Goal: Task Accomplishment & Management: Manage account settings

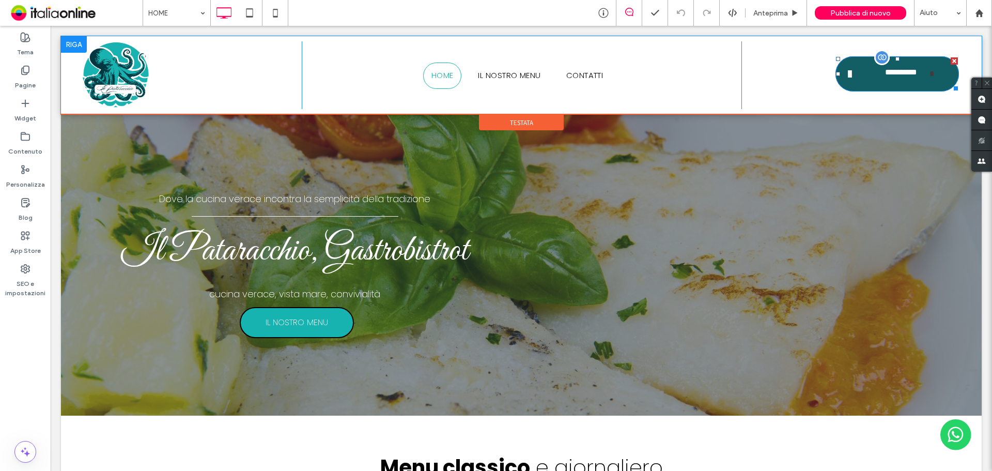
drag, startPoint x: 862, startPoint y: 70, endPoint x: 855, endPoint y: 70, distance: 6.2
click at [861, 70] on link "**********" at bounding box center [896, 73] width 123 height 35
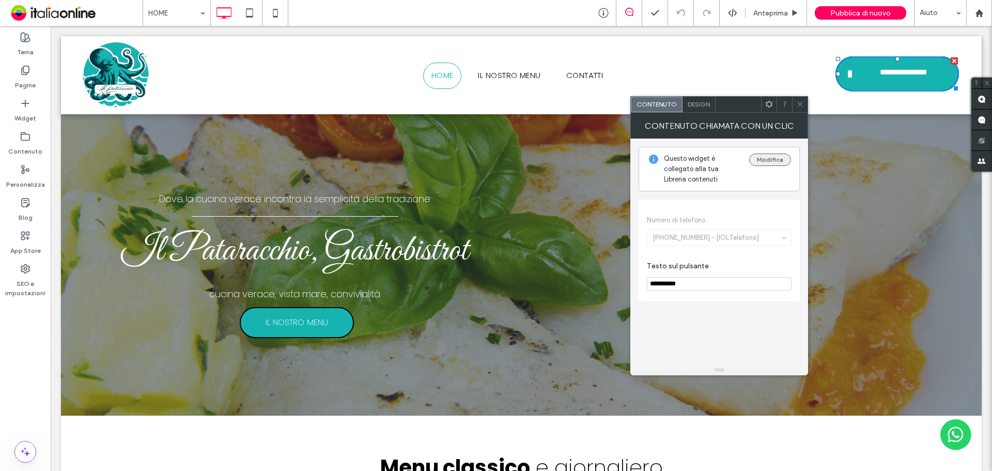
click at [770, 161] on button "Modifica" at bounding box center [770, 159] width 42 height 12
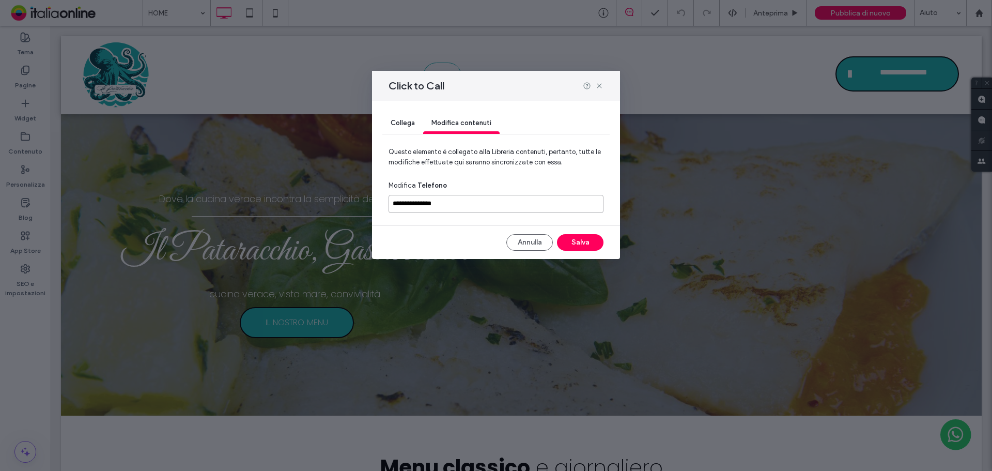
click at [476, 204] on input "**********" at bounding box center [495, 204] width 215 height 18
paste input
type input "**********"
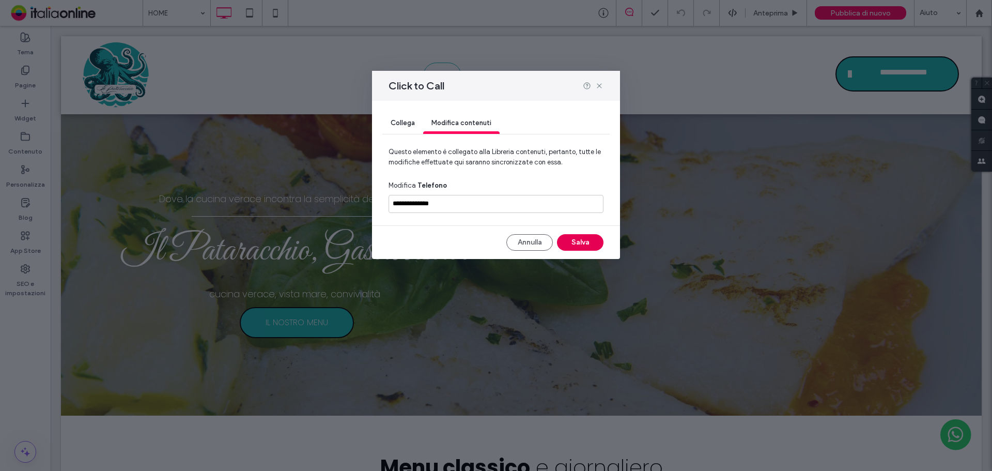
click at [575, 236] on button "Salva" at bounding box center [580, 242] width 46 height 17
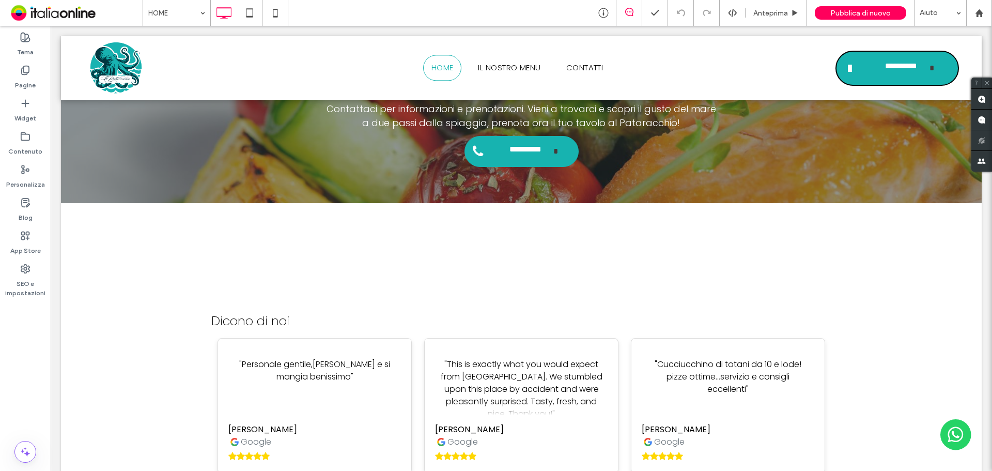
scroll to position [2715, 0]
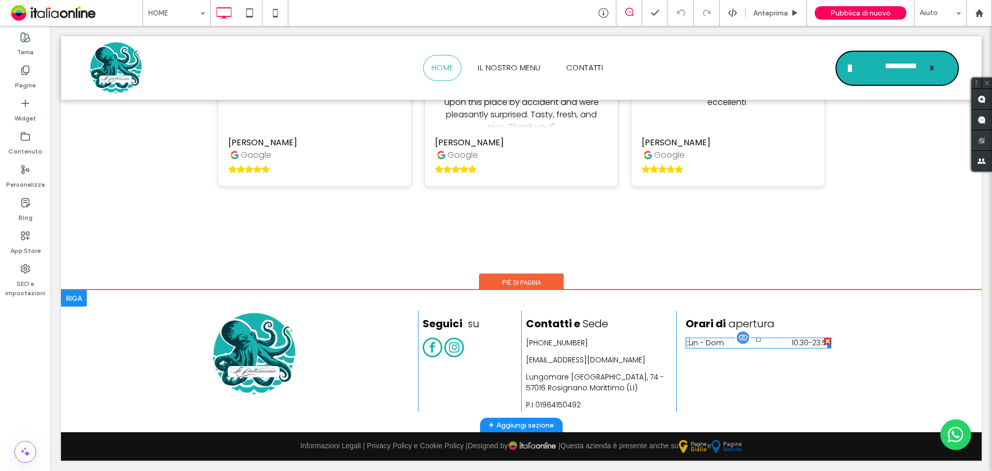
click at [721, 341] on dt "Lun - Dom" at bounding box center [714, 342] width 58 height 11
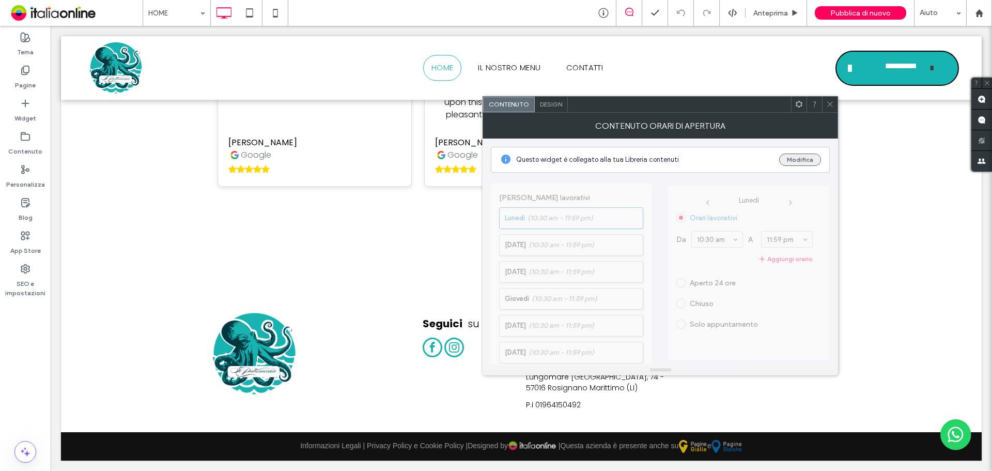
click at [813, 158] on button "Modifica" at bounding box center [800, 159] width 42 height 12
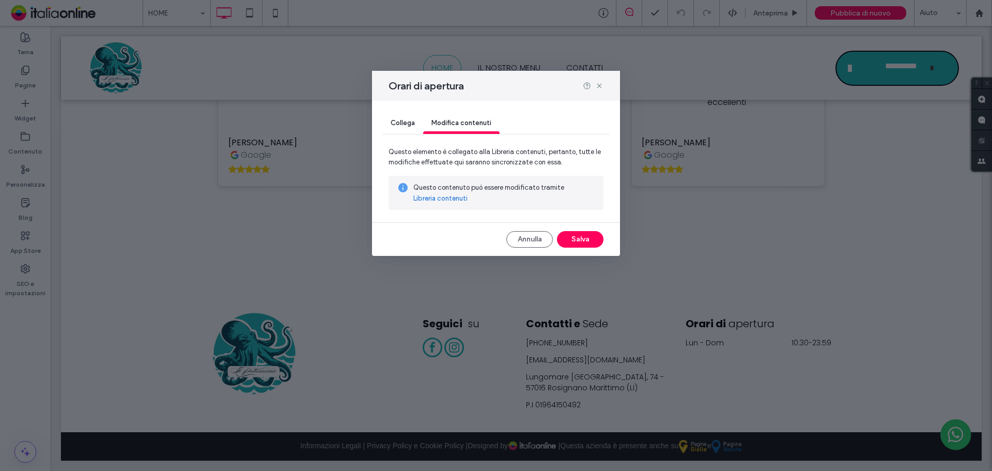
click at [450, 197] on link "Libreria contenuti" at bounding box center [440, 198] width 54 height 10
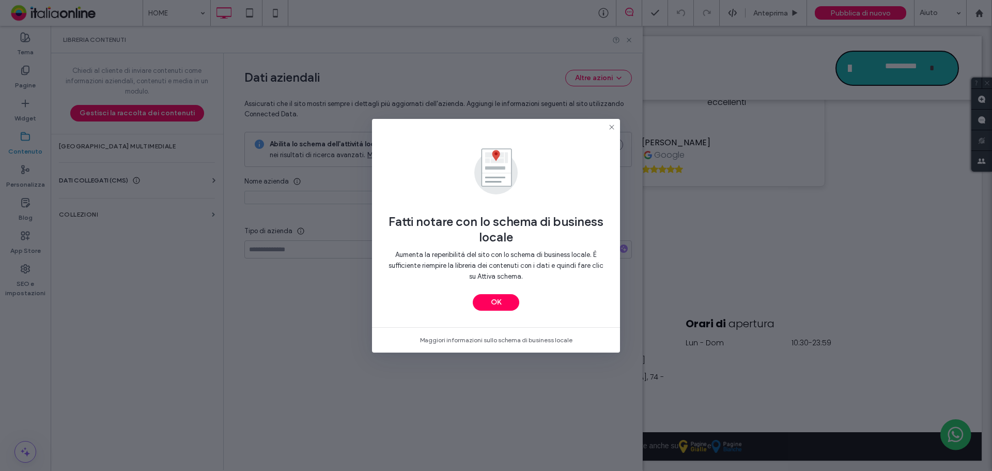
type input "**********"
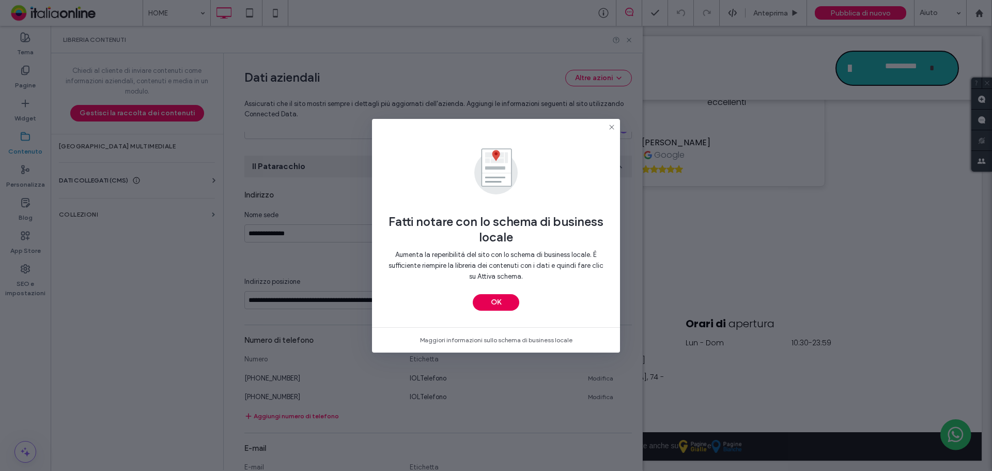
click at [513, 303] on button "OK" at bounding box center [496, 302] width 46 height 17
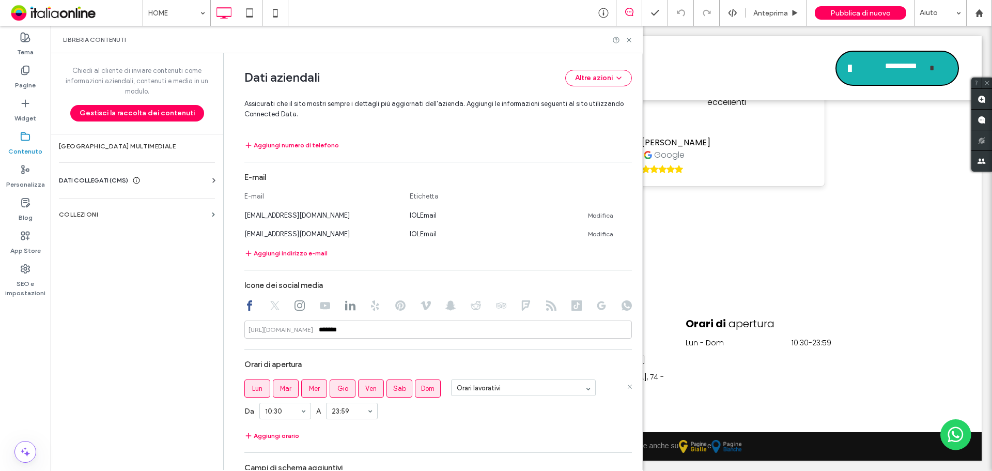
scroll to position [464, 0]
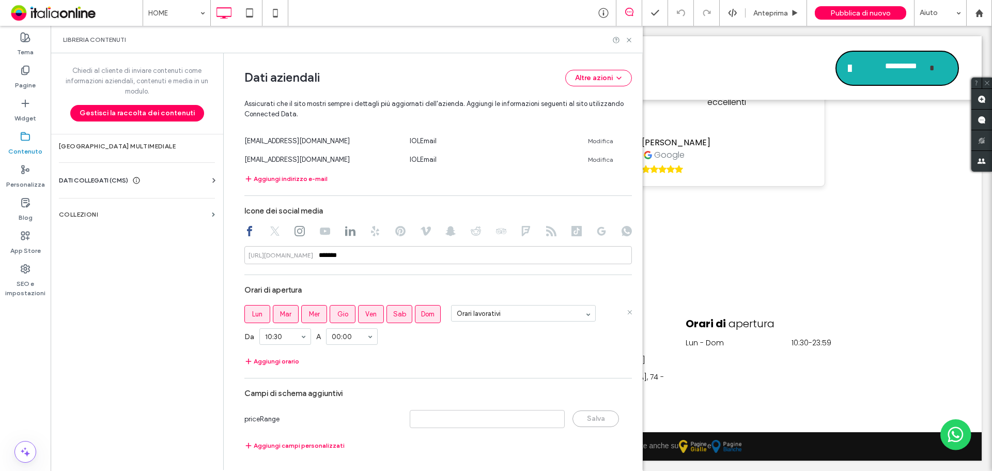
click at [489, 354] on section "Orari di apertura Lun Mar Mer Gio Ven Sab Dom Orari lavorativi Da 10:30 A 00:00…" at bounding box center [437, 323] width 387 height 87
click at [630, 41] on icon at bounding box center [629, 40] width 8 height 8
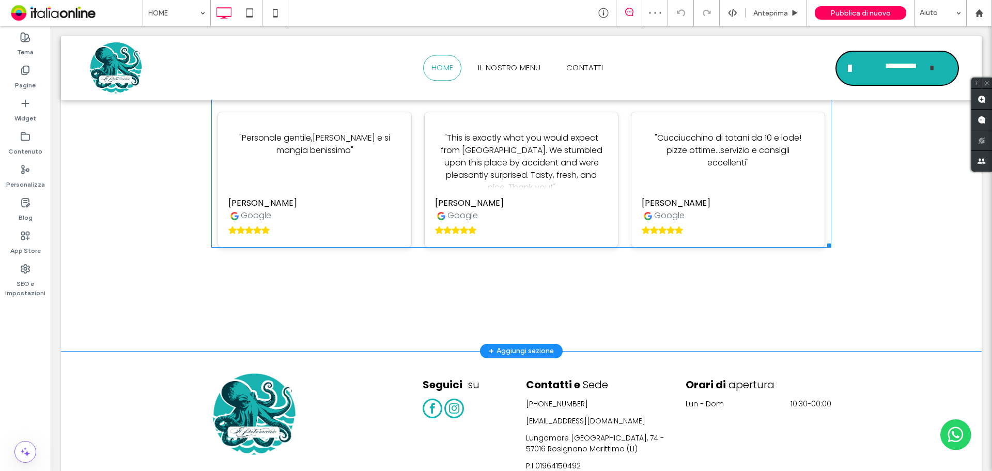
scroll to position [2701, 0]
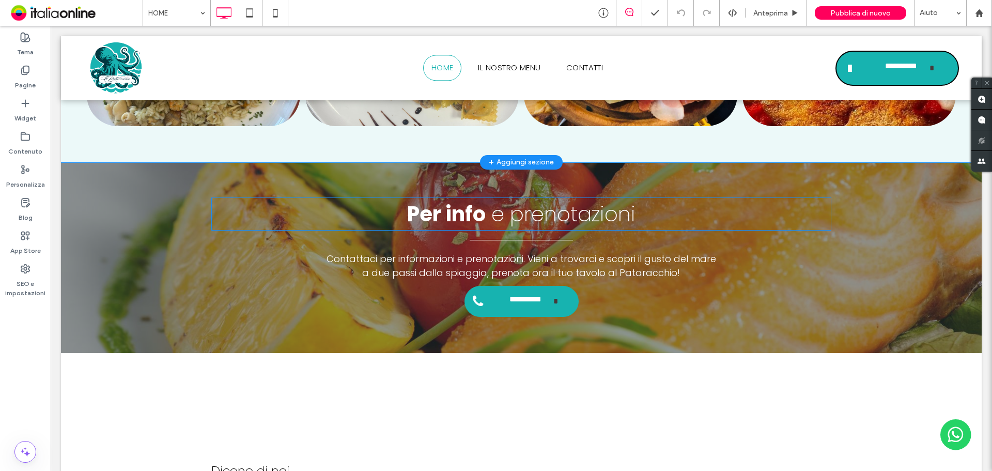
scroll to position [2376, 0]
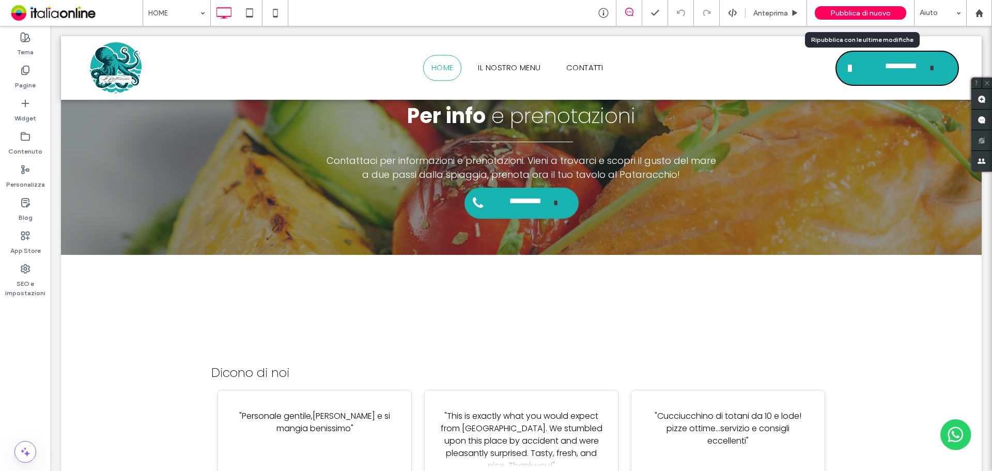
click at [852, 15] on span "Pubblica di nuovo" at bounding box center [860, 13] width 60 height 9
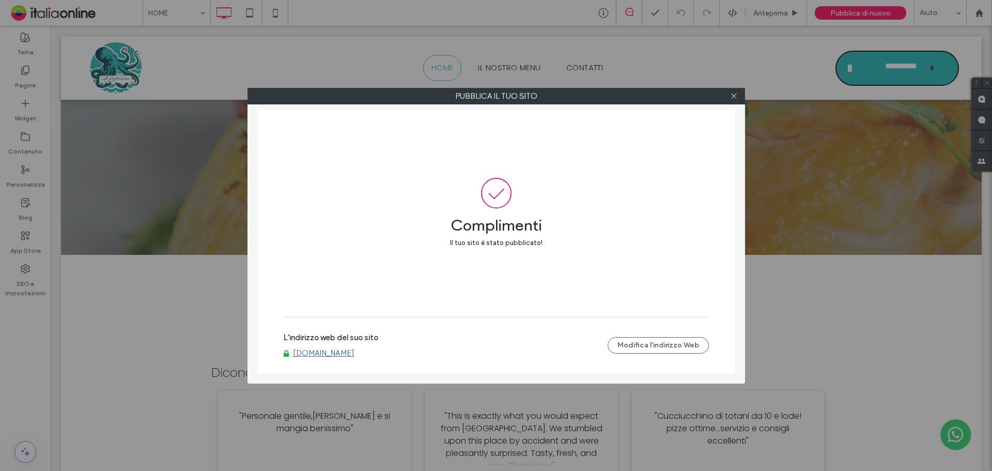
drag, startPoint x: 730, startPoint y: 98, endPoint x: 725, endPoint y: 103, distance: 6.9
click at [730, 98] on icon at bounding box center [734, 96] width 8 height 8
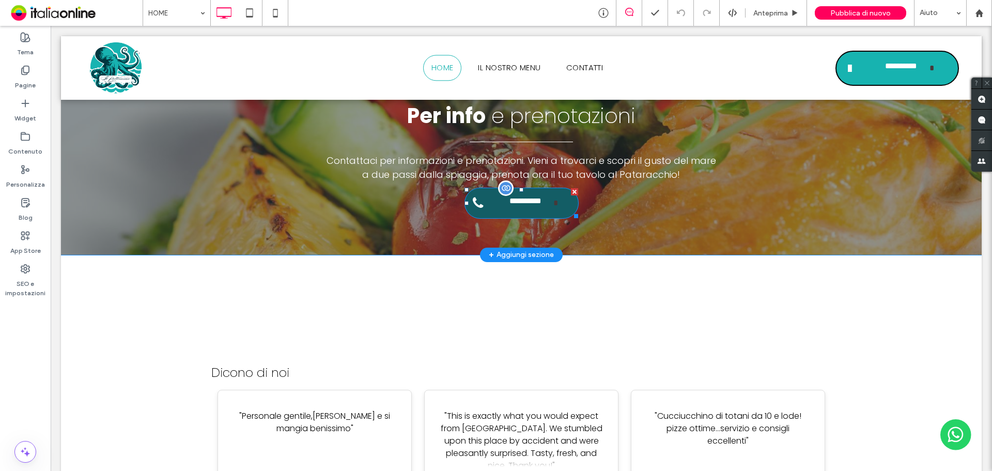
click at [518, 206] on span "**********" at bounding box center [525, 202] width 57 height 23
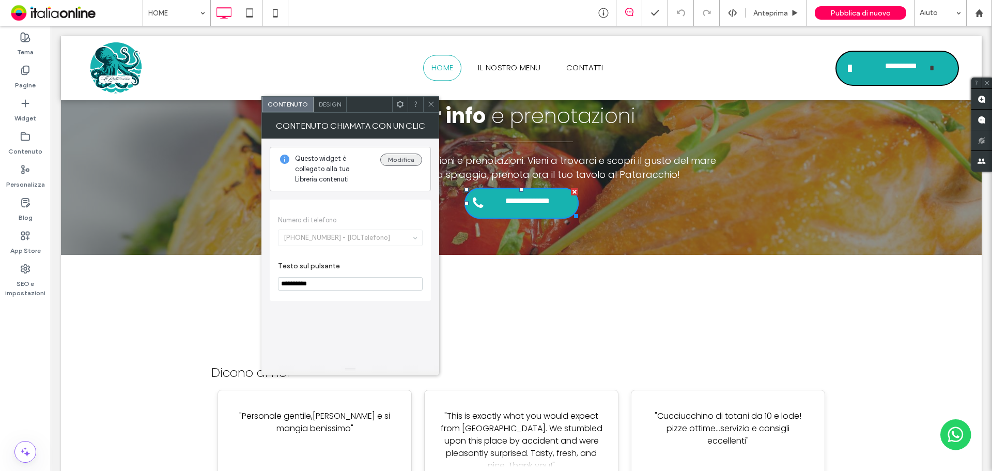
click at [404, 154] on button "Modifica" at bounding box center [401, 159] width 42 height 12
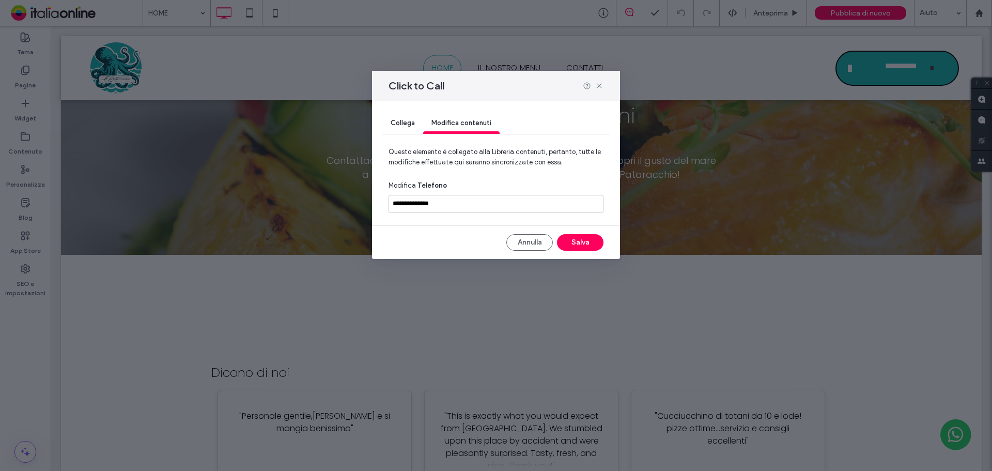
click at [599, 81] on div "Click to Call" at bounding box center [496, 86] width 248 height 30
click at [601, 85] on icon at bounding box center [599, 86] width 8 height 8
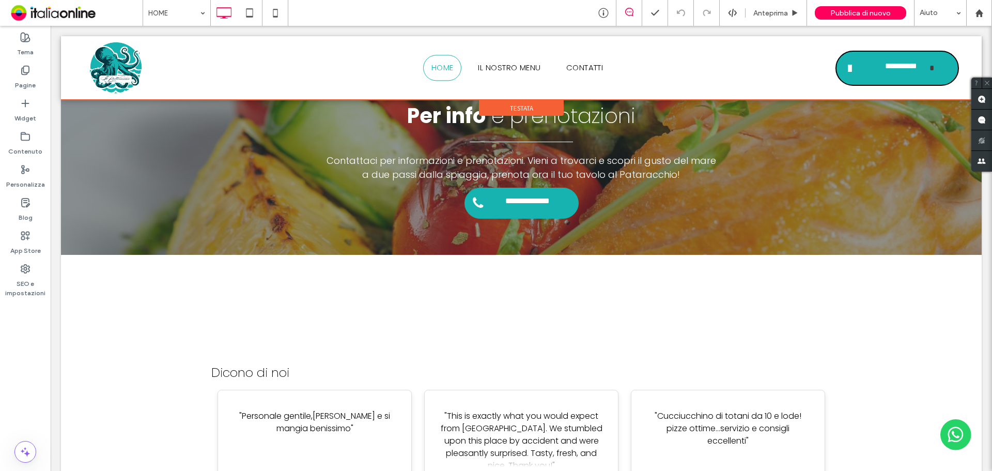
click at [884, 67] on div at bounding box center [521, 68] width 921 height 64
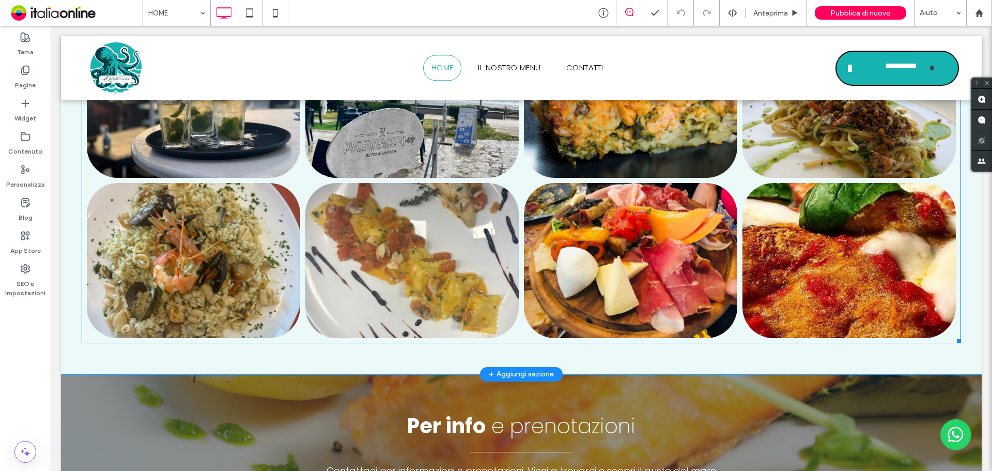
scroll to position [2325, 0]
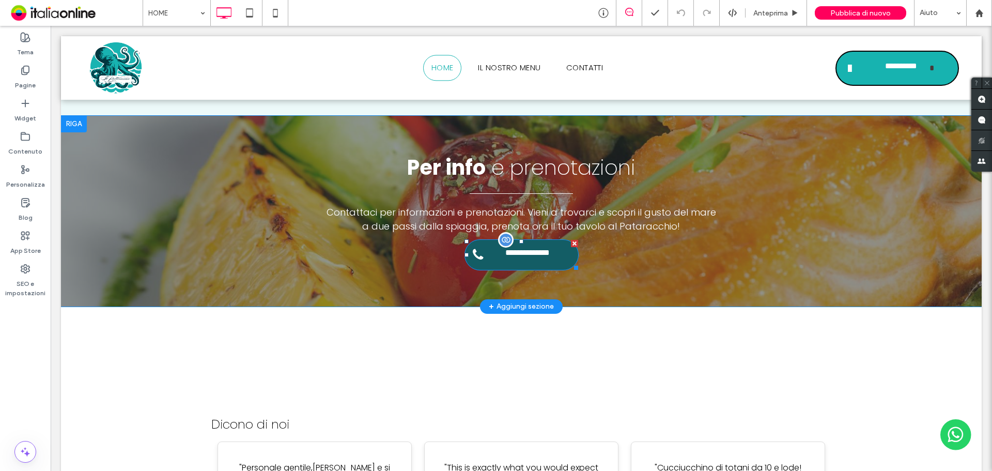
click at [513, 254] on span "**********" at bounding box center [519, 251] width 57 height 23
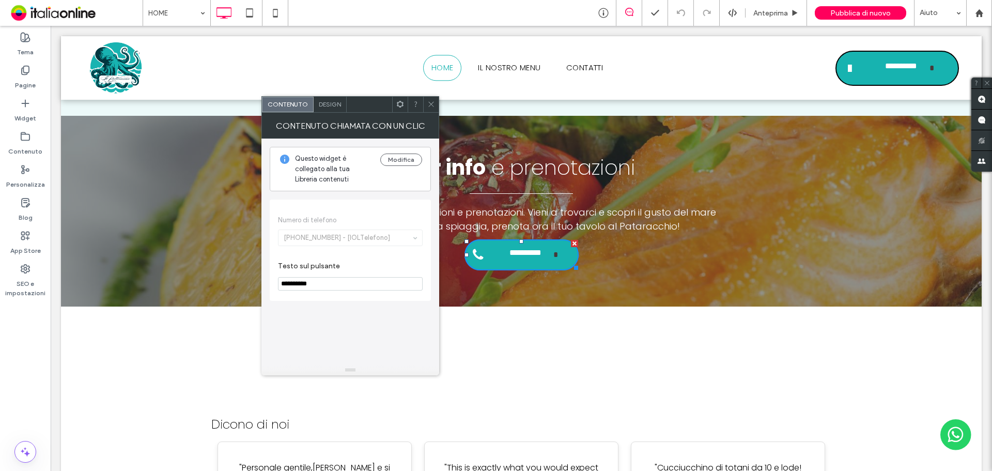
click at [430, 110] on span at bounding box center [431, 104] width 8 height 15
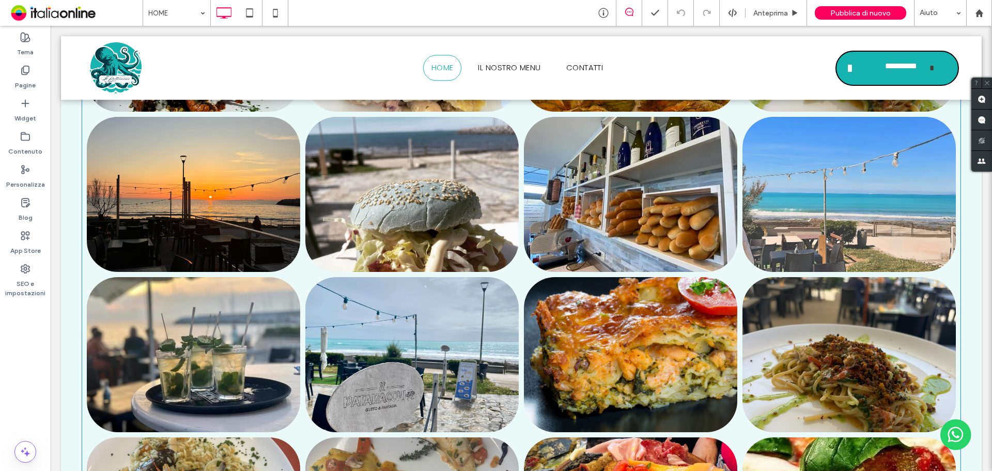
scroll to position [1756, 0]
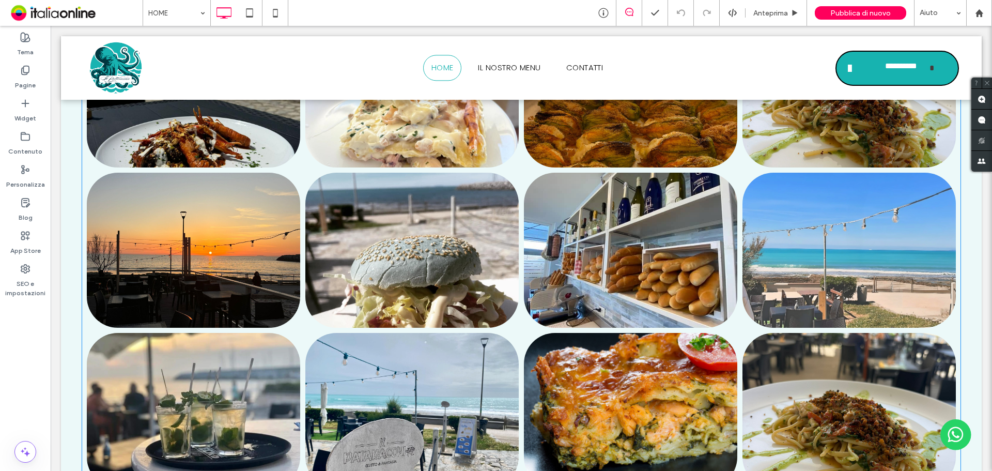
click at [465, 293] on link at bounding box center [411, 250] width 213 height 155
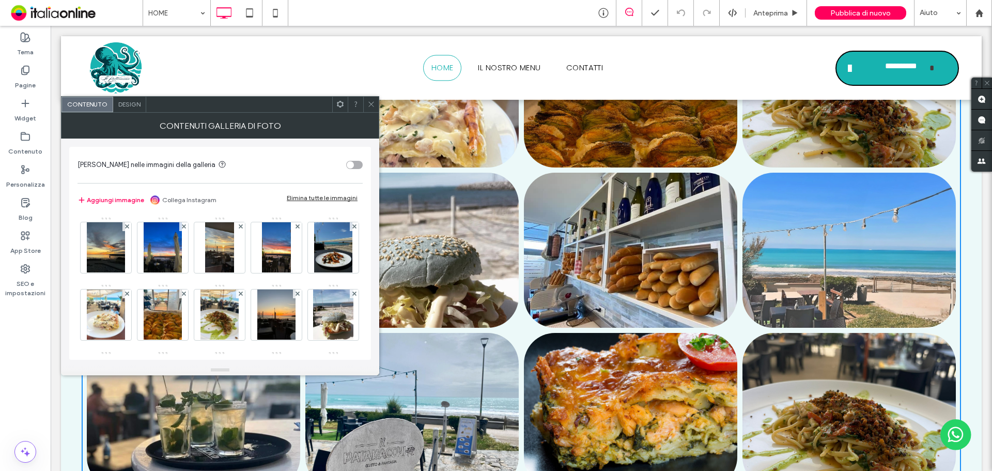
click at [368, 102] on icon at bounding box center [371, 104] width 8 height 8
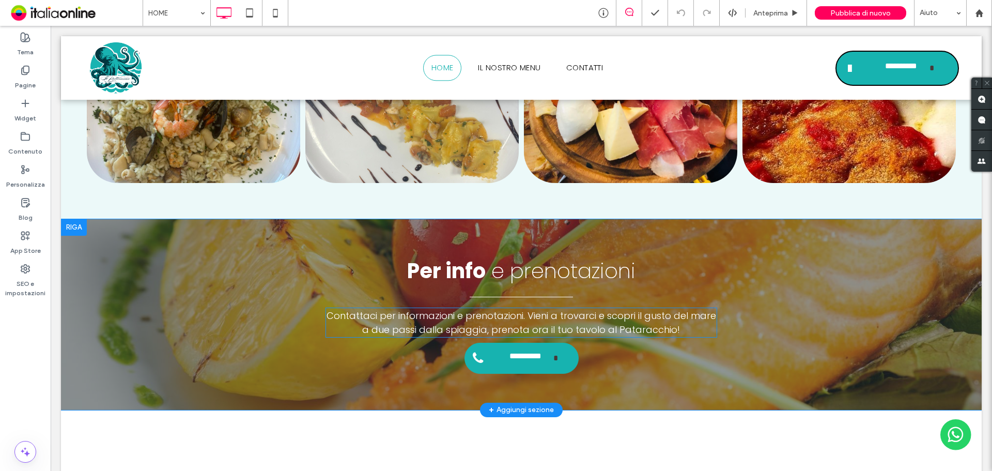
scroll to position [2376, 0]
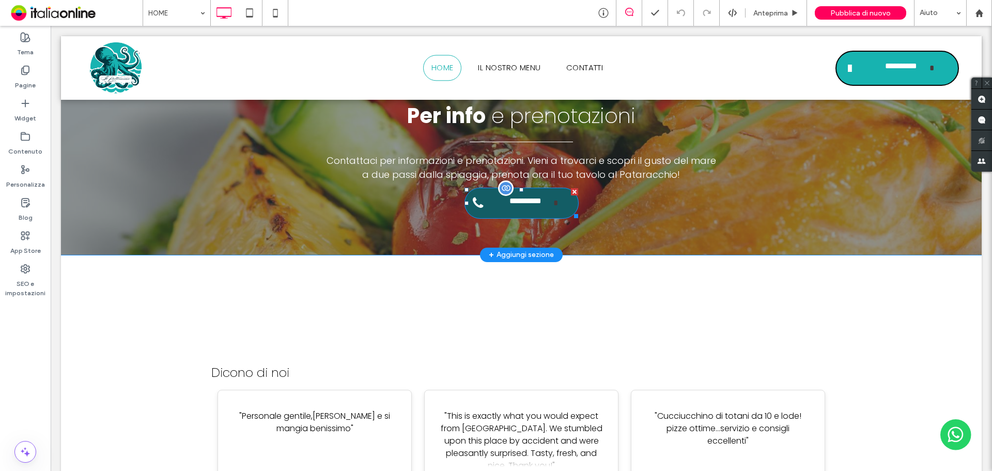
click at [508, 204] on span "**********" at bounding box center [525, 202] width 57 height 23
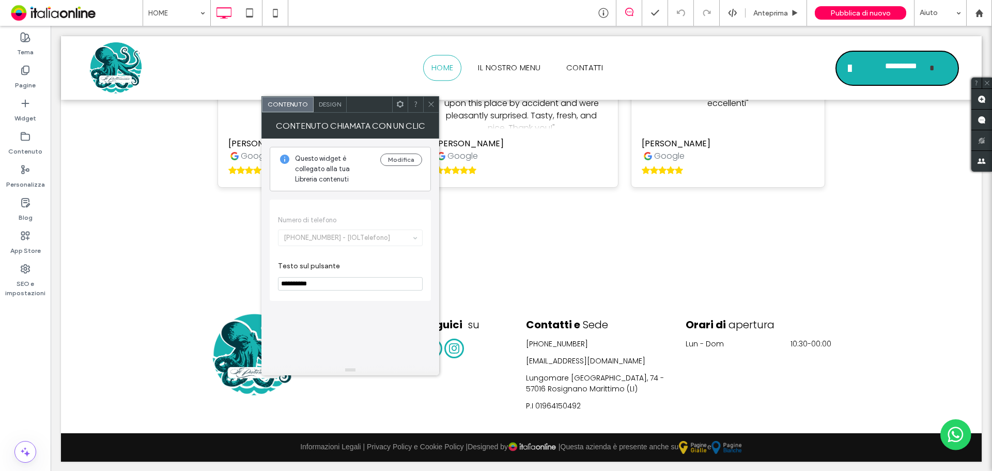
scroll to position [2715, 0]
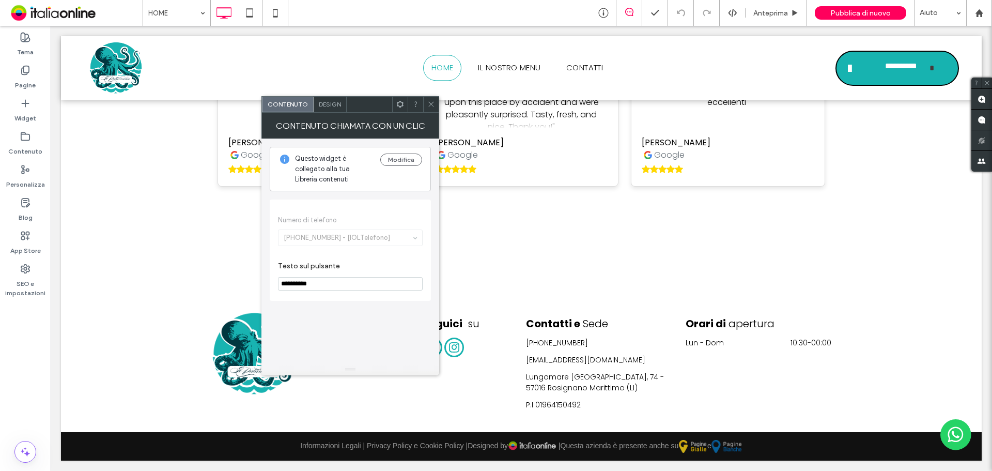
click at [426, 111] on div at bounding box center [430, 104] width 15 height 15
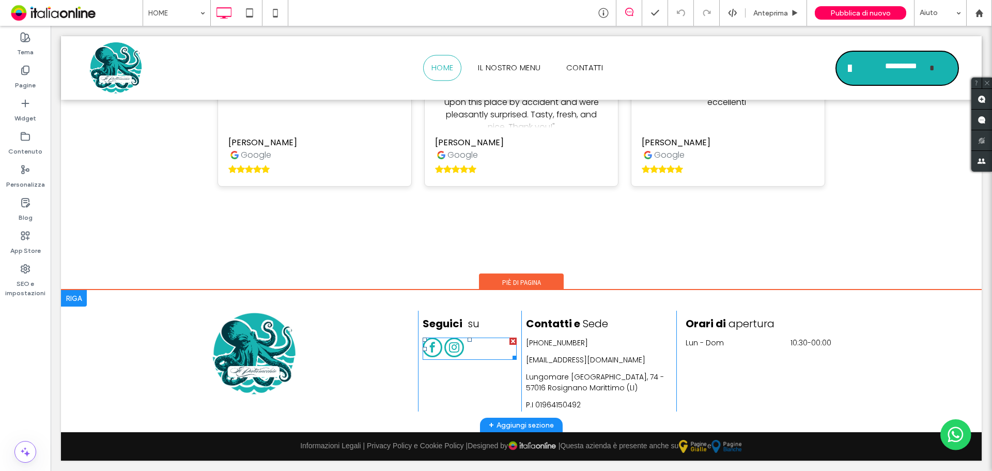
click at [452, 353] on span "instagram" at bounding box center [454, 347] width 20 height 20
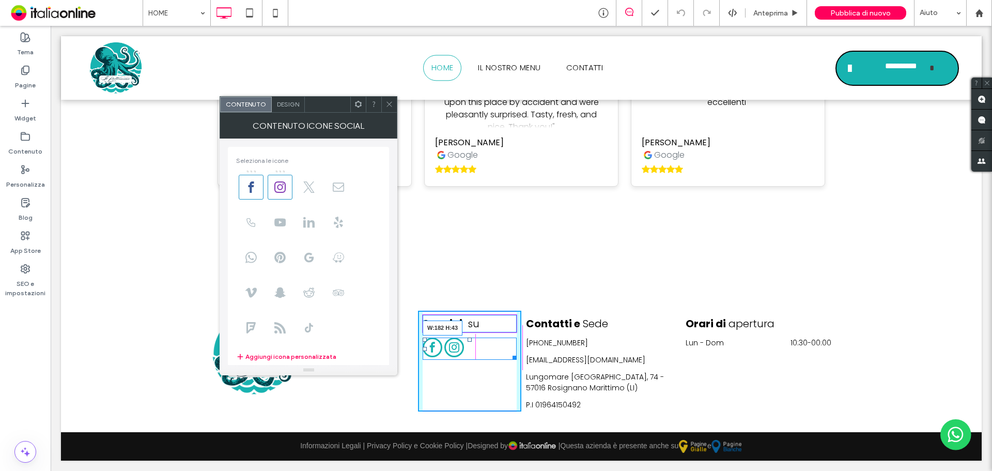
click at [509, 354] on div at bounding box center [513, 356] width 8 height 8
click at [387, 109] on span at bounding box center [389, 104] width 8 height 15
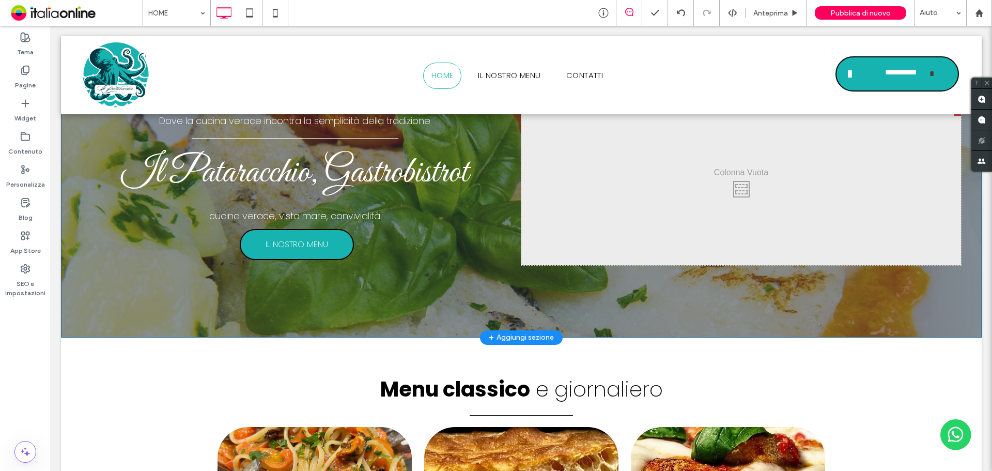
scroll to position [0, 0]
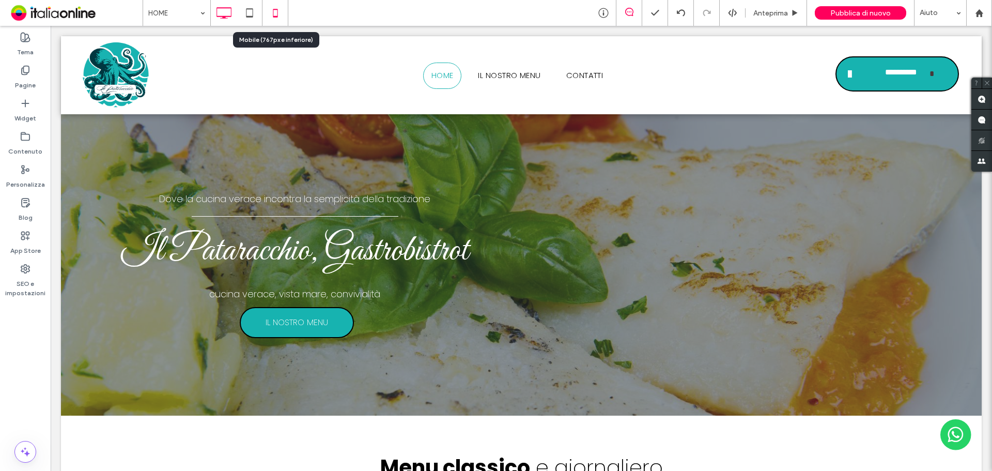
click at [282, 13] on icon at bounding box center [275, 13] width 21 height 21
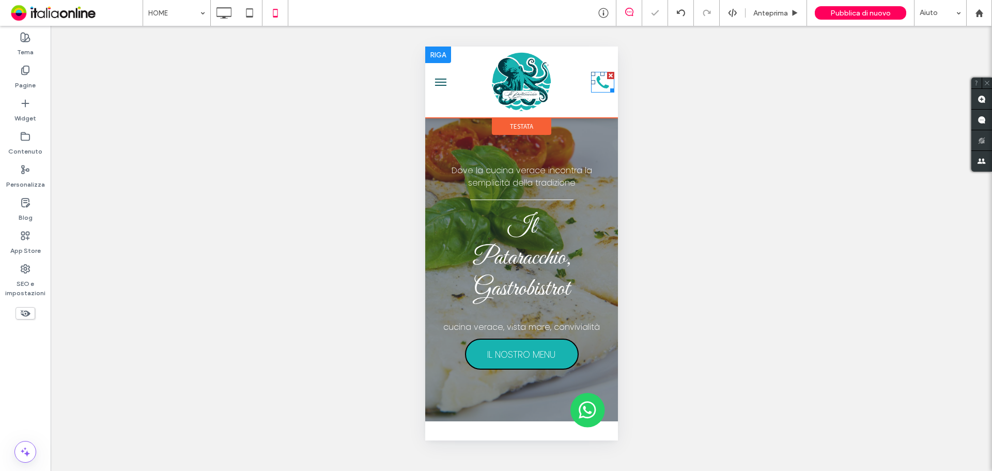
click at [596, 80] on icon at bounding box center [602, 82] width 12 height 12
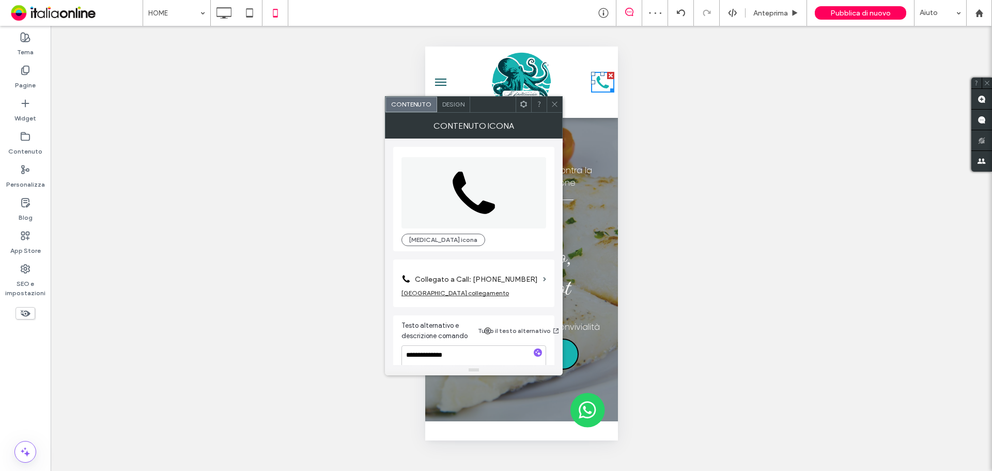
click at [501, 278] on label "Collegato a Call: +39 329 7084457" at bounding box center [477, 279] width 124 height 19
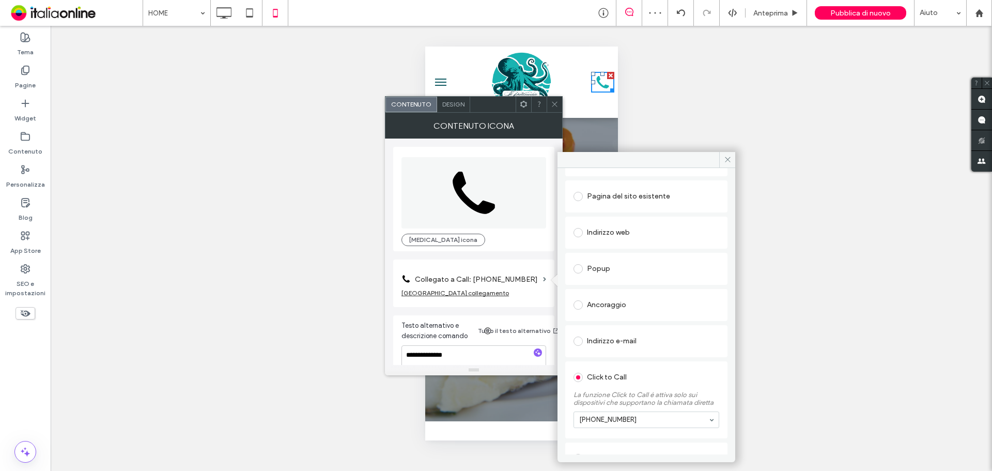
scroll to position [88, 0]
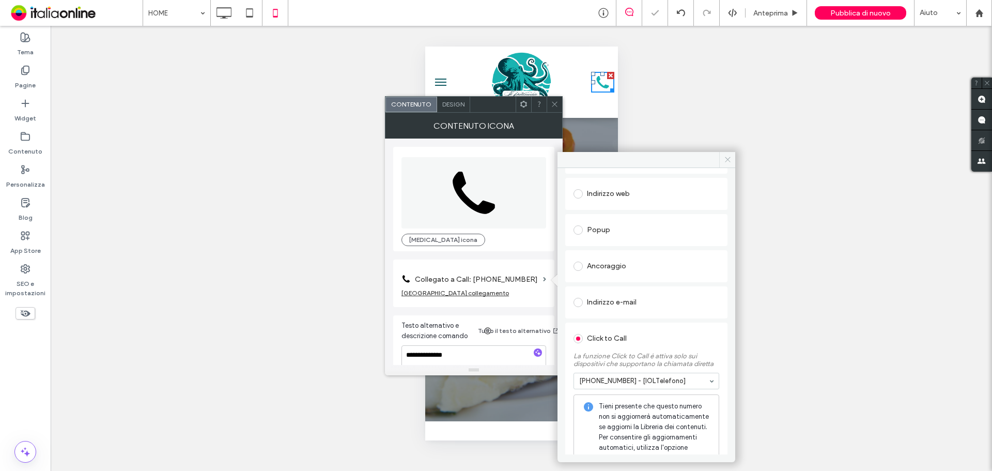
click at [721, 161] on span at bounding box center [727, 159] width 16 height 15
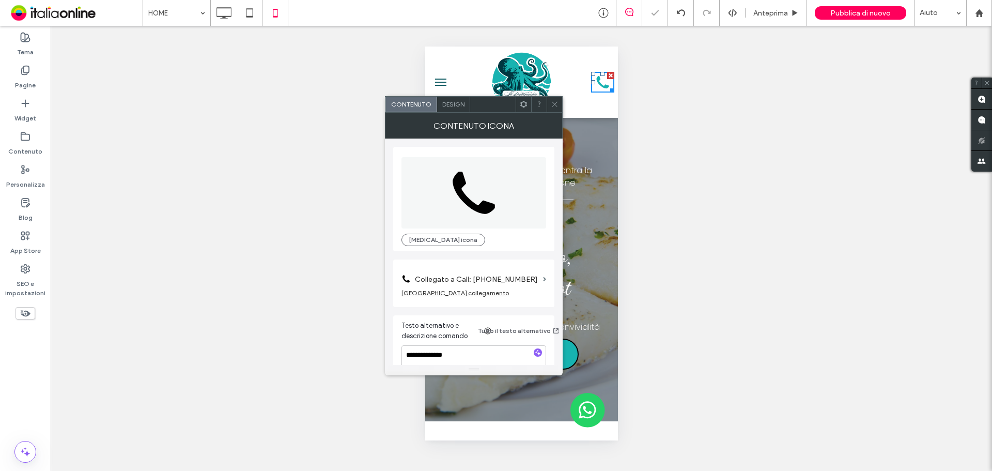
click at [552, 105] on icon at bounding box center [555, 104] width 8 height 8
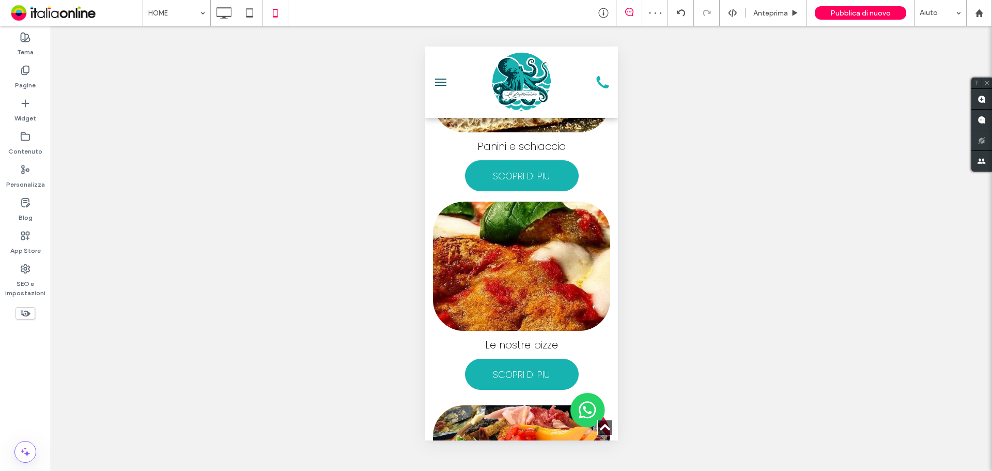
scroll to position [723, 0]
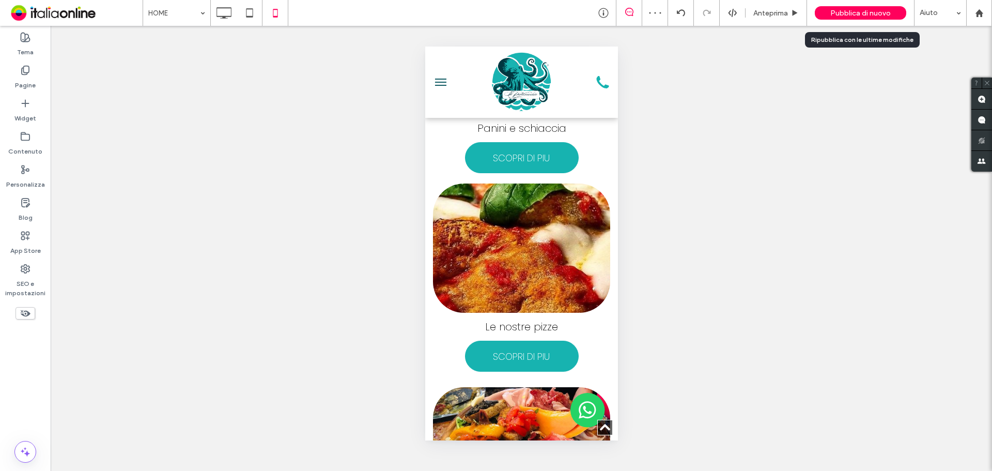
click at [834, 20] on div "Pubblica di nuovo" at bounding box center [860, 13] width 91 height 26
click at [843, 22] on div "Pubblica di nuovo" at bounding box center [860, 13] width 91 height 26
click at [838, 16] on span "Pubblica di nuovo" at bounding box center [860, 13] width 60 height 9
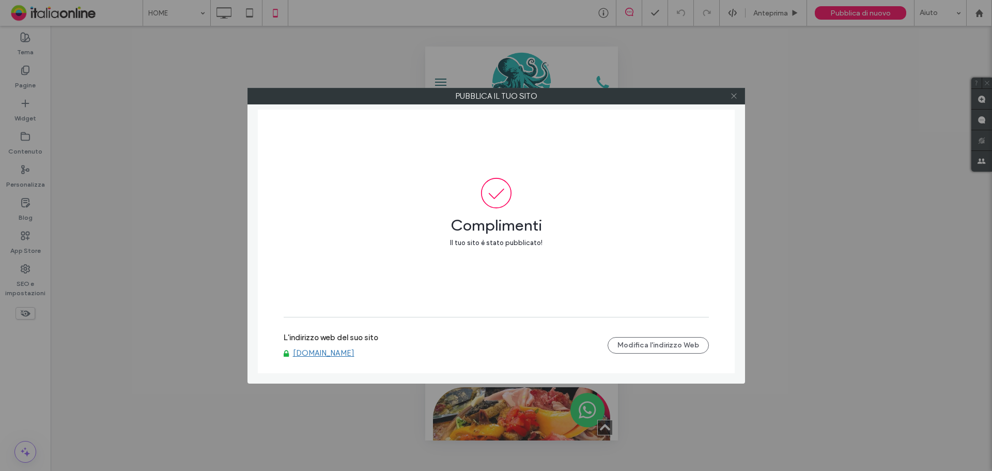
click at [733, 99] on icon at bounding box center [734, 96] width 8 height 8
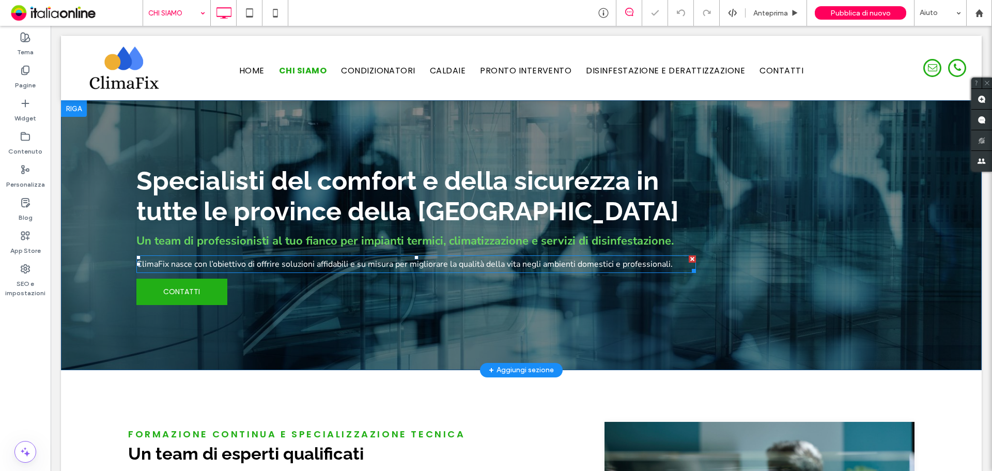
click at [269, 265] on span "ClimaFix nasce con l’obiettivo di offrire soluzioni affidabili e su misura per …" at bounding box center [404, 263] width 536 height 11
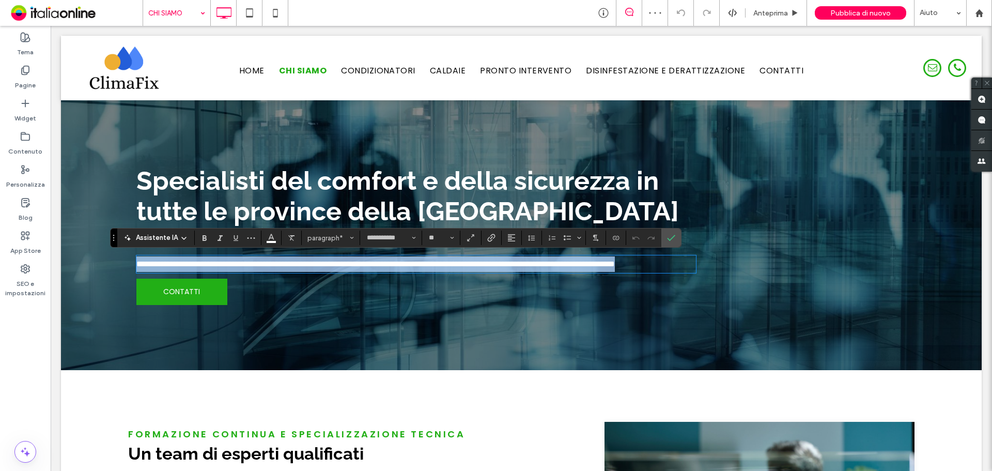
click at [682, 268] on p "**********" at bounding box center [415, 263] width 559 height 15
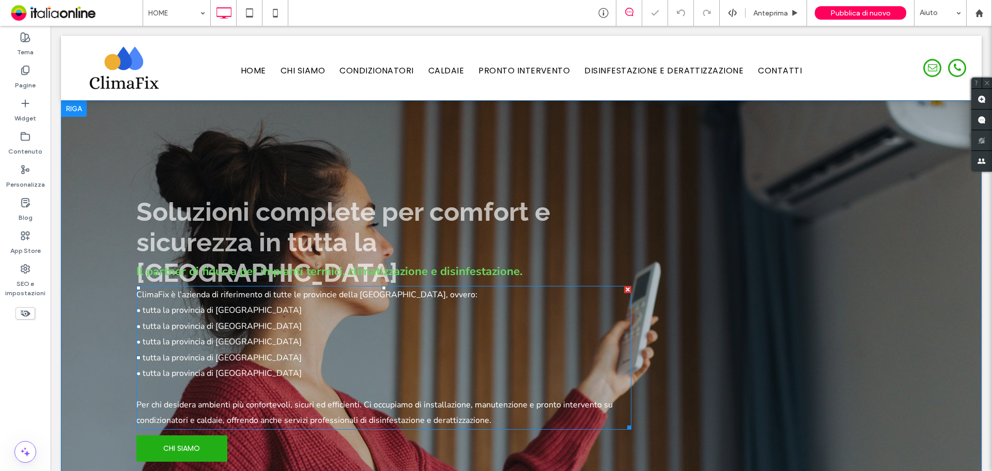
click at [192, 304] on span "• tutta la provincia di Pisa" at bounding box center [218, 309] width 165 height 11
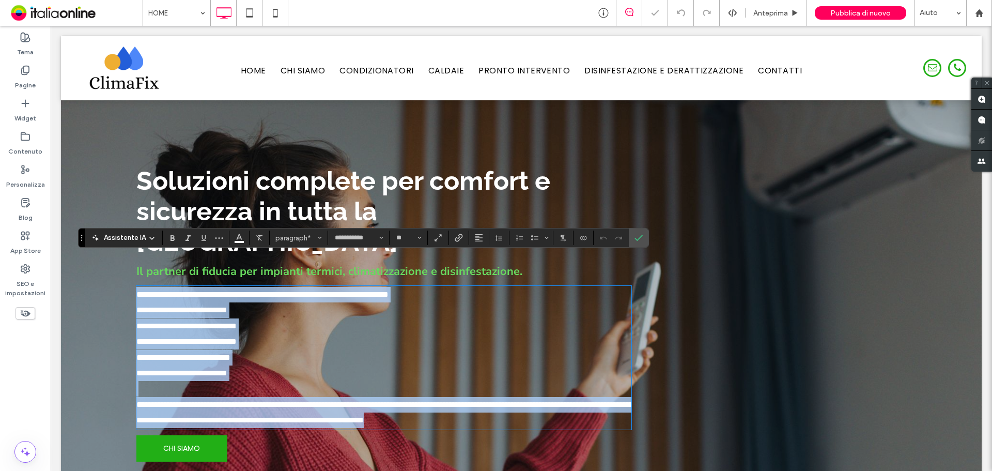
click at [190, 290] on span "**********" at bounding box center [262, 294] width 252 height 8
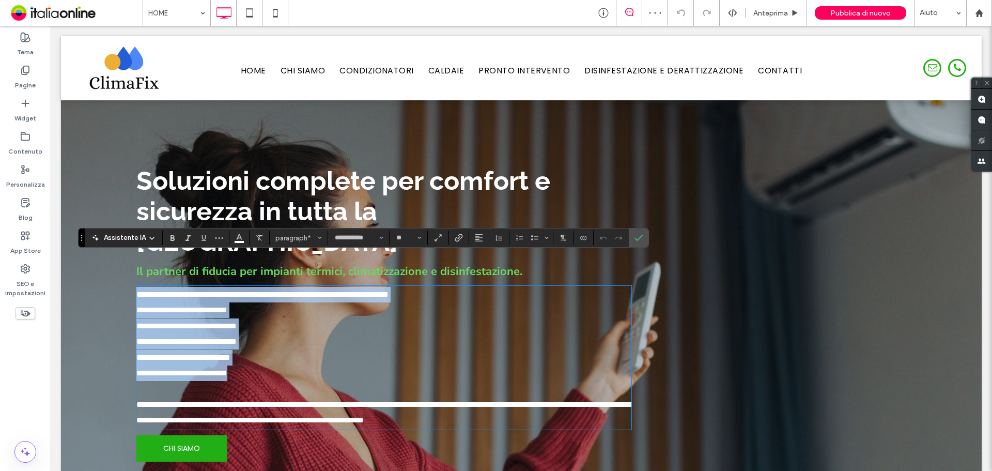
drag, startPoint x: 137, startPoint y: 264, endPoint x: 256, endPoint y: 348, distance: 145.0
click at [256, 348] on div "**********" at bounding box center [383, 358] width 495 height 142
copy div "**********"
click at [253, 350] on p "**********" at bounding box center [383, 357] width 495 height 15
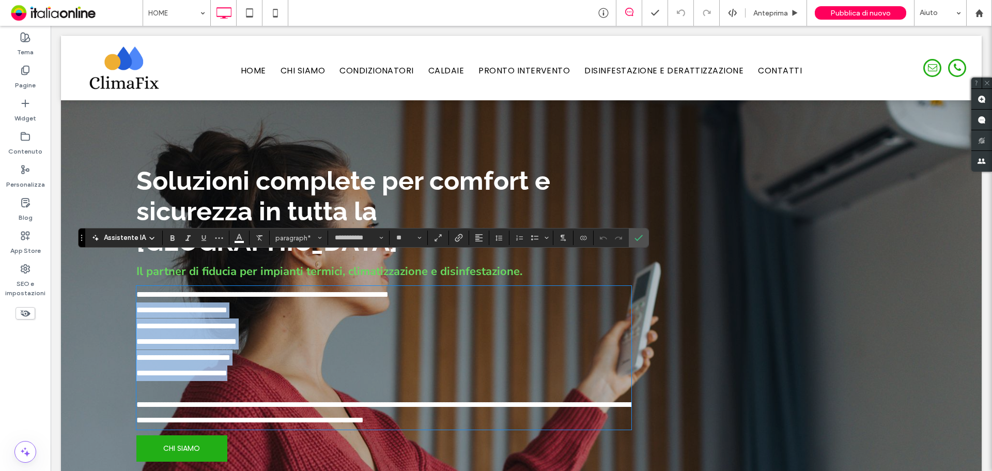
drag, startPoint x: 257, startPoint y: 335, endPoint x: 132, endPoint y: 278, distance: 137.3
click at [132, 278] on div "**********" at bounding box center [521, 313] width 786 height 323
copy div "**********"
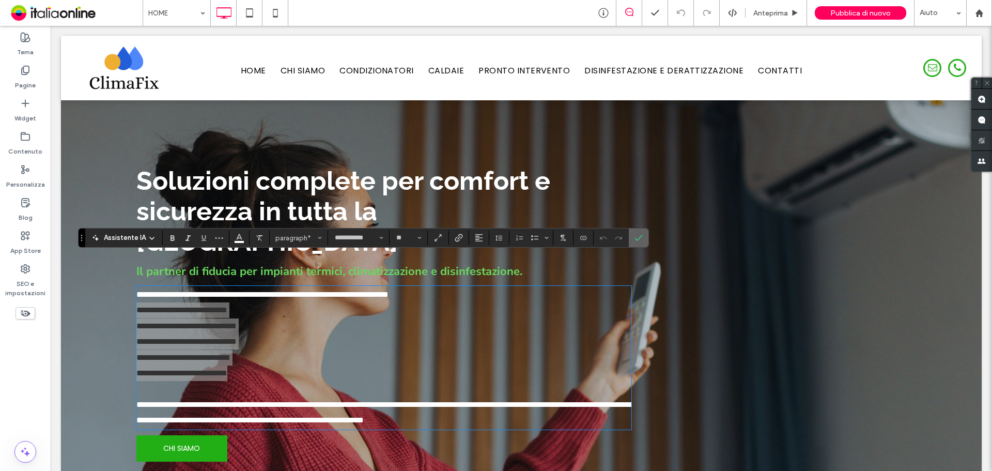
click at [637, 235] on icon "Conferma" at bounding box center [638, 237] width 8 height 8
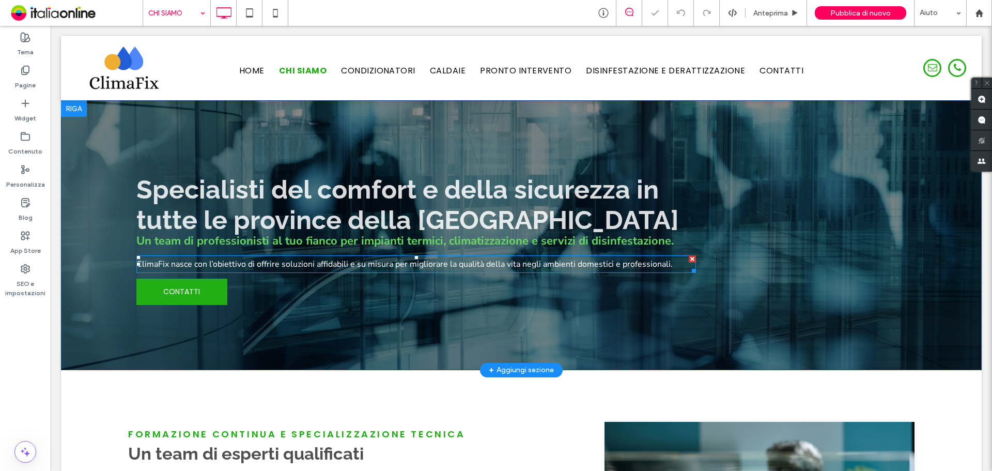
click at [268, 259] on span "ClimaFix nasce con l’obiettivo di offrire soluzioni affidabili e su misura per …" at bounding box center [404, 263] width 536 height 11
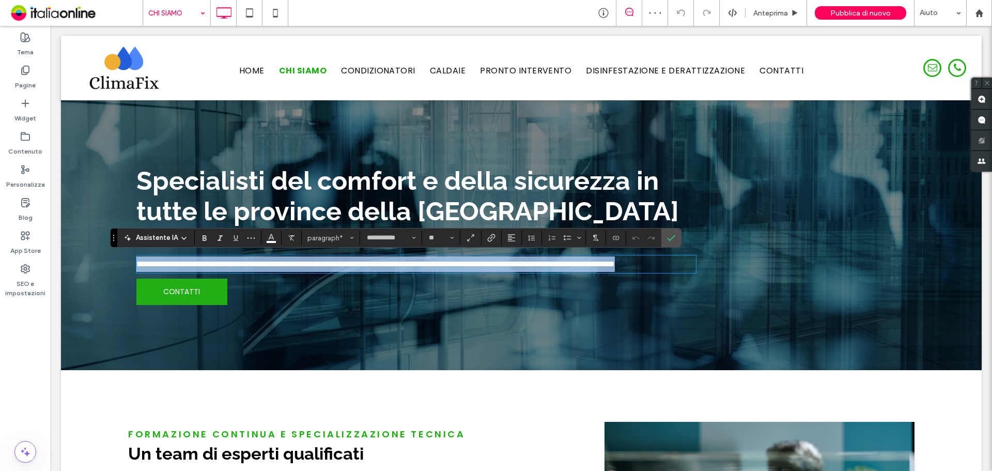
click at [674, 264] on p "**********" at bounding box center [415, 263] width 559 height 15
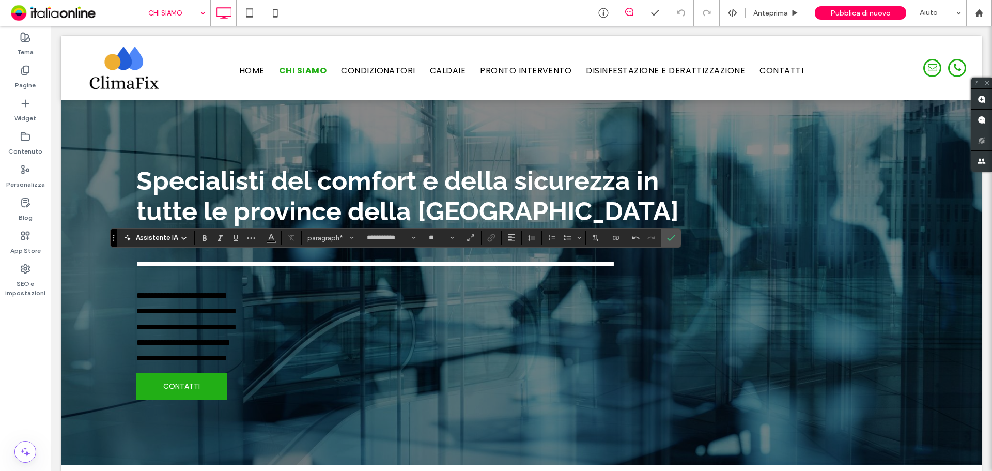
click at [188, 285] on p at bounding box center [415, 279] width 559 height 15
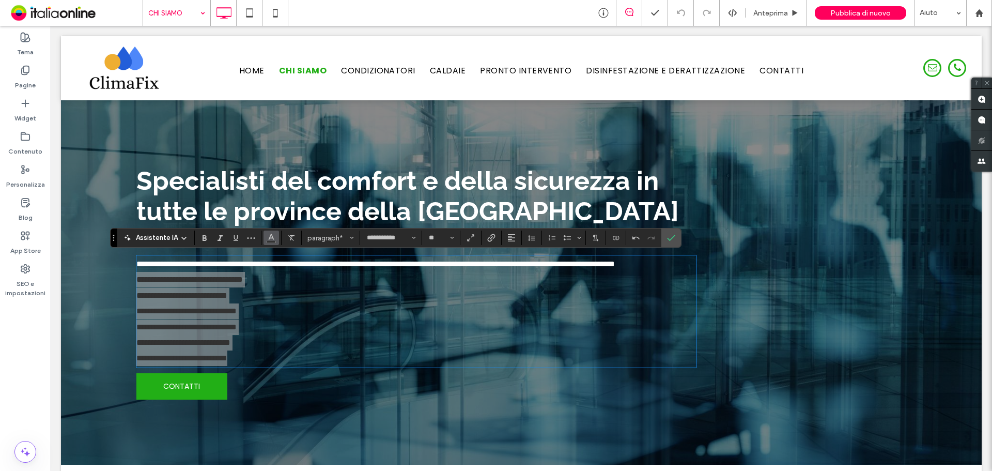
click at [269, 243] on span "Colore" at bounding box center [271, 236] width 8 height 13
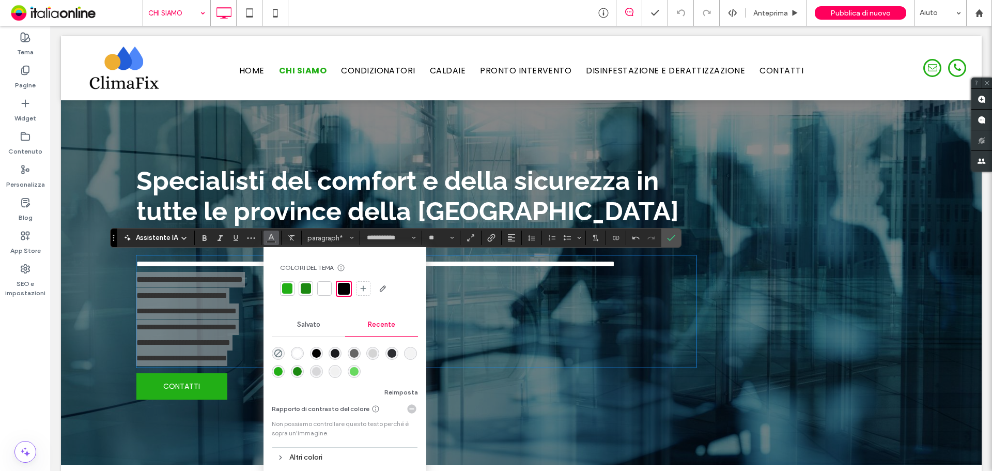
click at [325, 288] on div at bounding box center [324, 288] width 10 height 10
click at [676, 238] on label "Conferma" at bounding box center [670, 237] width 15 height 19
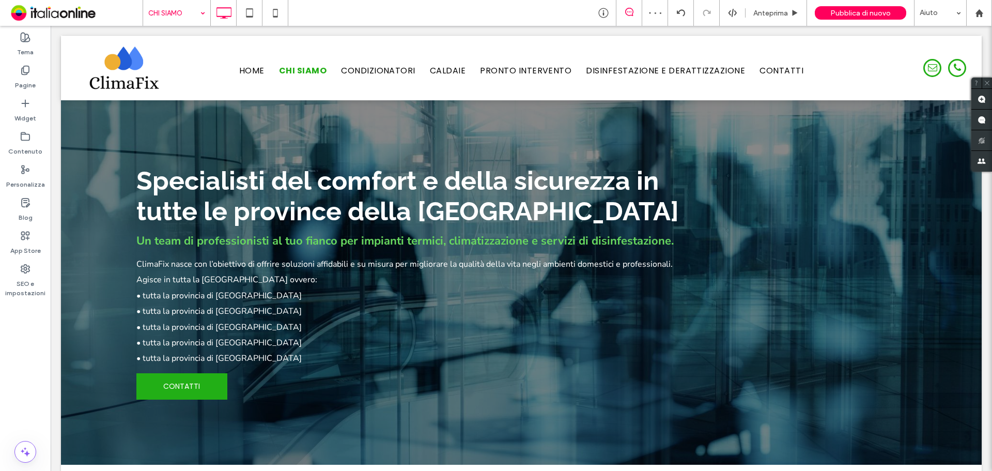
click at [191, 15] on div "CHI SIAMO Anteprima Pubblica di nuovo Aiuto Commenti sito Commenti sito Automat…" at bounding box center [496, 235] width 992 height 471
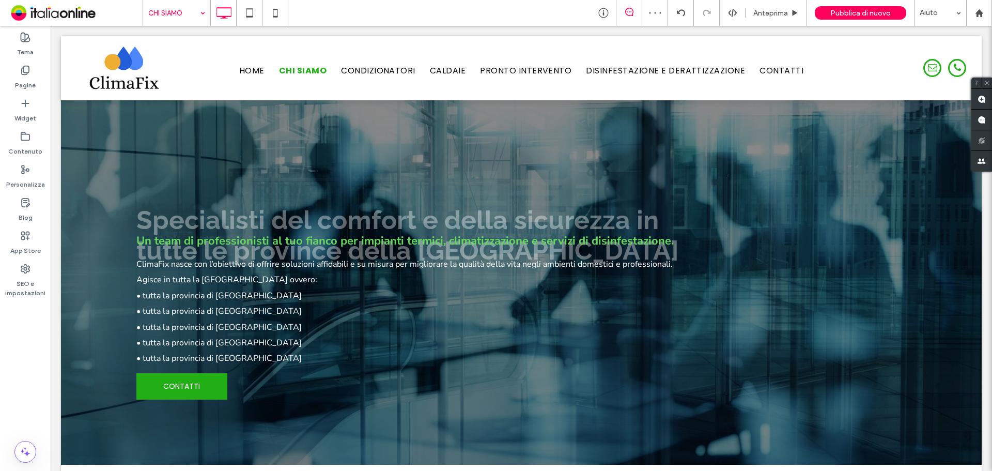
drag, startPoint x: 181, startPoint y: 14, endPoint x: 183, endPoint y: 23, distance: 8.9
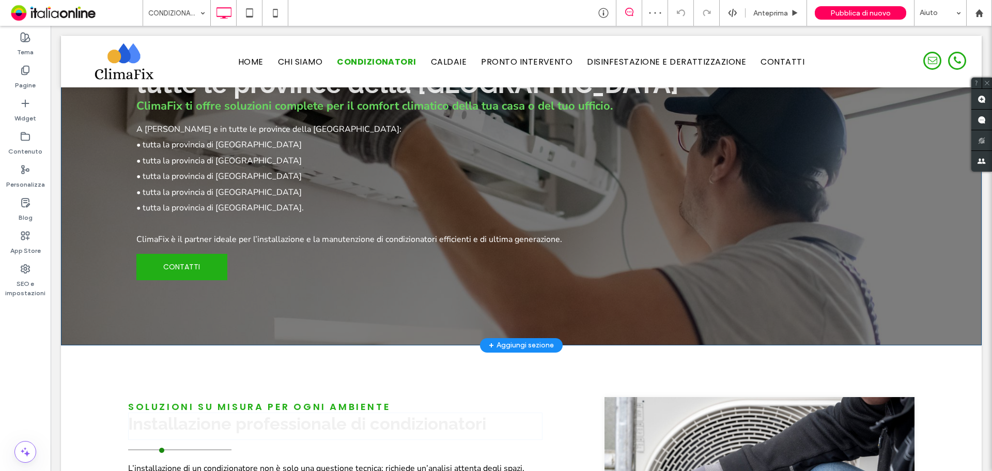
scroll to position [258, 0]
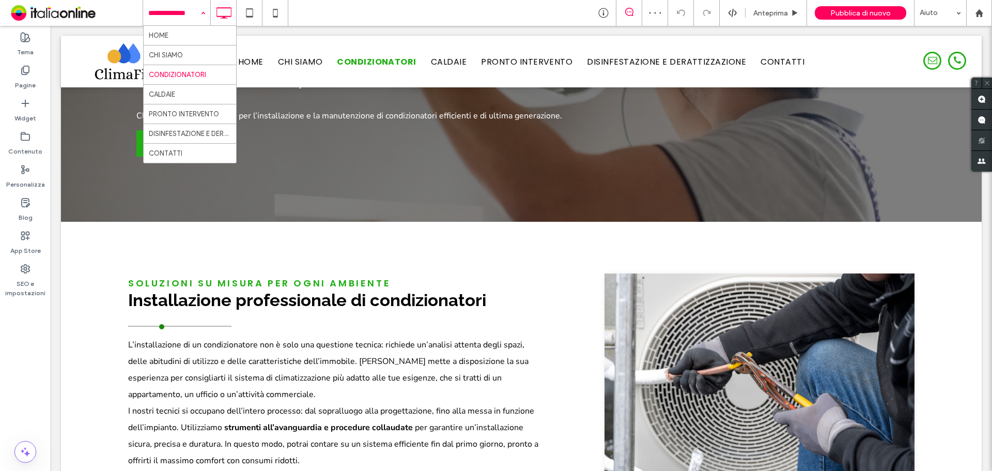
drag, startPoint x: 167, startPoint y: 13, endPoint x: 168, endPoint y: 43, distance: 30.0
click at [167, 13] on input at bounding box center [174, 13] width 52 height 26
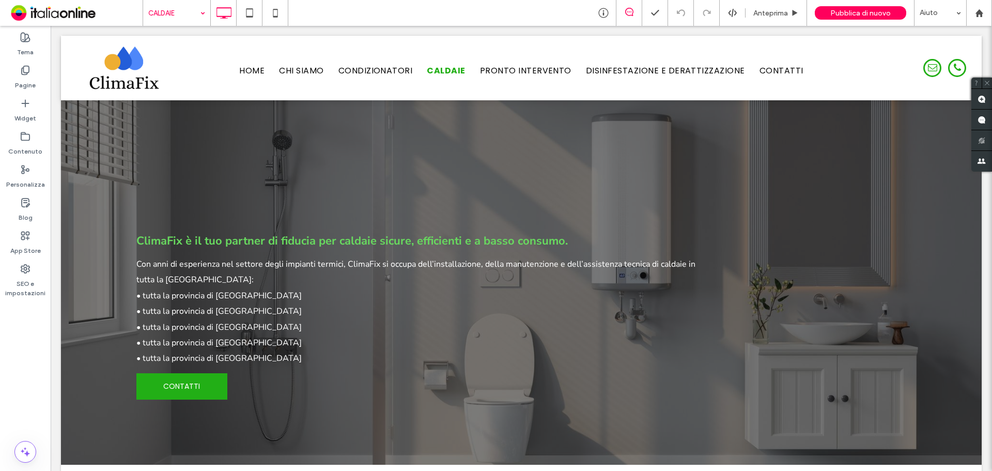
scroll to position [0, 0]
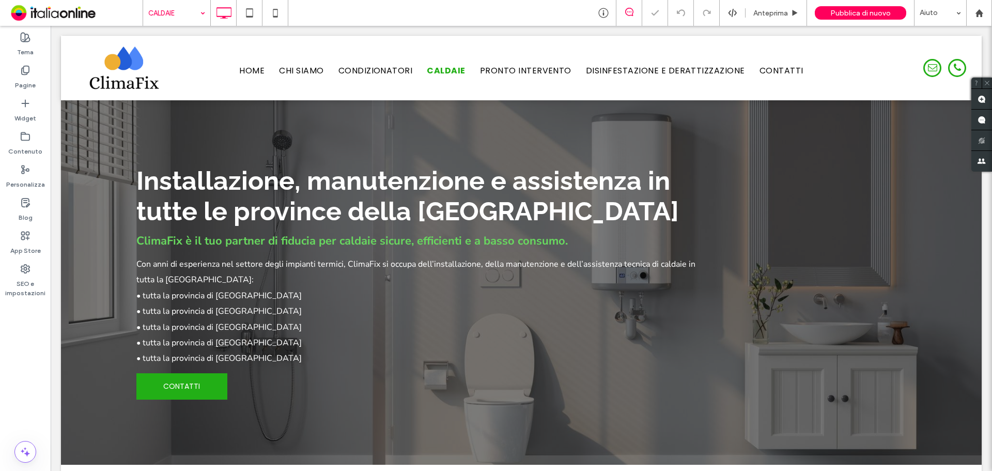
click at [188, 12] on input at bounding box center [174, 13] width 52 height 26
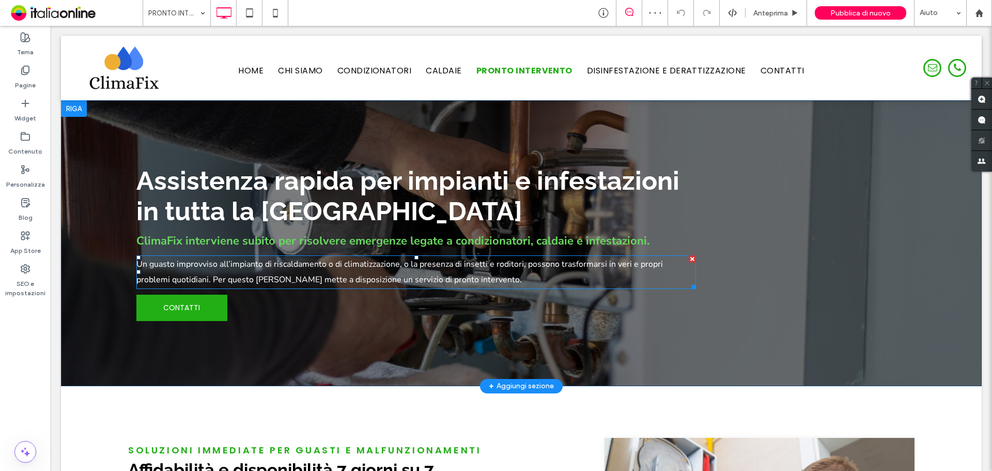
click at [451, 276] on p "Un guasto improvviso all’impianto di riscaldamento o di climatizzazione, o la p…" at bounding box center [415, 272] width 559 height 32
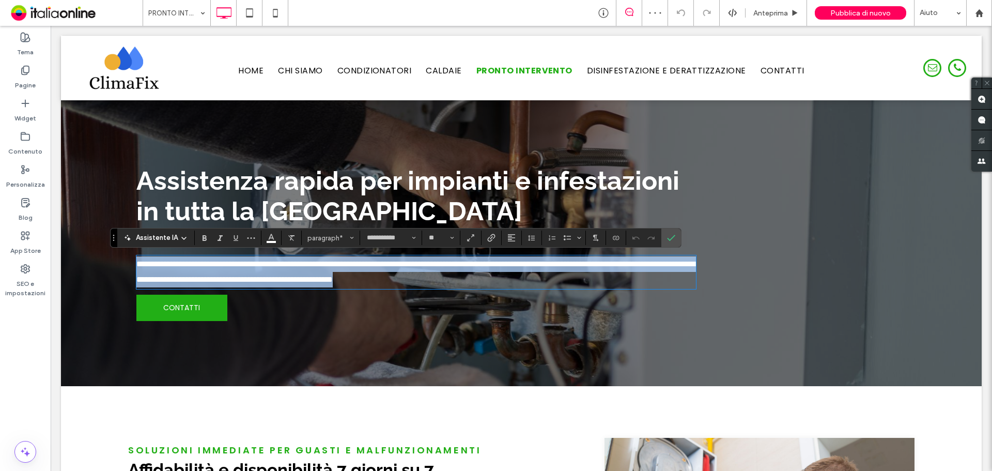
click at [469, 280] on p "**********" at bounding box center [415, 272] width 559 height 32
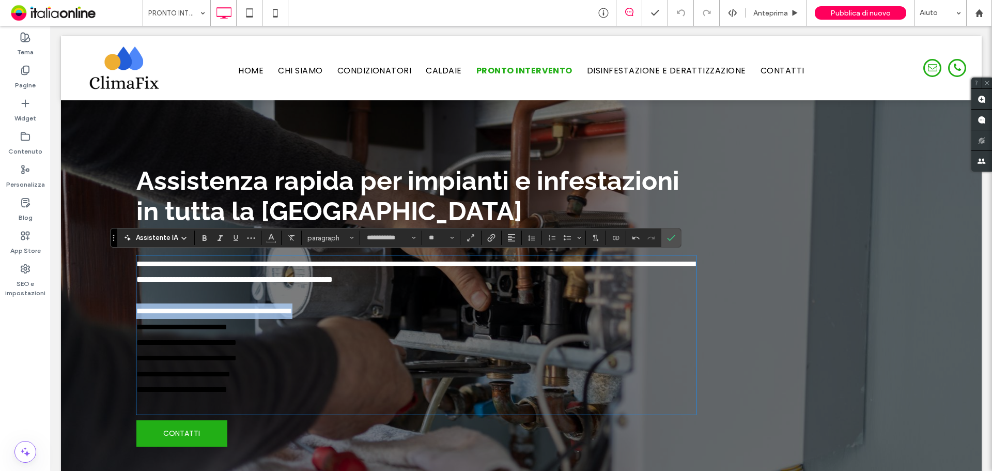
drag, startPoint x: 316, startPoint y: 403, endPoint x: 129, endPoint y: 326, distance: 202.2
click at [126, 325] on div "**********" at bounding box center [521, 305] width 921 height 411
click at [153, 326] on span "**********" at bounding box center [181, 327] width 91 height 8
click at [329, 316] on p "**********" at bounding box center [415, 310] width 559 height 15
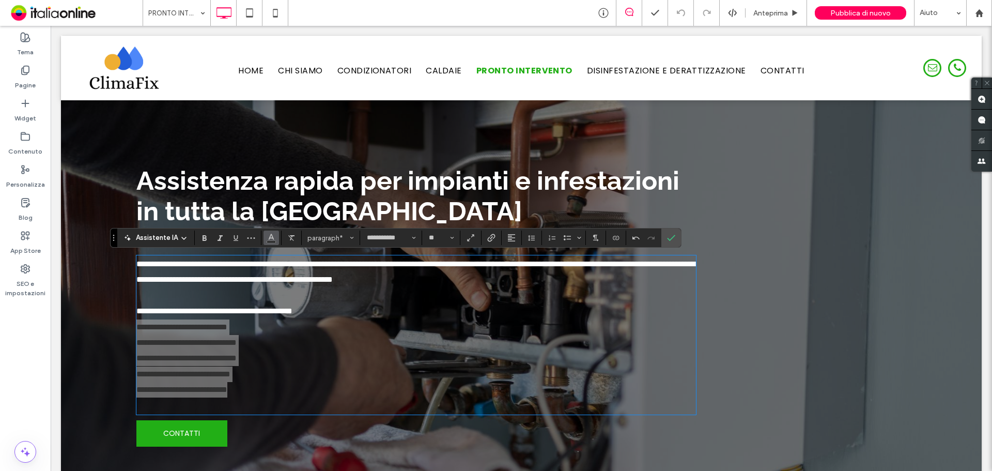
click at [273, 238] on icon "Colore" at bounding box center [271, 236] width 8 height 8
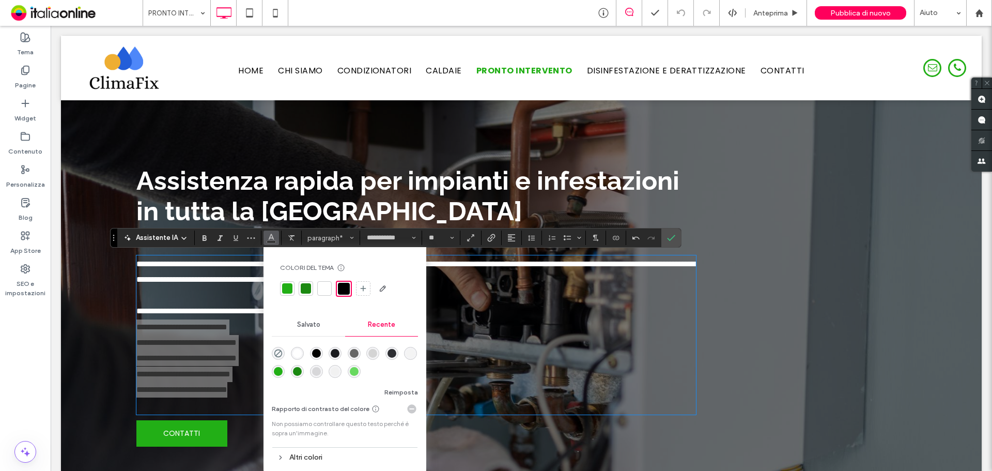
click at [325, 293] on div at bounding box center [324, 288] width 10 height 10
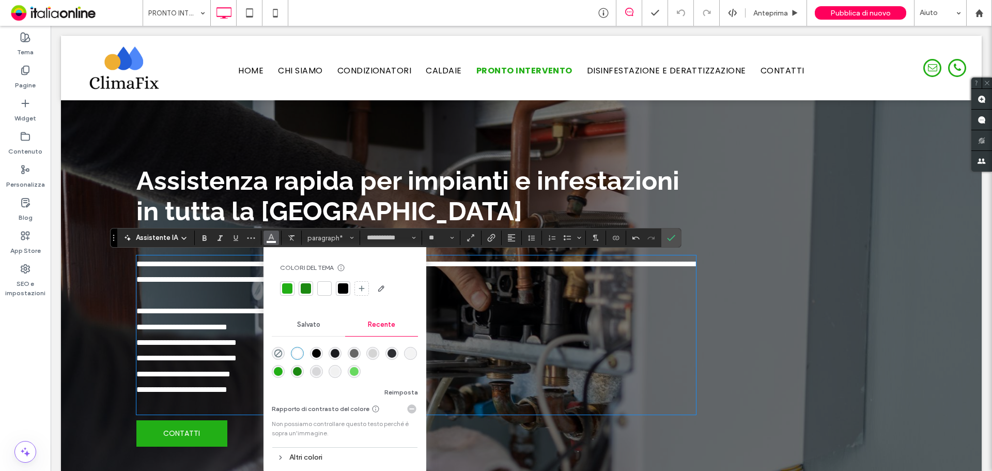
click at [201, 300] on p "﻿" at bounding box center [415, 295] width 559 height 15
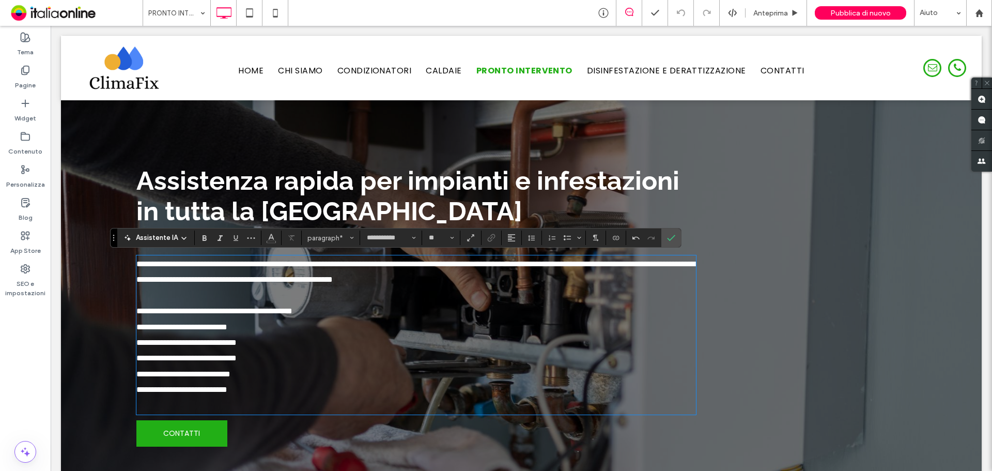
click at [360, 401] on p at bounding box center [415, 405] width 559 height 15
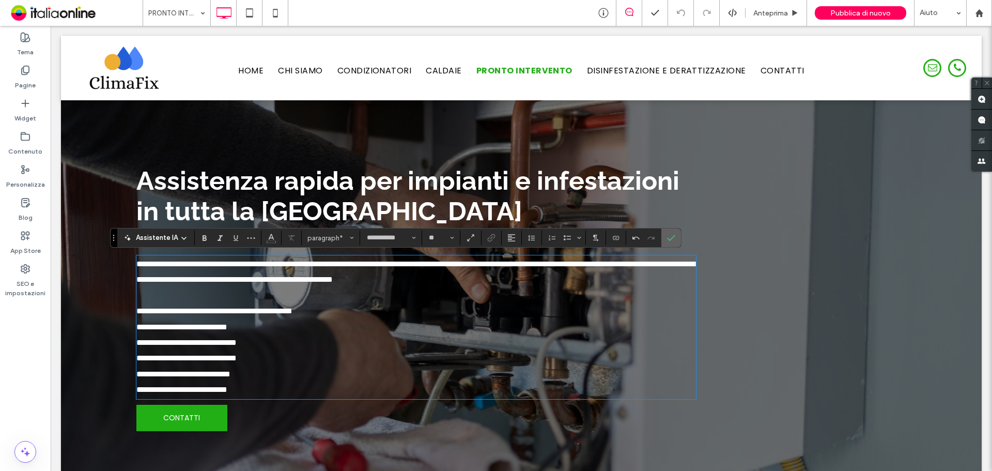
click at [674, 233] on span "Conferma" at bounding box center [671, 238] width 8 height 18
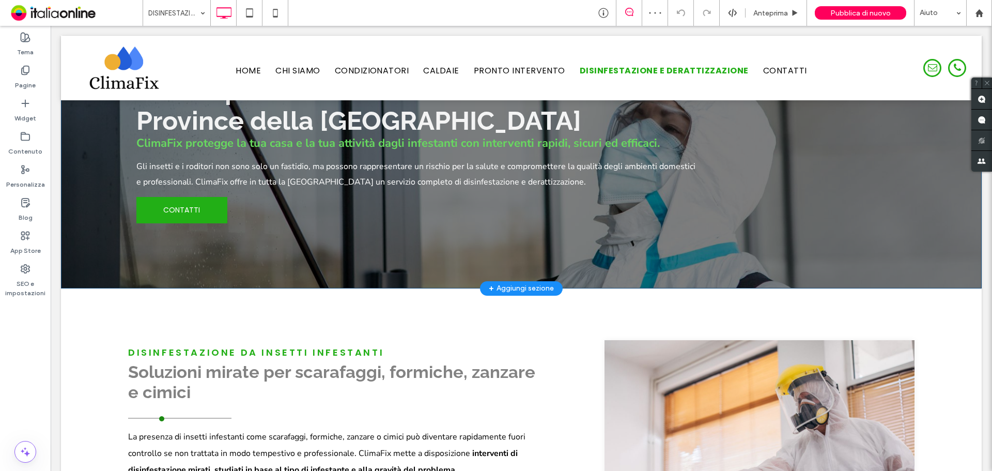
scroll to position [52, 0]
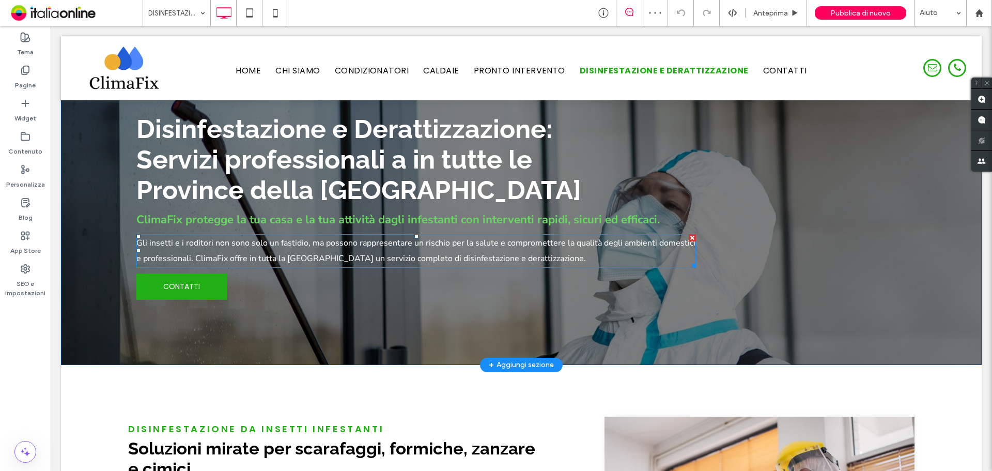
click at [554, 259] on p "Gli insetti e i roditori non sono solo un fastidio, ma possono rappresentare un…" at bounding box center [415, 251] width 559 height 32
type input "**********"
type input "**"
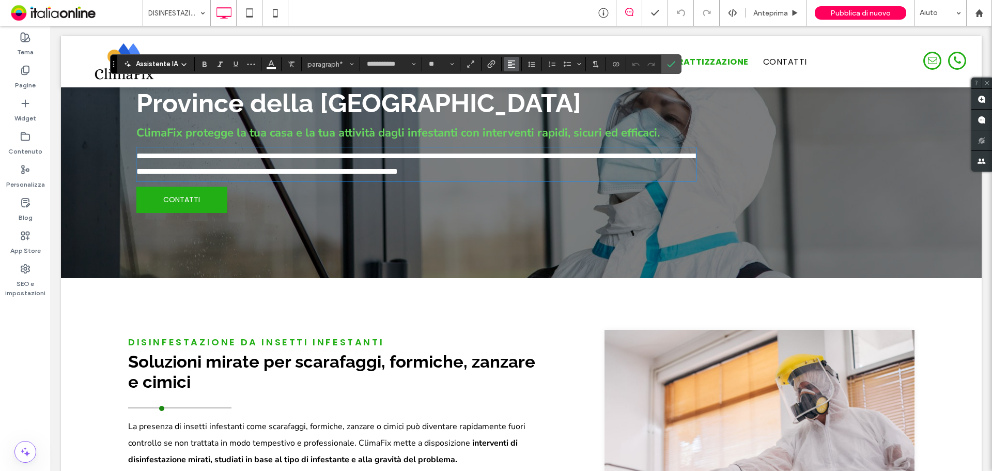
scroll to position [53, 0]
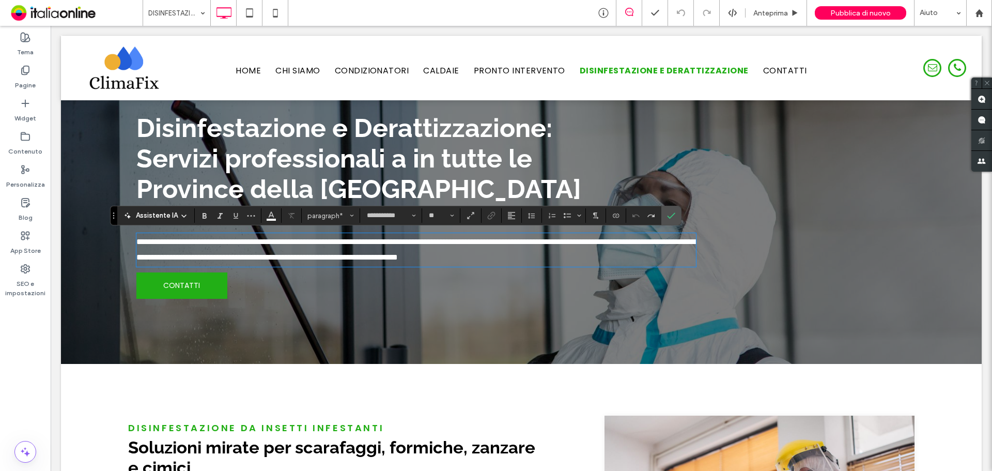
click at [528, 260] on p "**********" at bounding box center [415, 250] width 559 height 32
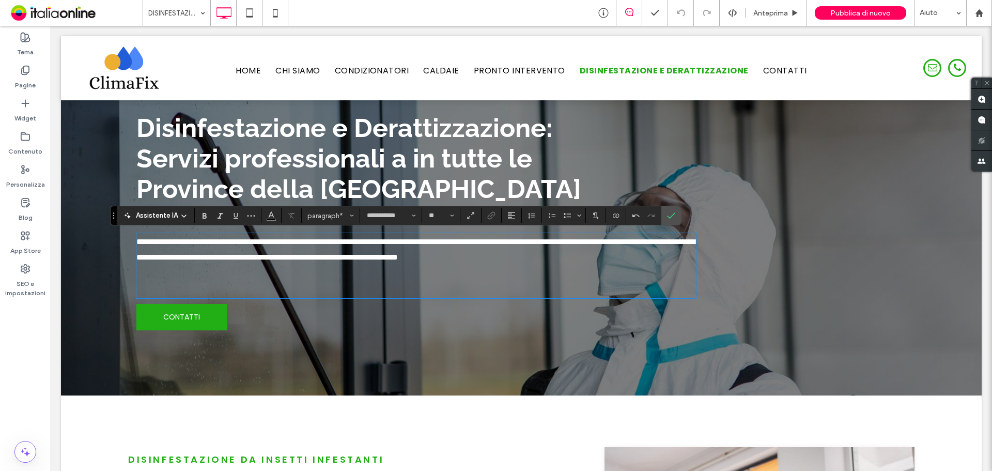
scroll to position [0, 0]
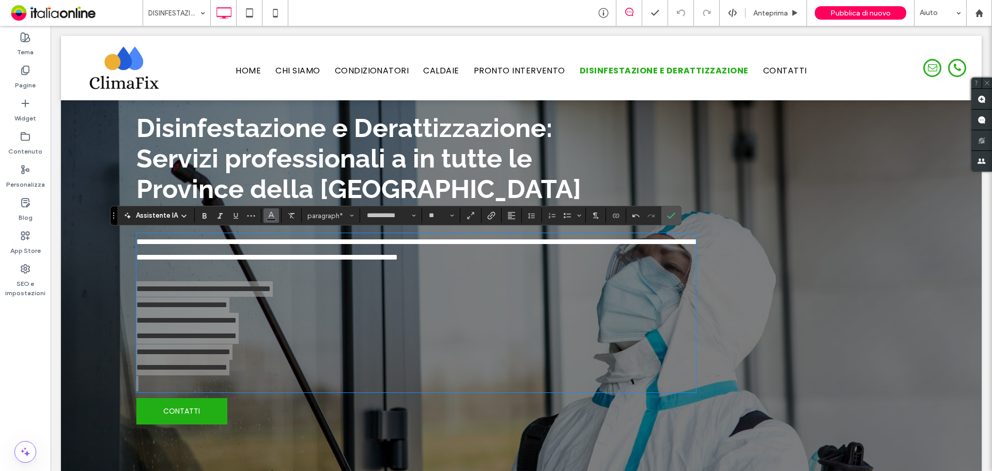
click at [271, 215] on icon "Colore" at bounding box center [271, 214] width 8 height 8
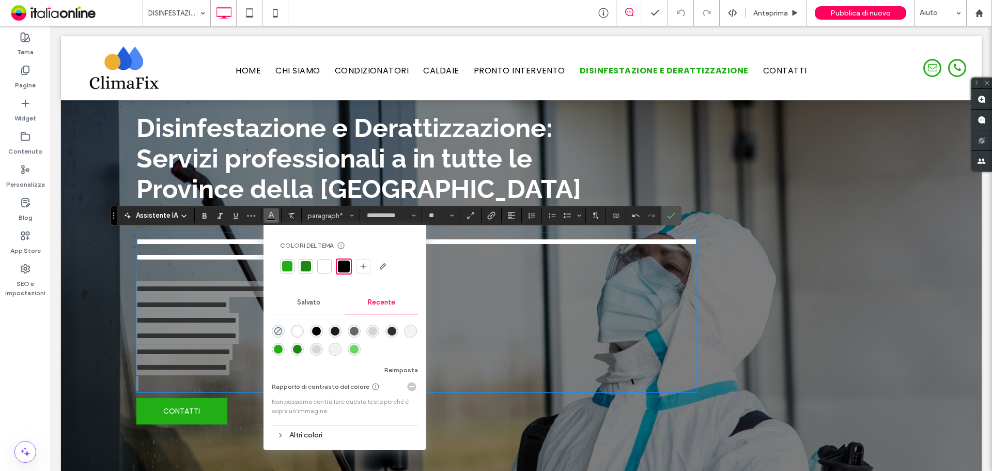
click at [326, 266] on div at bounding box center [324, 266] width 10 height 10
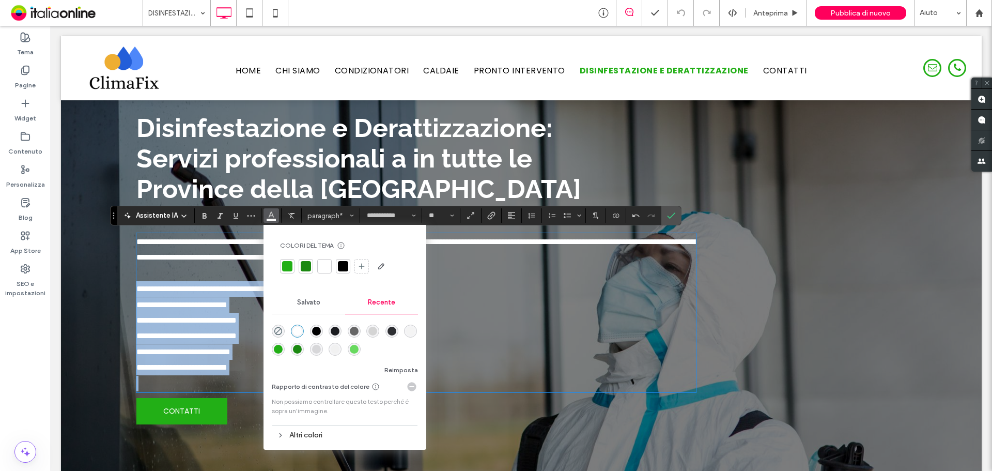
click at [203, 385] on p at bounding box center [415, 383] width 559 height 15
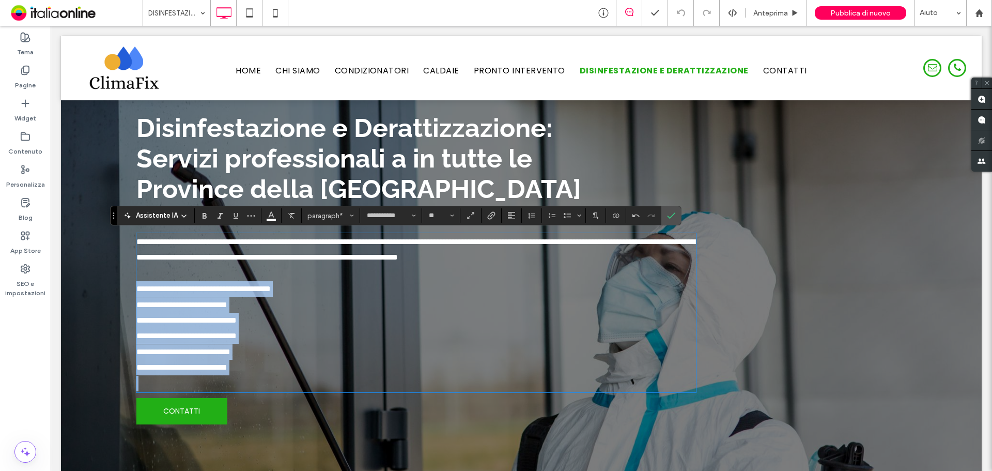
click at [203, 385] on p at bounding box center [415, 383] width 559 height 15
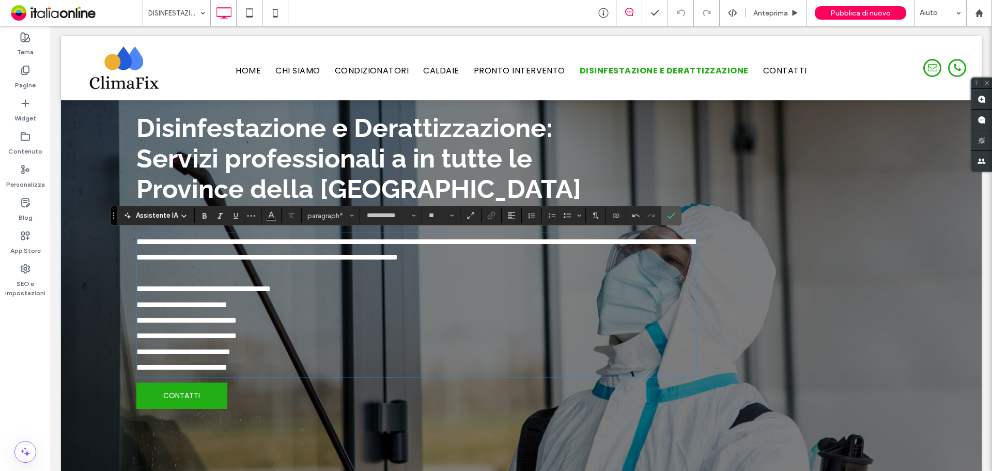
click at [271, 287] on span "**********" at bounding box center [203, 289] width 134 height 8
click at [667, 211] on icon "Conferma" at bounding box center [671, 215] width 8 height 8
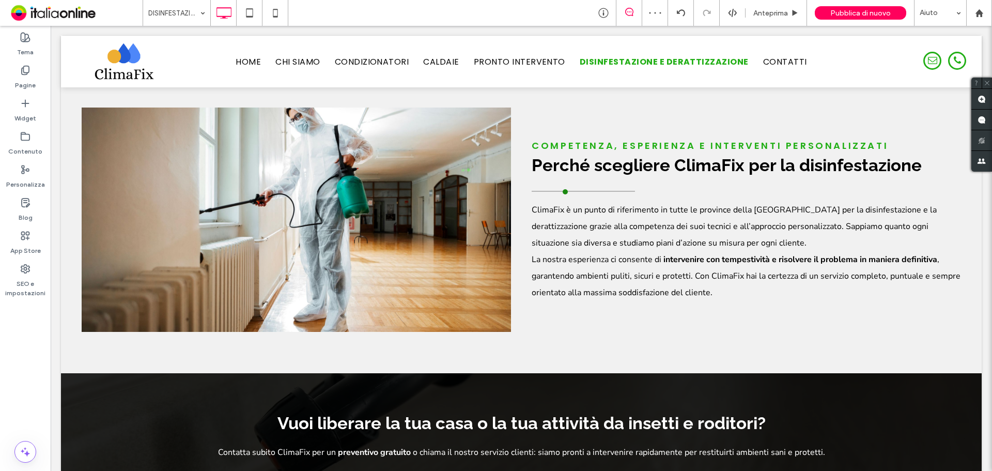
scroll to position [1396, 0]
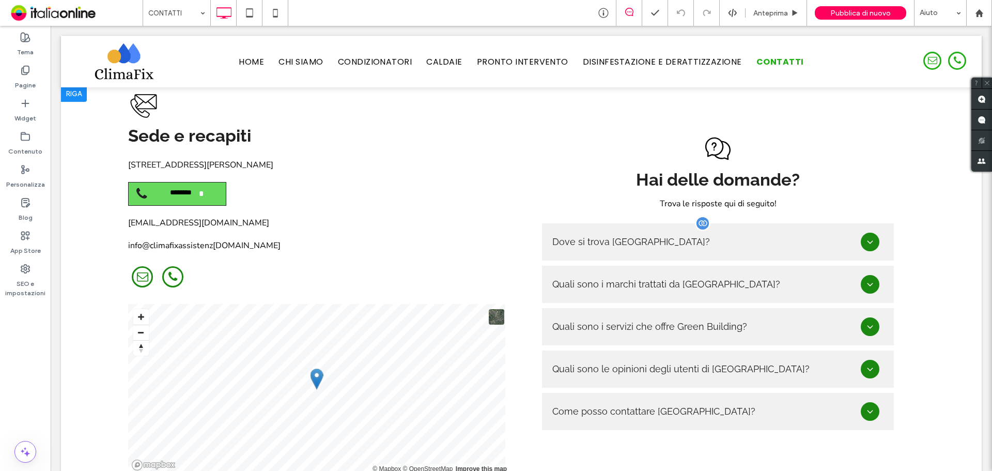
scroll to position [672, 0]
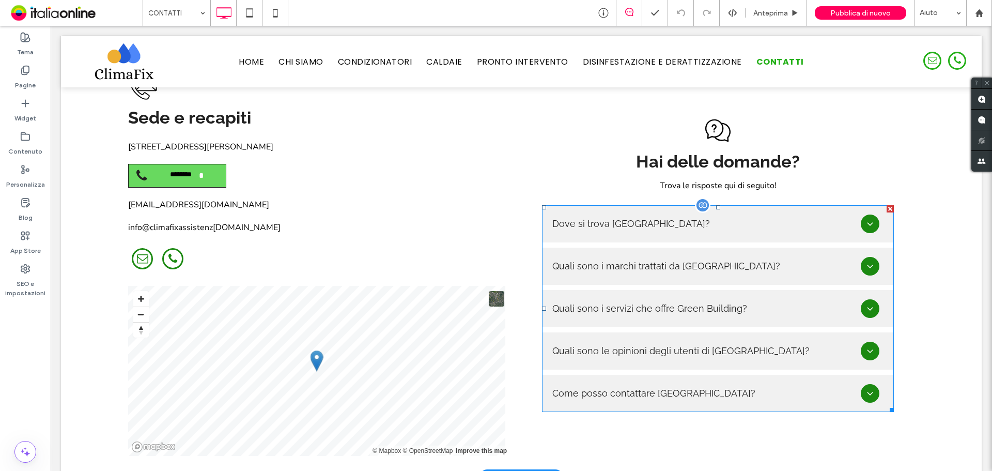
click at [860, 205] on span at bounding box center [718, 308] width 352 height 207
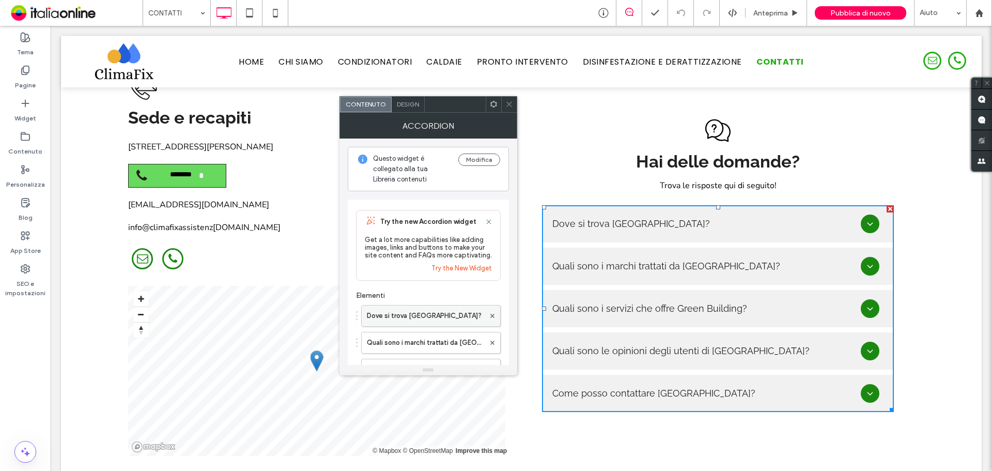
click at [449, 306] on label "Dove si trova Green Building?" at bounding box center [426, 315] width 118 height 21
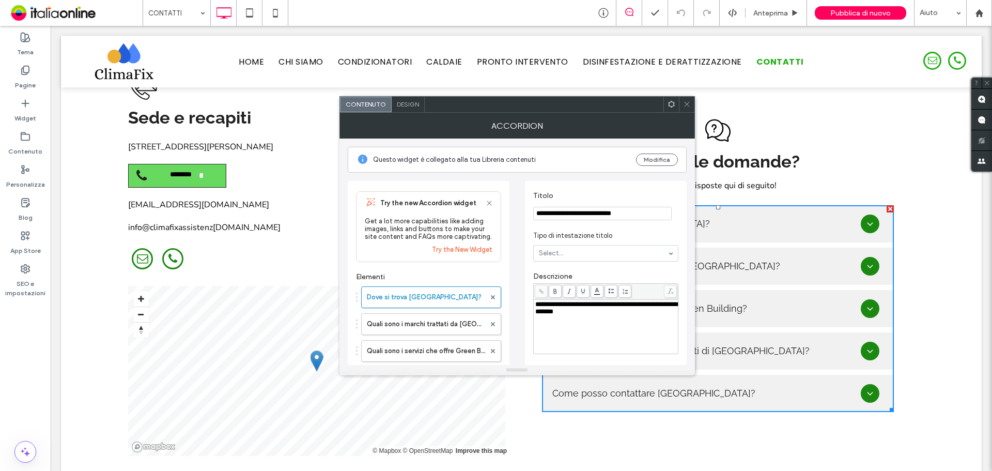
click at [610, 318] on div "**********" at bounding box center [606, 327] width 142 height 52
click at [580, 330] on div "Rich Text Editor" at bounding box center [606, 325] width 142 height 7
click at [546, 337] on div "Rich Text Editor" at bounding box center [606, 333] width 142 height 7
click at [553, 344] on div "Rich Text Editor" at bounding box center [606, 340] width 142 height 7
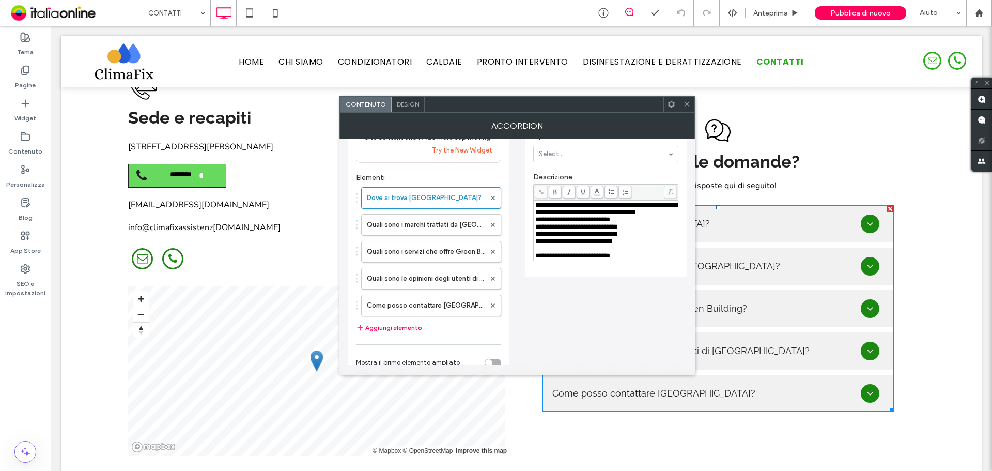
scroll to position [103, 0]
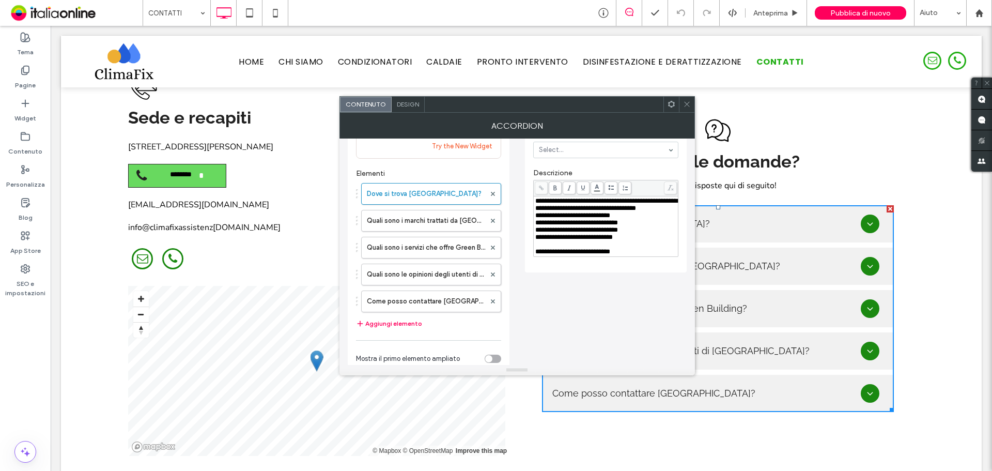
click at [547, 248] on div "Rich Text Editor" at bounding box center [606, 244] width 142 height 7
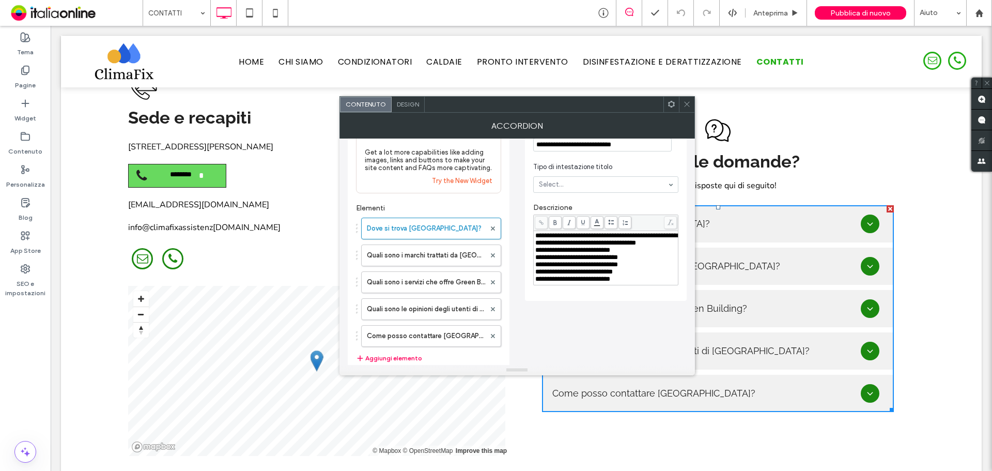
scroll to position [0, 0]
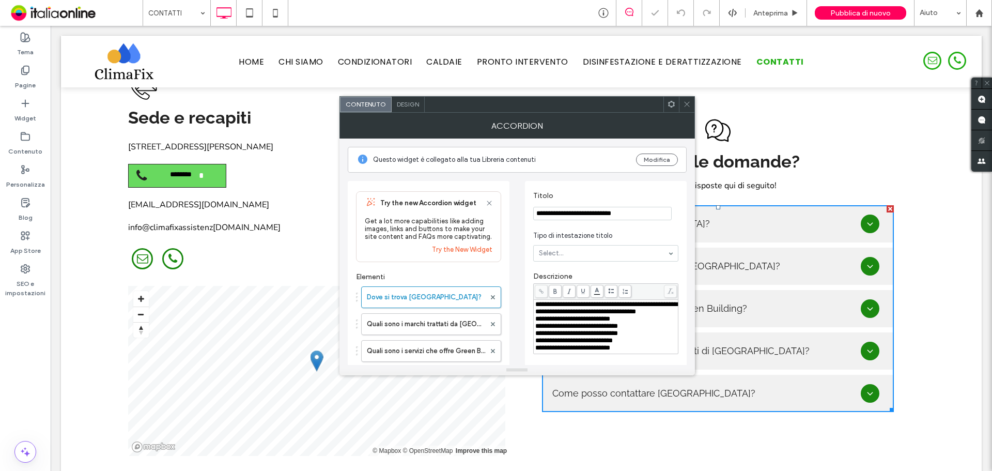
click at [687, 105] on icon at bounding box center [687, 104] width 8 height 8
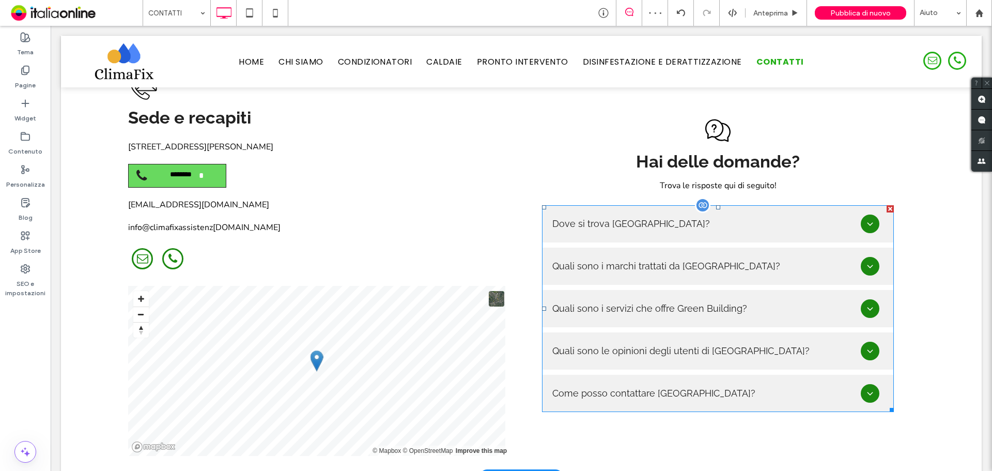
click at [861, 205] on span at bounding box center [718, 308] width 352 height 207
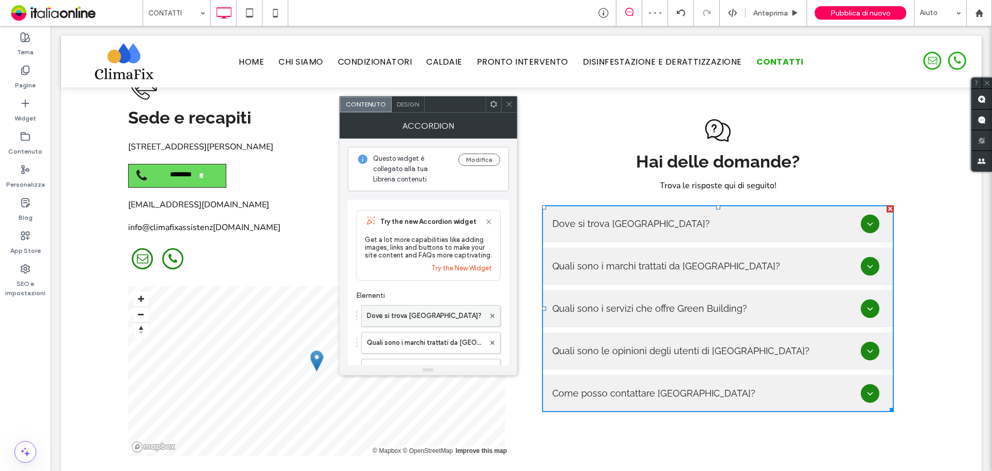
click at [416, 313] on label "Dove si trova Green Building?" at bounding box center [426, 315] width 118 height 21
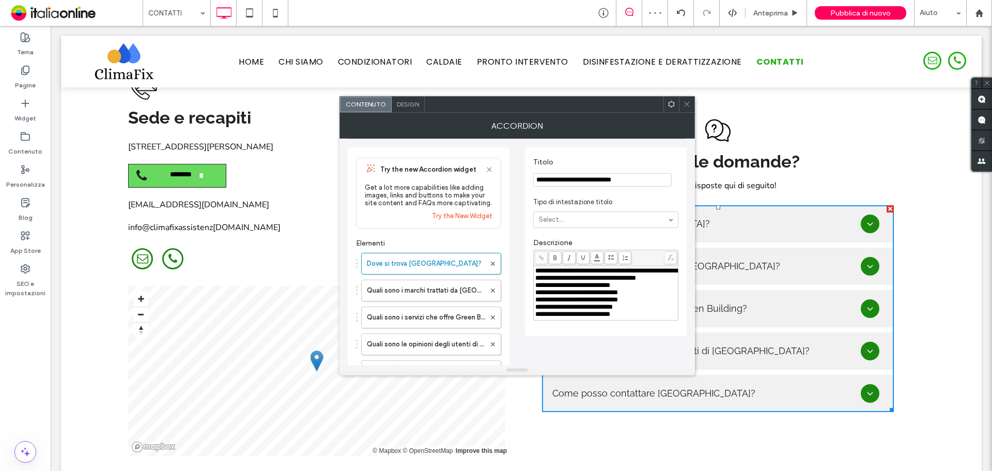
scroll to position [52, 0]
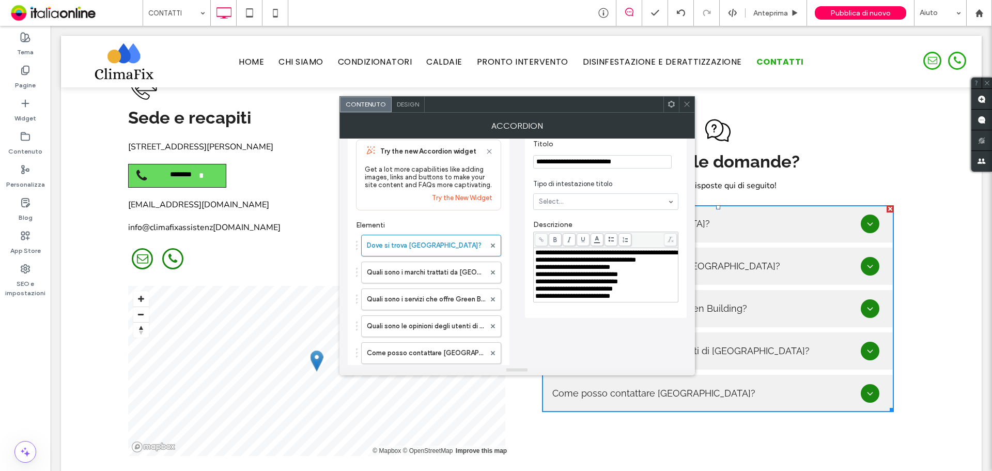
click at [685, 105] on use at bounding box center [686, 104] width 5 height 5
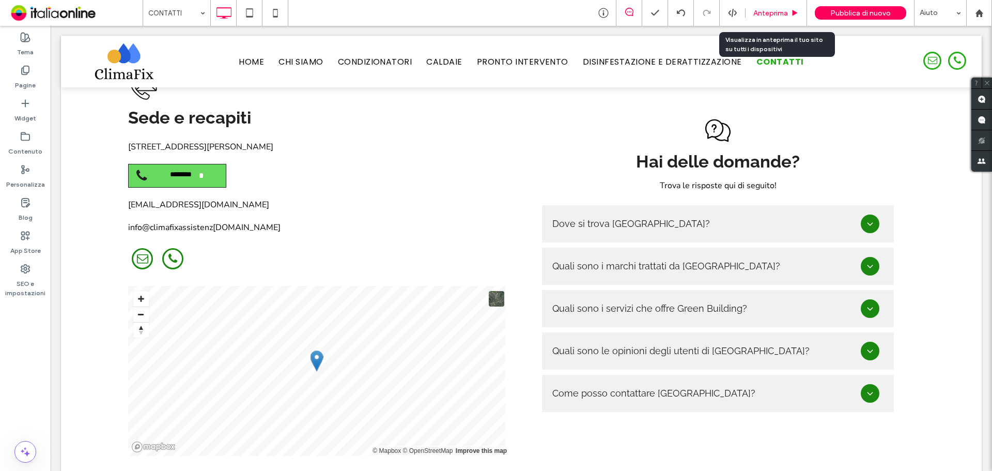
click at [769, 18] on div "Anteprima" at bounding box center [775, 13] width 61 height 26
click at [794, 13] on use at bounding box center [794, 13] width 5 height 6
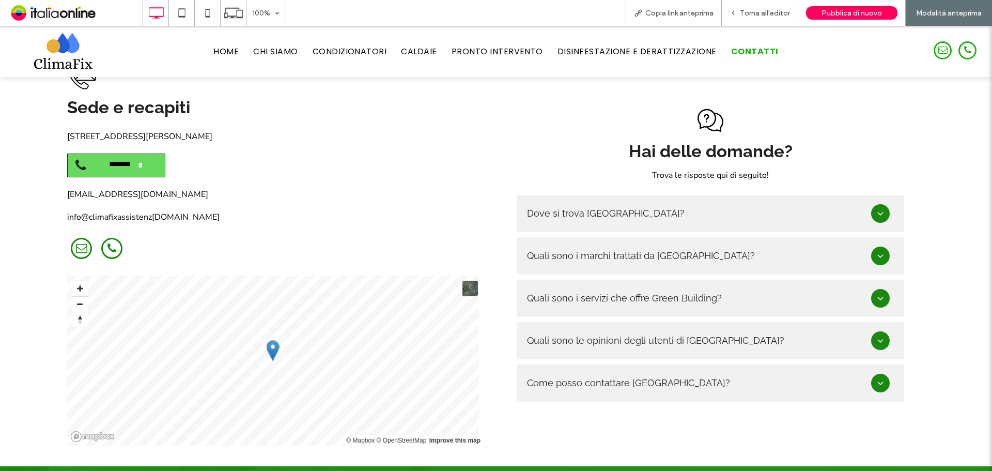
click at [877, 212] on icon at bounding box center [880, 213] width 6 height 3
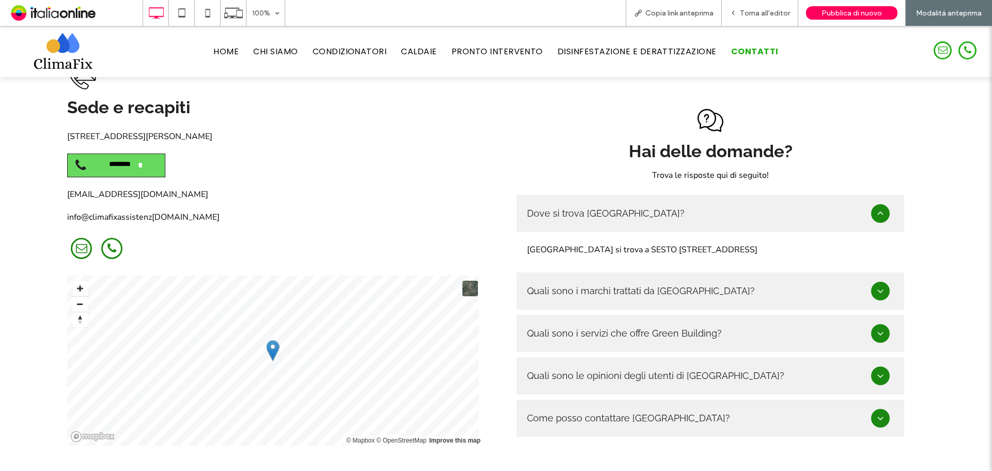
click at [875, 208] on icon at bounding box center [880, 213] width 10 height 10
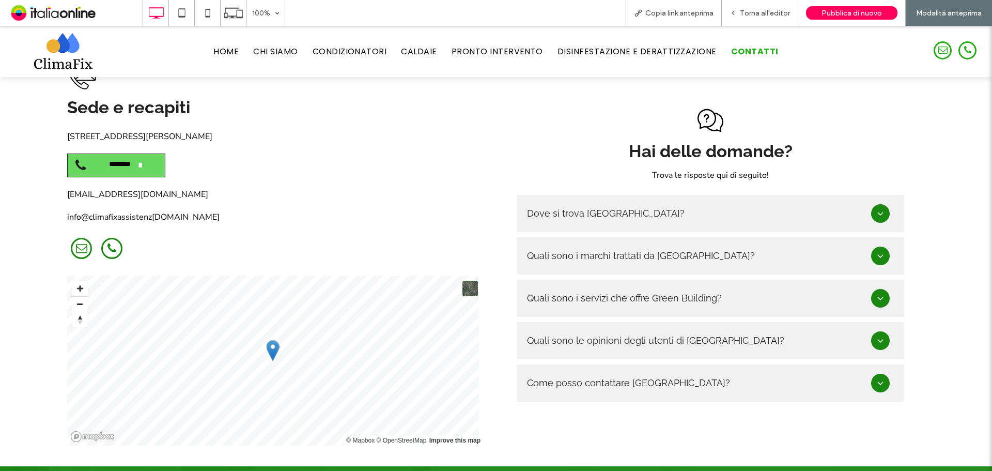
click at [719, 204] on div "Dove si trova Green Building?" at bounding box center [699, 213] width 344 height 19
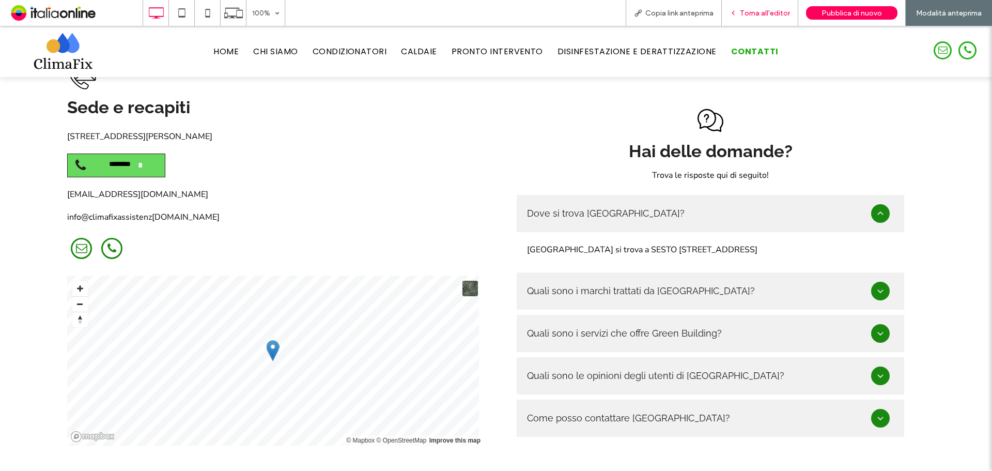
click at [753, 16] on span "Torna all'editor" at bounding box center [765, 13] width 50 height 9
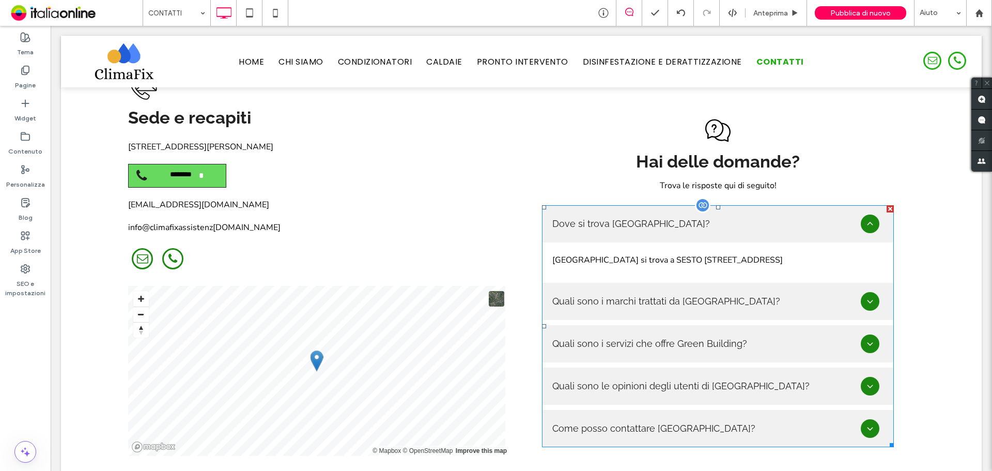
click at [672, 230] on span at bounding box center [718, 326] width 352 height 242
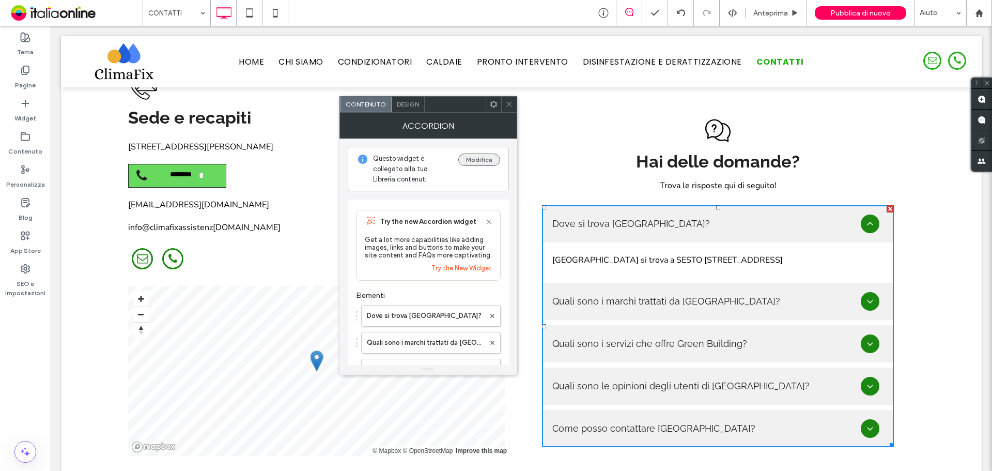
click at [484, 154] on button "Modifica" at bounding box center [479, 159] width 42 height 12
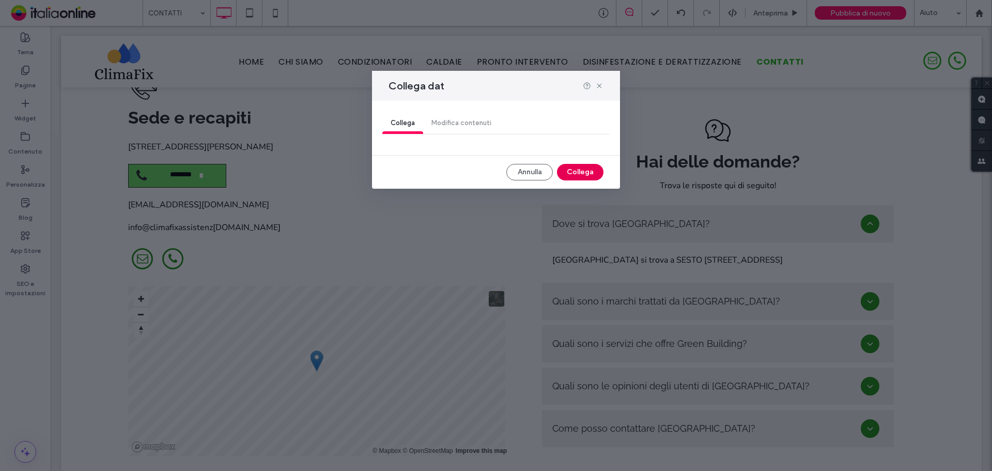
click at [579, 170] on button "Collega" at bounding box center [580, 172] width 46 height 17
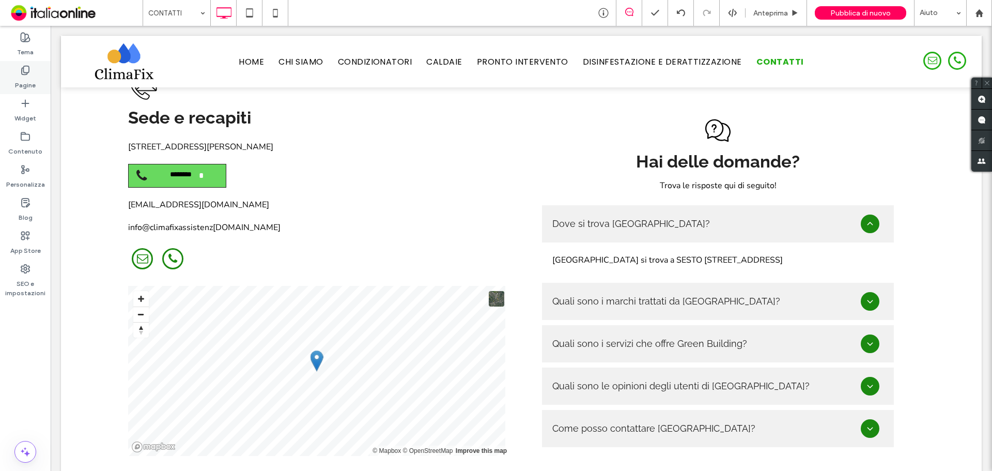
click at [19, 77] on label "Pagine" at bounding box center [25, 82] width 21 height 14
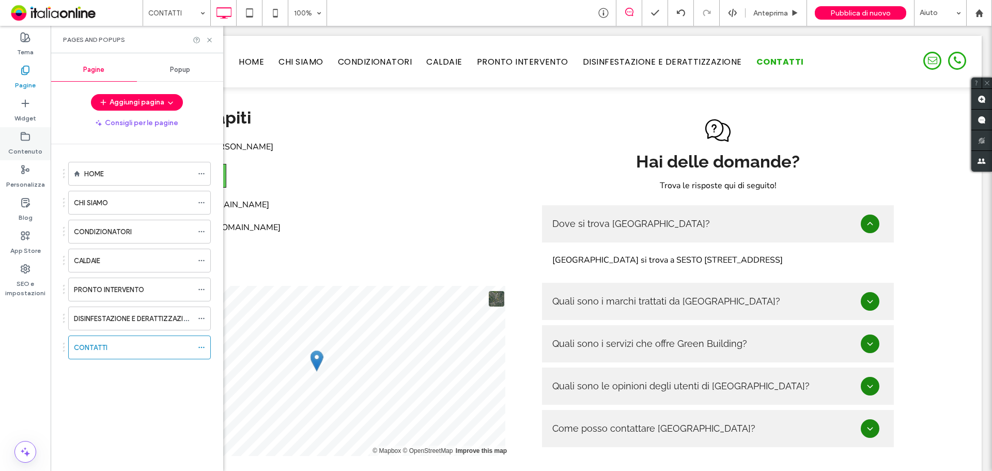
click at [28, 140] on use at bounding box center [25, 136] width 8 height 8
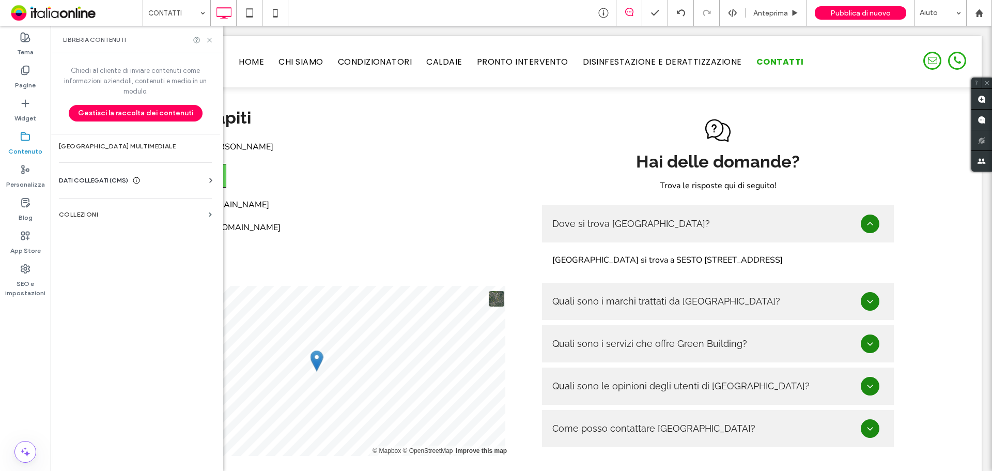
click at [159, 187] on div "Informazioni aziendali Testo aziendale Immagini aziendali Trova e sostituisci" at bounding box center [137, 189] width 157 height 8
click at [145, 216] on label "COLLEZIONI" at bounding box center [132, 214] width 146 height 7
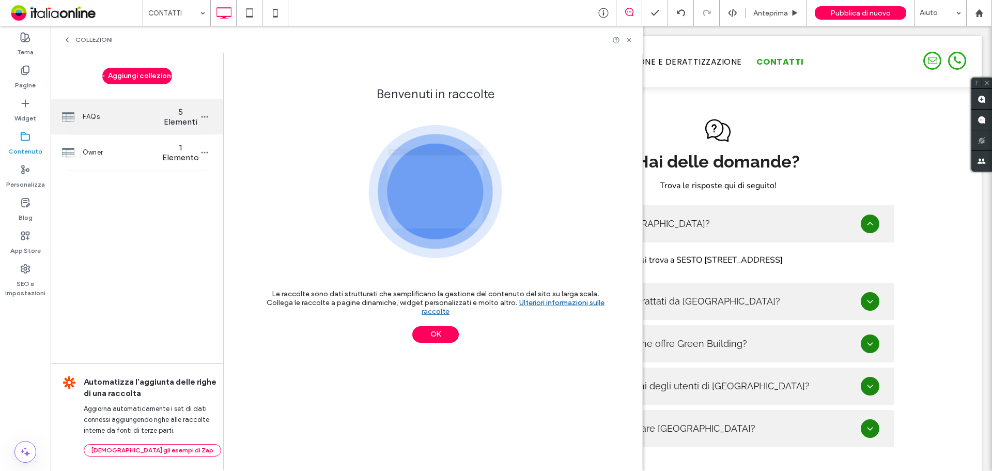
click at [136, 114] on span "FAQs" at bounding box center [123, 117] width 80 height 10
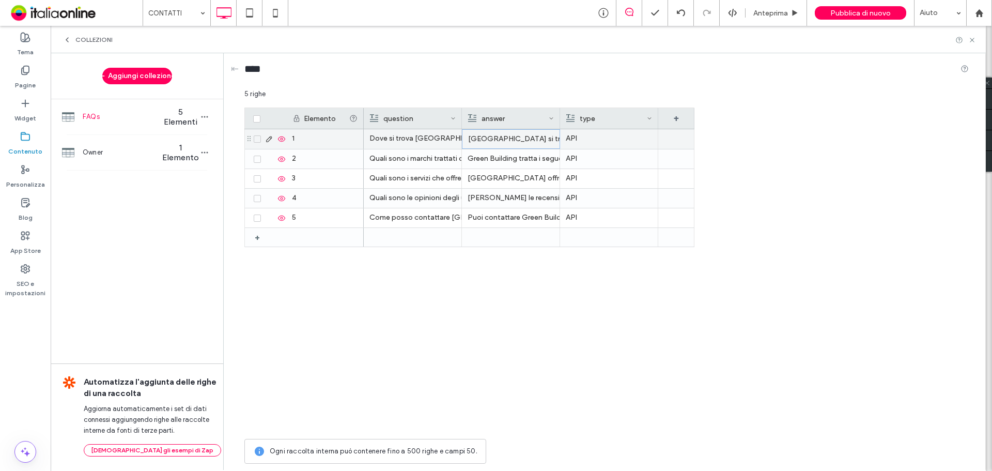
click at [513, 137] on div "Green Building si trova a SESTO FIORENTINO (FI) - Via Volga 47" at bounding box center [511, 139] width 86 height 19
click at [623, 143] on div "**********" at bounding box center [543, 140] width 160 height 26
click at [623, 130] on span "**********" at bounding box center [543, 130] width 160 height 7
click at [492, 142] on div "Green Building si trova a SESTO FIORENTINO (FI) - Via Volga 47" at bounding box center [511, 139] width 86 height 19
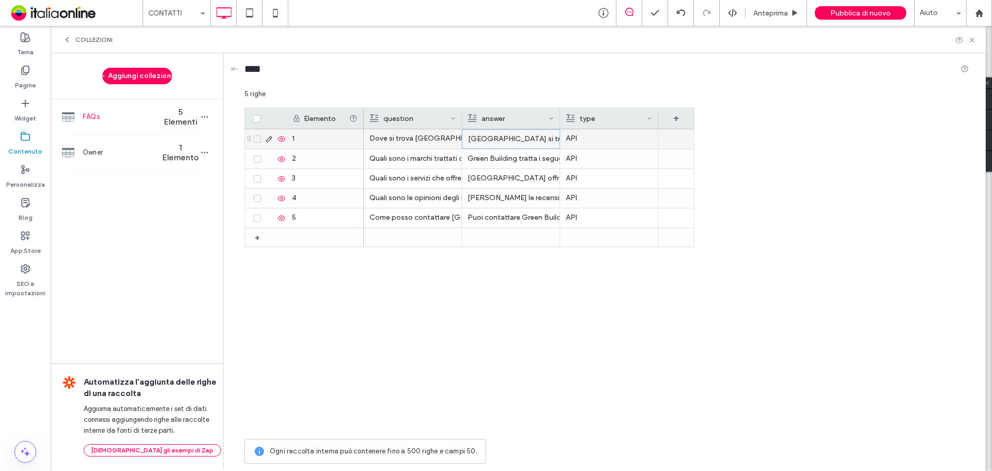
click at [492, 142] on div "Green Building si trova a SESTO FIORENTINO (FI) - Via Volga 47" at bounding box center [511, 139] width 86 height 19
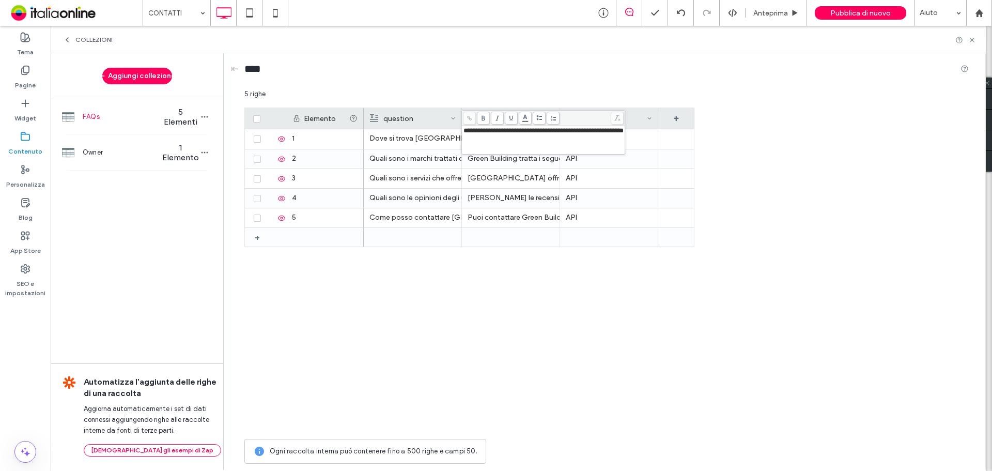
click at [512, 141] on div "**********" at bounding box center [543, 140] width 160 height 26
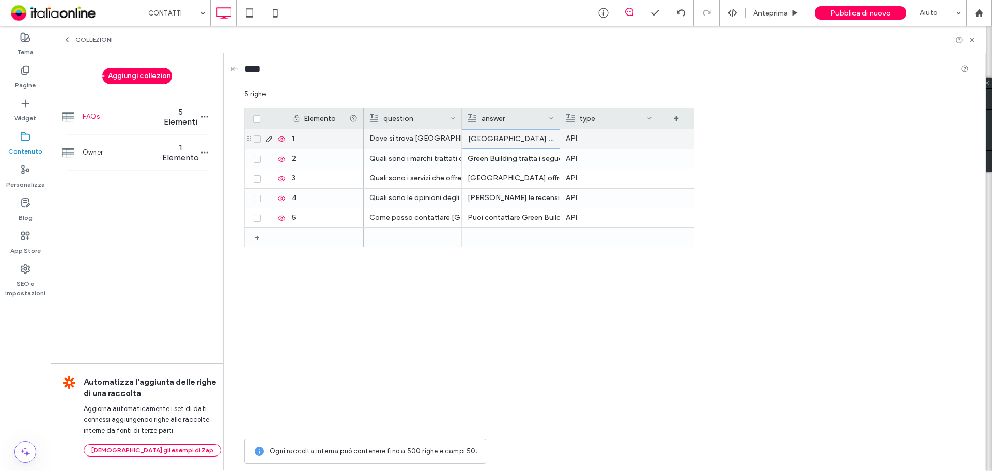
click at [511, 141] on p "Green Building si trova a SESTO FIORENTINO (FI) - Via Volga 47 ma agisce in tut…" at bounding box center [511, 139] width 86 height 19
click at [561, 142] on div "**********" at bounding box center [564, 134] width 203 height 14
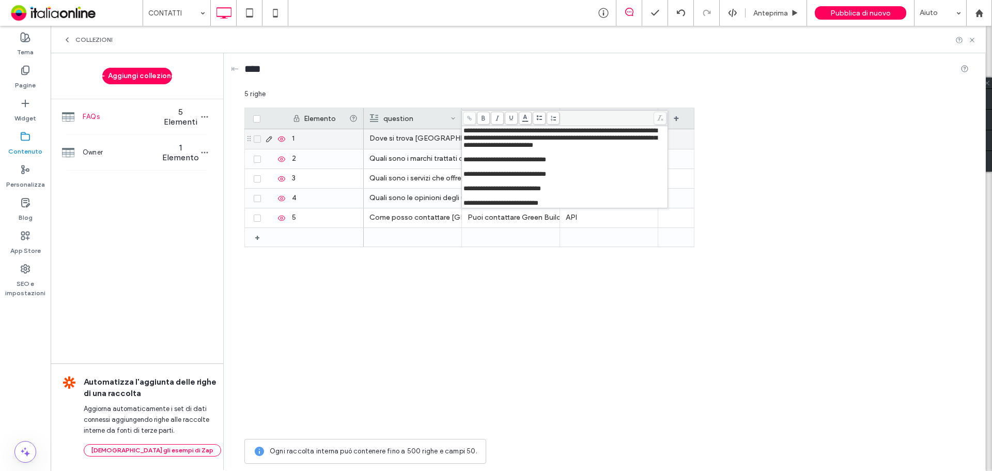
click at [627, 139] on span "**********" at bounding box center [560, 137] width 194 height 21
click at [514, 155] on div "Rich Text Editor" at bounding box center [564, 152] width 203 height 7
click at [512, 162] on div "Rich Text Editor" at bounding box center [564, 159] width 203 height 7
click at [528, 169] on div "Rich Text Editor" at bounding box center [564, 166] width 203 height 7
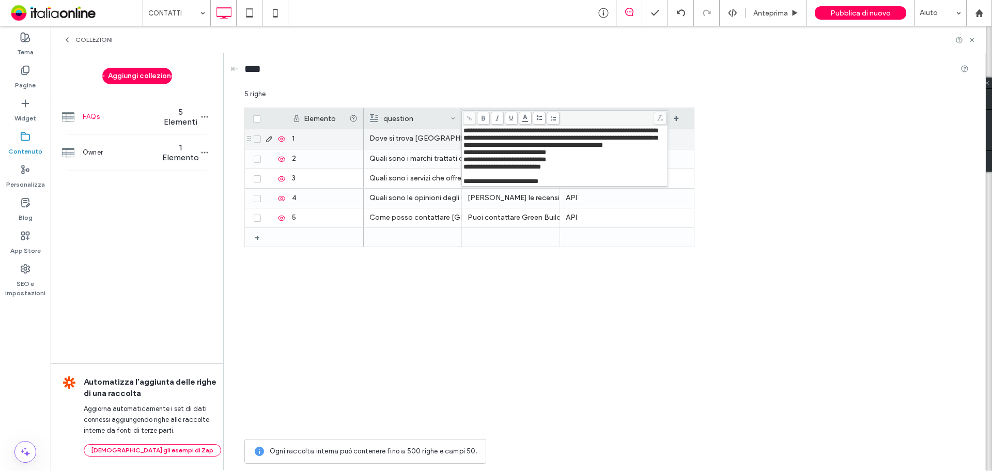
click at [524, 178] on div "Rich Text Editor" at bounding box center [564, 173] width 203 height 7
click at [562, 138] on span "**********" at bounding box center [560, 137] width 194 height 21
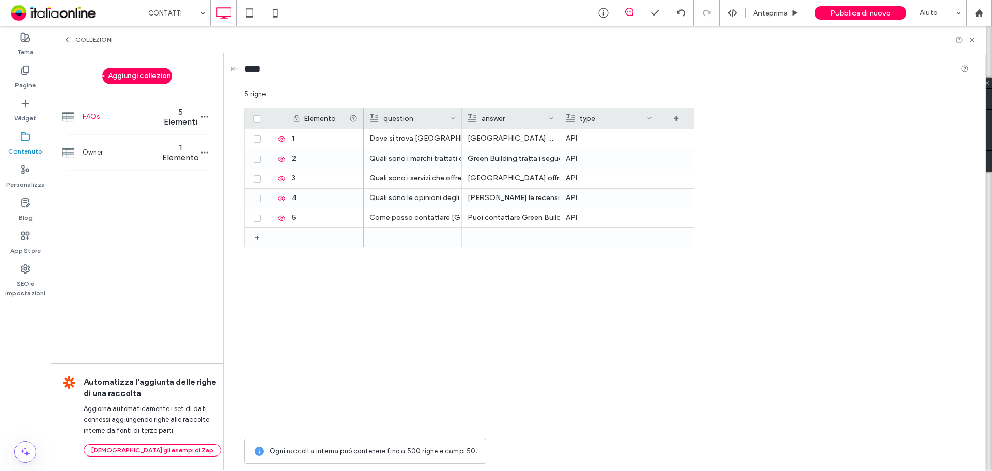
click at [976, 42] on div "COLLEZIONI" at bounding box center [518, 39] width 935 height 27
drag, startPoint x: 974, startPoint y: 41, endPoint x: 840, endPoint y: 48, distance: 133.9
click at [974, 41] on icon at bounding box center [972, 40] width 8 height 8
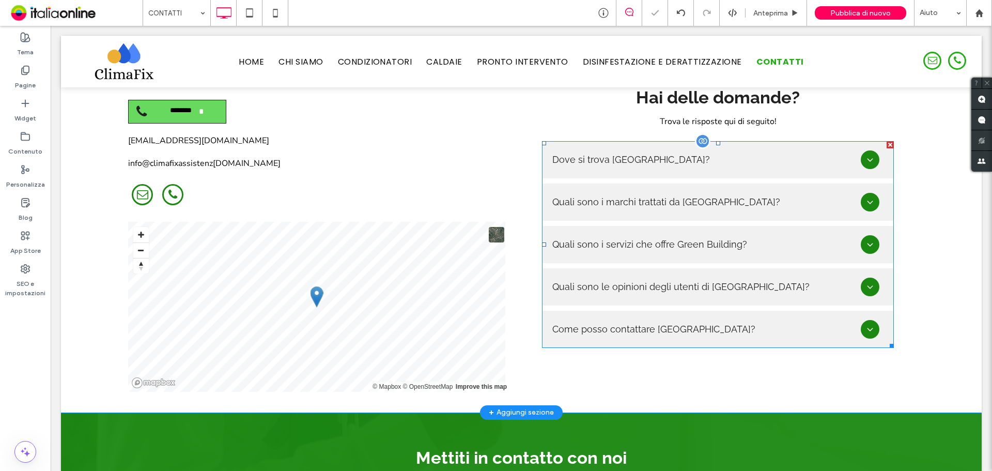
scroll to position [723, 0]
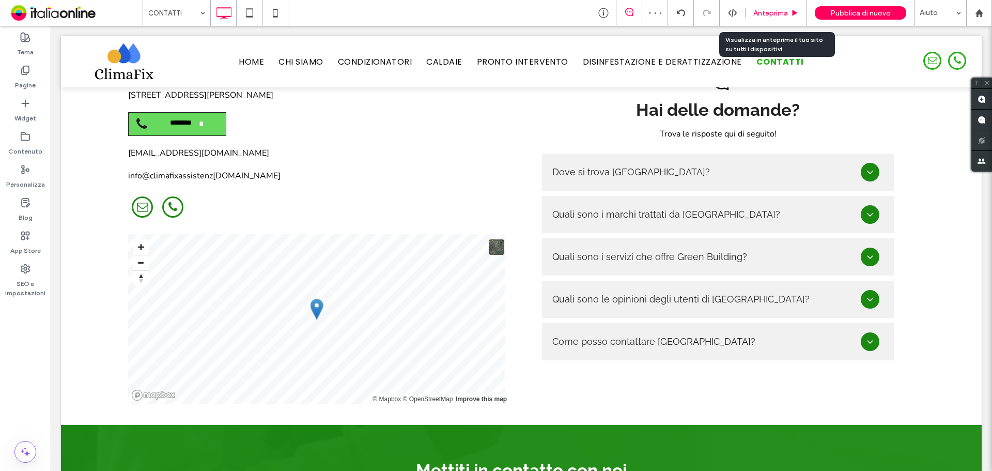
click at [770, 9] on span "Anteprima" at bounding box center [770, 13] width 35 height 9
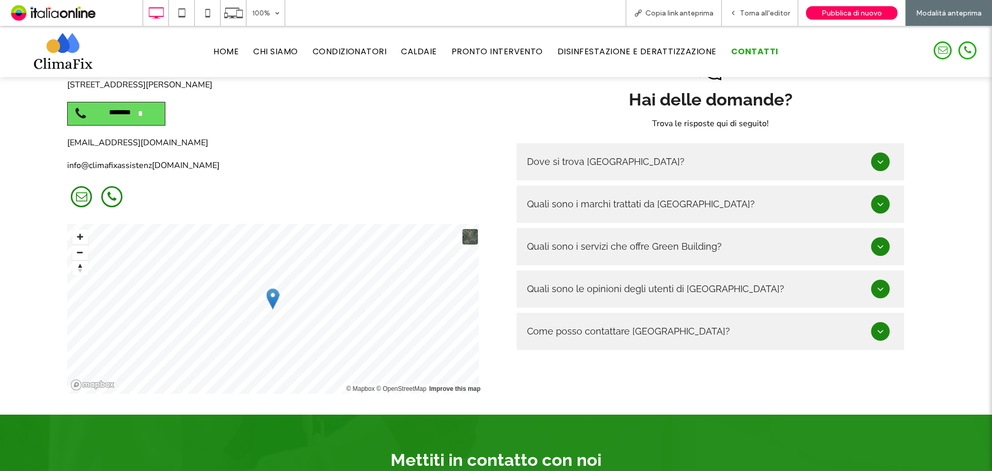
click at [875, 157] on icon at bounding box center [880, 162] width 10 height 10
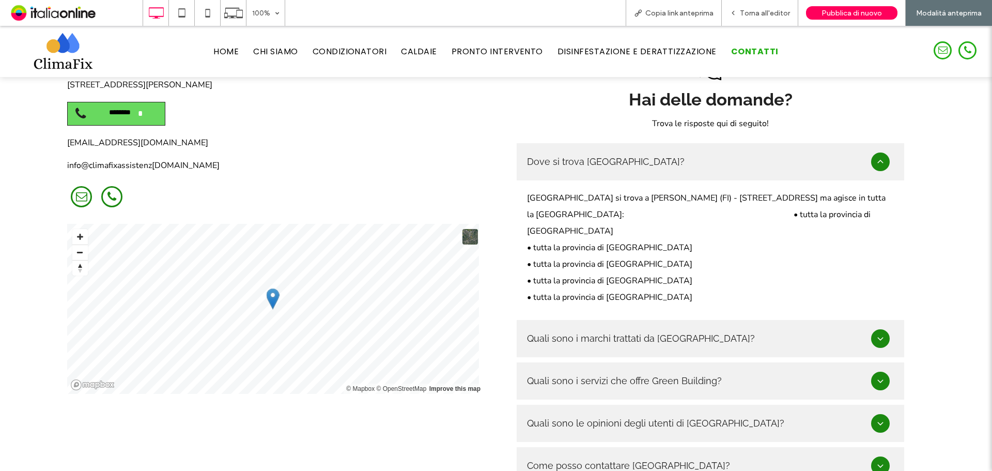
click at [877, 160] on icon at bounding box center [880, 161] width 6 height 3
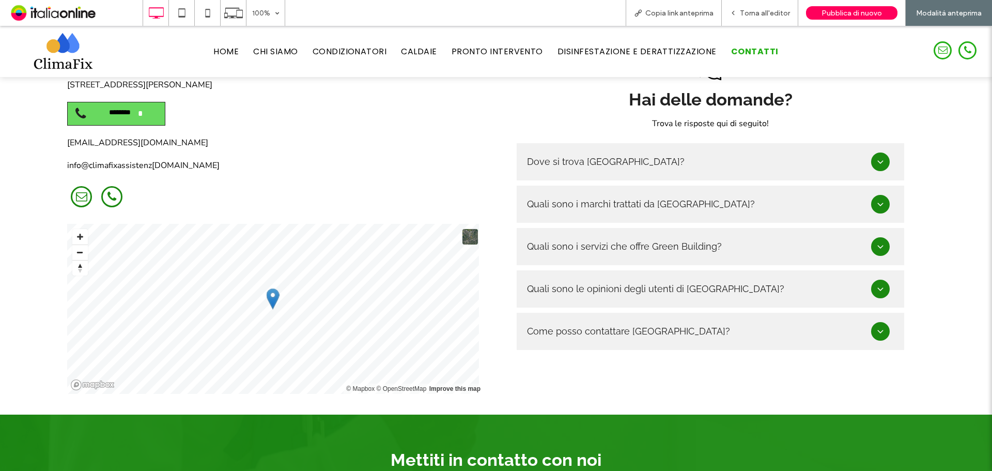
click at [875, 157] on icon at bounding box center [880, 162] width 10 height 10
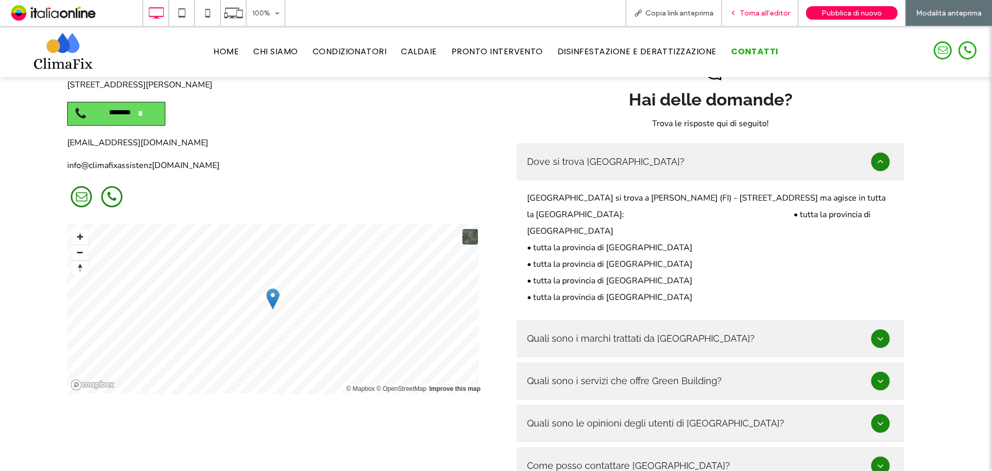
click at [756, 10] on span "Torna all'editor" at bounding box center [765, 13] width 50 height 9
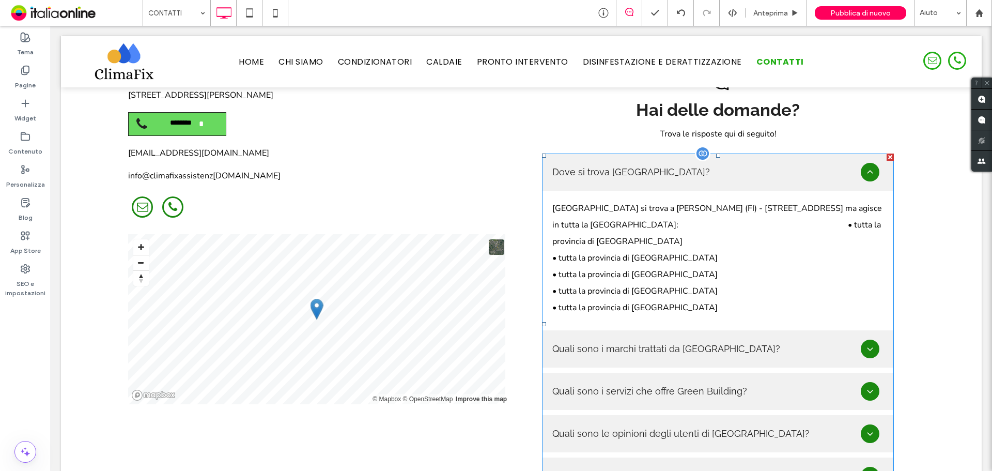
click at [645, 216] on span at bounding box center [718, 323] width 352 height 341
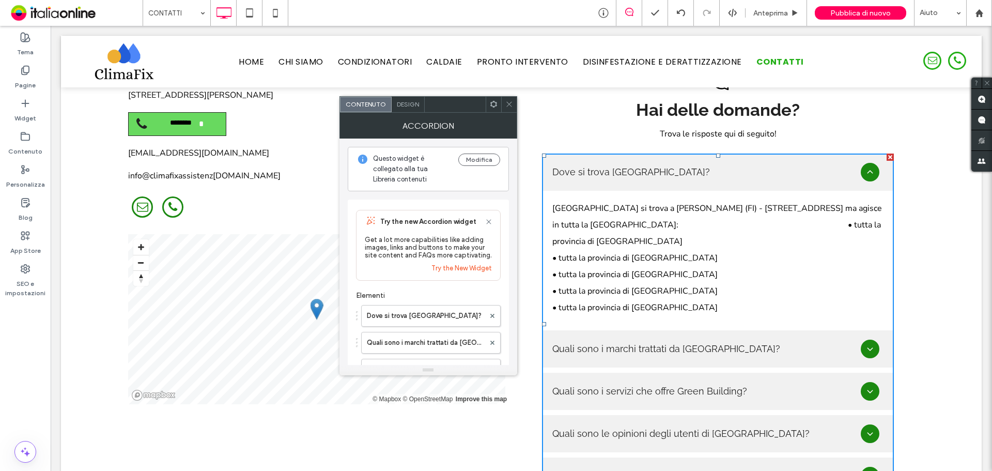
drag, startPoint x: 509, startPoint y: 105, endPoint x: 417, endPoint y: 102, distance: 92.0
click at [509, 105] on icon at bounding box center [509, 104] width 8 height 8
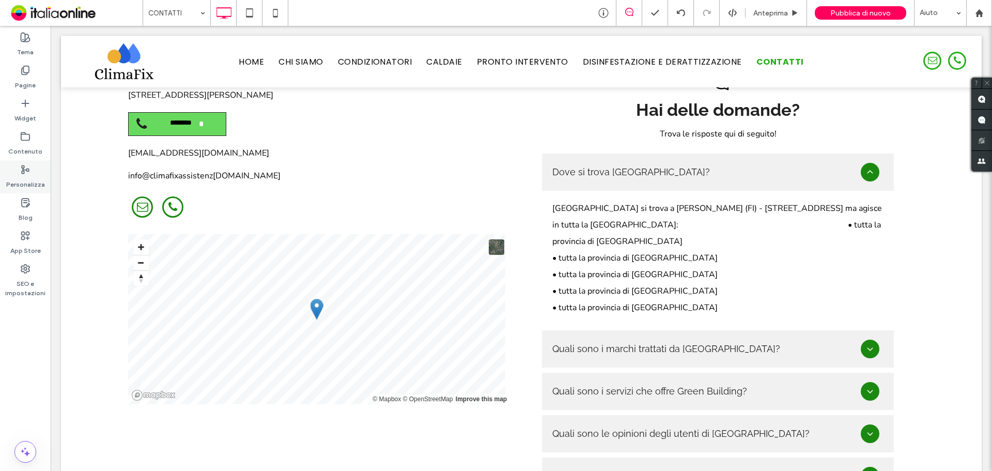
click at [26, 180] on label "Personalizza" at bounding box center [25, 182] width 39 height 14
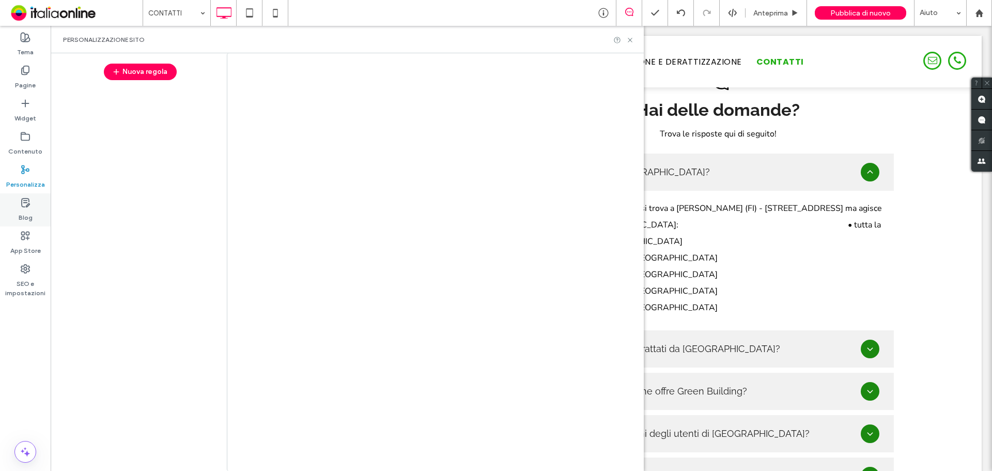
click at [34, 208] on div "Blog" at bounding box center [25, 209] width 51 height 33
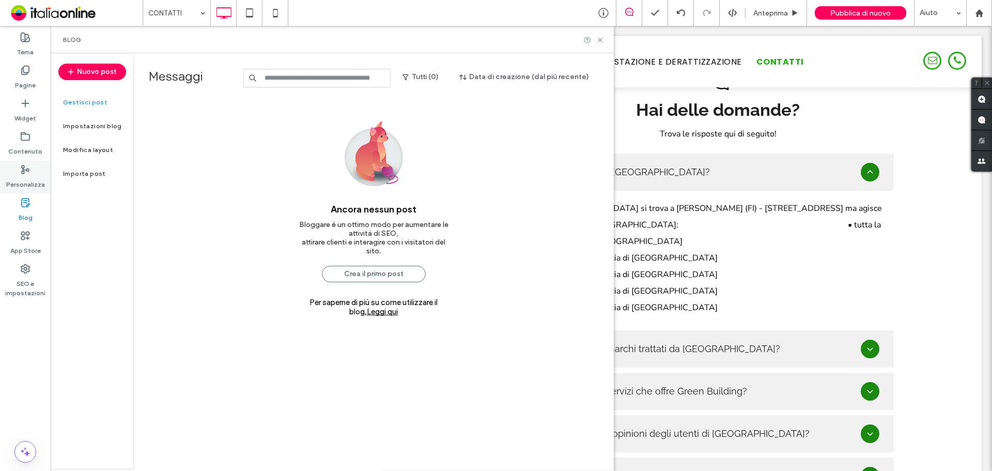
click at [31, 174] on div "Personalizza" at bounding box center [25, 176] width 51 height 33
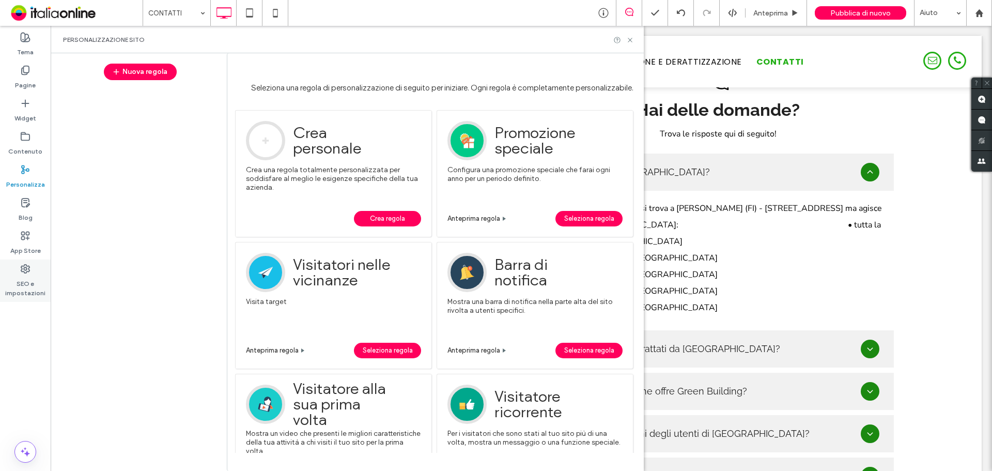
click at [18, 280] on label "SEO e impostazioni" at bounding box center [25, 286] width 51 height 24
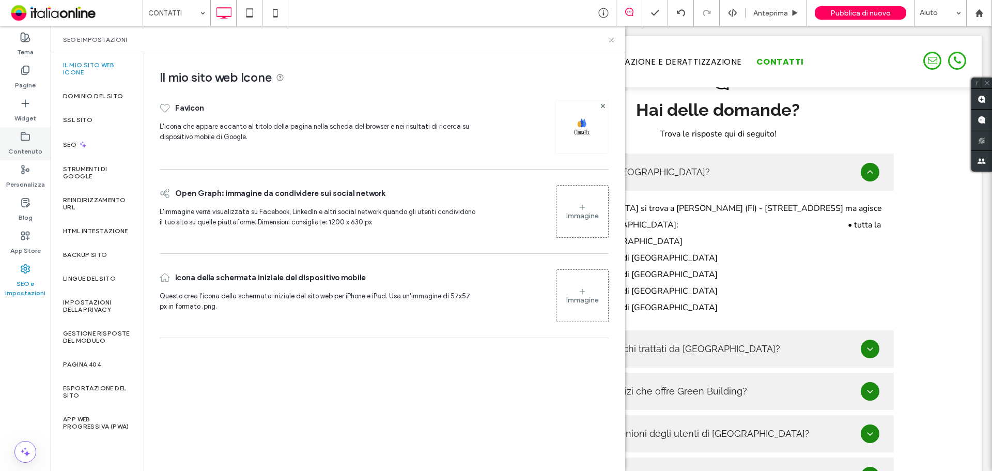
click at [46, 146] on div "Contenuto" at bounding box center [25, 143] width 51 height 33
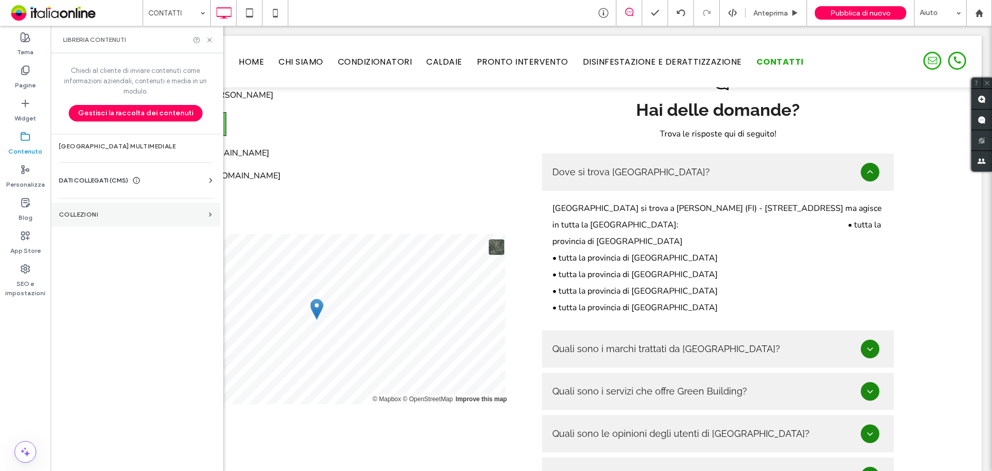
click at [103, 214] on label "COLLEZIONI" at bounding box center [132, 214] width 146 height 7
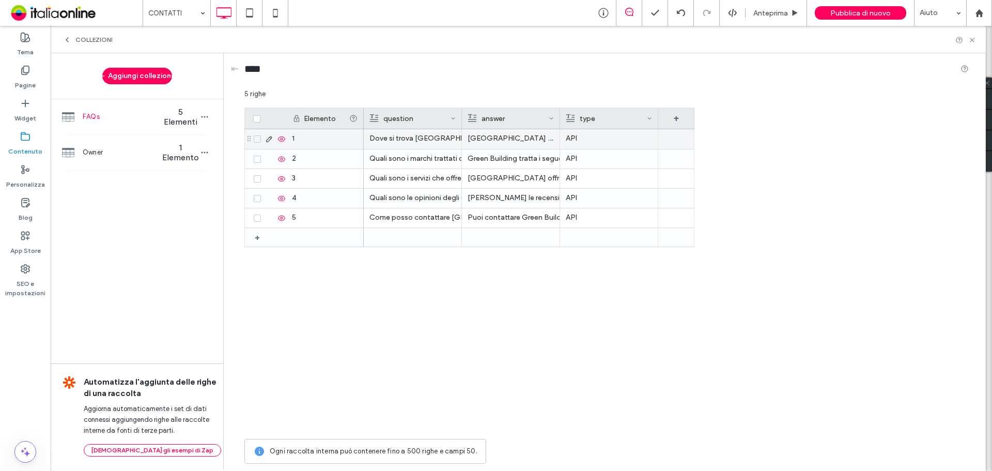
click at [490, 132] on p "Green Building si trova a SESTO FIORENTINO (FI) - Via Volga 47 ma agisce in tut…" at bounding box center [510, 138] width 86 height 19
click at [493, 133] on p "Green Building si trova a SESTO FIORENTINO (FI) - Via Volga 47 ma agisce in tut…" at bounding box center [511, 139] width 86 height 19
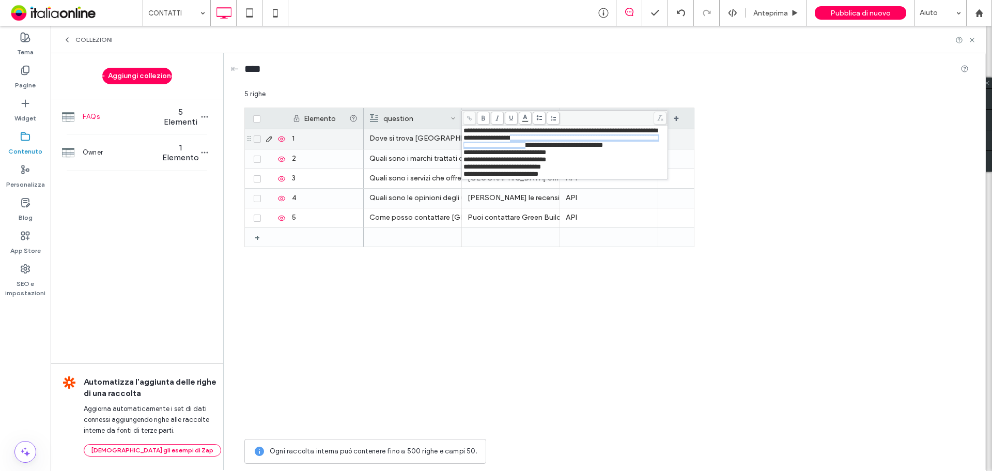
drag, startPoint x: 463, startPoint y: 146, endPoint x: 554, endPoint y: 137, distance: 91.3
click at [554, 137] on span "**********" at bounding box center [560, 137] width 194 height 21
drag, startPoint x: 556, startPoint y: 138, endPoint x: 567, endPoint y: 140, distance: 11.5
click at [556, 138] on span "**********" at bounding box center [560, 134] width 194 height 14
click at [790, 111] on div "Elemento question answer type + 1 2 3 4 5 + Dove si trova Green Building? API Q…" at bounding box center [606, 270] width 724 height 326
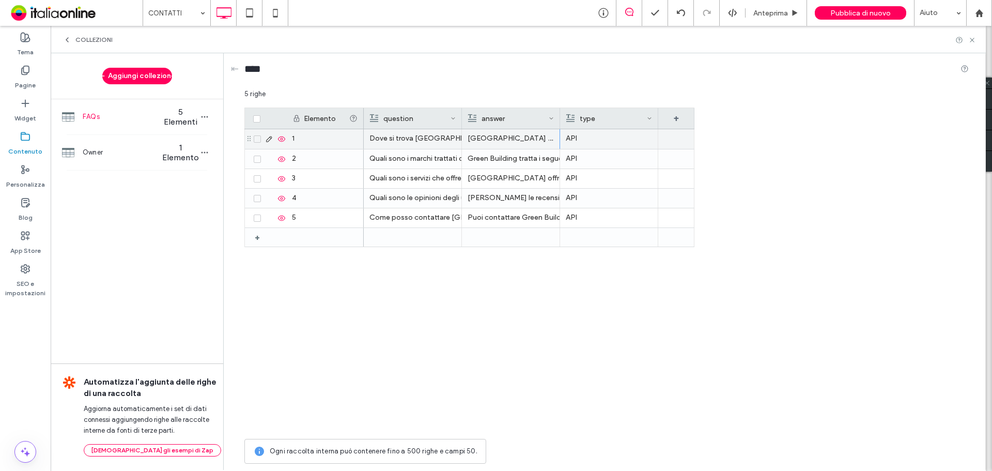
click at [966, 36] on div at bounding box center [965, 40] width 21 height 8
click at [972, 39] on use at bounding box center [972, 40] width 4 height 4
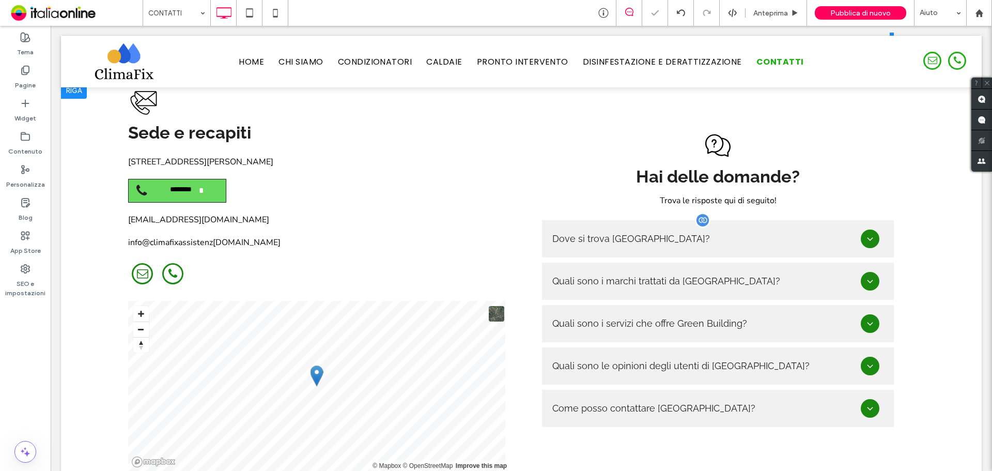
scroll to position [672, 0]
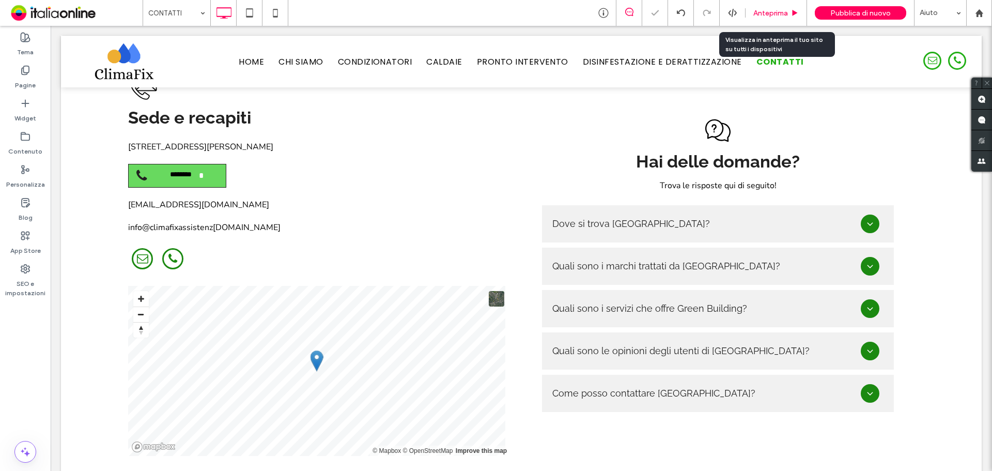
click at [769, 18] on div "Anteprima" at bounding box center [775, 13] width 61 height 26
click at [770, 15] on span "Anteprima" at bounding box center [770, 13] width 35 height 9
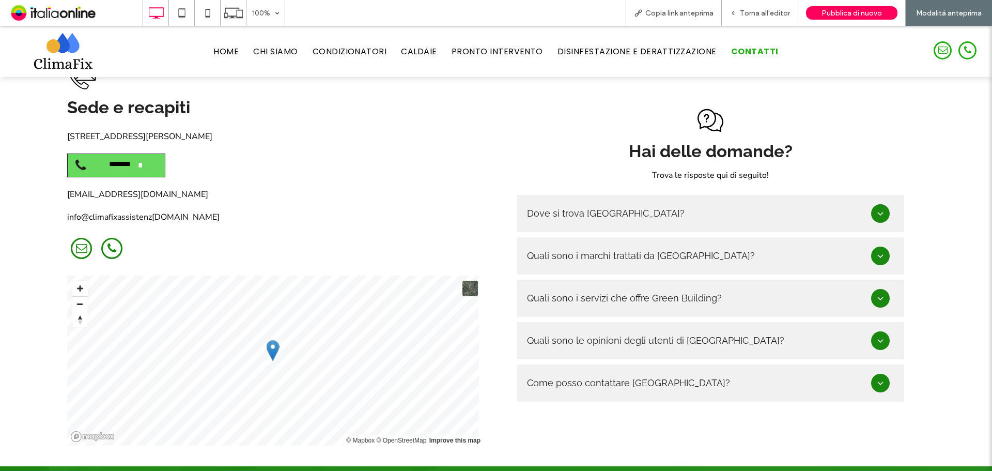
click at [867, 195] on div "Dove si trova Green Building?" at bounding box center [710, 213] width 387 height 37
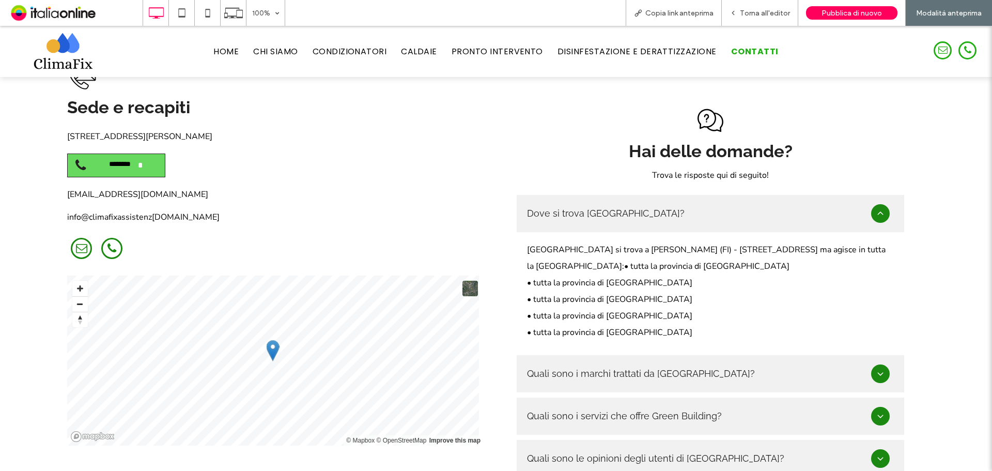
click at [877, 212] on icon at bounding box center [880, 213] width 6 height 3
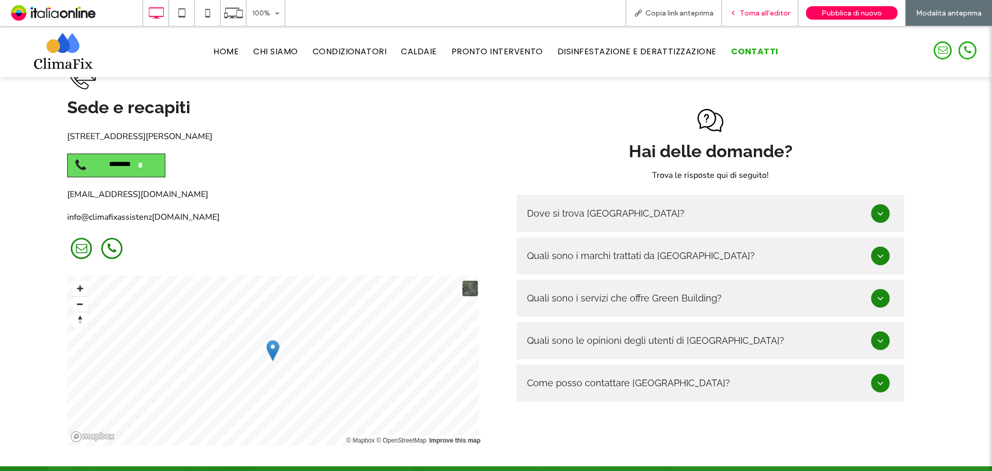
click at [741, 5] on div "Torna all'editor" at bounding box center [760, 13] width 76 height 26
click at [652, 246] on h3 "Quali sono i marchi trattati da Green Building?" at bounding box center [641, 255] width 228 height 19
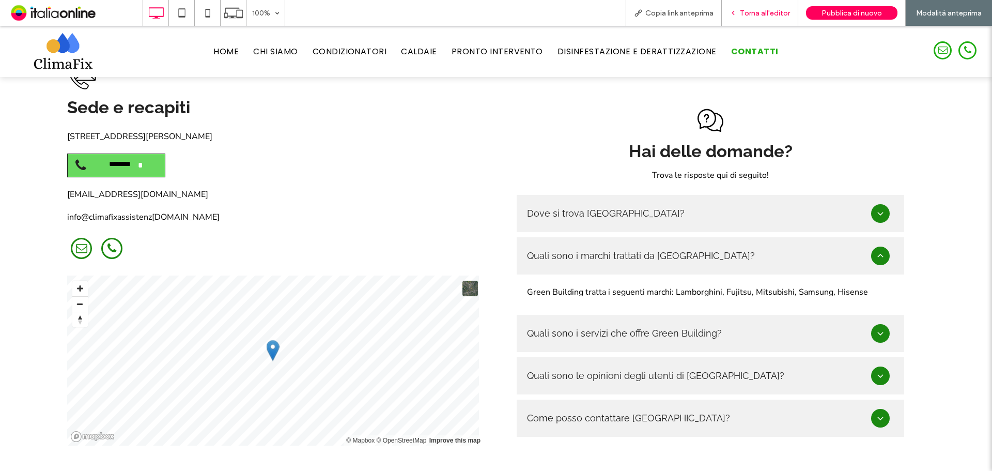
click at [766, 9] on span "Torna all'editor" at bounding box center [765, 13] width 50 height 9
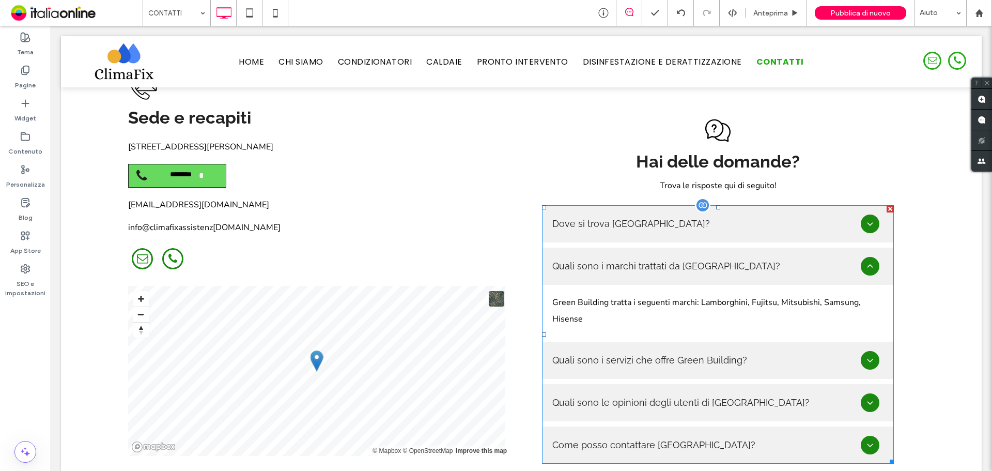
click at [682, 238] on span at bounding box center [718, 334] width 352 height 258
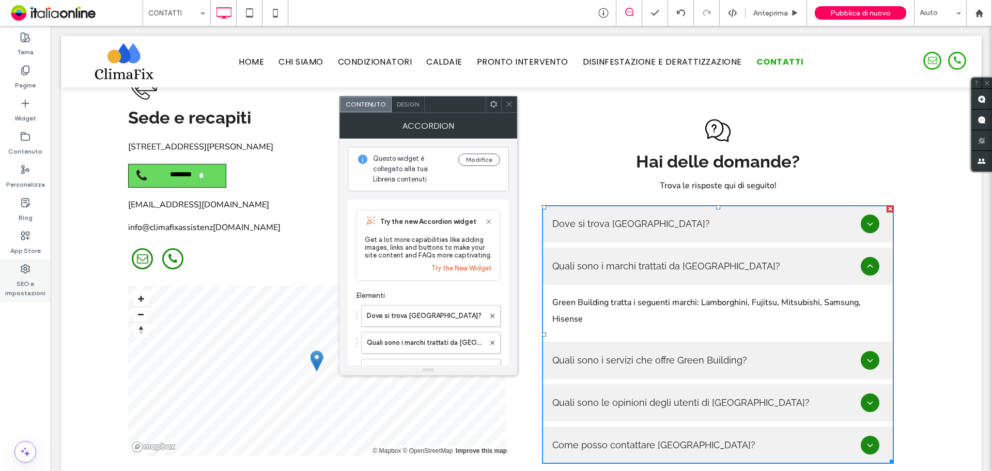
click at [31, 272] on div "SEO e impostazioni" at bounding box center [25, 280] width 51 height 42
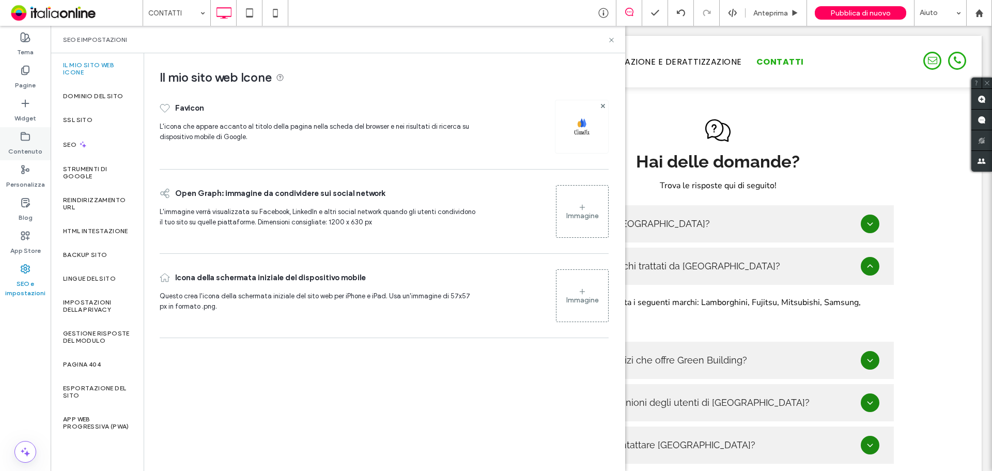
click at [26, 136] on icon at bounding box center [25, 136] width 10 height 10
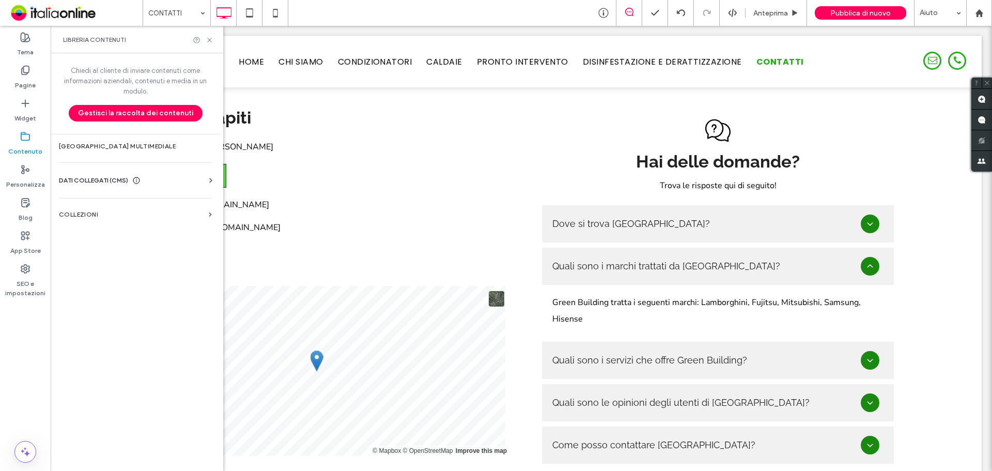
click at [120, 219] on section "COLLEZIONI" at bounding box center [135, 214] width 169 height 24
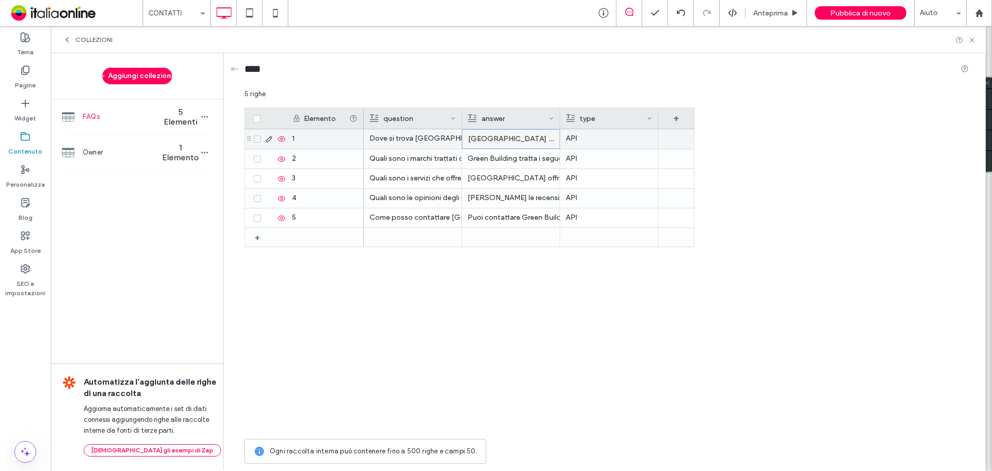
click at [515, 138] on p "Green Building si trova a SESTO FIORENTINO (FI) - Via Volga 47 ma agisce in tut…" at bounding box center [511, 139] width 86 height 19
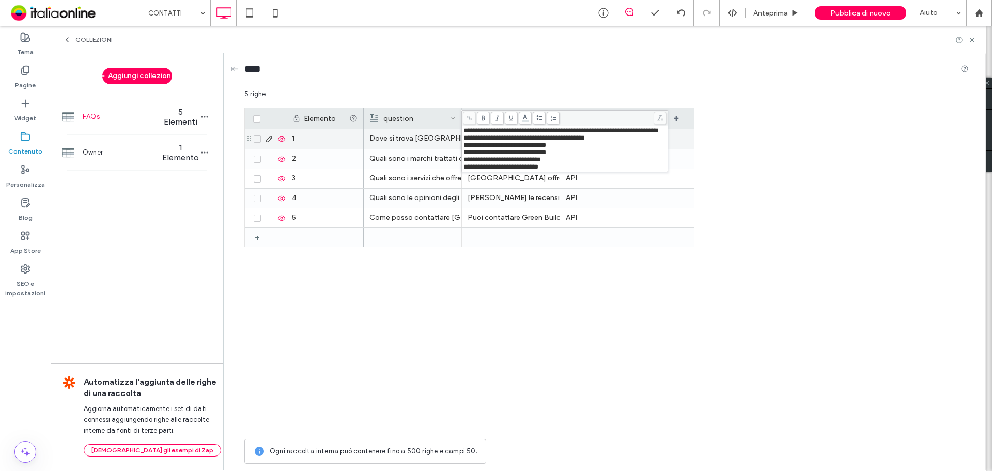
click at [555, 139] on span "**********" at bounding box center [560, 134] width 194 height 14
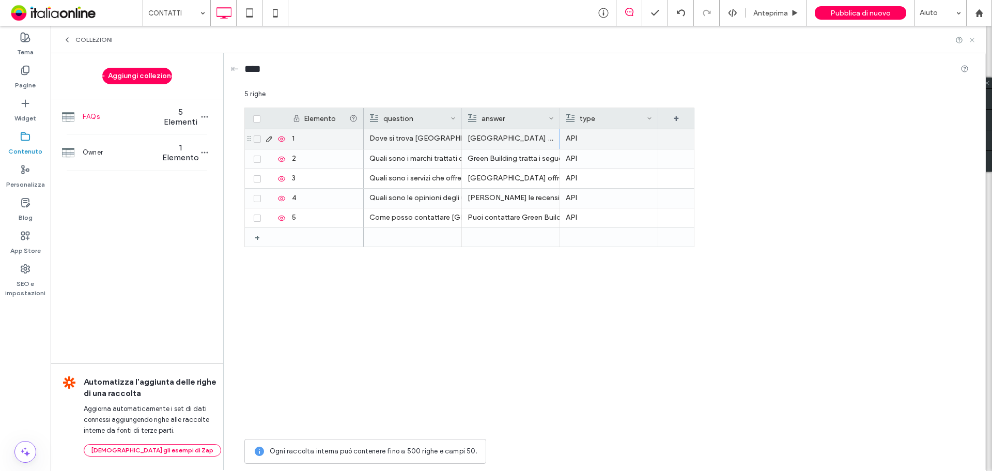
drag, startPoint x: 970, startPoint y: 35, endPoint x: 971, endPoint y: 42, distance: 7.4
click at [970, 35] on div "COLLEZIONI" at bounding box center [518, 39] width 935 height 27
click at [973, 43] on icon at bounding box center [972, 40] width 8 height 8
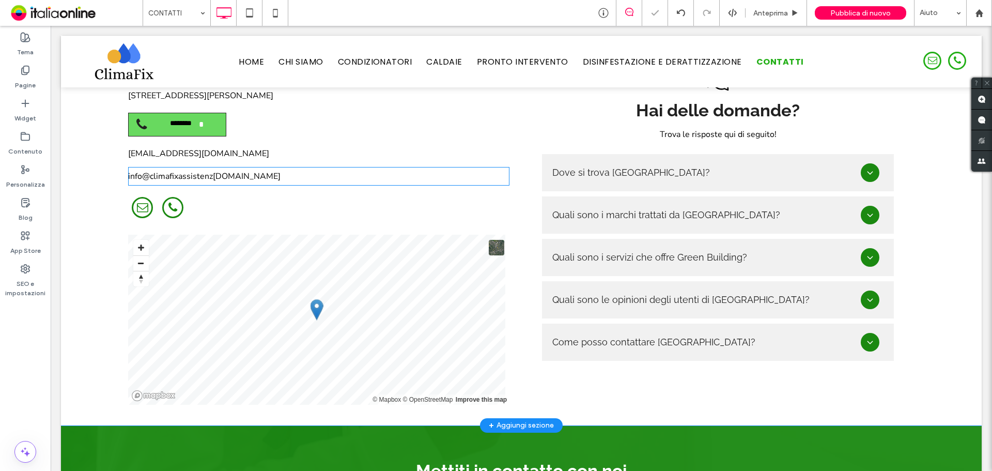
scroll to position [723, 0]
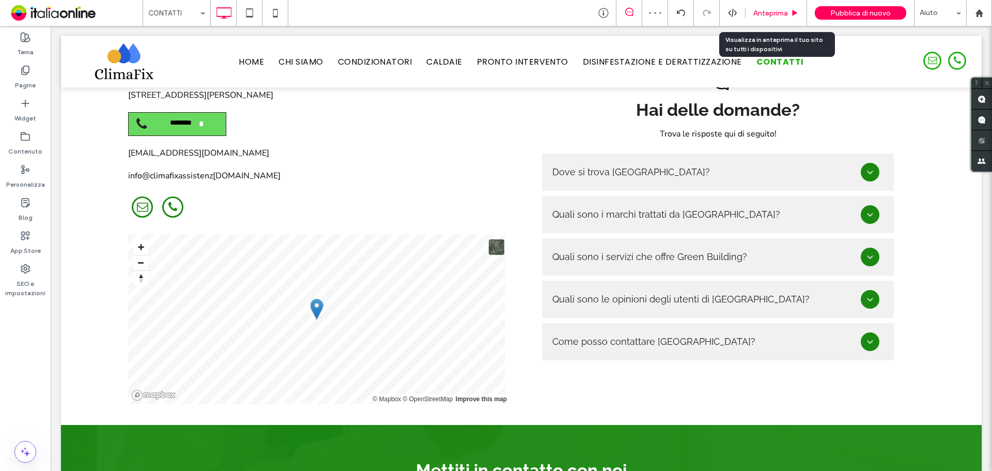
click at [763, 19] on div "Anteprima" at bounding box center [775, 13] width 61 height 26
click at [767, 12] on span "Anteprima" at bounding box center [770, 13] width 35 height 9
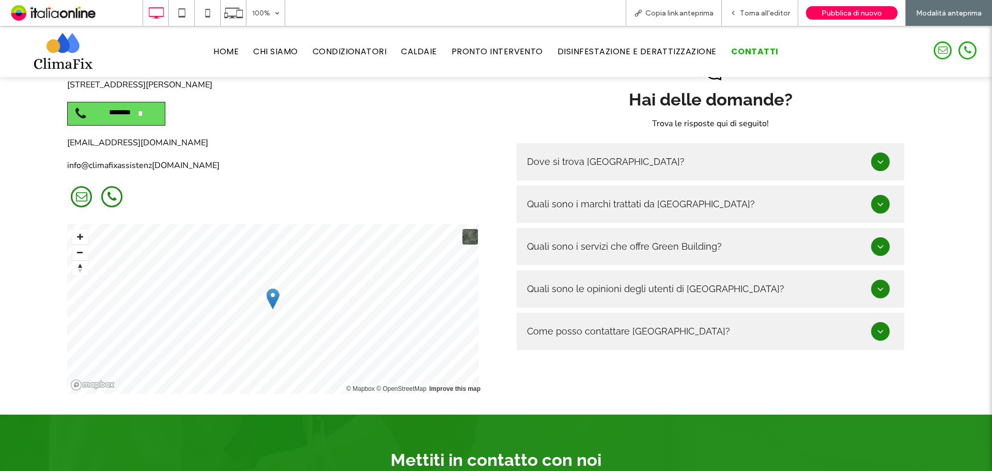
click at [875, 157] on icon at bounding box center [880, 162] width 10 height 10
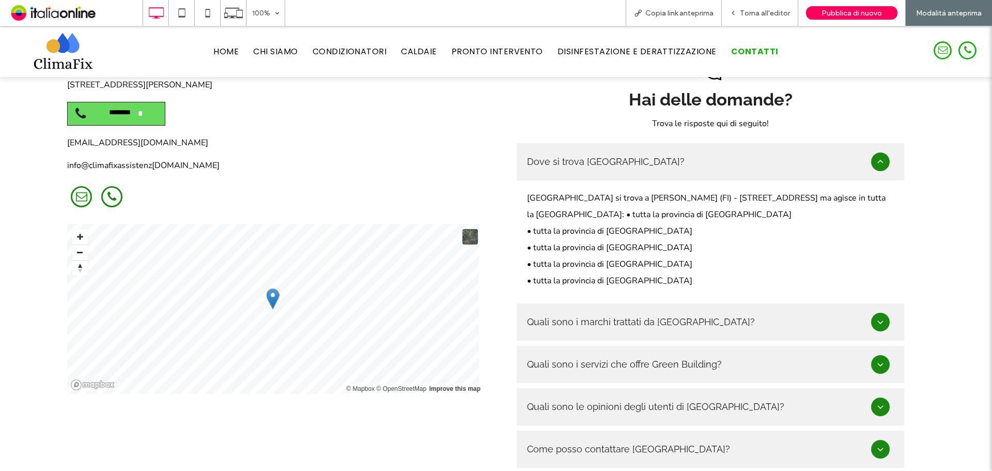
click at [875, 157] on icon at bounding box center [880, 162] width 10 height 10
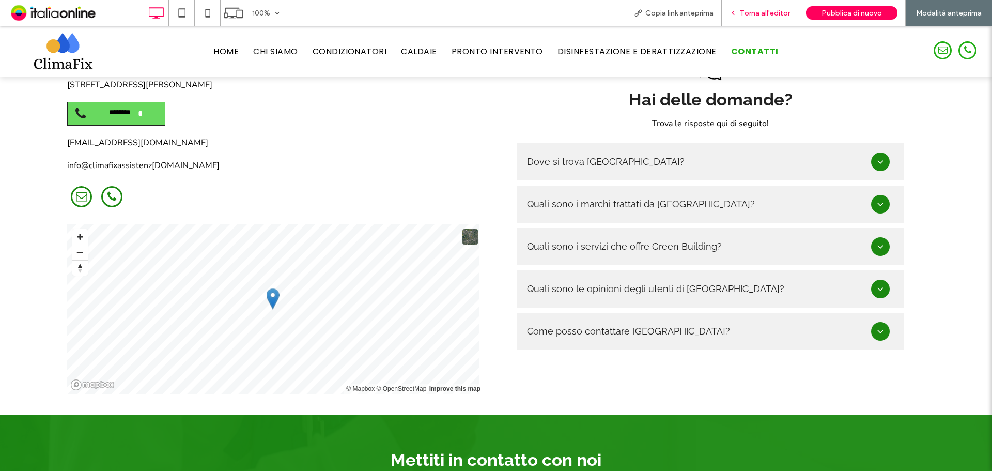
click at [759, 8] on div "Torna all'editor" at bounding box center [760, 13] width 76 height 26
click at [744, 9] on span "Torna all'editor" at bounding box center [765, 13] width 50 height 9
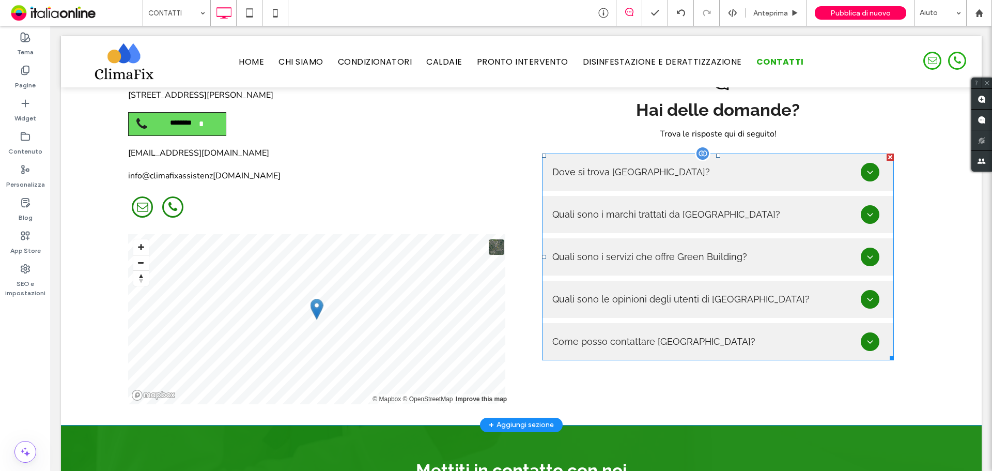
click at [742, 165] on span at bounding box center [718, 256] width 352 height 207
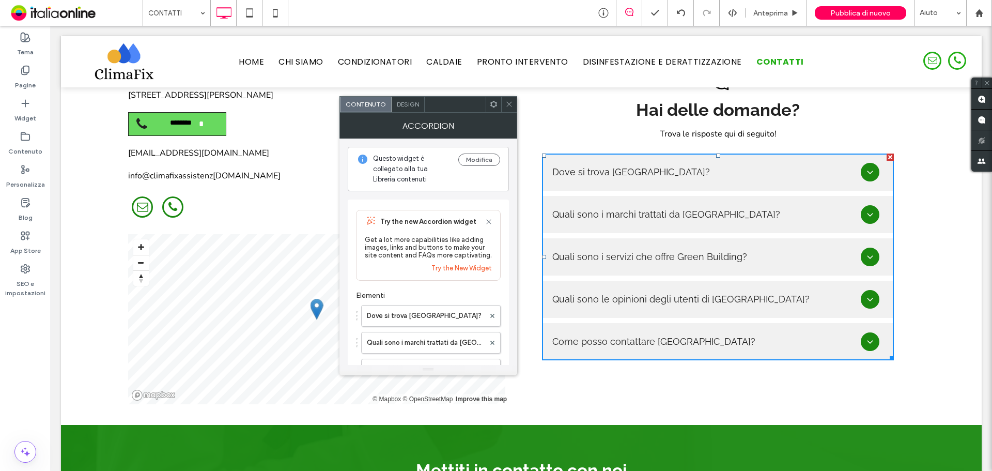
click at [510, 107] on icon at bounding box center [509, 104] width 8 height 8
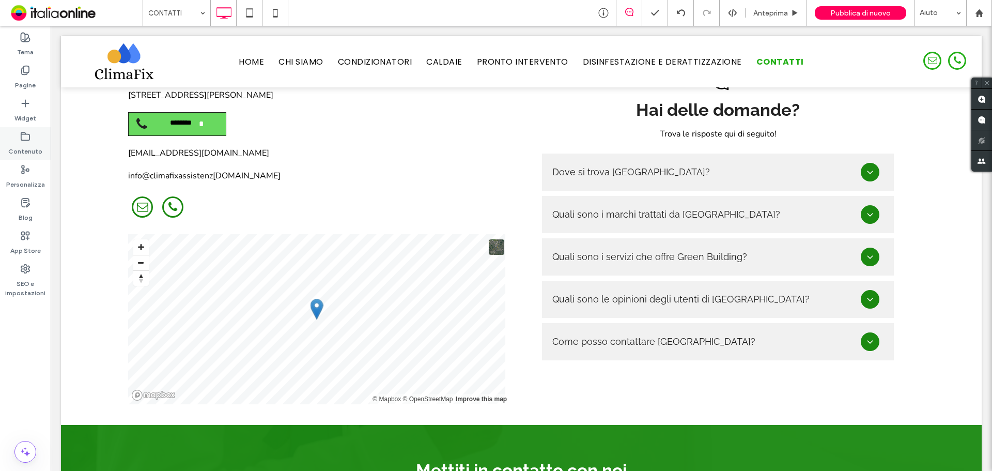
drag, startPoint x: 14, startPoint y: 152, endPoint x: 29, endPoint y: 154, distance: 15.1
click at [14, 152] on label "Contenuto" at bounding box center [25, 149] width 34 height 14
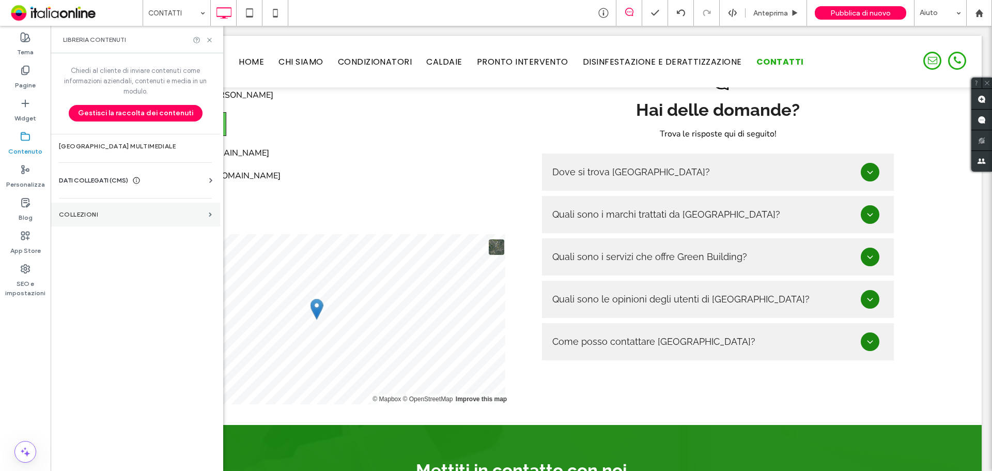
click at [143, 223] on section "COLLEZIONI" at bounding box center [135, 214] width 169 height 24
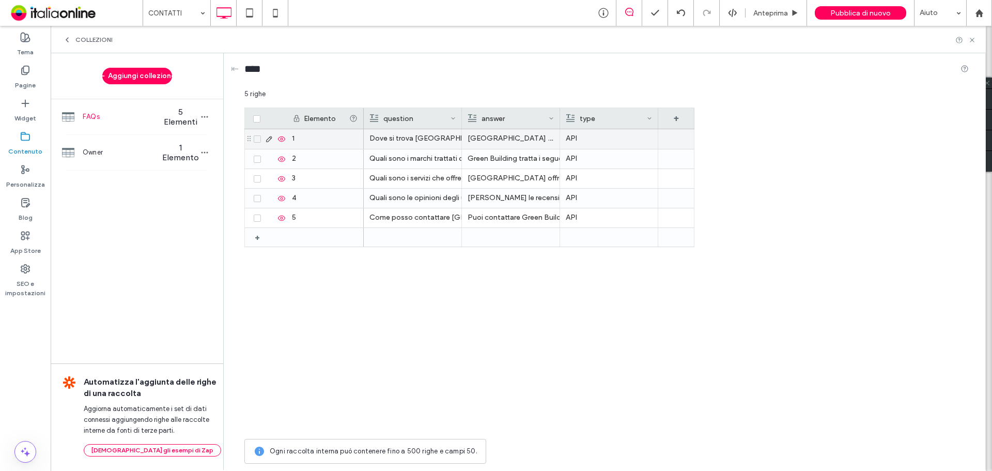
click at [508, 136] on p "Green Building si trova a SESTO FIORENTINO (FI) - Via Volga 47 ma agisce in tut…" at bounding box center [510, 138] width 86 height 19
click at [508, 136] on p "Green Building si trova a SESTO FIORENTINO (FI) - Via Volga 47 ma agisce in tut…" at bounding box center [511, 139] width 86 height 19
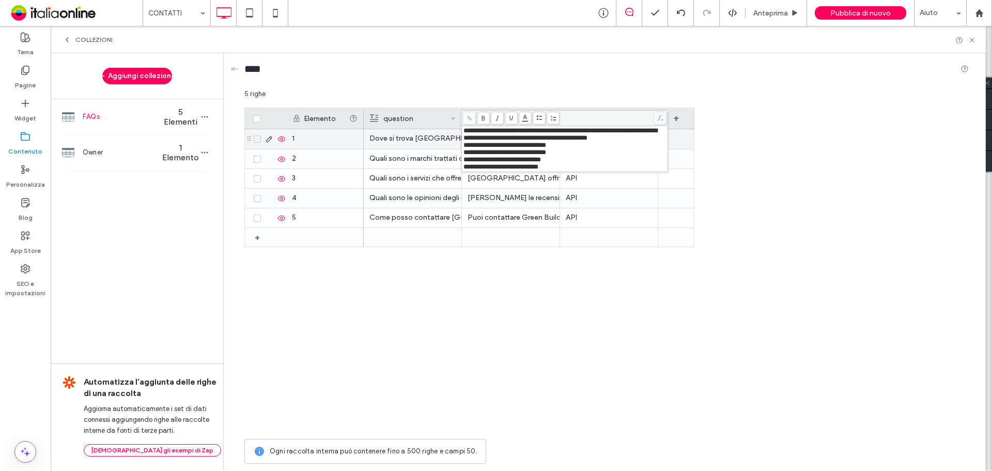
click at [556, 140] on span "**********" at bounding box center [560, 134] width 194 height 14
click at [766, 142] on div "Elemento question answer type + 1 2 3 4 5 + Dove si trova Green Building? API Q…" at bounding box center [606, 270] width 724 height 326
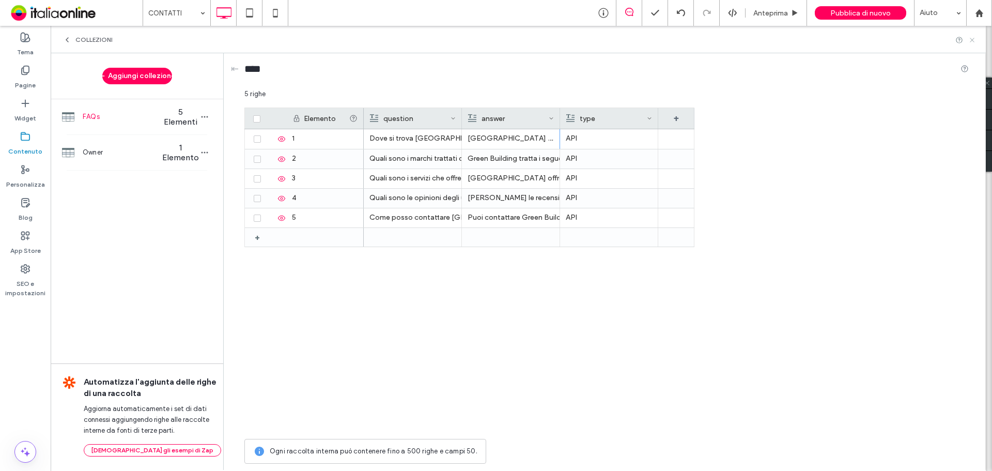
click at [972, 37] on icon at bounding box center [972, 40] width 8 height 8
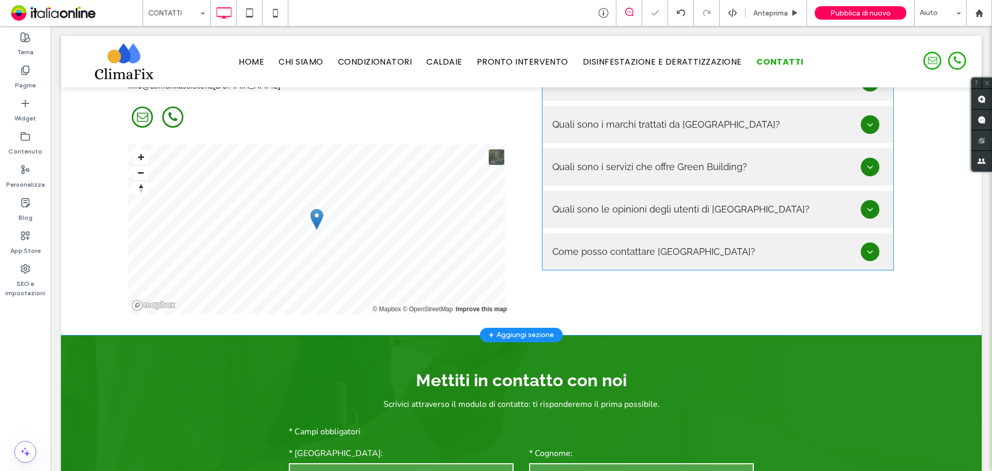
scroll to position [723, 0]
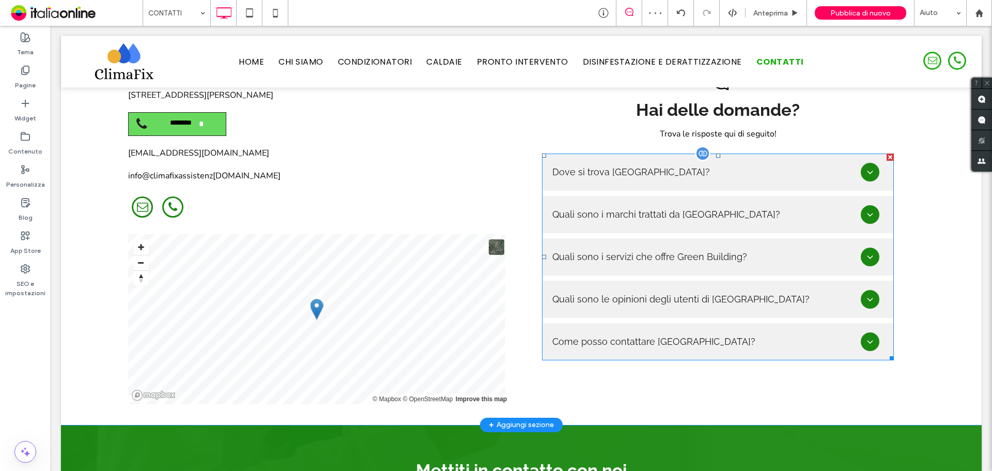
click at [861, 153] on span at bounding box center [718, 256] width 352 height 207
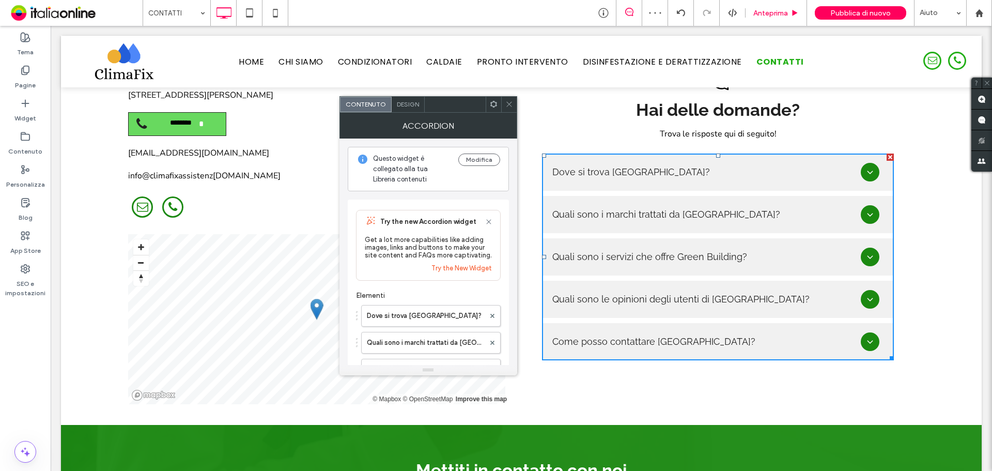
click at [777, 21] on div "Anteprima" at bounding box center [775, 13] width 61 height 26
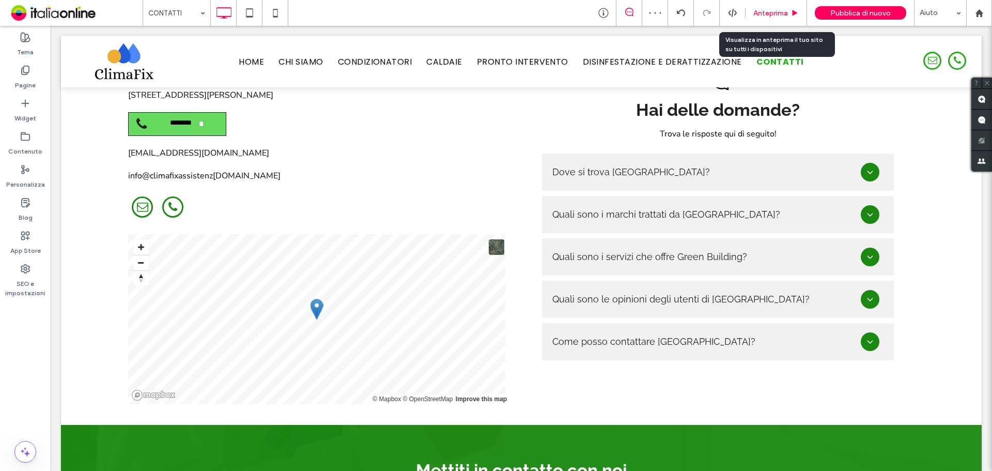
click at [777, 19] on div "Anteprima" at bounding box center [775, 13] width 61 height 26
click at [760, 16] on span "Anteprima" at bounding box center [770, 13] width 35 height 9
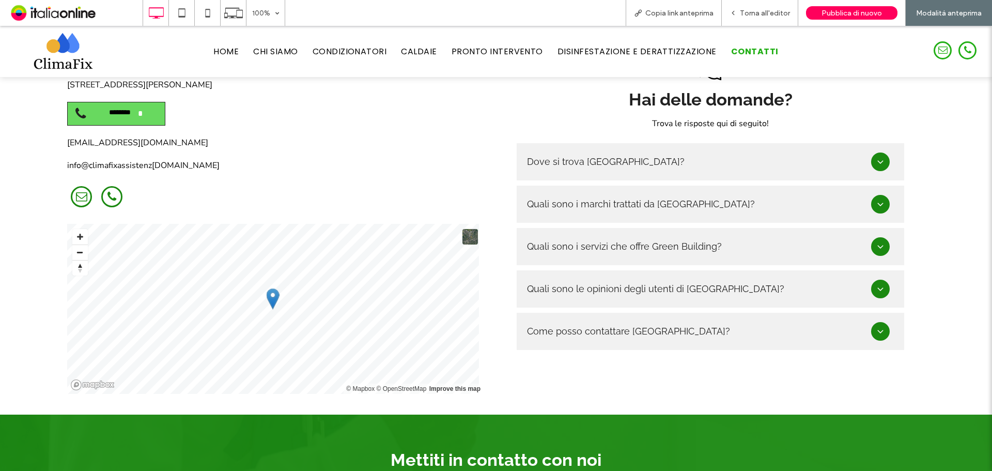
click at [871, 152] on div at bounding box center [880, 161] width 19 height 19
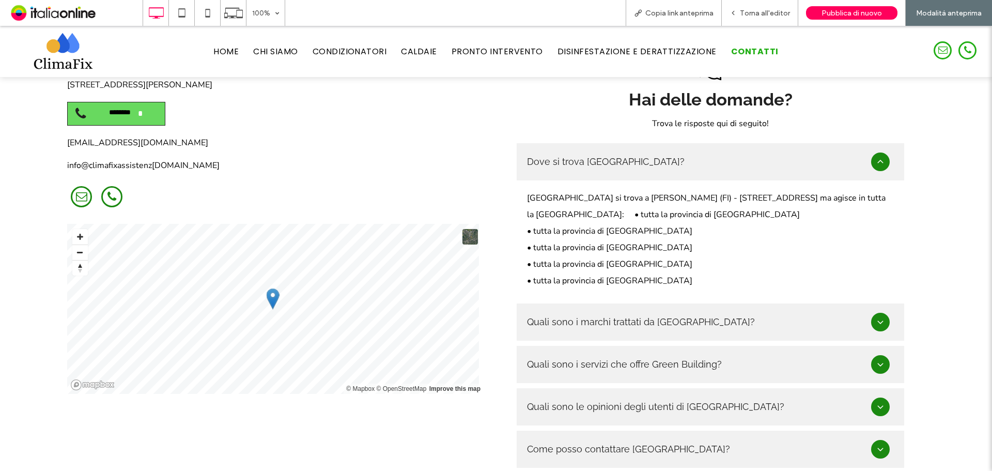
click at [875, 157] on icon at bounding box center [880, 162] width 10 height 10
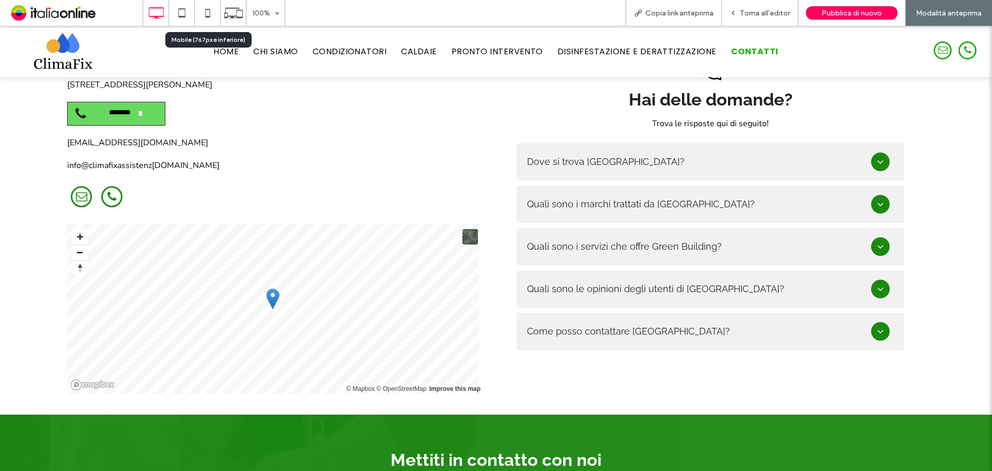
click at [214, 10] on icon at bounding box center [207, 13] width 21 height 21
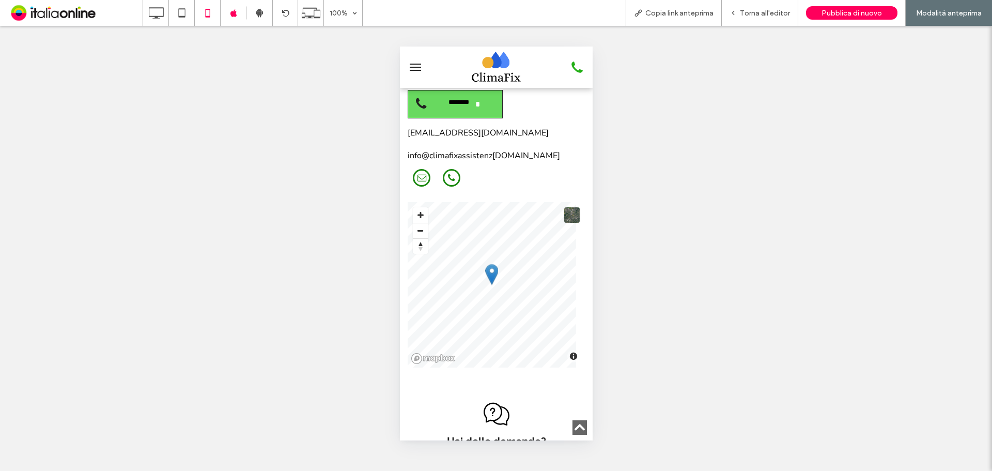
scroll to position [1291, 0]
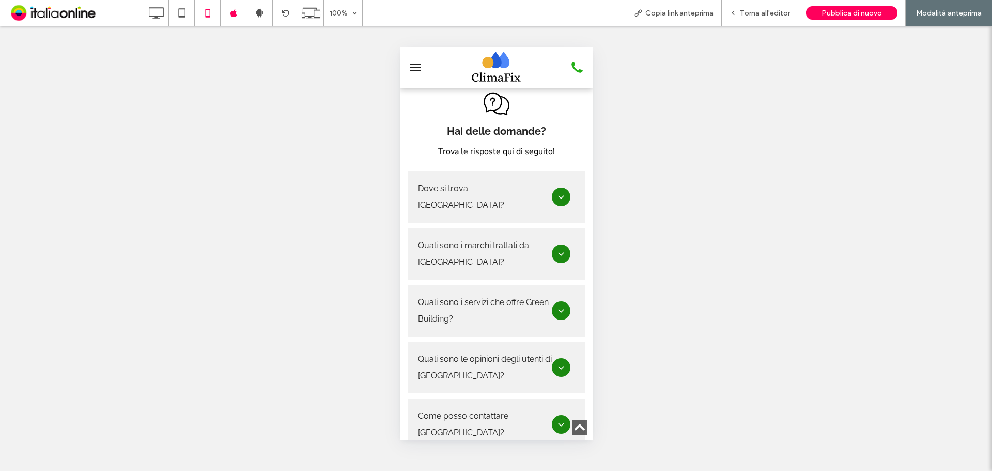
click at [556, 192] on icon at bounding box center [560, 197] width 10 height 10
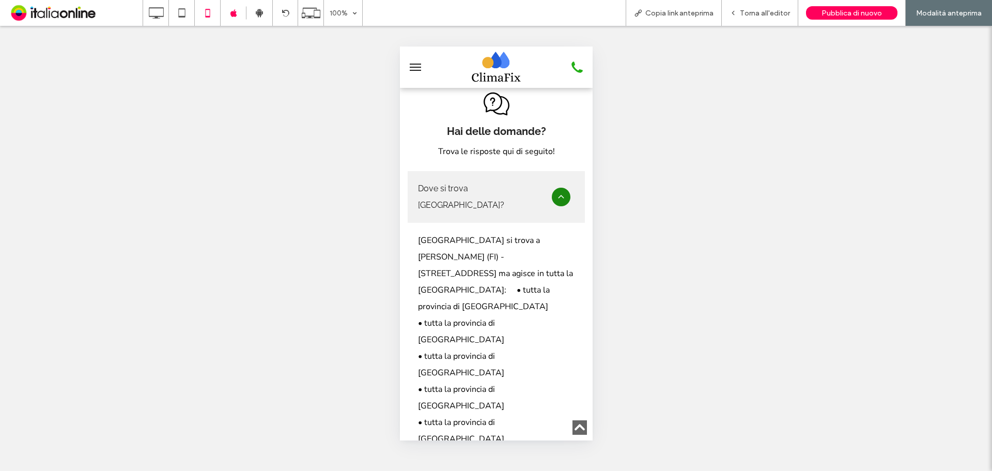
click at [519, 247] on p "Green Building si trova a SESTO FIORENTINO (FI) - Via Volga 47 ma agisce in tut…" at bounding box center [495, 273] width 157 height 83
click at [746, 17] on span "Torna all'editor" at bounding box center [765, 13] width 50 height 9
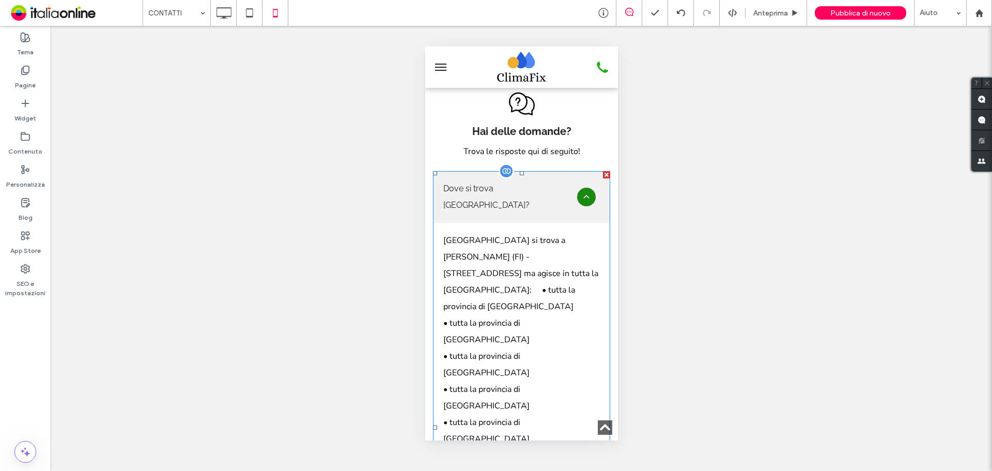
click at [539, 269] on span at bounding box center [520, 427] width 177 height 512
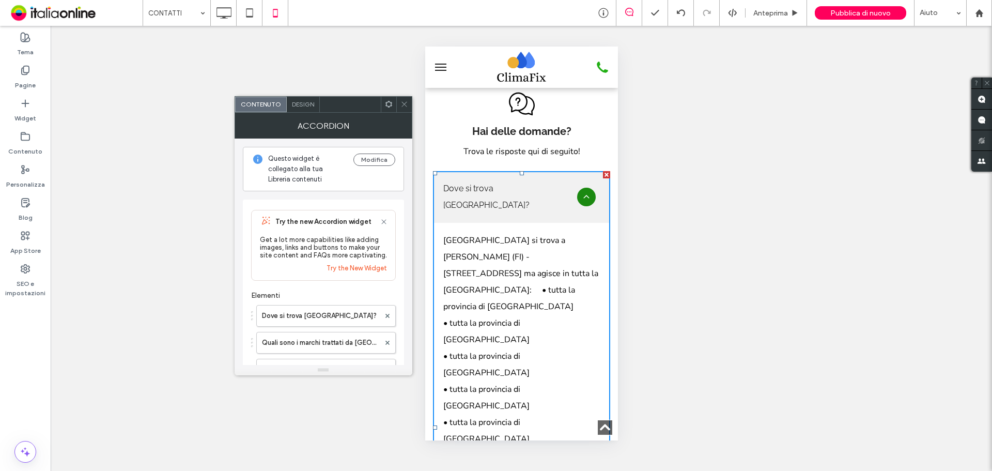
click at [305, 99] on div "Design" at bounding box center [303, 104] width 33 height 15
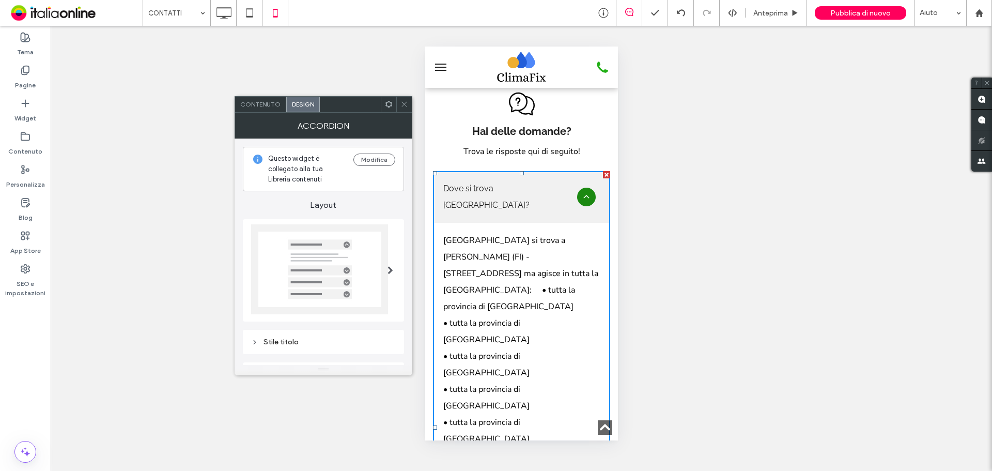
click at [402, 106] on icon at bounding box center [404, 104] width 8 height 8
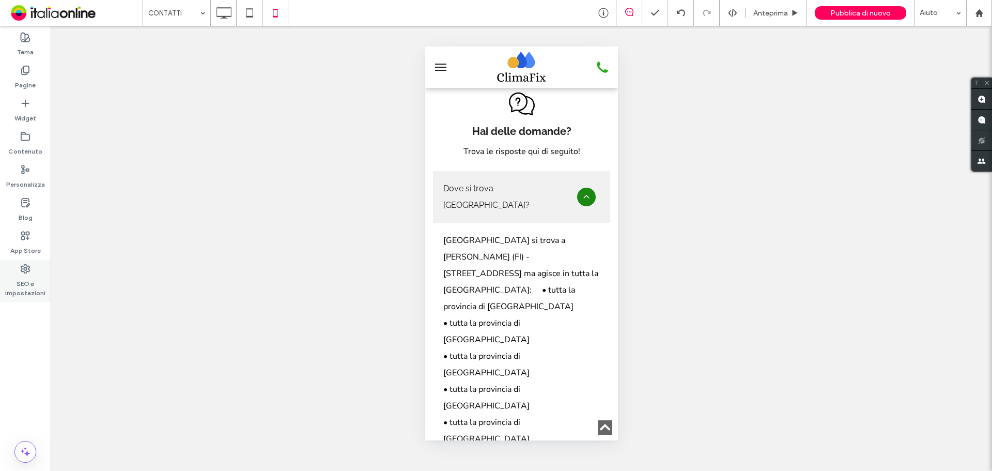
click at [38, 285] on label "SEO e impostazioni" at bounding box center [25, 286] width 51 height 24
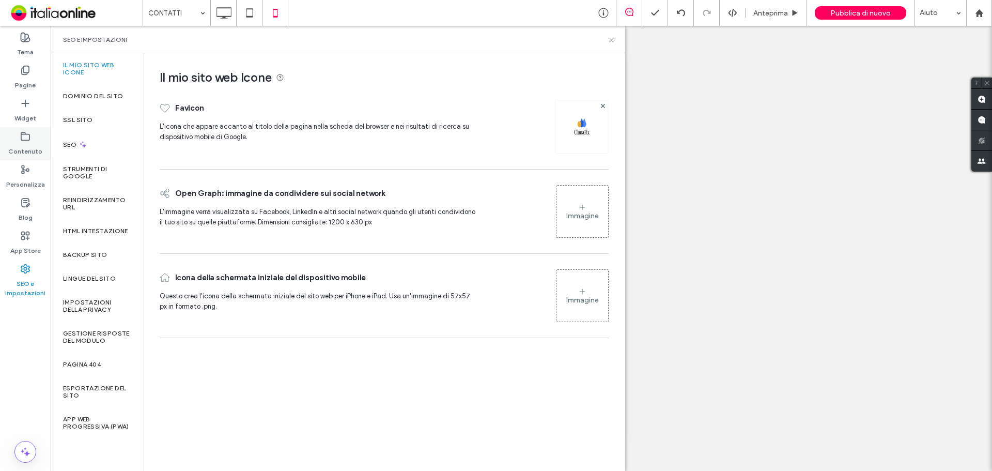
click at [31, 146] on label "Contenuto" at bounding box center [25, 149] width 34 height 14
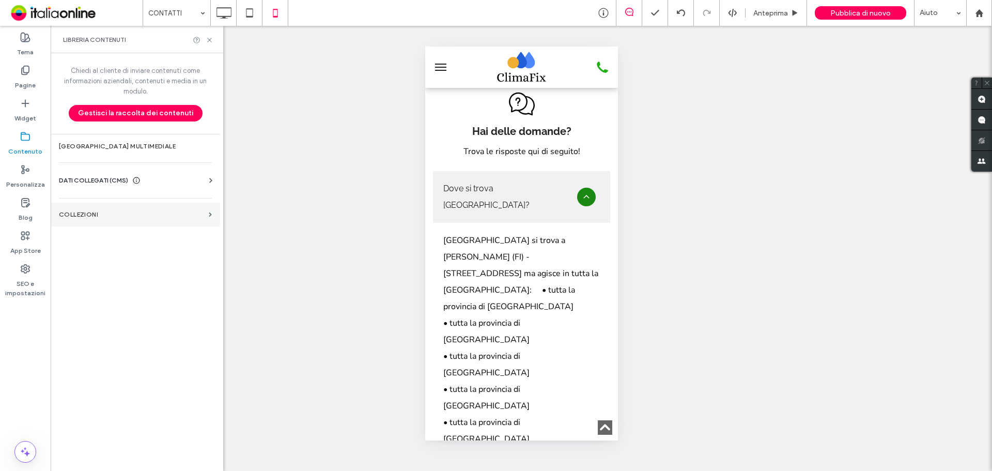
click at [159, 211] on label "COLLEZIONI" at bounding box center [132, 214] width 146 height 7
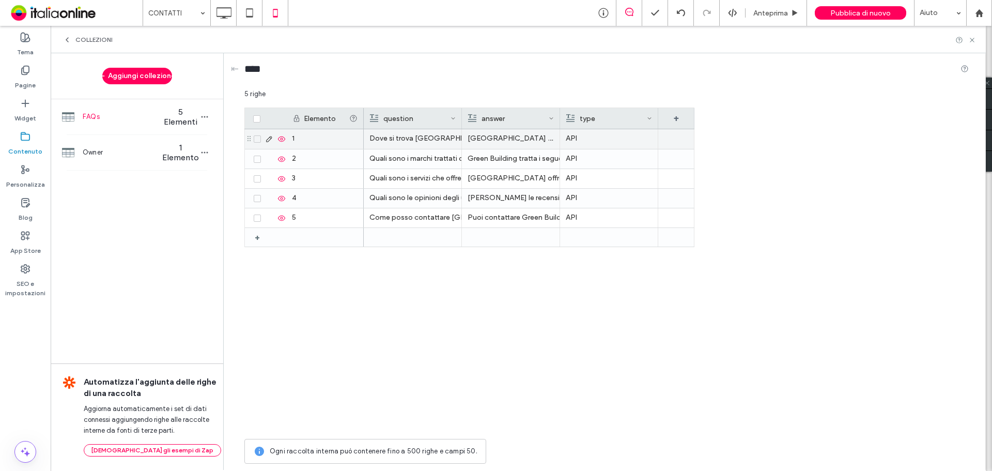
click at [514, 138] on p "Green Building si trova a SESTO FIORENTINO (FI) - Via Volga 47 ma agisce in tut…" at bounding box center [510, 138] width 86 height 19
click at [514, 138] on p "Green Building si trova a SESTO FIORENTINO (FI) - Via Volga 47 ma agisce in tut…" at bounding box center [511, 139] width 86 height 19
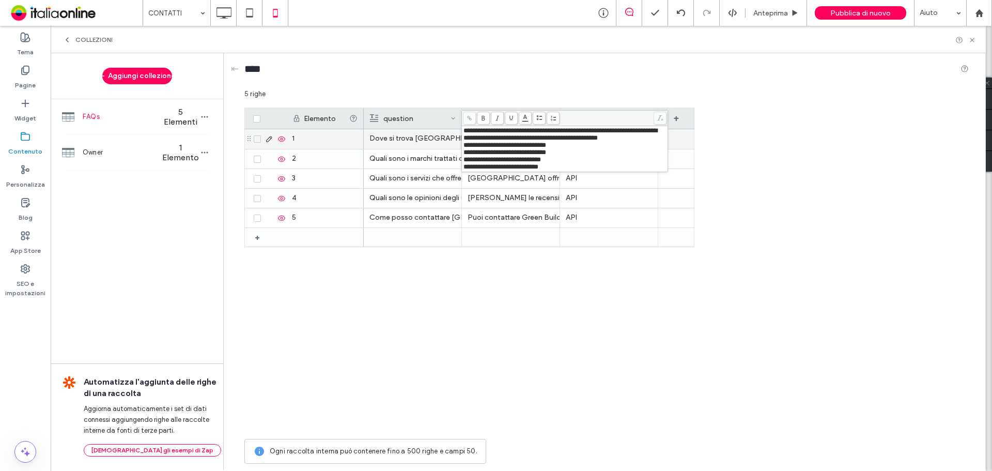
click at [562, 139] on span "**********" at bounding box center [560, 134] width 194 height 14
click at [541, 119] on use at bounding box center [540, 117] width 6 height 5
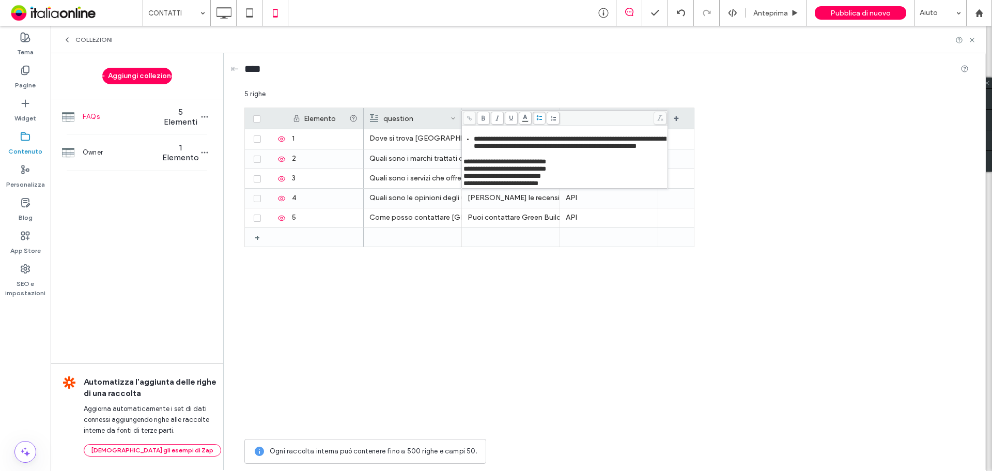
click at [541, 119] on use at bounding box center [540, 117] width 6 height 5
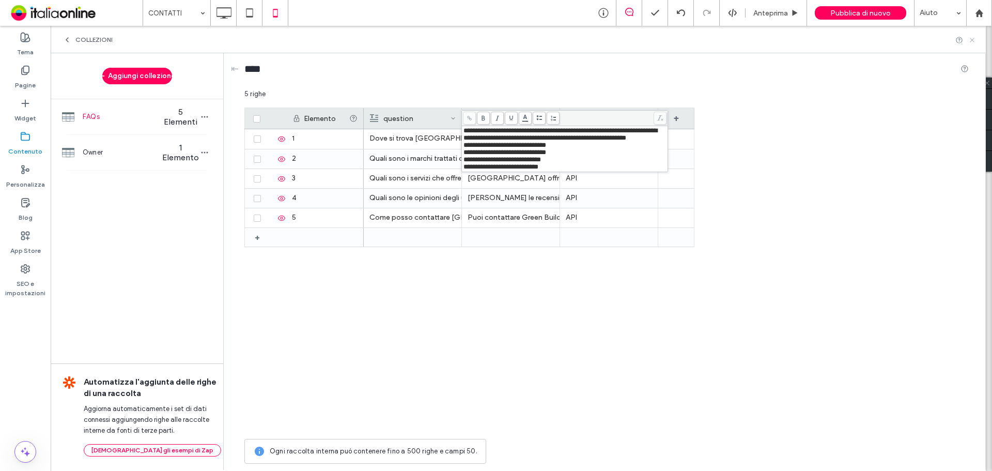
click at [970, 39] on icon at bounding box center [972, 40] width 8 height 8
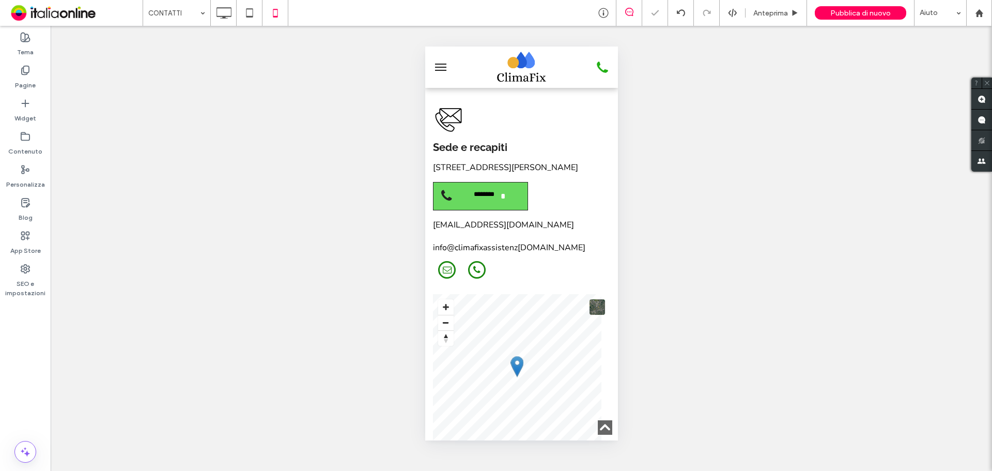
scroll to position [930, 0]
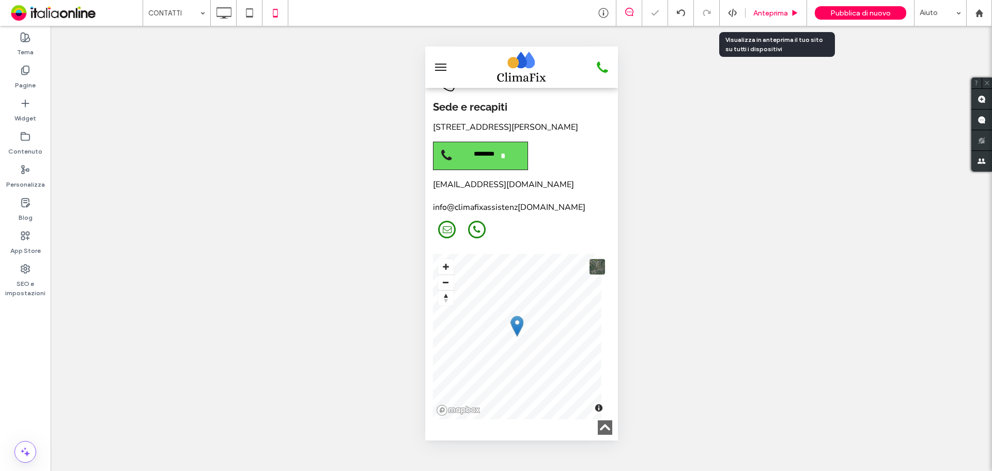
click at [759, 12] on span "Anteprima" at bounding box center [770, 13] width 35 height 9
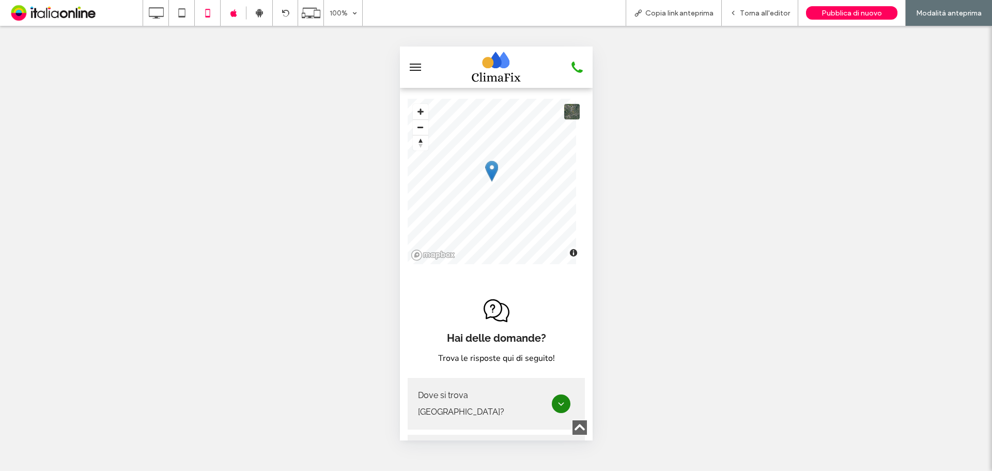
scroll to position [1343, 0]
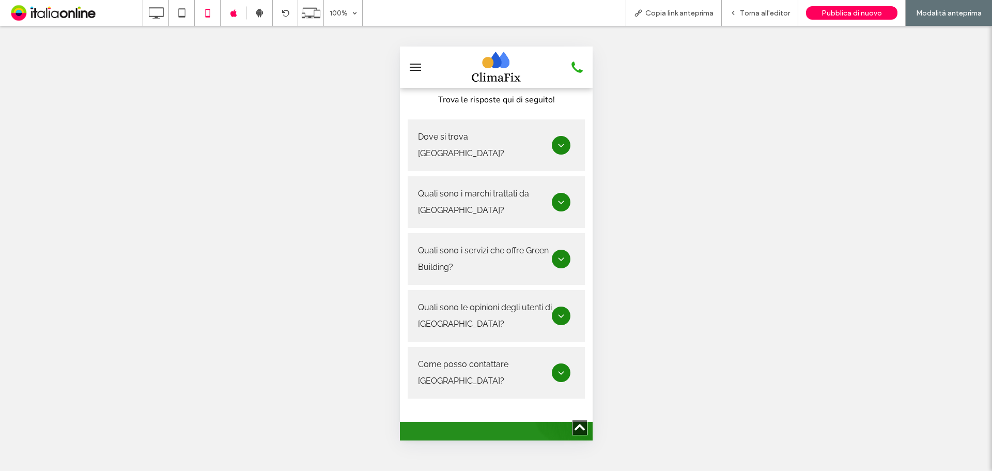
click at [555, 136] on div at bounding box center [560, 145] width 19 height 19
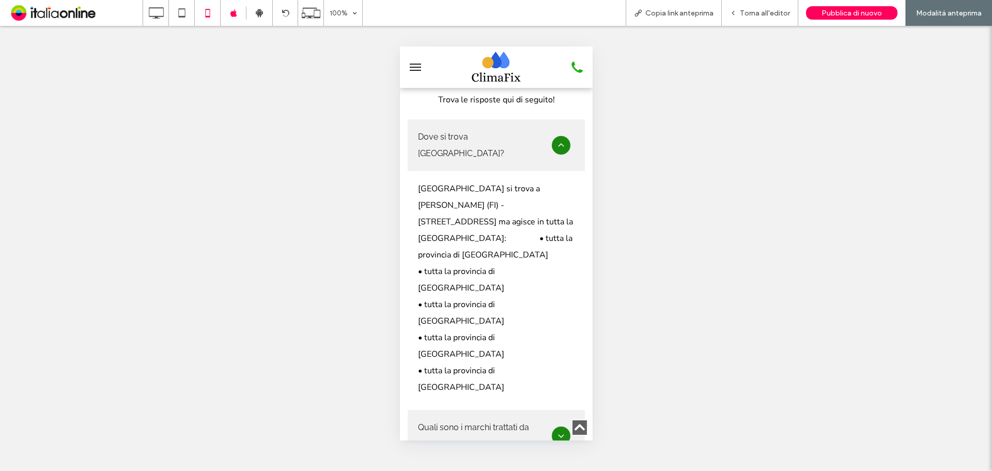
click at [554, 136] on div at bounding box center [560, 145] width 19 height 19
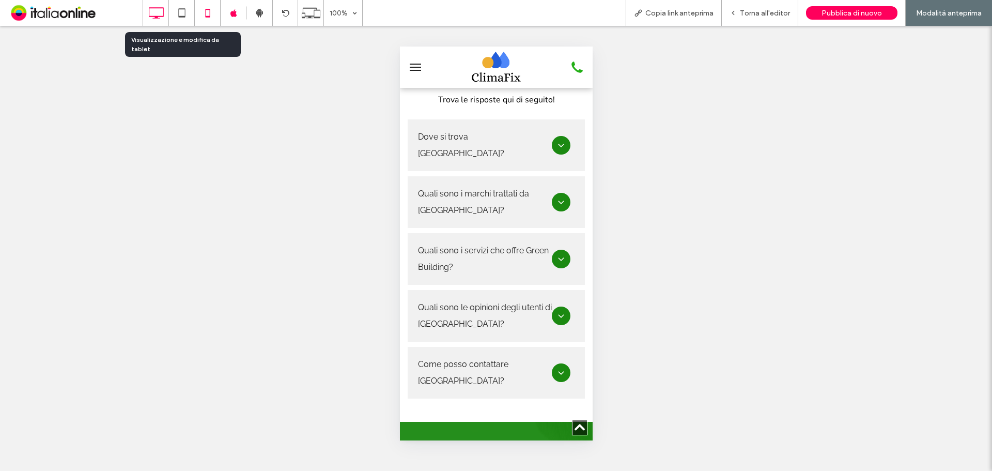
click at [150, 10] on icon at bounding box center [156, 13] width 21 height 21
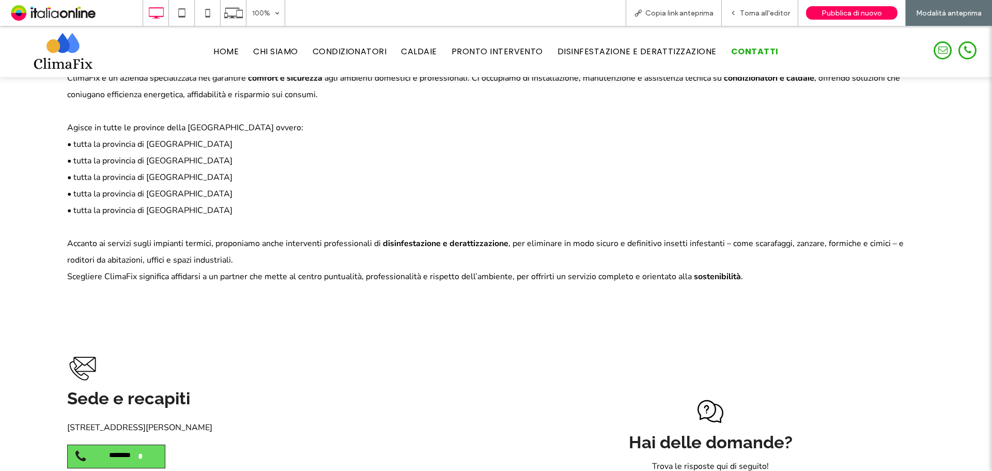
scroll to position [723, 0]
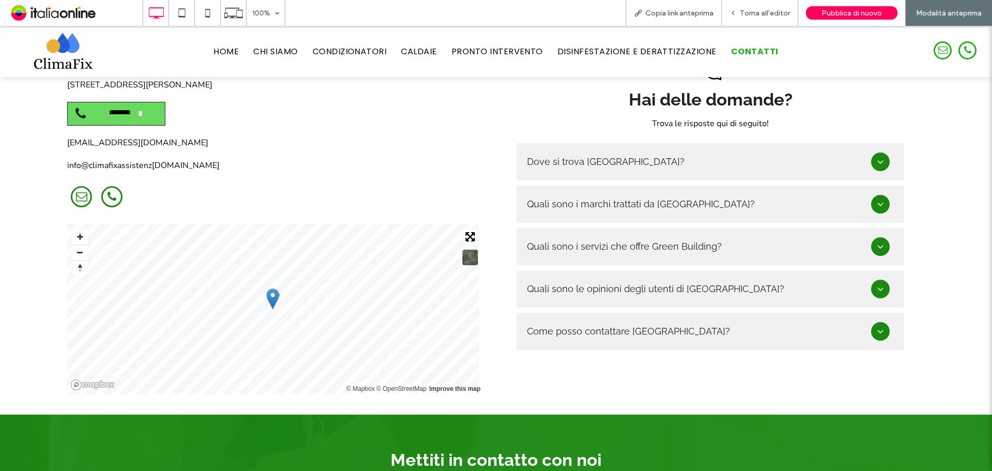
click at [875, 157] on icon at bounding box center [880, 162] width 10 height 10
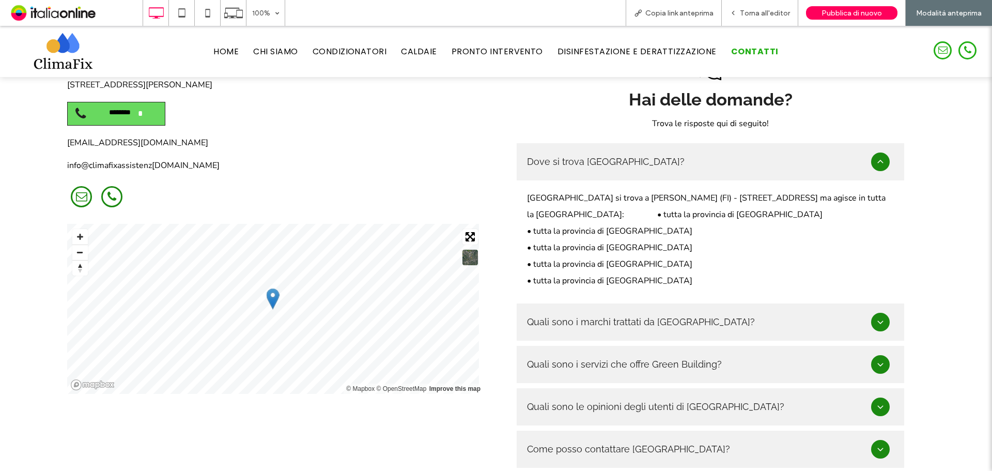
click at [875, 157] on icon at bounding box center [880, 162] width 10 height 10
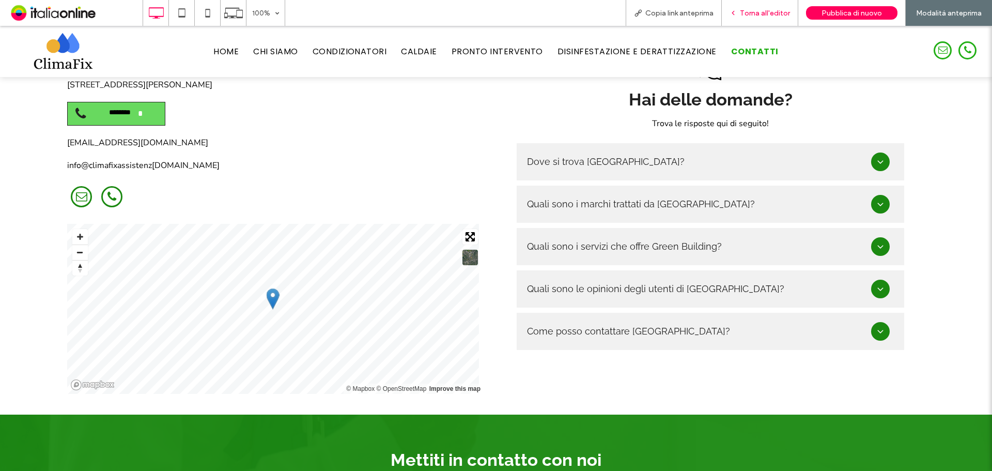
click at [771, 19] on div "Torna all'editor" at bounding box center [760, 13] width 76 height 26
click at [769, 14] on span "Torna all'editor" at bounding box center [765, 13] width 50 height 9
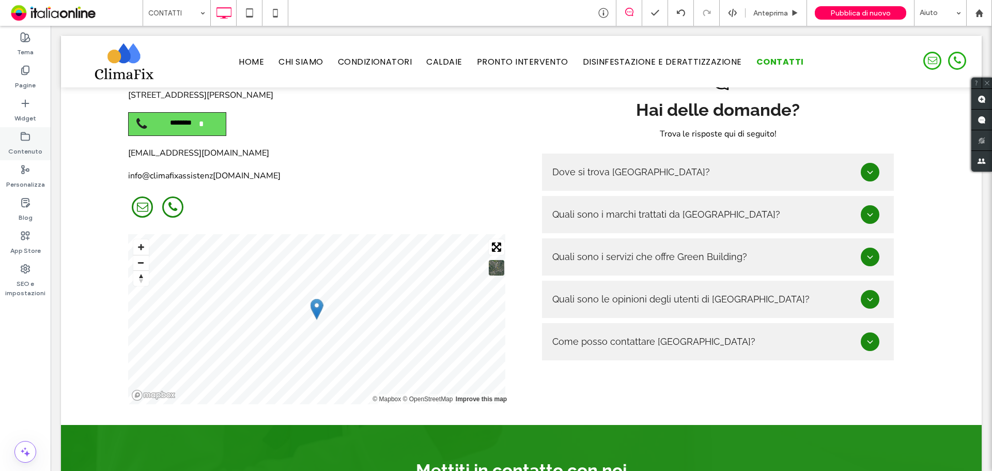
click at [22, 135] on icon at bounding box center [25, 136] width 10 height 10
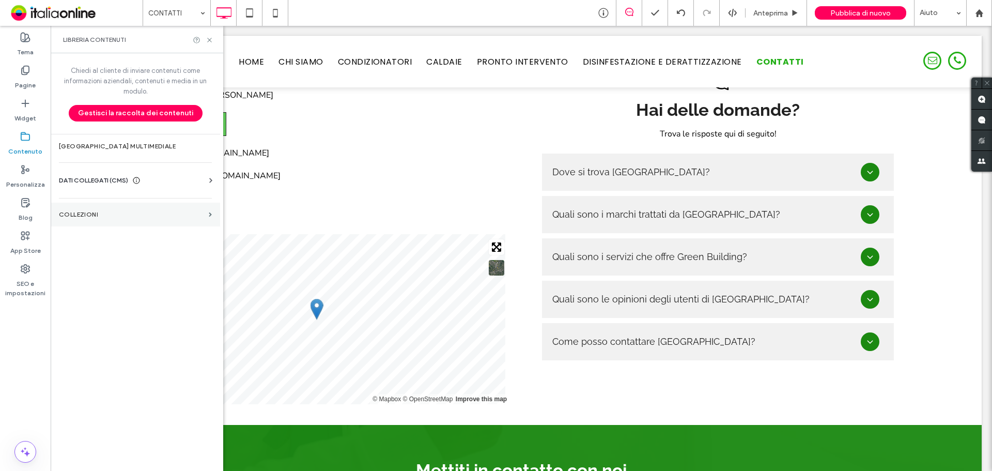
click at [156, 206] on section "COLLEZIONI" at bounding box center [135, 214] width 169 height 24
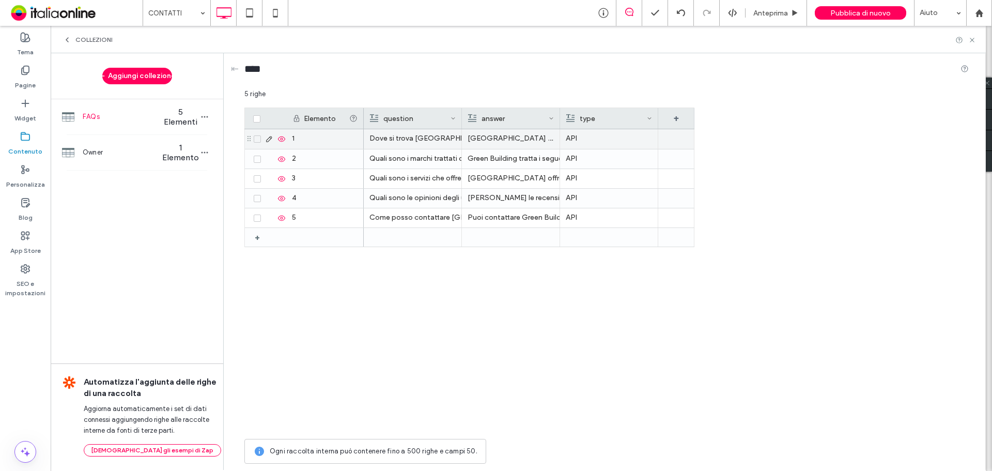
click at [487, 139] on p "Green Building si trova a SESTO FIORENTINO (FI) - Via Volga 47 ma agisce in tut…" at bounding box center [510, 138] width 86 height 19
click at [487, 139] on p "Green Building si trova a SESTO FIORENTINO (FI) - Via Volga 47 ma agisce in tut…" at bounding box center [511, 139] width 86 height 19
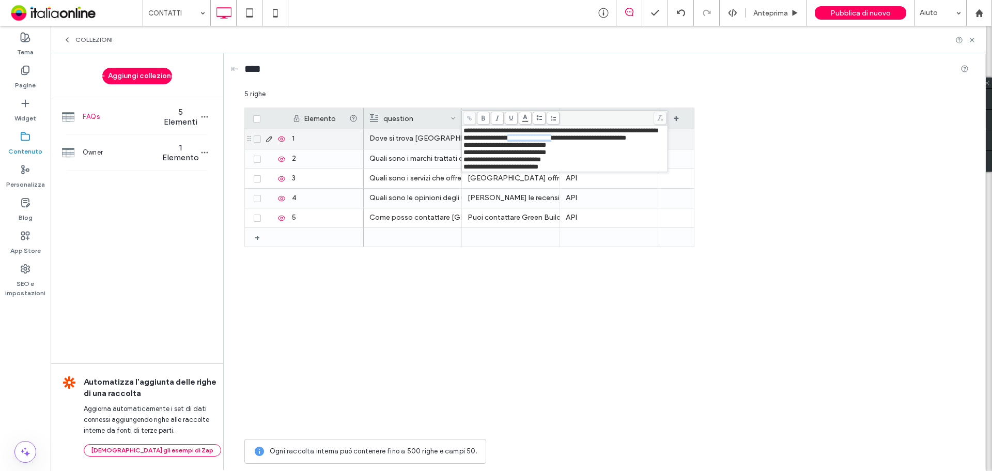
drag, startPoint x: 576, startPoint y: 139, endPoint x: 552, endPoint y: 139, distance: 24.8
click at [552, 139] on span "**********" at bounding box center [560, 134] width 194 height 14
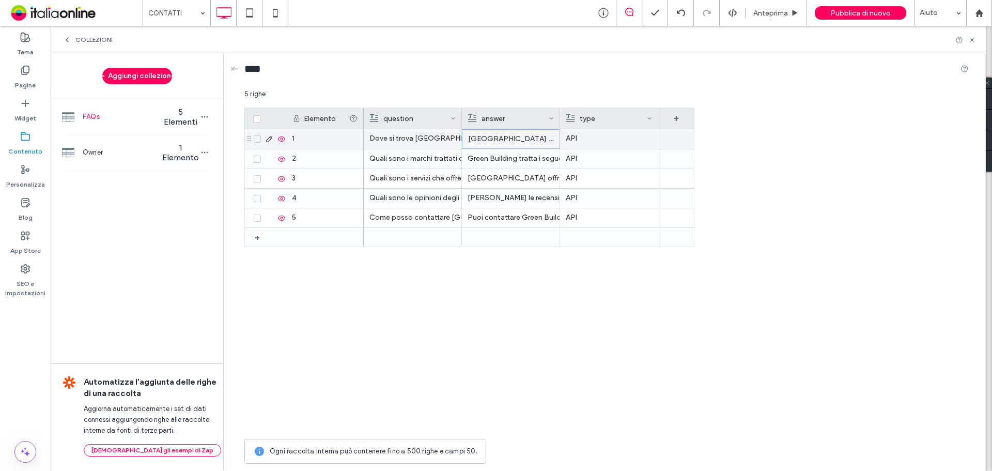
click at [535, 144] on p "Green Building si trova a SESTO FIORENTINO (FI) - Via Volga 47 ma agisce in tut…" at bounding box center [511, 139] width 86 height 19
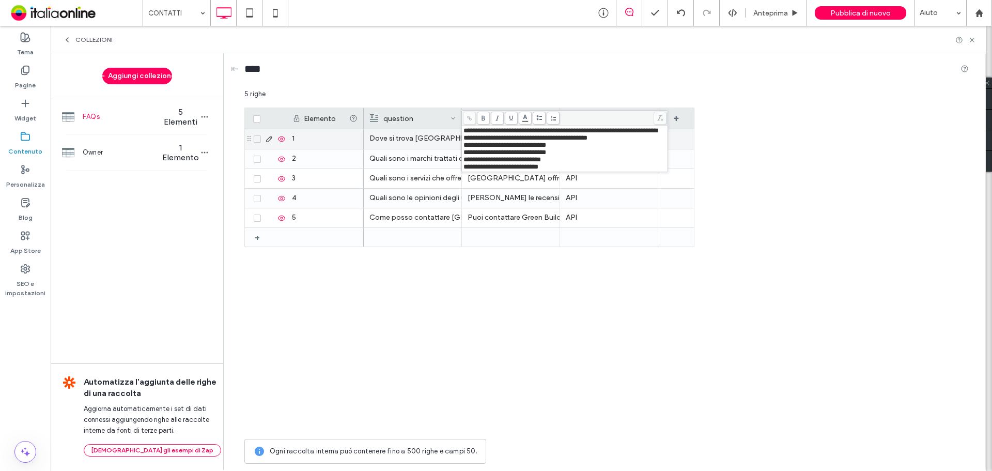
click at [556, 139] on span "**********" at bounding box center [560, 134] width 194 height 14
drag, startPoint x: 555, startPoint y: 179, endPoint x: 462, endPoint y: 148, distance: 98.0
click at [463, 148] on div "**********" at bounding box center [565, 152] width 204 height 51
click at [542, 114] on span at bounding box center [539, 118] width 13 height 13
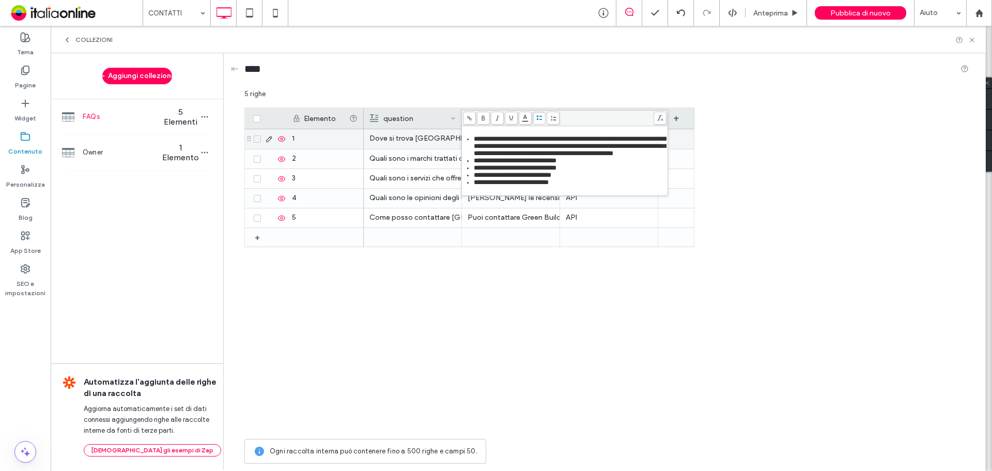
click at [472, 138] on ul "**********" at bounding box center [564, 160] width 203 height 51
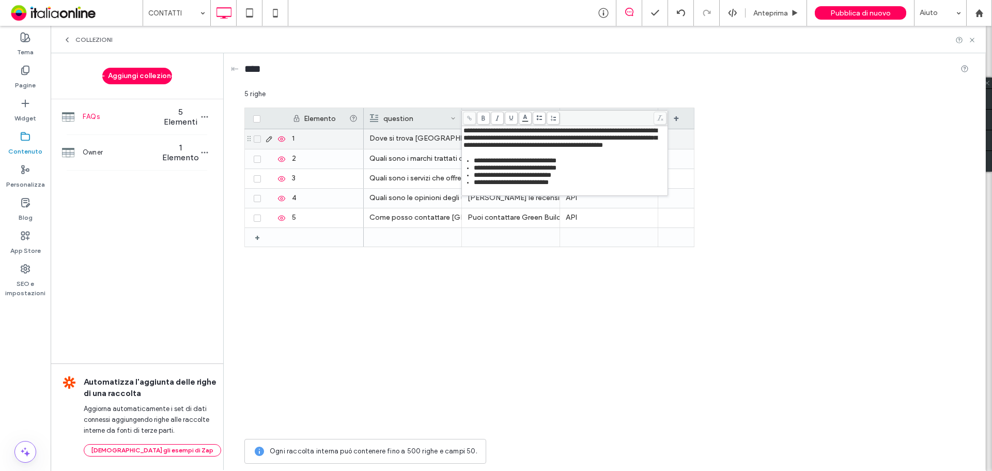
click at [539, 117] on icon at bounding box center [539, 118] width 6 height 6
click at [477, 154] on div "**********" at bounding box center [564, 156] width 203 height 59
click at [536, 118] on span at bounding box center [539, 118] width 13 height 13
click at [474, 171] on span "**********" at bounding box center [515, 167] width 83 height 7
click at [540, 119] on use at bounding box center [540, 117] width 6 height 5
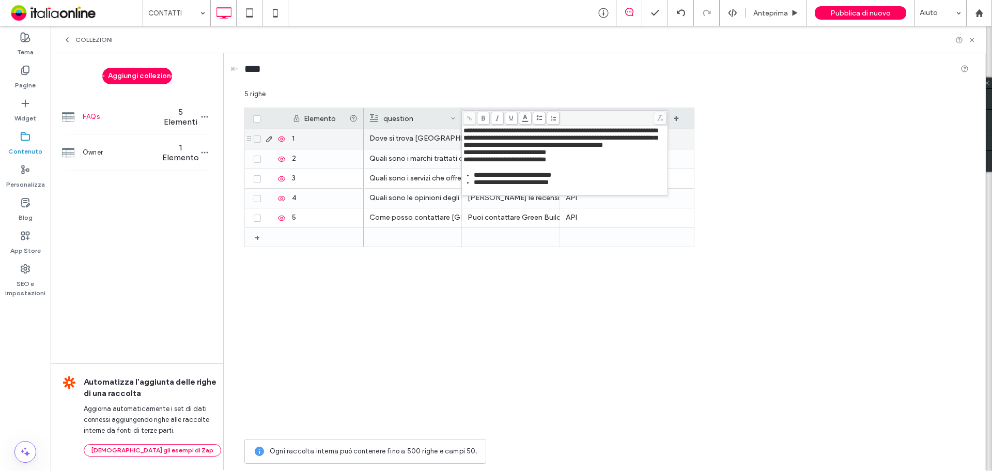
click at [485, 178] on span "**********" at bounding box center [512, 174] width 77 height 7
click at [540, 121] on span at bounding box center [539, 118] width 13 height 13
click at [758, 145] on div "Elemento question answer type + + 1 2 3 4 5 Dove si trova Green Building? API Q…" at bounding box center [606, 270] width 724 height 326
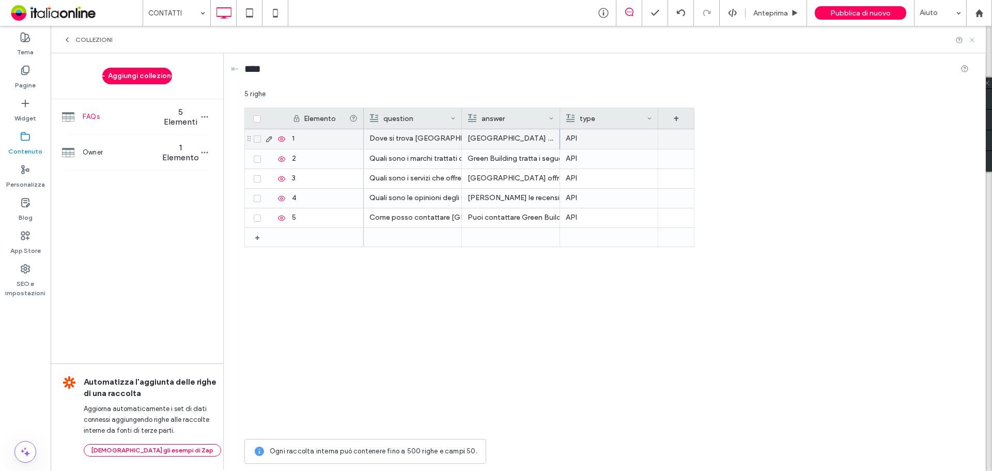
click at [969, 40] on icon at bounding box center [972, 40] width 8 height 8
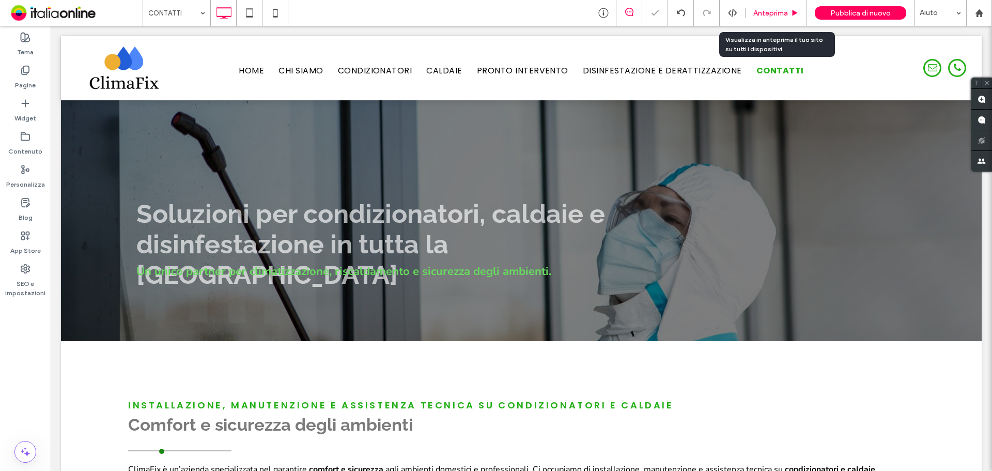
click at [762, 16] on span "Anteprima" at bounding box center [770, 13] width 35 height 9
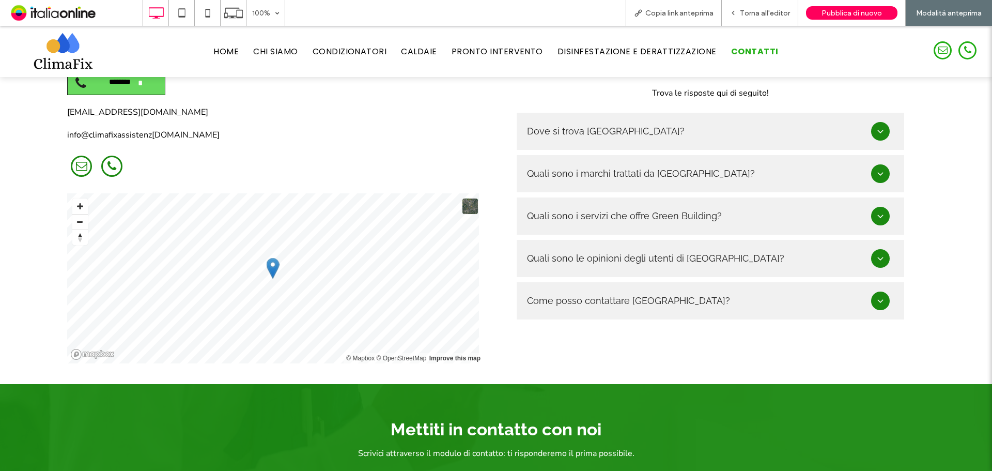
scroll to position [672, 0]
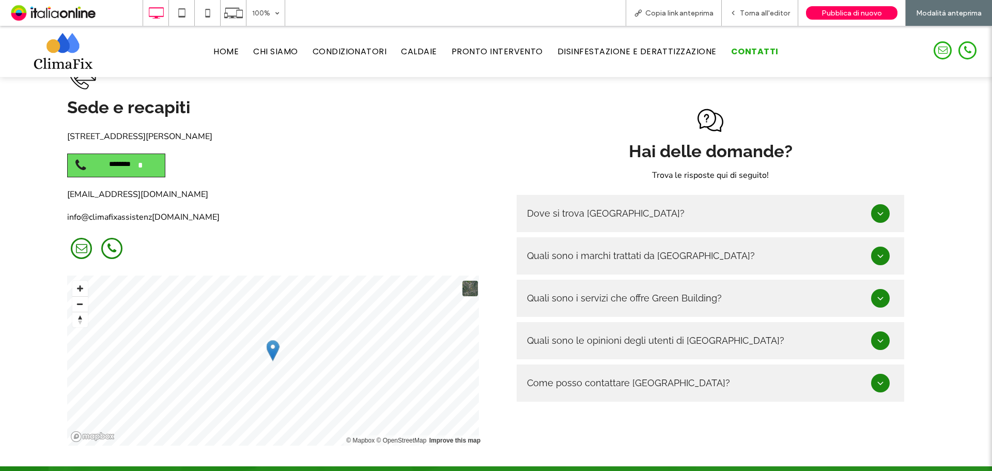
click at [875, 208] on icon at bounding box center [880, 213] width 10 height 10
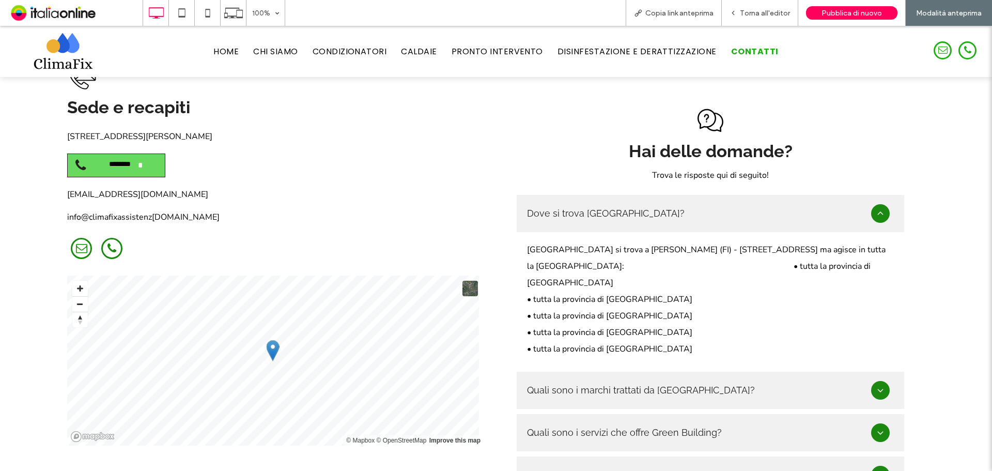
click at [877, 212] on icon at bounding box center [880, 213] width 6 height 3
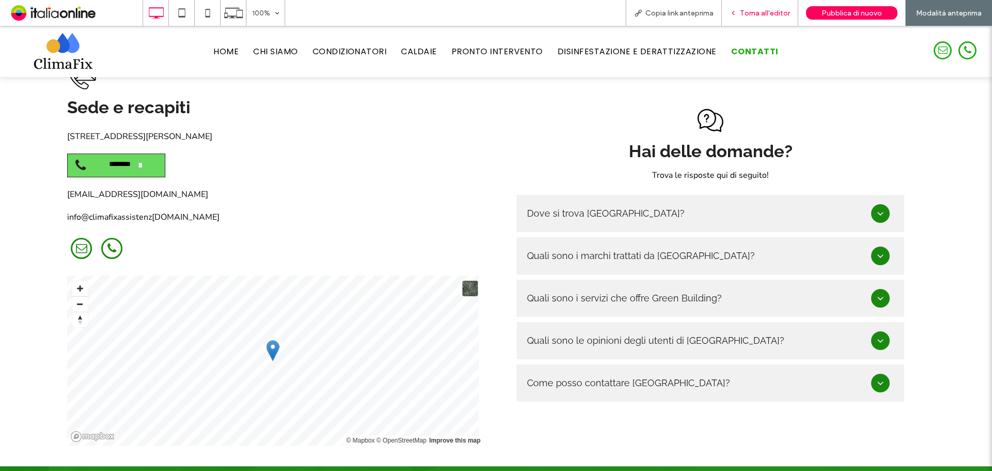
click at [746, 13] on span "Torna all'editor" at bounding box center [765, 13] width 50 height 9
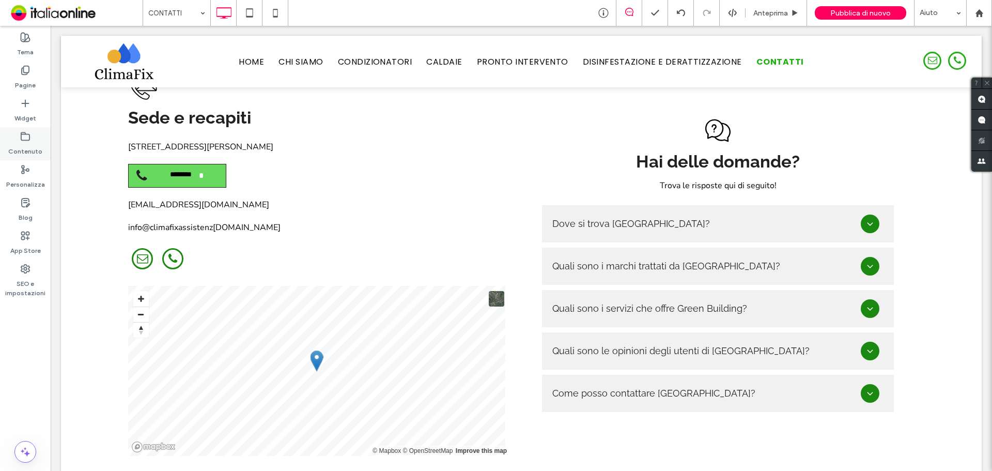
click at [41, 132] on div "Contenuto" at bounding box center [25, 143] width 51 height 33
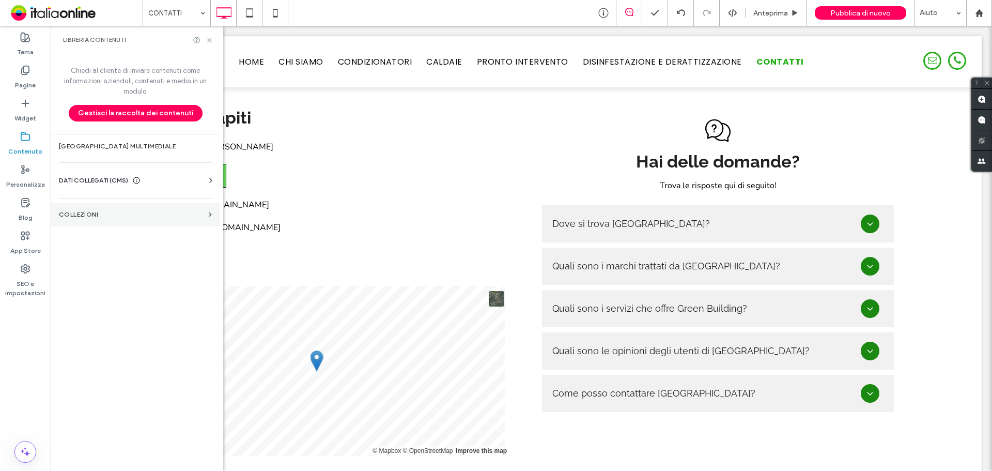
click at [141, 211] on label "COLLEZIONI" at bounding box center [132, 214] width 146 height 7
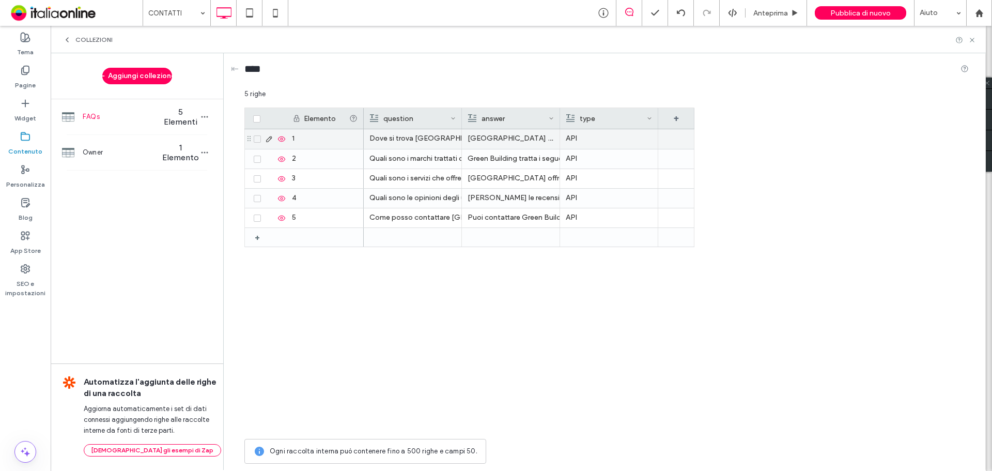
click at [514, 138] on p "Green Building si trova a SESTO FIORENTINO (FI) - Via Volga 47 ma agisce in tut…" at bounding box center [510, 138] width 86 height 19
click at [514, 138] on p "Green Building si trova a SESTO FIORENTINO (FI) - Via Volga 47 ma agisce in tut…" at bounding box center [511, 139] width 86 height 19
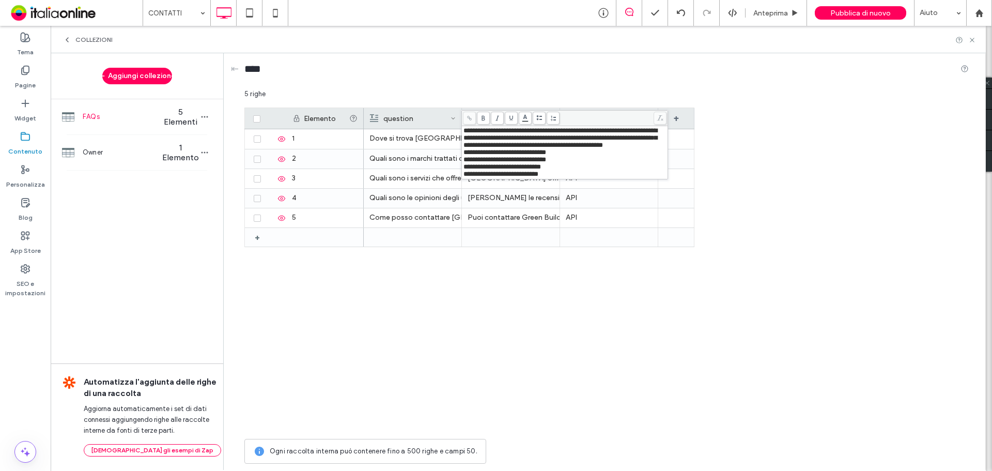
click at [464, 148] on span "**********" at bounding box center [560, 137] width 194 height 21
click at [970, 38] on use at bounding box center [972, 40] width 4 height 4
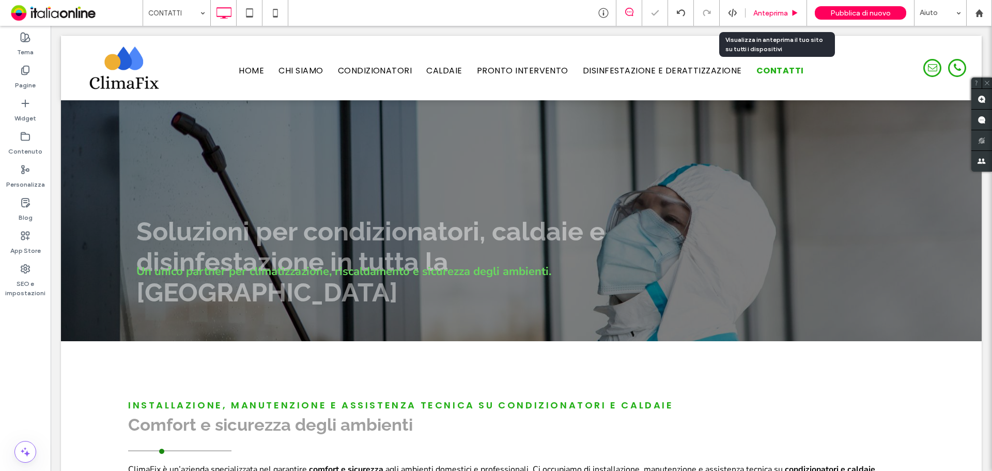
click at [775, 9] on span "Anteprima" at bounding box center [770, 13] width 35 height 9
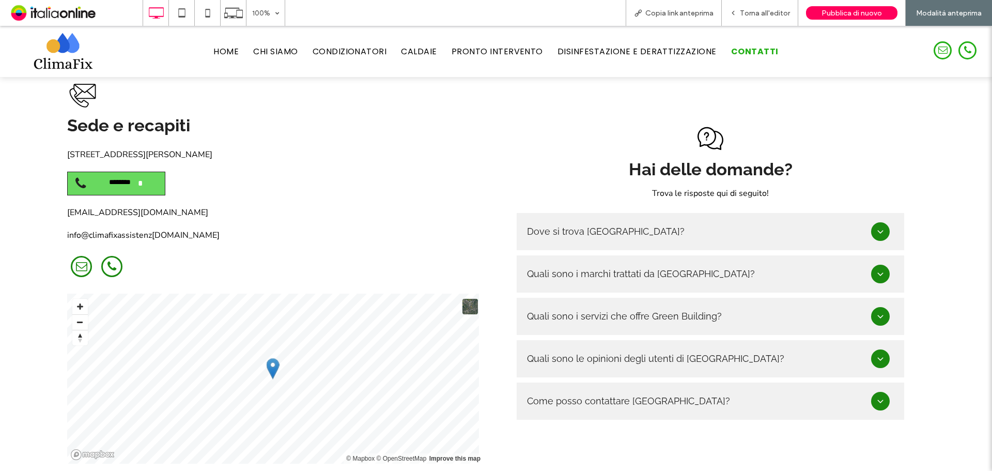
scroll to position [672, 0]
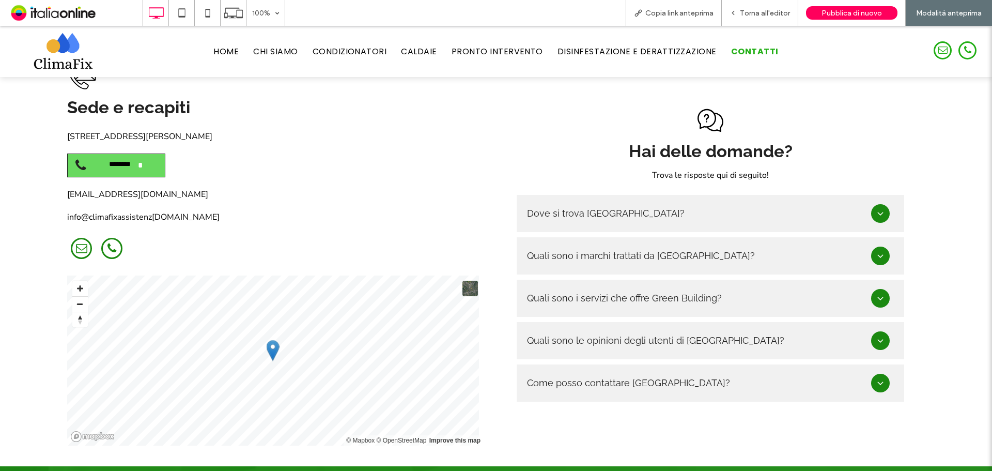
click at [872, 204] on div at bounding box center [880, 213] width 19 height 19
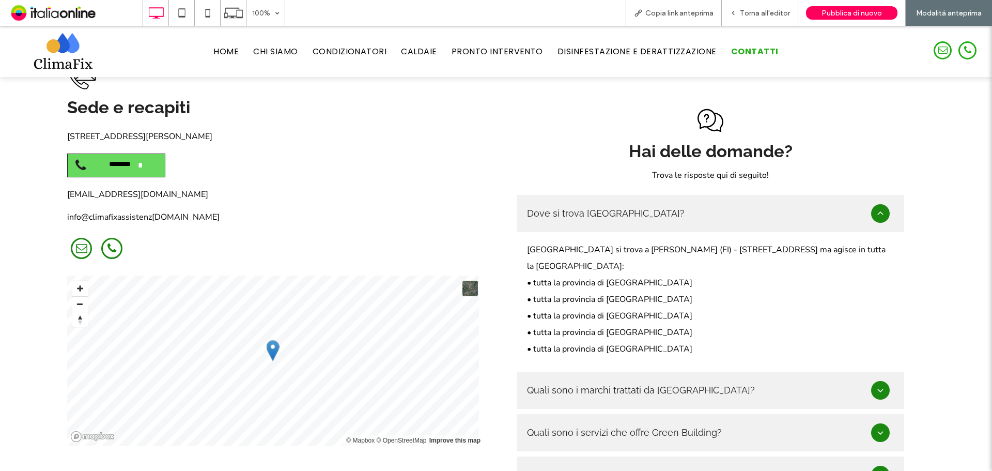
click at [872, 204] on div at bounding box center [880, 213] width 19 height 19
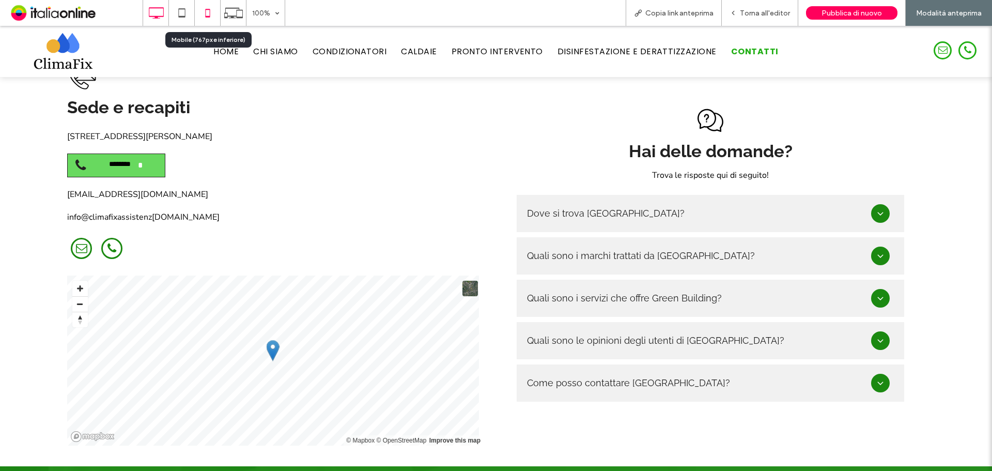
click at [214, 10] on icon at bounding box center [207, 13] width 21 height 21
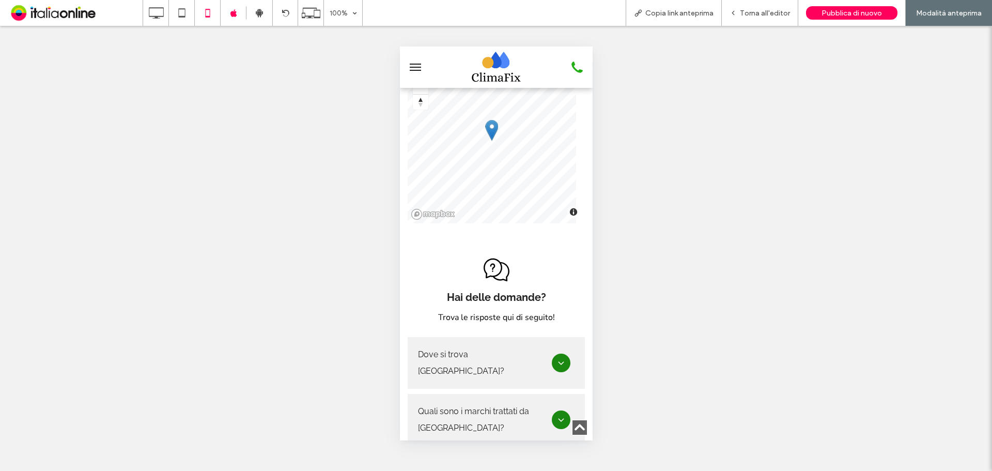
scroll to position [1188, 0]
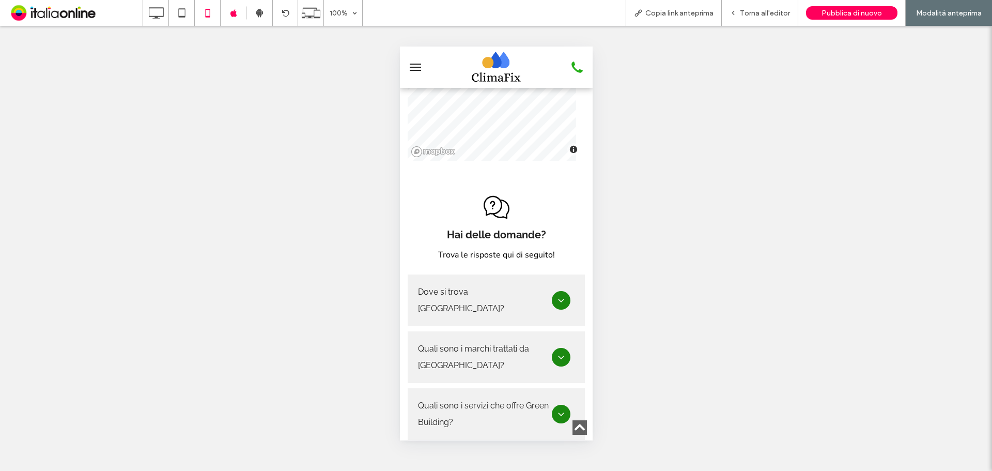
click at [555, 295] on icon at bounding box center [560, 300] width 10 height 10
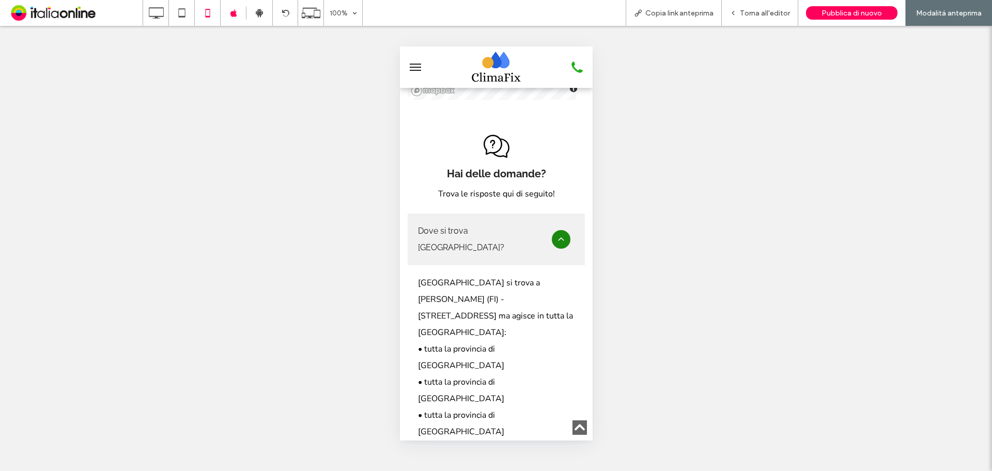
scroll to position [1343, 0]
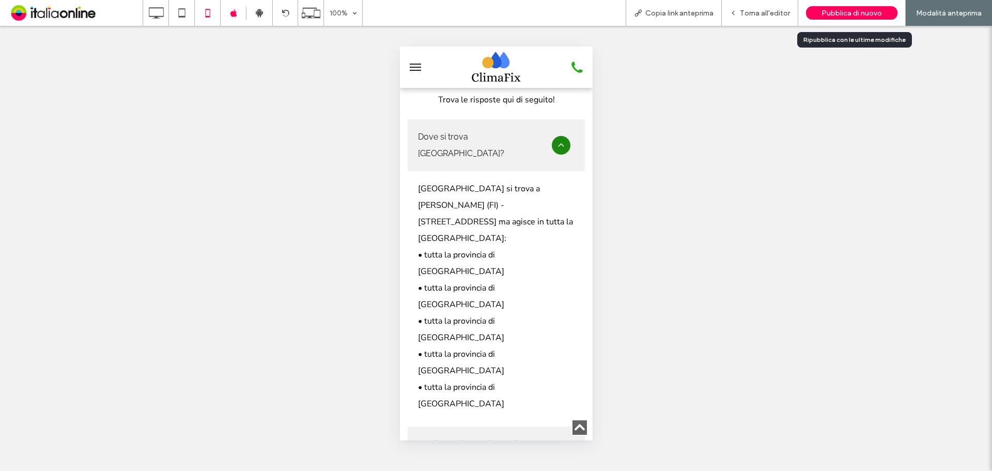
click at [838, 7] on div "Pubblica di nuovo" at bounding box center [851, 12] width 91 height 13
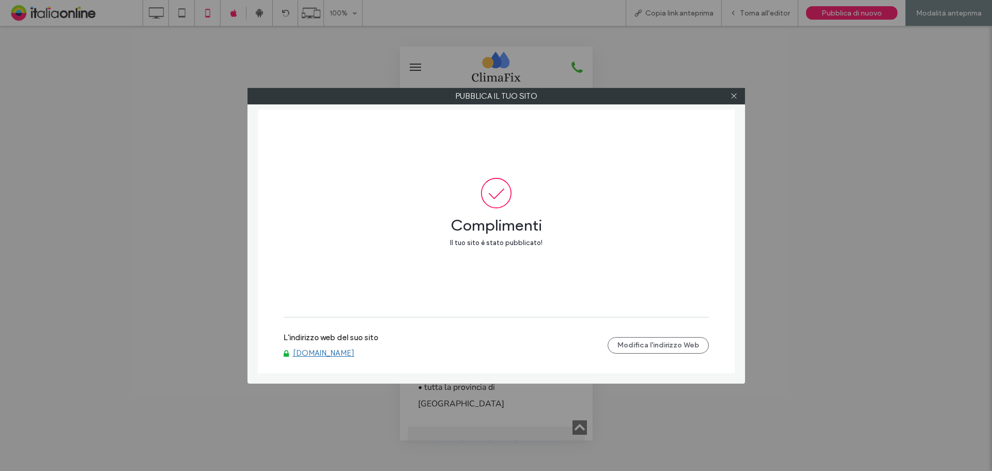
scroll to position [1343, 0]
click at [737, 98] on icon at bounding box center [734, 96] width 8 height 8
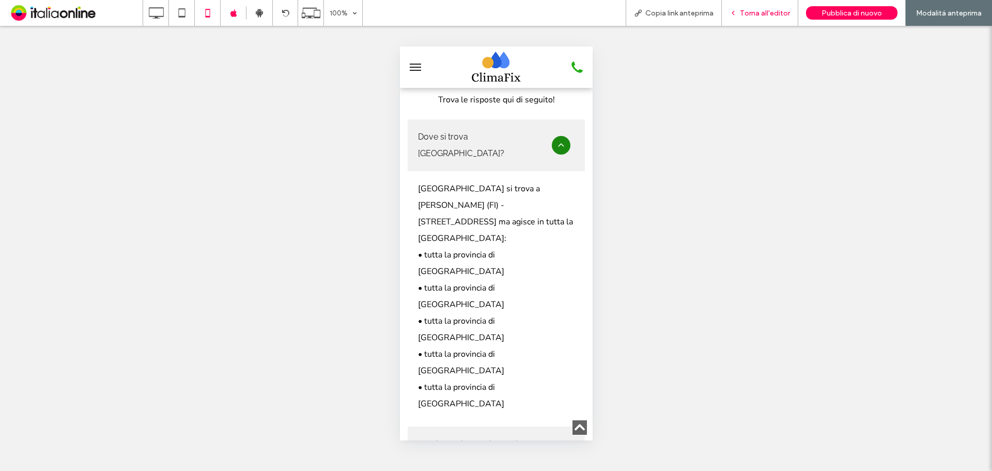
click at [754, 14] on span "Torna all'editor" at bounding box center [765, 13] width 50 height 9
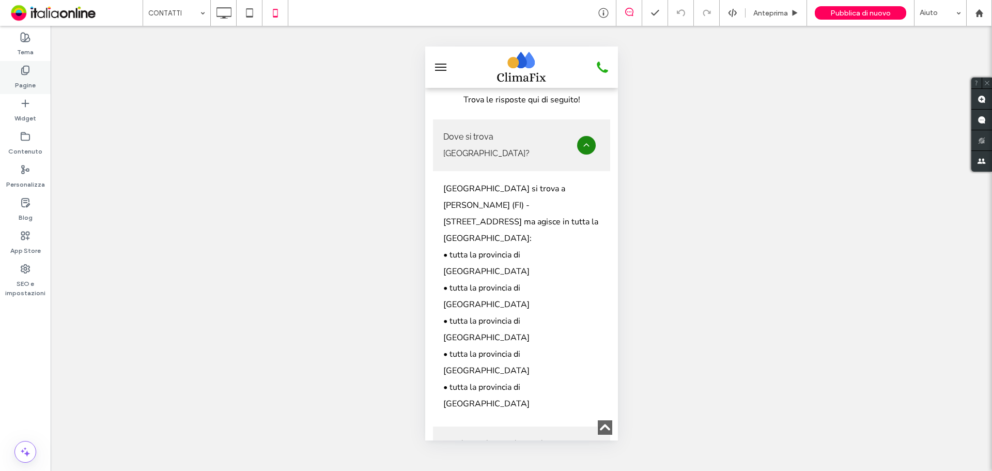
click at [27, 76] on label "Pagine" at bounding box center [25, 82] width 21 height 14
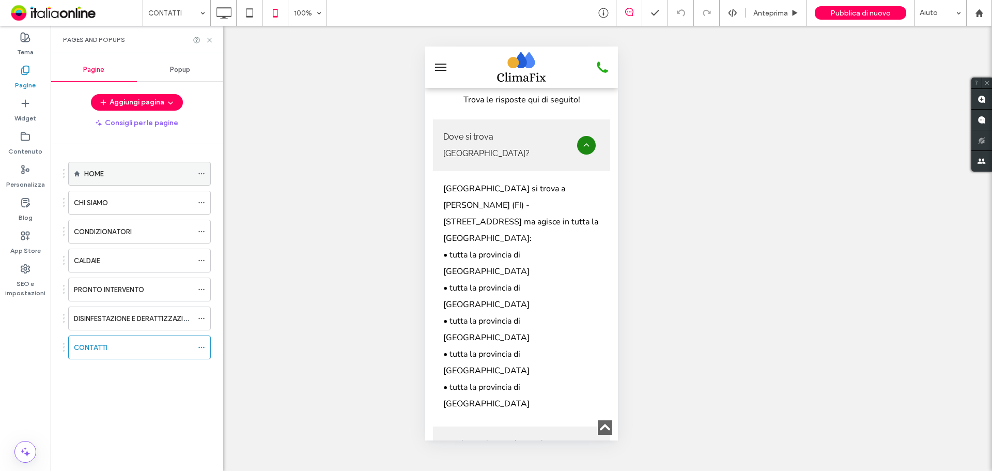
click at [198, 174] on div "HOME" at bounding box center [139, 174] width 143 height 24
click at [200, 173] on icon at bounding box center [201, 173] width 7 height 7
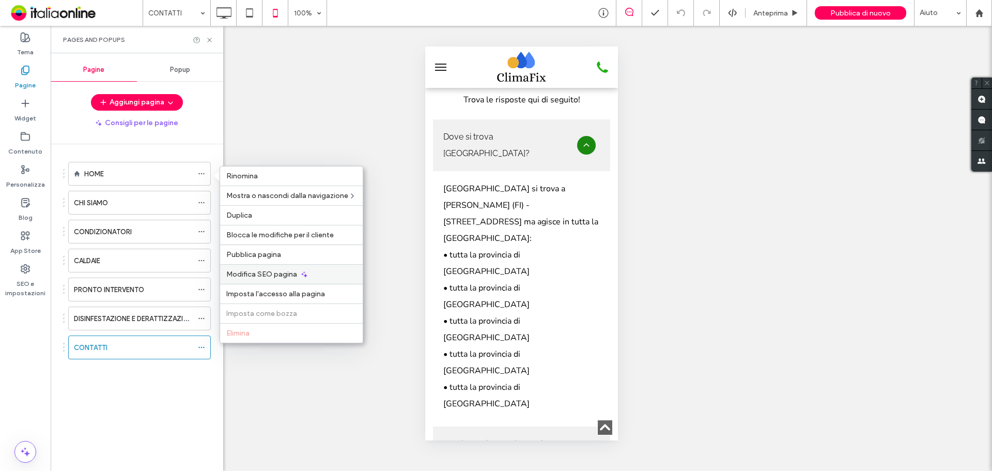
click at [284, 266] on div "Modifica SEO pagina" at bounding box center [291, 274] width 143 height 20
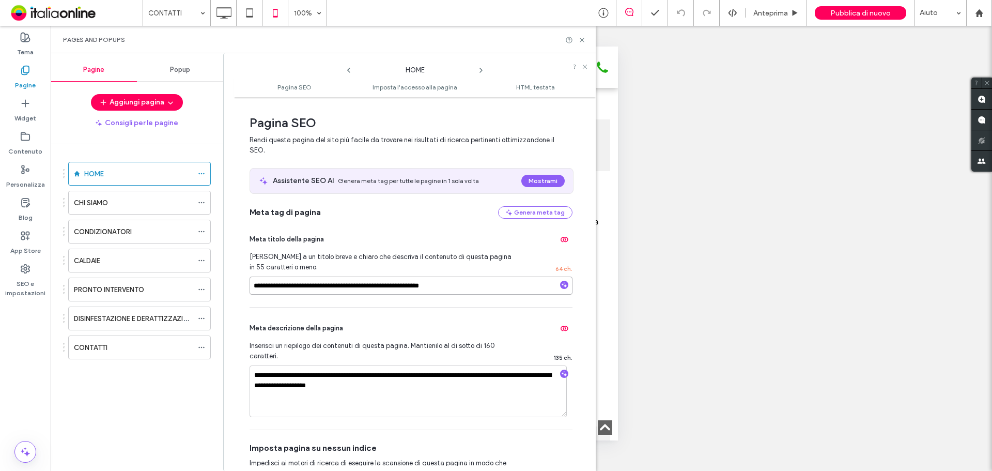
drag, startPoint x: 358, startPoint y: 285, endPoint x: 411, endPoint y: 286, distance: 53.2
click at [411, 286] on input "**********" at bounding box center [410, 285] width 323 height 18
type input "**********"
click at [382, 397] on textarea "**********" at bounding box center [407, 391] width 317 height 52
type textarea "**********"
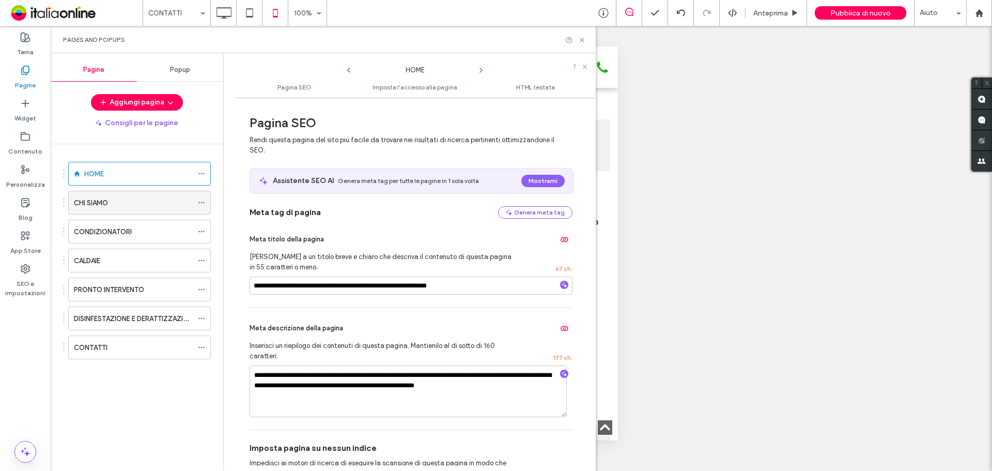
click at [199, 202] on use at bounding box center [201, 203] width 6 height 2
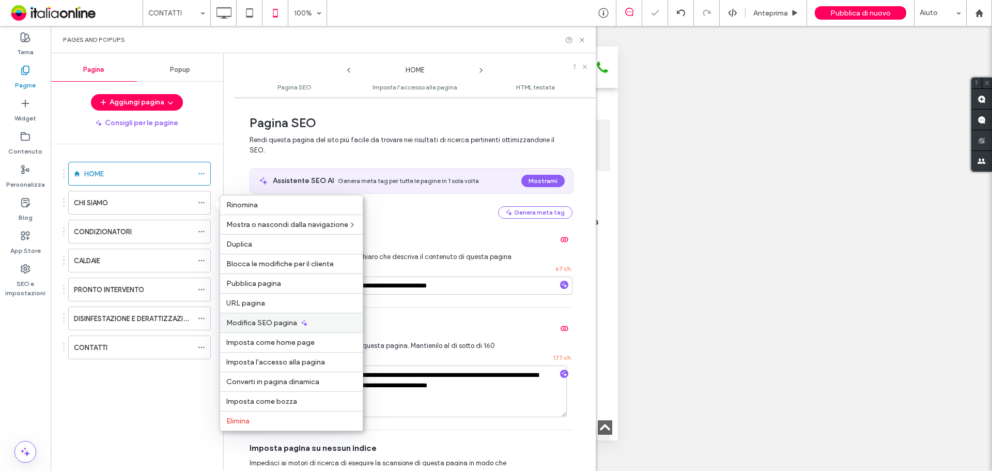
click at [300, 326] on icon at bounding box center [304, 323] width 8 height 8
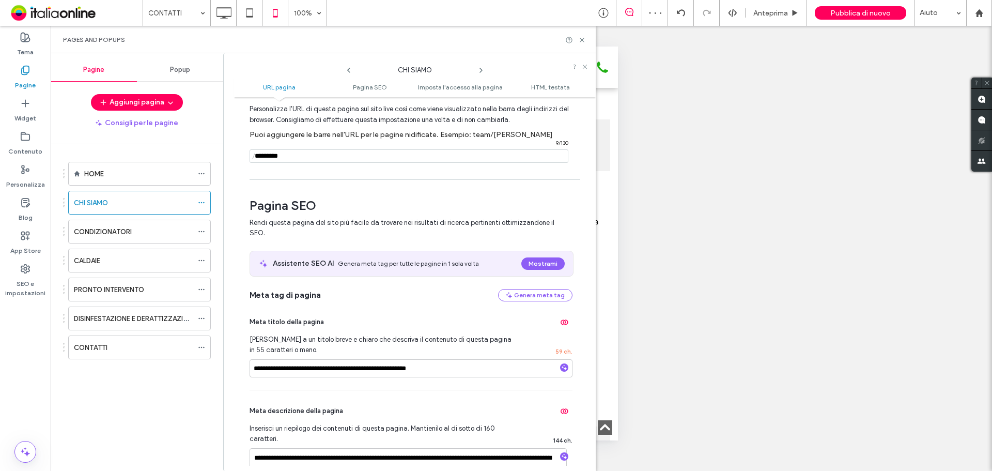
scroll to position [103, 0]
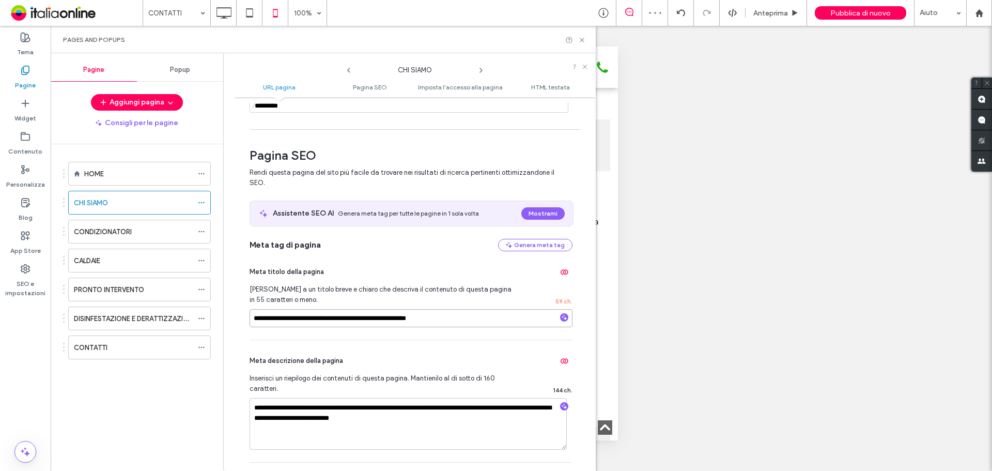
drag, startPoint x: 351, startPoint y: 321, endPoint x: 372, endPoint y: 322, distance: 21.2
click at [351, 321] on input "**********" at bounding box center [410, 318] width 323 height 18
click at [401, 323] on input "**********" at bounding box center [410, 318] width 323 height 18
click at [386, 320] on input "**********" at bounding box center [410, 318] width 323 height 18
click at [395, 319] on input "**********" at bounding box center [410, 318] width 323 height 18
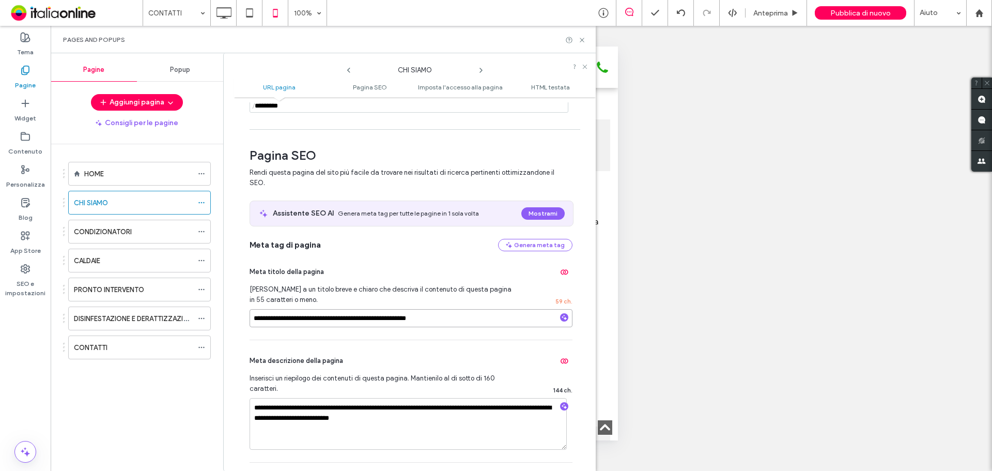
drag, startPoint x: 398, startPoint y: 319, endPoint x: 404, endPoint y: 319, distance: 5.7
click at [398, 319] on input "**********" at bounding box center [410, 318] width 323 height 18
type input "**********"
click at [357, 418] on textarea "**********" at bounding box center [407, 424] width 317 height 52
drag, startPoint x: 407, startPoint y: 420, endPoint x: 354, endPoint y: 420, distance: 52.7
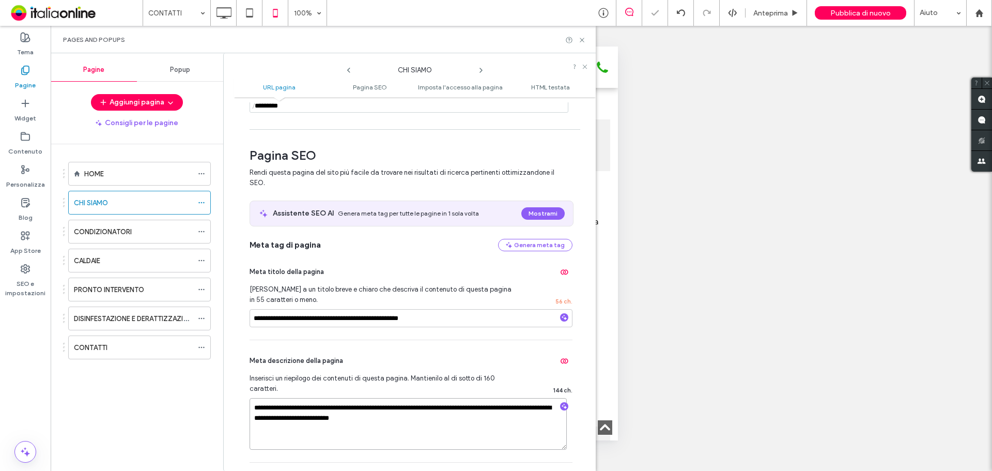
click at [354, 420] on textarea "**********" at bounding box center [407, 424] width 317 height 52
type textarea "**********"
click at [198, 226] on span at bounding box center [201, 231] width 7 height 15
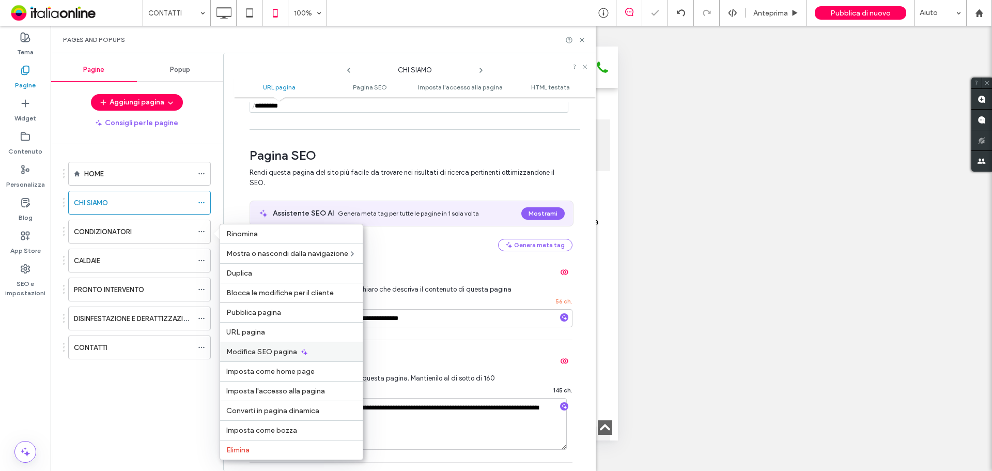
click at [290, 354] on span "Modifica SEO pagina" at bounding box center [261, 351] width 71 height 9
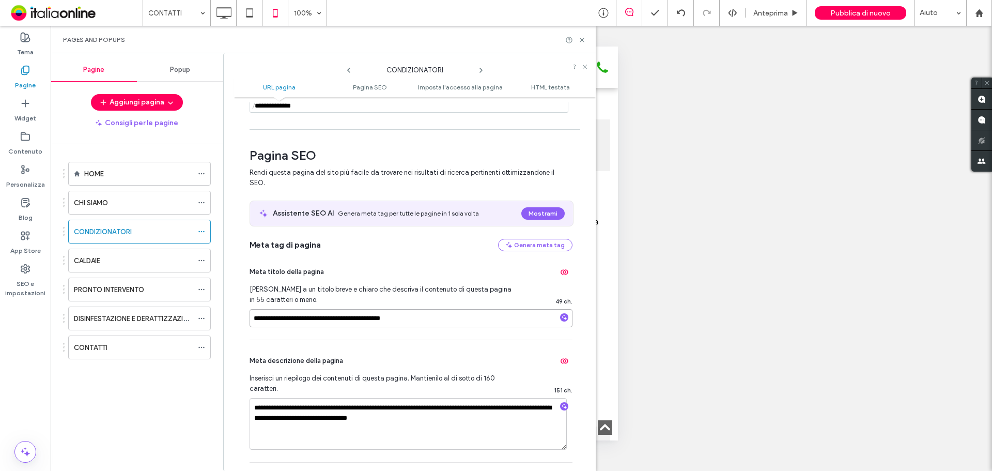
drag, startPoint x: 301, startPoint y: 320, endPoint x: 368, endPoint y: 320, distance: 67.7
click at [368, 320] on input "**********" at bounding box center [410, 318] width 323 height 18
type input "**********"
click at [463, 420] on textarea "**********" at bounding box center [407, 424] width 317 height 52
drag, startPoint x: 428, startPoint y: 408, endPoint x: 479, endPoint y: 408, distance: 50.6
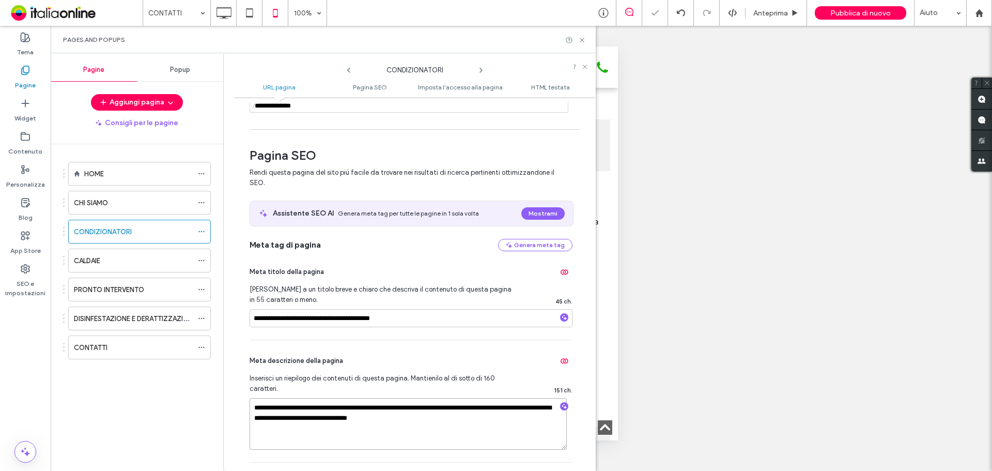
click at [479, 408] on textarea "**********" at bounding box center [407, 424] width 317 height 52
drag, startPoint x: 479, startPoint y: 408, endPoint x: 426, endPoint y: 407, distance: 53.2
click at [426, 407] on textarea "**********" at bounding box center [407, 424] width 317 height 52
type textarea "**********"
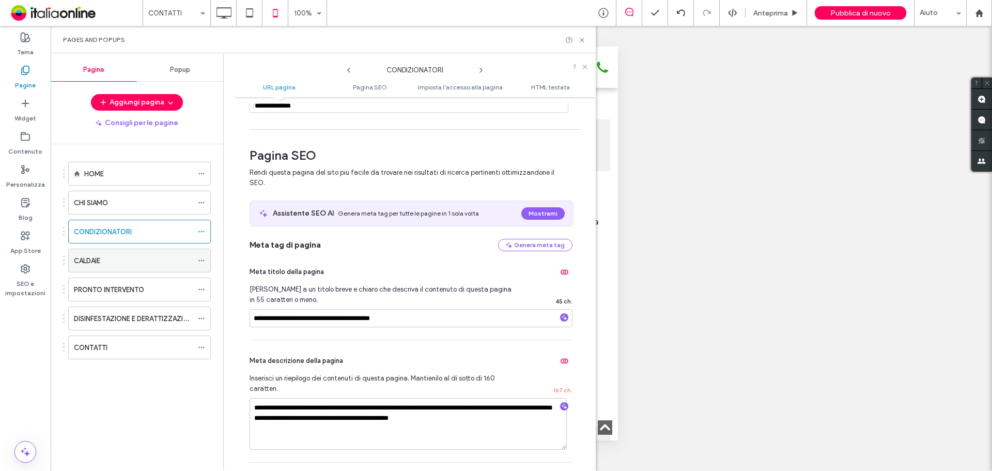
click at [206, 259] on div at bounding box center [204, 260] width 12 height 15
click at [201, 258] on icon at bounding box center [201, 260] width 7 height 7
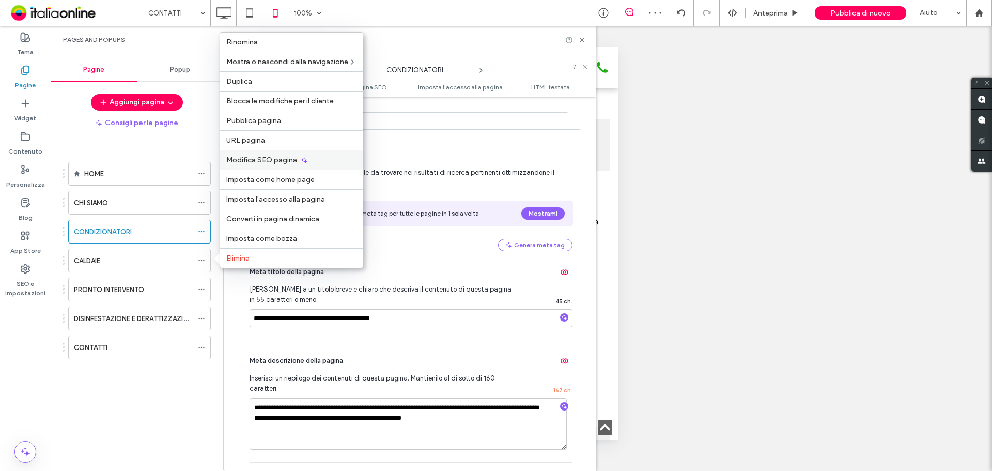
click at [280, 160] on span "Modifica SEO pagina" at bounding box center [261, 159] width 71 height 9
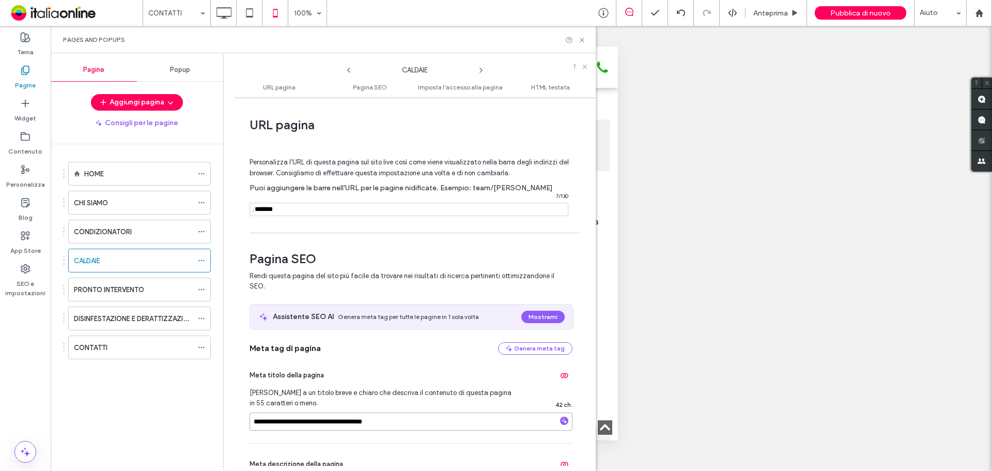
drag, startPoint x: 279, startPoint y: 420, endPoint x: 346, endPoint y: 421, distance: 66.1
click at [346, 421] on input "**********" at bounding box center [410, 421] width 323 height 18
type input "**********"
click at [199, 287] on icon at bounding box center [201, 289] width 7 height 7
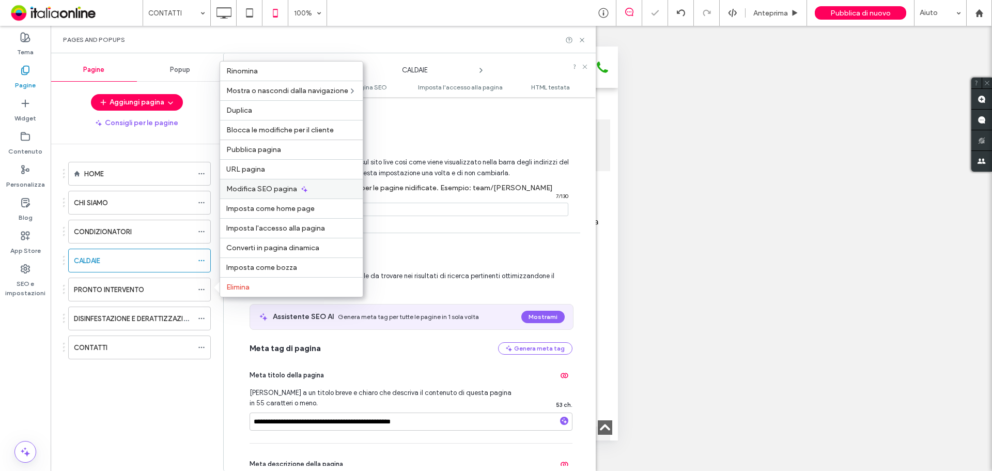
click at [280, 191] on span "Modifica SEO pagina" at bounding box center [261, 188] width 71 height 9
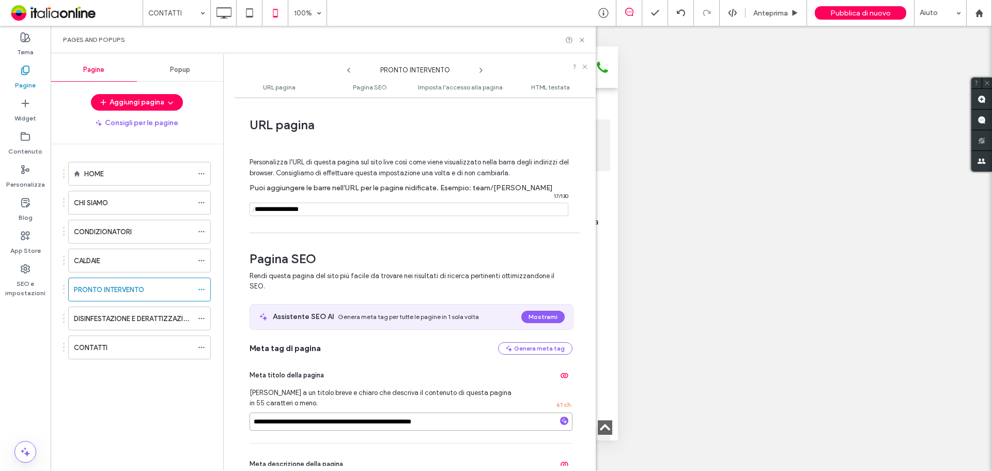
click at [338, 421] on input "**********" at bounding box center [410, 421] width 323 height 18
click at [400, 421] on input "**********" at bounding box center [410, 421] width 323 height 18
click at [403, 420] on input "**********" at bounding box center [410, 421] width 323 height 18
type input "**********"
click at [201, 319] on use at bounding box center [201, 319] width 6 height 2
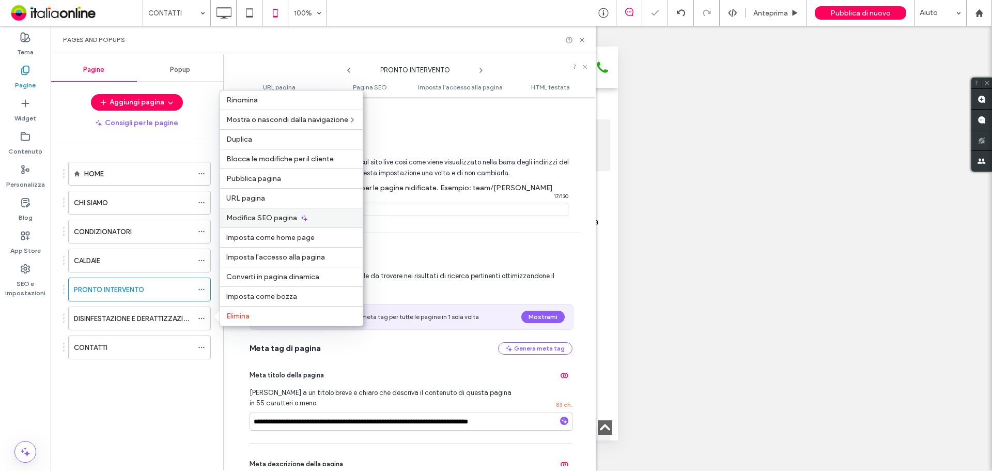
click at [280, 217] on span "Modifica SEO pagina" at bounding box center [261, 217] width 71 height 9
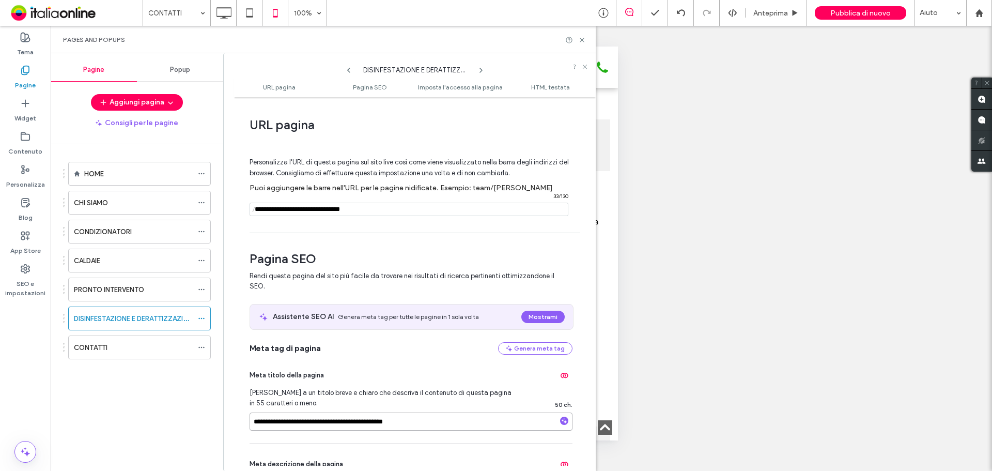
drag, startPoint x: 308, startPoint y: 422, endPoint x: 370, endPoint y: 422, distance: 61.5
click at [370, 422] on input "**********" at bounding box center [410, 421] width 323 height 18
type input "**********"
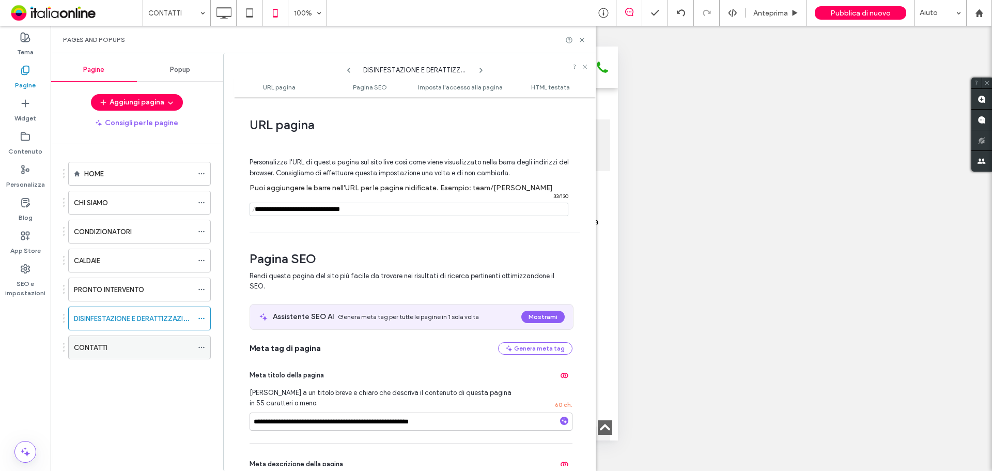
click at [198, 345] on icon at bounding box center [201, 347] width 7 height 7
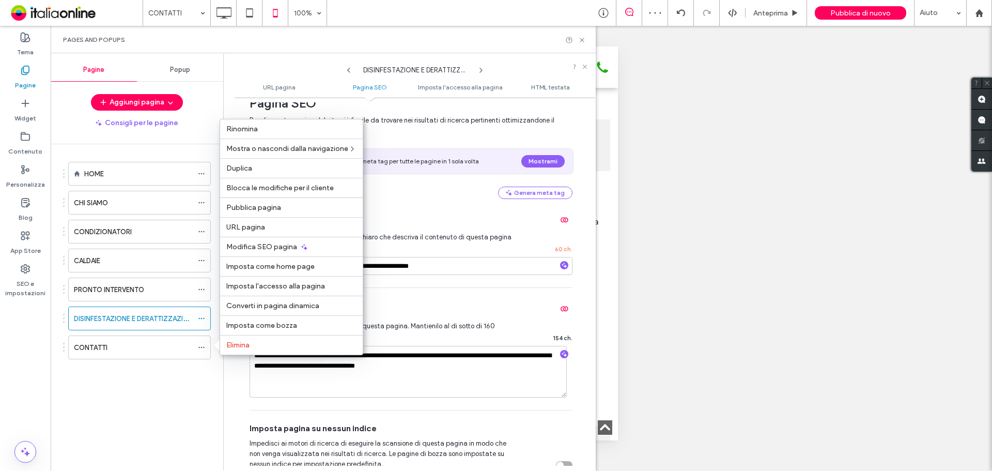
scroll to position [155, 0]
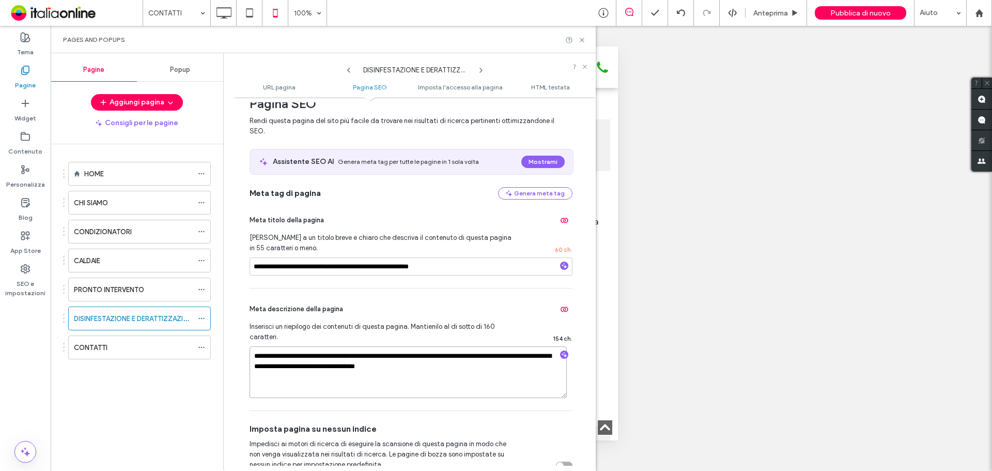
drag, startPoint x: 307, startPoint y: 365, endPoint x: 255, endPoint y: 364, distance: 52.2
click at [255, 364] on textarea "**********" at bounding box center [407, 372] width 317 height 52
type textarea "**********"
click at [199, 347] on use at bounding box center [201, 348] width 6 height 2
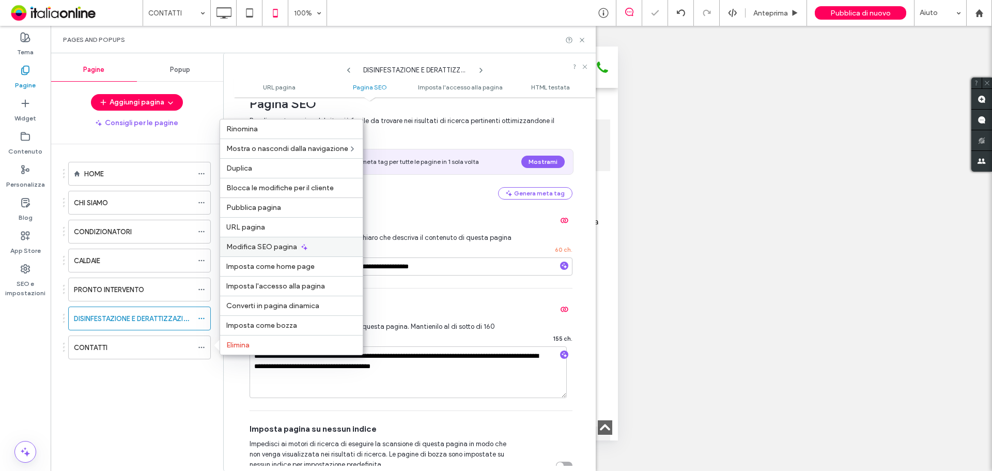
click at [269, 245] on span "Modifica SEO pagina" at bounding box center [261, 246] width 71 height 9
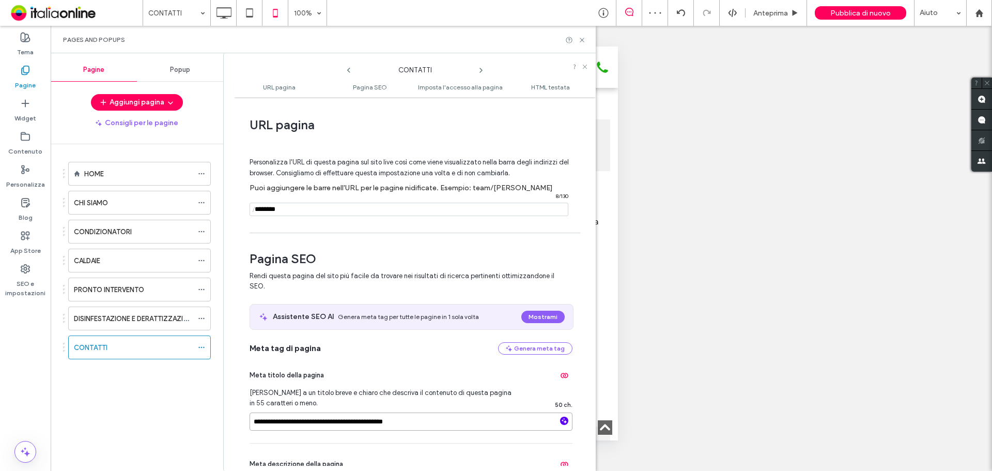
drag, startPoint x: 333, startPoint y: 422, endPoint x: 557, endPoint y: 422, distance: 223.7
click at [559, 422] on div "**********" at bounding box center [410, 421] width 323 height 18
type input "**********"
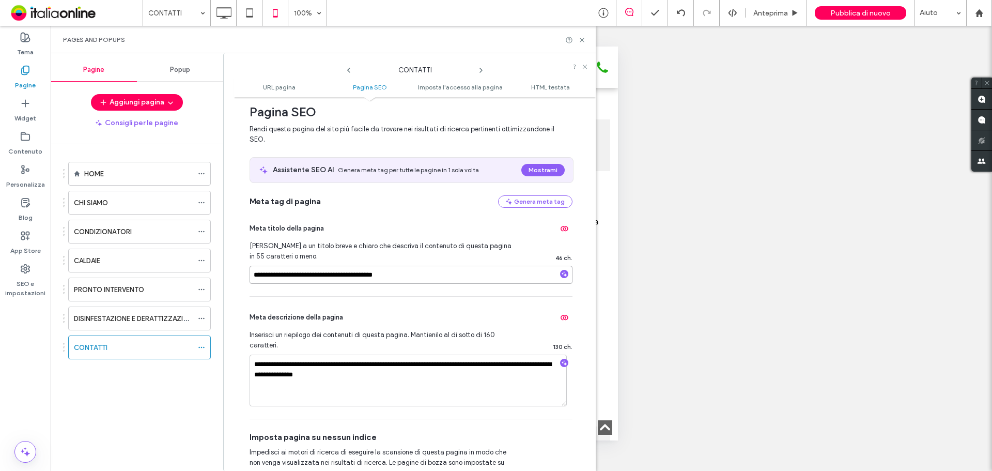
scroll to position [310, 0]
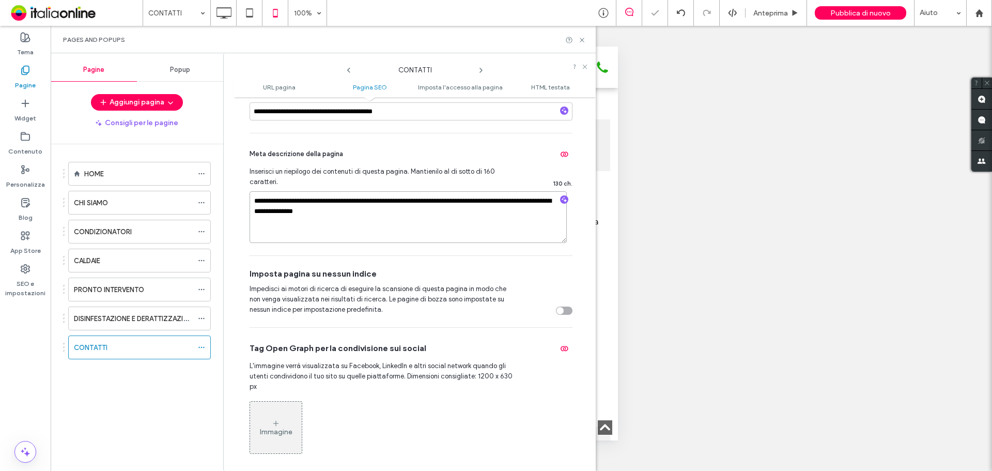
drag, startPoint x: 311, startPoint y: 201, endPoint x: 365, endPoint y: 200, distance: 53.7
click at [365, 200] on textarea "**********" at bounding box center [407, 217] width 317 height 52
type textarea "**********"
click at [583, 38] on use at bounding box center [582, 40] width 4 height 4
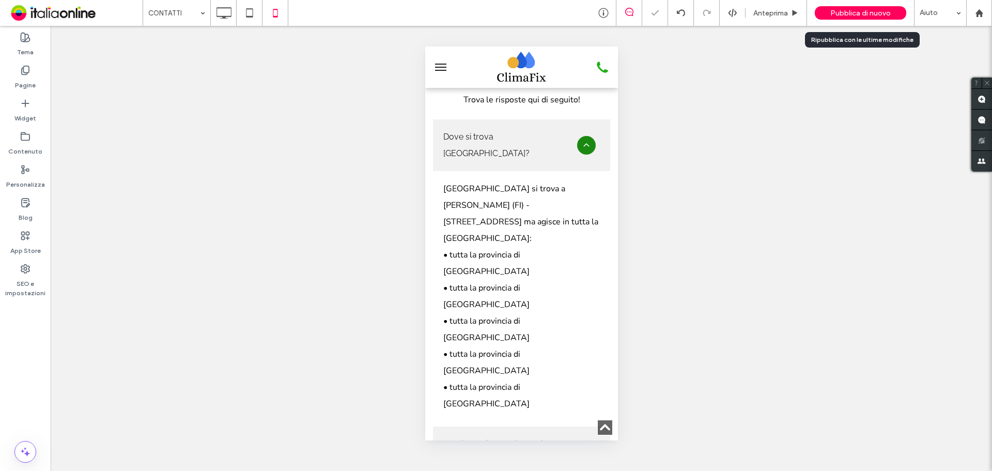
click at [873, 7] on div "Pubblica di nuovo" at bounding box center [860, 12] width 91 height 13
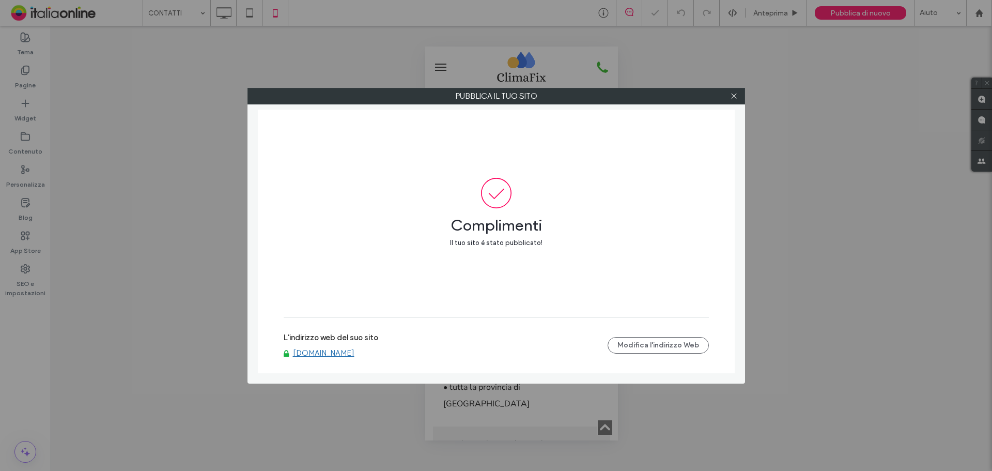
click at [738, 99] on div at bounding box center [733, 95] width 15 height 15
click at [727, 89] on div at bounding box center [733, 95] width 15 height 15
click at [729, 97] on div at bounding box center [733, 95] width 15 height 15
drag, startPoint x: 732, startPoint y: 97, endPoint x: 711, endPoint y: 97, distance: 20.7
click at [732, 97] on icon at bounding box center [734, 96] width 8 height 8
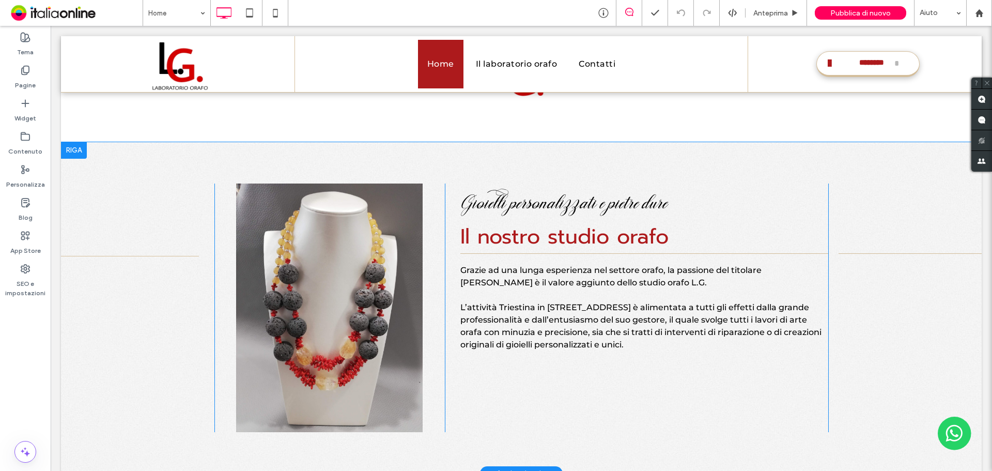
scroll to position [826, 0]
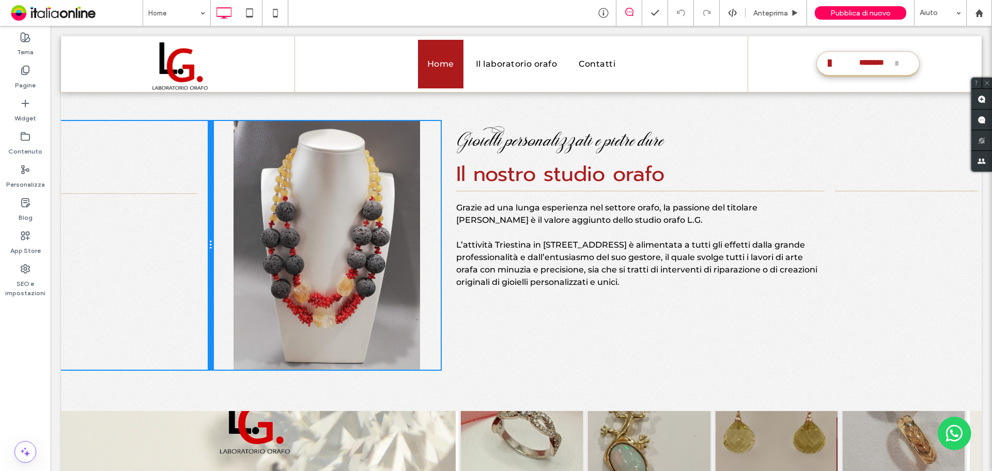
drag, startPoint x: 212, startPoint y: 195, endPoint x: 235, endPoint y: 197, distance: 22.9
click at [235, 197] on div "Click To Paste Click To Paste Gioielli personalizzati e pietre dure Il nostro s…" at bounding box center [521, 245] width 921 height 248
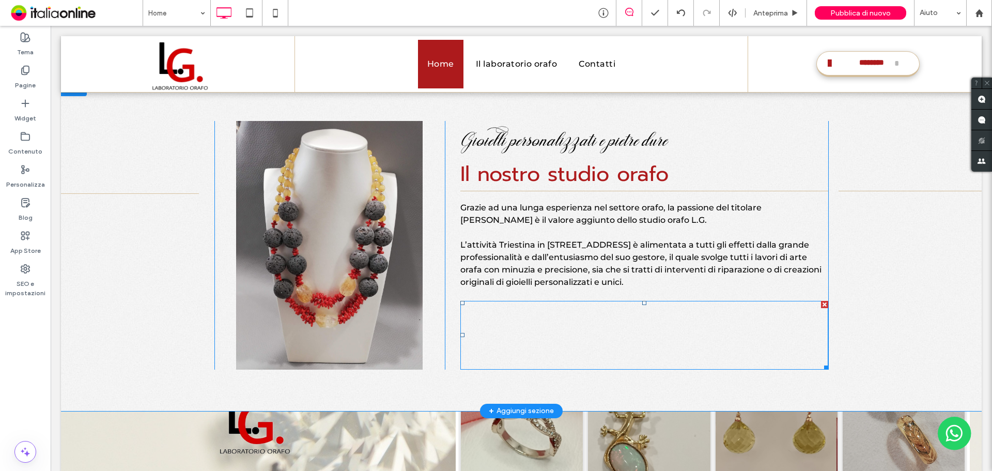
click at [530, 310] on div at bounding box center [644, 335] width 368 height 69
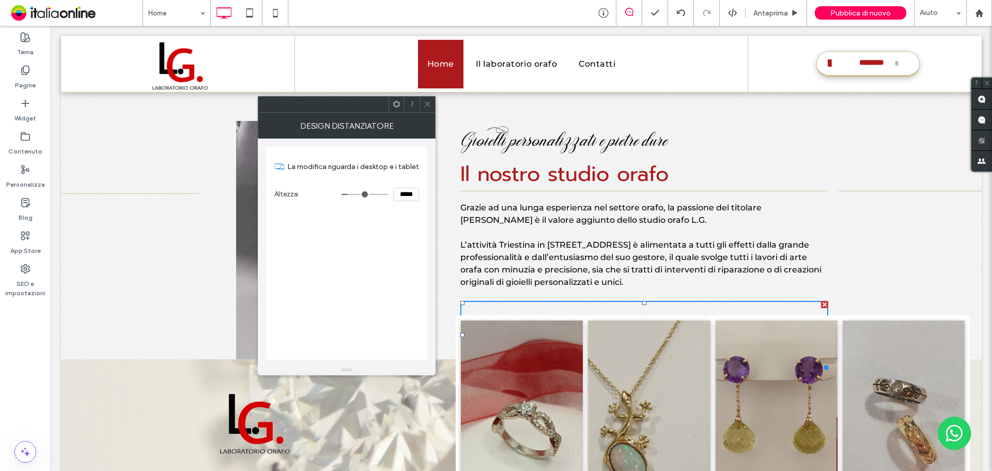
click at [428, 102] on icon at bounding box center [428, 104] width 8 height 8
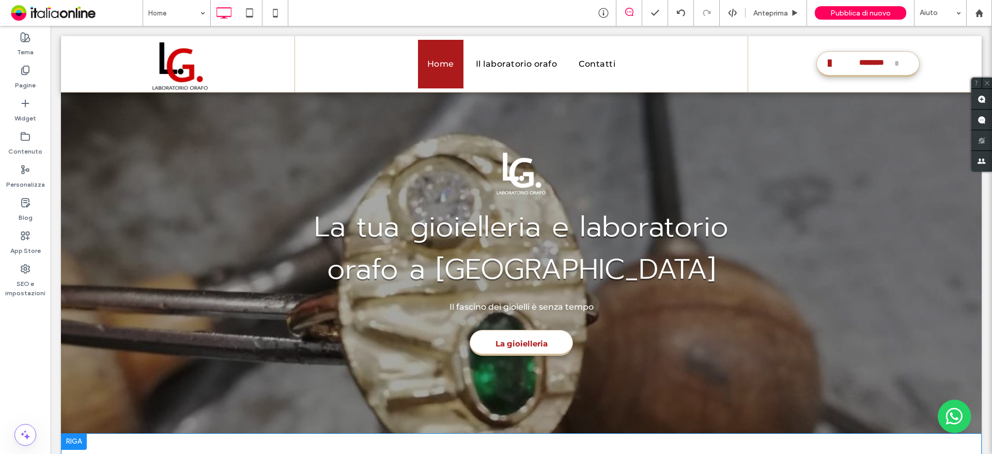
scroll to position [0, 0]
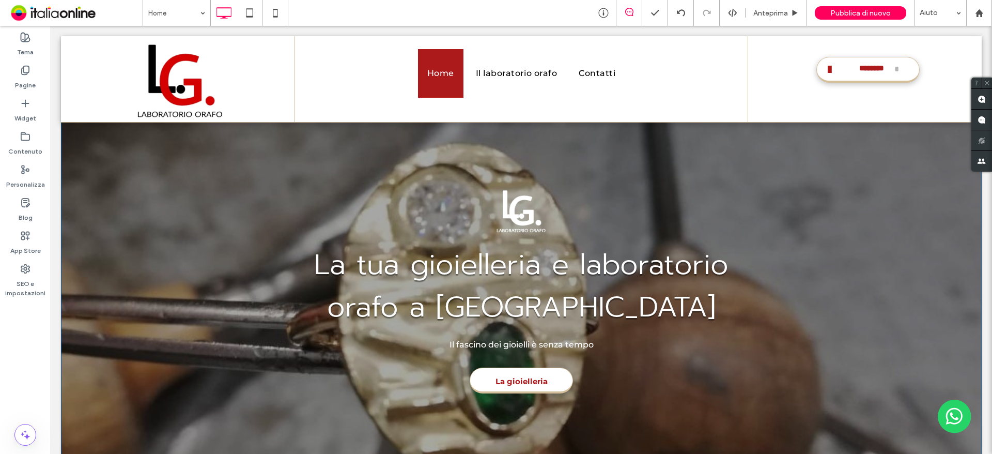
click at [167, 329] on section "La tua gioielleria e laboratorio orafo a [GEOGRAPHIC_DATA] Il fascino dei gioie…" at bounding box center [521, 265] width 921 height 410
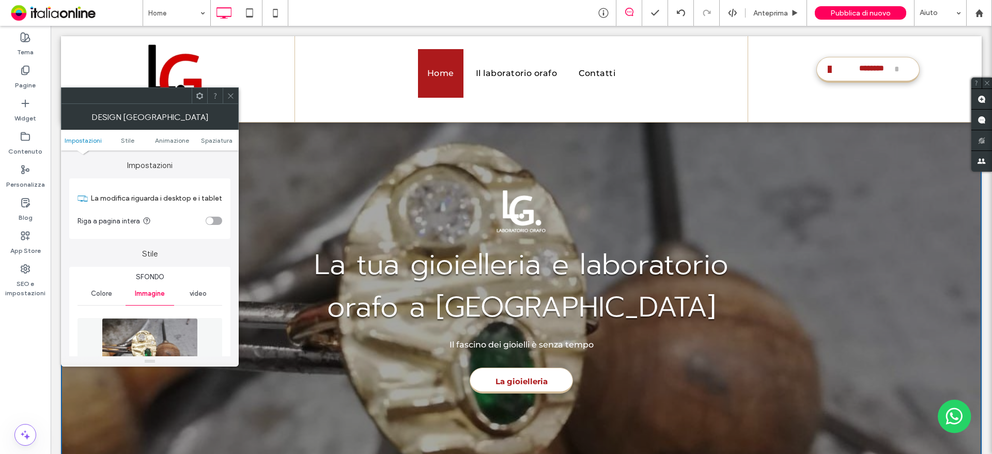
scroll to position [155, 0]
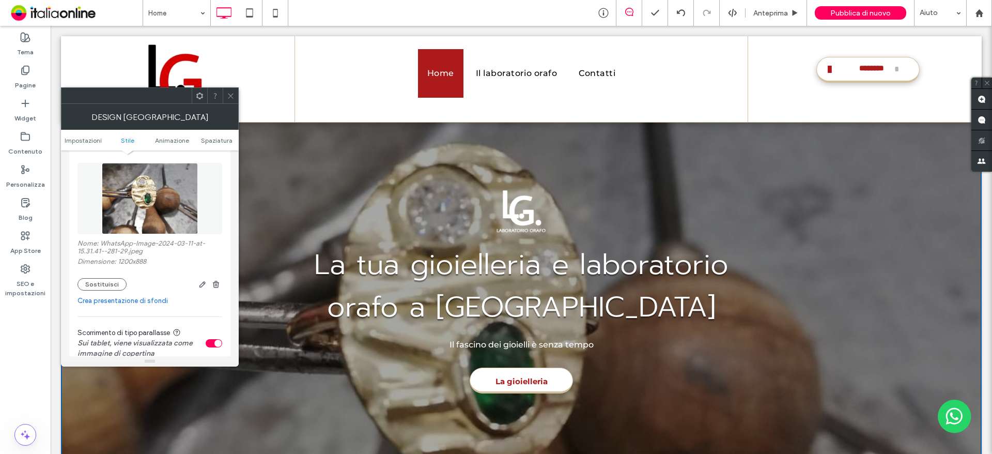
click at [230, 99] on icon at bounding box center [231, 96] width 8 height 8
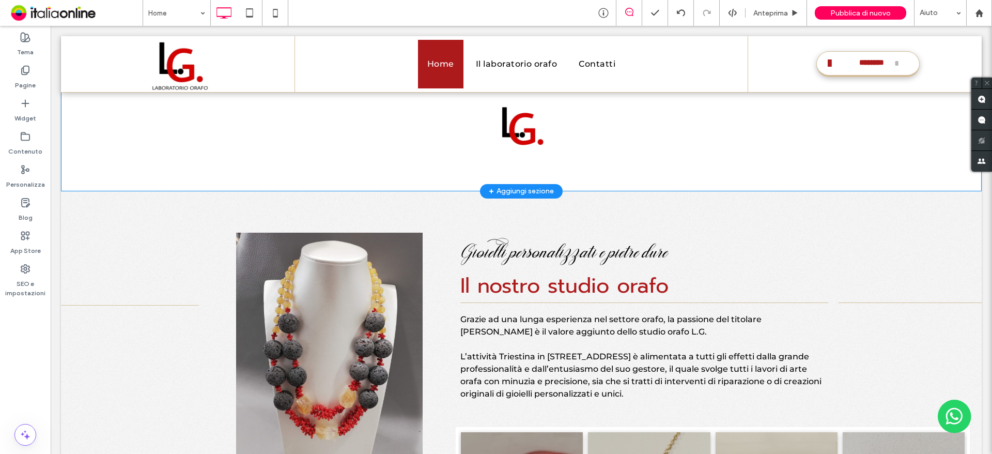
scroll to position [878, 0]
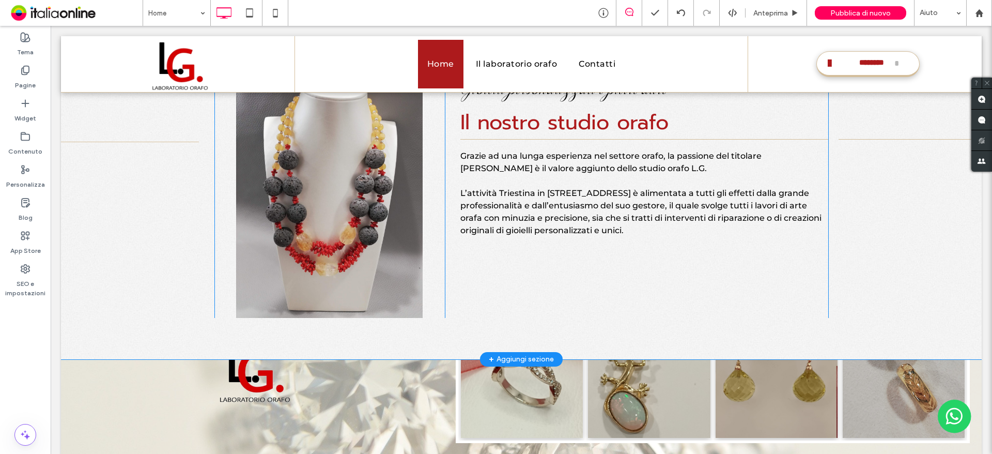
click at [367, 240] on div "Click To Paste" at bounding box center [329, 193] width 230 height 248
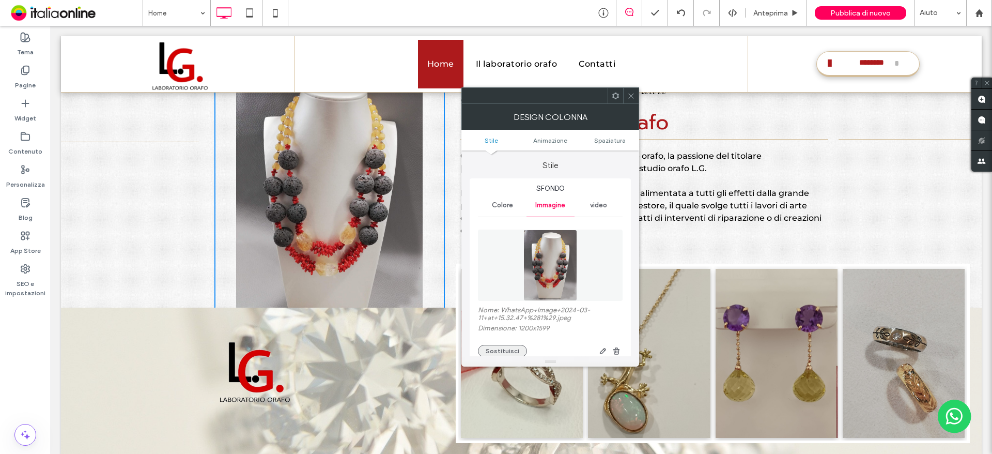
click at [505, 347] on button "Sostituisci" at bounding box center [502, 351] width 49 height 12
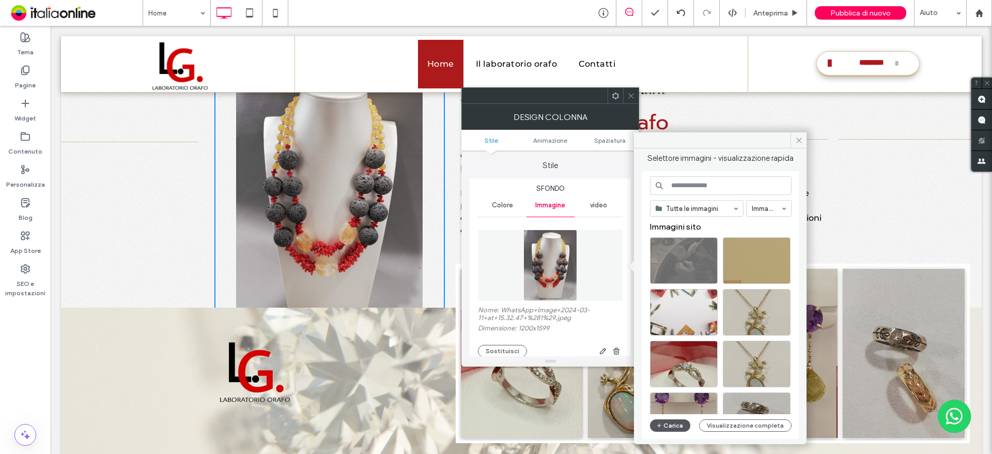
click at [657, 427] on icon "button" at bounding box center [659, 425] width 6 height 8
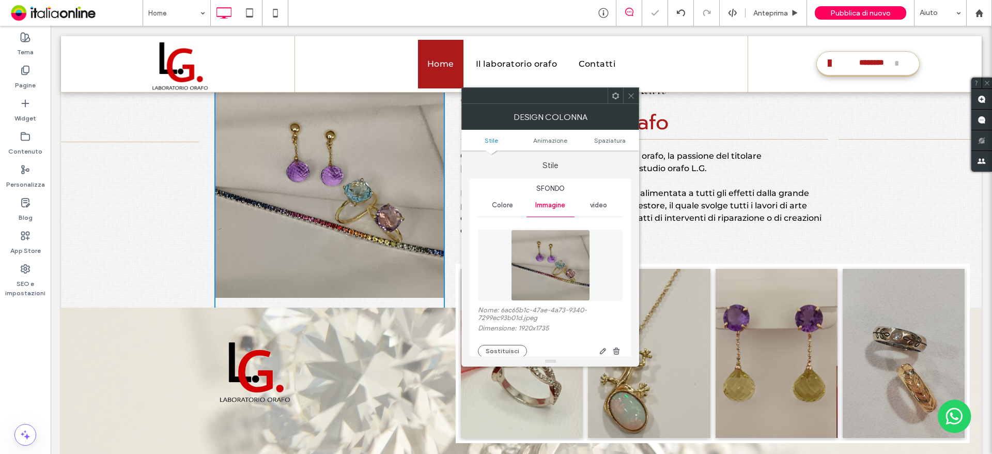
click at [627, 96] on icon at bounding box center [631, 96] width 8 height 8
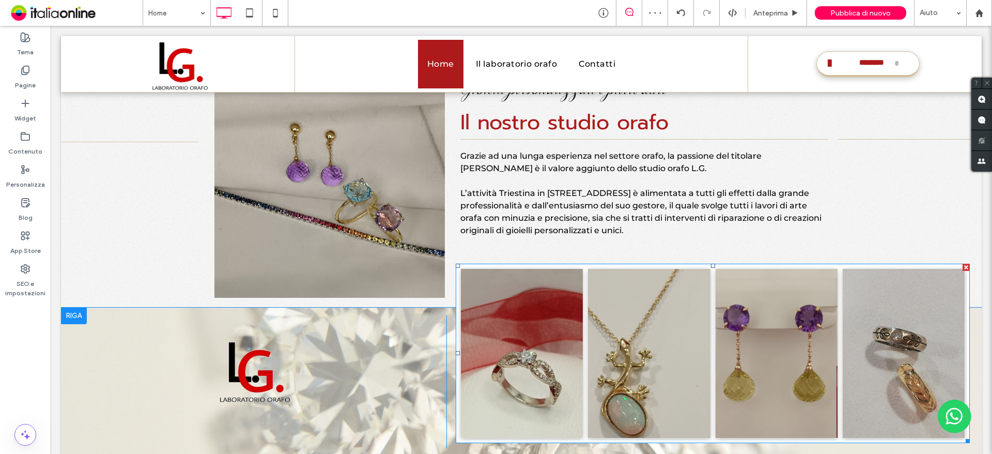
click at [680, 385] on link at bounding box center [648, 352] width 129 height 179
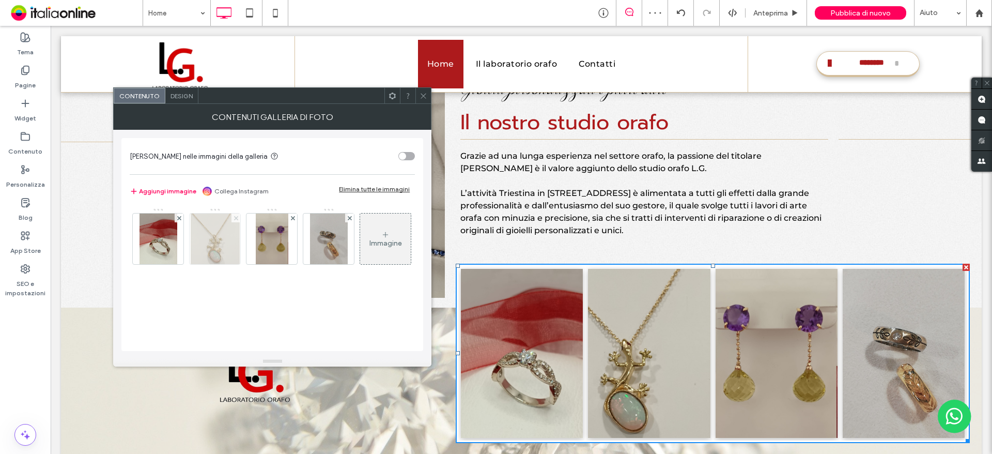
click at [237, 216] on icon at bounding box center [236, 218] width 4 height 4
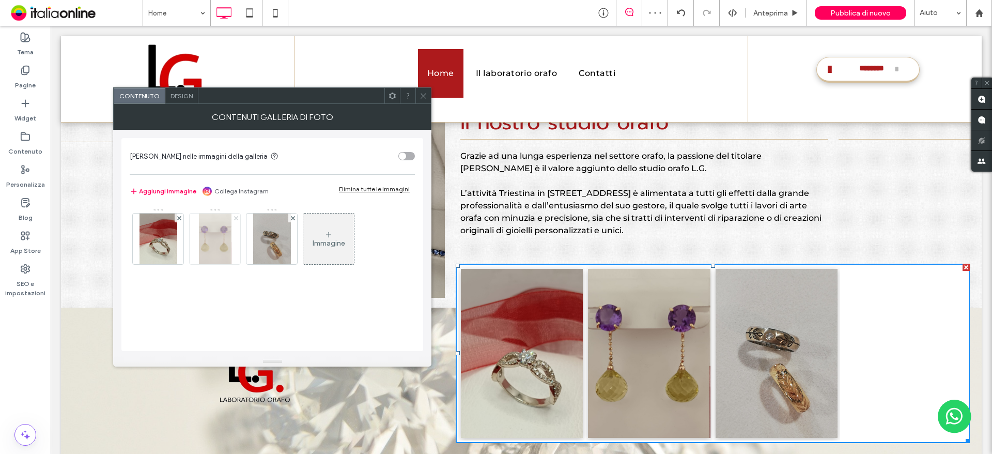
click at [236, 216] on icon at bounding box center [236, 218] width 4 height 4
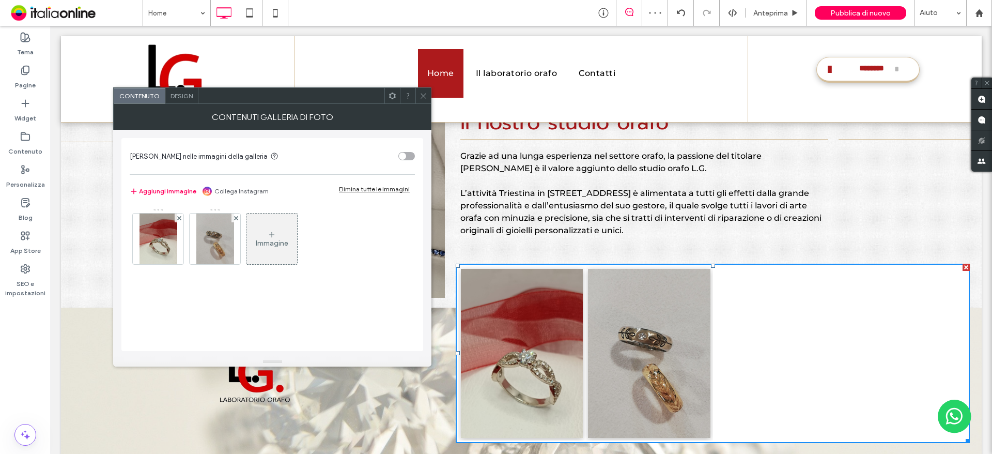
click at [274, 248] on div "Immagine" at bounding box center [271, 238] width 51 height 49
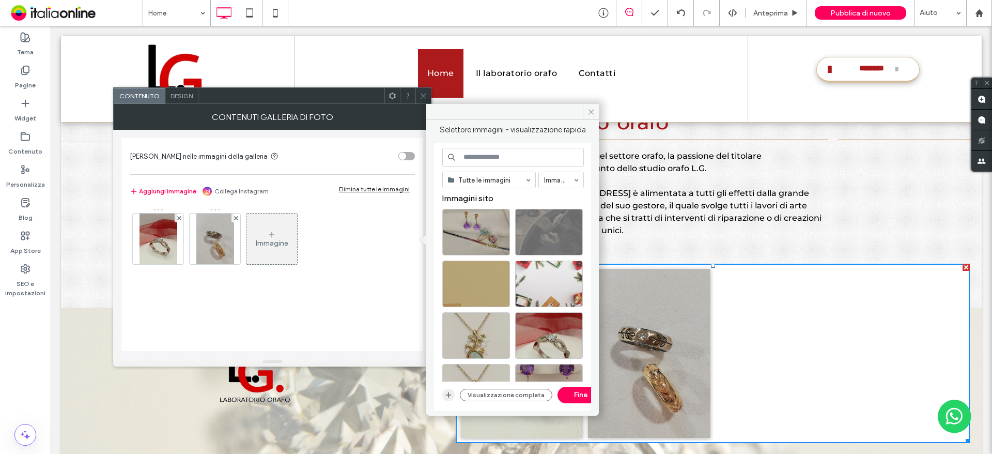
click at [447, 395] on use "button" at bounding box center [449, 395] width 6 height 6
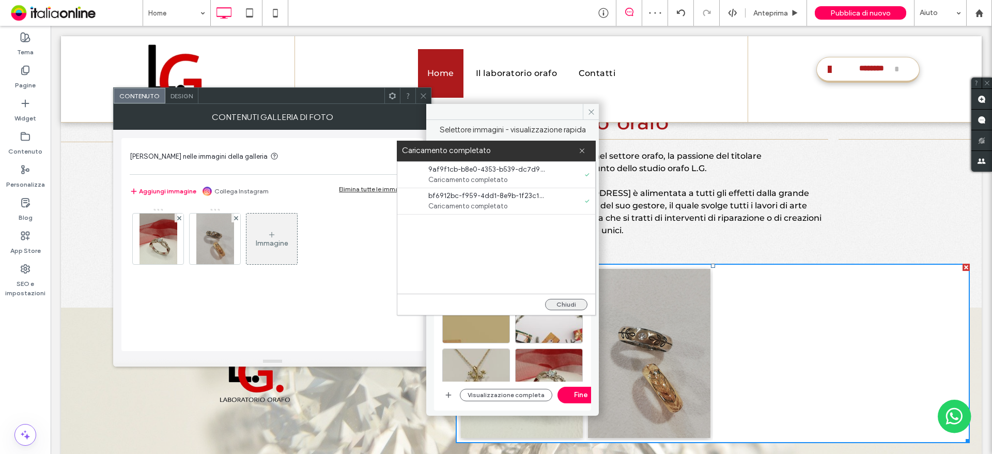
click at [577, 304] on button "Chiudi" at bounding box center [566, 304] width 42 height 11
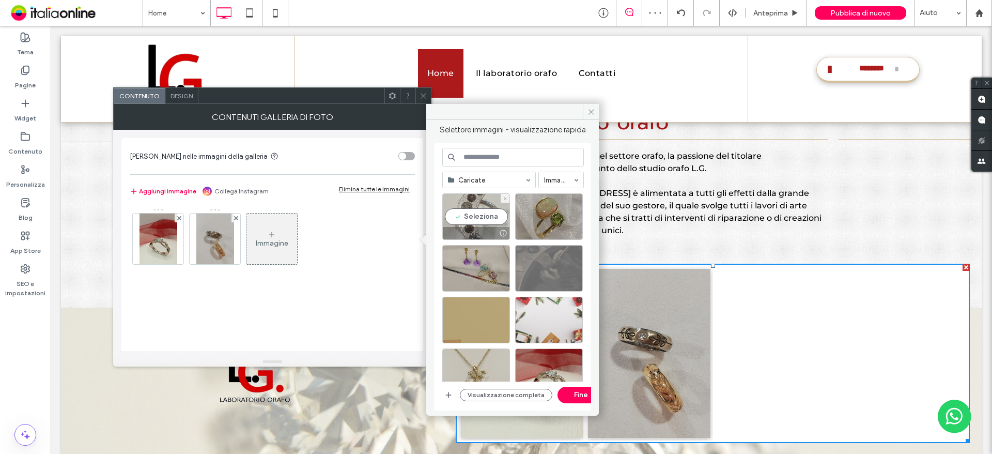
click at [497, 219] on div "Seleziona" at bounding box center [476, 216] width 68 height 46
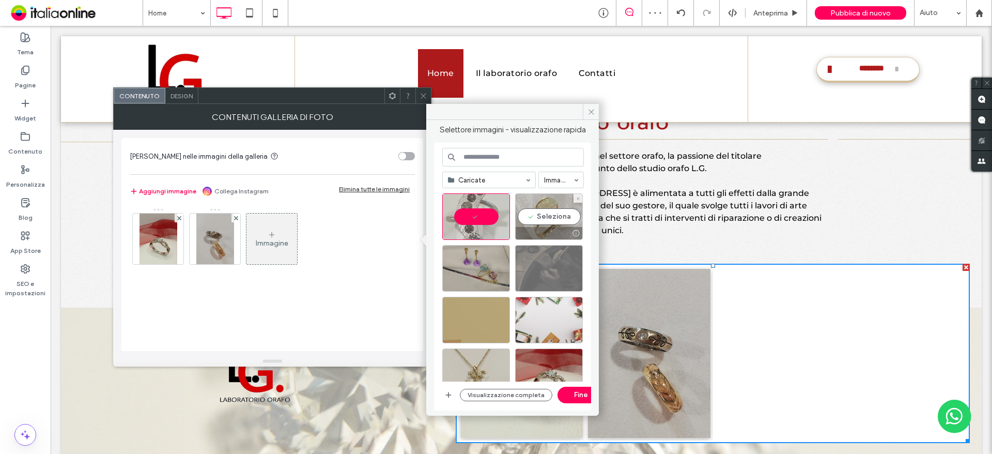
drag, startPoint x: 536, startPoint y: 215, endPoint x: 554, endPoint y: 258, distance: 47.0
click at [536, 215] on div "Seleziona" at bounding box center [549, 216] width 68 height 46
click at [583, 387] on button "Fine" at bounding box center [580, 394] width 46 height 17
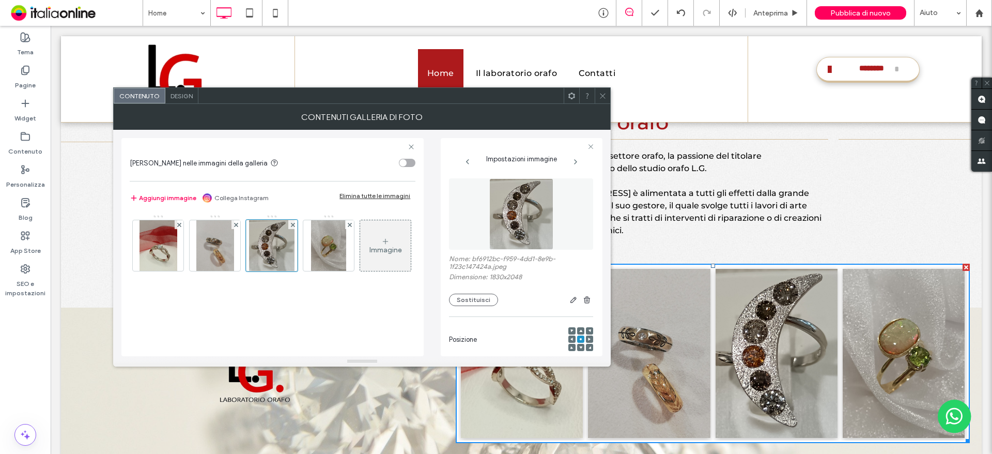
click at [603, 95] on icon at bounding box center [603, 96] width 8 height 8
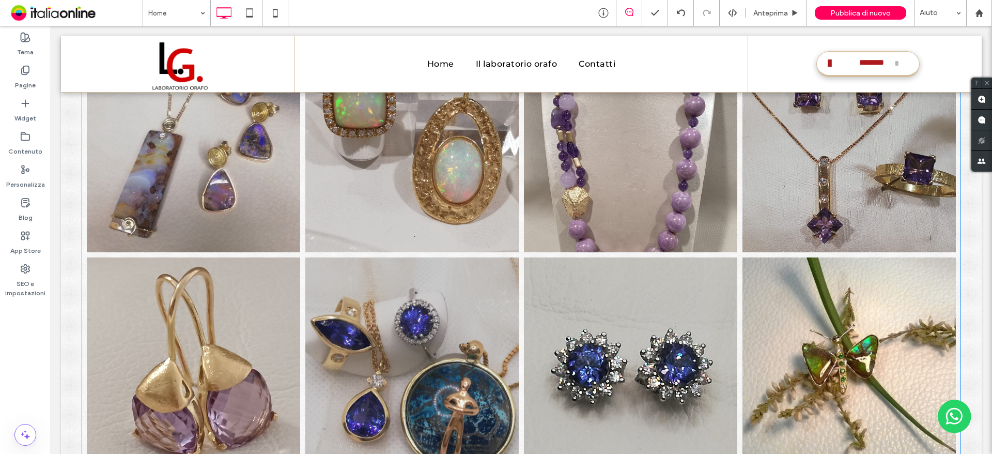
scroll to position [1756, 0]
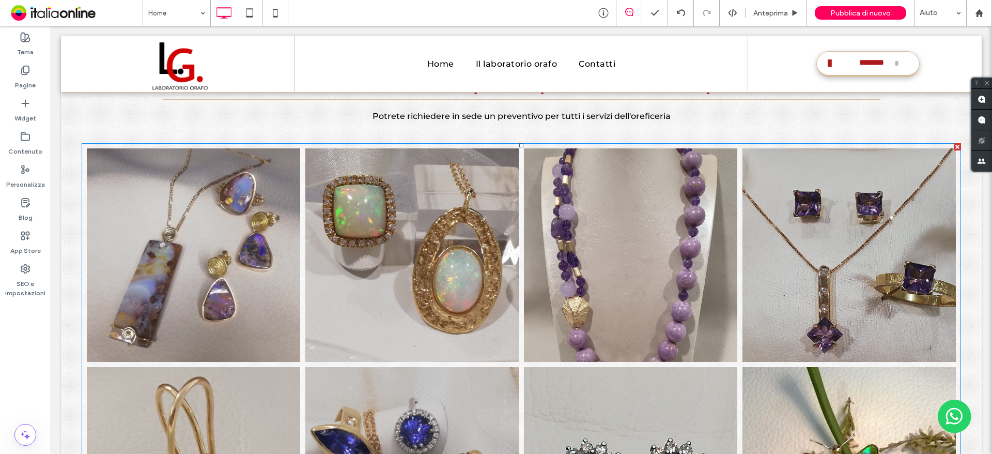
click at [220, 253] on link at bounding box center [194, 255] width 226 height 226
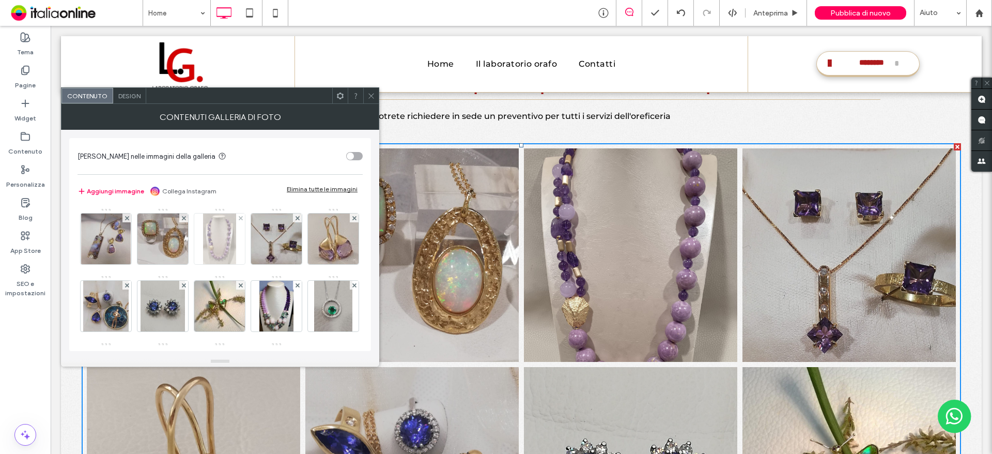
click at [231, 238] on img at bounding box center [220, 238] width 34 height 51
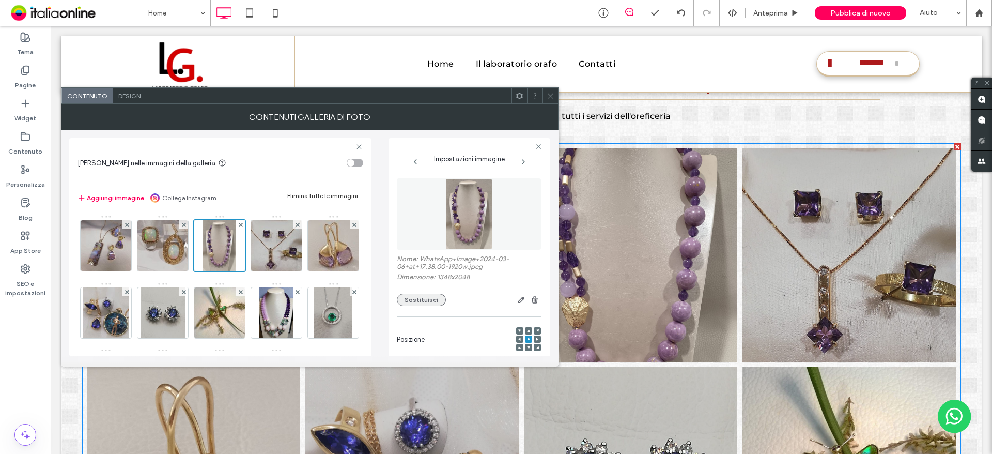
click at [423, 304] on button "Sostituisci" at bounding box center [421, 299] width 49 height 12
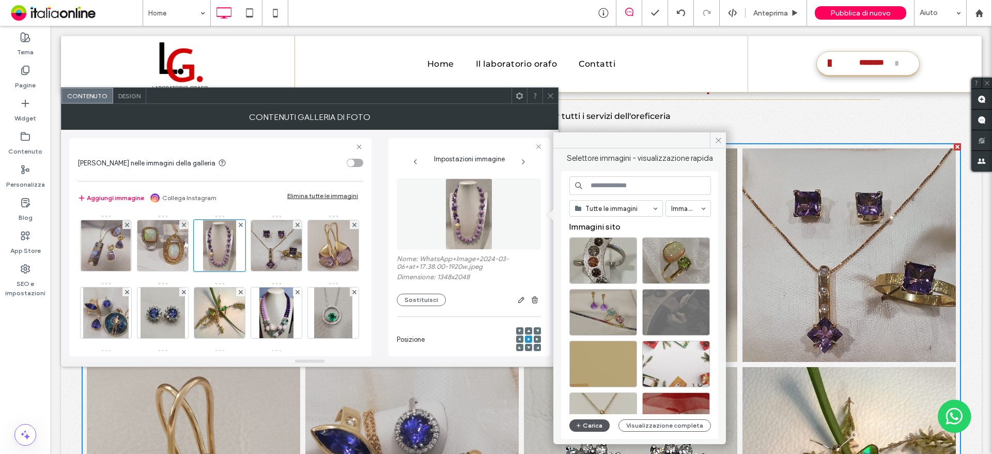
click at [598, 427] on button "Carica" at bounding box center [589, 425] width 40 height 12
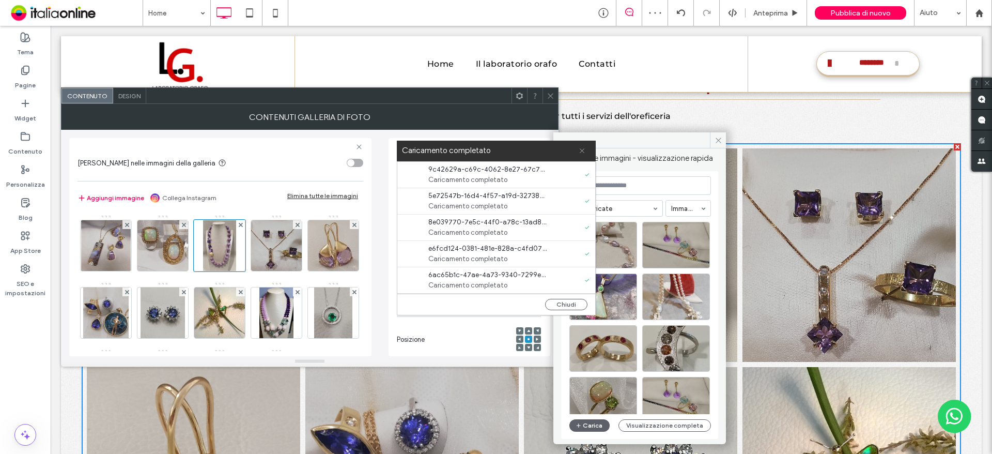
click at [584, 149] on icon at bounding box center [582, 150] width 7 height 7
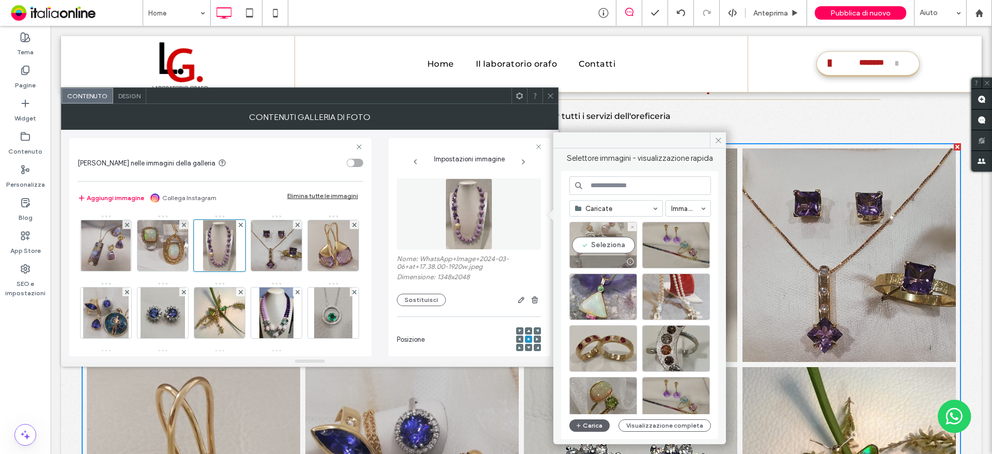
click at [604, 246] on div "Seleziona" at bounding box center [603, 245] width 68 height 46
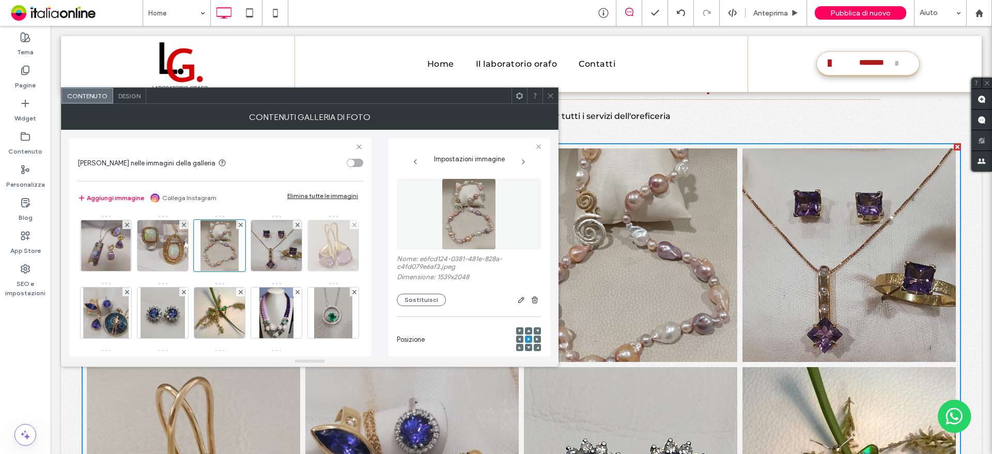
click at [297, 271] on img at bounding box center [333, 245] width 73 height 51
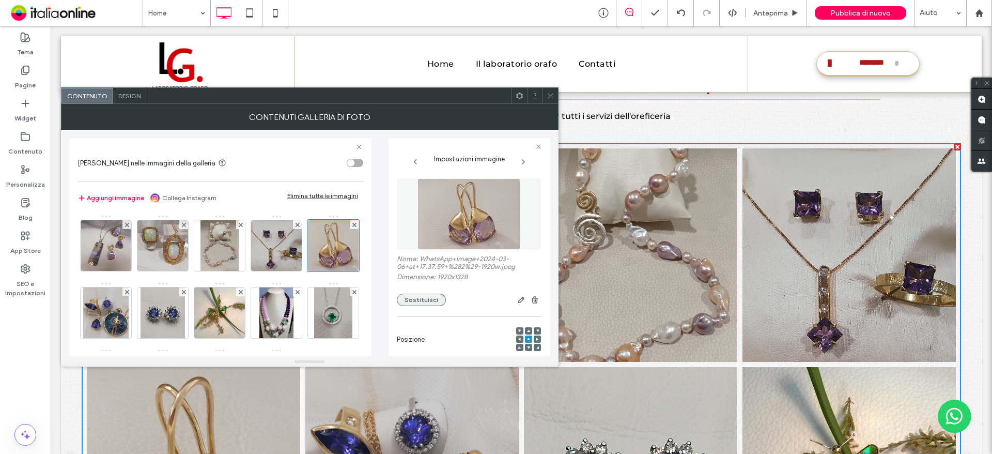
click at [415, 299] on button "Sostituisci" at bounding box center [421, 299] width 49 height 12
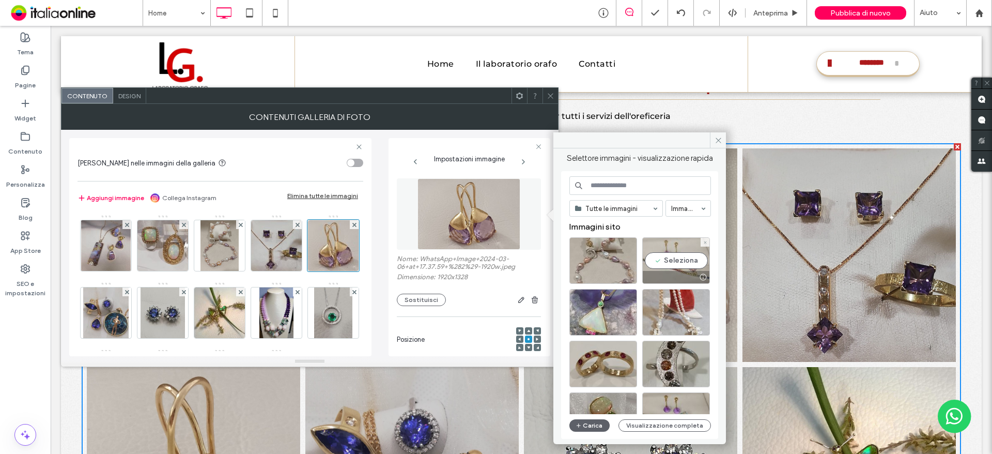
click at [694, 258] on div "Seleziona" at bounding box center [676, 260] width 68 height 46
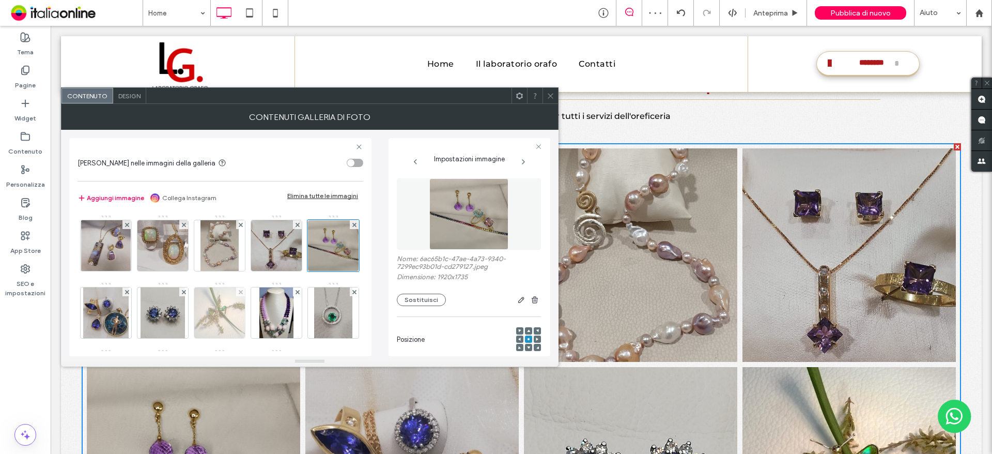
scroll to position [52, 0]
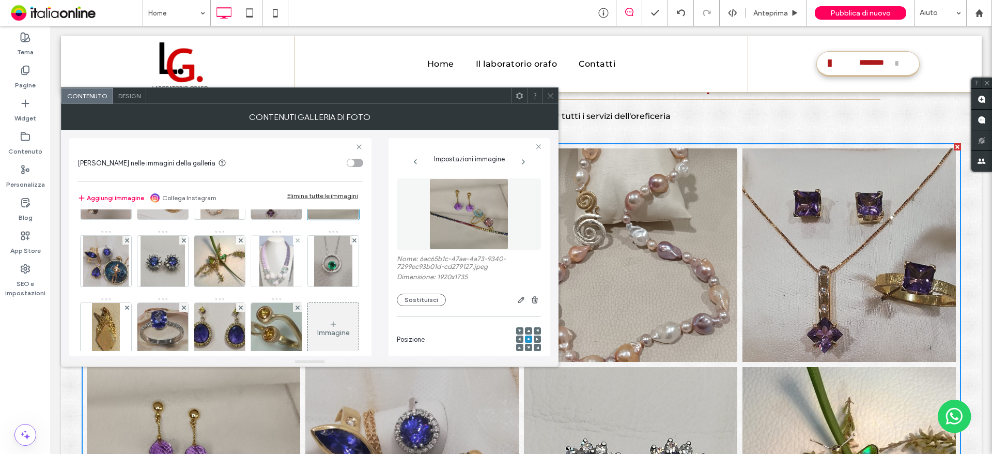
click at [251, 286] on div at bounding box center [276, 261] width 51 height 51
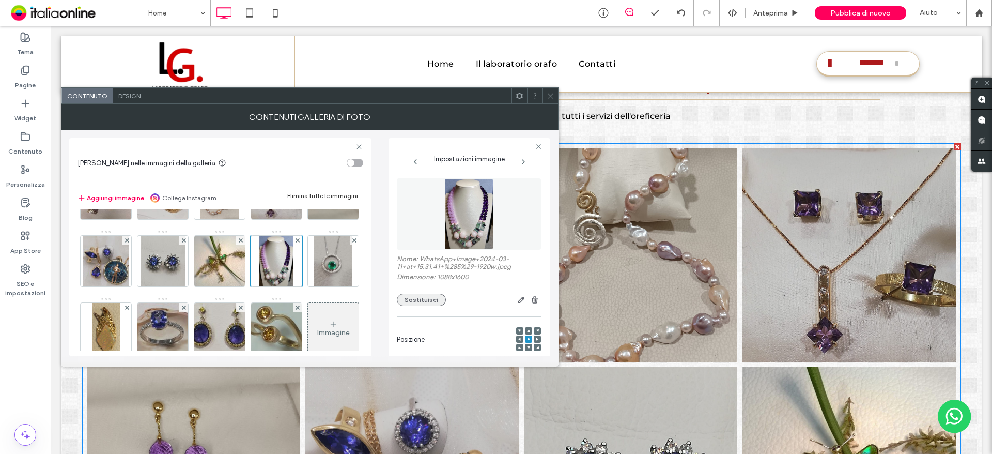
click at [422, 299] on button "Sostituisci" at bounding box center [421, 299] width 49 height 12
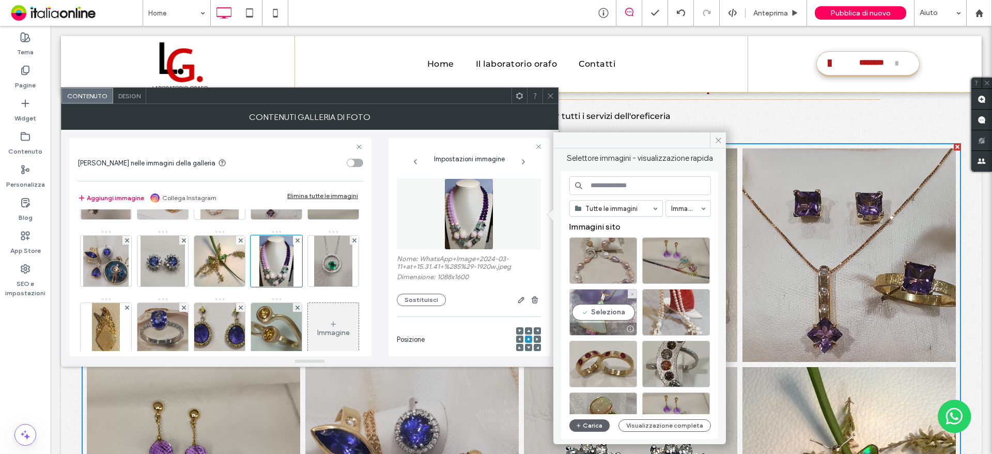
click at [604, 314] on div "Seleziona" at bounding box center [603, 312] width 68 height 46
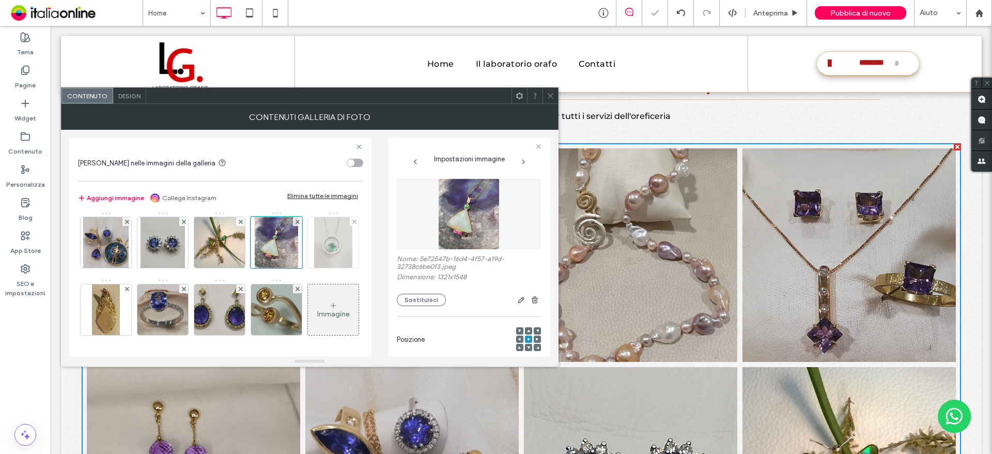
scroll to position [103, 0]
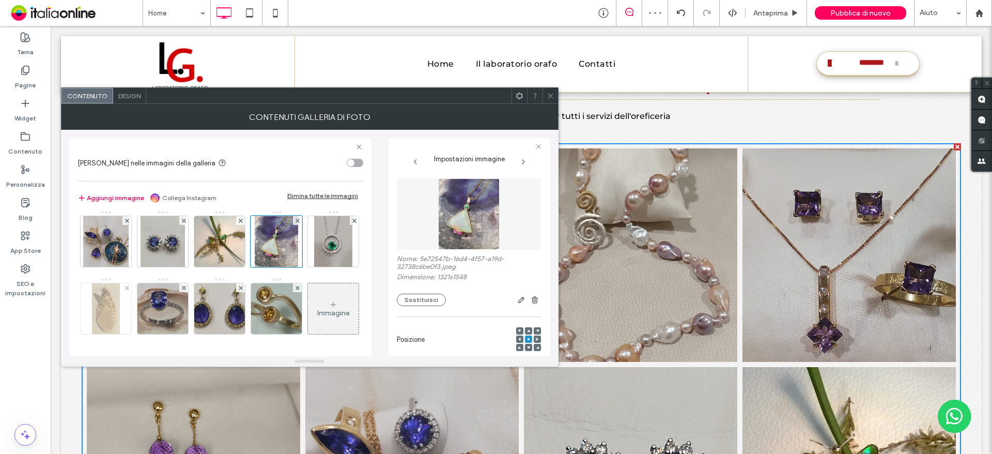
click at [131, 283] on div at bounding box center [106, 308] width 51 height 51
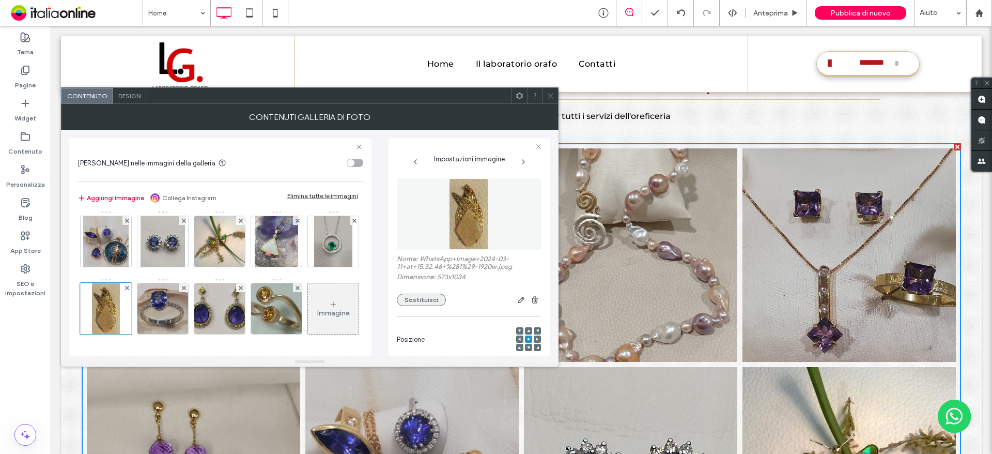
click at [418, 297] on button "Sostituisci" at bounding box center [421, 299] width 49 height 12
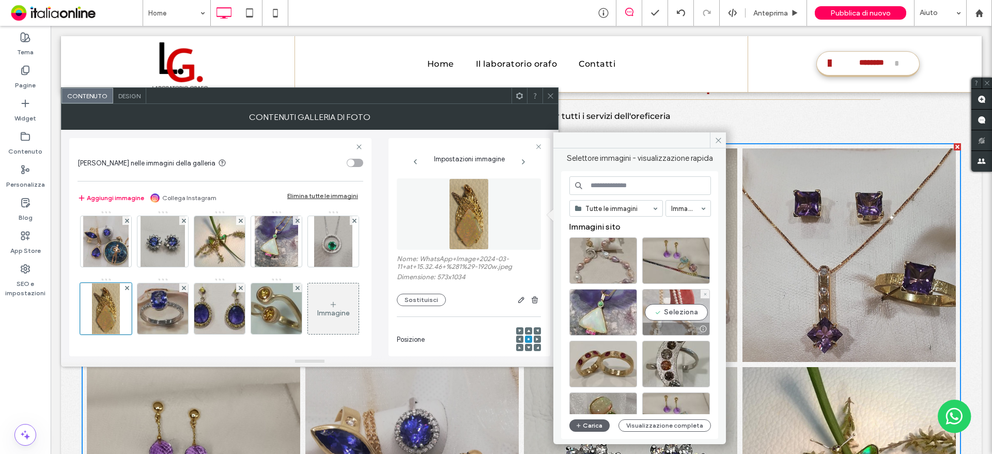
click at [654, 309] on div "Seleziona" at bounding box center [676, 312] width 68 height 46
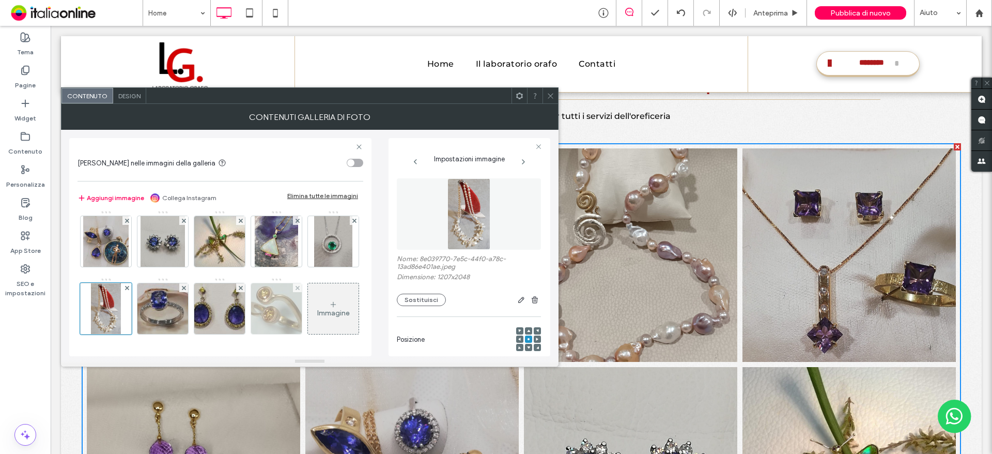
scroll to position [138, 0]
click at [243, 300] on img at bounding box center [276, 308] width 66 height 51
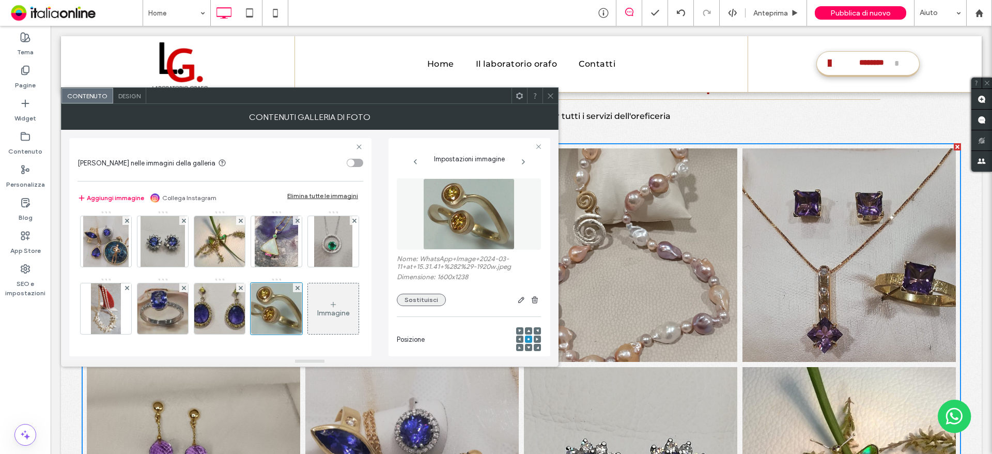
click at [419, 297] on button "Sostituisci" at bounding box center [421, 299] width 49 height 12
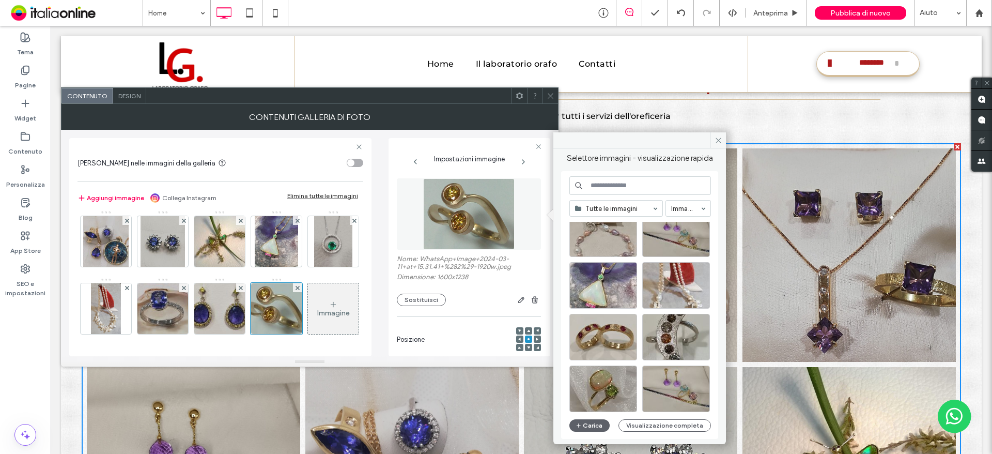
scroll to position [0, 0]
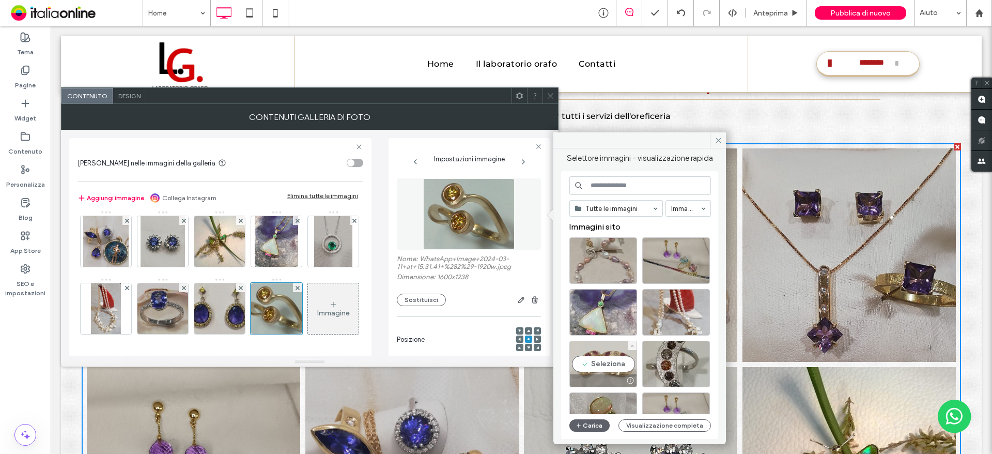
click at [598, 364] on div "Seleziona" at bounding box center [603, 363] width 68 height 46
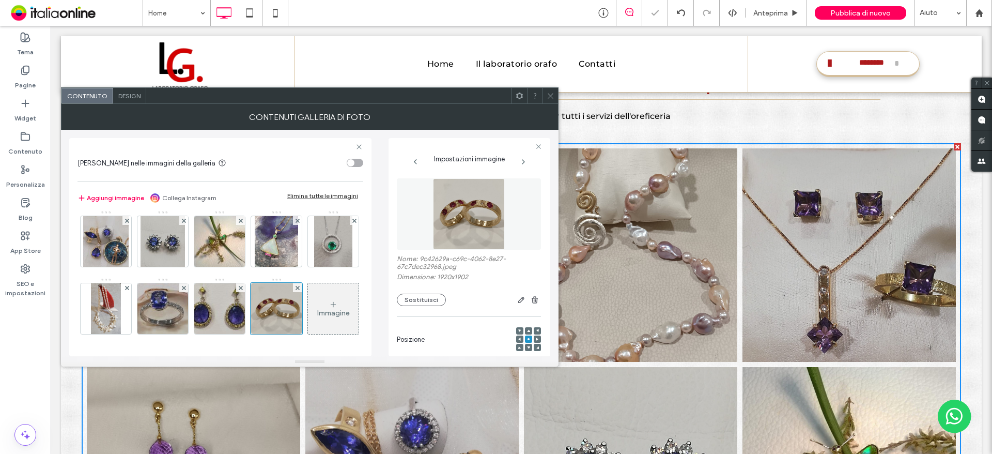
click at [550, 100] on span at bounding box center [551, 95] width 8 height 15
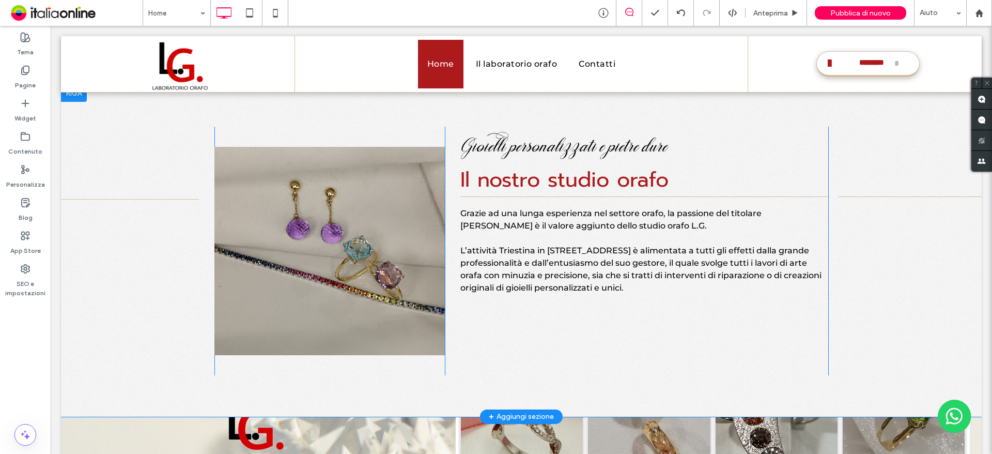
scroll to position [620, 0]
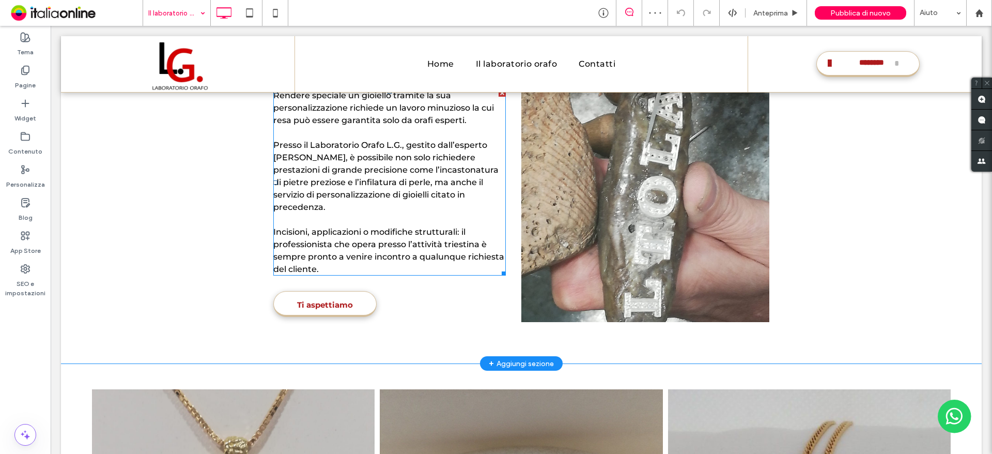
scroll to position [1550, 0]
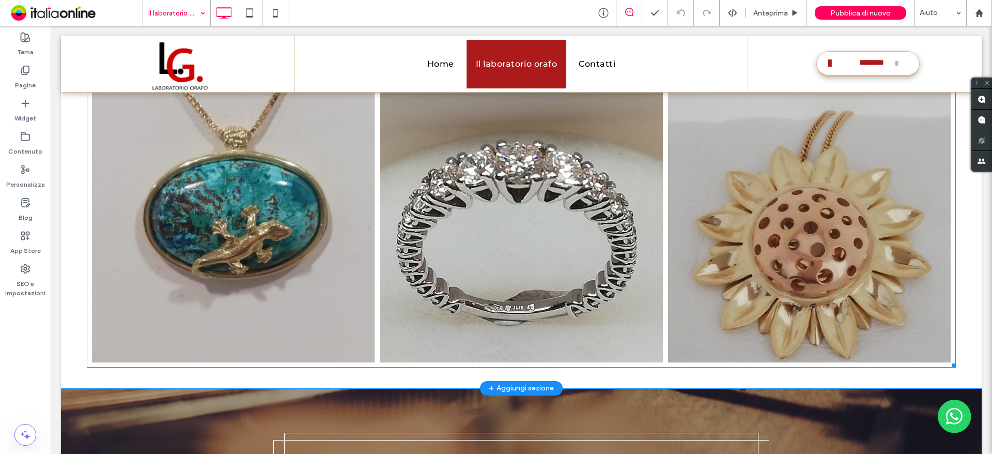
click at [397, 220] on link at bounding box center [521, 221] width 300 height 300
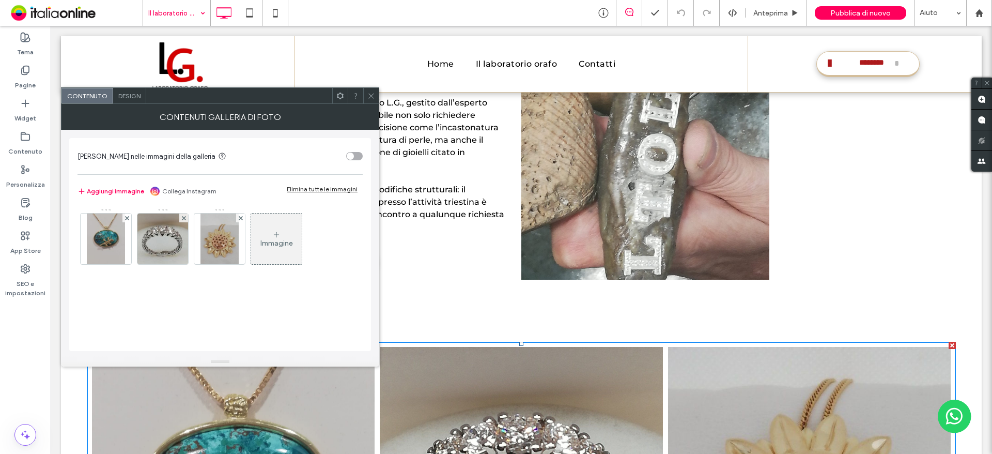
scroll to position [1188, 0]
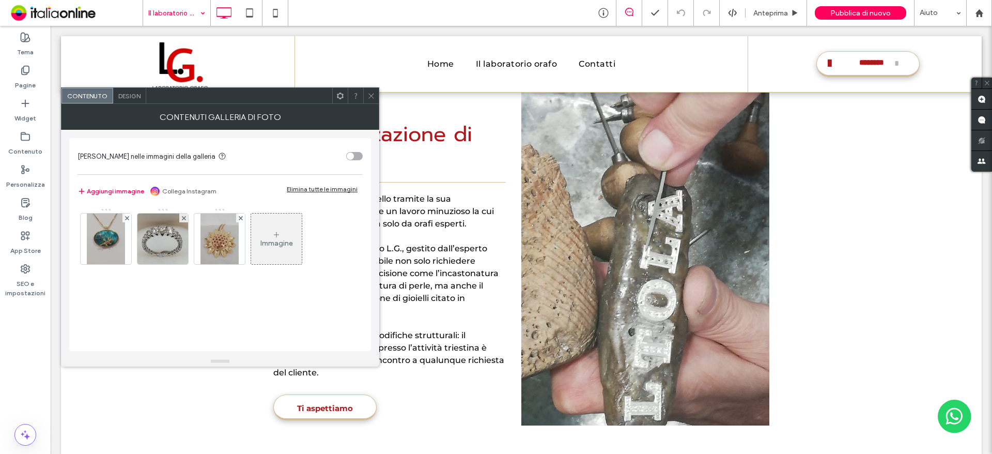
click at [280, 236] on div "Immagine" at bounding box center [276, 238] width 51 height 49
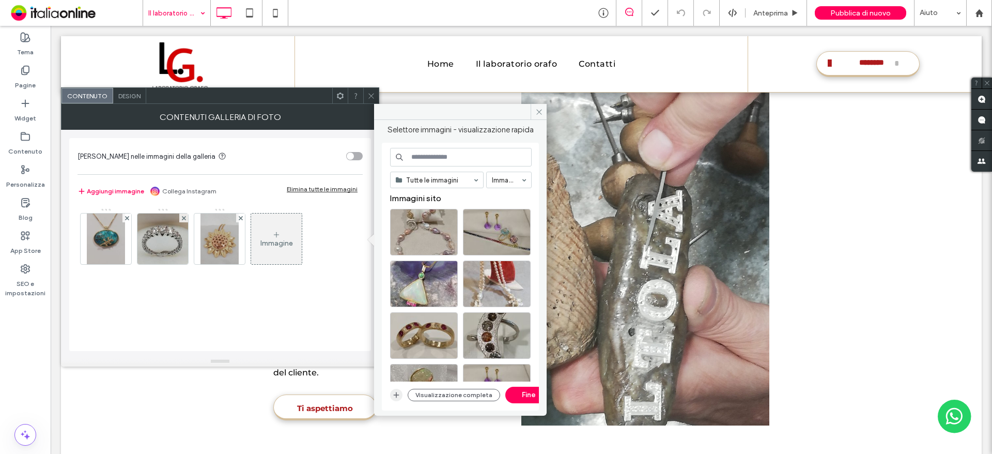
click at [398, 393] on icon "button" at bounding box center [396, 395] width 8 height 8
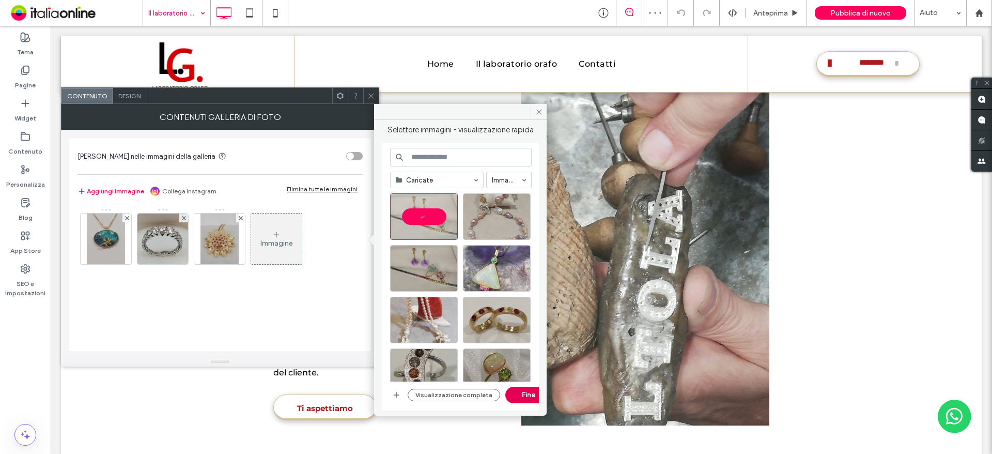
click at [520, 400] on button "Fine" at bounding box center [528, 394] width 46 height 17
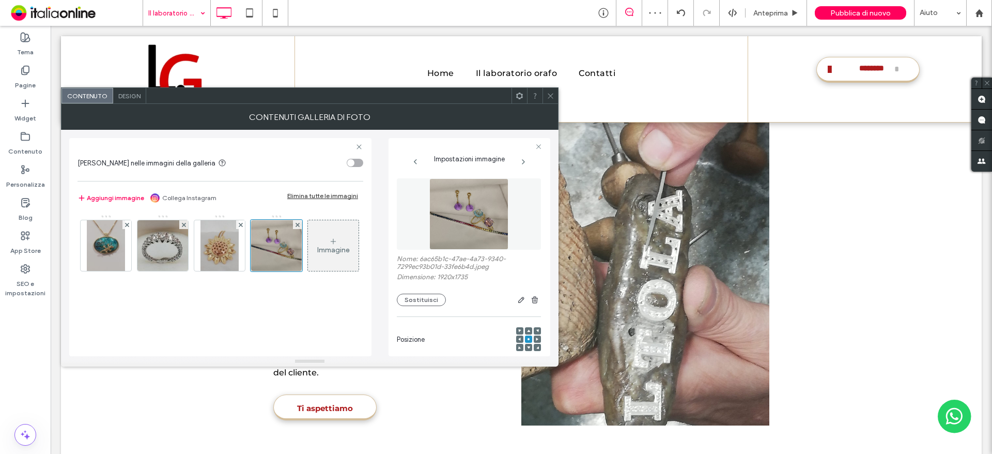
click at [544, 103] on div "Contenuto Design" at bounding box center [309, 95] width 497 height 17
click at [550, 101] on span at bounding box center [551, 95] width 8 height 15
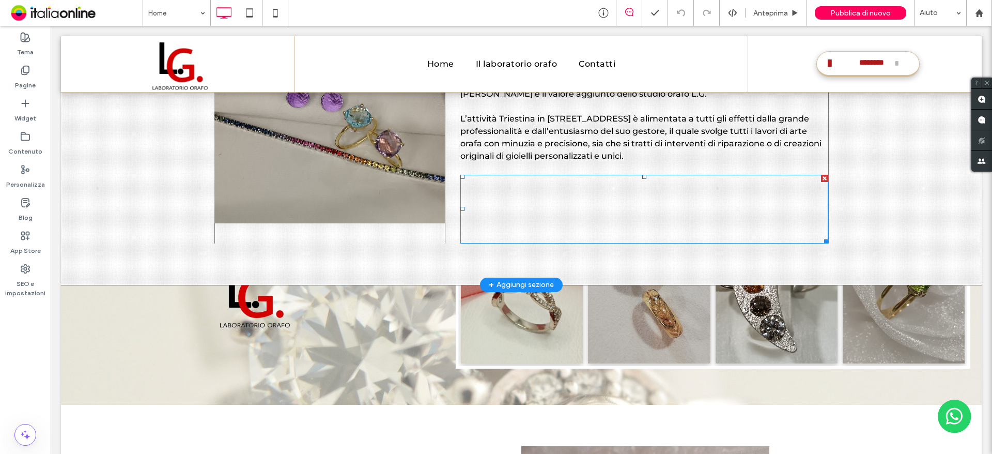
scroll to position [971, 0]
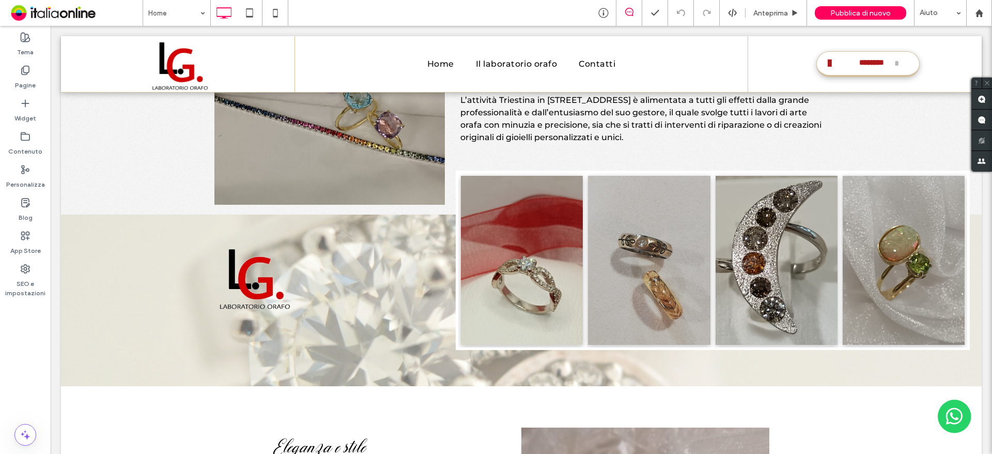
click at [170, 9] on input at bounding box center [174, 13] width 52 height 26
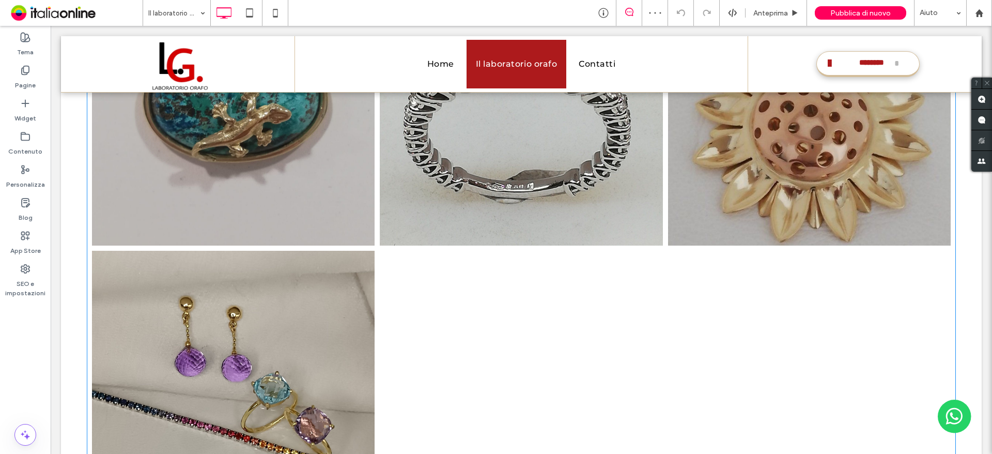
scroll to position [1798, 0]
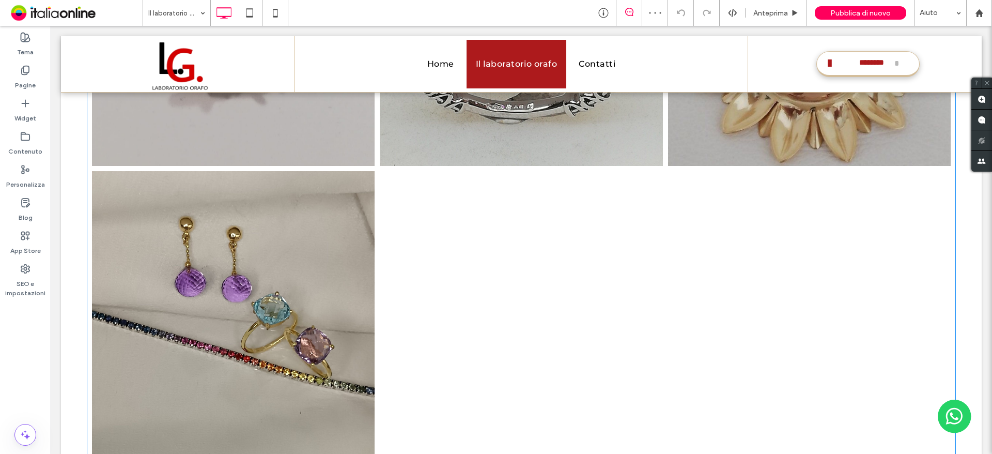
click at [582, 173] on div at bounding box center [521, 312] width 288 height 288
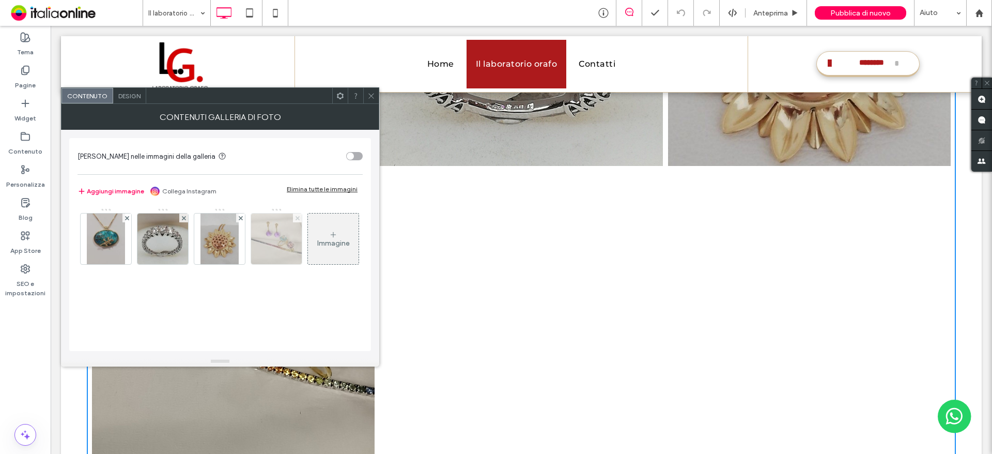
click at [295, 217] on icon at bounding box center [297, 218] width 4 height 4
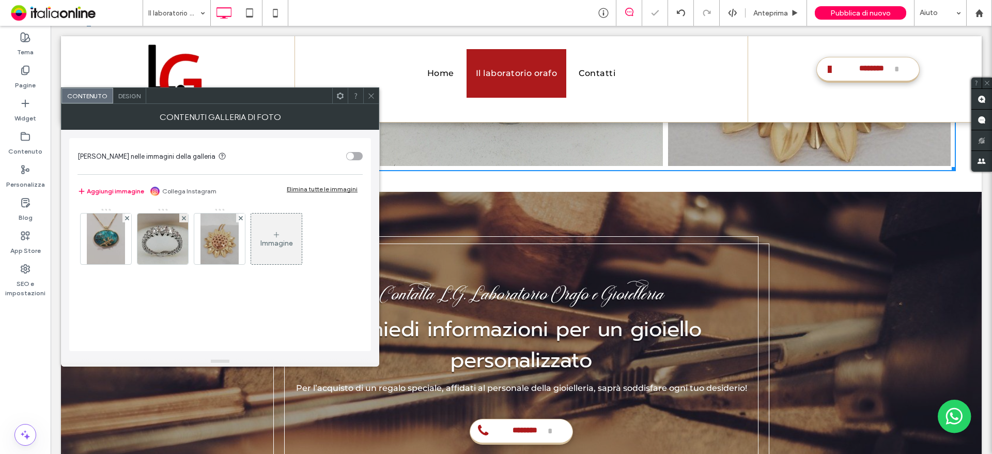
click at [262, 233] on div "Immagine" at bounding box center [276, 238] width 51 height 49
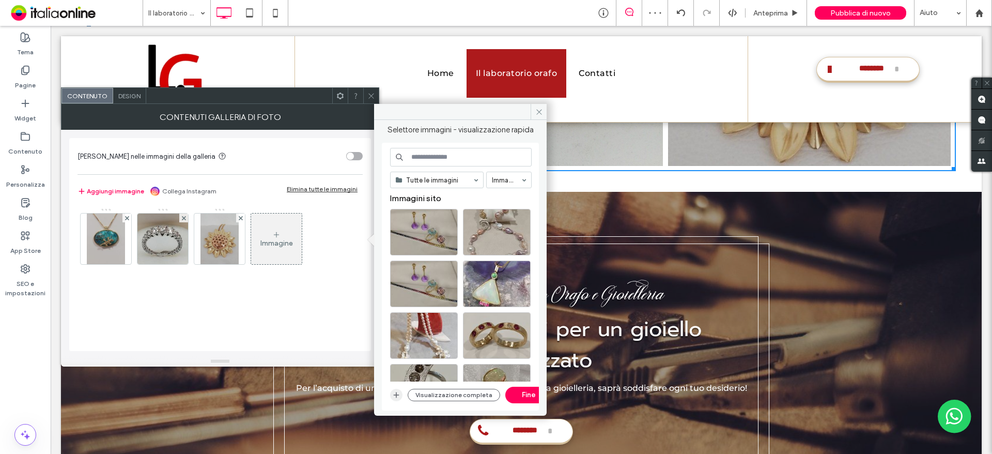
click at [400, 396] on span "button" at bounding box center [396, 394] width 12 height 12
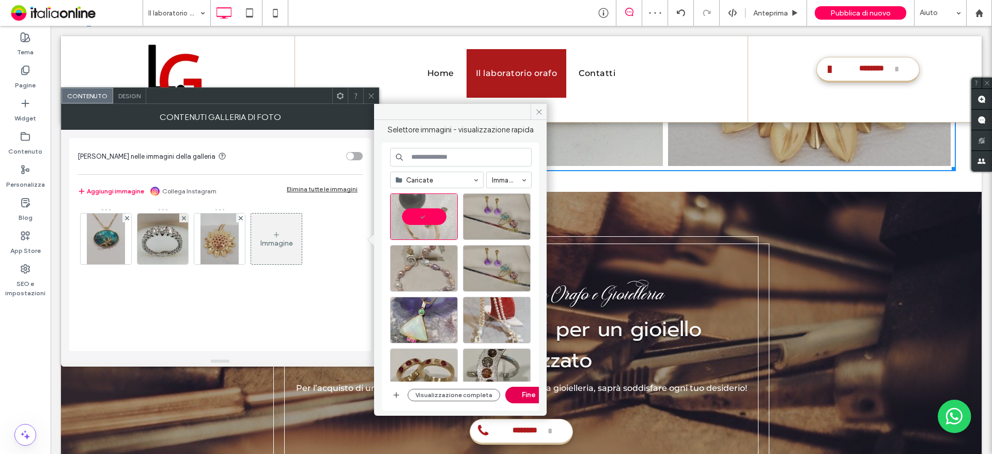
click at [525, 404] on div "Caricate Immagini Visualizzazione completa Fine" at bounding box center [461, 277] width 142 height 258
click at [525, 398] on button "Fine" at bounding box center [528, 394] width 46 height 17
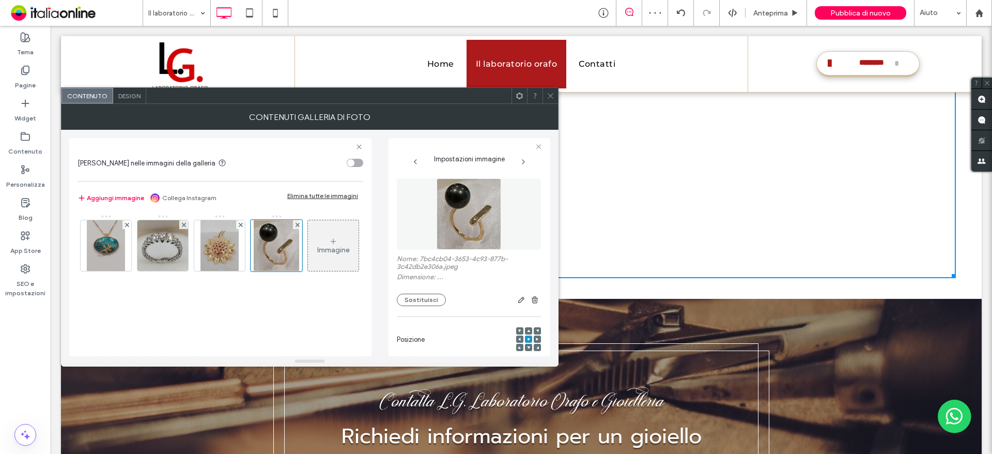
scroll to position [1824, 0]
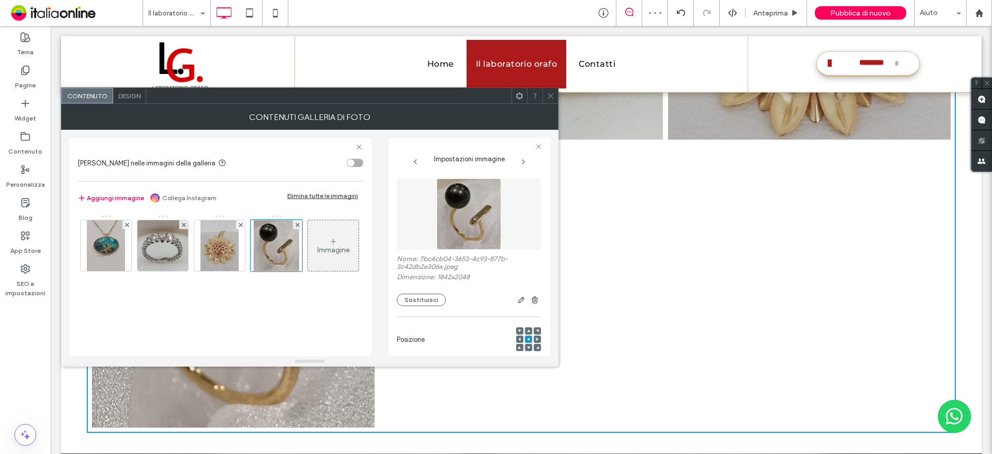
drag, startPoint x: 551, startPoint y: 97, endPoint x: 551, endPoint y: 131, distance: 34.1
click at [551, 97] on icon at bounding box center [551, 96] width 8 height 8
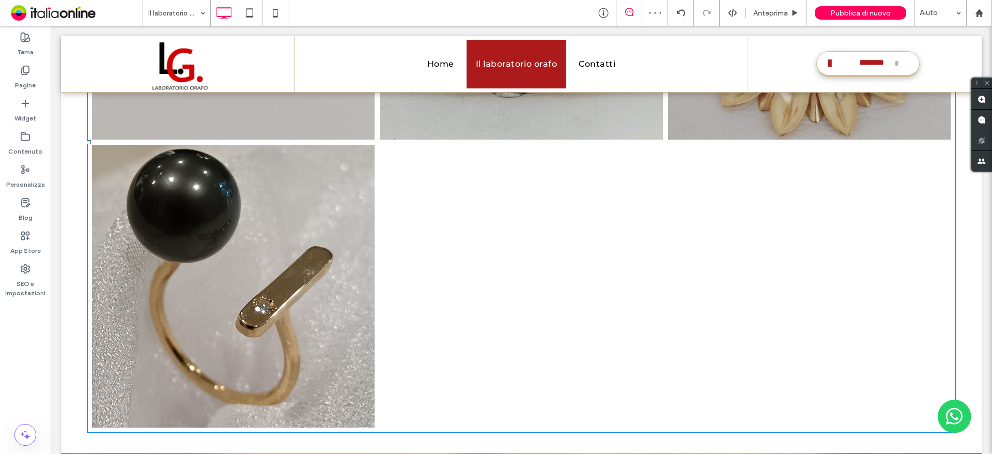
click at [531, 180] on div at bounding box center [521, 286] width 288 height 288
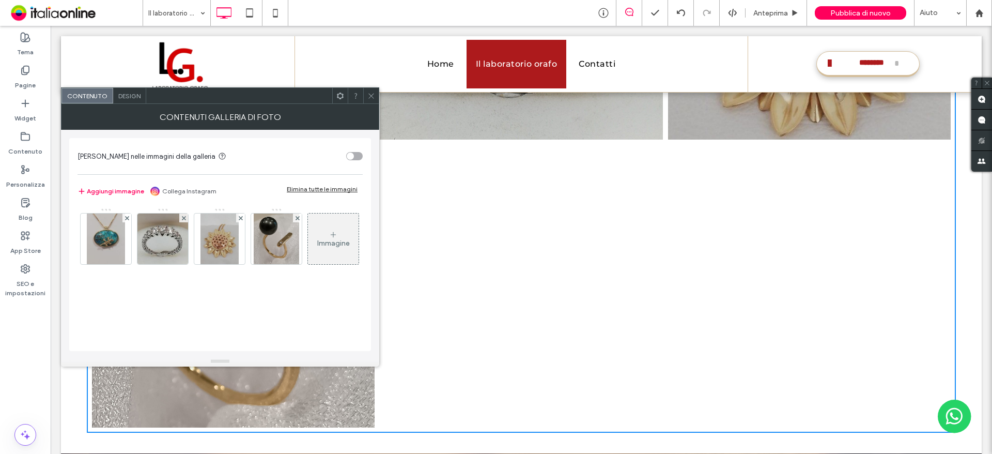
click at [137, 103] on div "Contenuto Design" at bounding box center [220, 95] width 318 height 17
click at [131, 103] on div "Contenuto Design" at bounding box center [220, 95] width 318 height 17
click at [130, 98] on span "Design" at bounding box center [129, 96] width 22 height 8
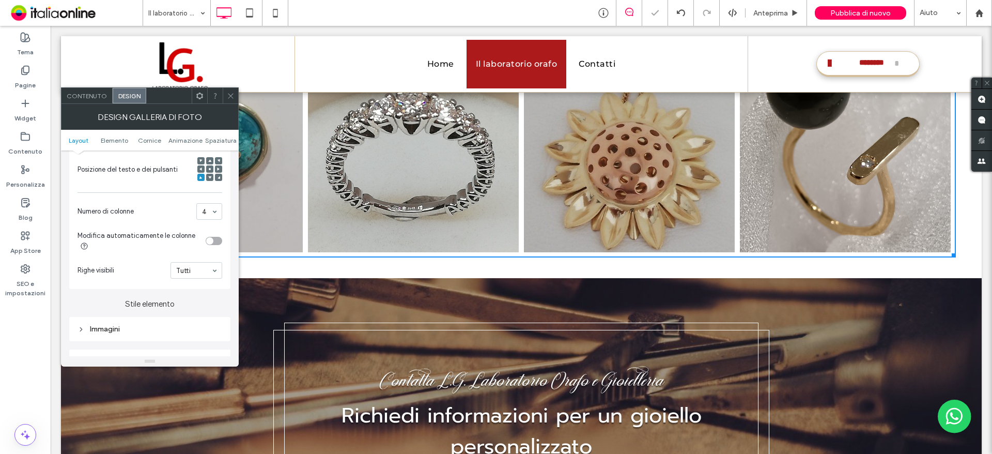
scroll to position [1387, 0]
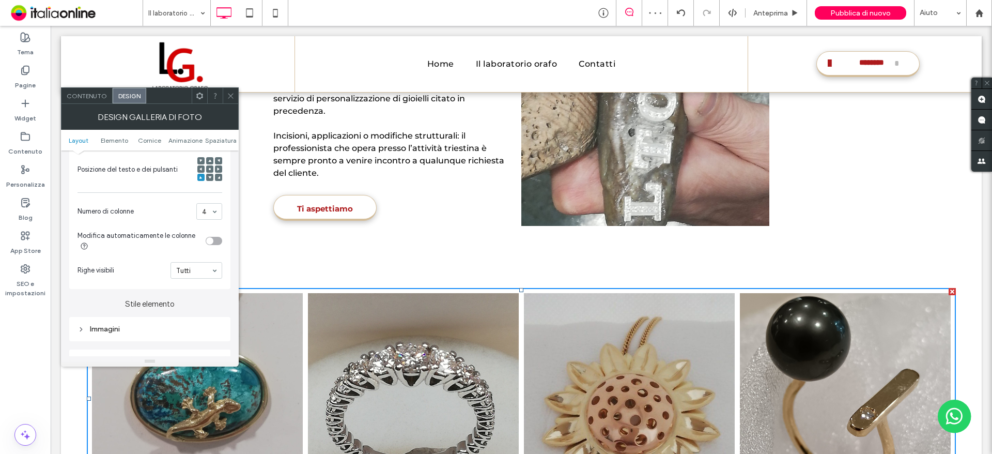
click at [237, 97] on div at bounding box center [230, 95] width 15 height 15
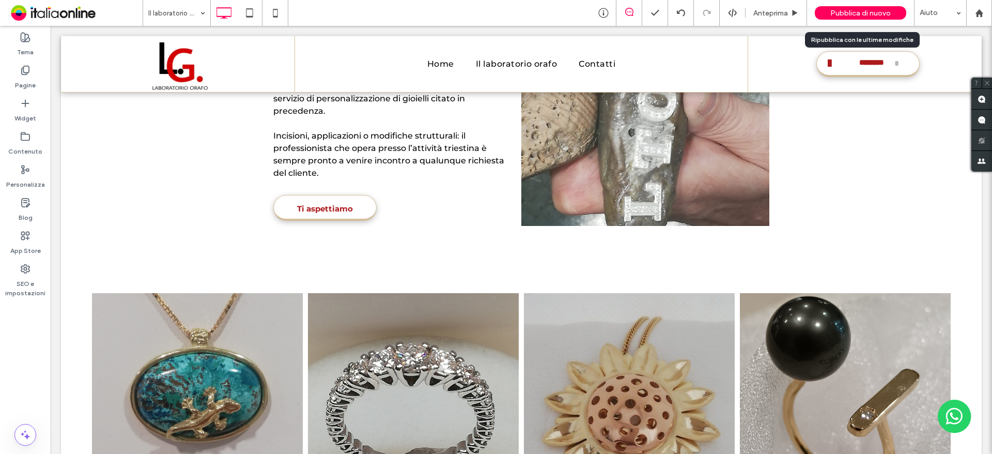
click at [890, 14] on span "Pubblica di nuovo" at bounding box center [860, 13] width 60 height 9
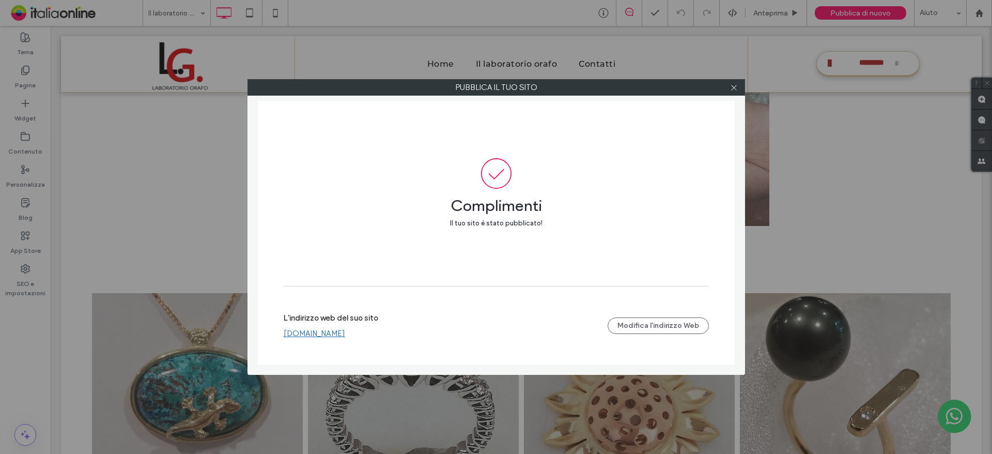
click at [726, 85] on div at bounding box center [733, 87] width 15 height 15
click at [729, 86] on div at bounding box center [733, 87] width 15 height 15
click at [731, 89] on icon at bounding box center [734, 88] width 8 height 8
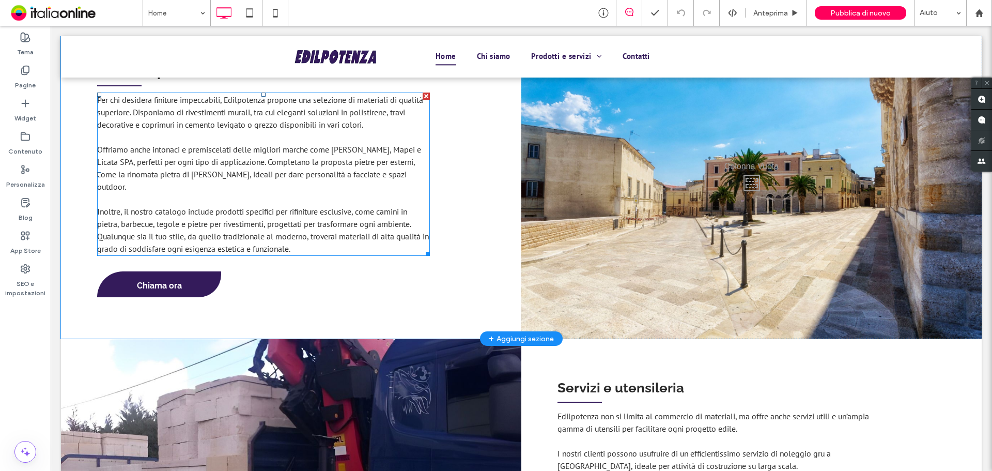
scroll to position [1467, 0]
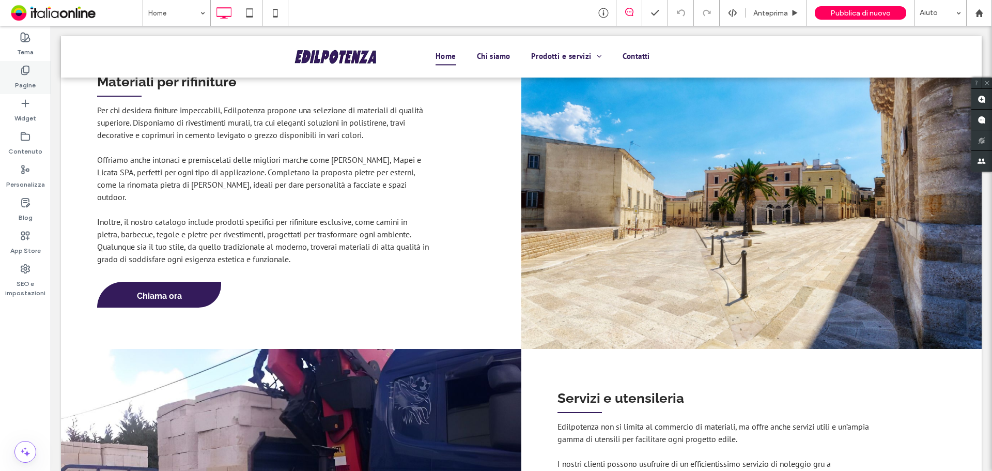
click at [35, 73] on div "Pagine" at bounding box center [25, 77] width 51 height 33
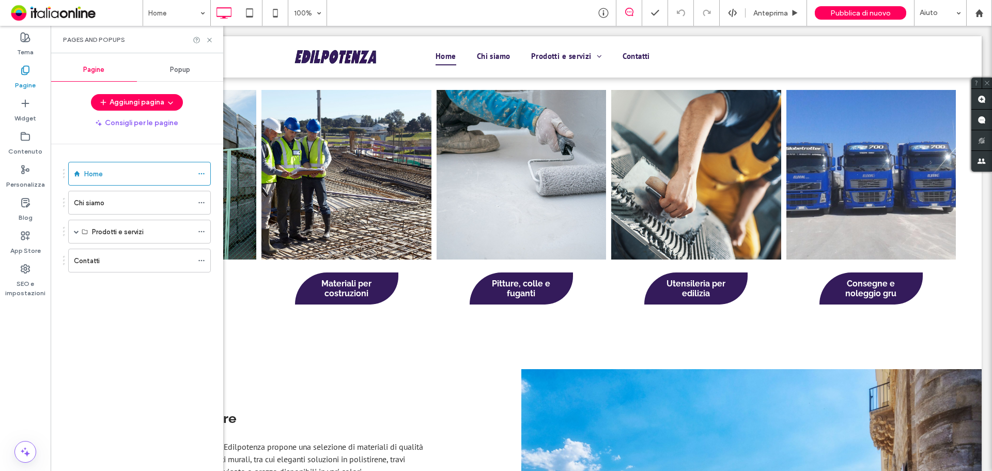
scroll to position [1085, 0]
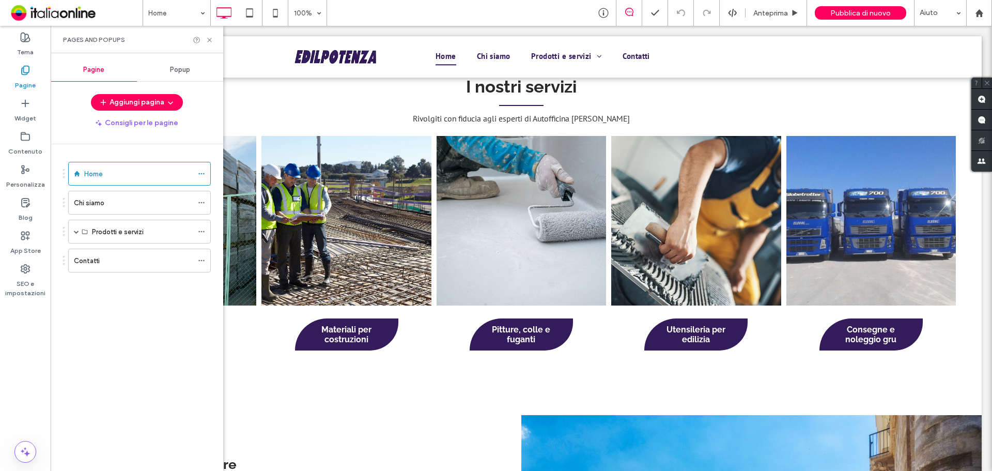
click at [208, 46] on div "Pages and Popups" at bounding box center [137, 39] width 173 height 27
click at [209, 44] on div "Pages and Popups" at bounding box center [137, 39] width 173 height 27
click at [210, 41] on icon at bounding box center [210, 40] width 8 height 8
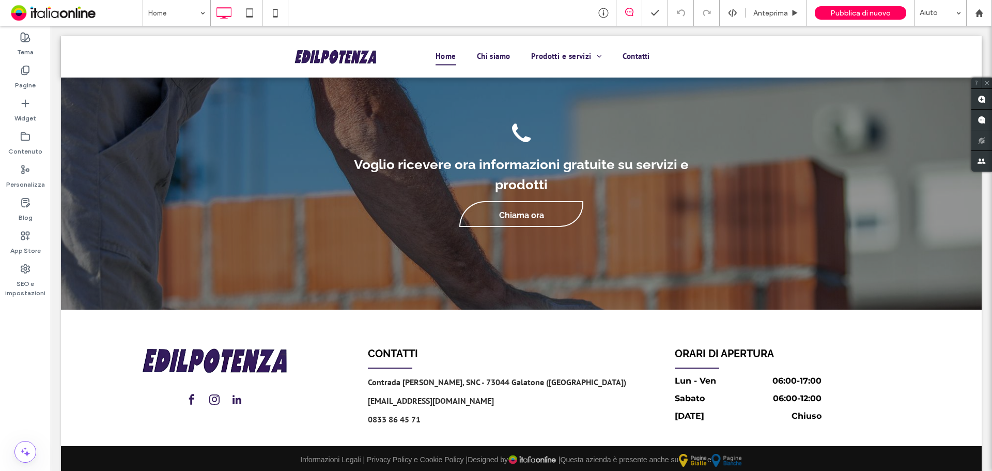
scroll to position [1829, 0]
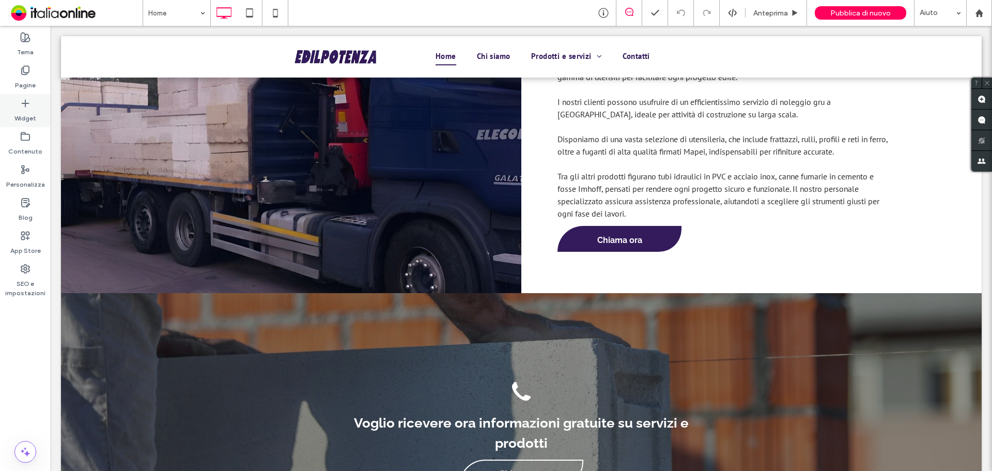
click at [34, 104] on div "Widget" at bounding box center [25, 110] width 51 height 33
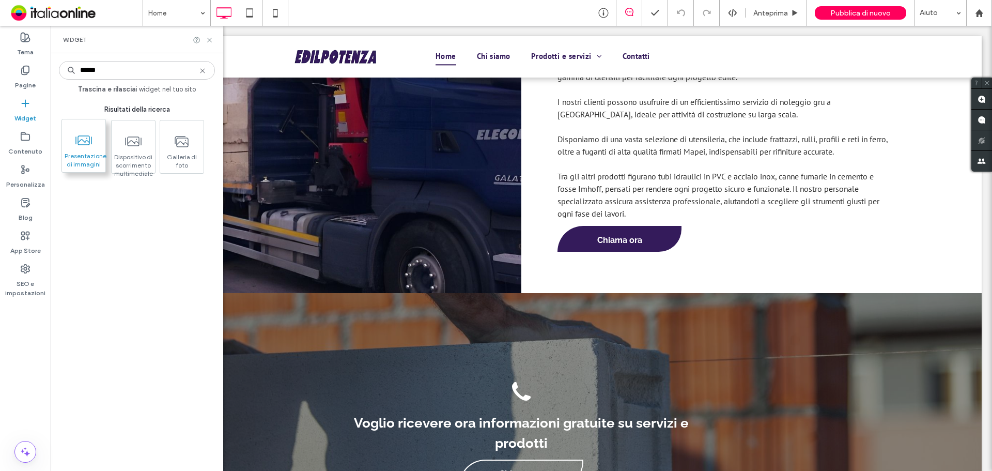
type input "******"
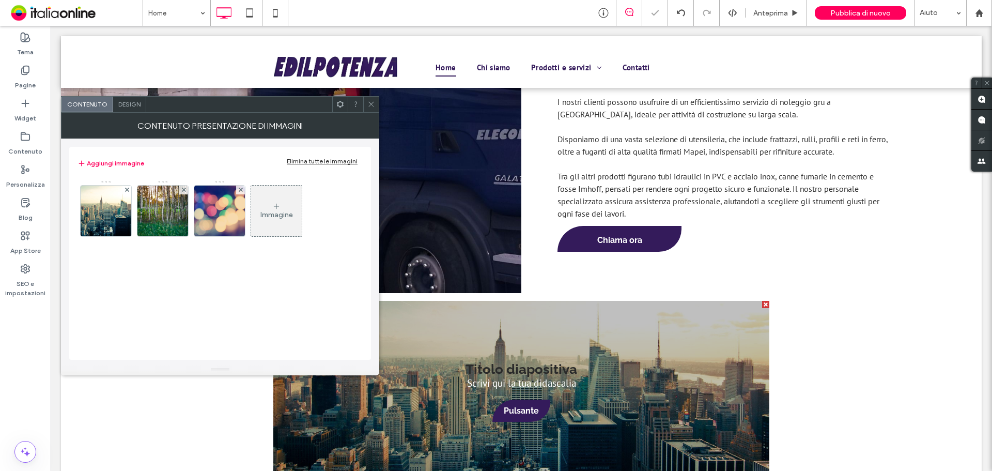
click at [322, 162] on div "Elimina tutte le immagini" at bounding box center [322, 161] width 71 height 8
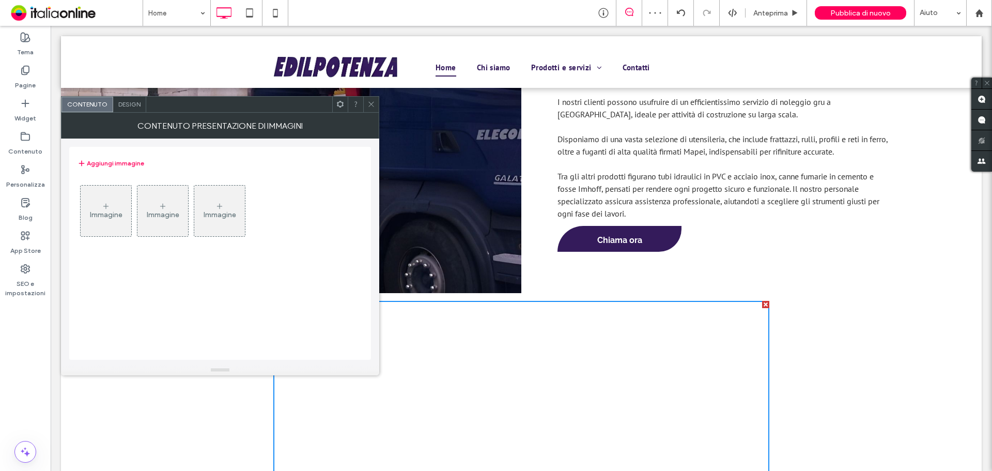
drag, startPoint x: 88, startPoint y: 200, endPoint x: 96, endPoint y: 199, distance: 7.3
click at [88, 200] on div "Immagine" at bounding box center [106, 210] width 51 height 49
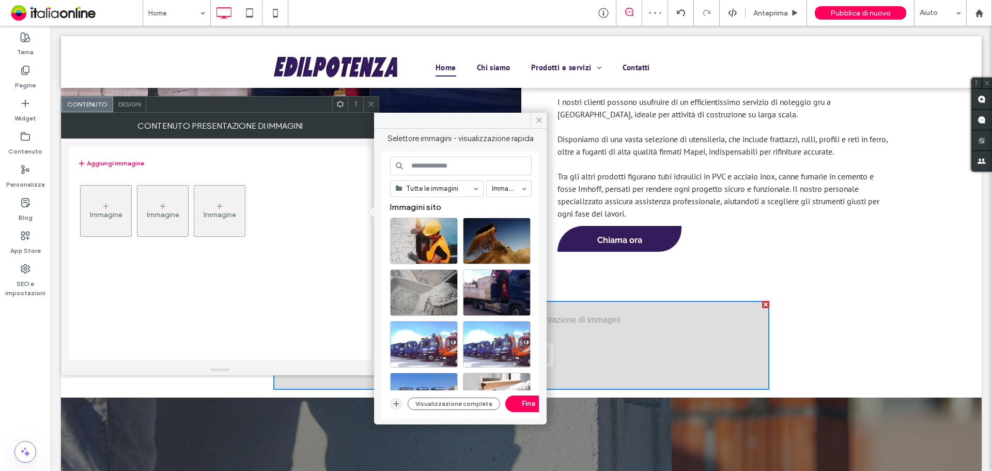
click at [399, 398] on span "button" at bounding box center [396, 403] width 12 height 12
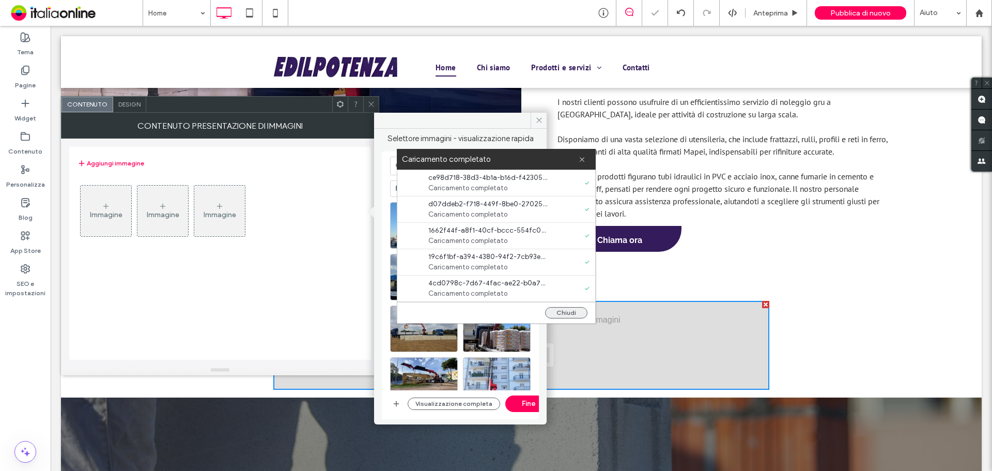
click at [567, 310] on button "Chiudi" at bounding box center [566, 312] width 42 height 11
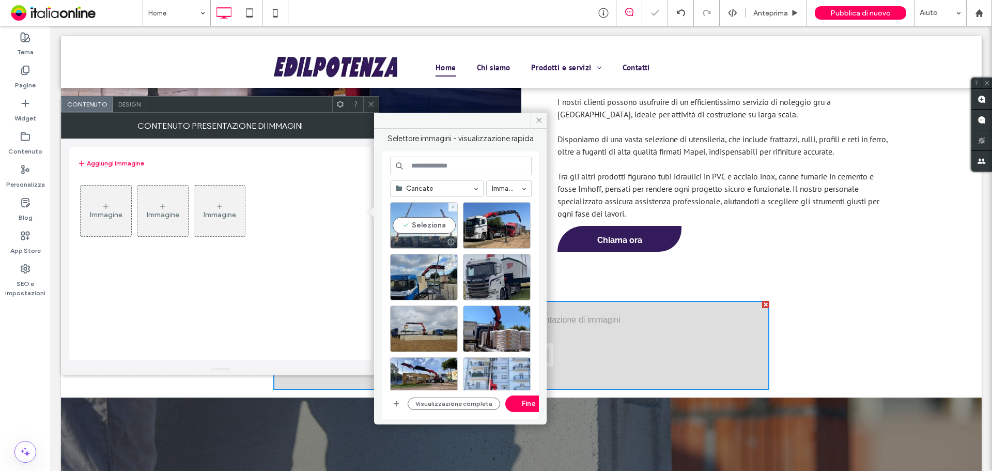
drag, startPoint x: 437, startPoint y: 232, endPoint x: 446, endPoint y: 231, distance: 8.8
click at [437, 232] on div "Seleziona" at bounding box center [424, 225] width 68 height 46
click at [482, 230] on div at bounding box center [497, 225] width 68 height 46
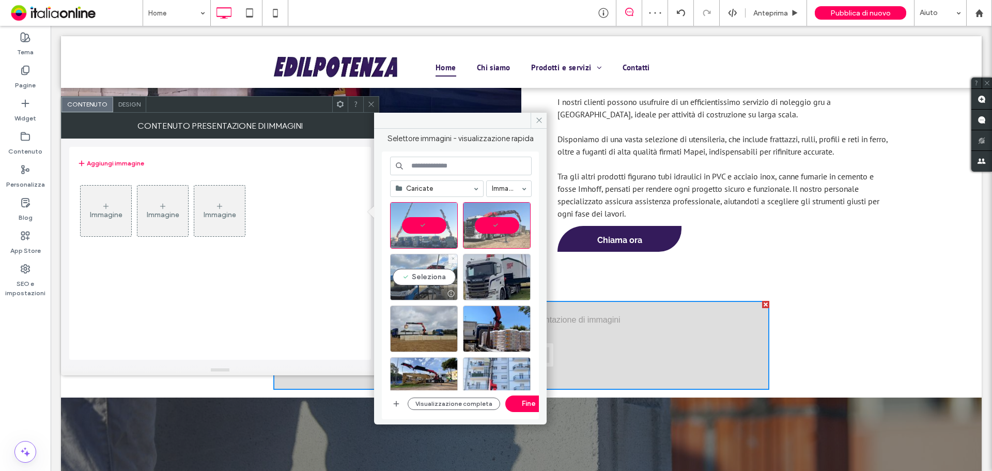
click at [418, 273] on div "Seleziona" at bounding box center [424, 277] width 68 height 46
click at [493, 274] on div at bounding box center [497, 277] width 68 height 46
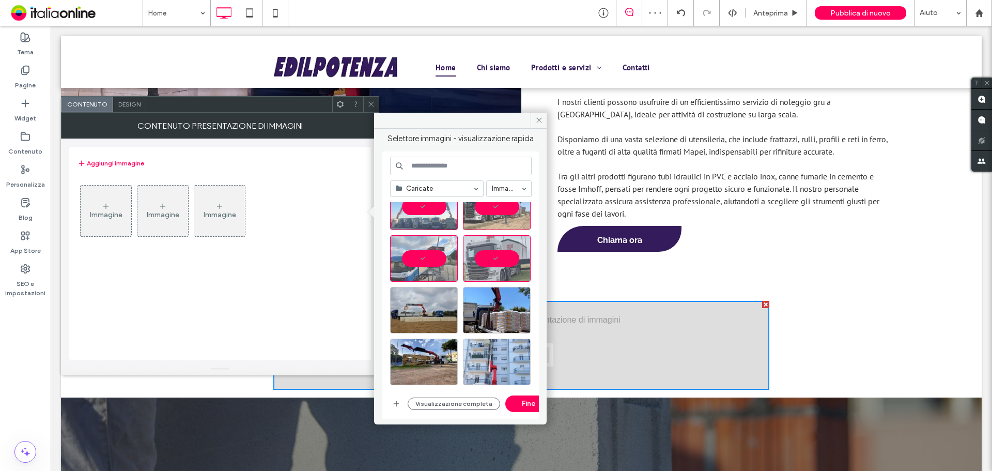
scroll to position [52, 0]
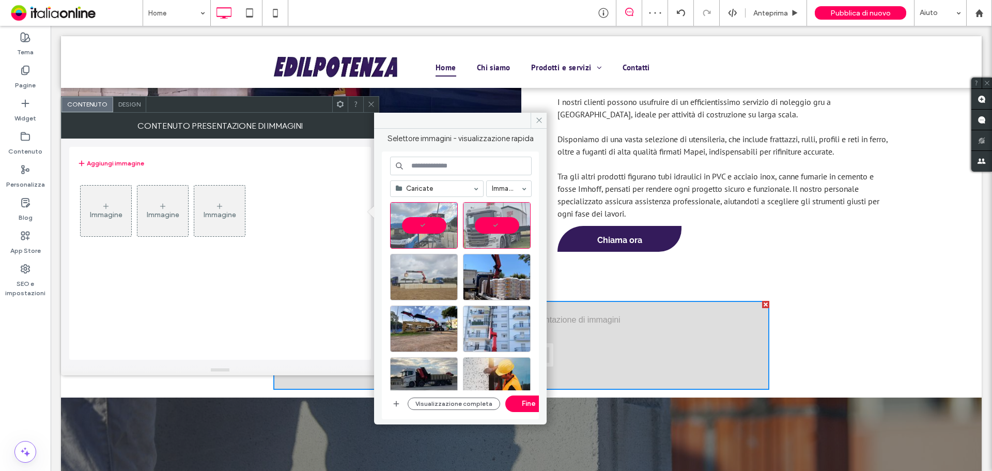
click at [427, 280] on div at bounding box center [424, 277] width 68 height 46
click at [485, 279] on div at bounding box center [497, 277] width 68 height 46
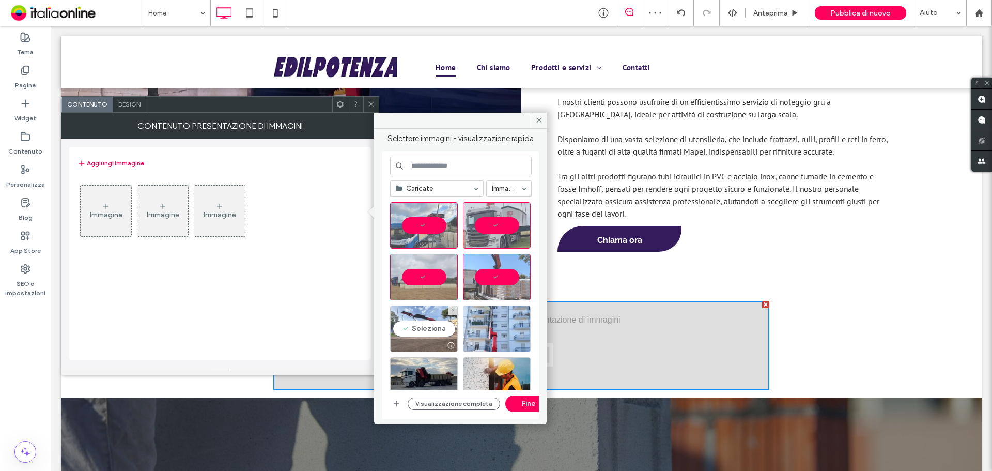
click at [431, 309] on div "Seleziona" at bounding box center [424, 328] width 68 height 46
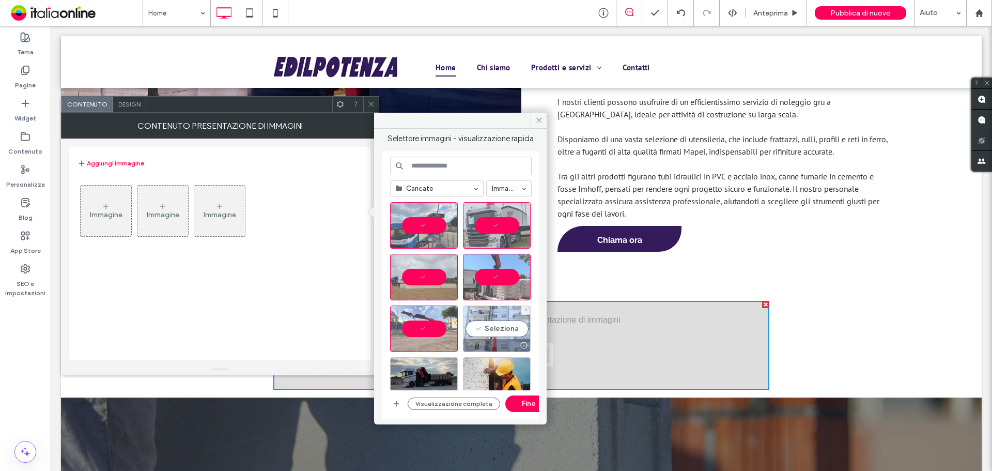
click at [491, 321] on div "Seleziona" at bounding box center [497, 328] width 68 height 46
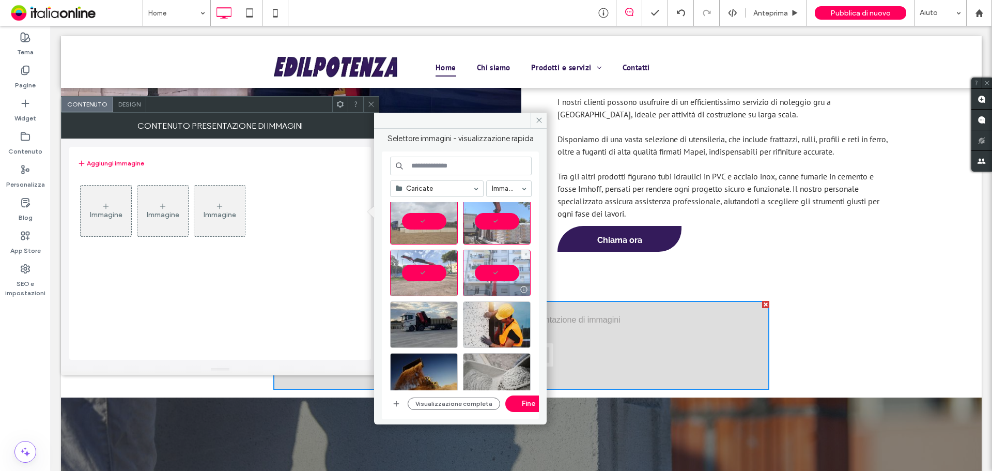
scroll to position [155, 0]
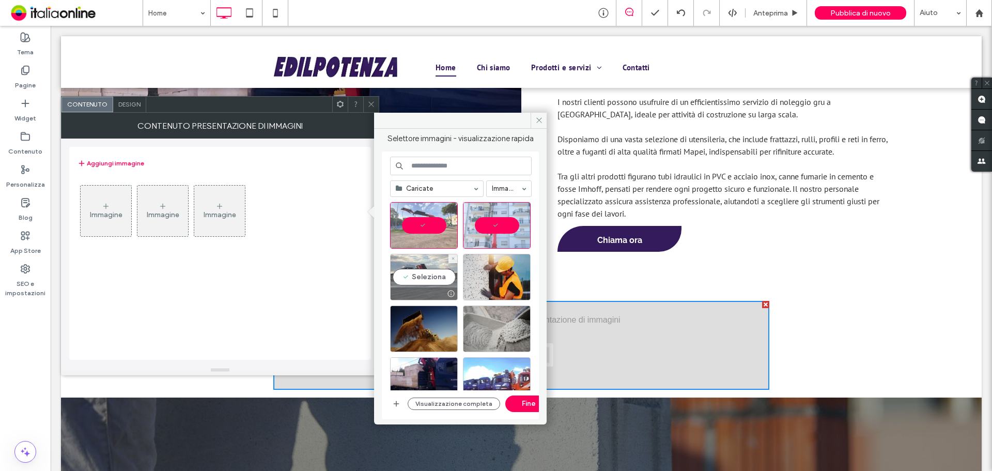
click at [433, 274] on div "Seleziona" at bounding box center [424, 277] width 68 height 46
click at [489, 276] on div at bounding box center [497, 277] width 68 height 46
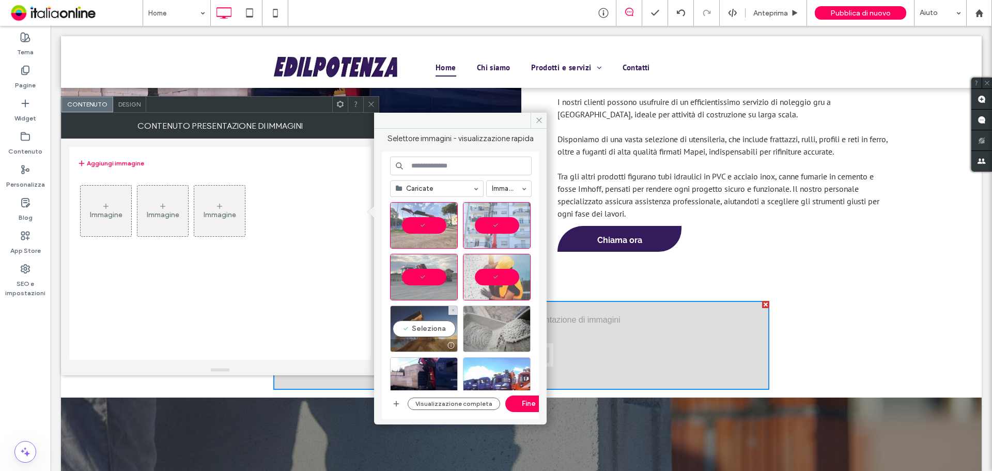
drag, startPoint x: 428, startPoint y: 322, endPoint x: 440, endPoint y: 322, distance: 11.4
click at [428, 322] on div "Seleziona" at bounding box center [424, 328] width 68 height 46
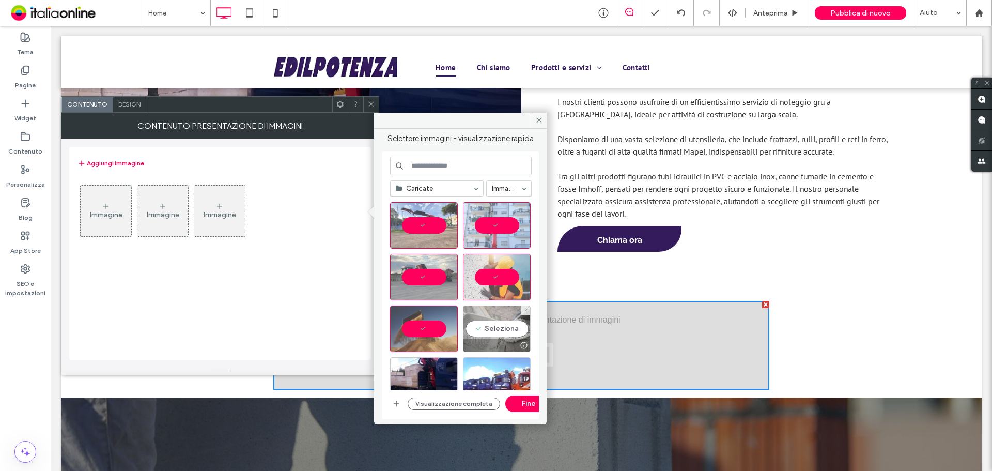
click at [491, 324] on div "Seleziona" at bounding box center [497, 328] width 68 height 46
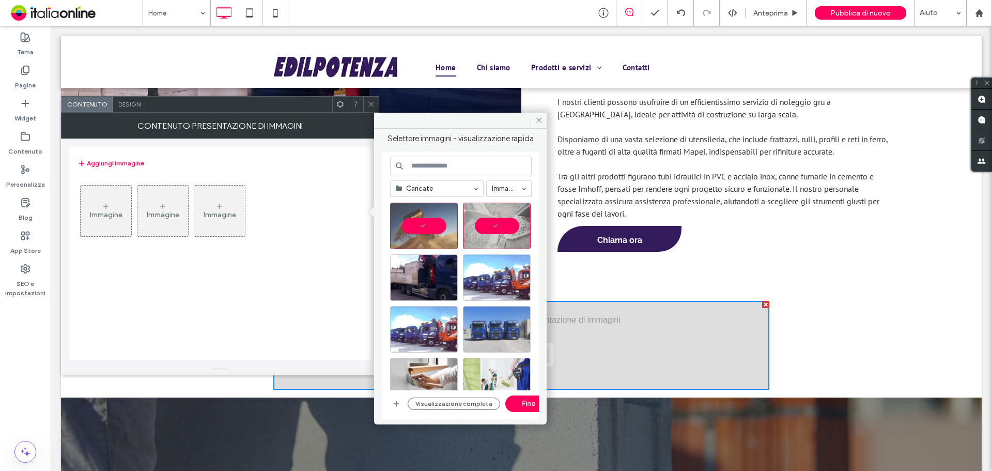
scroll to position [258, 0]
click at [427, 271] on div "Seleziona" at bounding box center [424, 277] width 68 height 46
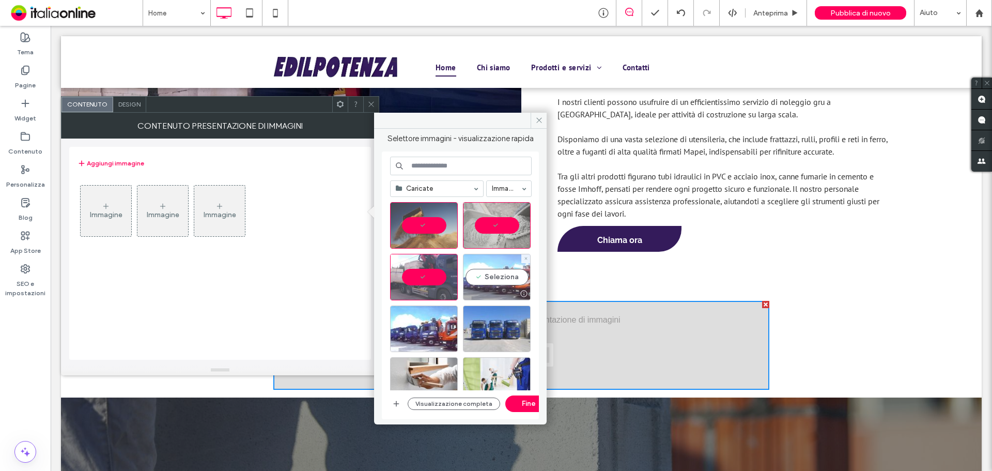
click at [484, 273] on div "Seleziona" at bounding box center [497, 277] width 68 height 46
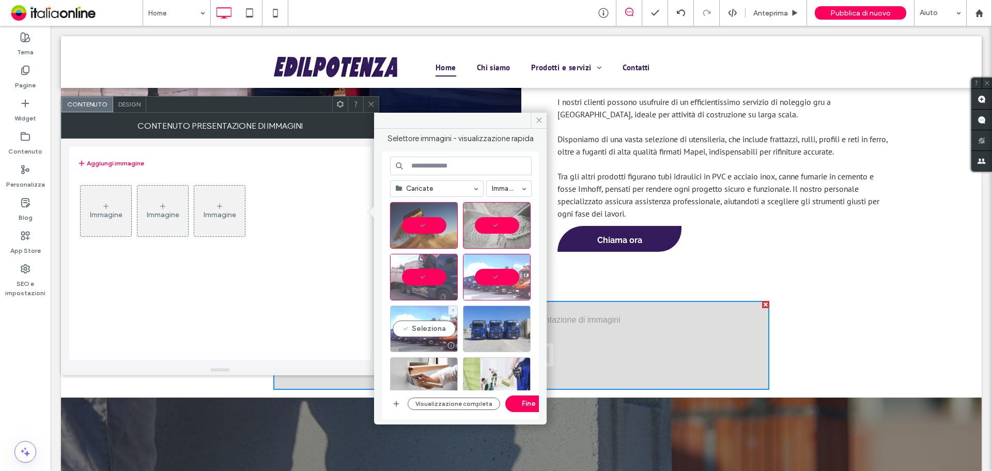
drag, startPoint x: 425, startPoint y: 327, endPoint x: 475, endPoint y: 331, distance: 49.8
click at [425, 327] on div "Seleziona" at bounding box center [424, 328] width 68 height 46
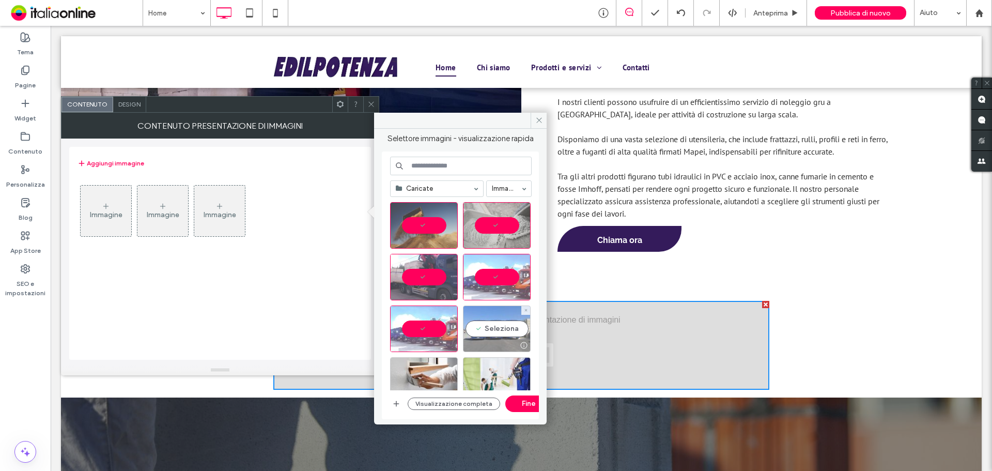
click at [482, 331] on div "Seleziona" at bounding box center [497, 328] width 68 height 46
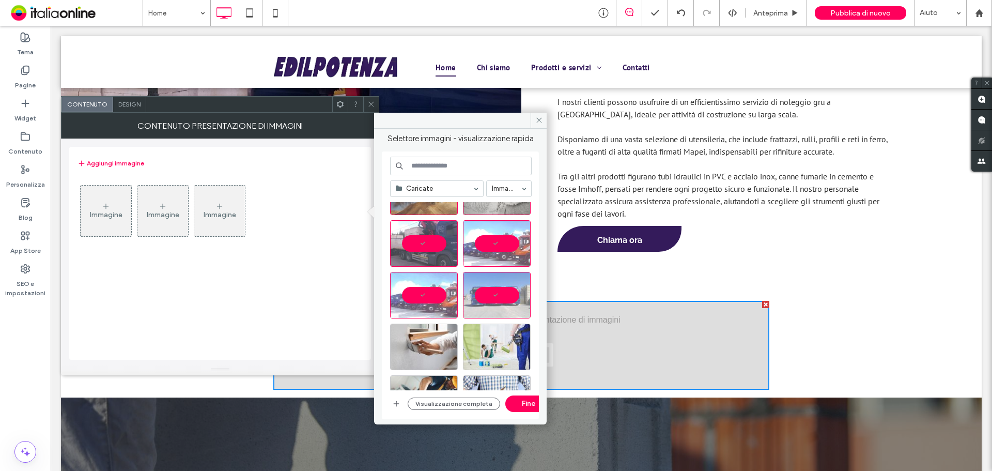
scroll to position [310, 0]
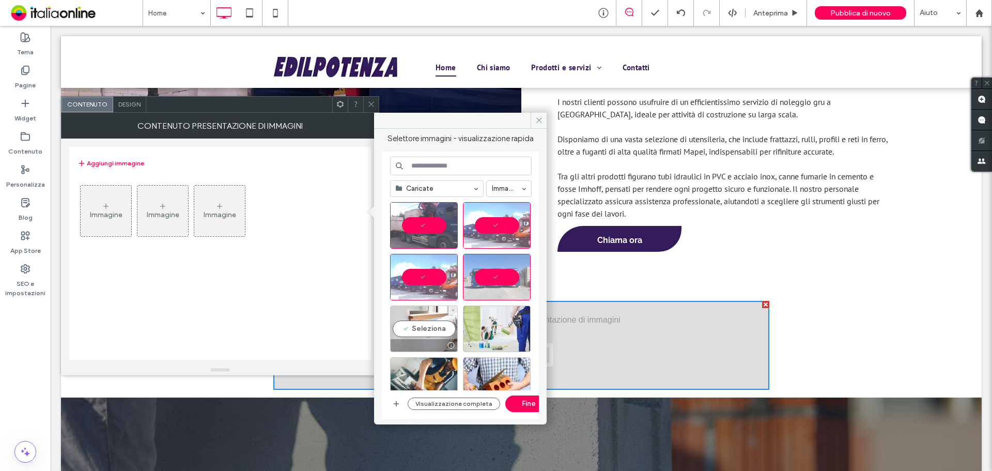
click at [426, 314] on div "Seleziona" at bounding box center [424, 328] width 68 height 46
click at [439, 326] on div at bounding box center [424, 328] width 68 height 46
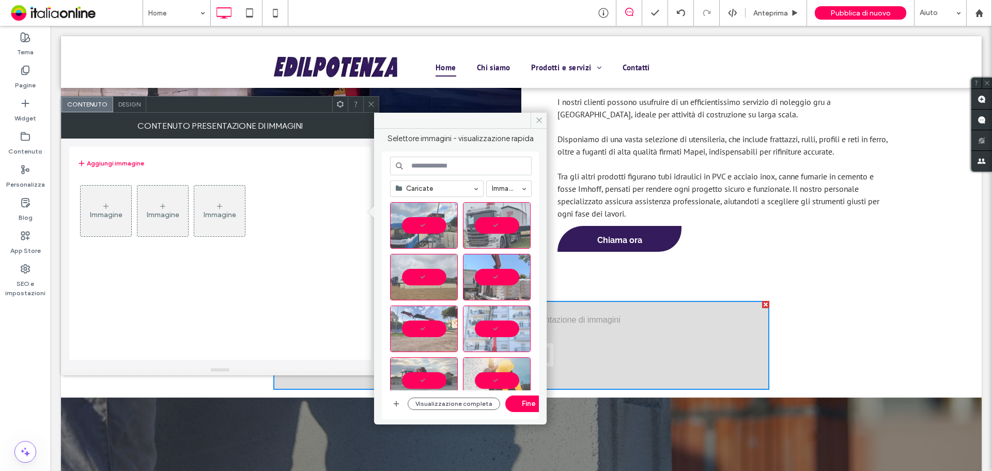
scroll to position [0, 0]
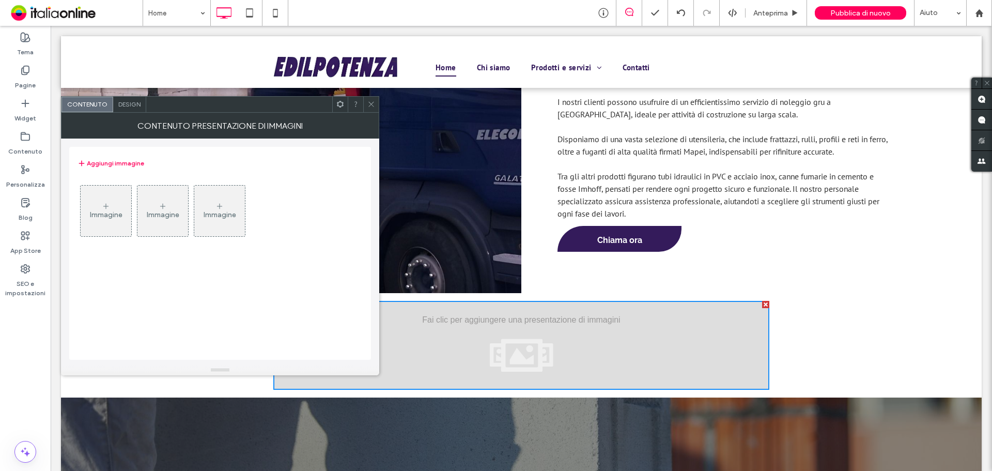
click at [118, 208] on div "Immagine" at bounding box center [106, 210] width 51 height 49
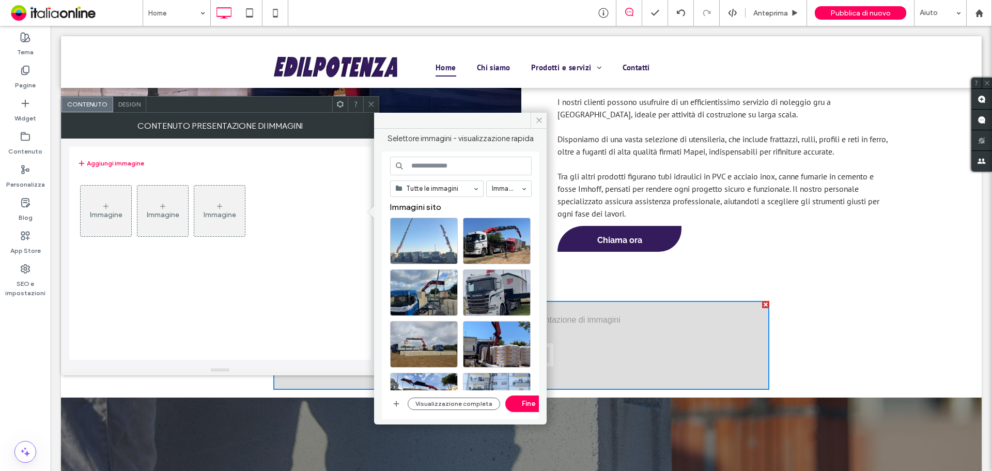
click at [433, 250] on div at bounding box center [424, 240] width 68 height 46
click at [479, 249] on div at bounding box center [497, 240] width 68 height 46
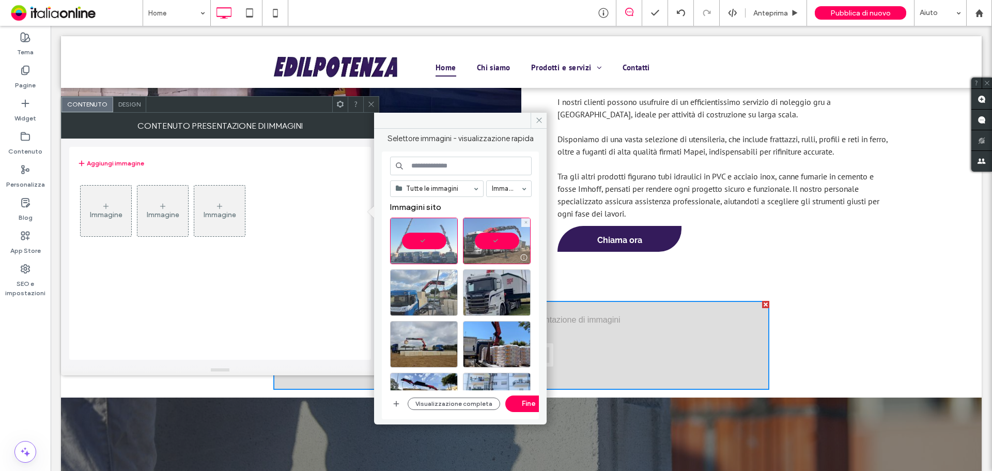
click at [429, 290] on div at bounding box center [424, 292] width 68 height 46
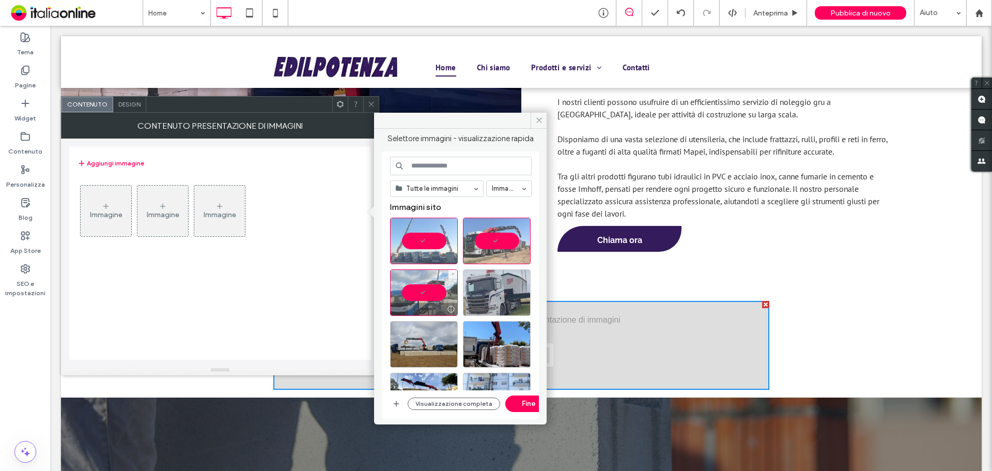
click at [489, 294] on div at bounding box center [497, 292] width 68 height 46
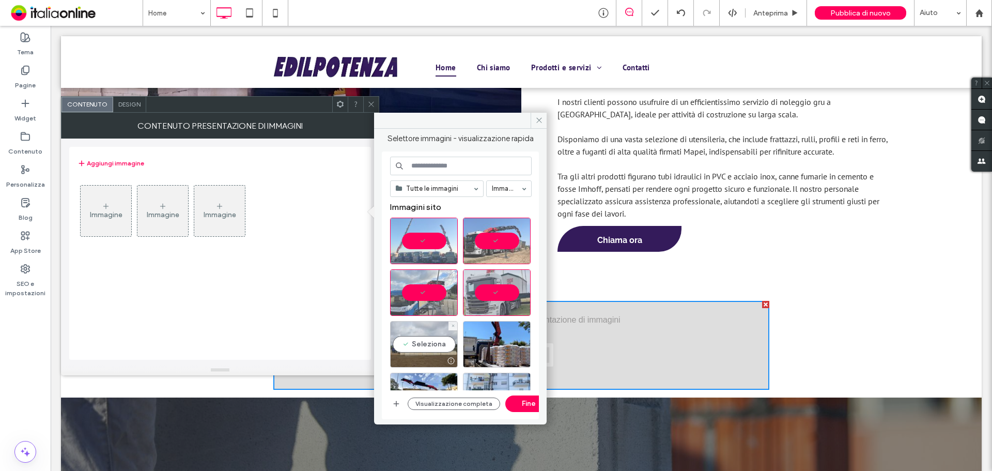
click at [432, 334] on div "Seleziona" at bounding box center [424, 344] width 68 height 46
click at [487, 338] on div "Seleziona" at bounding box center [497, 344] width 68 height 46
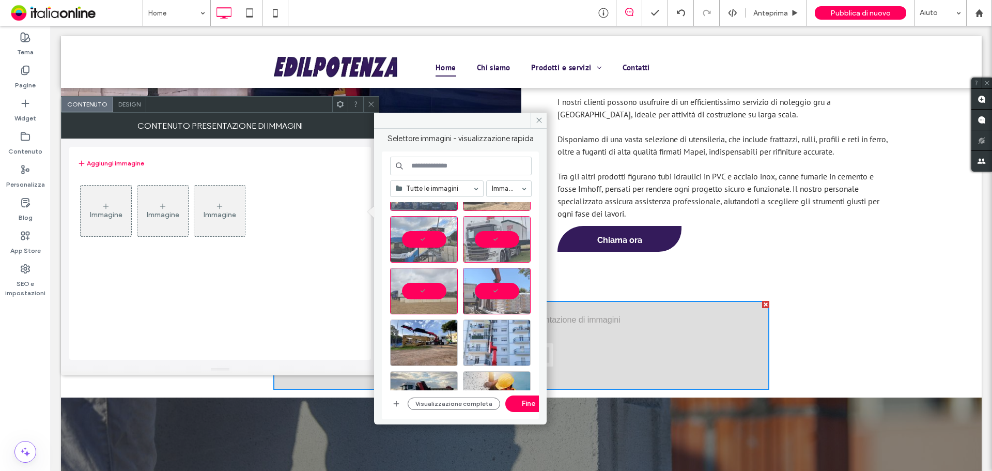
scroll to position [103, 0]
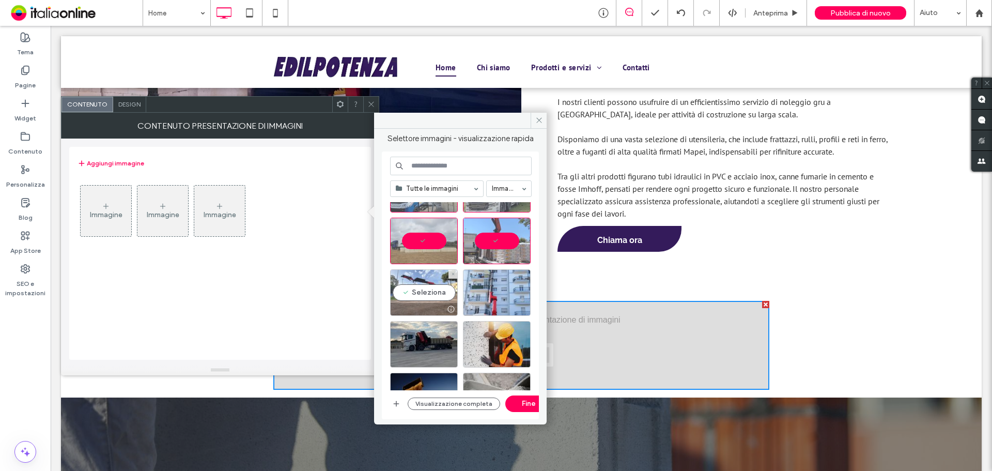
click at [436, 300] on div "Seleziona" at bounding box center [424, 292] width 68 height 46
drag, startPoint x: 490, startPoint y: 288, endPoint x: 475, endPoint y: 295, distance: 16.9
click at [490, 288] on div "Seleziona" at bounding box center [497, 292] width 68 height 46
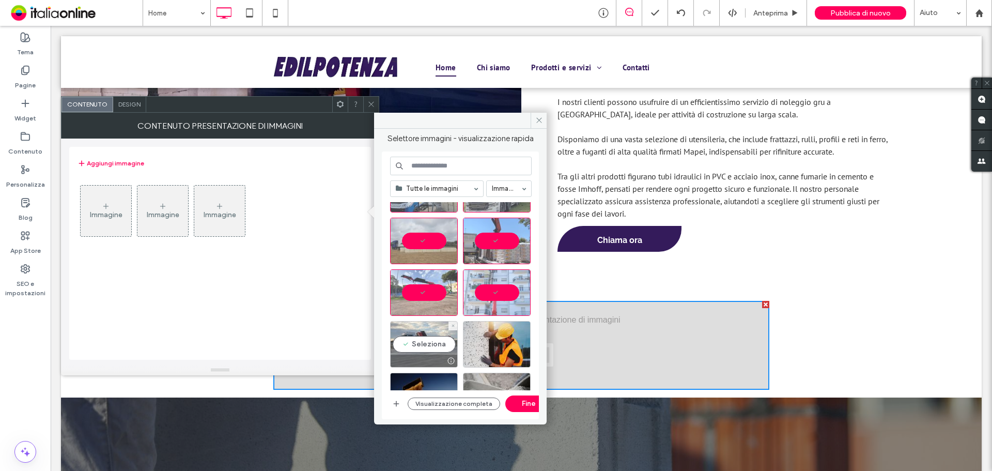
click at [432, 327] on div "Seleziona" at bounding box center [424, 344] width 68 height 46
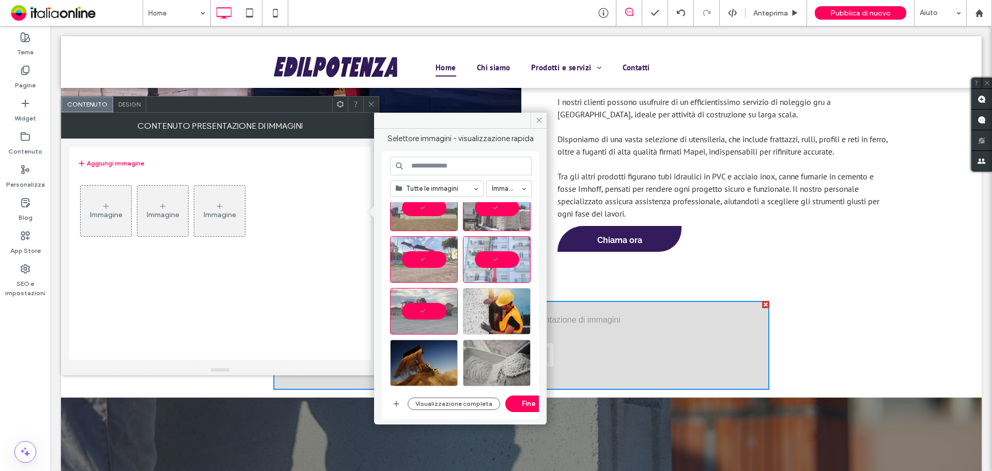
scroll to position [258, 0]
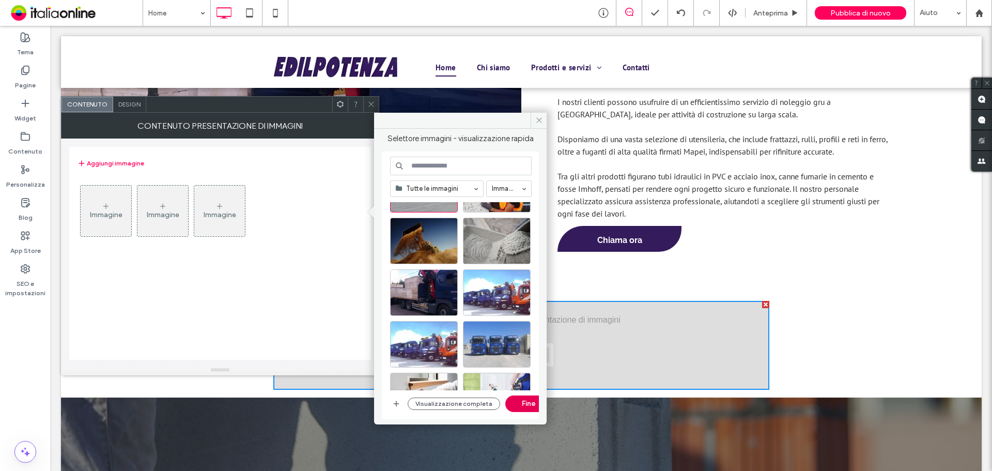
click at [525, 409] on button "Fine" at bounding box center [528, 403] width 46 height 17
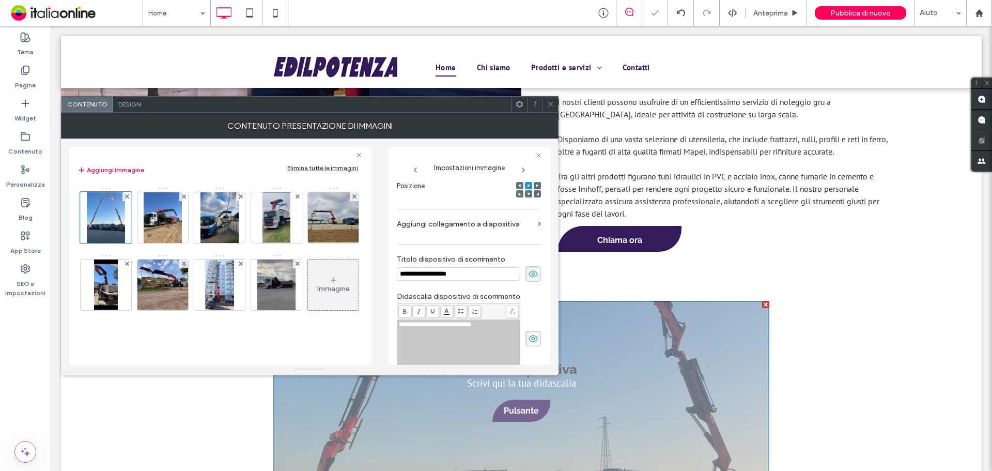
scroll to position [0, 0]
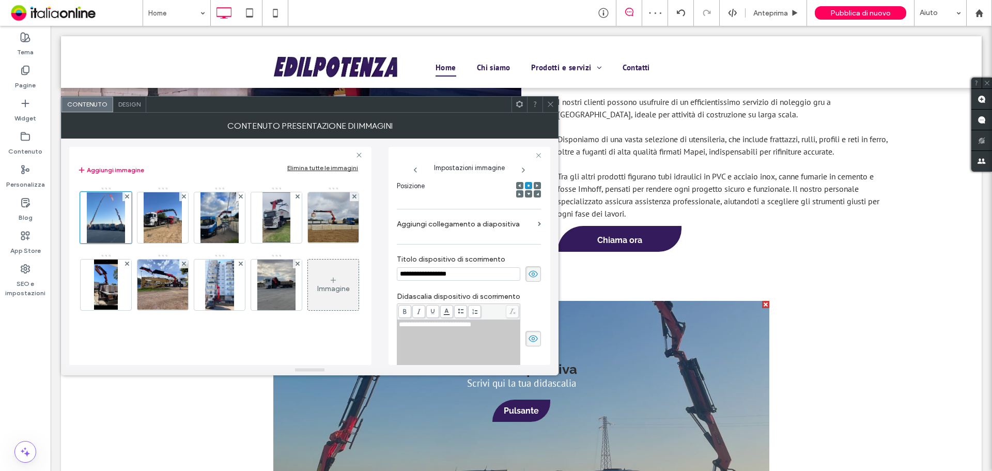
click at [528, 273] on icon at bounding box center [533, 273] width 10 height 11
click at [528, 345] on span at bounding box center [532, 338] width 15 height 15
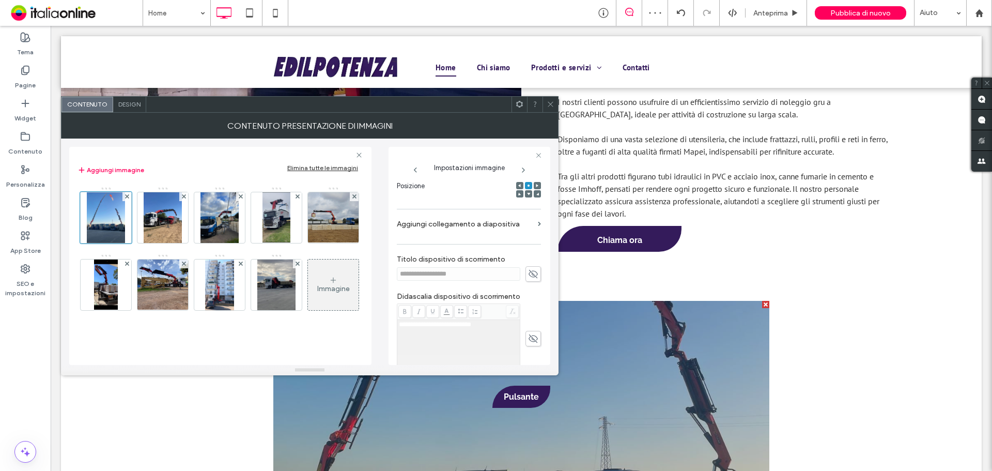
scroll to position [317, 0]
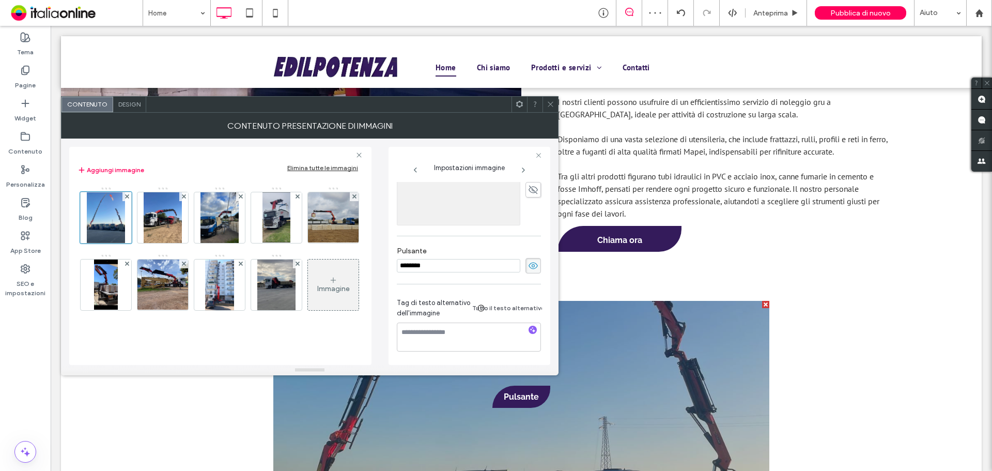
click at [519, 260] on div "********" at bounding box center [469, 265] width 144 height 15
drag, startPoint x: 549, startPoint y: 107, endPoint x: 461, endPoint y: 104, distance: 88.4
click at [549, 107] on icon at bounding box center [551, 104] width 8 height 8
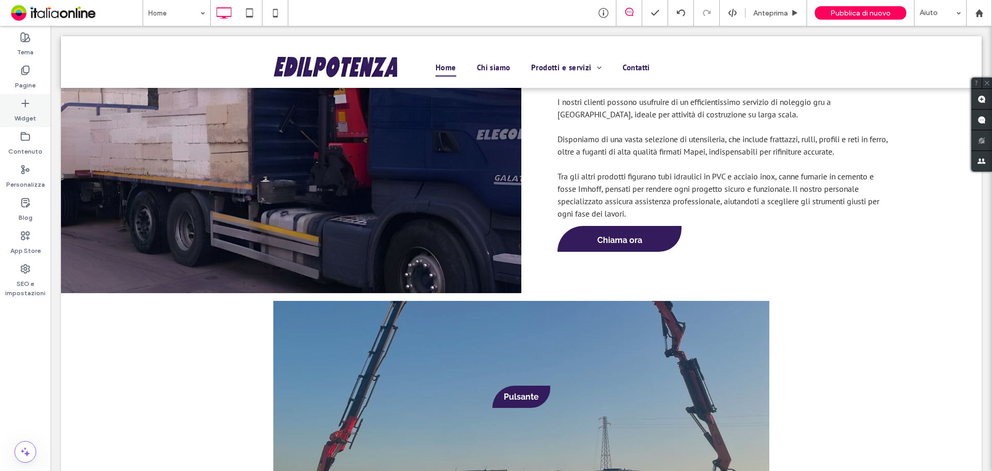
click at [20, 95] on div "Widget" at bounding box center [25, 110] width 51 height 33
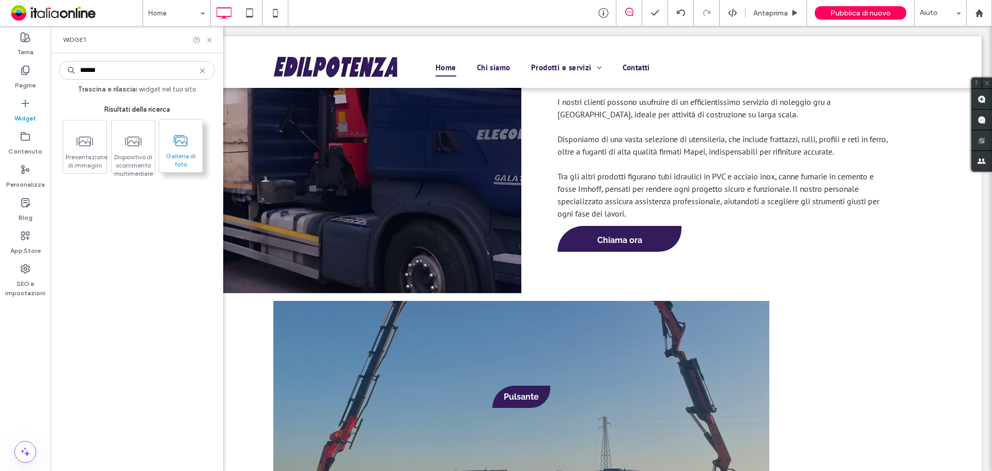
type input "******"
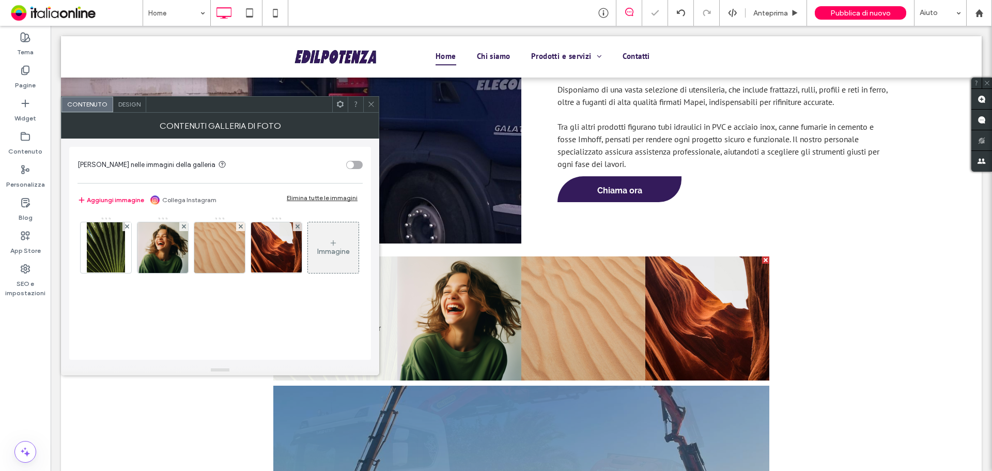
scroll to position [1984, 0]
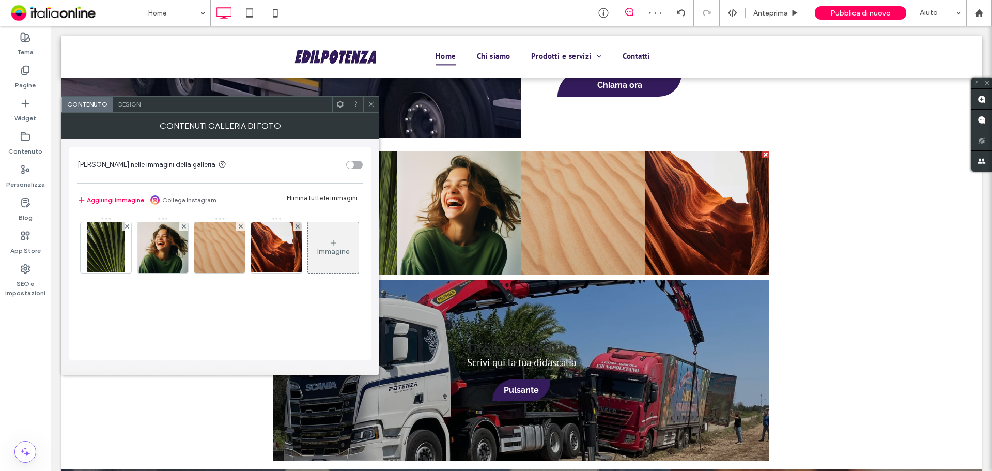
click at [301, 197] on div "Elimina tutte le immagini" at bounding box center [322, 198] width 71 height 8
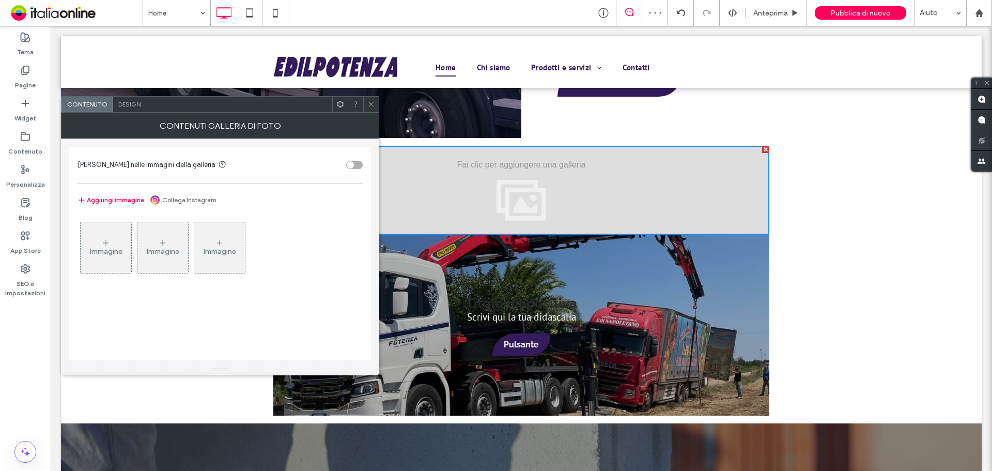
click at [111, 241] on div "Immagine" at bounding box center [106, 247] width 51 height 49
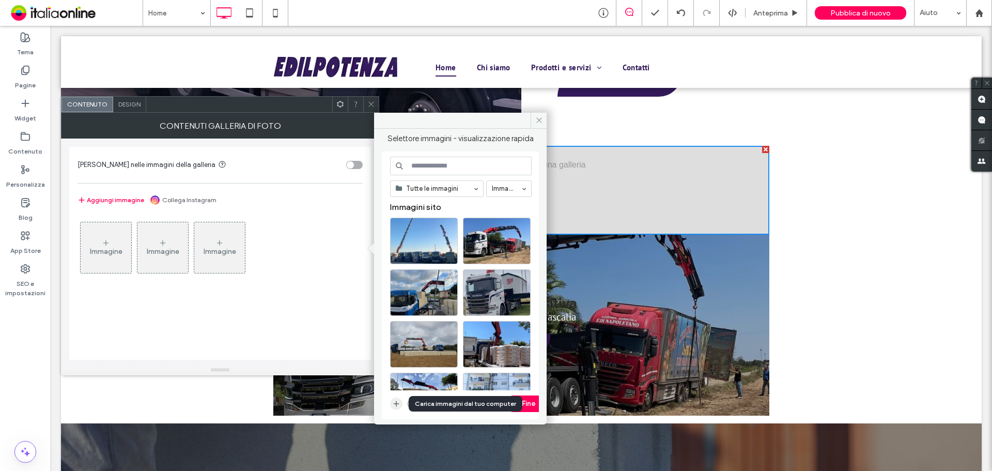
click at [395, 405] on icon "button" at bounding box center [396, 403] width 8 height 8
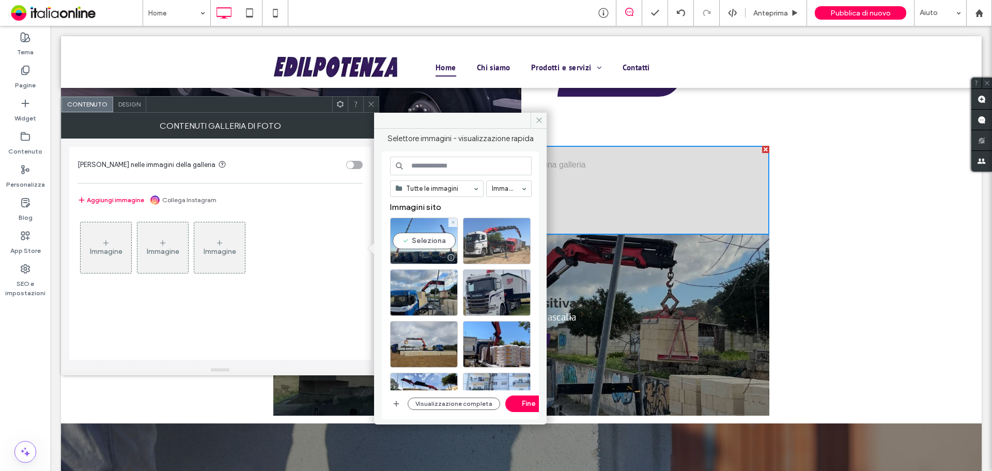
drag, startPoint x: 431, startPoint y: 246, endPoint x: 467, endPoint y: 246, distance: 36.7
click at [431, 246] on div "Seleziona" at bounding box center [424, 240] width 68 height 46
click at [489, 246] on div at bounding box center [497, 240] width 68 height 46
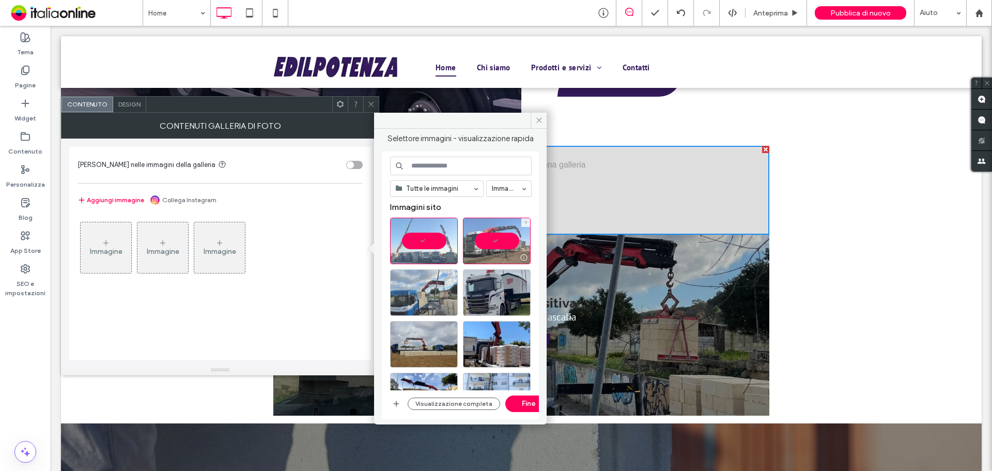
click at [431, 286] on div at bounding box center [424, 292] width 68 height 46
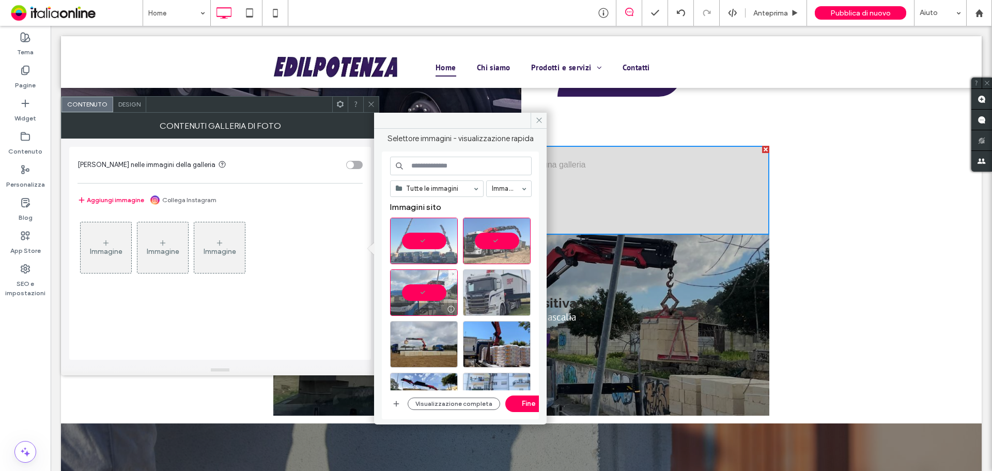
drag, startPoint x: 486, startPoint y: 293, endPoint x: 481, endPoint y: 294, distance: 5.3
click at [486, 293] on div at bounding box center [497, 292] width 68 height 46
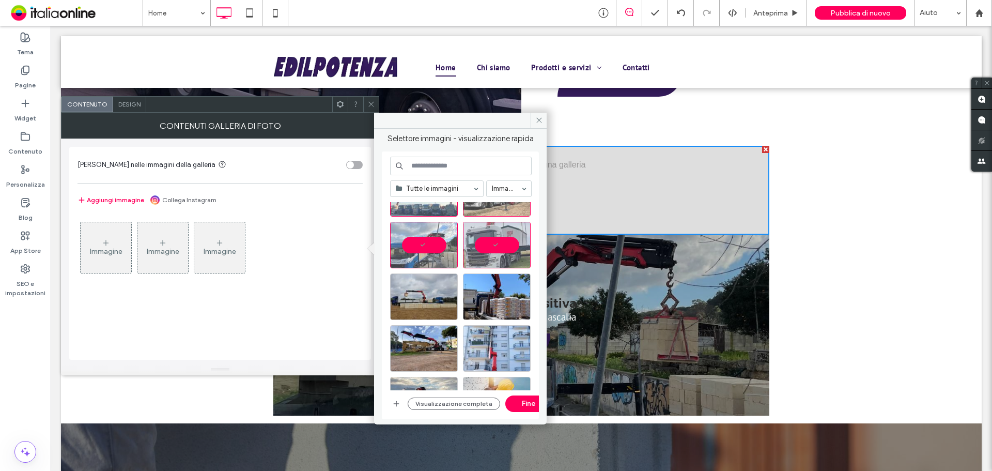
scroll to position [103, 0]
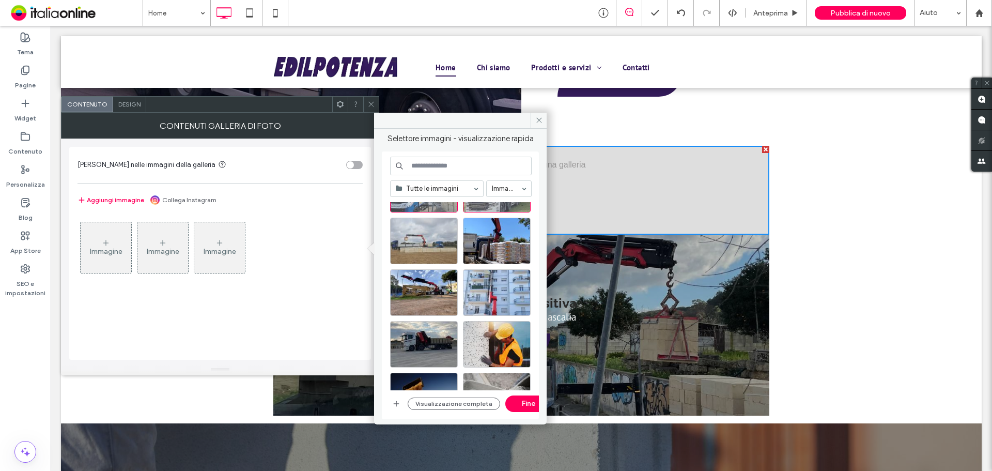
click at [417, 247] on div at bounding box center [424, 240] width 68 height 46
click at [491, 247] on div at bounding box center [497, 240] width 68 height 46
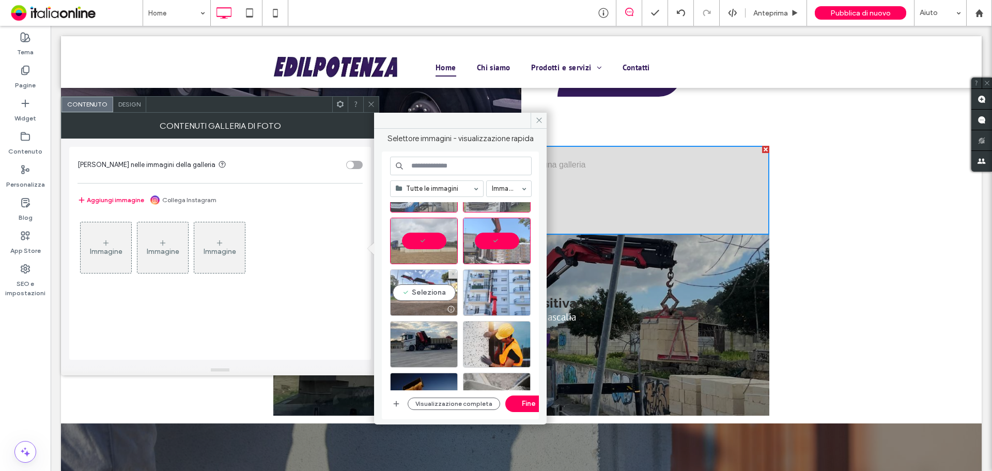
click at [420, 293] on div "Seleziona" at bounding box center [424, 292] width 68 height 46
click at [488, 296] on div at bounding box center [497, 292] width 68 height 46
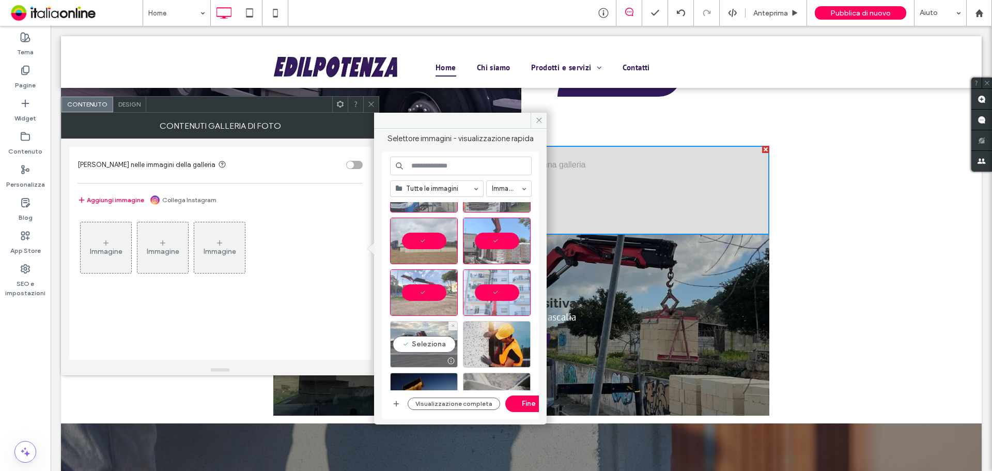
click at [441, 336] on div "Seleziona" at bounding box center [424, 344] width 68 height 46
drag, startPoint x: 460, startPoint y: 361, endPoint x: 526, endPoint y: 399, distance: 76.4
click at [526, 399] on button "Fine" at bounding box center [528, 403] width 46 height 17
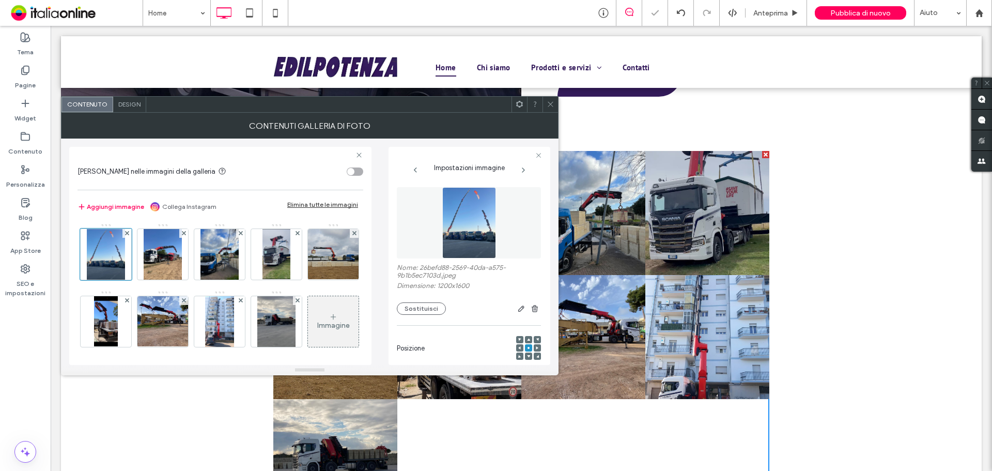
click at [132, 108] on div "Design" at bounding box center [129, 104] width 33 height 15
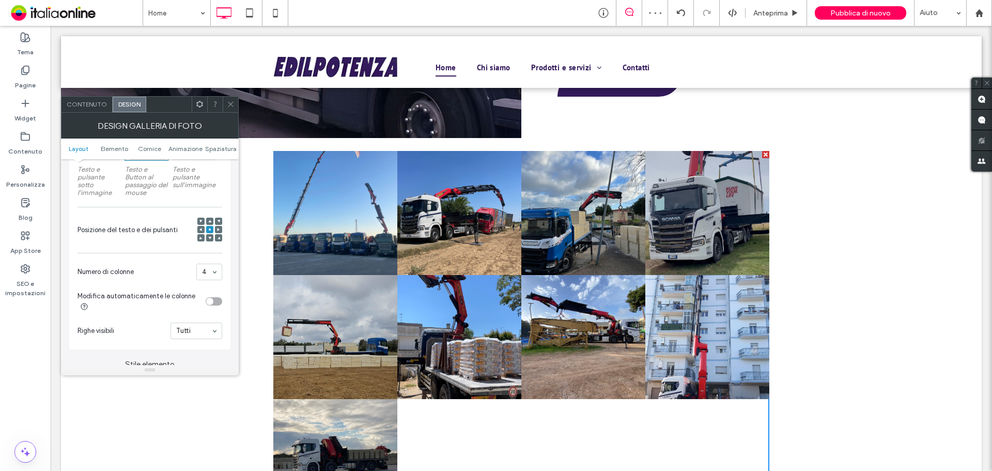
scroll to position [362, 0]
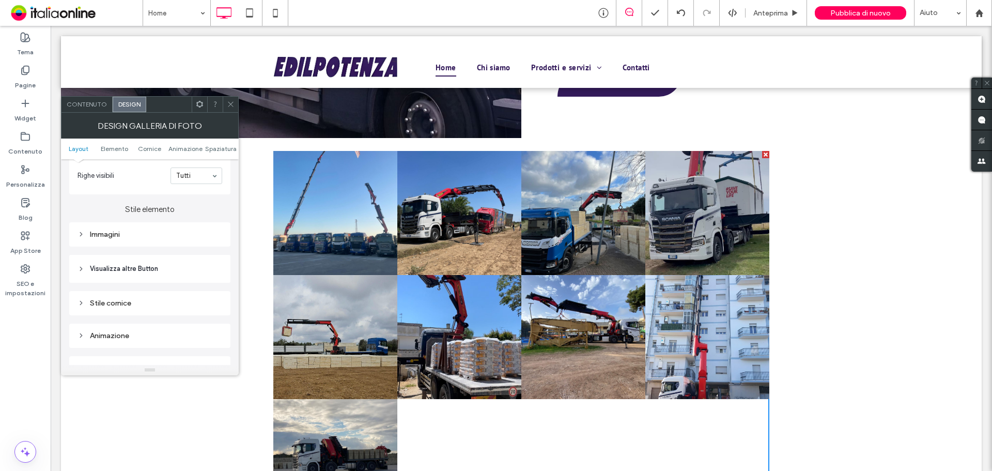
click at [141, 237] on div "Immagini" at bounding box center [149, 234] width 145 height 9
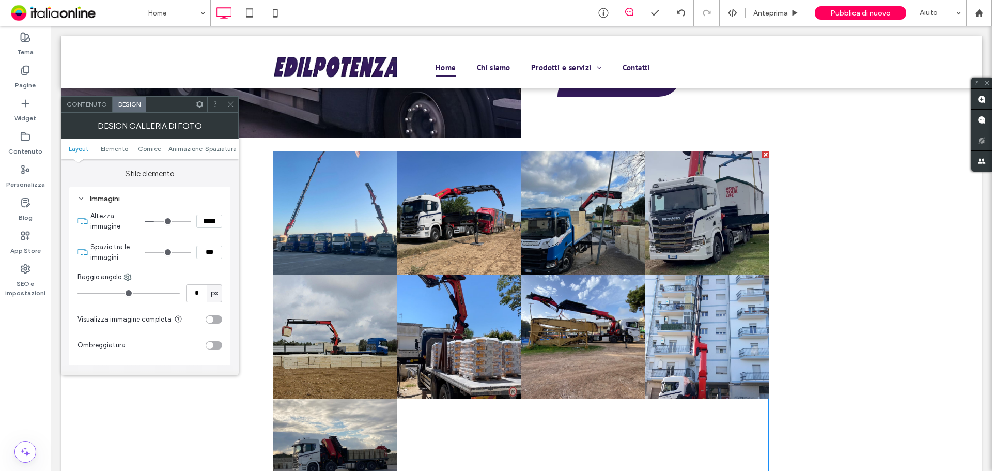
scroll to position [413, 0]
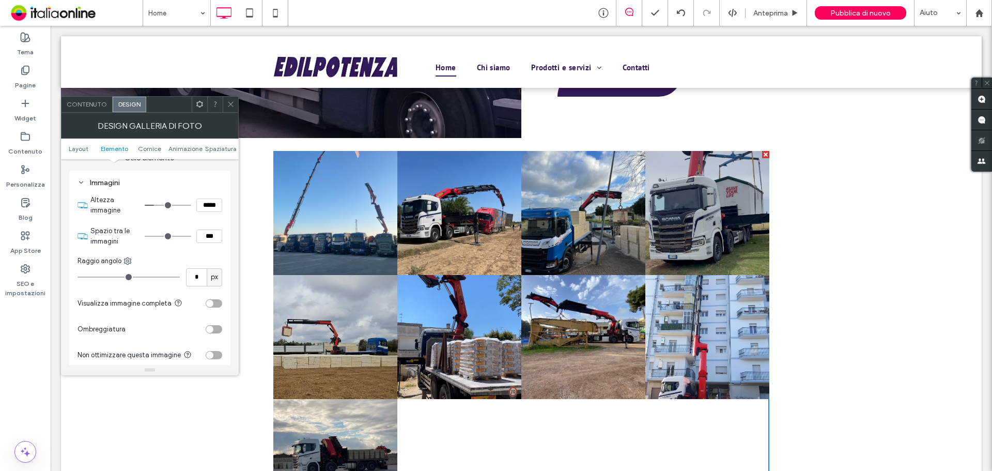
type input "*"
type input "***"
type input "*"
type input "***"
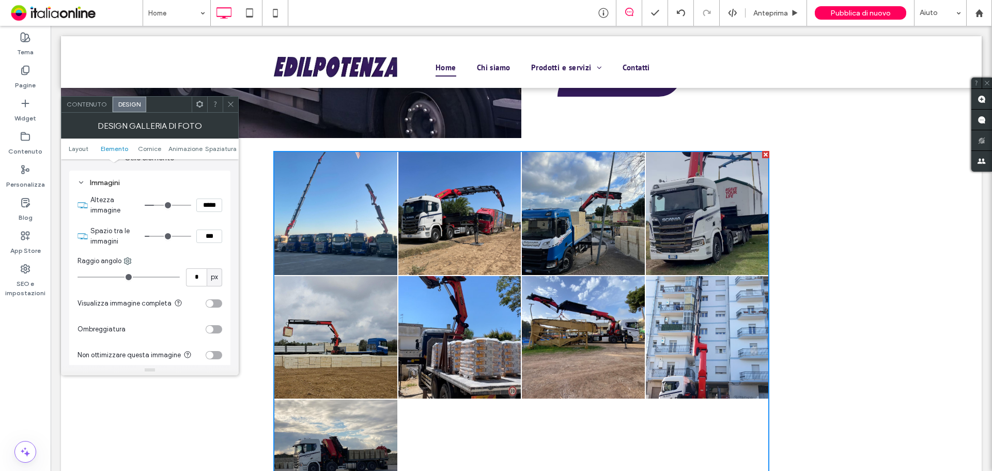
type input "*"
type input "***"
drag, startPoint x: 147, startPoint y: 235, endPoint x: 154, endPoint y: 235, distance: 6.7
type input "*"
click at [154, 236] on input "range" at bounding box center [168, 236] width 46 height 1
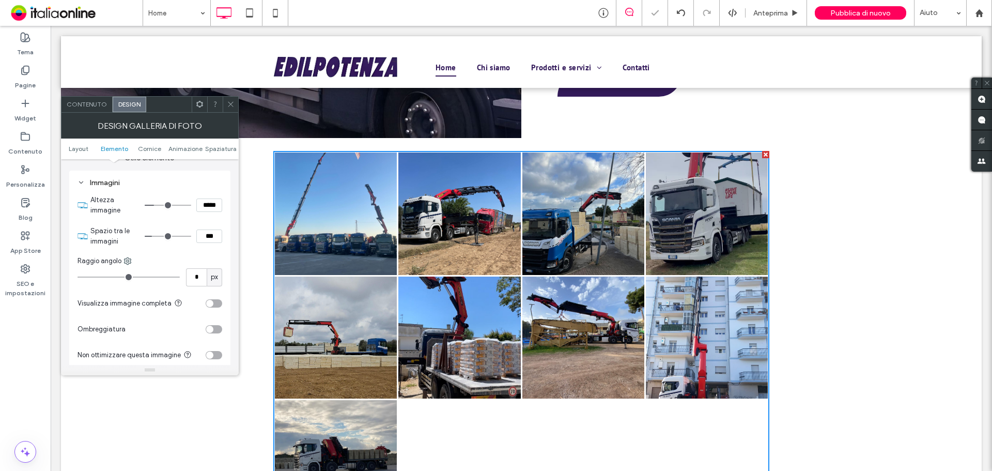
click at [228, 106] on icon at bounding box center [231, 104] width 8 height 8
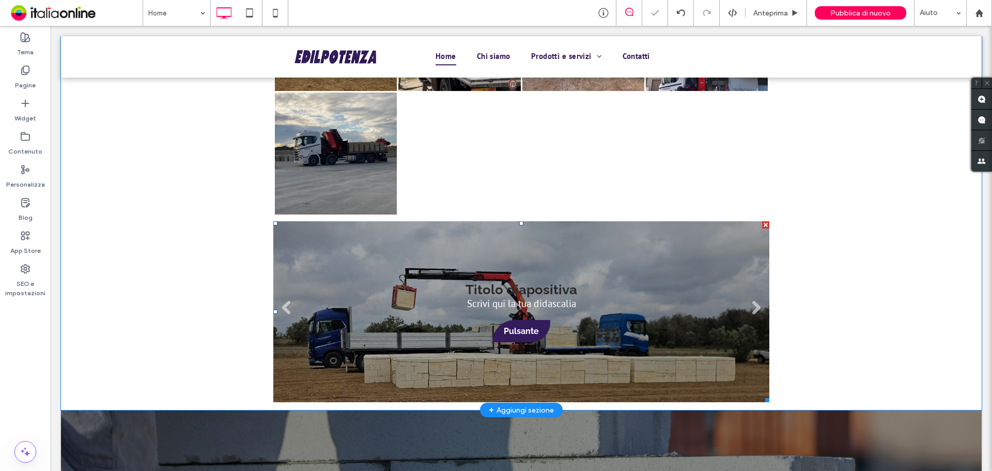
scroll to position [2294, 0]
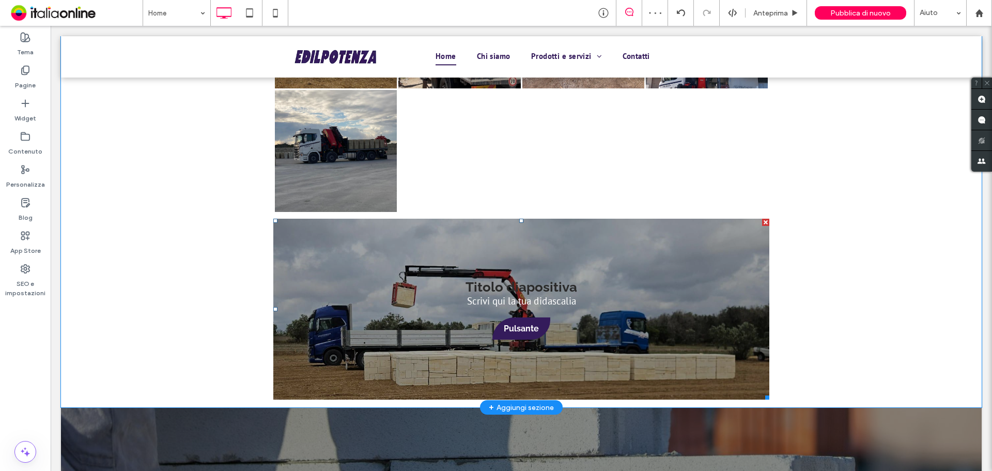
click at [762, 219] on div at bounding box center [765, 222] width 7 height 7
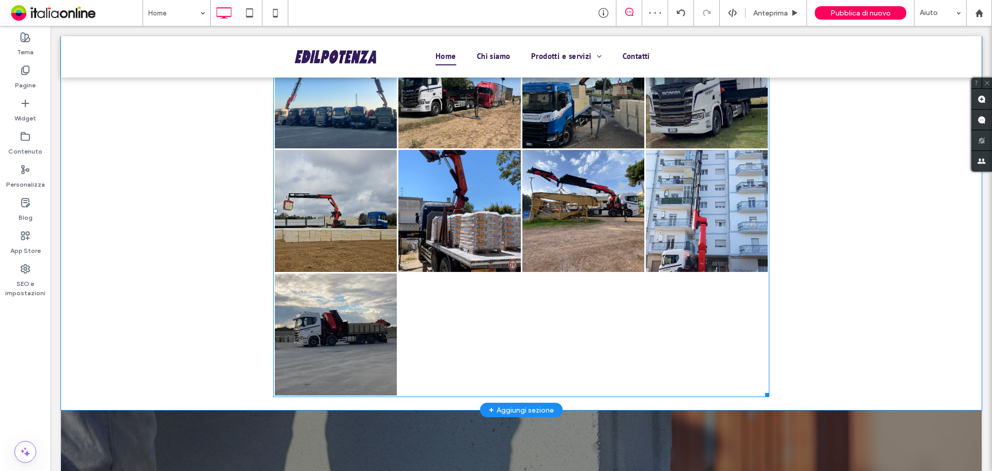
scroll to position [1984, 0]
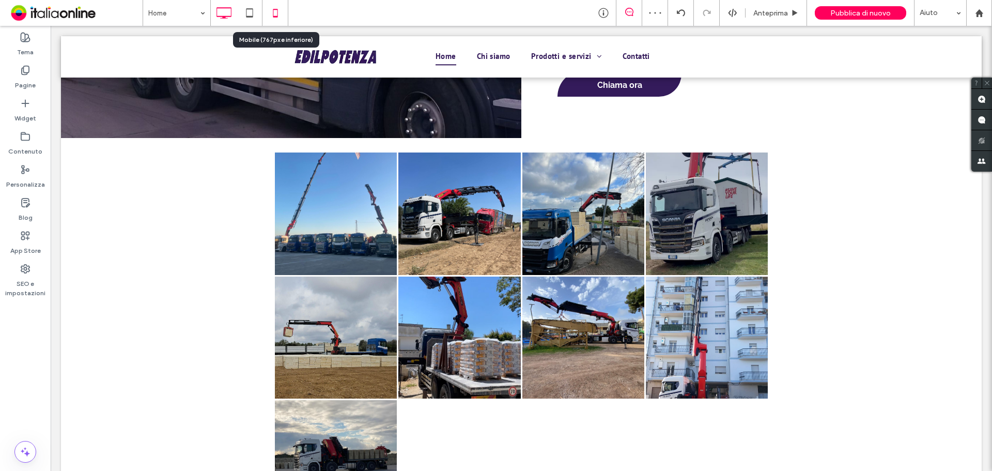
click at [277, 15] on use at bounding box center [275, 13] width 5 height 8
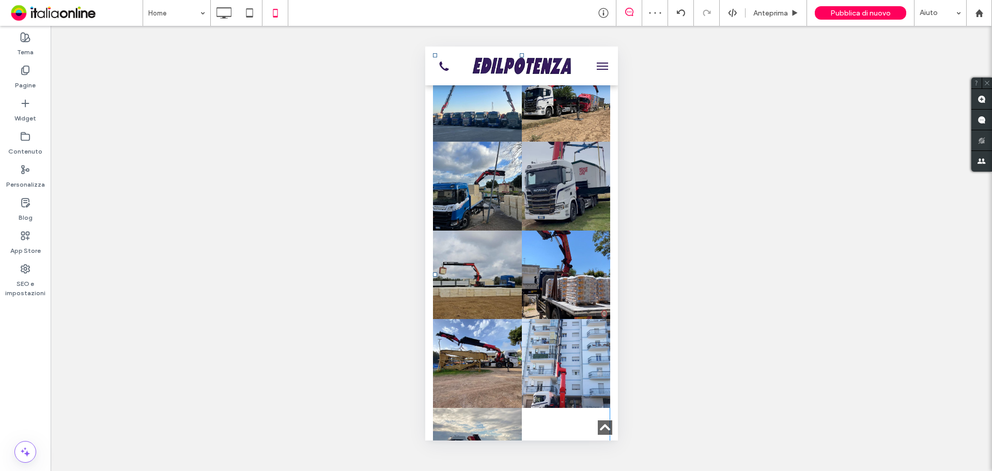
scroll to position [2686, 0]
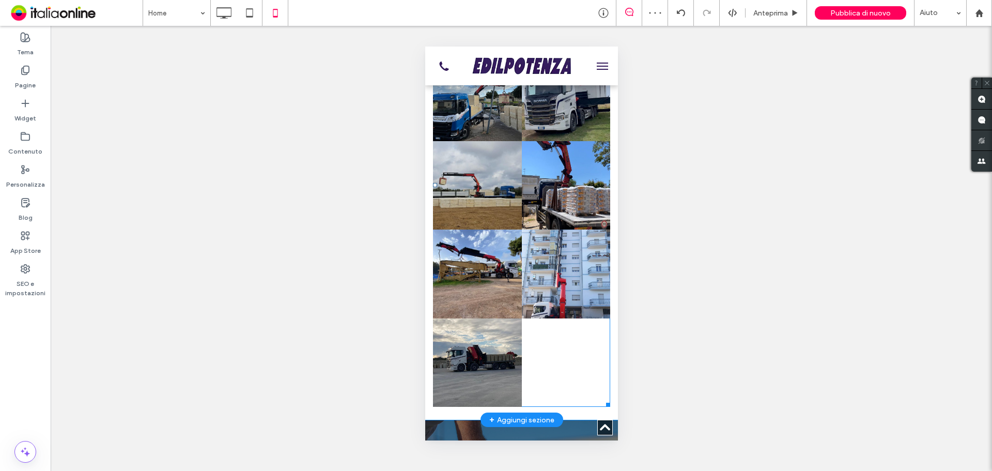
click at [529, 274] on link at bounding box center [565, 273] width 89 height 89
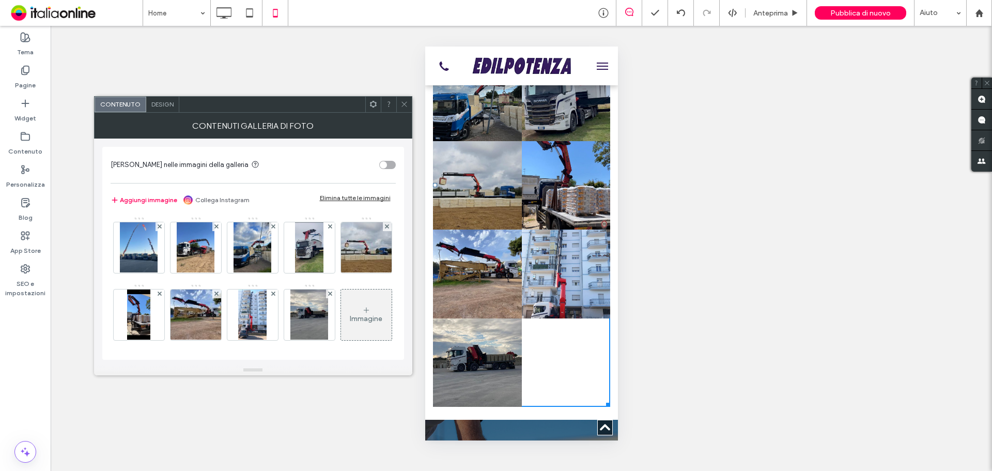
click at [167, 105] on span "Design" at bounding box center [162, 104] width 22 height 8
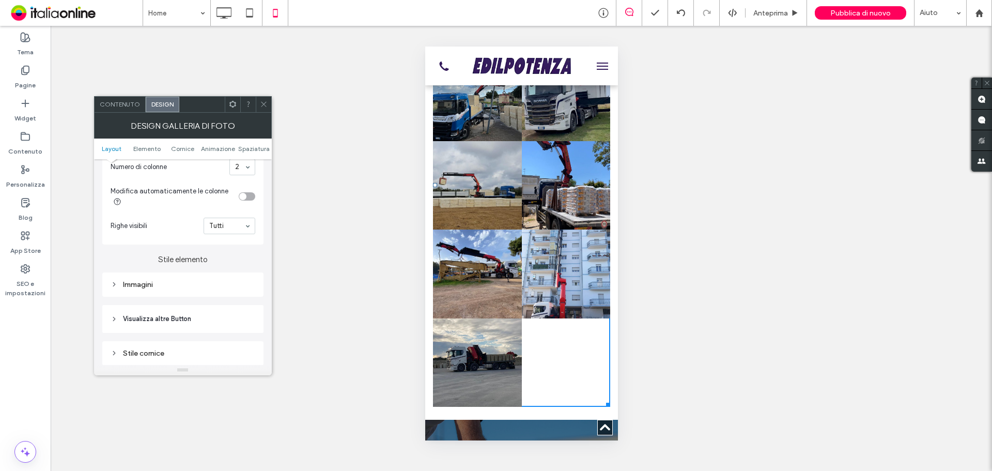
scroll to position [362, 0]
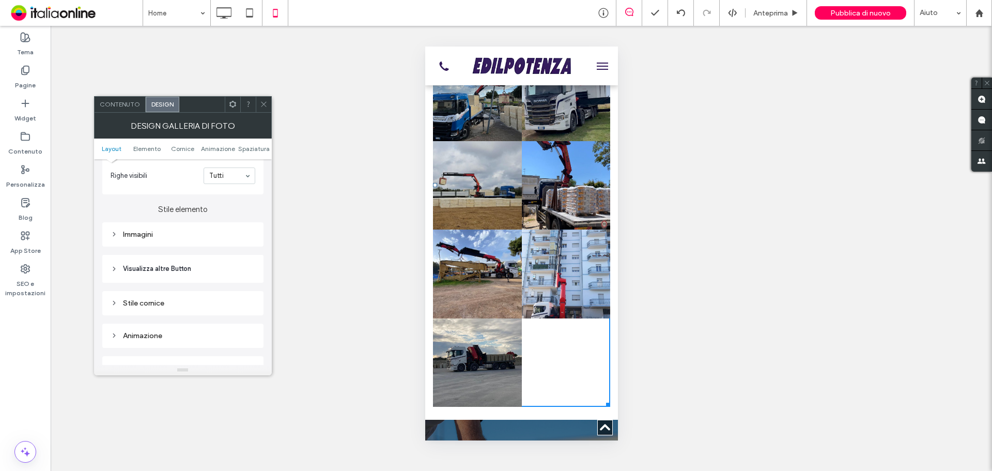
click at [168, 240] on div "Immagini" at bounding box center [183, 234] width 145 height 14
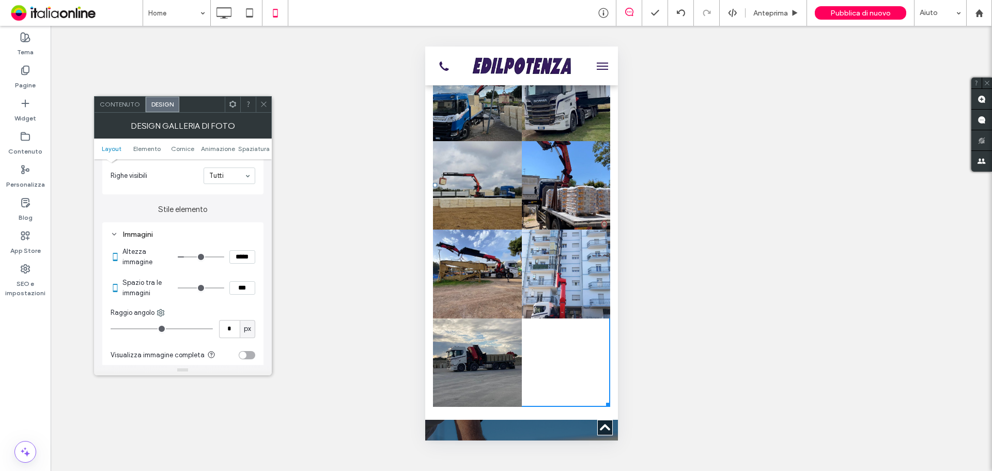
type input "*"
type input "***"
type input "*"
type input "***"
type input "*"
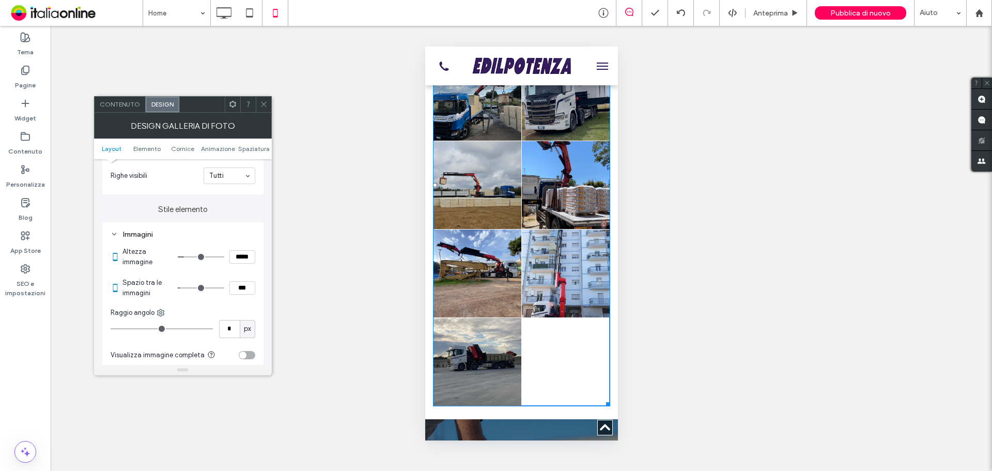
type input "***"
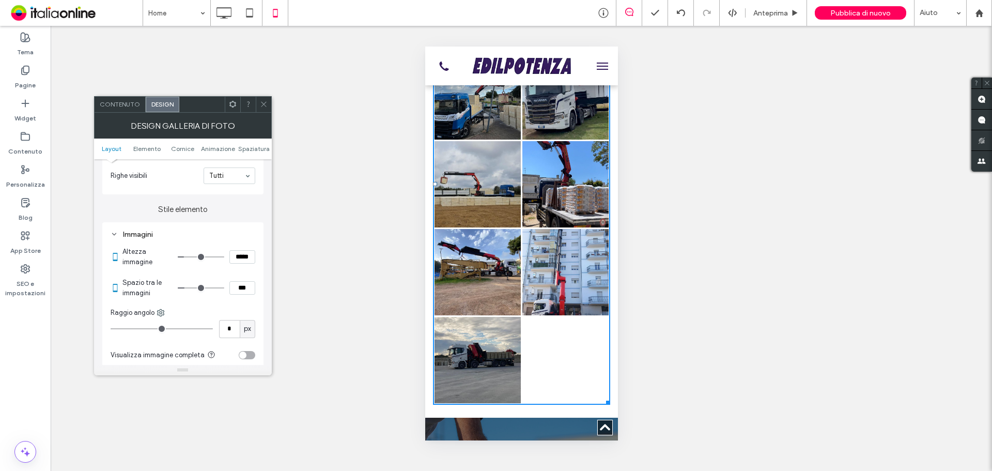
type input "*"
click at [188, 287] on input "range" at bounding box center [201, 287] width 46 height 1
click at [258, 106] on div at bounding box center [263, 104] width 15 height 15
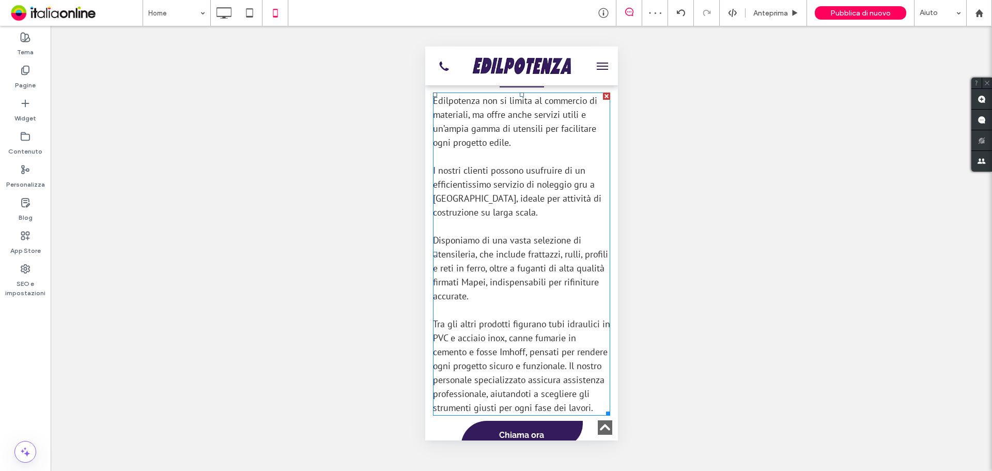
scroll to position [2170, 0]
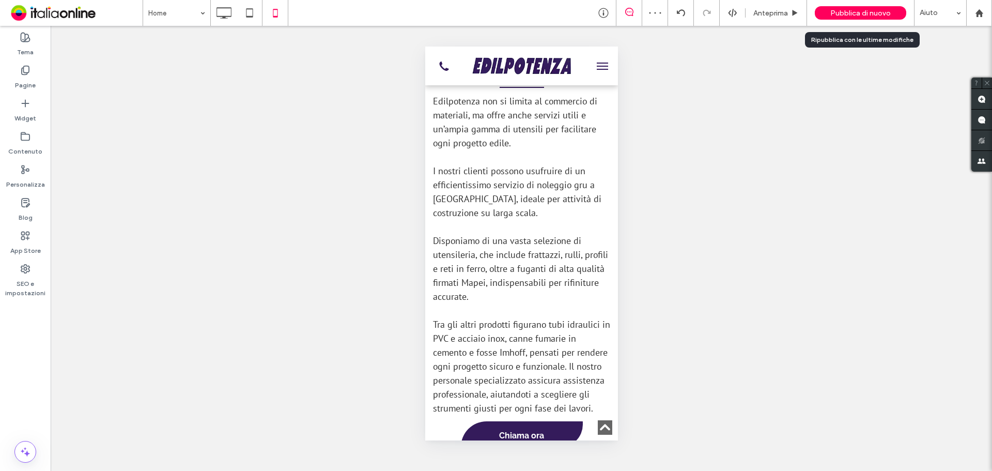
click at [873, 8] on div "Pubblica di nuovo" at bounding box center [860, 12] width 91 height 13
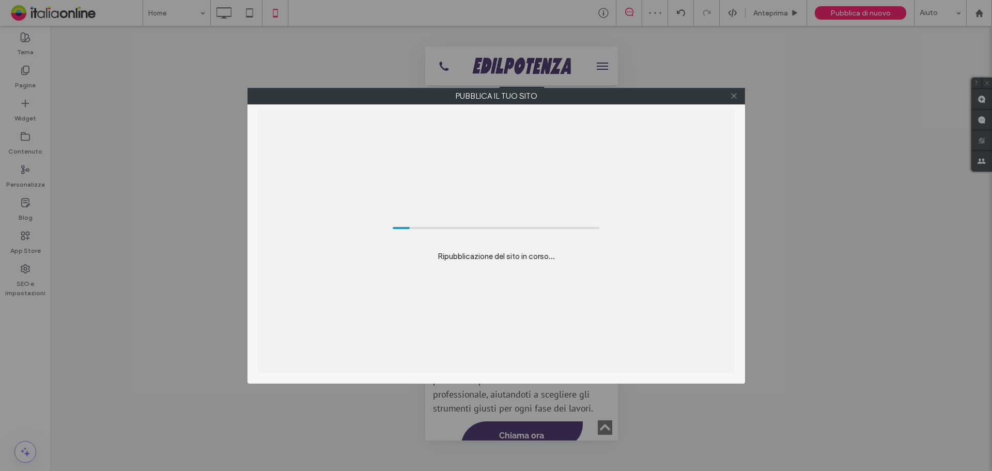
click at [731, 97] on icon at bounding box center [734, 96] width 8 height 8
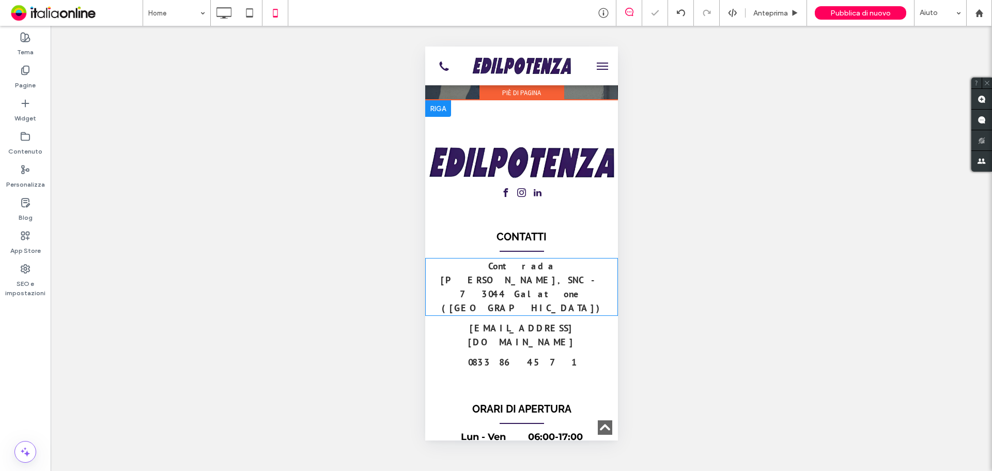
scroll to position [3238, 0]
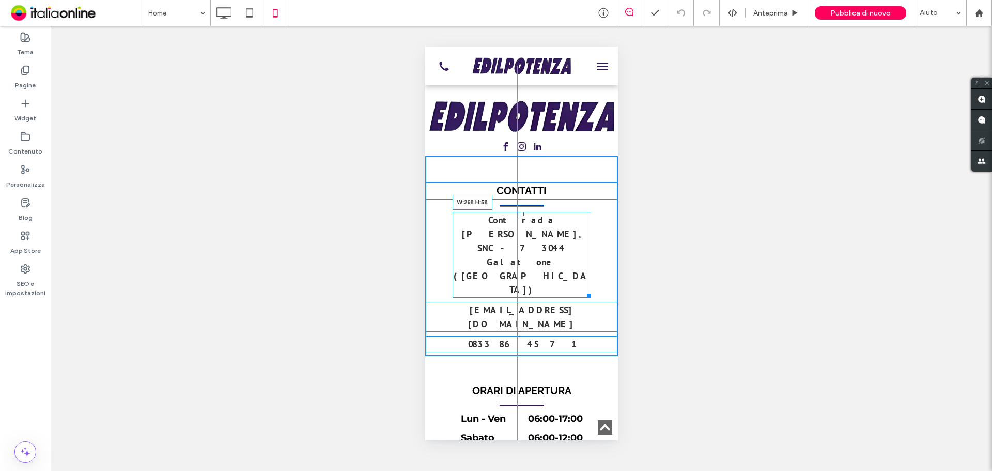
drag, startPoint x: 604, startPoint y: 216, endPoint x: 581, endPoint y: 222, distance: 23.4
click at [581, 222] on div "Contrada Bascetta, SNC - 73044 Galatone (LE) W:268 H:58" at bounding box center [521, 255] width 138 height 86
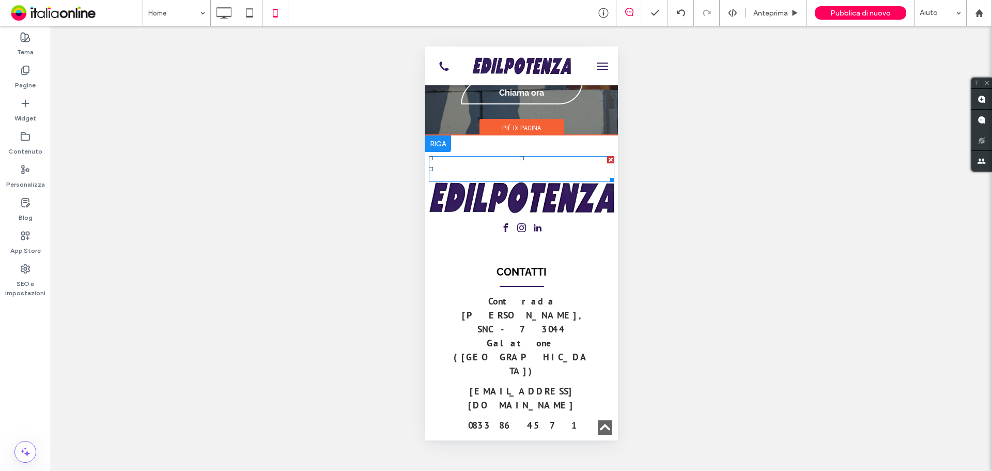
scroll to position [3252, 0]
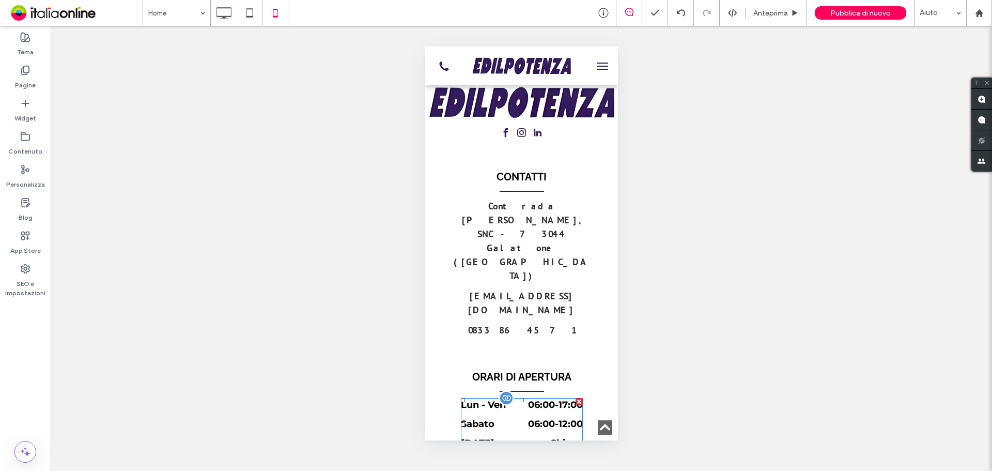
click at [538, 399] on time "06:00" at bounding box center [540, 404] width 27 height 11
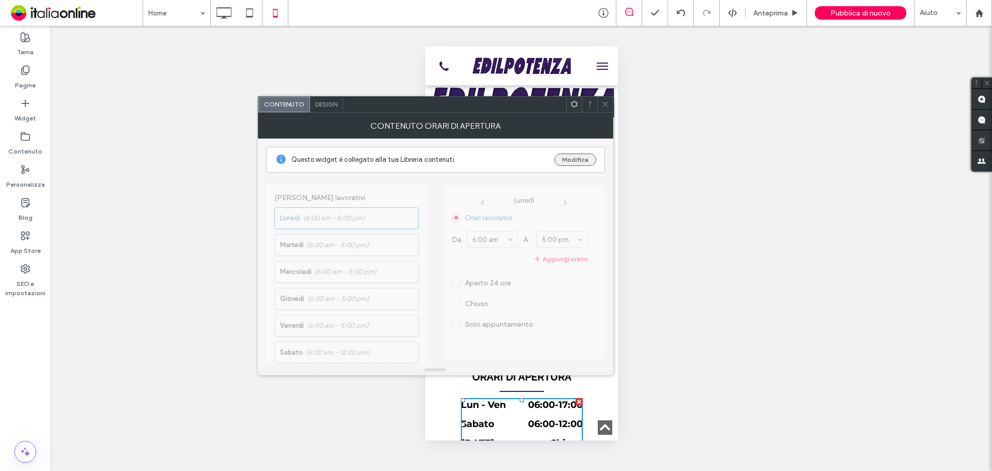
click at [576, 163] on button "Modifica" at bounding box center [575, 159] width 42 height 12
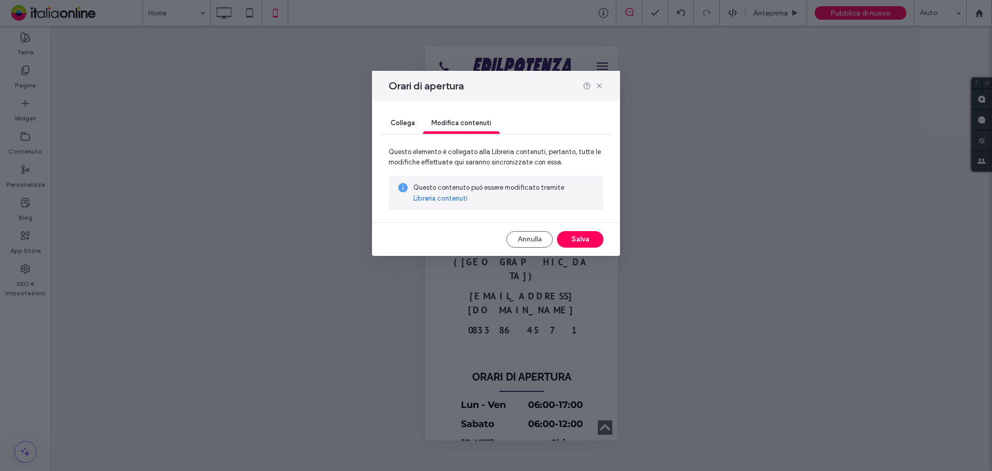
click at [447, 196] on link "Libreria contenuti" at bounding box center [440, 198] width 54 height 10
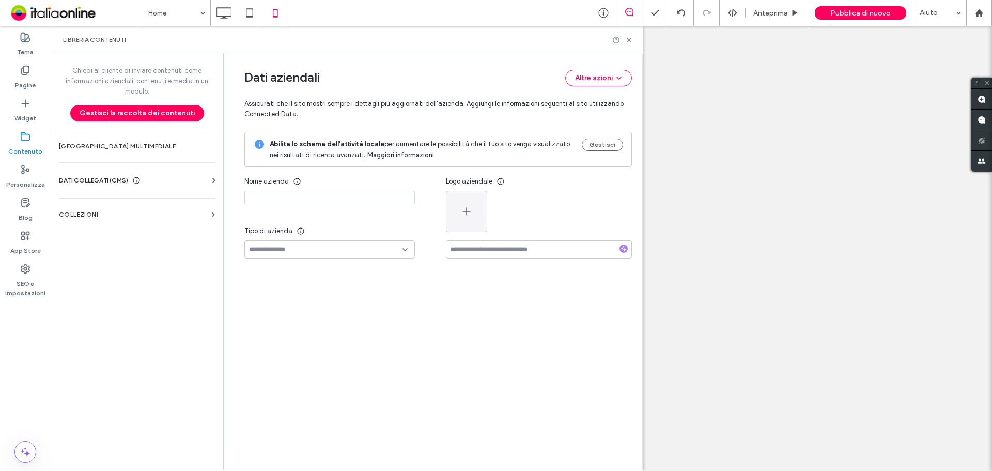
type input "**********"
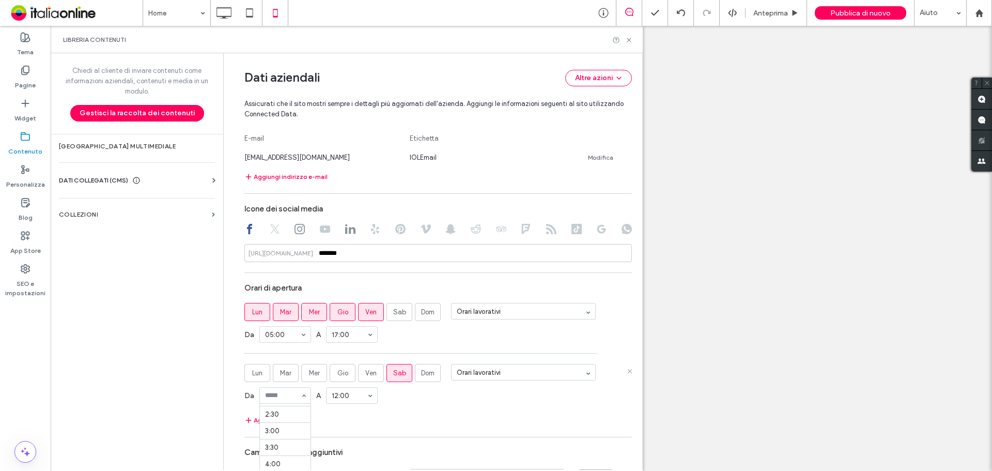
scroll to position [155, 0]
drag, startPoint x: 277, startPoint y: 422, endPoint x: 300, endPoint y: 420, distance: 22.8
click at [471, 420] on div "Aggiungi orario" at bounding box center [437, 420] width 387 height 12
click at [626, 39] on icon at bounding box center [629, 40] width 8 height 8
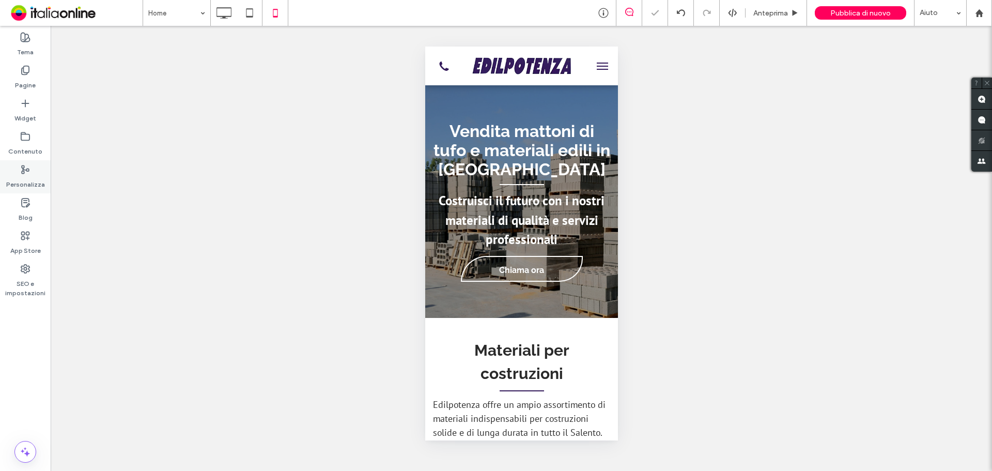
scroll to position [0, 0]
click at [20, 145] on label "Contenuto" at bounding box center [25, 149] width 34 height 14
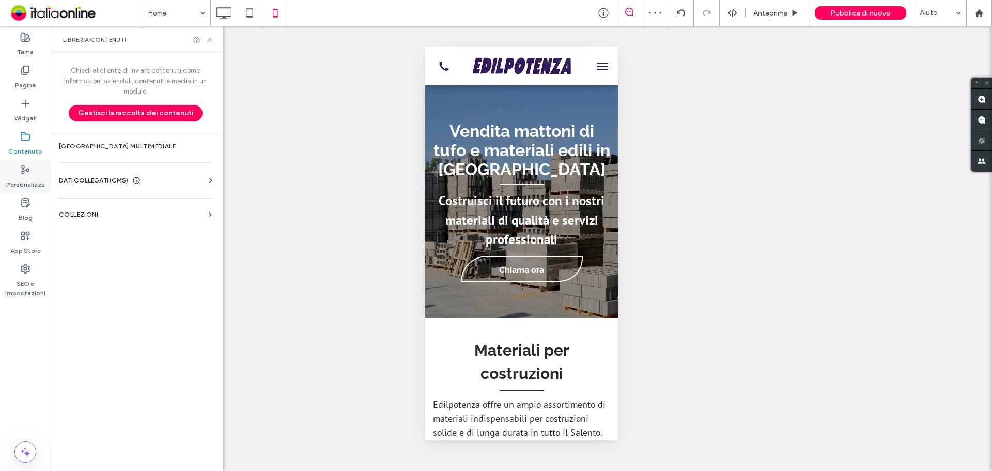
click at [29, 174] on icon at bounding box center [25, 169] width 10 height 10
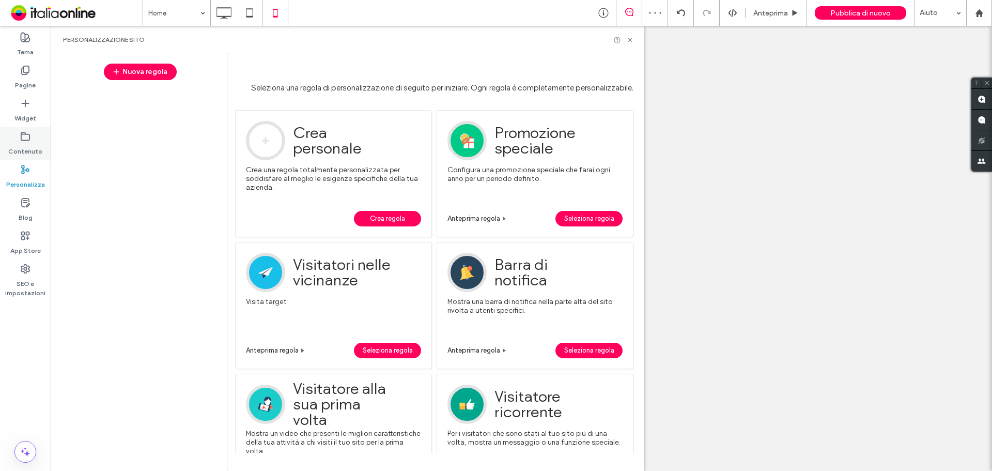
click at [25, 139] on icon at bounding box center [25, 136] width 10 height 10
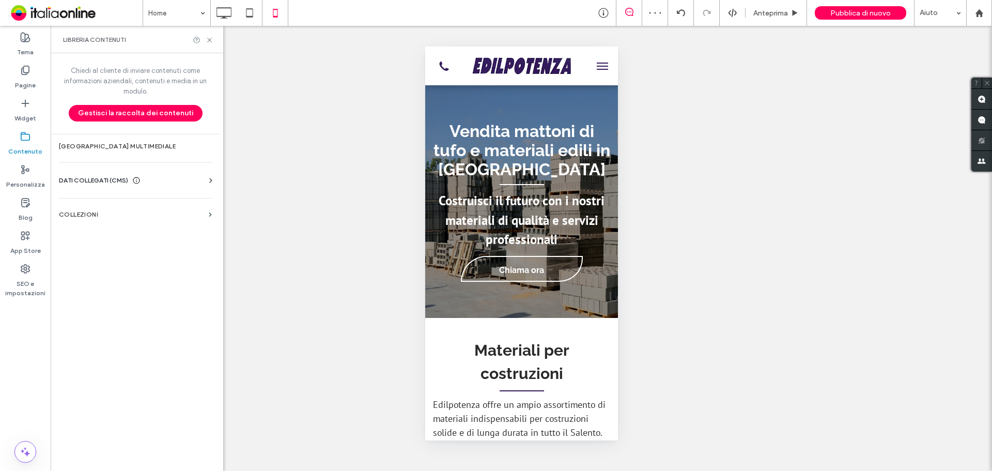
click at [152, 204] on div at bounding box center [135, 272] width 163 height 379
click at [151, 215] on label "COLLEZIONI" at bounding box center [132, 214] width 146 height 7
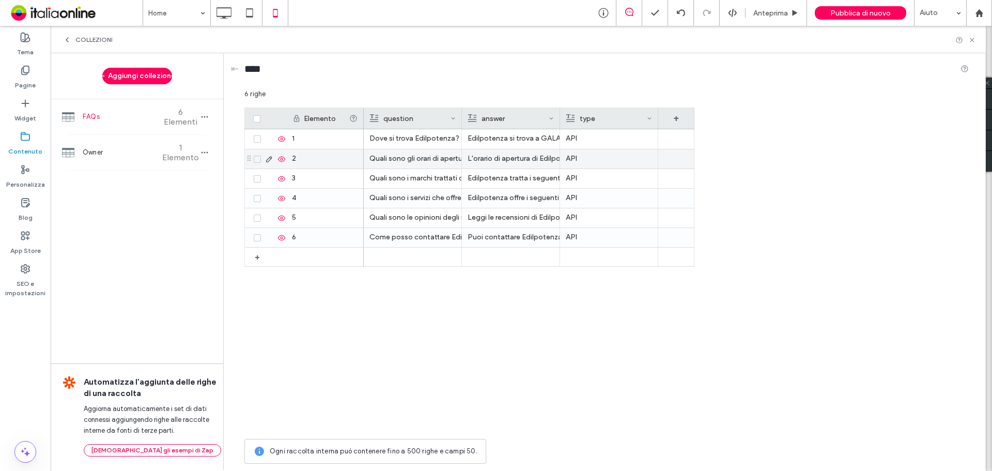
click at [536, 154] on div "L'orario di apertura di Edilpotenza è: da Lunedì a Venerdì: 06:00 - 17:00, Saba…" at bounding box center [510, 158] width 86 height 19
click at [536, 154] on div "L'orario di apertura di Edilpotenza è: da Lunedì a Venerdì: 06:00 - 17:00, Saba…" at bounding box center [511, 159] width 86 height 19
click at [647, 150] on span "**********" at bounding box center [560, 154] width 194 height 14
click at [540, 158] on span "**********" at bounding box center [560, 154] width 194 height 14
click at [516, 159] on span "**********" at bounding box center [560, 154] width 194 height 14
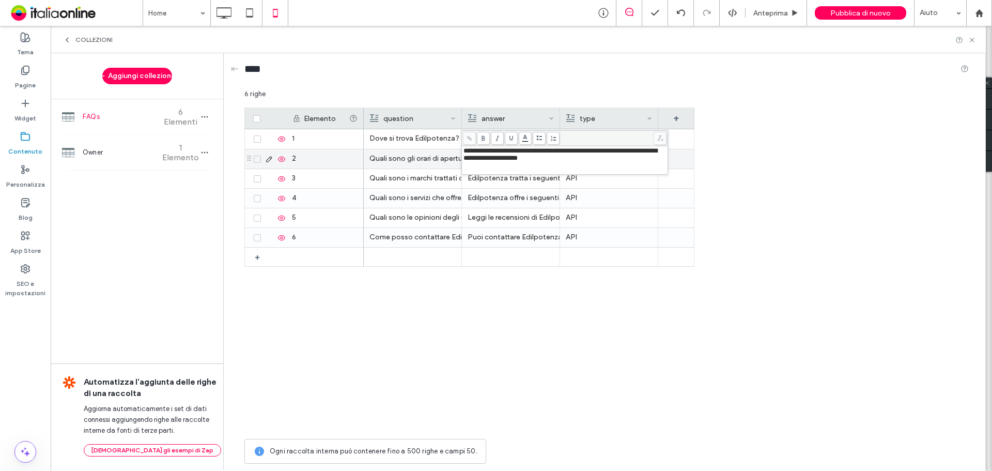
click at [792, 138] on div "Elemento question answer type + 1 2 3 4 5 6 + Dove si trova Edilpotenza? Edilpo…" at bounding box center [606, 270] width 724 height 326
click at [969, 41] on icon at bounding box center [972, 40] width 8 height 8
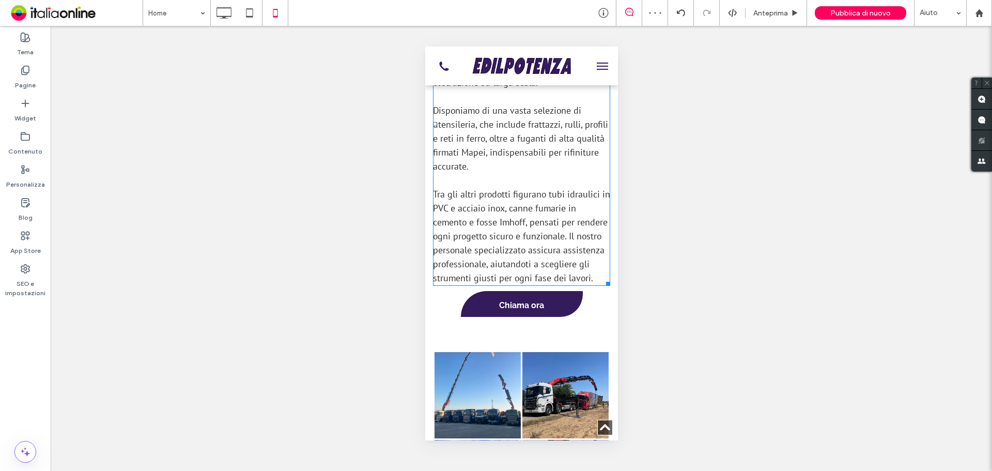
scroll to position [2376, 0]
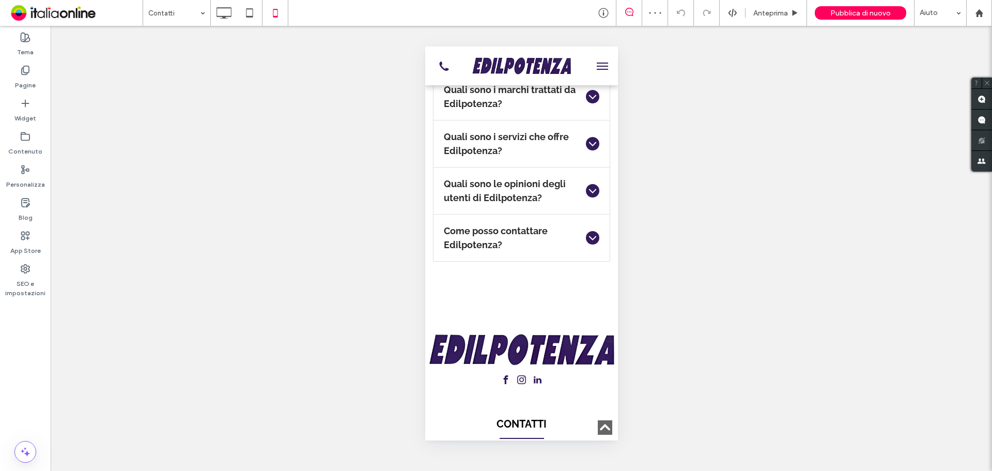
scroll to position [1860, 0]
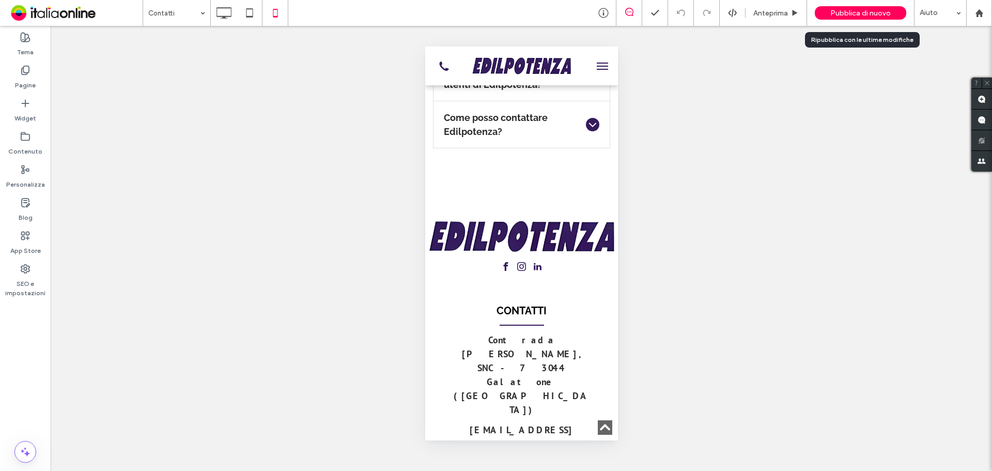
click at [855, 16] on span "Pubblica di nuovo" at bounding box center [860, 13] width 60 height 9
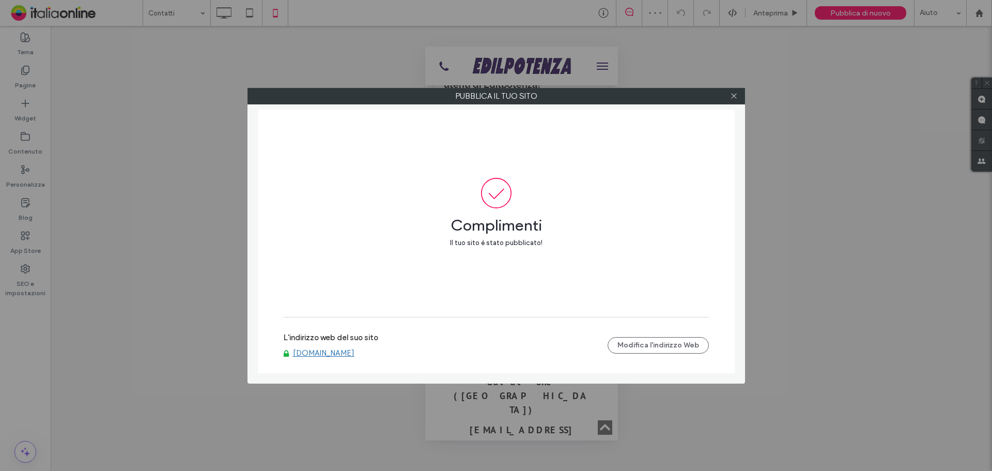
click at [345, 354] on link "www.edilpotenza.com" at bounding box center [323, 352] width 61 height 9
drag, startPoint x: 732, startPoint y: 91, endPoint x: 732, endPoint y: 98, distance: 6.7
click at [732, 91] on span at bounding box center [734, 95] width 8 height 15
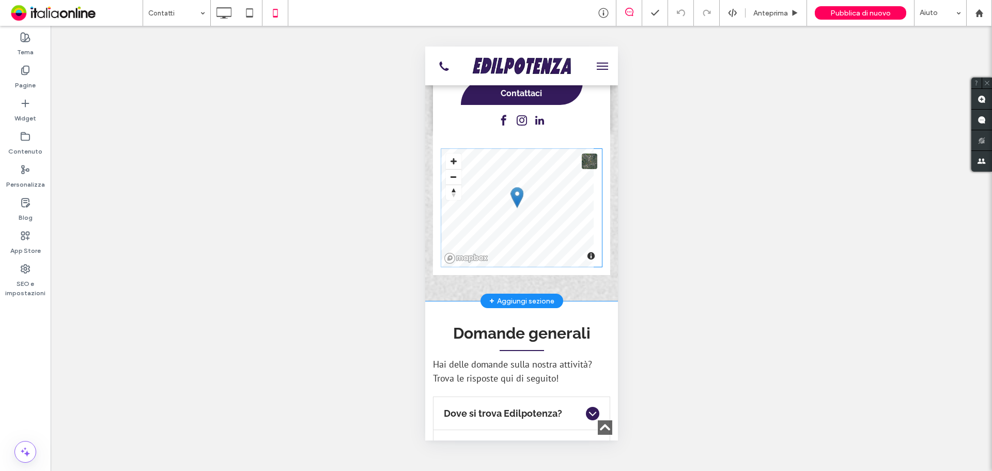
scroll to position [1033, 0]
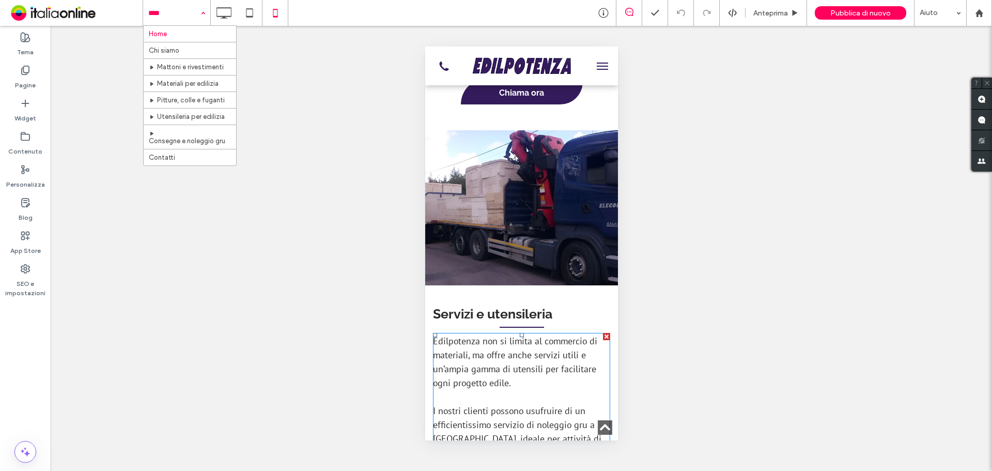
scroll to position [1911, 0]
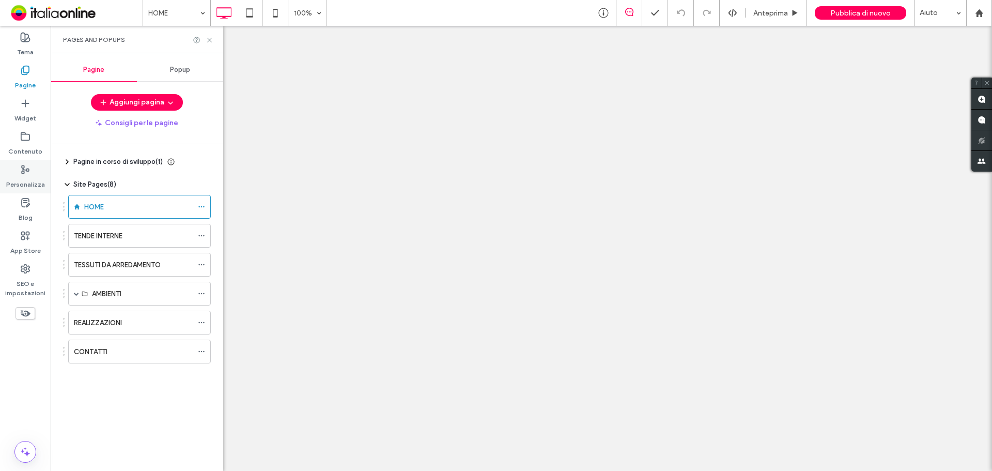
click at [30, 179] on label "Personalizza" at bounding box center [25, 182] width 39 height 14
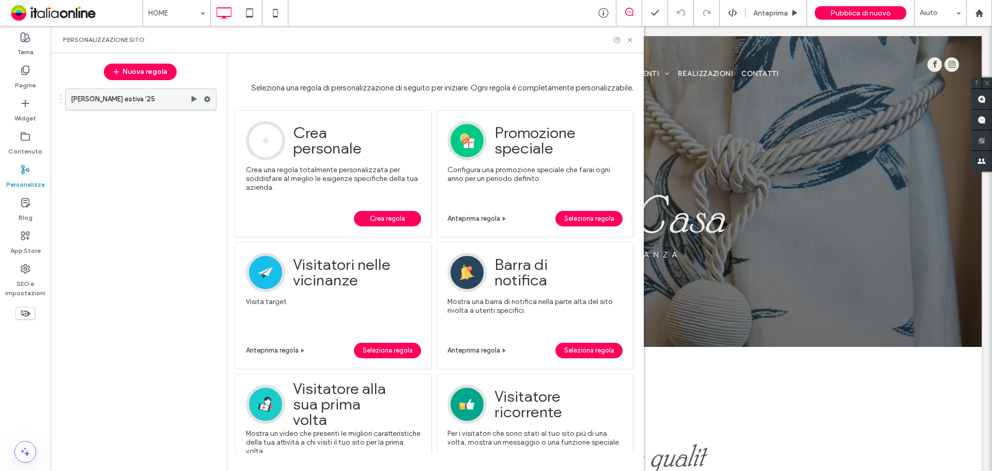
click at [209, 96] on icon at bounding box center [207, 99] width 7 height 7
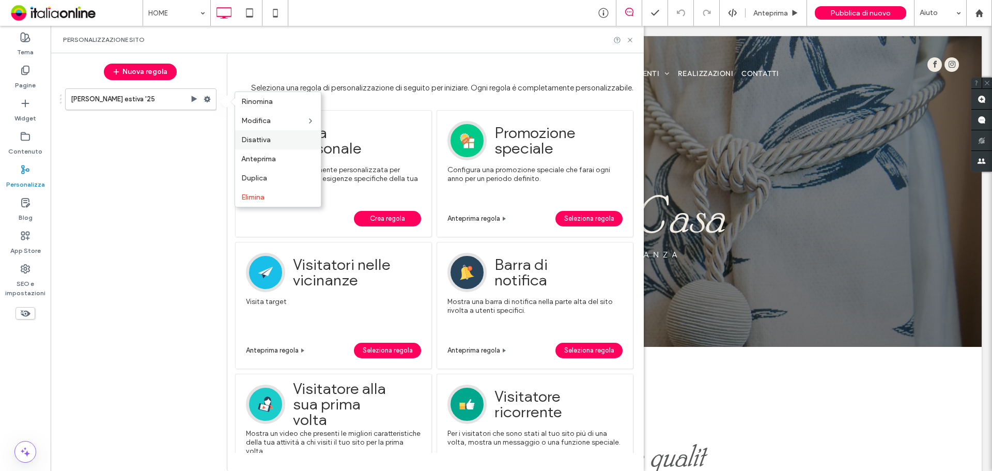
click at [268, 134] on div "Disattiva" at bounding box center [278, 139] width 86 height 19
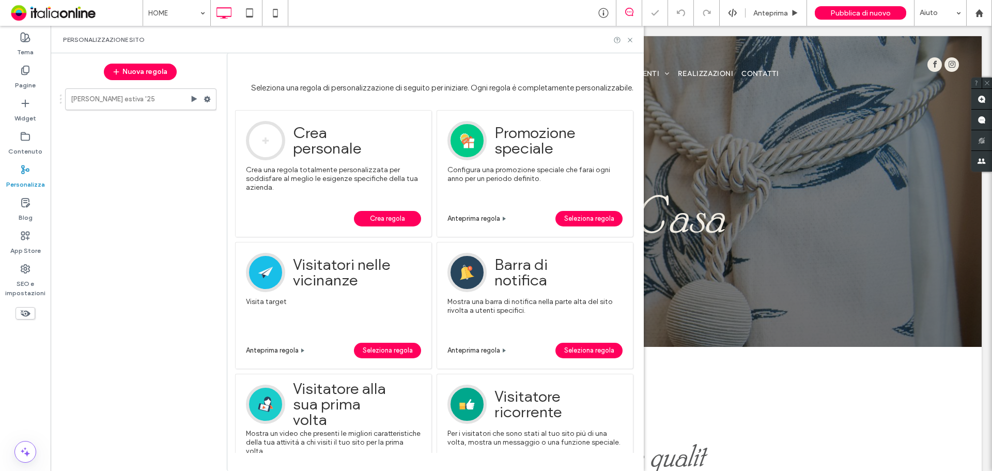
click at [636, 39] on div "Personalizzazione sito" at bounding box center [347, 39] width 593 height 27
click at [633, 39] on icon at bounding box center [630, 40] width 8 height 8
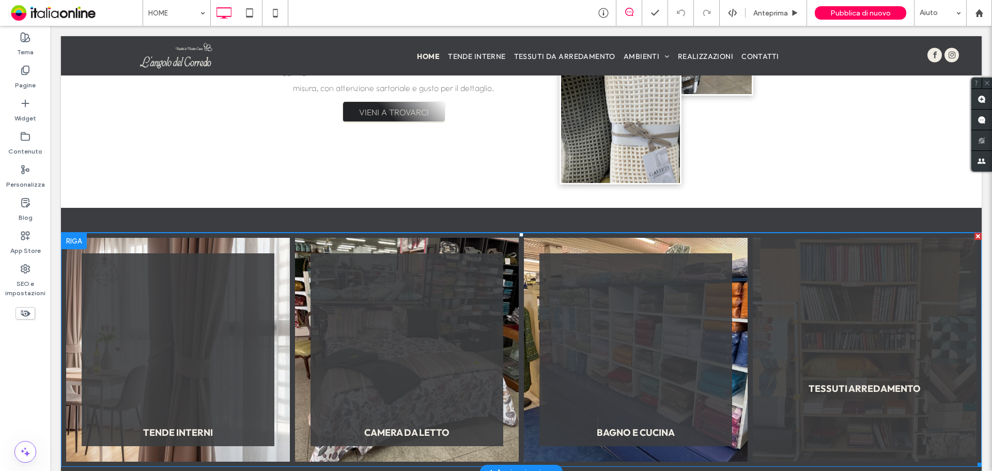
scroll to position [1291, 0]
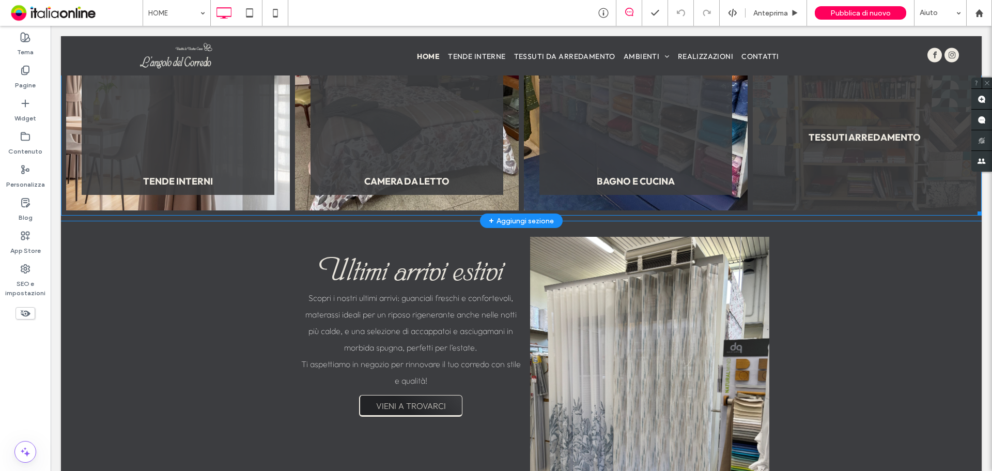
click at [881, 175] on link at bounding box center [865, 99] width 224 height 224
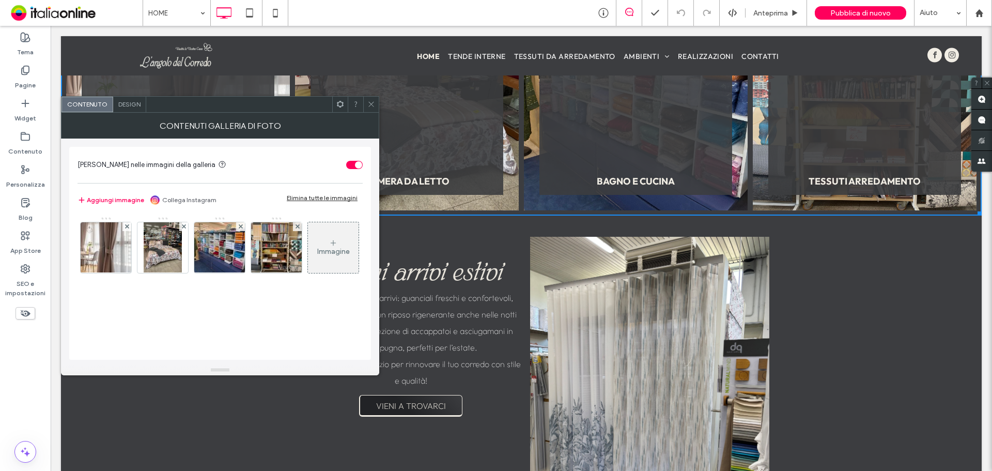
click at [308, 272] on div "Immagine" at bounding box center [333, 247] width 51 height 49
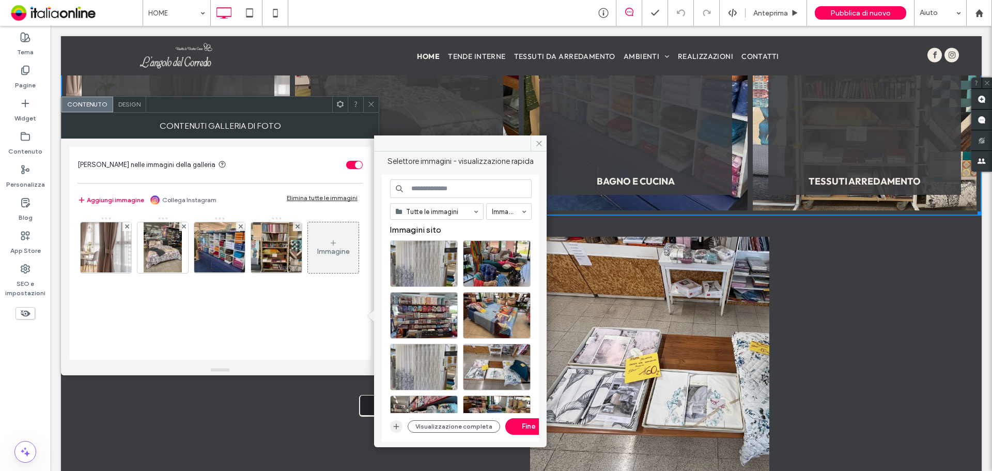
click at [398, 420] on span "button" at bounding box center [396, 426] width 12 height 12
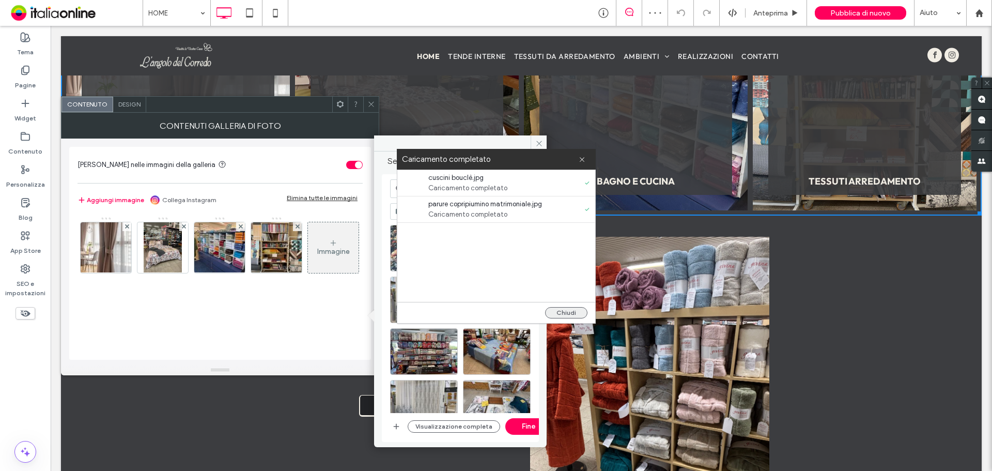
click at [564, 307] on button "Chiudi" at bounding box center [566, 312] width 42 height 11
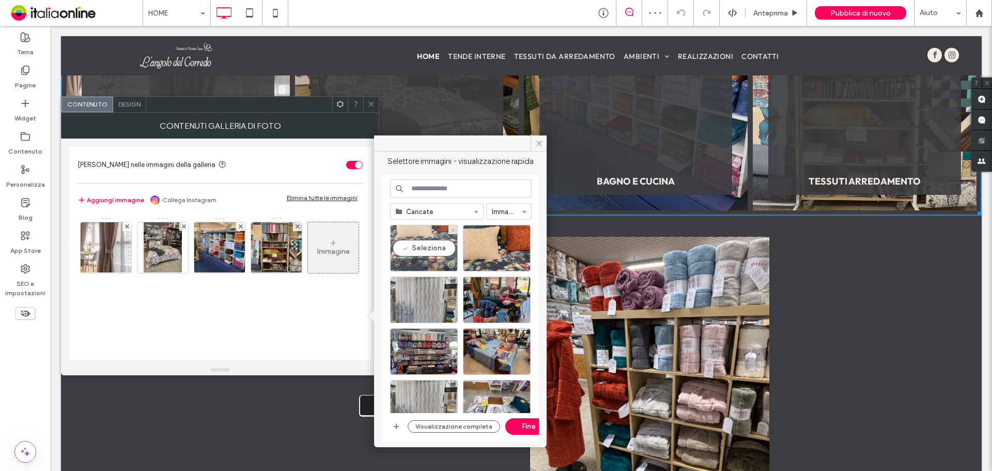
click at [440, 249] on div "Seleziona" at bounding box center [424, 248] width 68 height 46
click at [496, 249] on div "Seleziona" at bounding box center [497, 248] width 68 height 46
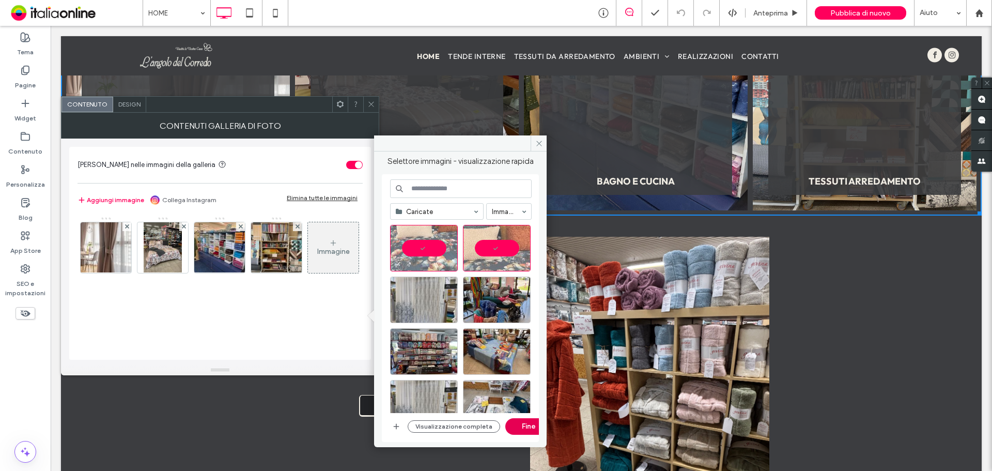
click at [526, 427] on button "Fine" at bounding box center [528, 426] width 46 height 17
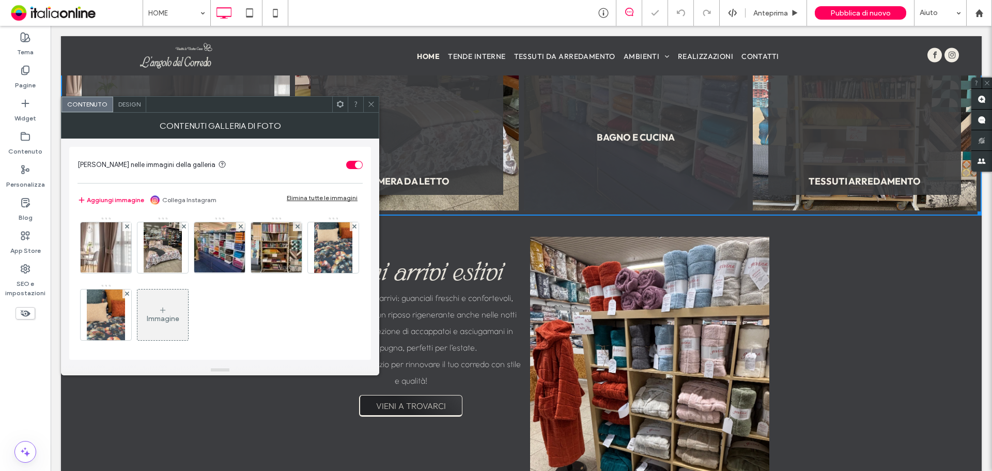
scroll to position [1405, 0]
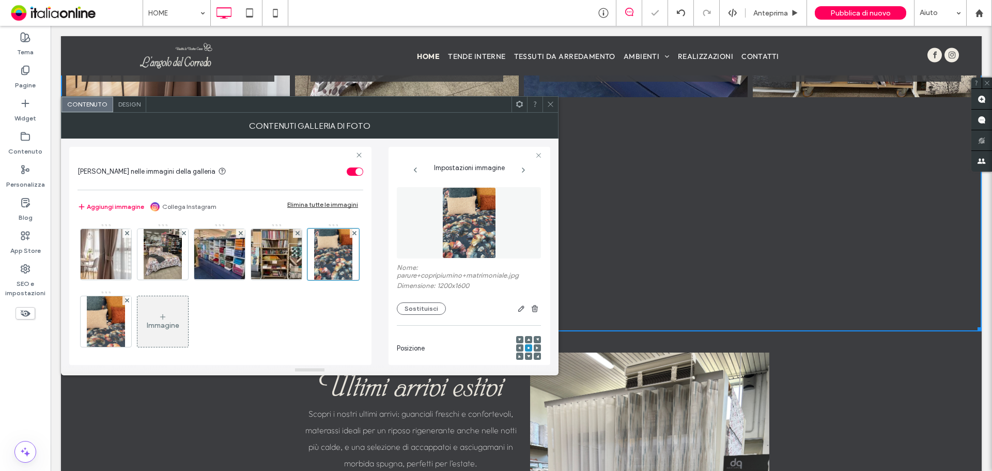
click at [551, 109] on span at bounding box center [551, 104] width 8 height 15
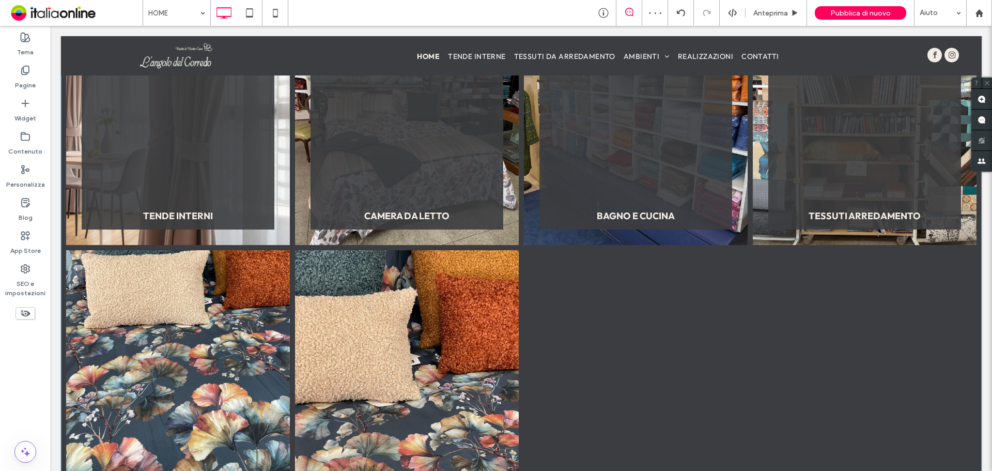
scroll to position [1353, 0]
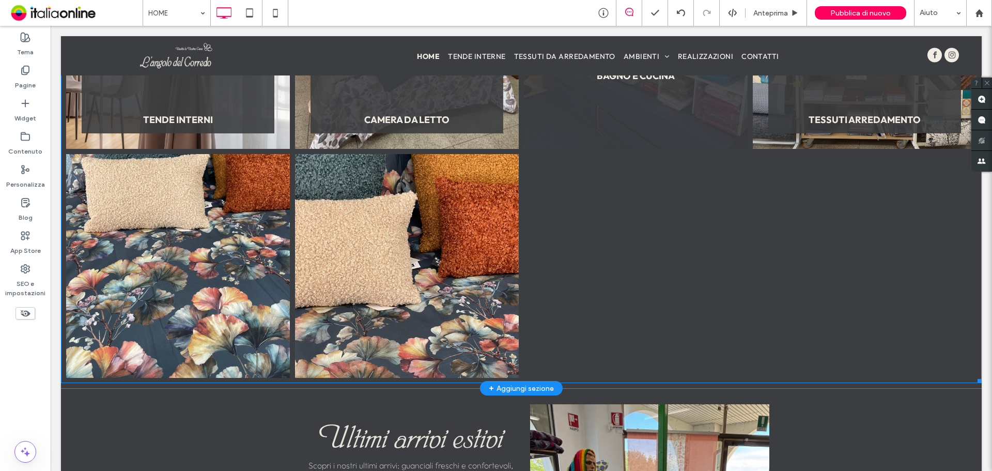
click at [654, 89] on link at bounding box center [636, 37] width 224 height 224
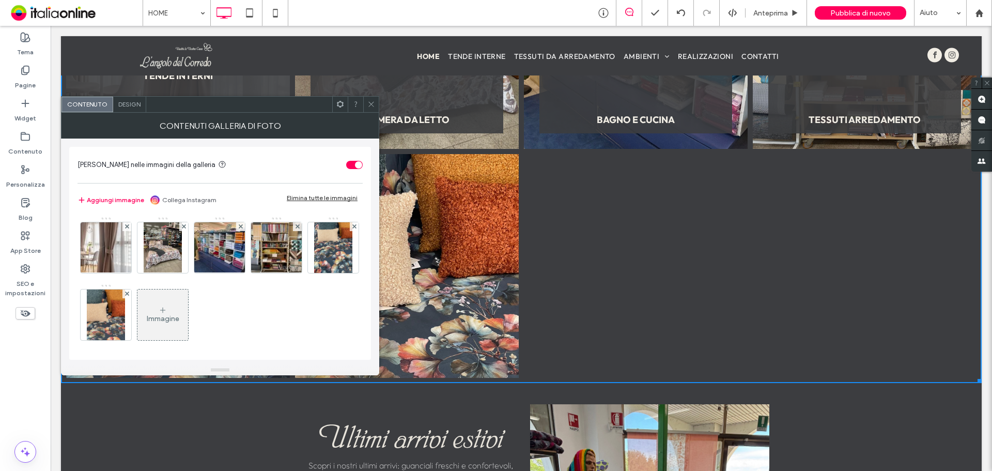
drag, startPoint x: 115, startPoint y: 95, endPoint x: 171, endPoint y: 123, distance: 63.8
click at [115, 95] on link at bounding box center [178, 37] width 224 height 224
click at [129, 101] on span "Design" at bounding box center [129, 104] width 22 height 8
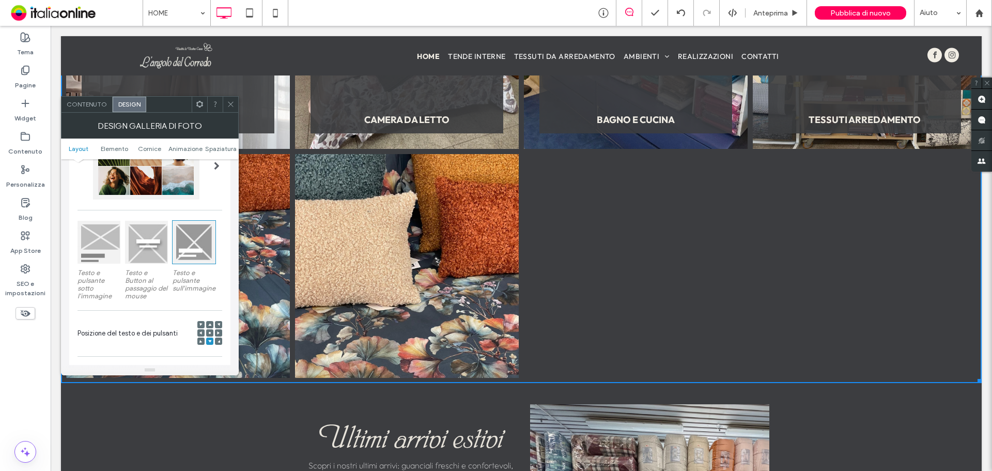
scroll to position [207, 0]
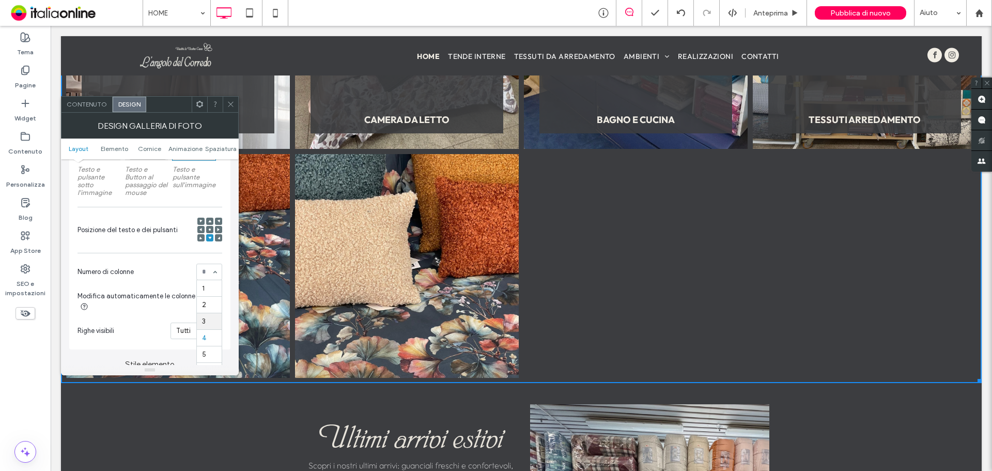
click at [213, 315] on section "Modifica automaticamente le colonne" at bounding box center [149, 301] width 145 height 32
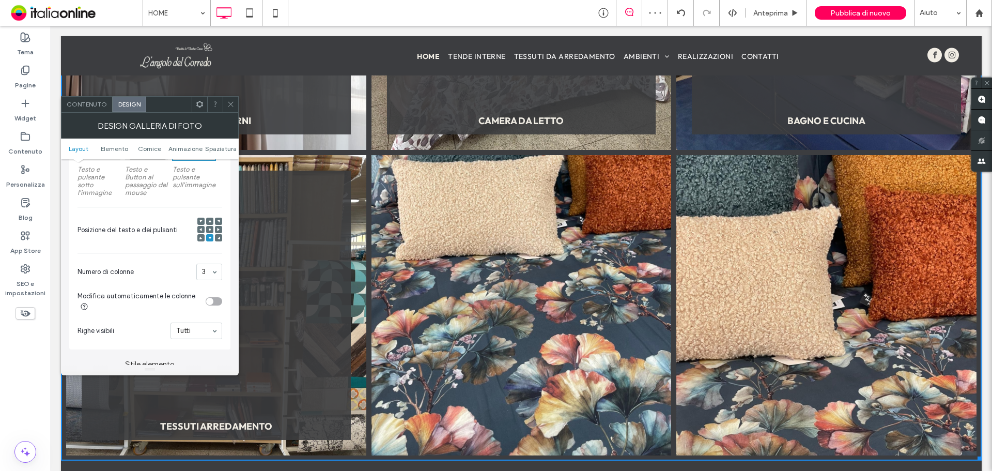
click at [233, 102] on icon at bounding box center [231, 104] width 8 height 8
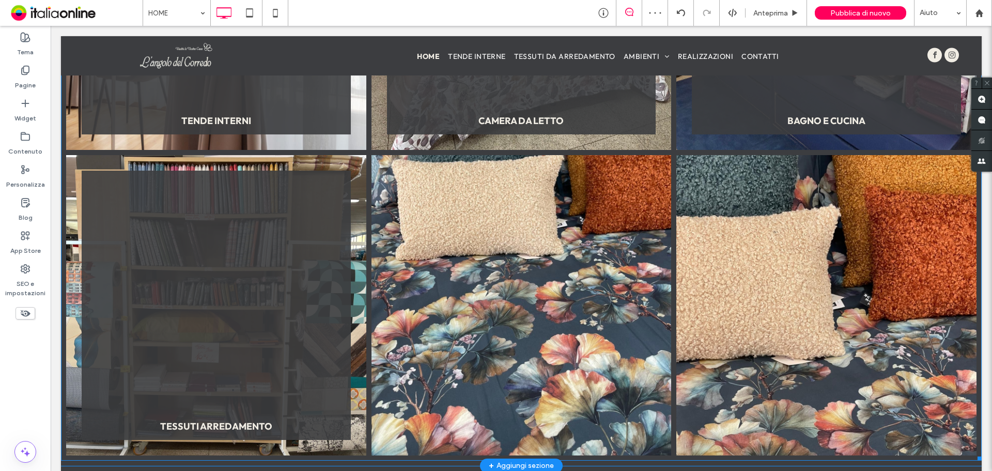
click at [528, 284] on link at bounding box center [521, 305] width 300 height 300
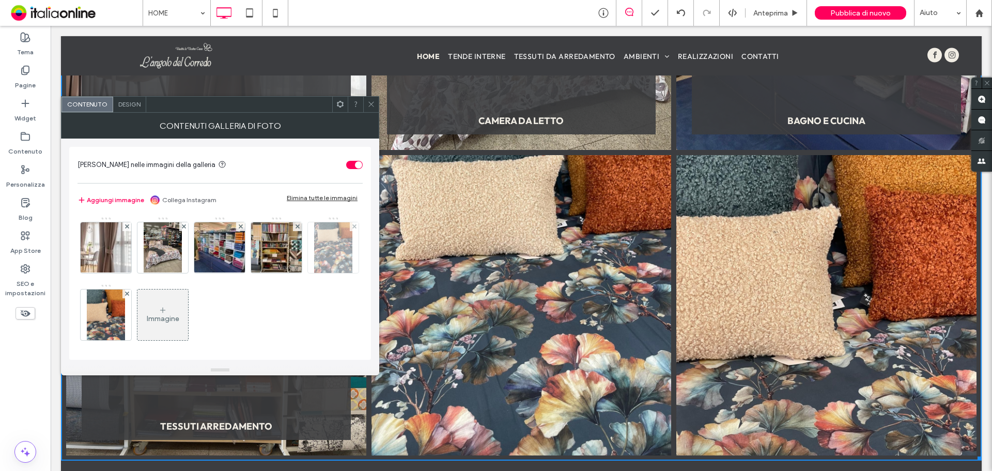
click at [314, 273] on img at bounding box center [333, 247] width 38 height 51
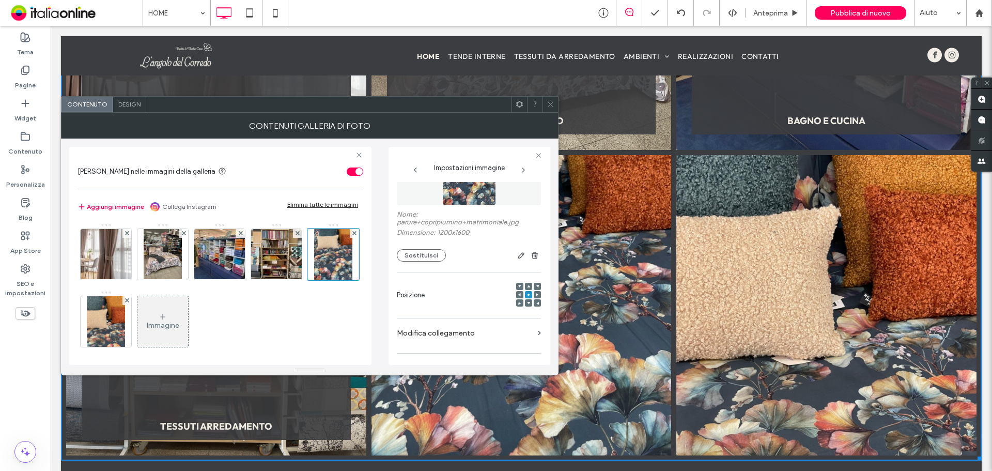
scroll to position [103, 0]
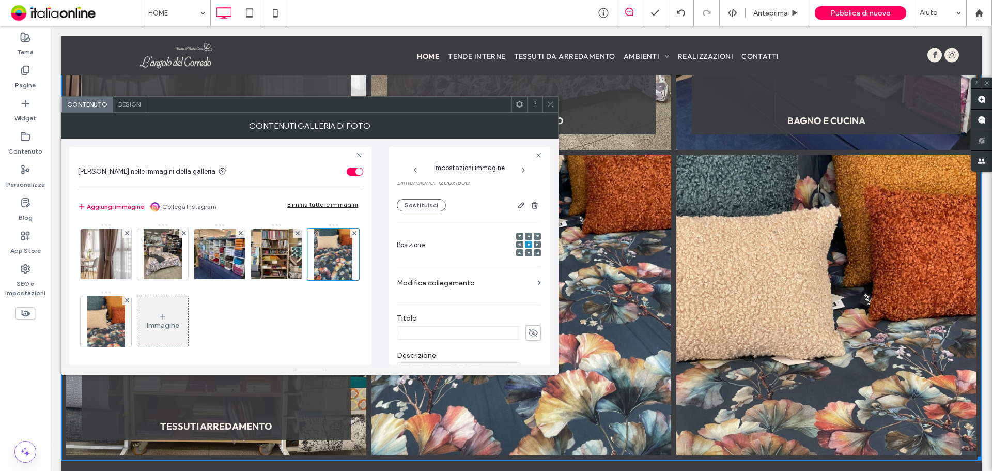
click at [528, 332] on use at bounding box center [532, 333] width 9 height 8
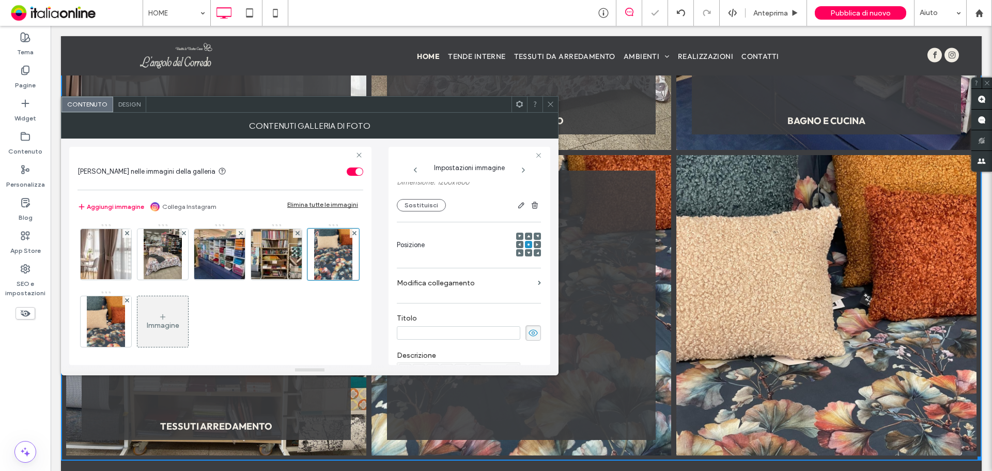
click at [470, 329] on input at bounding box center [458, 332] width 123 height 13
paste input "**********"
type input "**********"
click at [439, 333] on input "**********" at bounding box center [458, 332] width 123 height 13
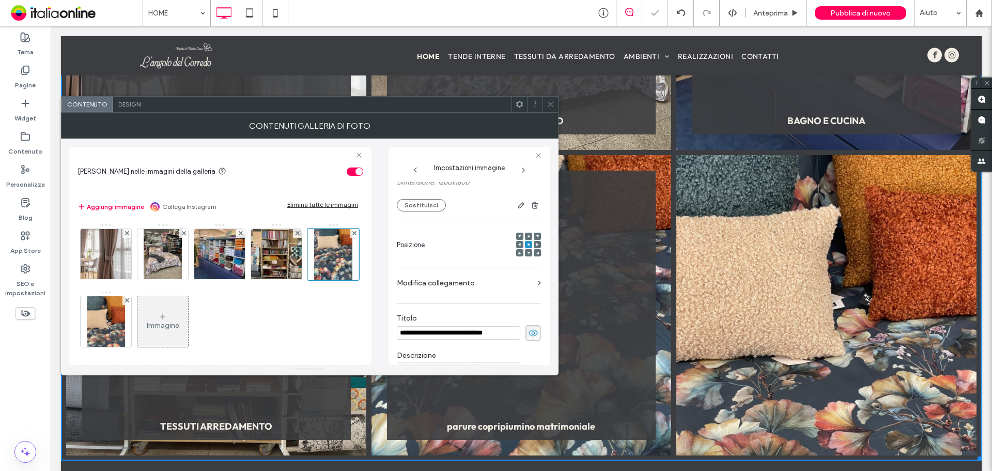
click at [439, 333] on input "**********" at bounding box center [458, 332] width 123 height 13
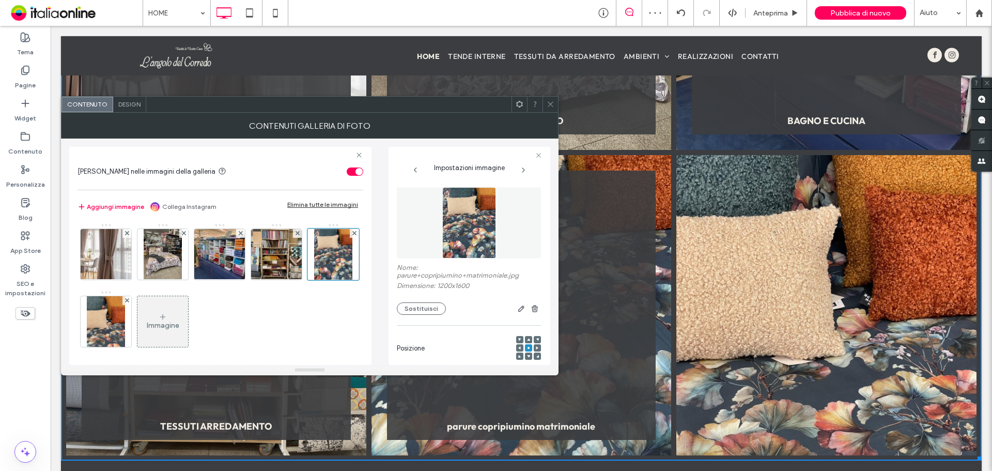
click at [123, 106] on span "Design" at bounding box center [129, 104] width 22 height 8
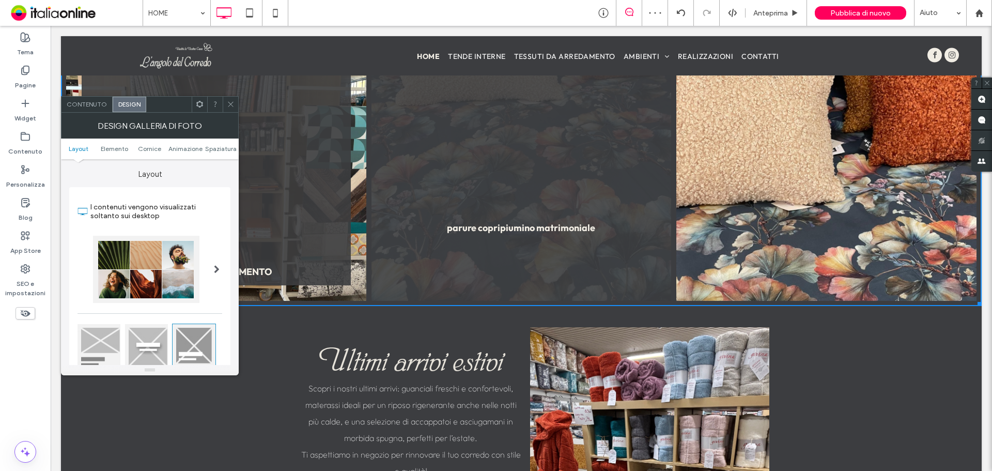
scroll to position [1583, 0]
click at [494, 231] on link at bounding box center [521, 150] width 300 height 300
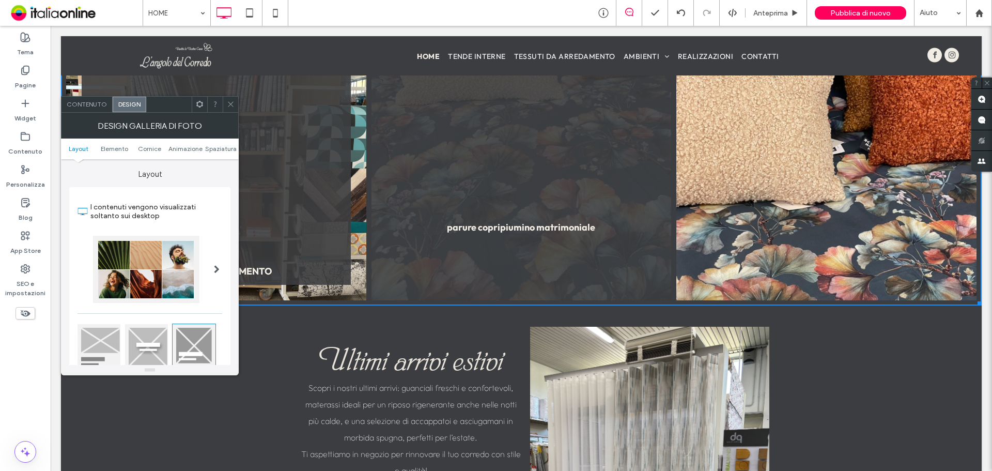
click at [477, 225] on link at bounding box center [521, 150] width 300 height 300
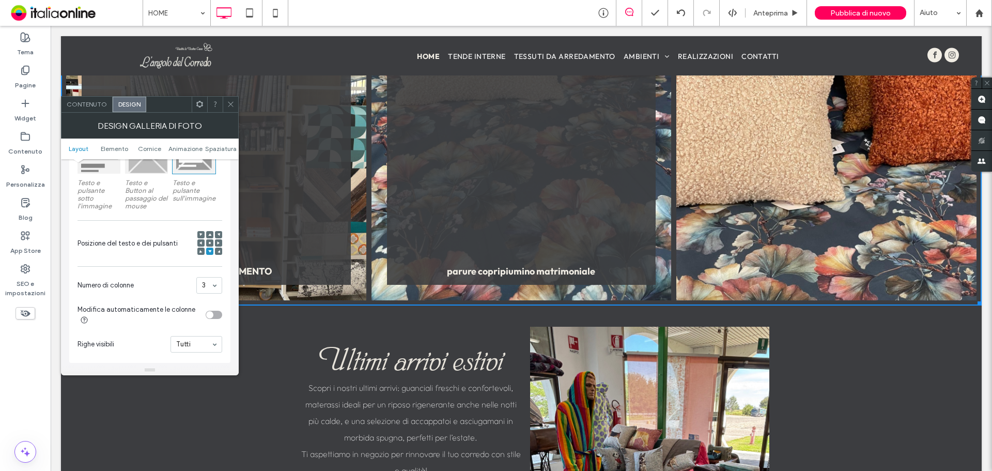
scroll to position [207, 0]
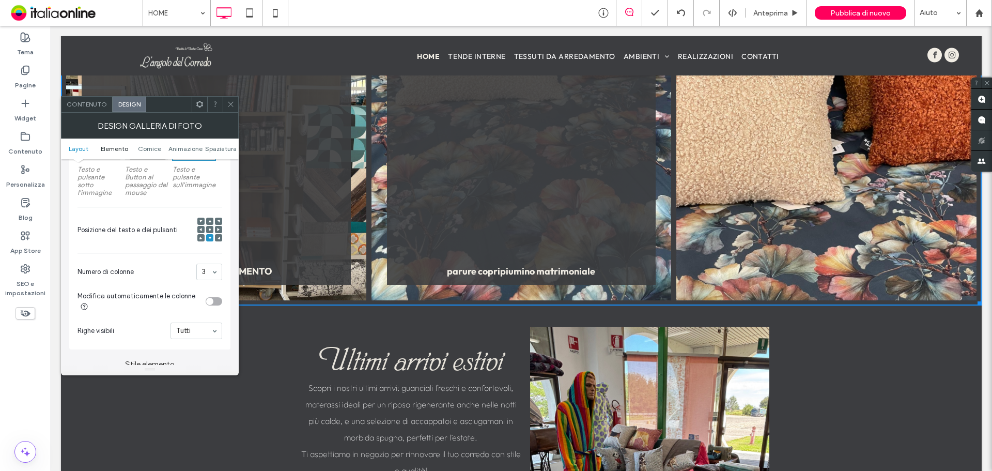
click at [119, 150] on span "Elemento" at bounding box center [114, 149] width 27 height 8
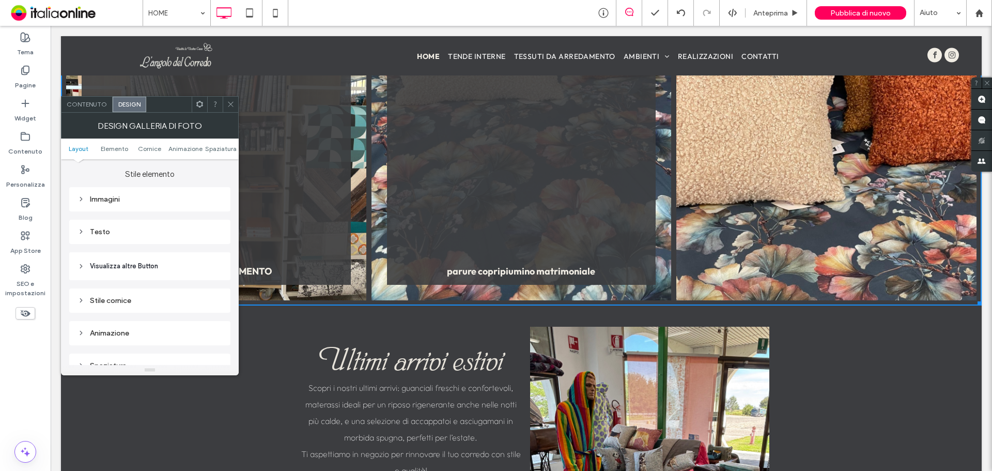
click at [124, 230] on div "Testo" at bounding box center [149, 231] width 145 height 9
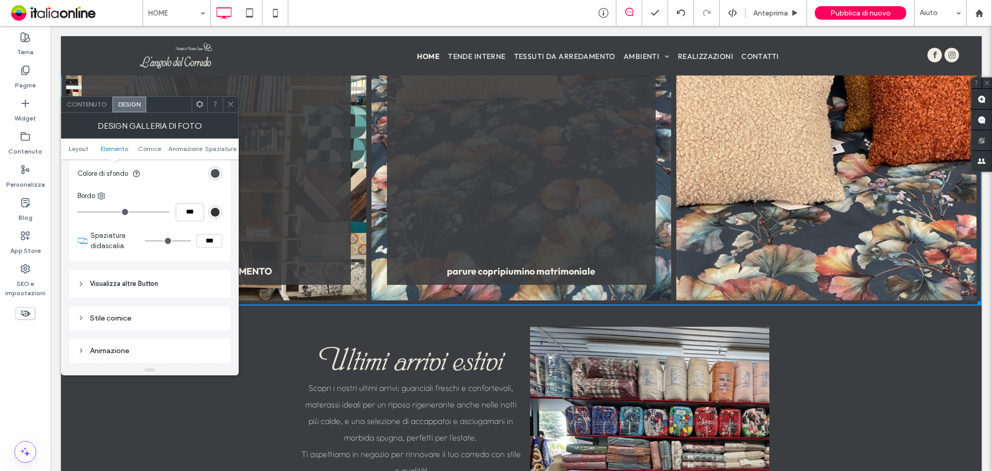
scroll to position [448, 0]
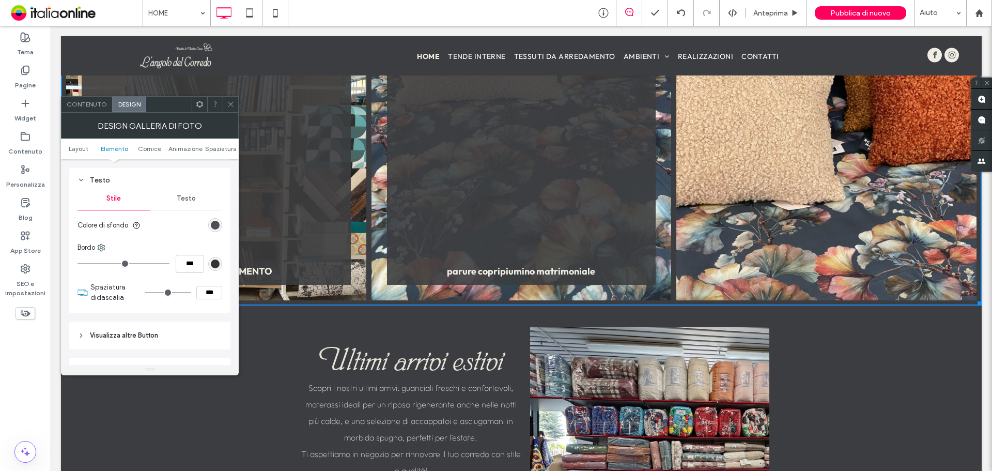
click at [193, 200] on span "Testo" at bounding box center [186, 198] width 19 height 8
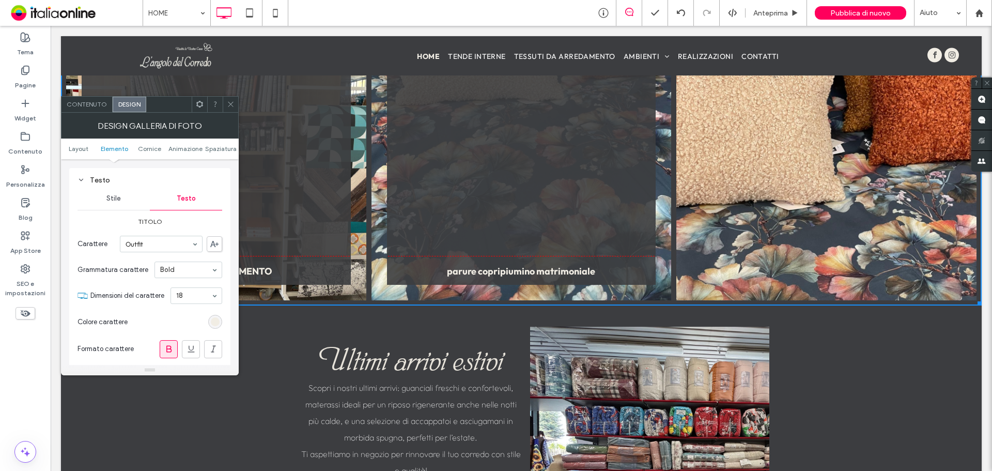
scroll to position [500, 0]
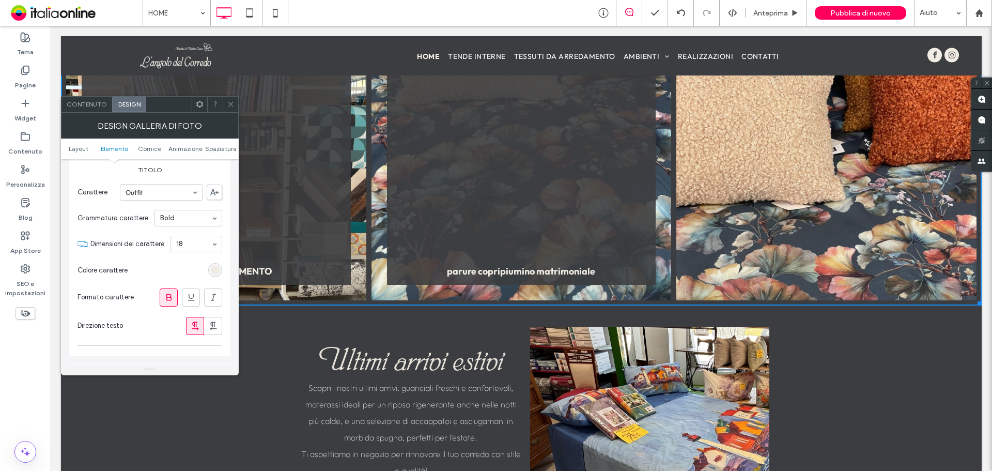
click at [86, 113] on div "Design galleria di foto" at bounding box center [150, 126] width 178 height 26
click at [89, 107] on span "Contenuto" at bounding box center [87, 104] width 40 height 8
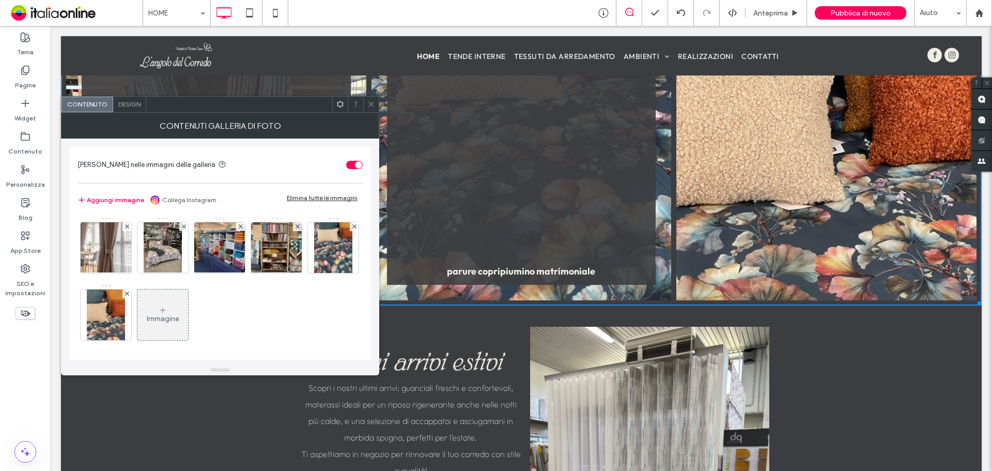
drag, startPoint x: 104, startPoint y: 319, endPoint x: 112, endPoint y: 311, distance: 10.6
click at [314, 273] on img at bounding box center [333, 247] width 38 height 51
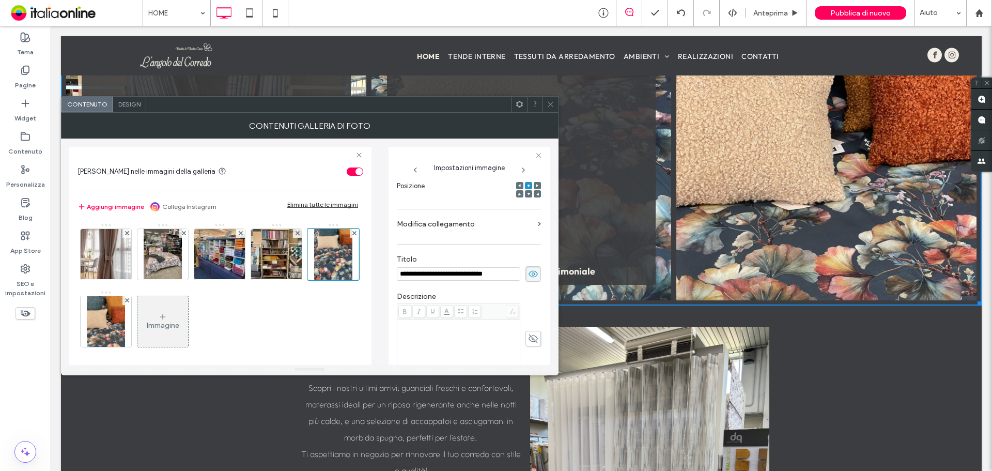
scroll to position [0, 0]
click at [446, 275] on input "**********" at bounding box center [458, 273] width 123 height 13
drag, startPoint x: 446, startPoint y: 275, endPoint x: 547, endPoint y: 275, distance: 100.2
click at [446, 275] on input "**********" at bounding box center [458, 273] width 123 height 13
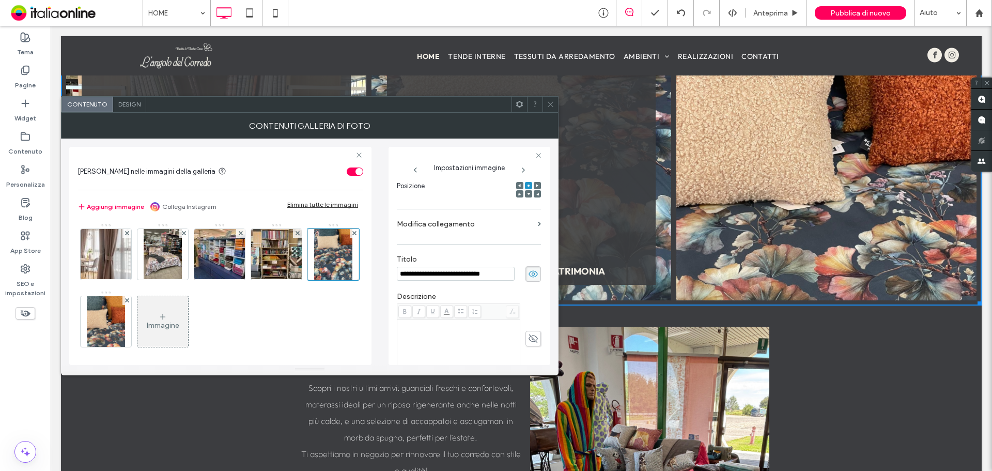
scroll to position [0, 16]
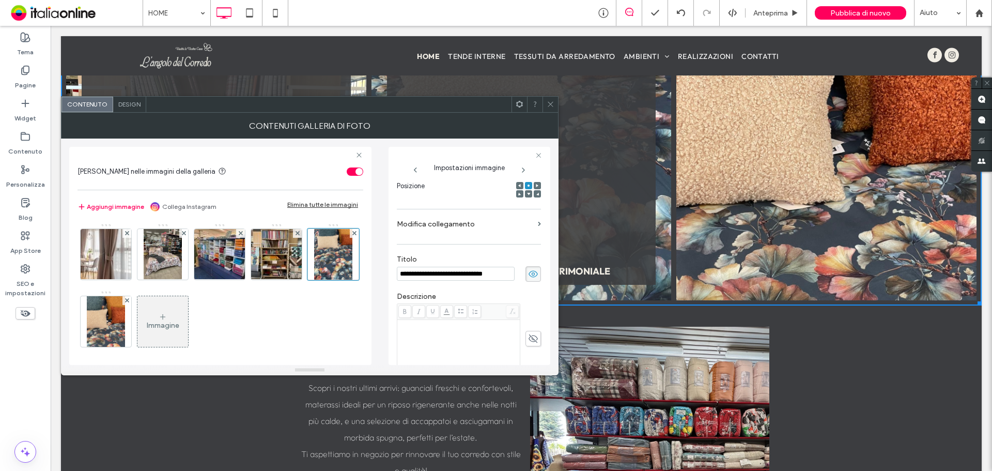
type input "**********"
click at [553, 111] on span at bounding box center [551, 104] width 8 height 15
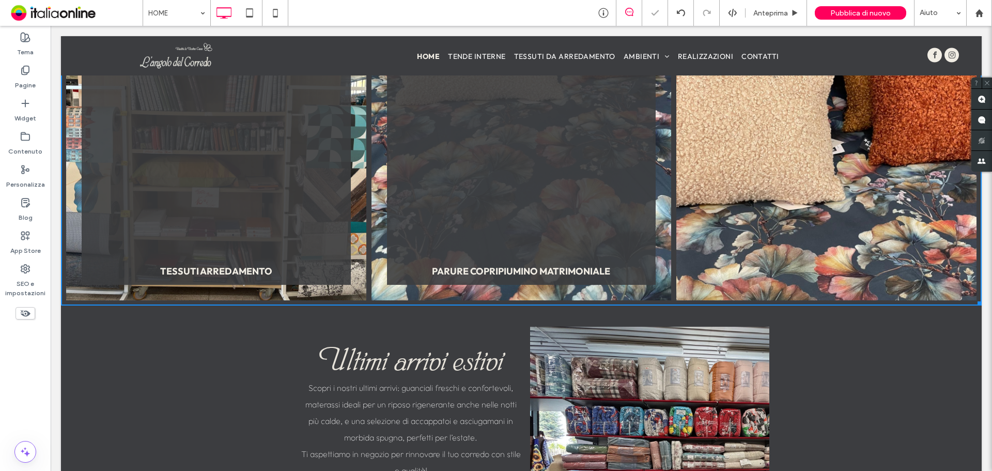
scroll to position [0, 17]
click at [889, 210] on link at bounding box center [826, 150] width 300 height 300
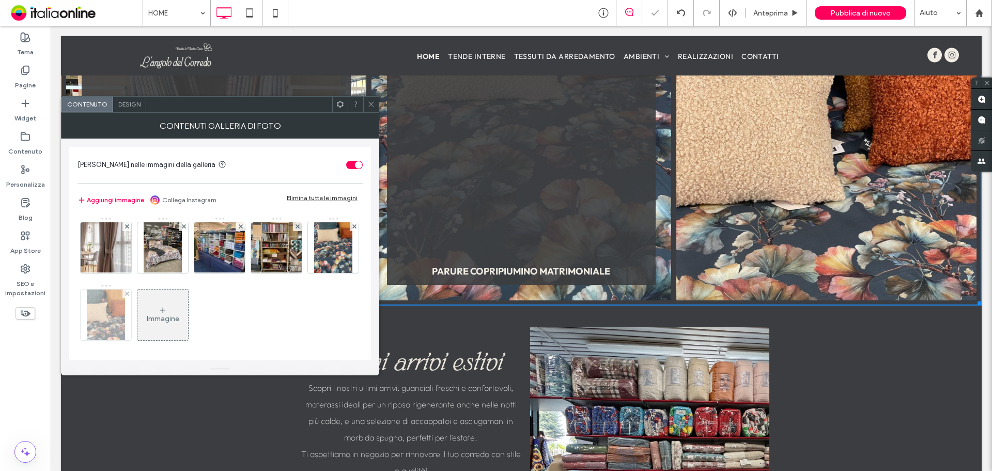
click at [125, 311] on img at bounding box center [106, 314] width 38 height 51
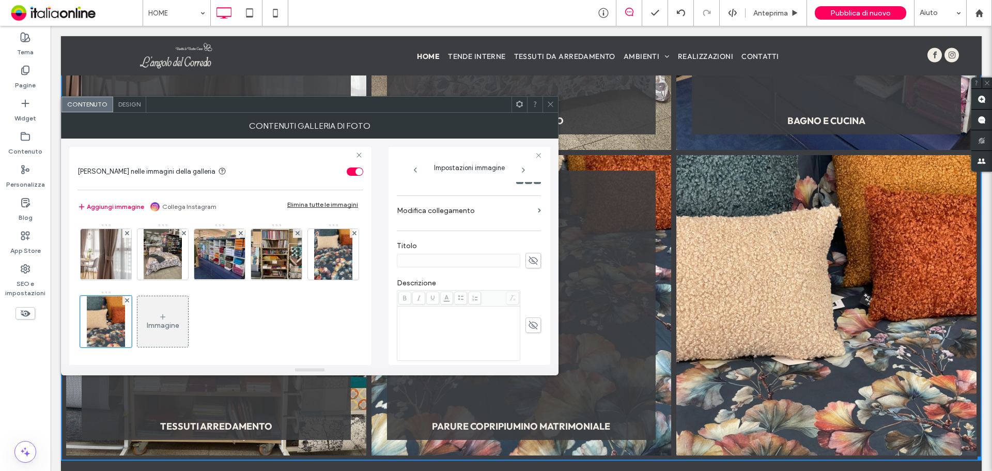
scroll to position [207, 0]
drag, startPoint x: 531, startPoint y: 217, endPoint x: 520, endPoint y: 221, distance: 11.9
click at [531, 217] on icon at bounding box center [533, 221] width 10 height 11
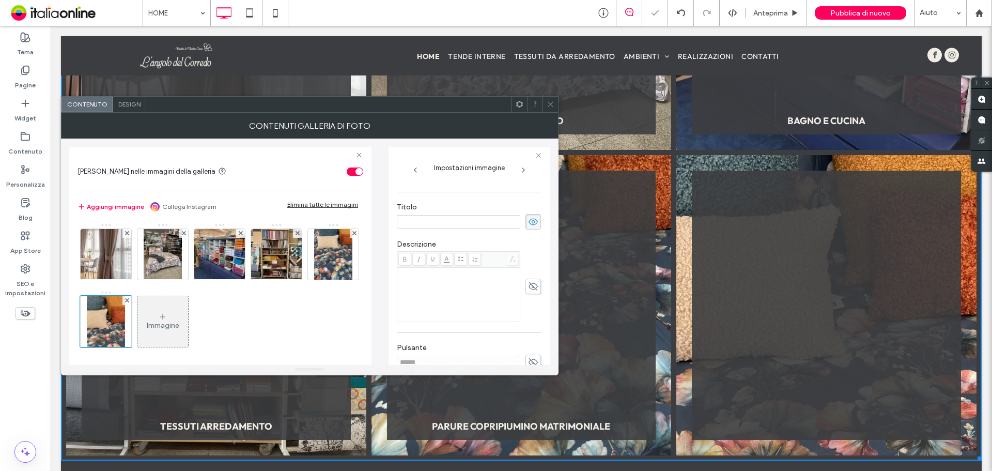
click at [456, 223] on input at bounding box center [458, 221] width 123 height 13
type input "**********"
click at [550, 106] on icon at bounding box center [551, 104] width 8 height 8
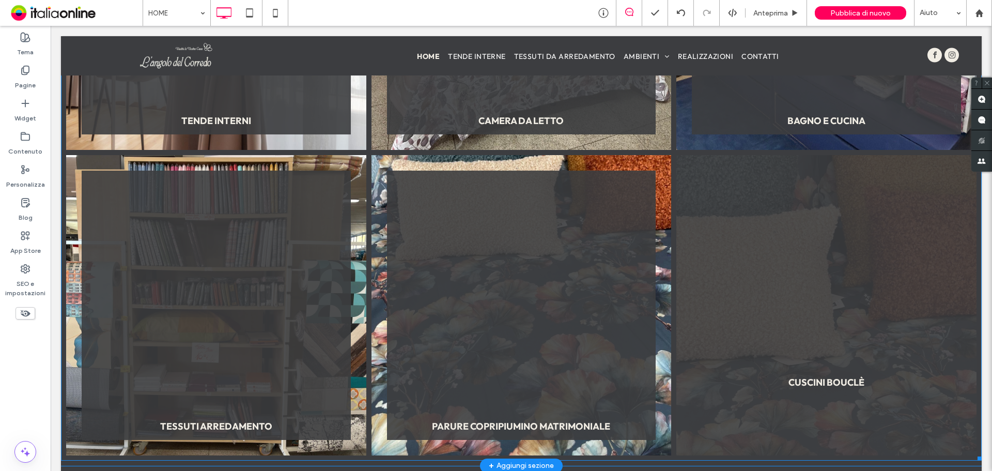
click at [685, 274] on link at bounding box center [826, 305] width 300 height 300
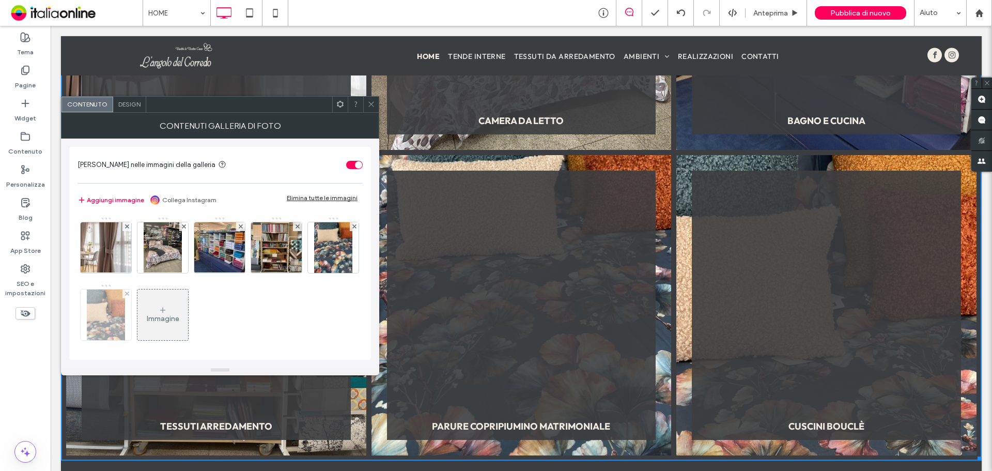
click at [125, 308] on img at bounding box center [106, 314] width 38 height 51
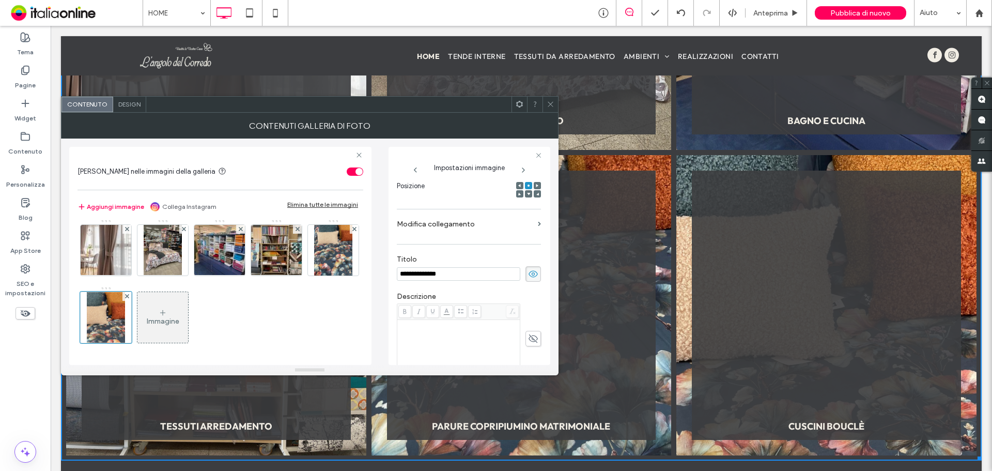
scroll to position [0, 0]
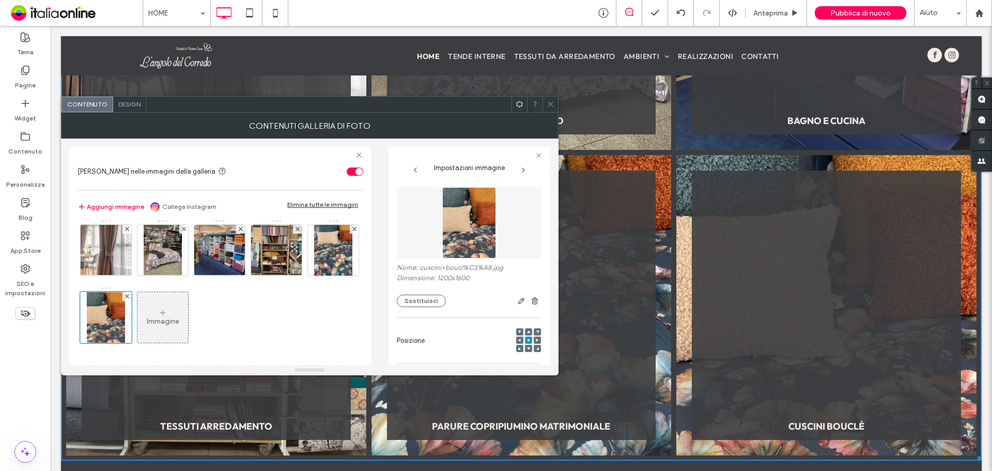
click at [534, 341] on div at bounding box center [537, 339] width 7 height 7
click at [536, 339] on use at bounding box center [537, 339] width 3 height 3
click at [536, 340] on use at bounding box center [537, 339] width 3 height 3
click at [526, 340] on div at bounding box center [528, 339] width 7 height 7
click at [527, 340] on icon at bounding box center [528, 339] width 3 height 3
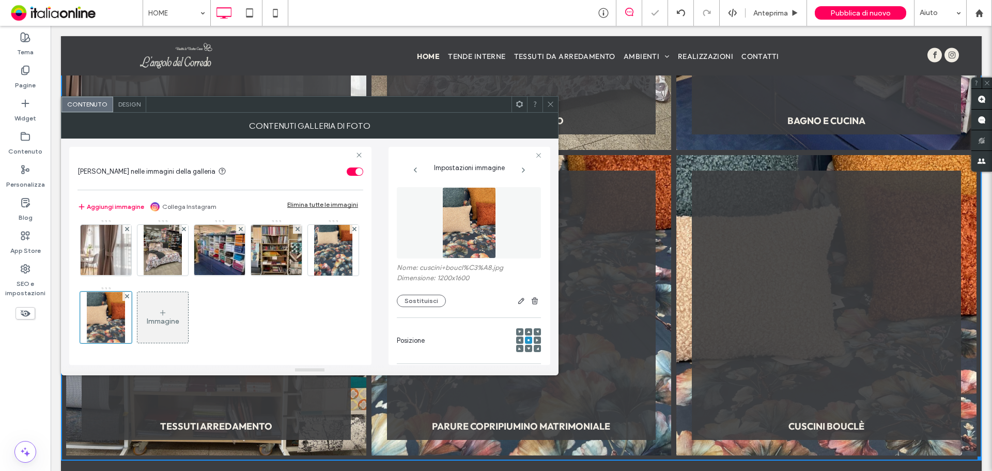
click at [518, 332] on icon at bounding box center [519, 331] width 3 height 3
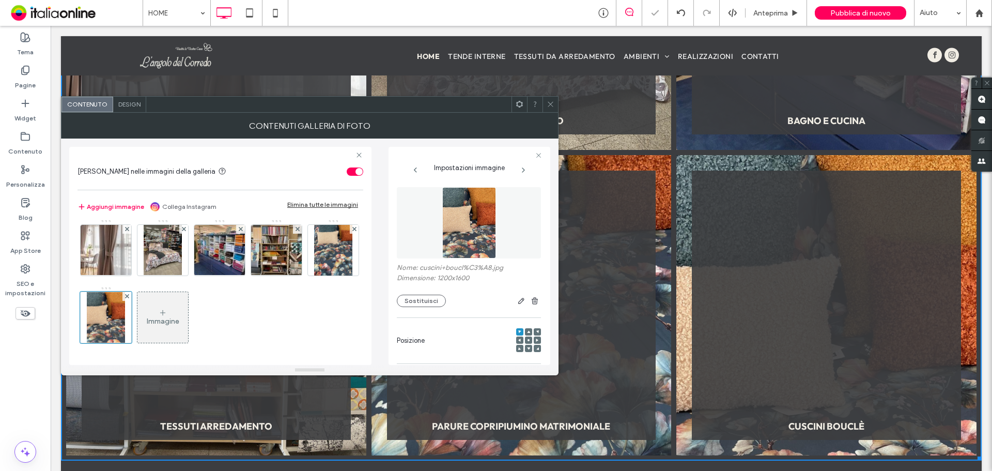
click at [527, 337] on span at bounding box center [528, 339] width 3 height 7
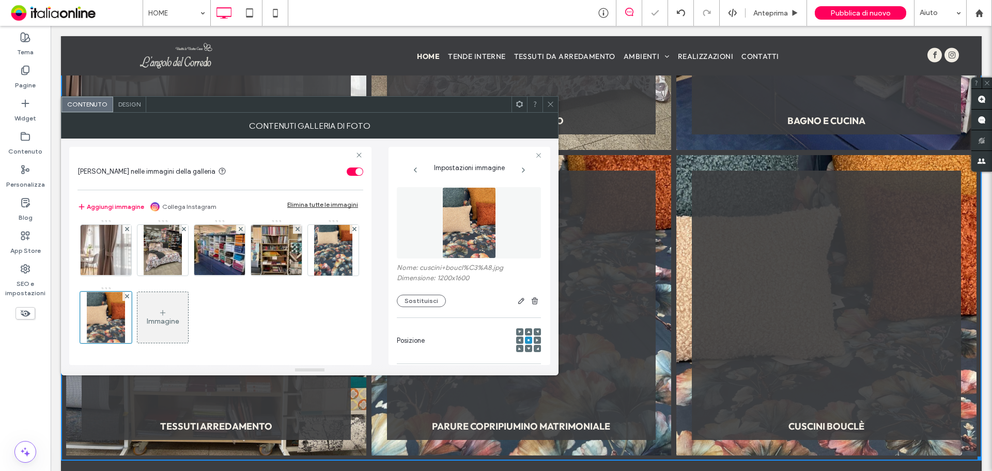
click at [509, 338] on div "Posizione" at bounding box center [469, 340] width 144 height 35
click at [518, 339] on use at bounding box center [519, 339] width 3 height 3
click at [518, 347] on icon at bounding box center [519, 348] width 3 height 3
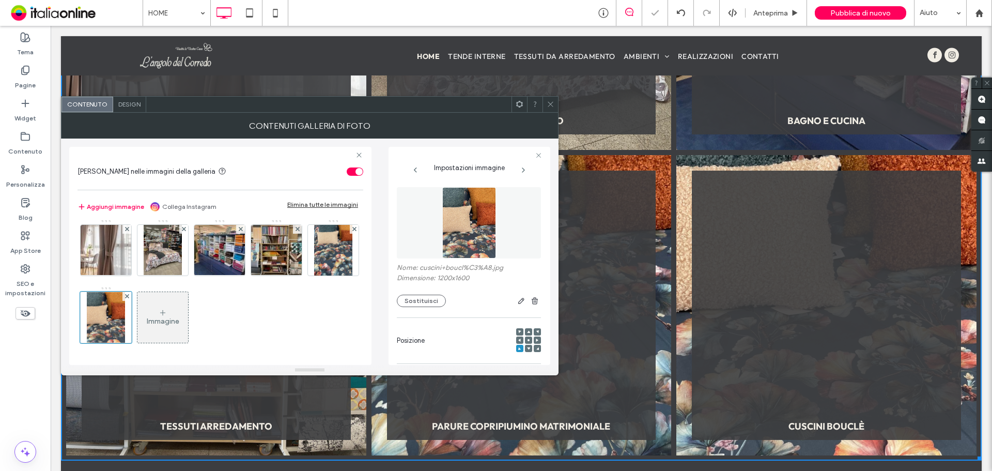
click at [527, 347] on use at bounding box center [528, 348] width 3 height 3
click at [534, 333] on div at bounding box center [537, 331] width 7 height 7
click at [531, 332] on div "**********" at bounding box center [469, 273] width 145 height 183
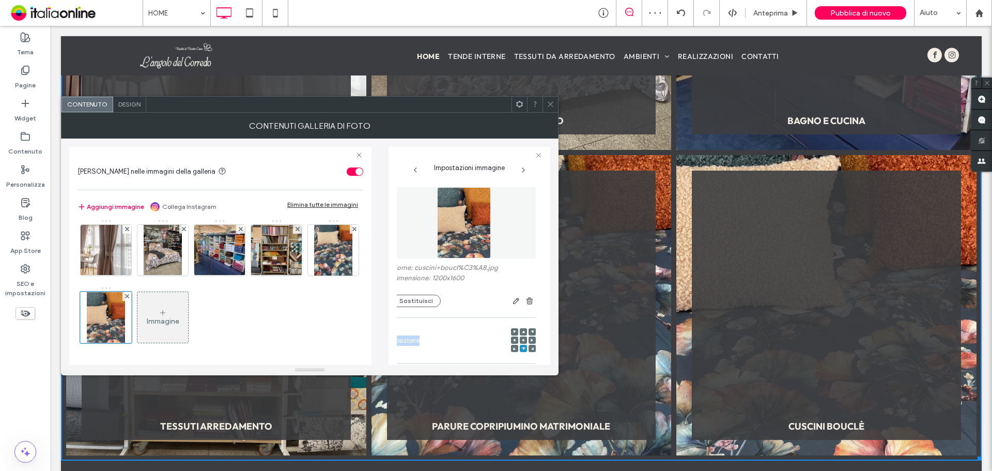
click at [528, 330] on div at bounding box center [531, 331] width 7 height 7
click at [527, 330] on div "**********" at bounding box center [469, 273] width 145 height 183
click at [516, 328] on span at bounding box center [517, 331] width 3 height 7
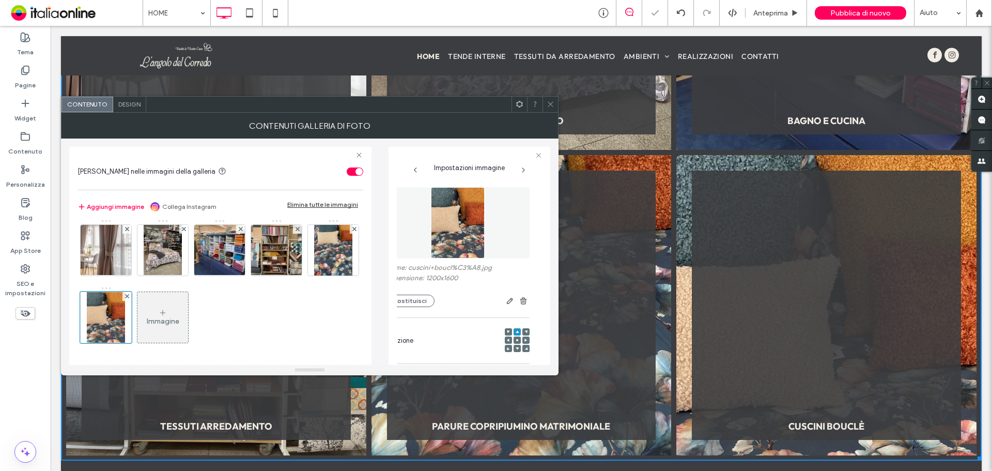
click at [525, 331] on use at bounding box center [526, 331] width 3 height 3
click at [314, 275] on img at bounding box center [333, 250] width 38 height 51
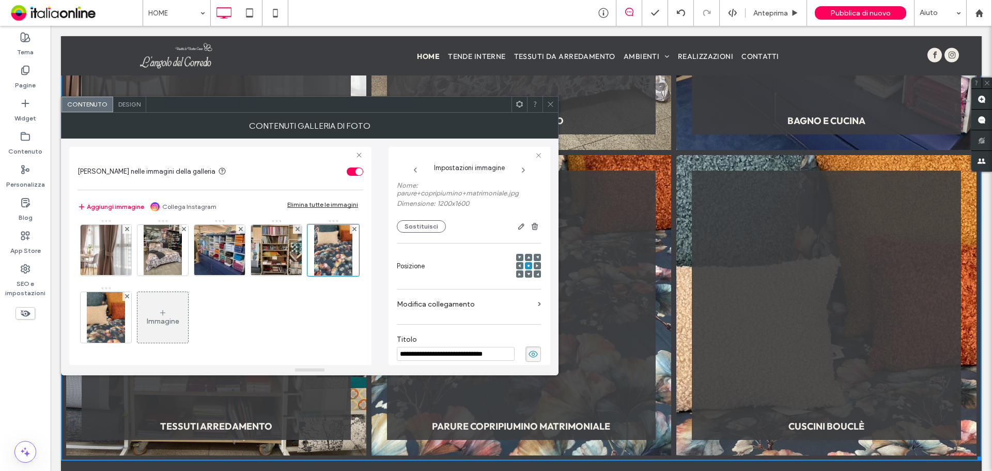
scroll to position [155, 0]
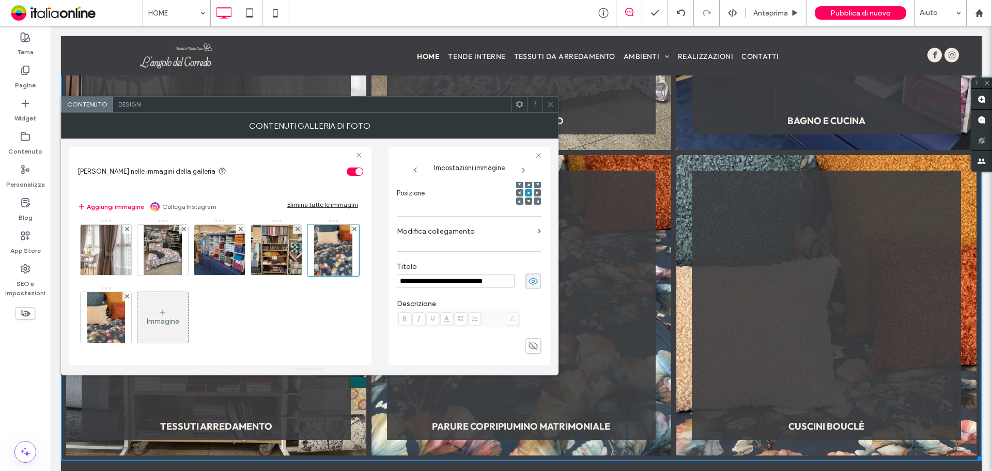
click at [527, 199] on icon at bounding box center [528, 200] width 3 height 3
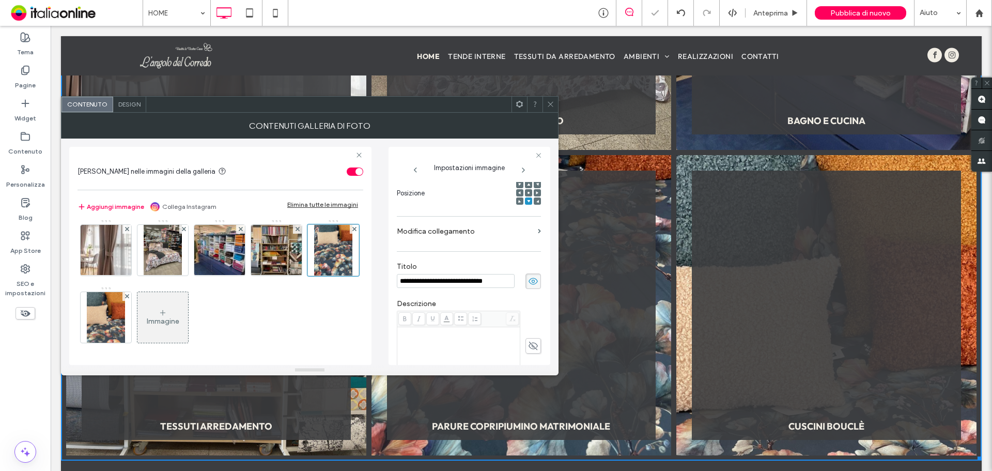
scroll to position [0, 0]
click at [552, 106] on icon at bounding box center [551, 104] width 8 height 8
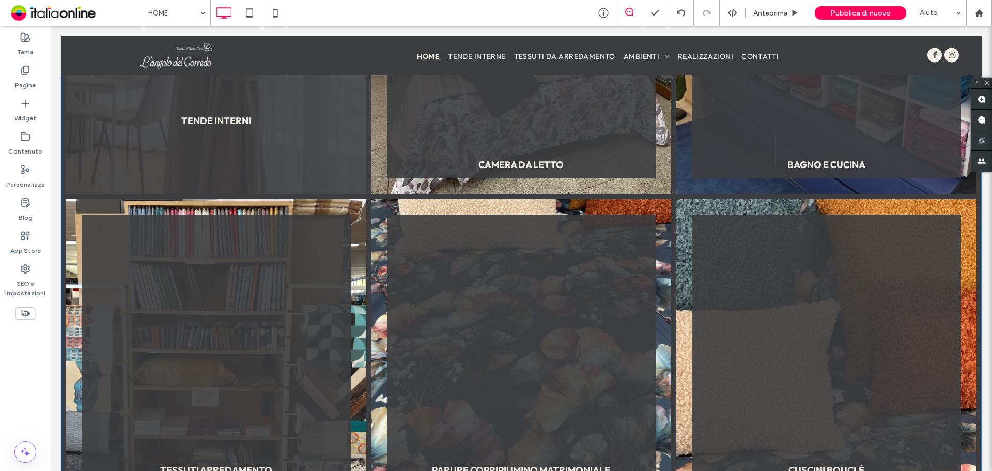
scroll to position [1325, 0]
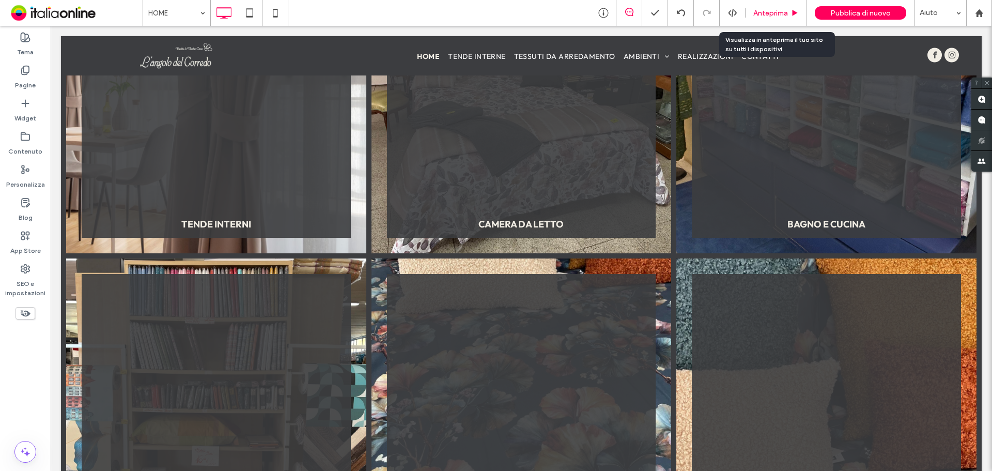
click at [770, 14] on span "Anteprima" at bounding box center [770, 13] width 35 height 9
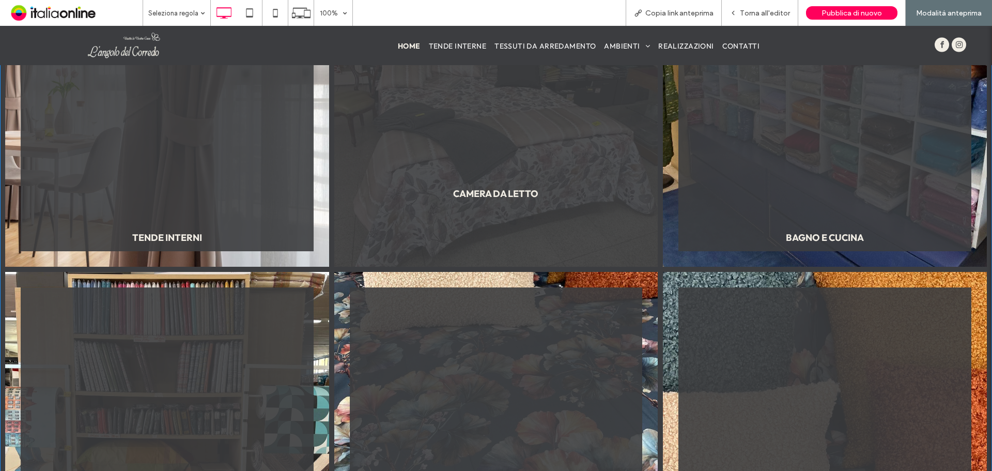
click at [500, 144] on link at bounding box center [496, 105] width 324 height 324
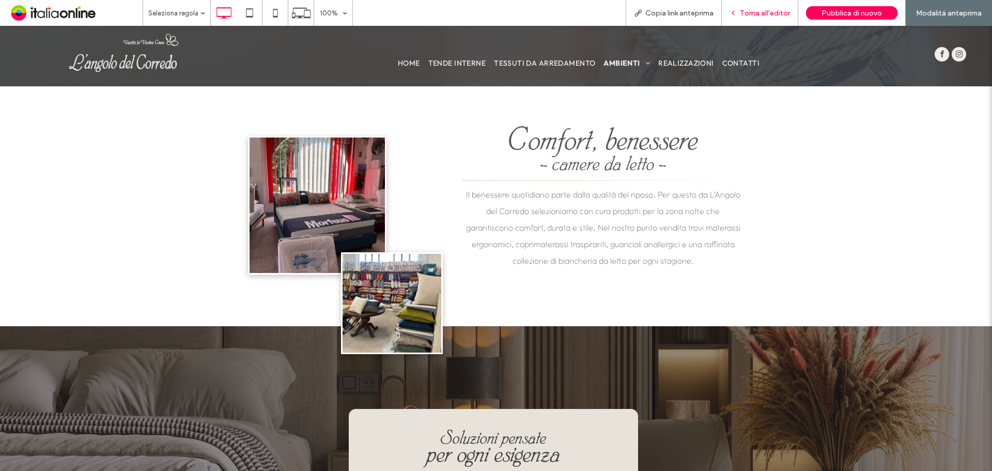
click at [751, 9] on span "Torna all'editor" at bounding box center [765, 13] width 50 height 9
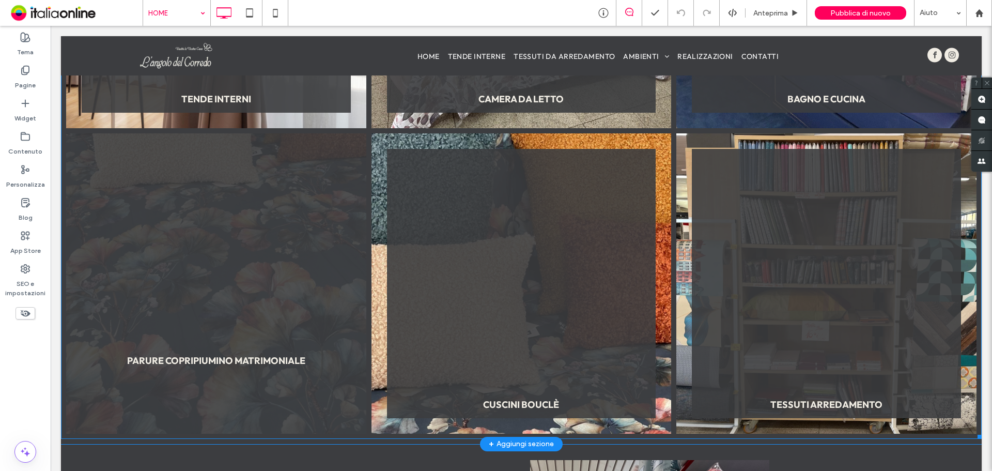
scroll to position [1395, 0]
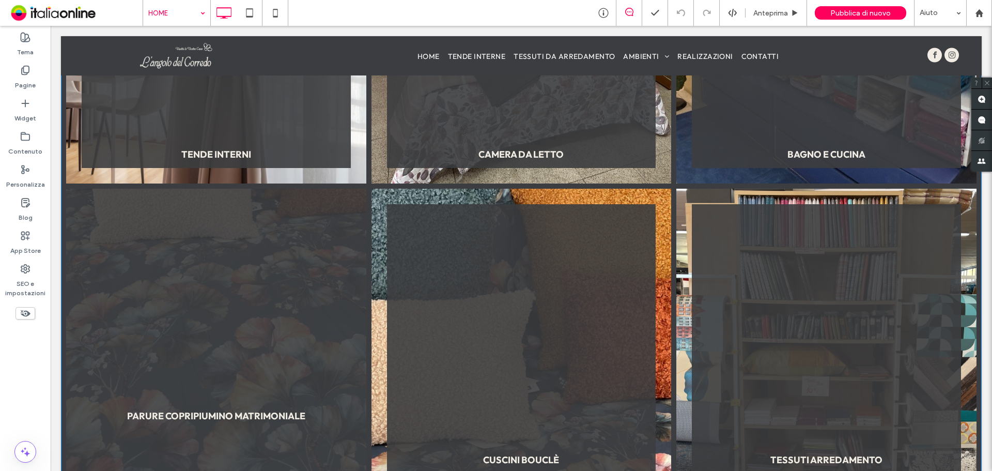
click at [244, 221] on link at bounding box center [216, 339] width 300 height 300
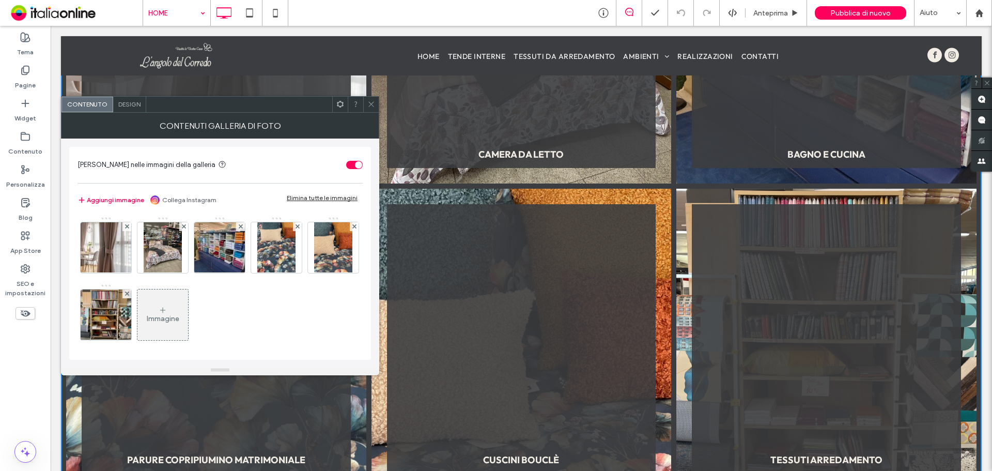
scroll to position [3, 0]
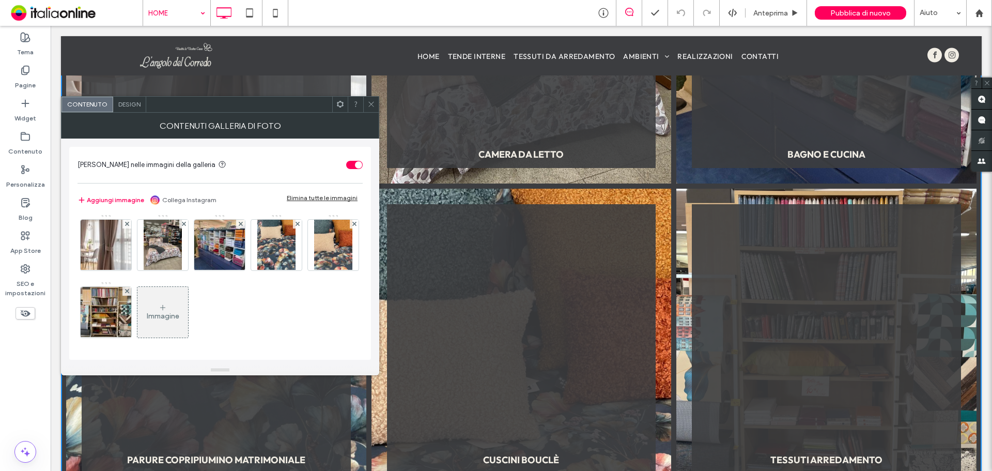
click at [368, 106] on icon at bounding box center [371, 104] width 8 height 8
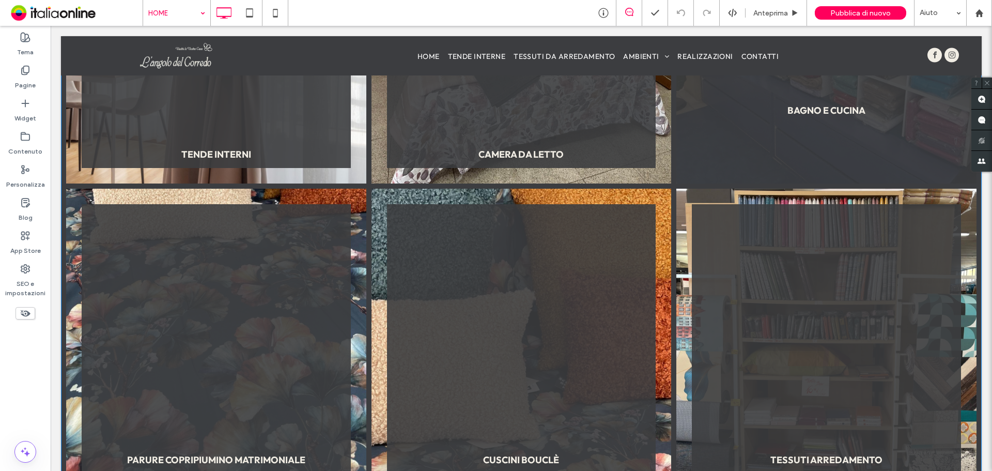
click at [770, 163] on link at bounding box center [826, 33] width 300 height 300
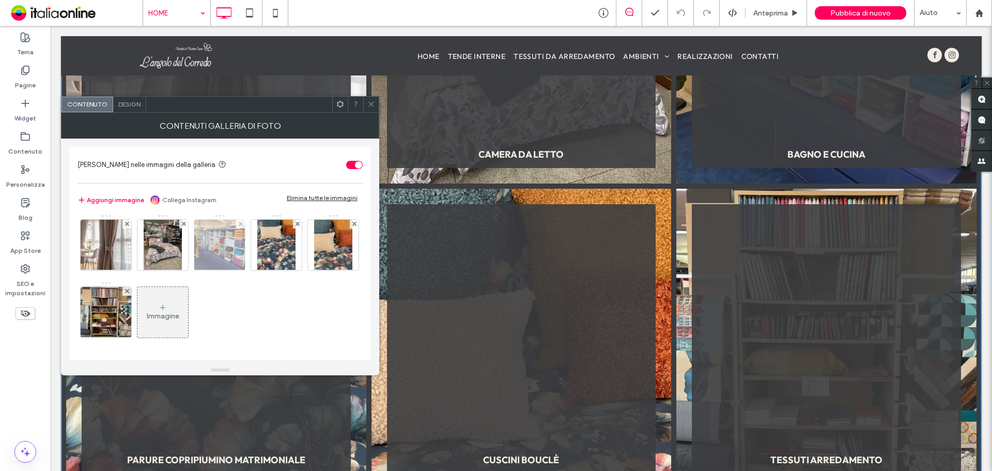
click at [243, 240] on img at bounding box center [220, 245] width 68 height 51
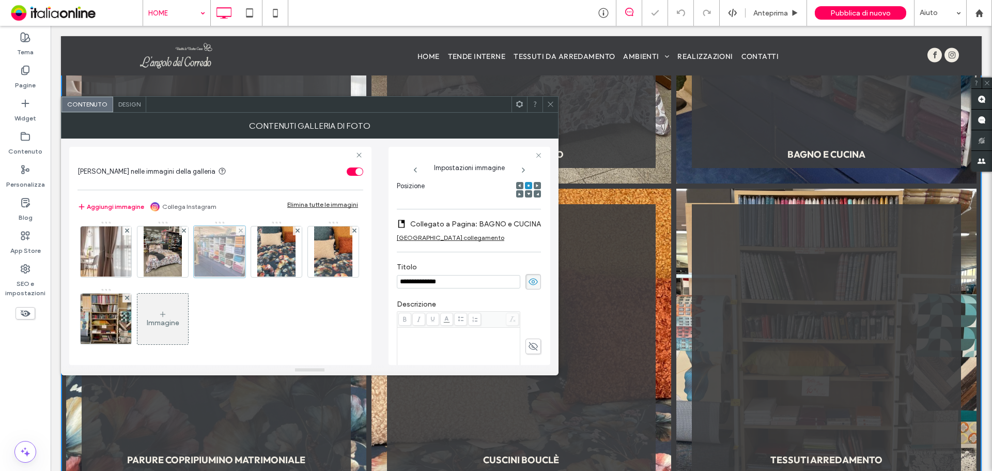
scroll to position [0, 0]
click at [134, 333] on div "Immagine" at bounding box center [219, 288] width 285 height 134
drag, startPoint x: 544, startPoint y: 111, endPoint x: 529, endPoint y: 115, distance: 15.9
click at [544, 111] on div at bounding box center [549, 104] width 15 height 15
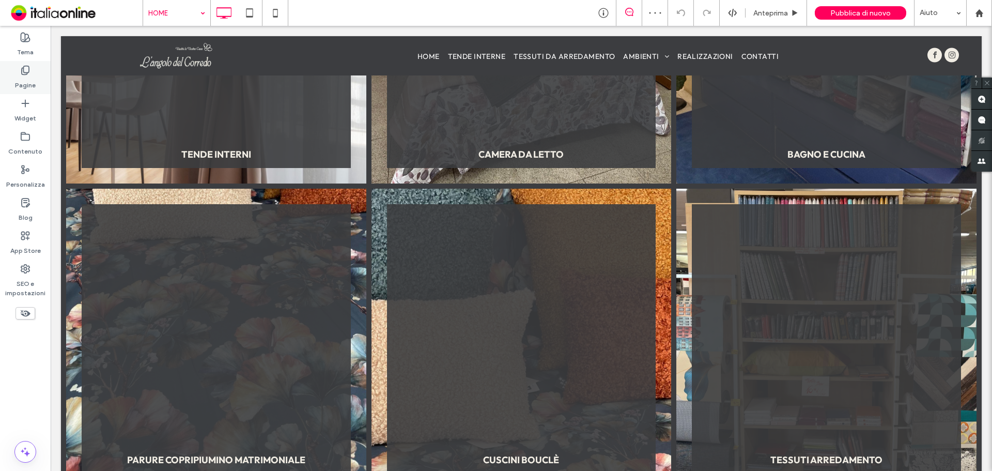
click at [30, 82] on label "Pagine" at bounding box center [25, 82] width 21 height 14
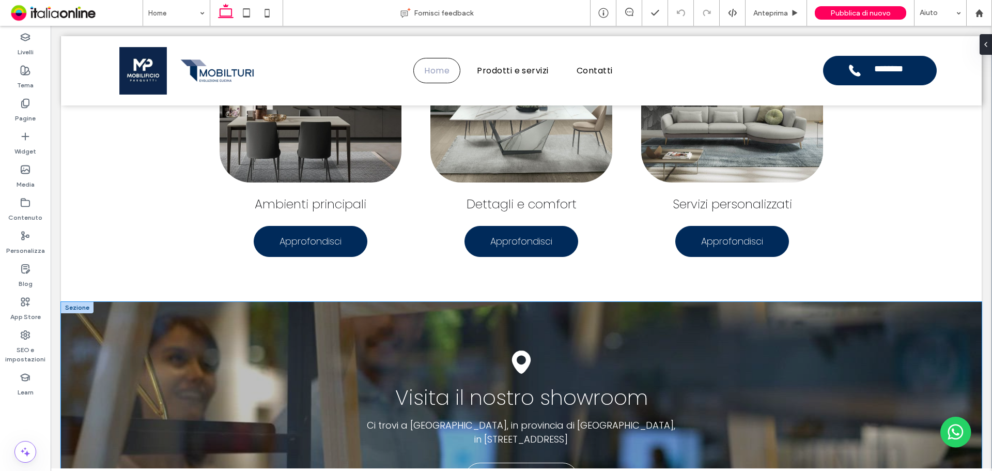
scroll to position [723, 0]
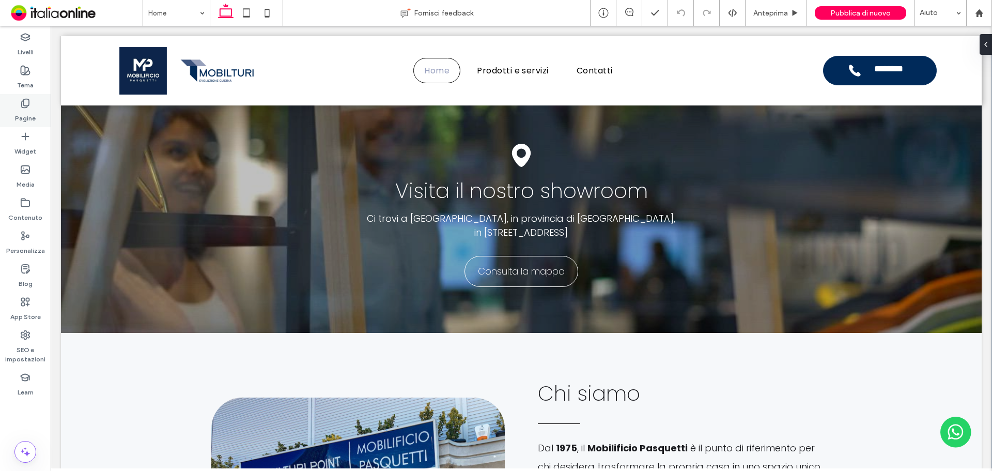
click at [9, 99] on div "Pagine" at bounding box center [25, 110] width 51 height 33
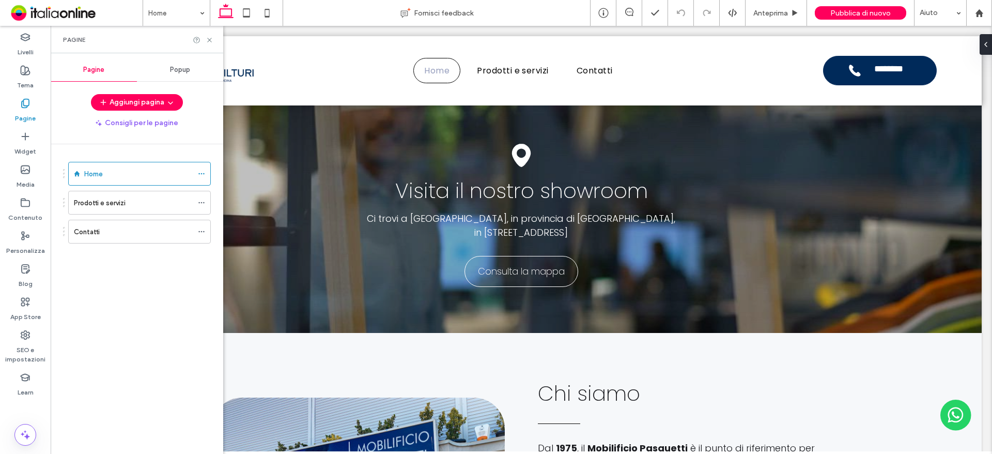
scroll to position [713, 0]
click at [124, 204] on label "Prodotti e servizi" at bounding box center [100, 203] width 52 height 18
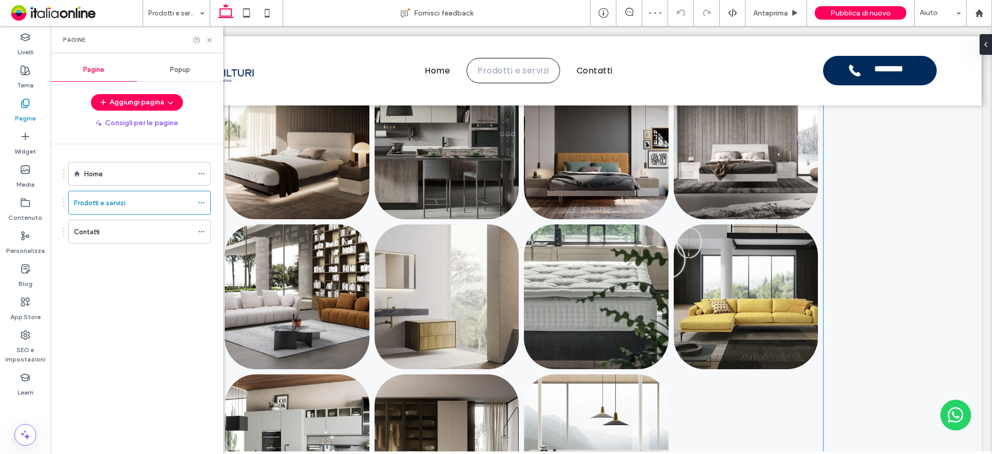
scroll to position [1433, 0]
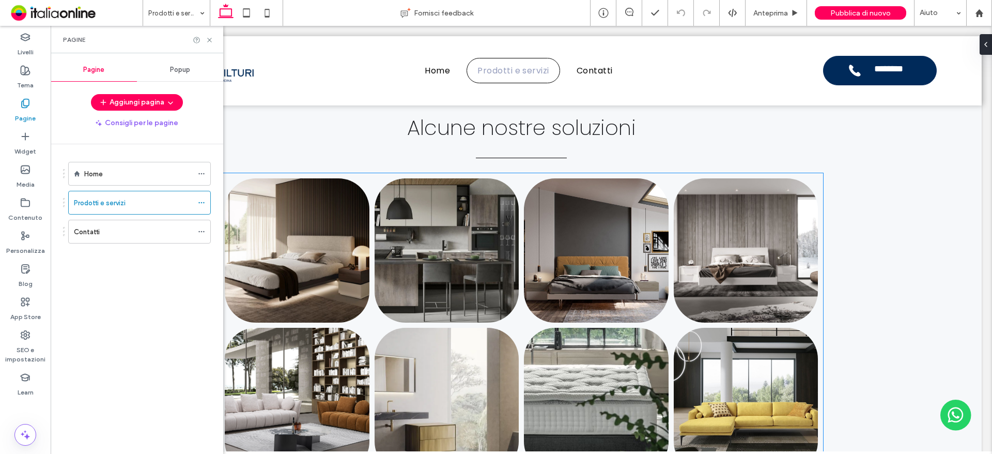
click at [552, 375] on link at bounding box center [596, 399] width 145 height 145
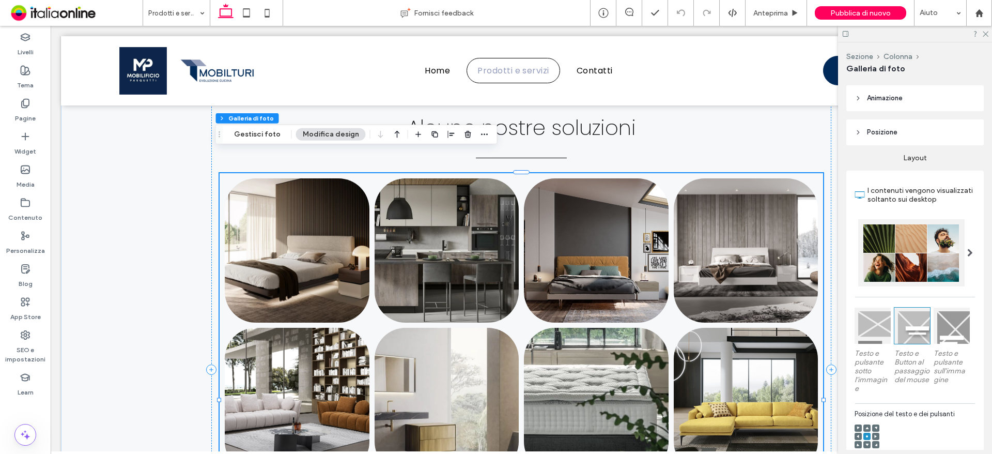
scroll to position [207, 0]
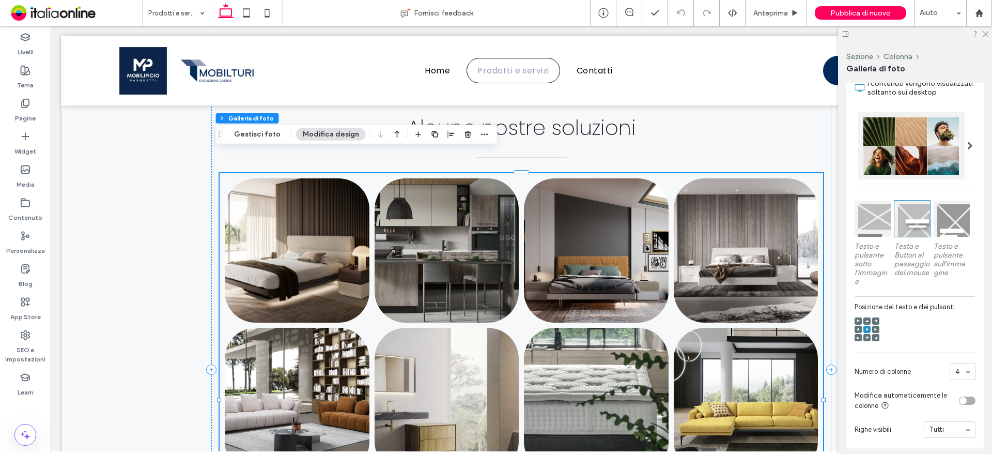
click at [263, 143] on div "Sezione Colonna Galleria di foto Gestisci foto Modifica design" at bounding box center [356, 134] width 282 height 20
click at [261, 138] on button "Gestisci foto" at bounding box center [257, 134] width 60 height 12
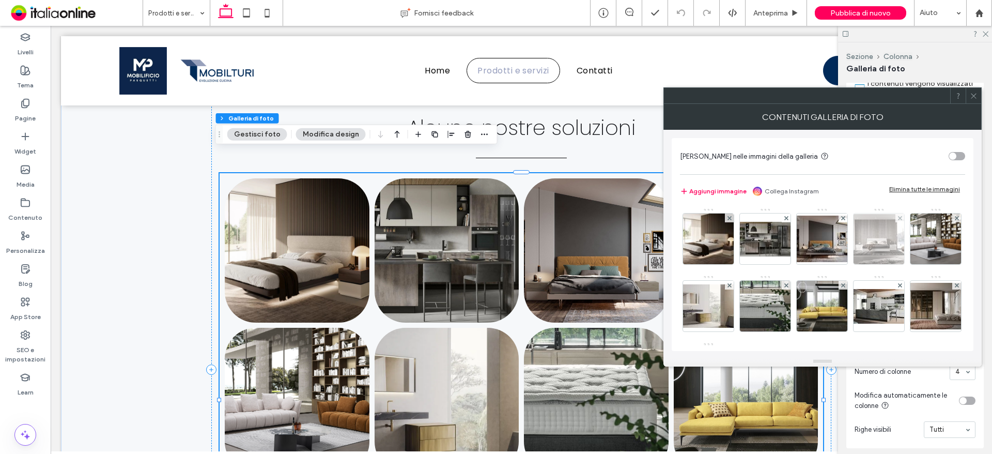
click at [876, 239] on img at bounding box center [878, 239] width 83 height 50
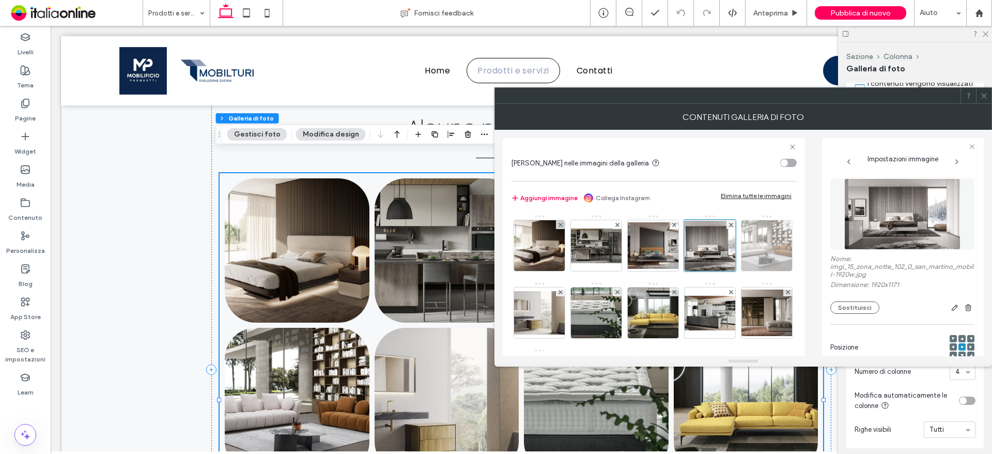
click at [726, 271] on img at bounding box center [767, 245] width 82 height 51
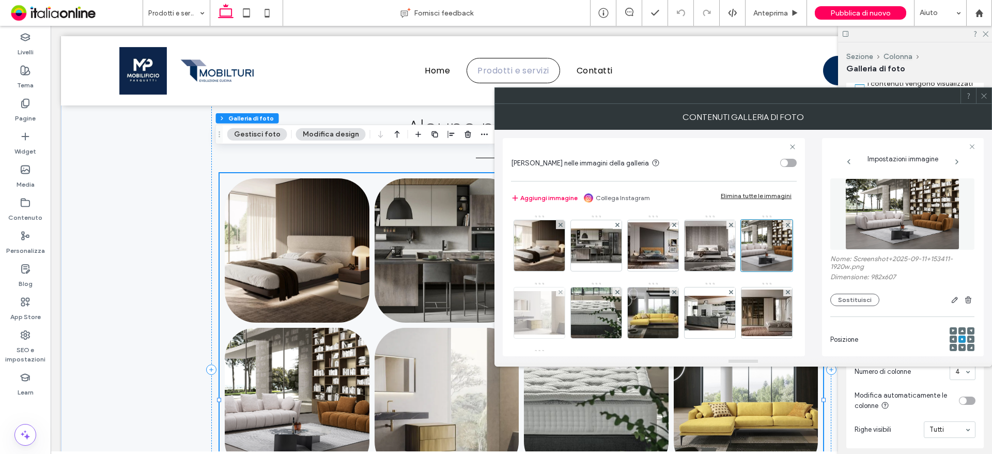
click at [581, 319] on img at bounding box center [539, 312] width 83 height 43
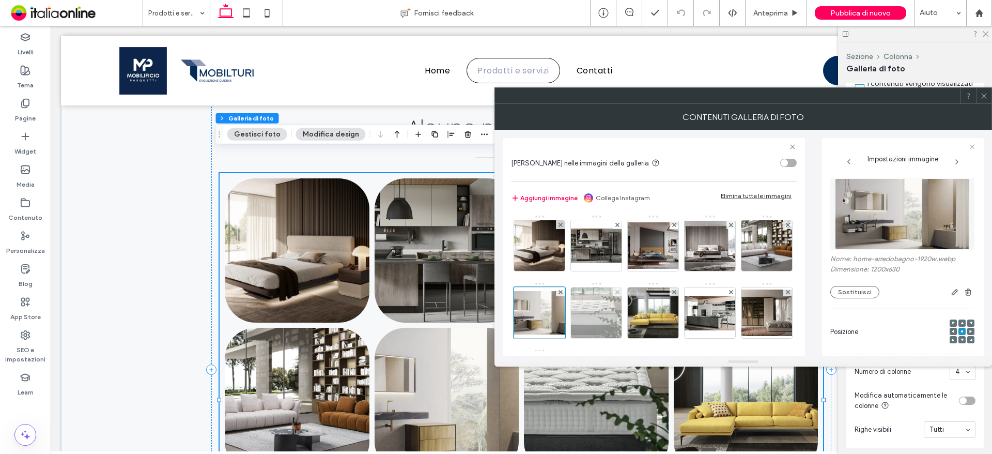
click at [621, 314] on img at bounding box center [596, 312] width 51 height 51
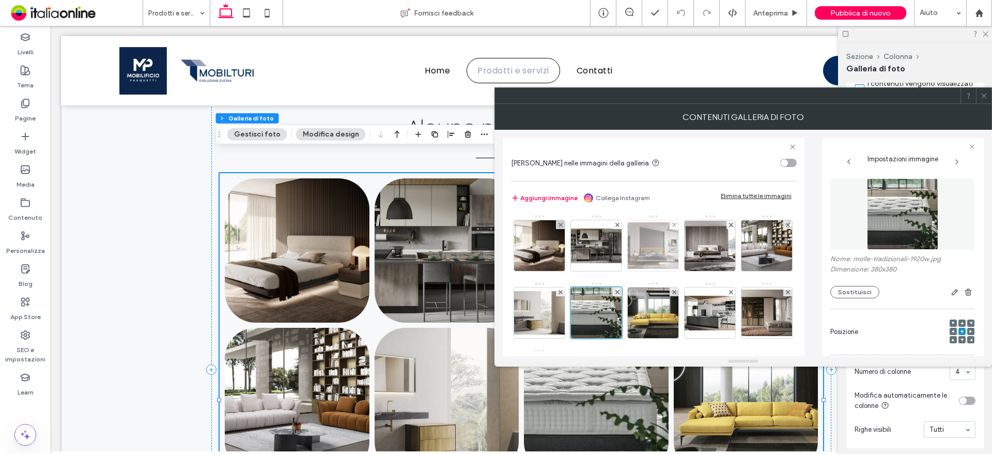
click at [670, 241] on img at bounding box center [653, 245] width 83 height 46
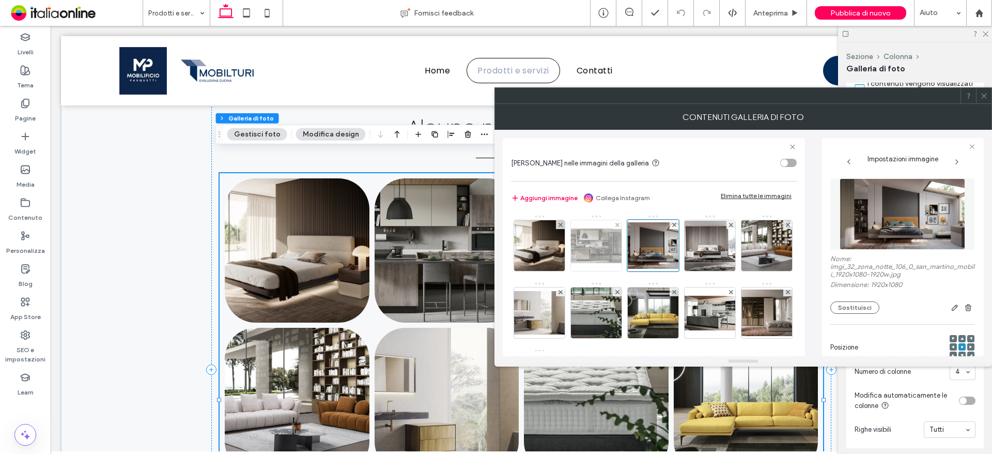
click at [612, 246] on img at bounding box center [596, 245] width 83 height 35
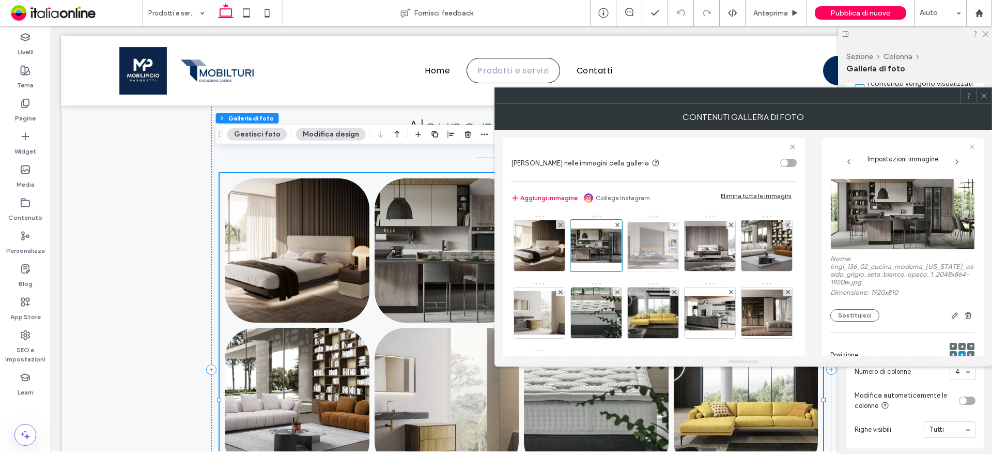
click at [678, 247] on img at bounding box center [653, 245] width 83 height 46
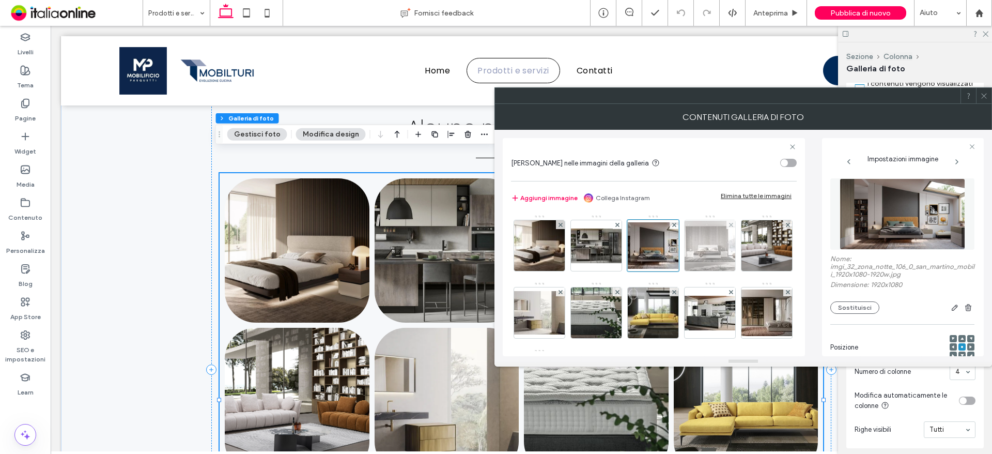
click at [704, 245] on img at bounding box center [709, 246] width 83 height 50
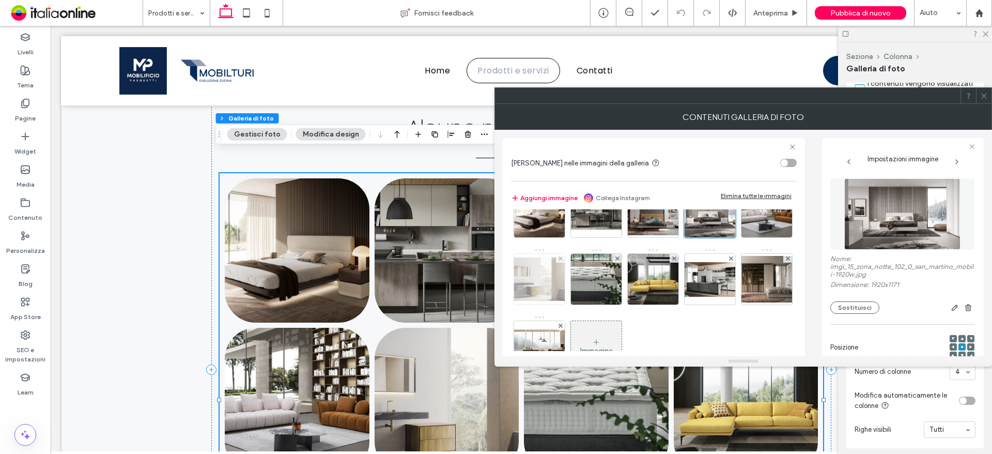
scroll to position [52, 0]
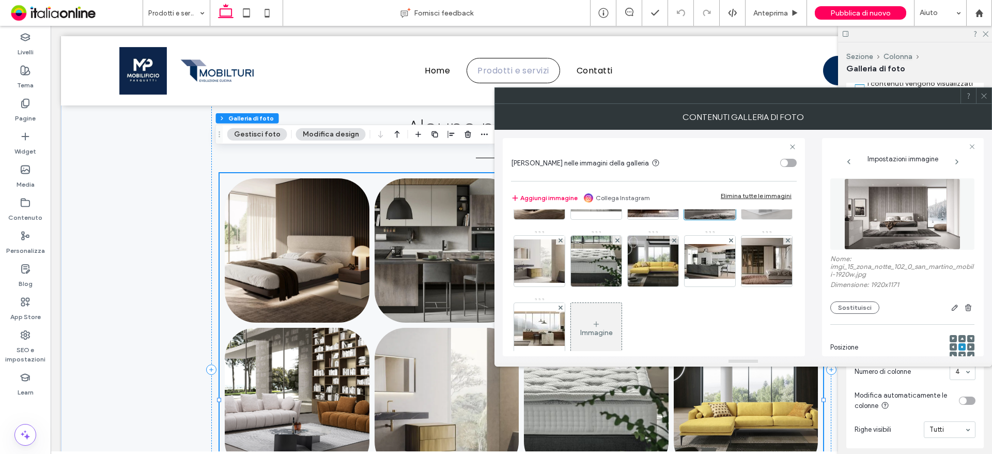
click at [726, 219] on img at bounding box center [767, 193] width 82 height 51
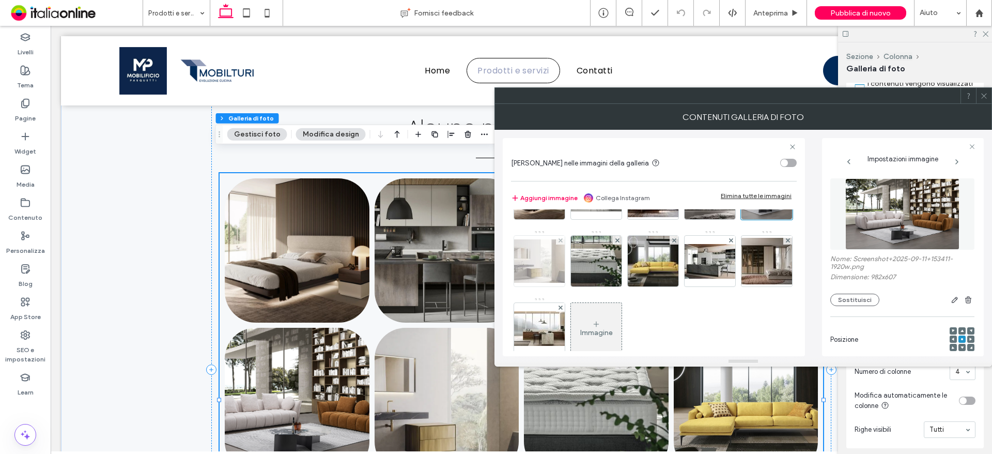
click at [581, 267] on img at bounding box center [539, 260] width 83 height 43
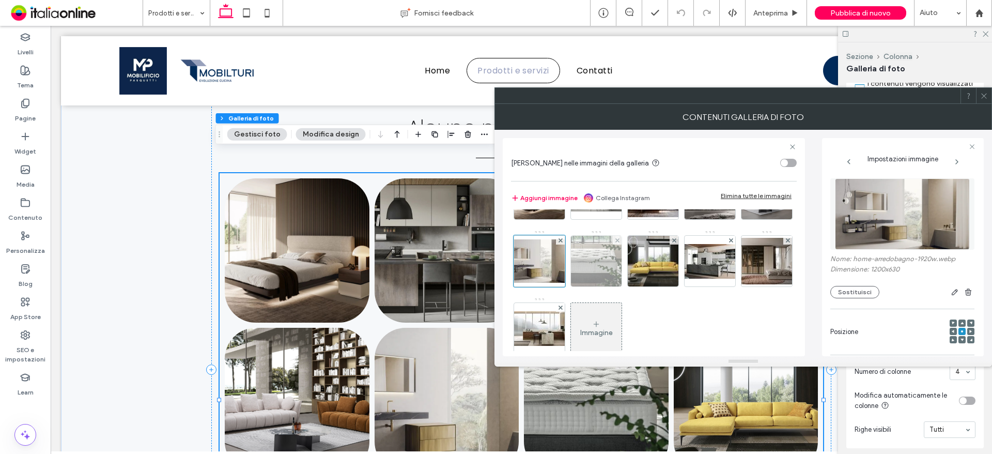
click at [621, 263] on img at bounding box center [596, 261] width 51 height 51
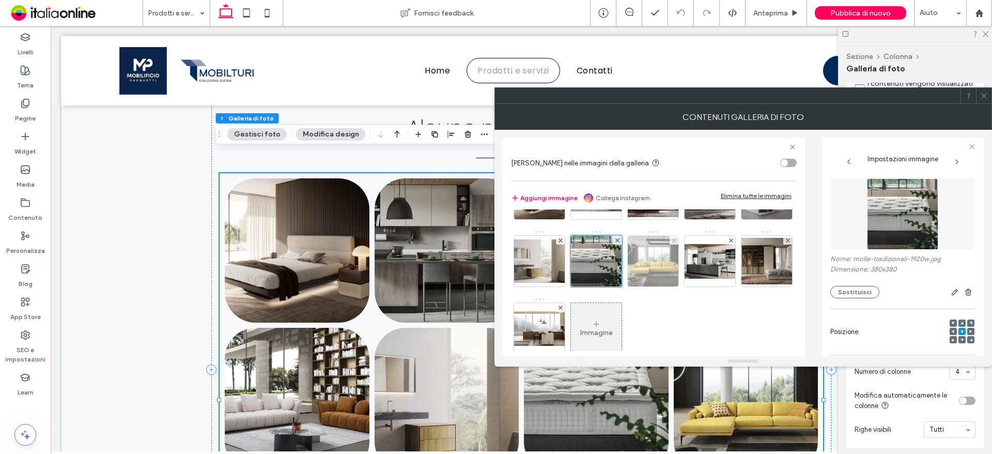
click at [691, 263] on img at bounding box center [653, 261] width 76 height 51
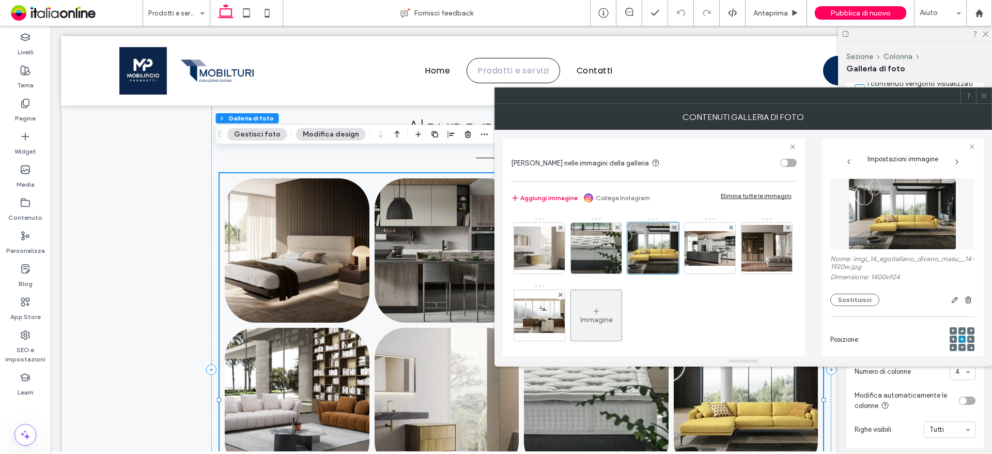
scroll to position [71, 0]
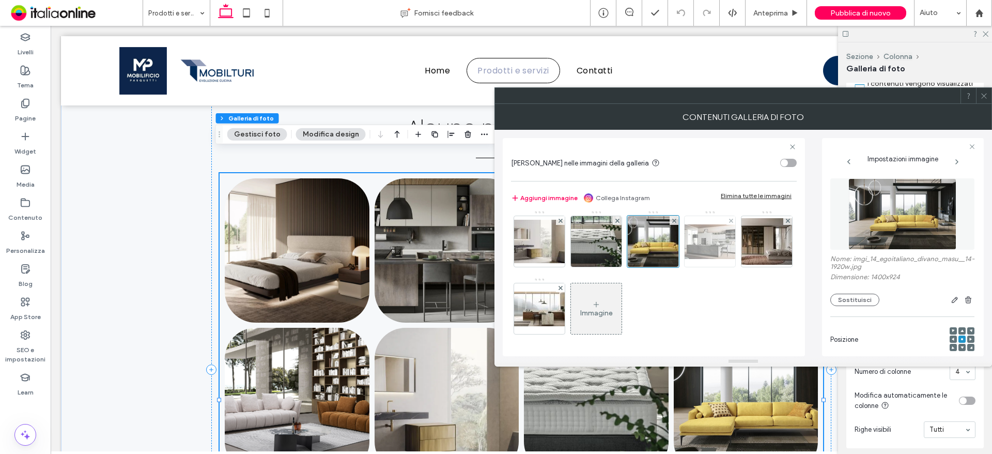
click at [668, 259] on img at bounding box center [709, 241] width 83 height 35
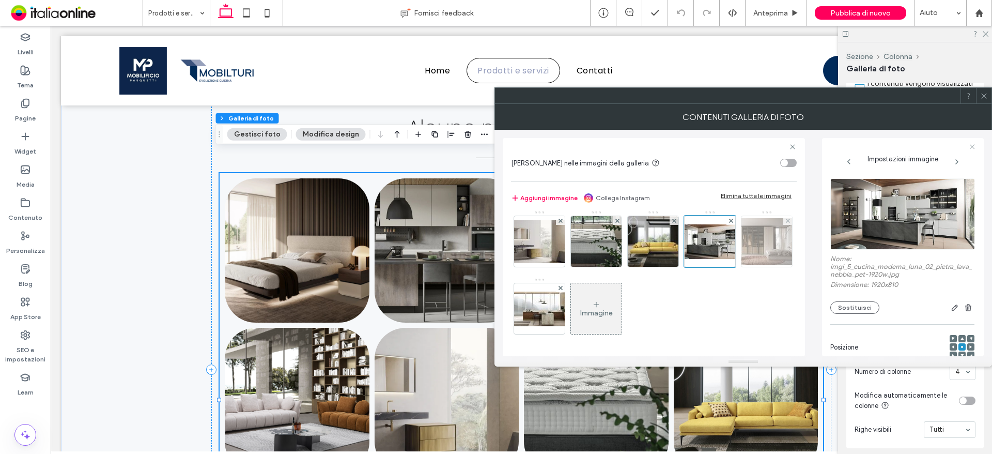
click at [725, 264] on img at bounding box center [766, 241] width 83 height 46
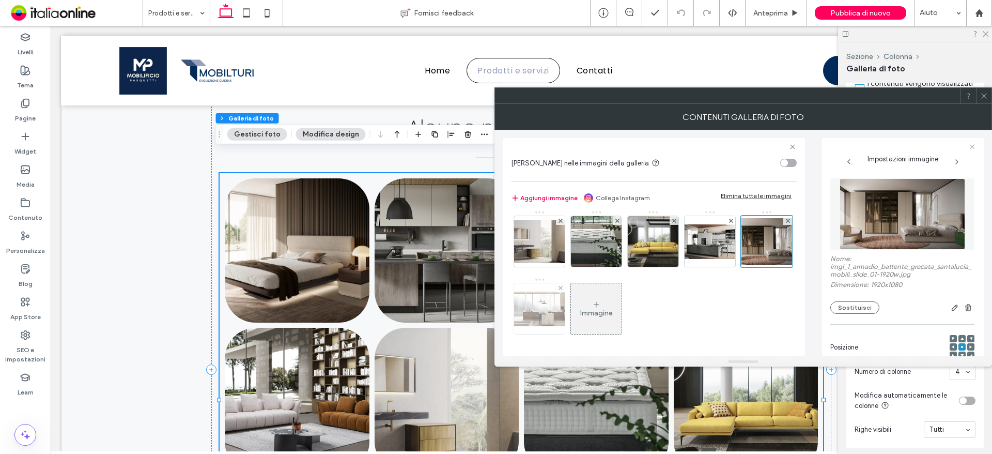
click at [581, 310] on img at bounding box center [539, 308] width 83 height 35
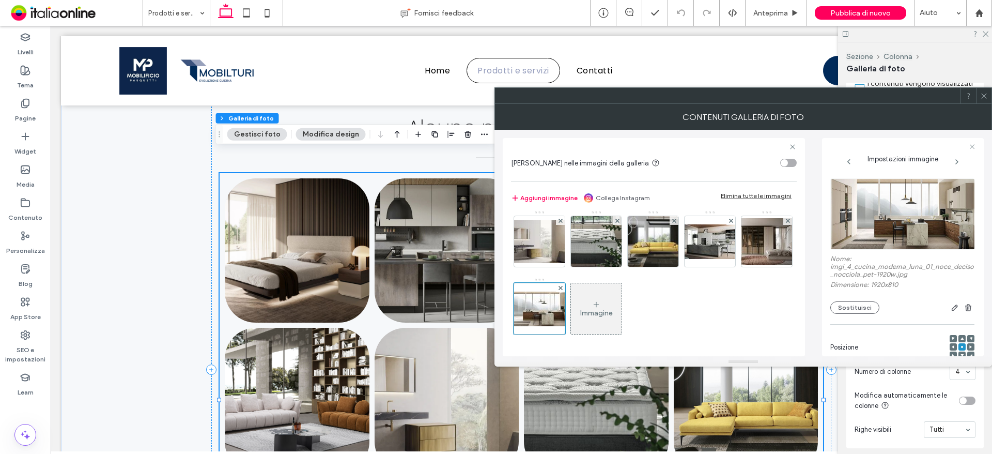
click at [988, 100] on div at bounding box center [983, 95] width 15 height 15
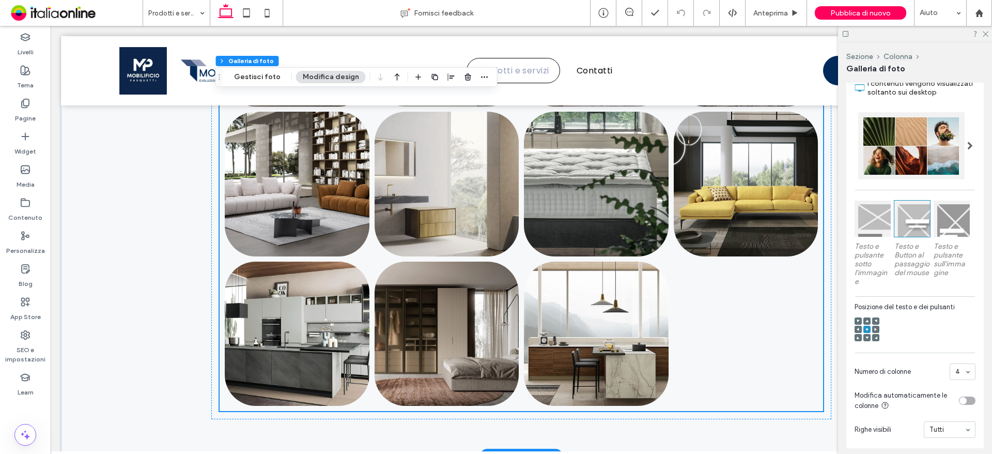
scroll to position [1846, 0]
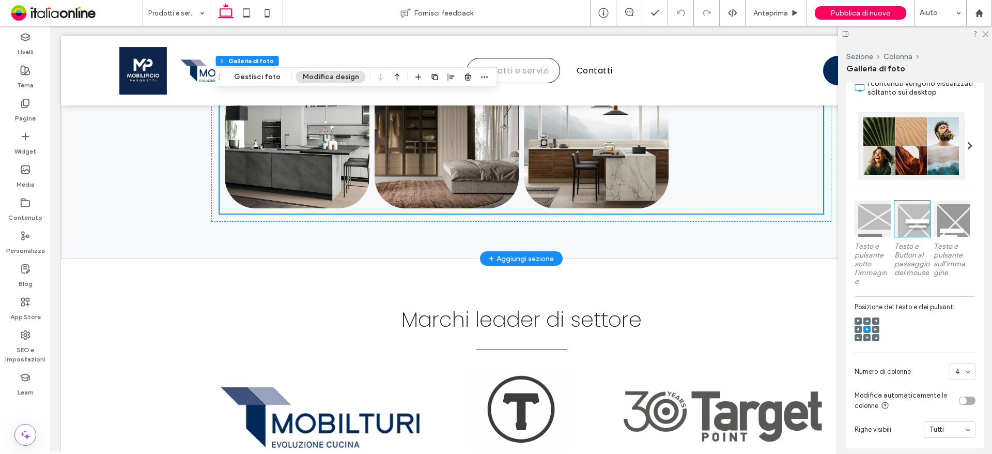
click at [892, 151] on div at bounding box center [911, 145] width 106 height 67
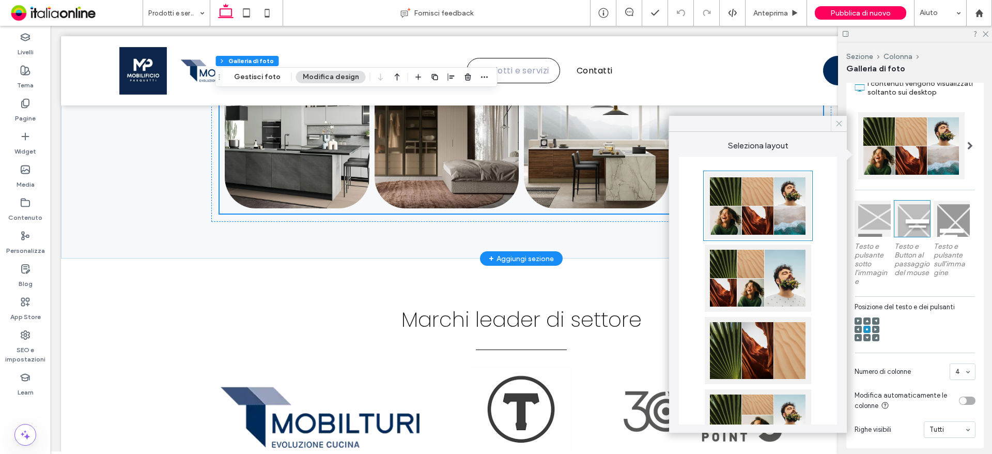
drag, startPoint x: 836, startPoint y: 121, endPoint x: 497, endPoint y: 119, distance: 339.4
click at [836, 121] on icon at bounding box center [838, 123] width 9 height 9
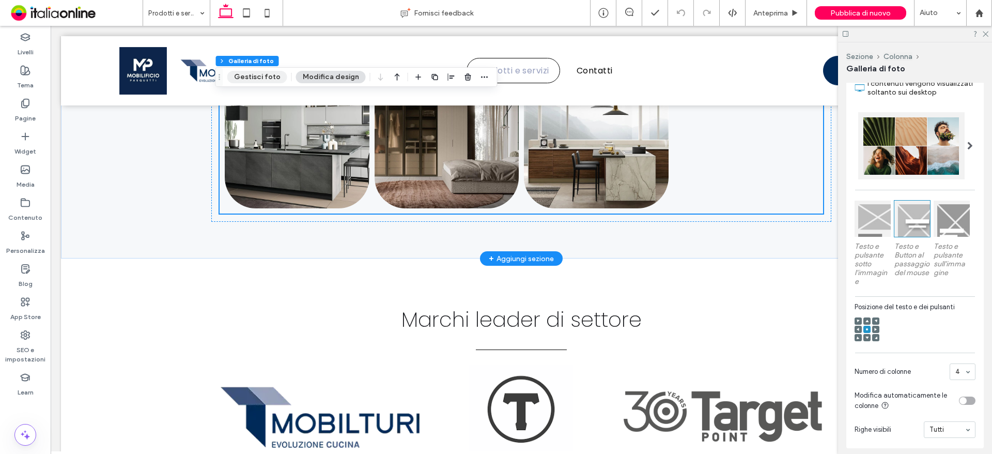
drag, startPoint x: 253, startPoint y: 73, endPoint x: 259, endPoint y: 77, distance: 7.7
click at [253, 73] on button "Gestisci foto" at bounding box center [257, 77] width 60 height 12
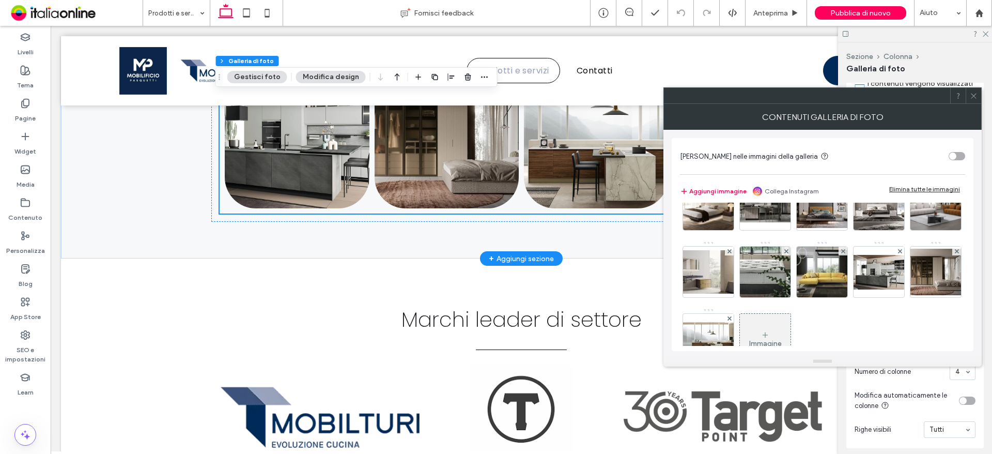
scroll to position [70, 0]
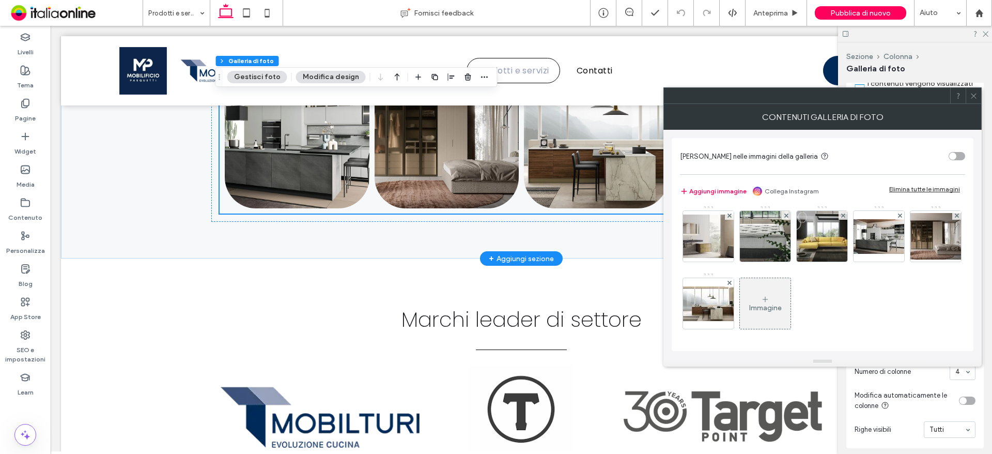
click at [769, 302] on icon at bounding box center [765, 299] width 8 height 8
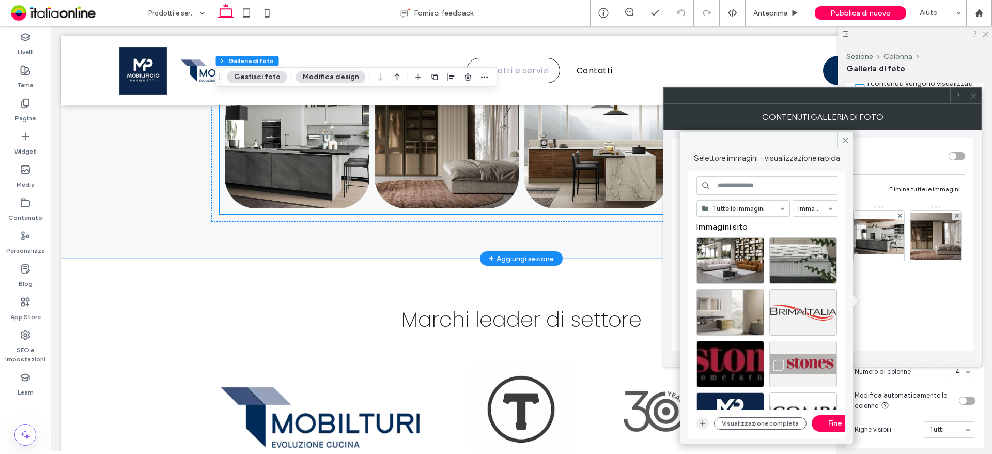
click at [701, 418] on span "button" at bounding box center [702, 423] width 12 height 12
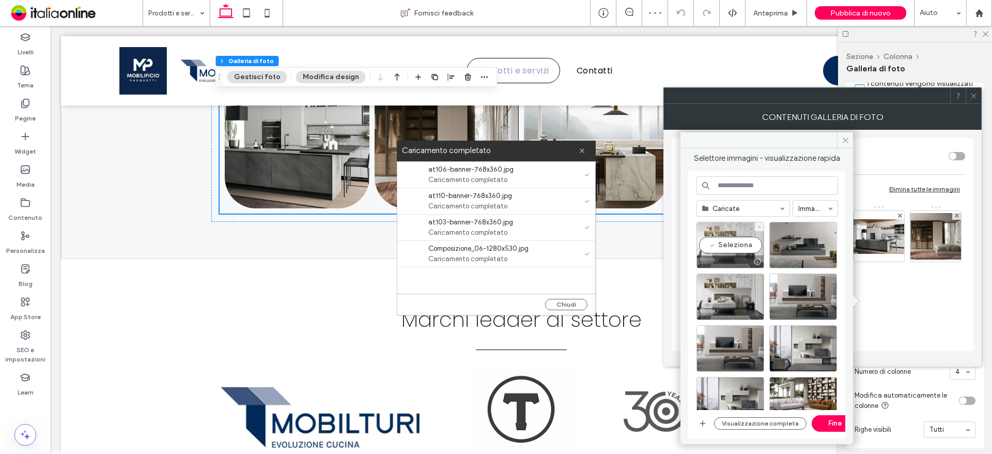
drag, startPoint x: 737, startPoint y: 243, endPoint x: 761, endPoint y: 246, distance: 25.0
click at [737, 243] on div "Seleziona" at bounding box center [730, 245] width 68 height 46
click at [797, 248] on div at bounding box center [803, 245] width 68 height 46
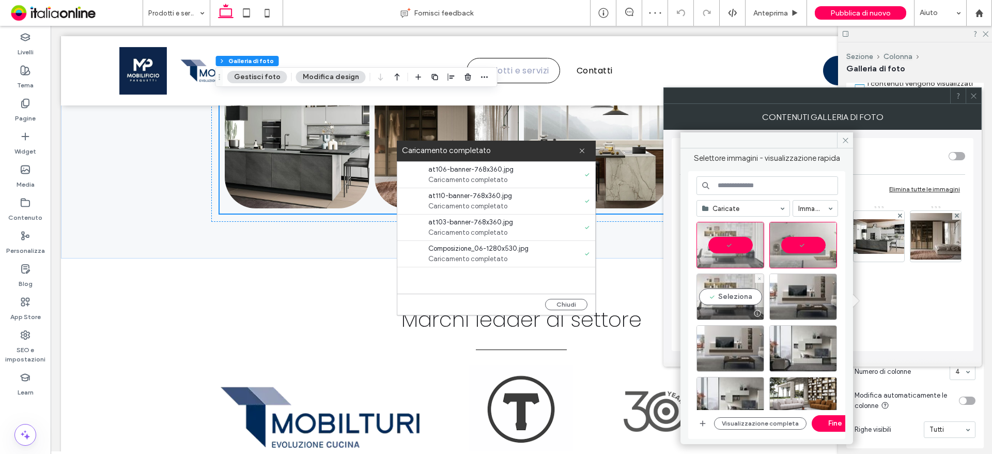
click at [735, 280] on div "Seleziona" at bounding box center [730, 296] width 68 height 46
drag, startPoint x: 805, startPoint y: 288, endPoint x: 823, endPoint y: 323, distance: 39.3
click at [805, 288] on div "Seleziona" at bounding box center [803, 296] width 68 height 46
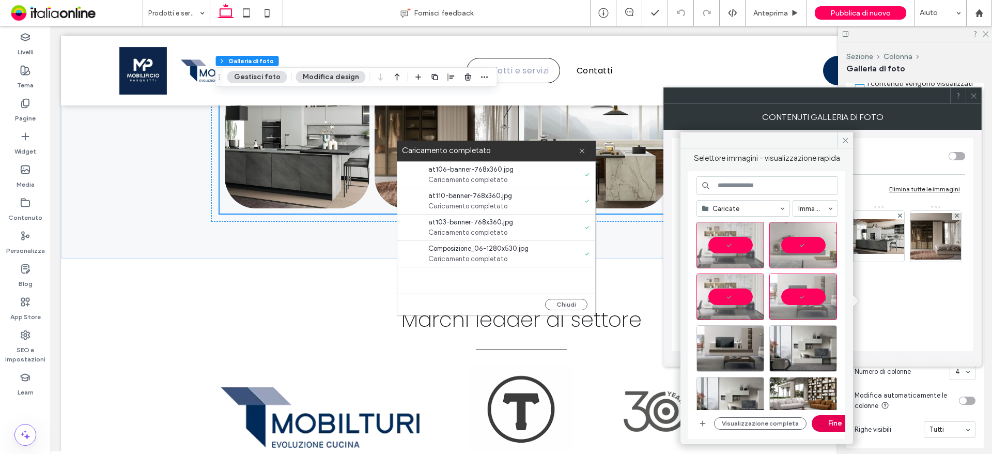
click at [831, 427] on button "Fine" at bounding box center [835, 423] width 46 height 17
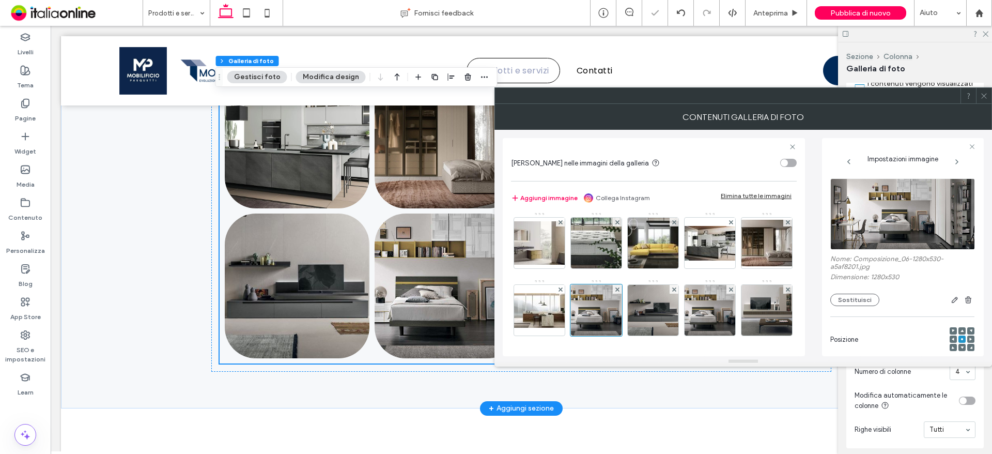
click at [985, 98] on icon at bounding box center [984, 96] width 8 height 8
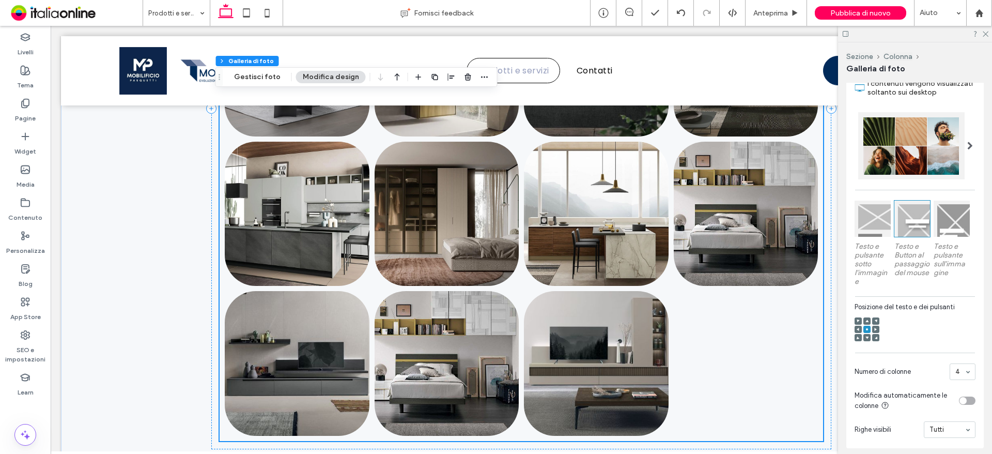
scroll to position [1846, 0]
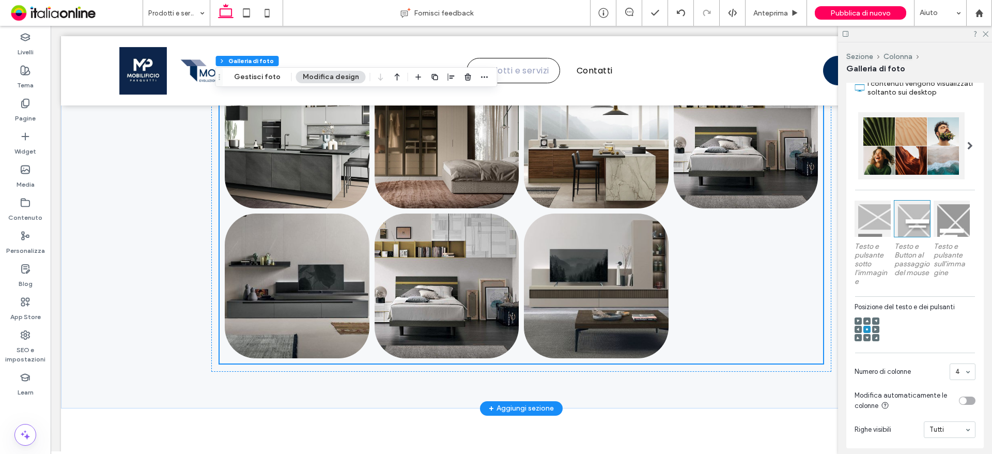
click at [742, 219] on div at bounding box center [746, 286] width 150 height 150
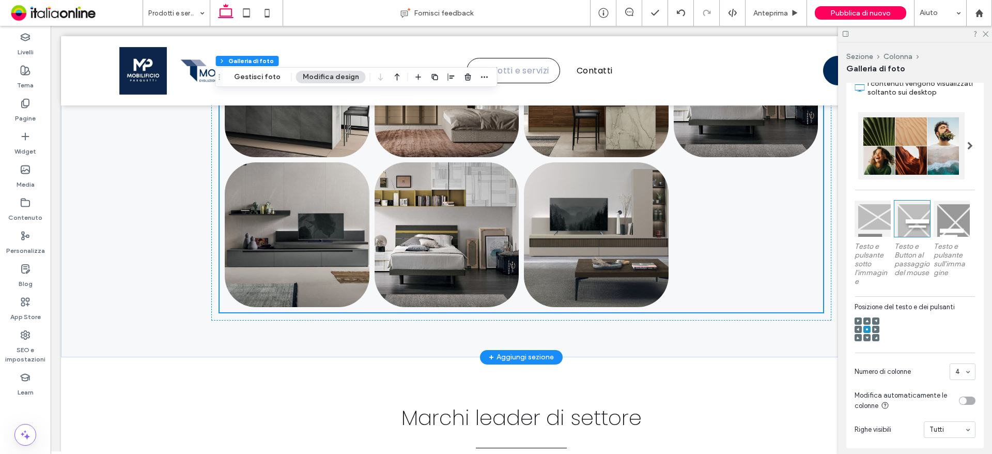
scroll to position [1898, 0]
click at [255, 72] on button "Gestisci foto" at bounding box center [257, 77] width 60 height 12
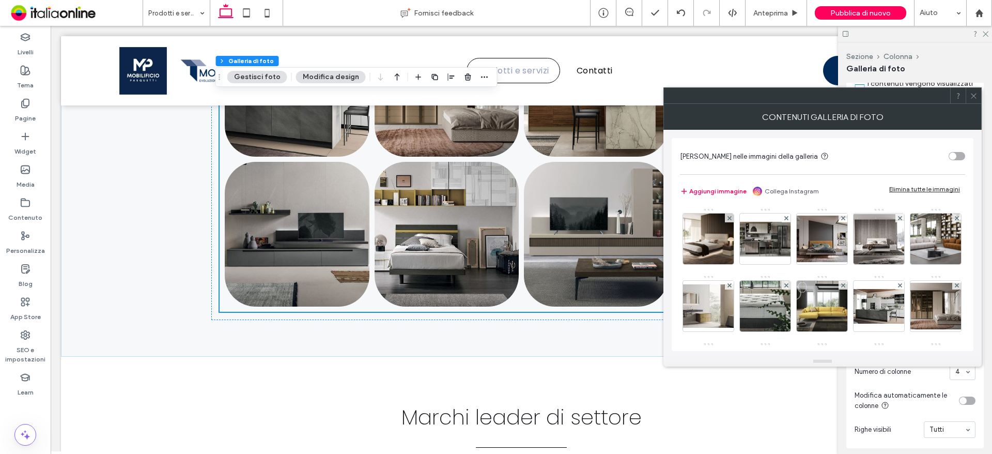
scroll to position [137, 0]
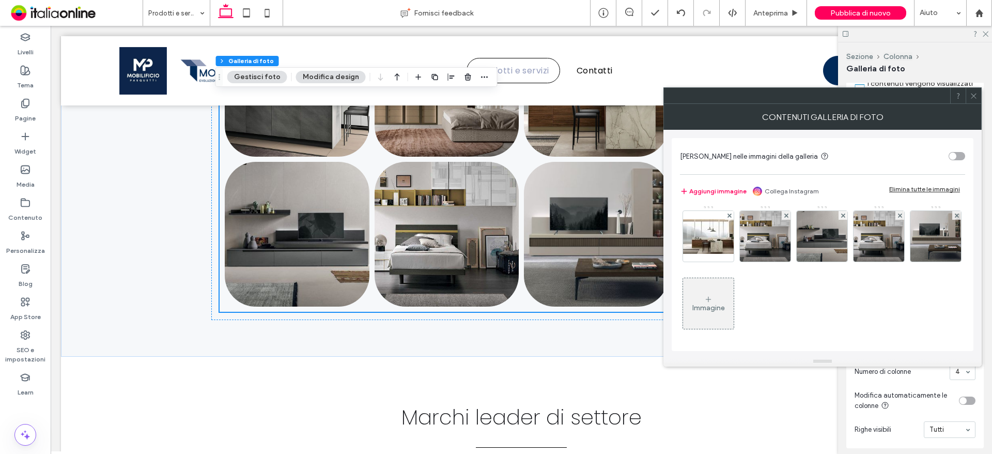
click at [725, 304] on div "Immagine" at bounding box center [708, 307] width 33 height 9
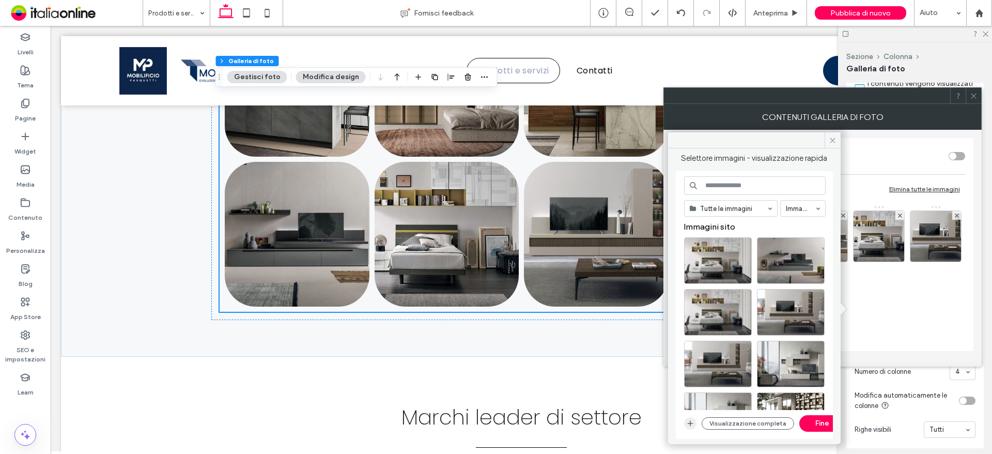
click at [696, 424] on span "button" at bounding box center [690, 423] width 12 height 12
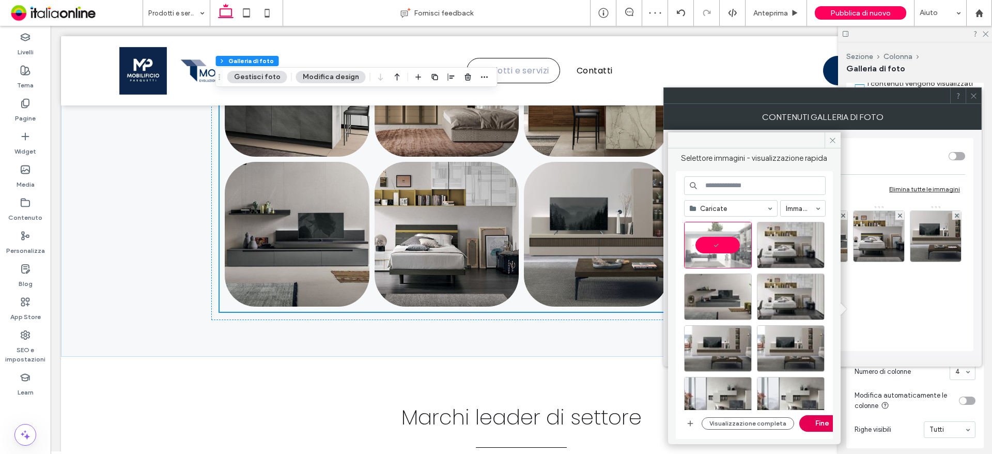
drag, startPoint x: 813, startPoint y: 426, endPoint x: 779, endPoint y: 374, distance: 61.8
click at [813, 426] on button "Fine" at bounding box center [822, 423] width 46 height 17
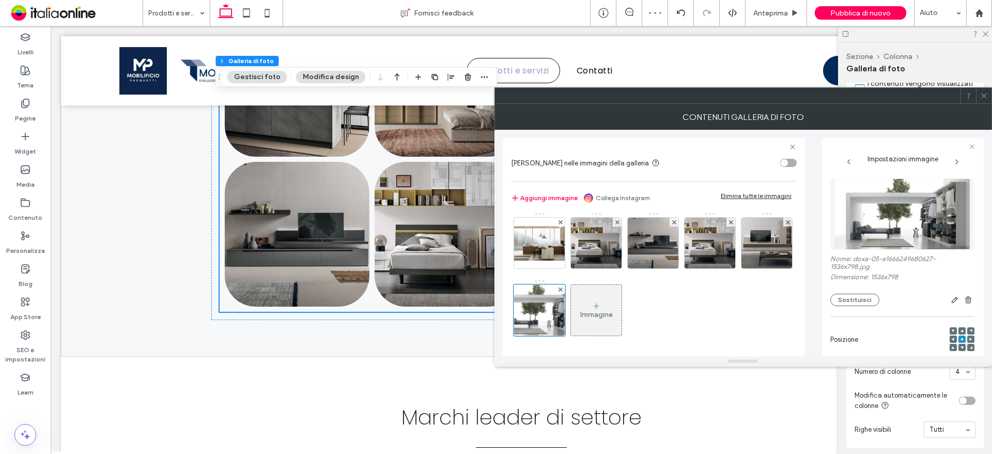
drag, startPoint x: 980, startPoint y: 94, endPoint x: 968, endPoint y: 105, distance: 16.4
click at [980, 94] on icon at bounding box center [984, 96] width 8 height 8
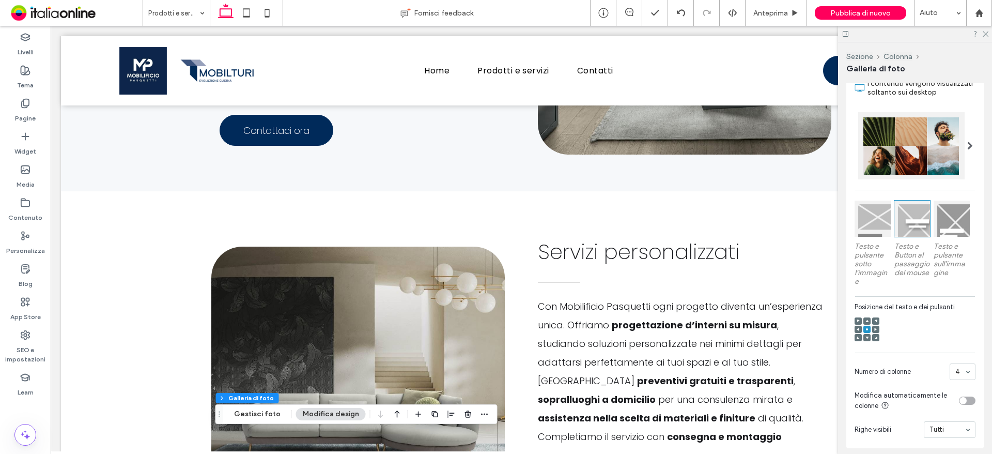
scroll to position [916, 0]
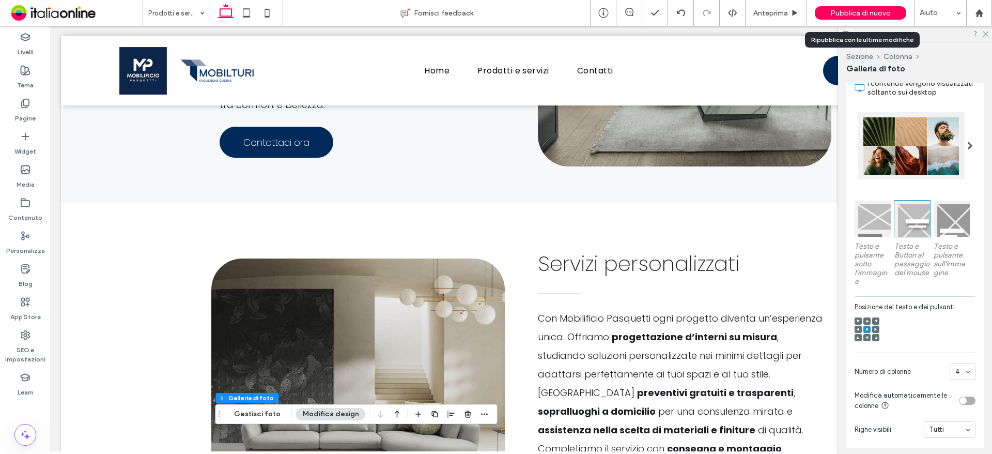
click at [850, 10] on span "Pubblica di nuovo" at bounding box center [860, 13] width 60 height 9
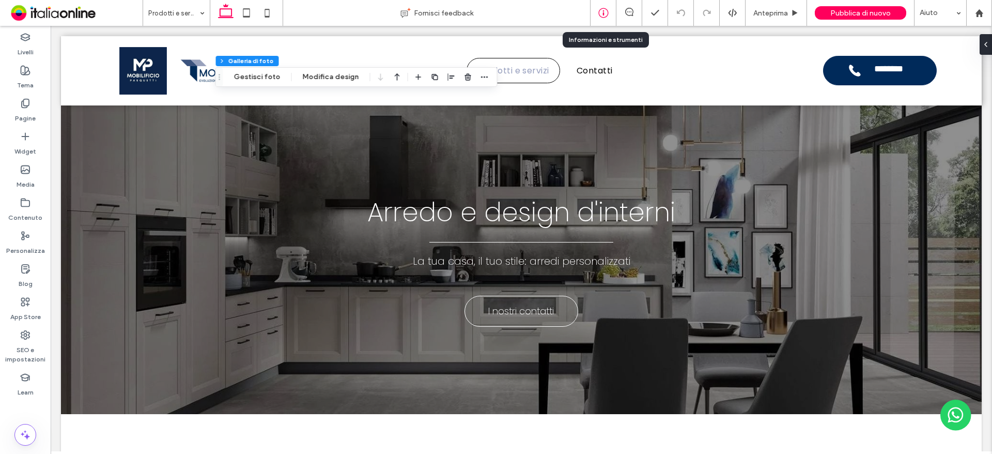
scroll to position [1610, 0]
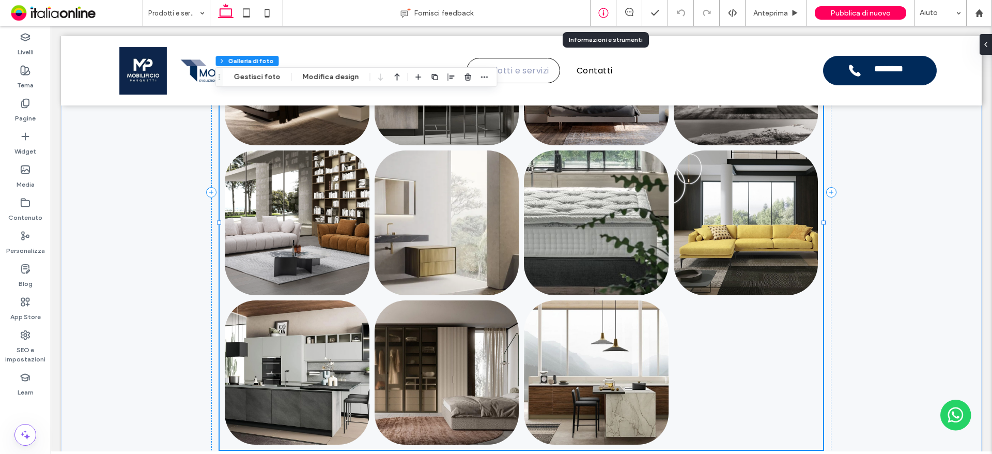
click at [598, 9] on div at bounding box center [602, 13] width 25 height 10
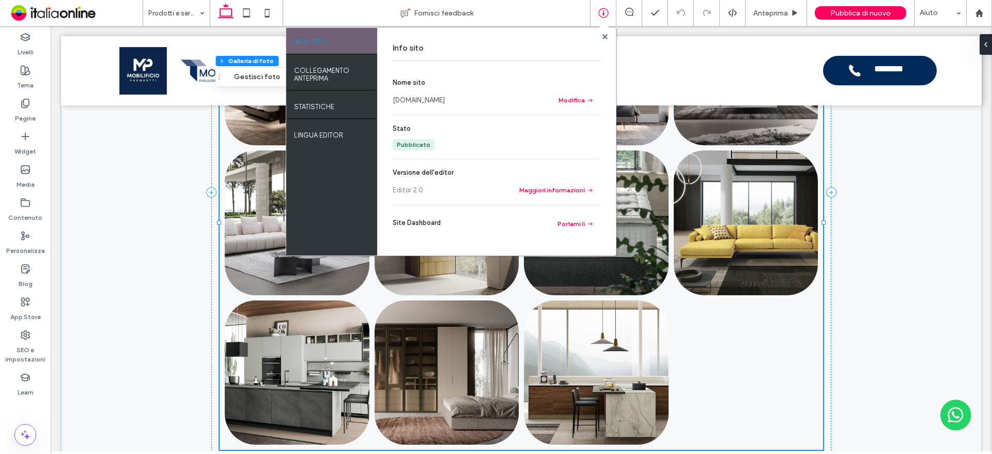
click at [445, 99] on link "[DOMAIN_NAME]" at bounding box center [419, 100] width 52 height 10
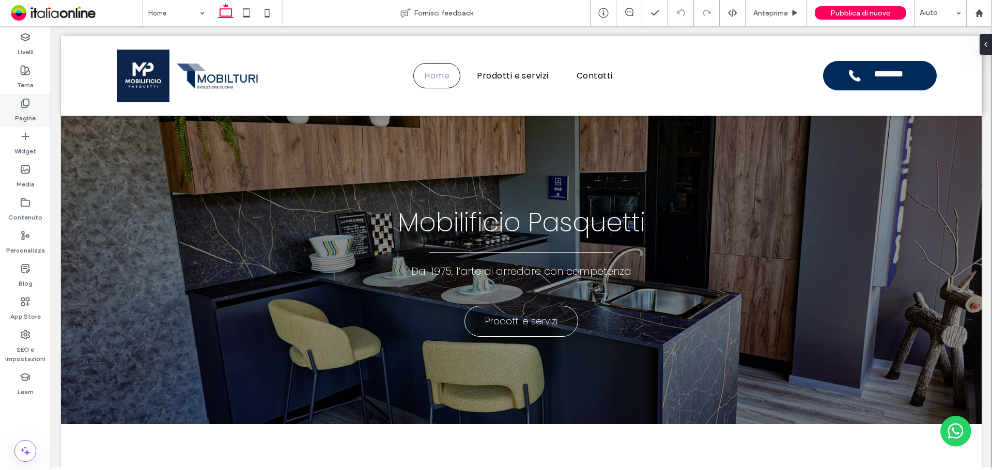
click at [23, 106] on icon at bounding box center [25, 103] width 10 height 10
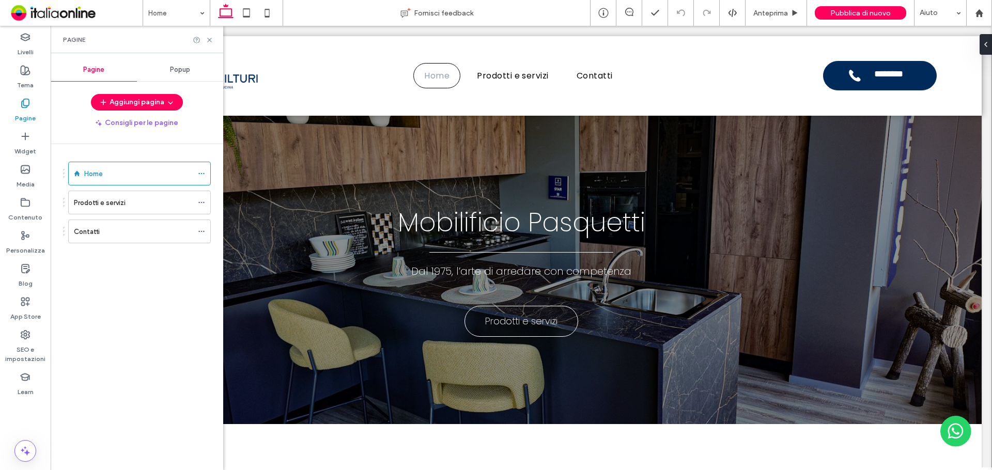
click at [177, 70] on span "Popup" at bounding box center [180, 70] width 20 height 8
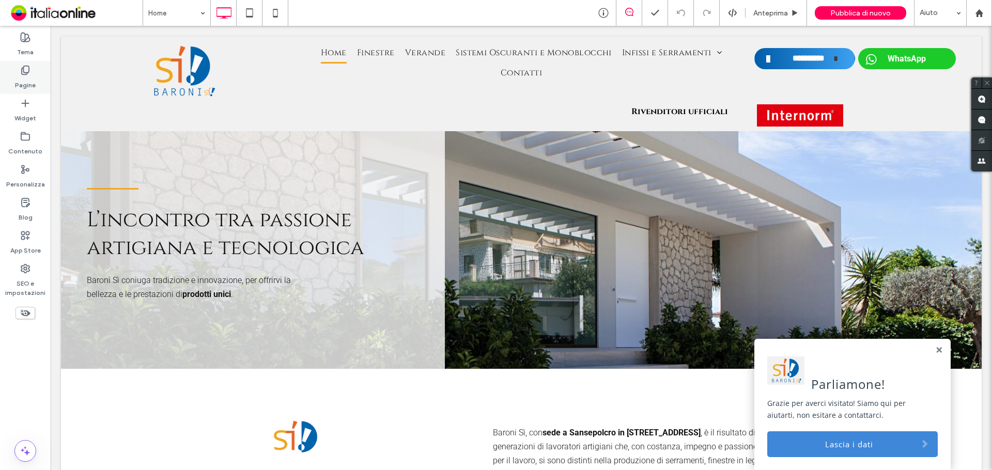
click at [12, 77] on div "Pagine" at bounding box center [25, 77] width 51 height 33
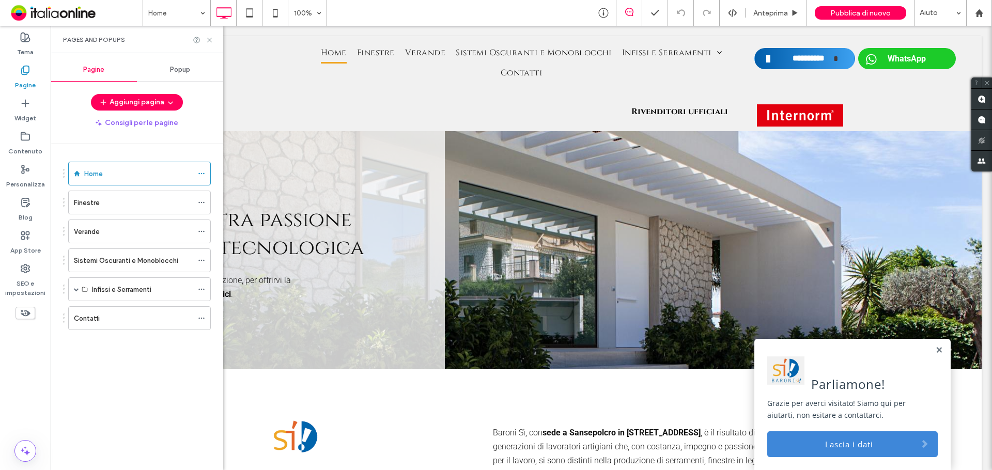
click at [164, 67] on div "Popup" at bounding box center [180, 69] width 86 height 23
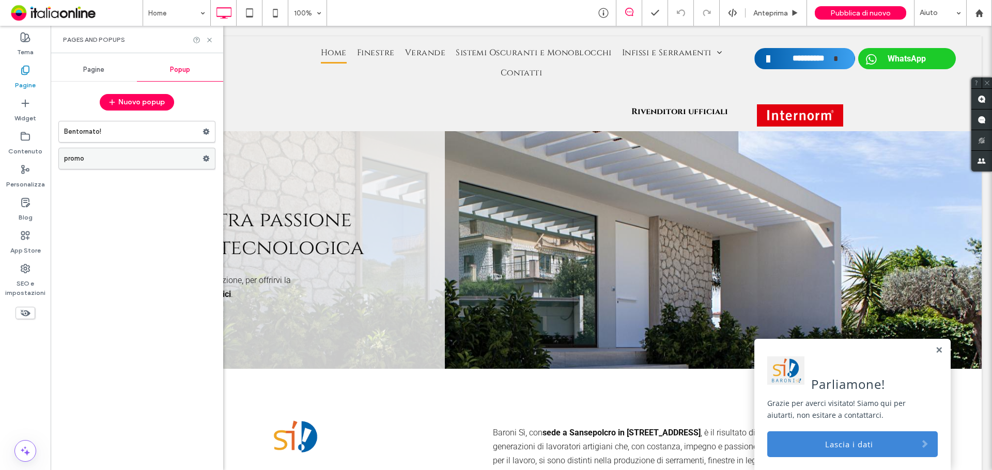
click at [123, 161] on label "promo" at bounding box center [133, 158] width 138 height 21
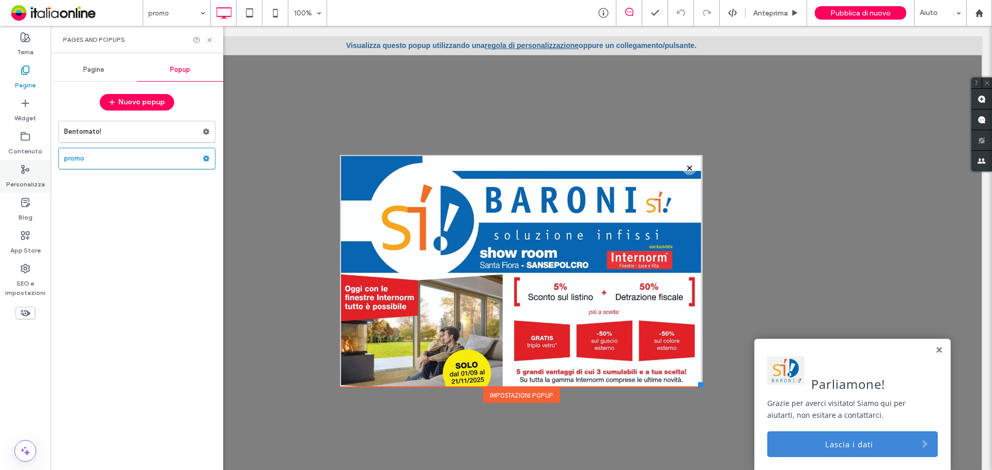
click at [36, 182] on label "Personalizza" at bounding box center [25, 182] width 39 height 14
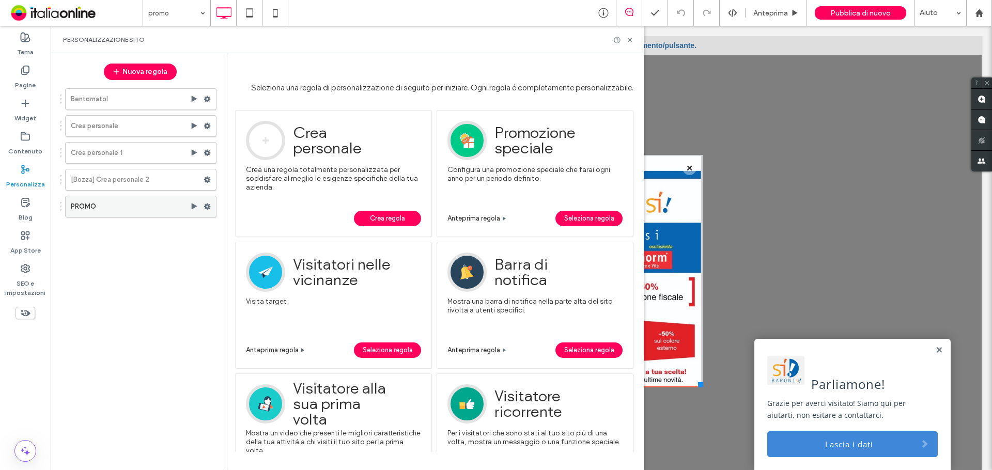
click at [144, 211] on label "PROMO" at bounding box center [130, 206] width 119 height 21
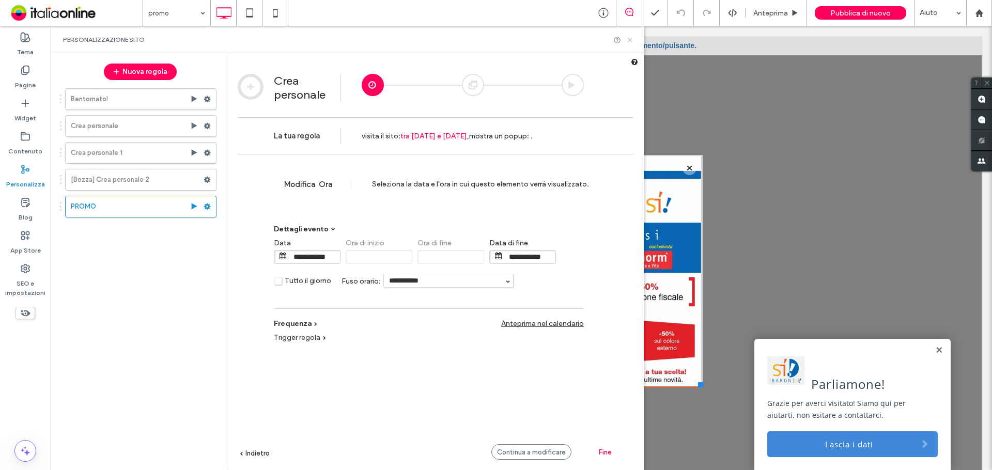
click at [627, 42] on icon at bounding box center [630, 40] width 8 height 8
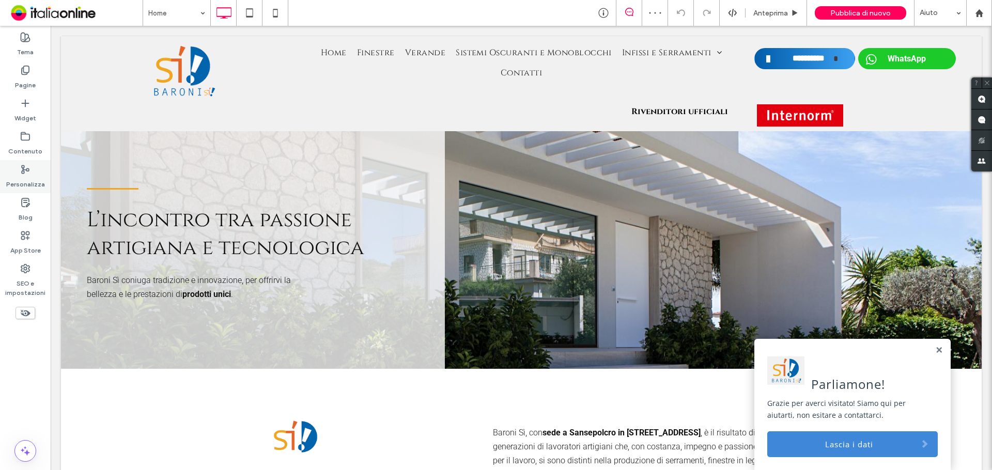
click at [38, 178] on label "Personalizza" at bounding box center [25, 182] width 39 height 14
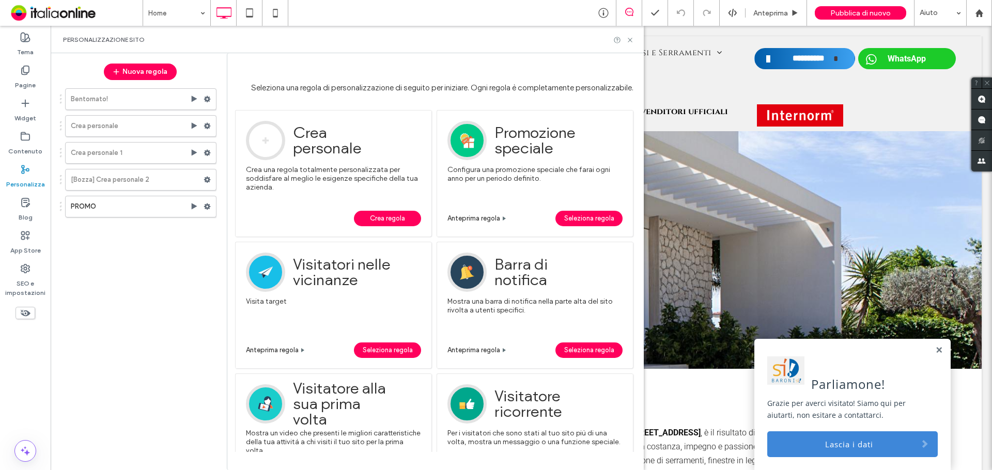
click at [373, 222] on span "Crea regola" at bounding box center [387, 218] width 35 height 15
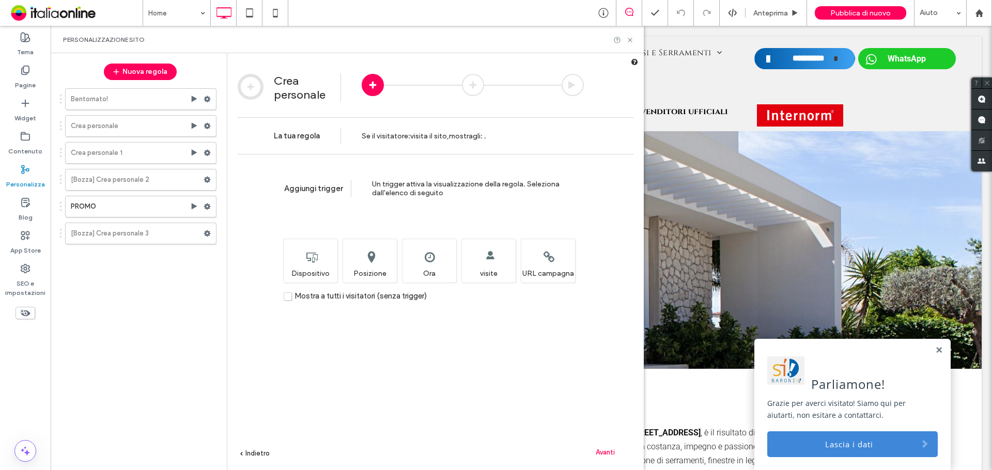
click at [324, 297] on span "Mostra a tutti i visitatori (senza trigger)" at bounding box center [360, 295] width 132 height 9
click at [609, 446] on div "Avanti" at bounding box center [604, 451] width 57 height 15
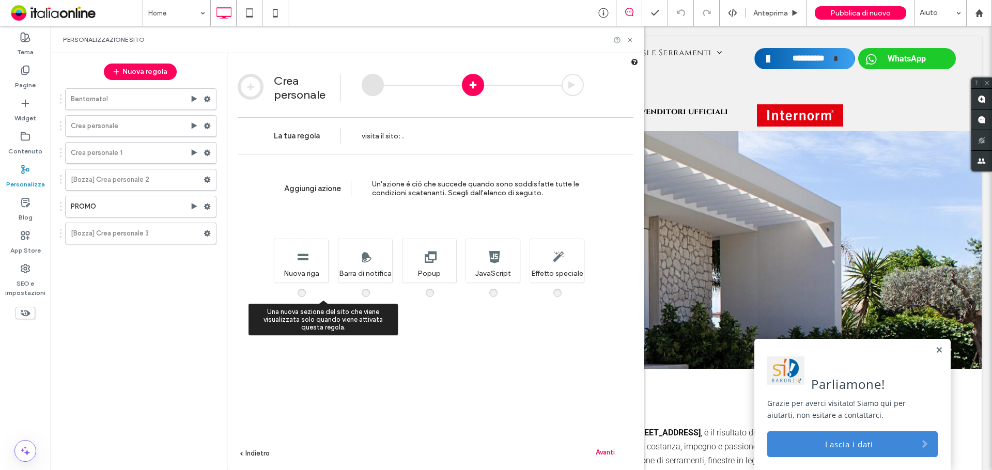
click at [304, 255] on div "Una nuova sezione del sito che viene visualizzata solo quando viene attivata qu…" at bounding box center [301, 261] width 54 height 44
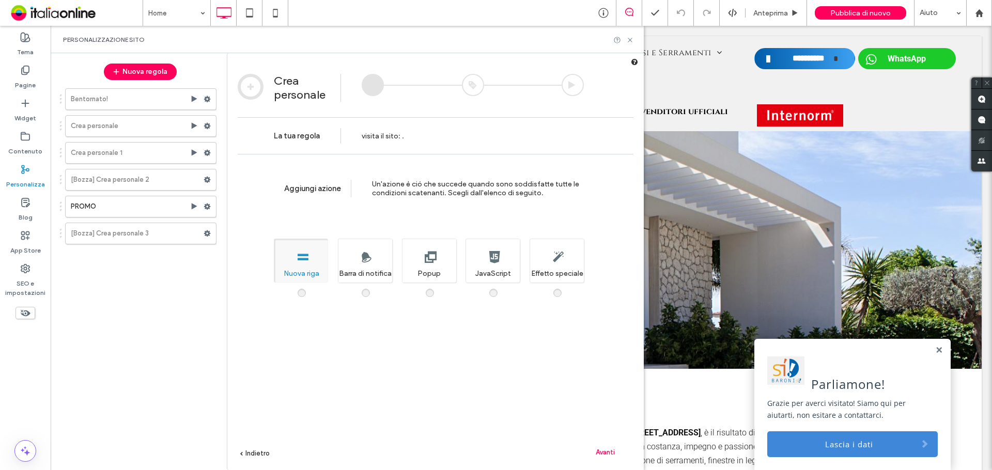
click at [601, 450] on span "Avanti" at bounding box center [605, 452] width 19 height 8
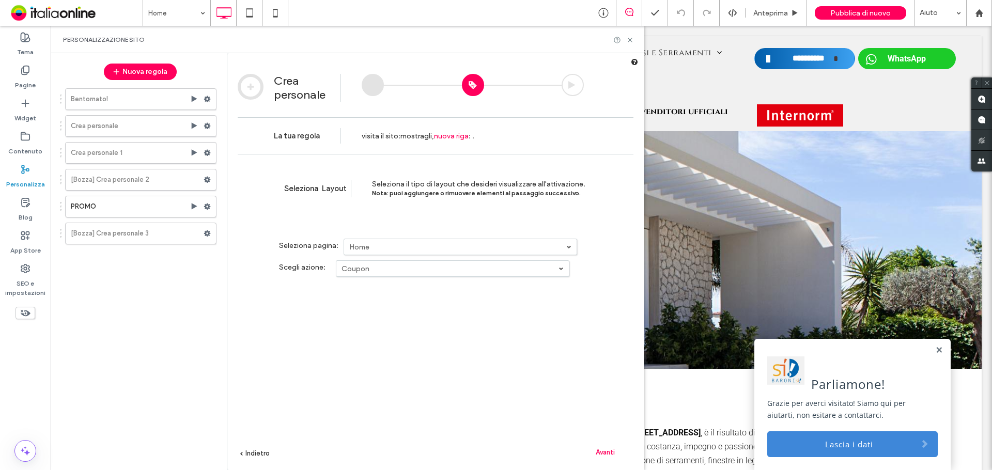
click at [366, 252] on link "Home" at bounding box center [460, 246] width 232 height 15
click at [363, 268] on label "Home" at bounding box center [360, 264] width 20 height 9
click at [373, 269] on label "Coupon" at bounding box center [449, 268] width 217 height 9
click at [382, 268] on label "Coupon" at bounding box center [449, 268] width 217 height 9
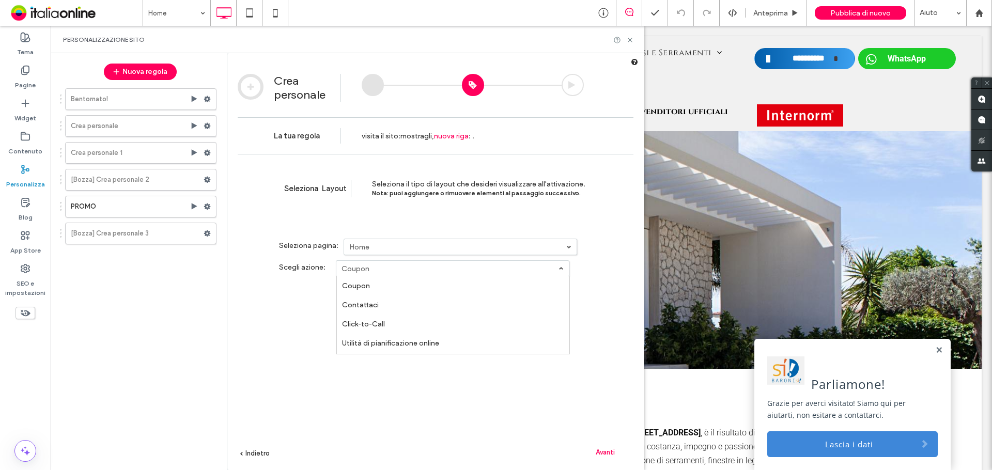
click at [377, 268] on label "Coupon" at bounding box center [449, 268] width 217 height 9
drag, startPoint x: 603, startPoint y: 458, endPoint x: 598, endPoint y: 455, distance: 5.9
click at [603, 458] on div "Avanti" at bounding box center [604, 451] width 57 height 15
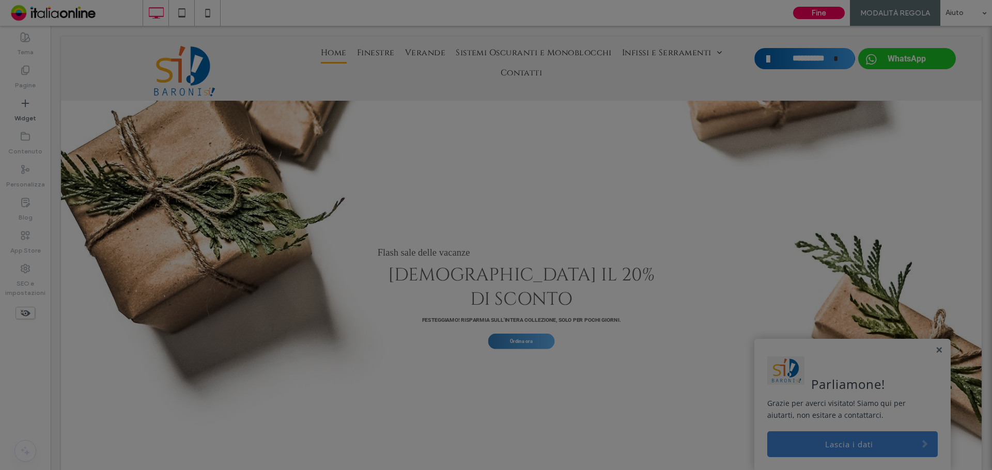
scroll to position [23, 0]
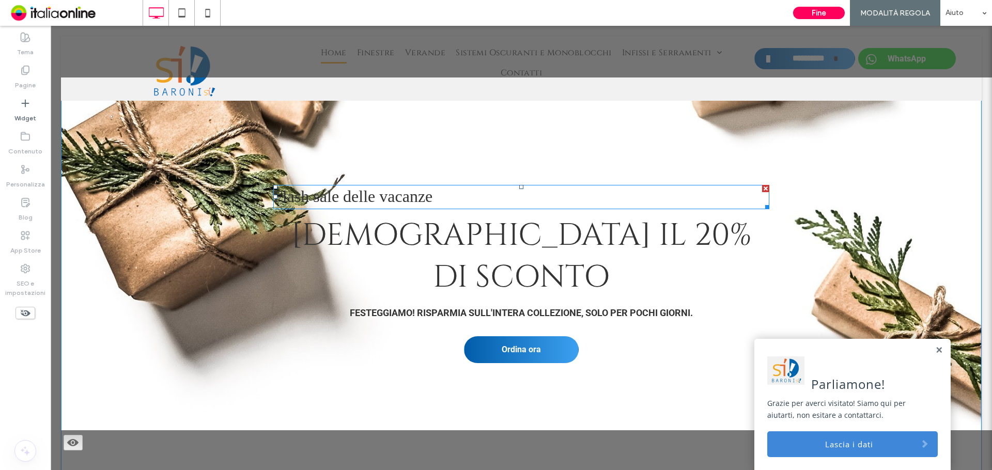
click at [373, 193] on font "Flash sale delle vacanze" at bounding box center [352, 196] width 159 height 19
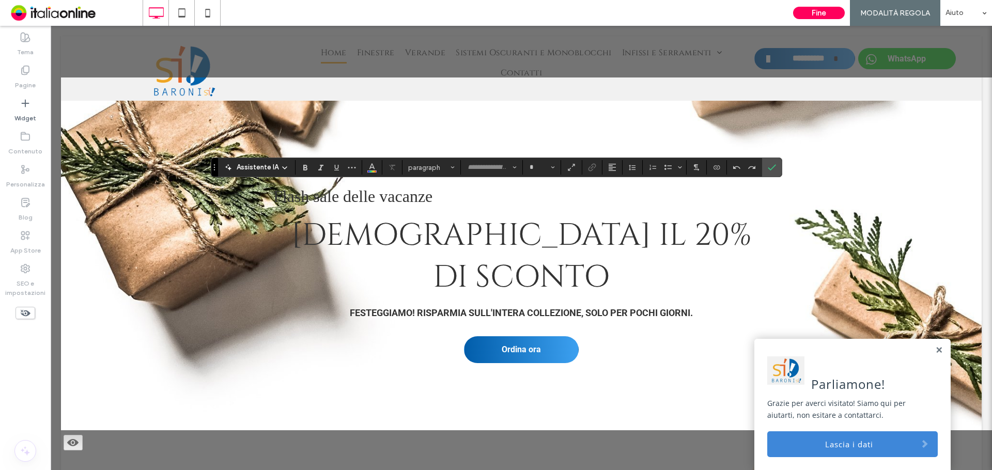
type input "**"
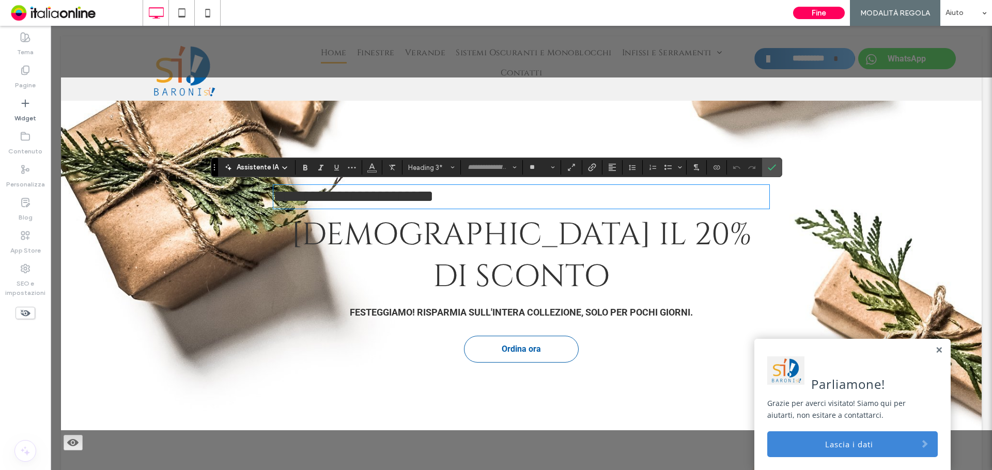
click at [531, 339] on span "Ordina ora" at bounding box center [521, 349] width 39 height 20
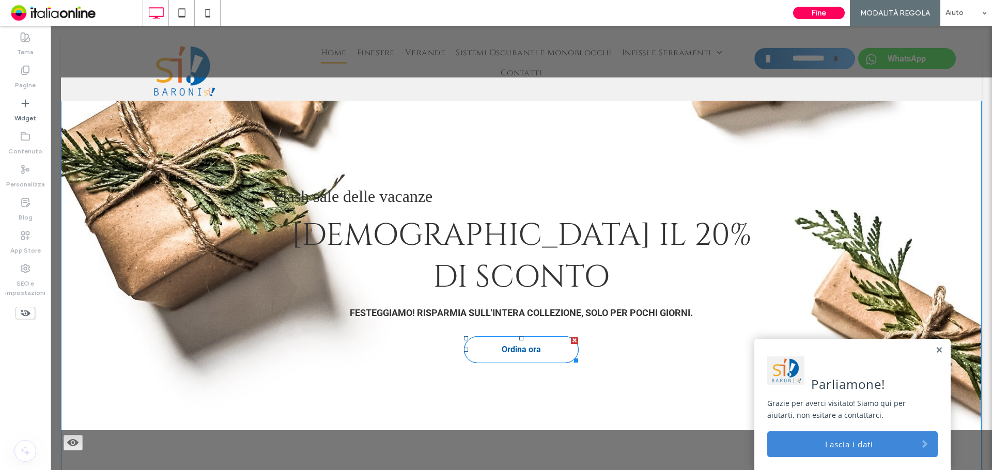
click at [531, 339] on span "Ordina ora" at bounding box center [521, 349] width 39 height 20
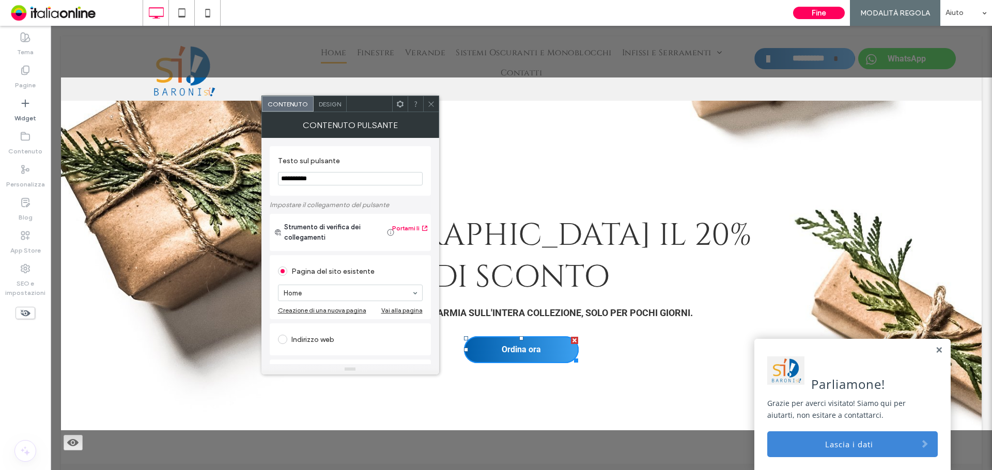
click at [331, 180] on input "**********" at bounding box center [350, 178] width 145 height 13
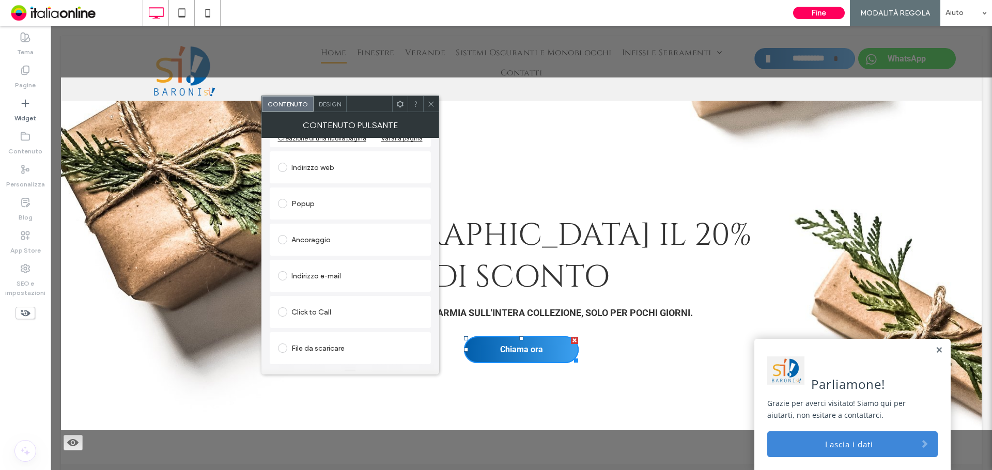
type input "**********"
click at [337, 343] on div "File da scaricare" at bounding box center [350, 348] width 145 height 17
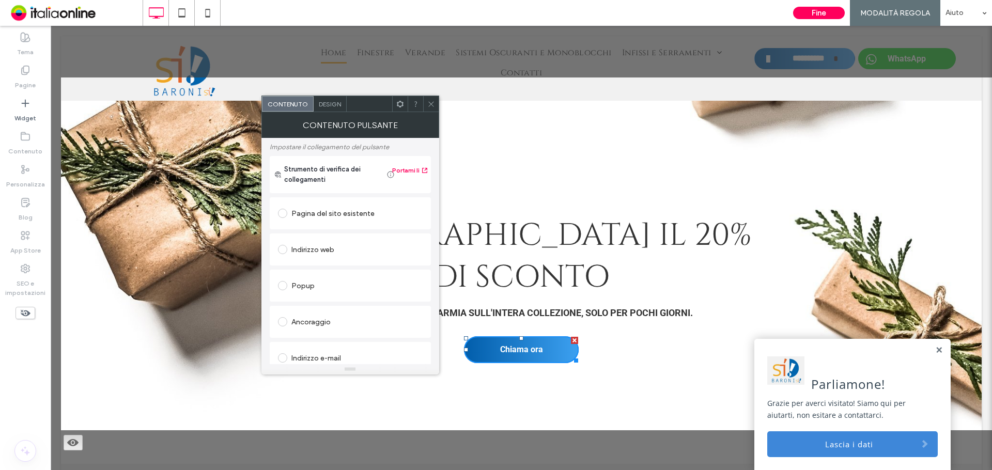
scroll to position [109, 0]
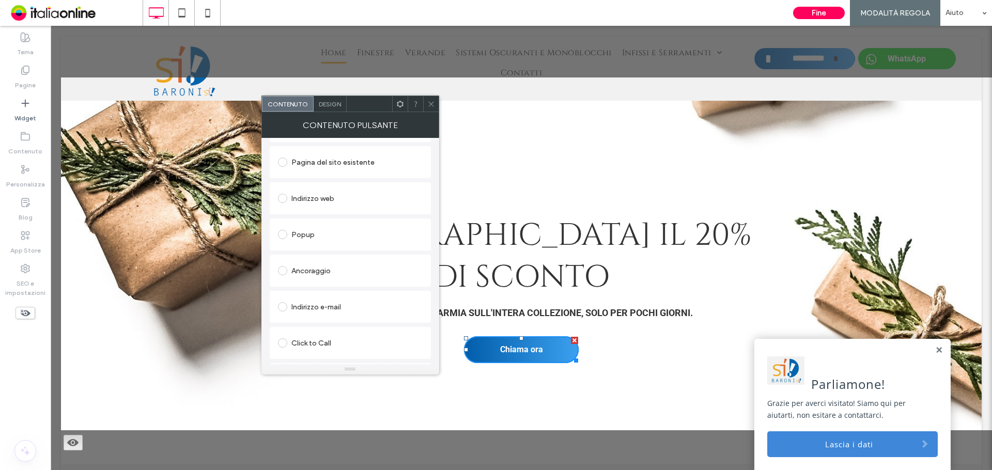
click at [341, 334] on div "Click to Call" at bounding box center [350, 343] width 145 height 22
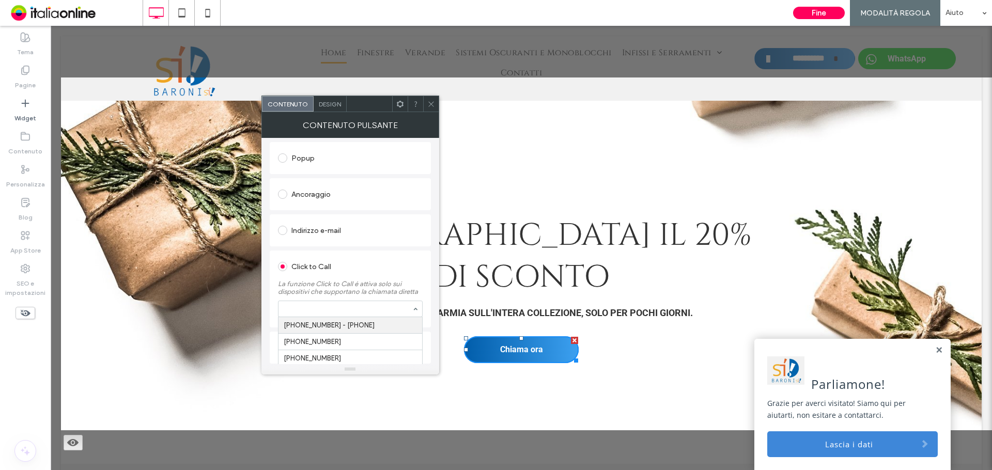
paste input "**********"
type input "**********"
click at [432, 99] on span at bounding box center [431, 103] width 8 height 15
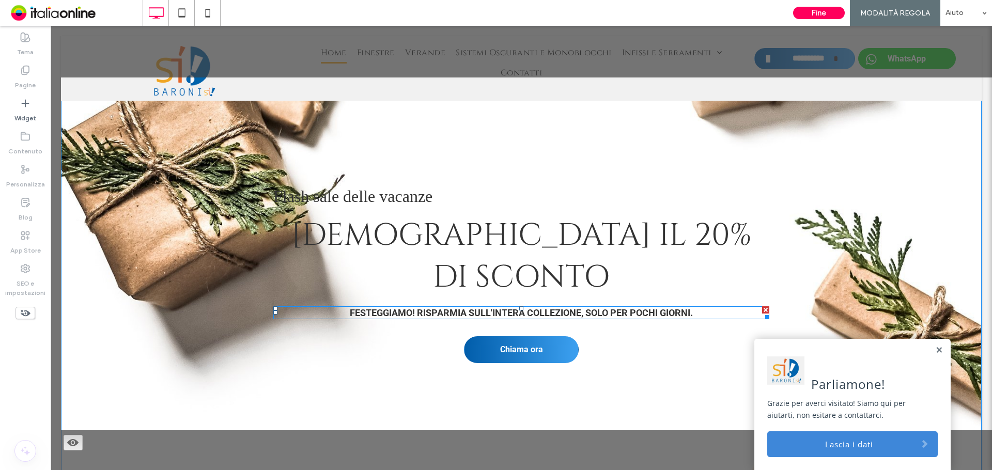
click at [762, 306] on div at bounding box center [765, 309] width 7 height 7
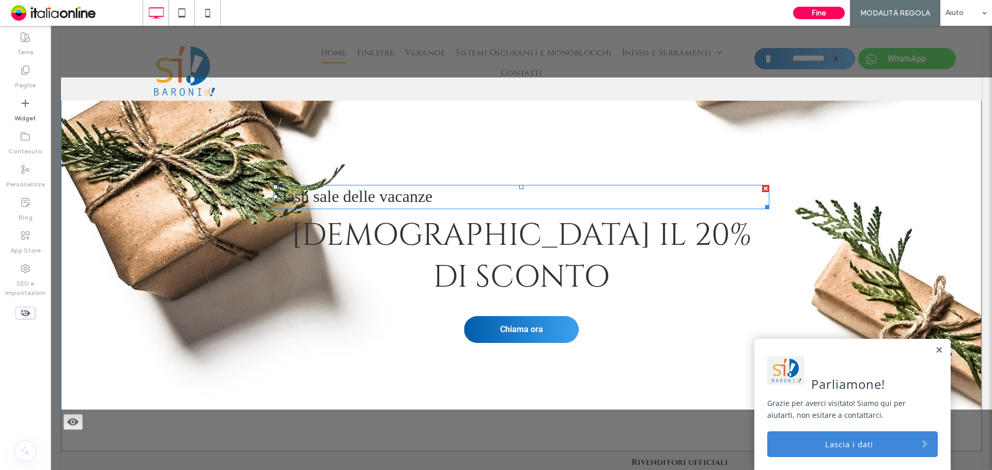
drag, startPoint x: 761, startPoint y: 186, endPoint x: 785, endPoint y: 222, distance: 43.6
click at [762, 186] on div at bounding box center [765, 188] width 7 height 7
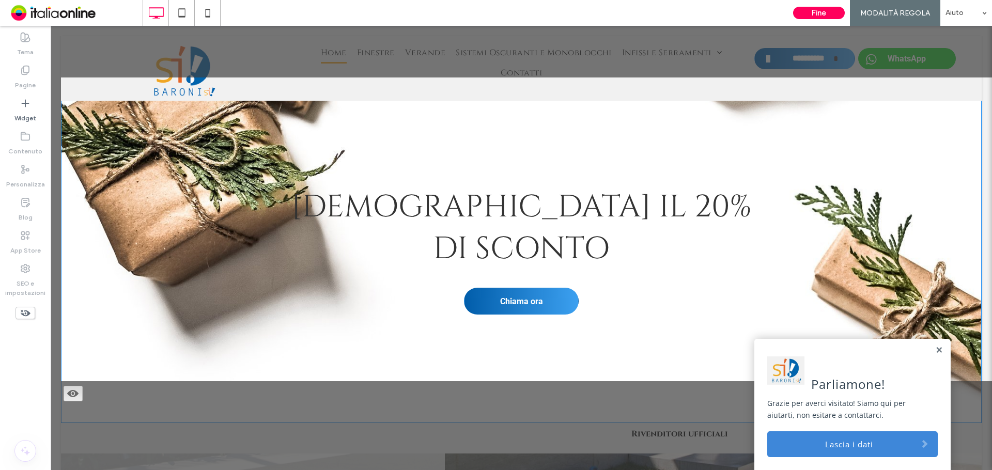
click at [174, 221] on div "GODITI IL 20% DI SCONTO Chiama ora Click To Paste Click To Paste Riga + Aggiung…" at bounding box center [521, 250] width 921 height 346
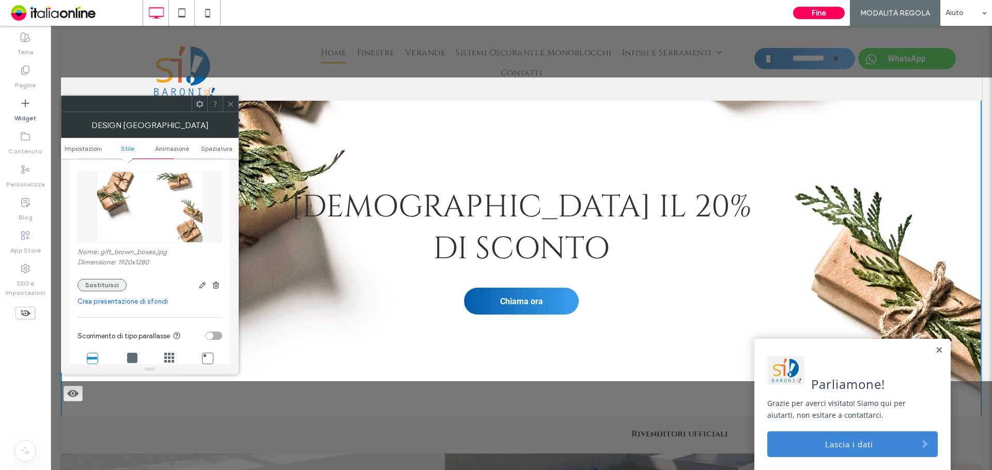
scroll to position [155, 0]
click at [103, 285] on button "Sostituisci" at bounding box center [101, 284] width 49 height 12
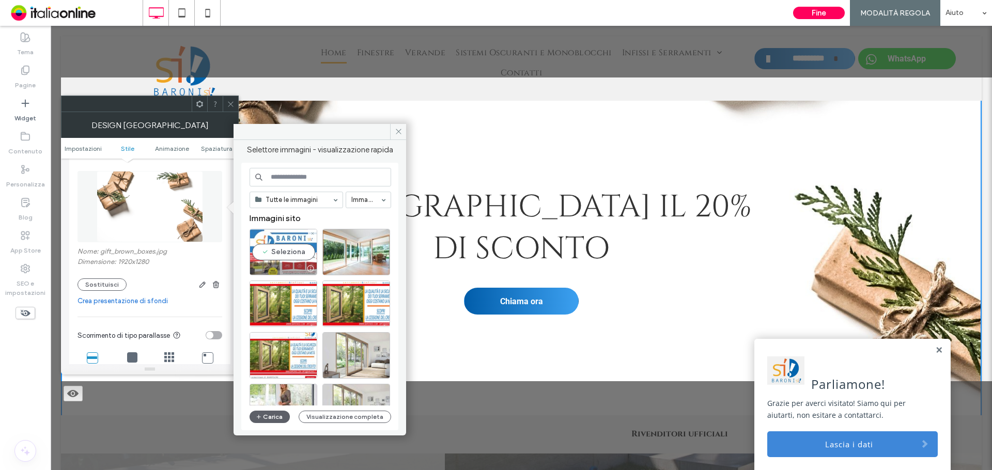
click at [295, 253] on div "Seleziona" at bounding box center [283, 252] width 68 height 46
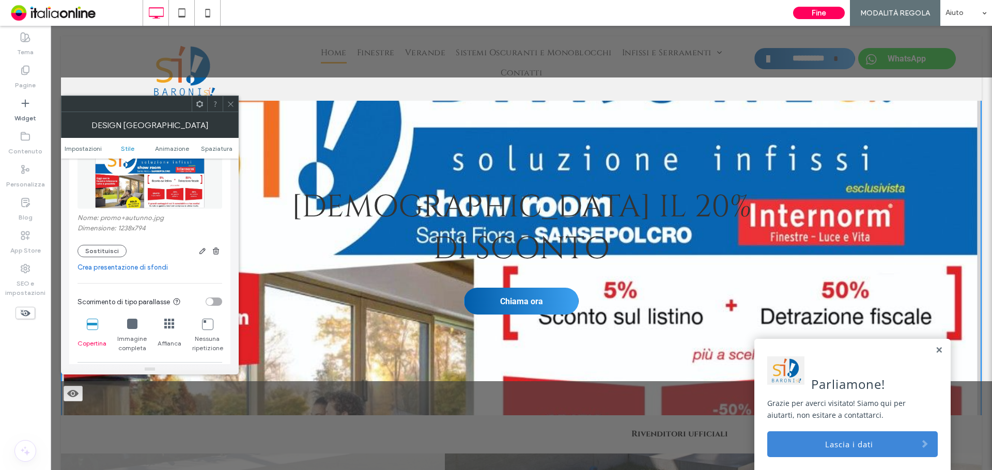
scroll to position [207, 0]
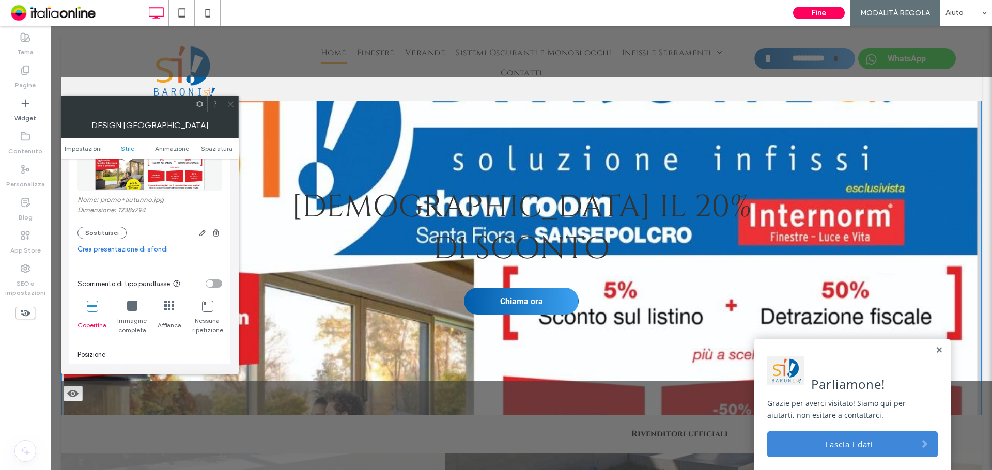
click at [133, 306] on icon at bounding box center [132, 306] width 10 height 10
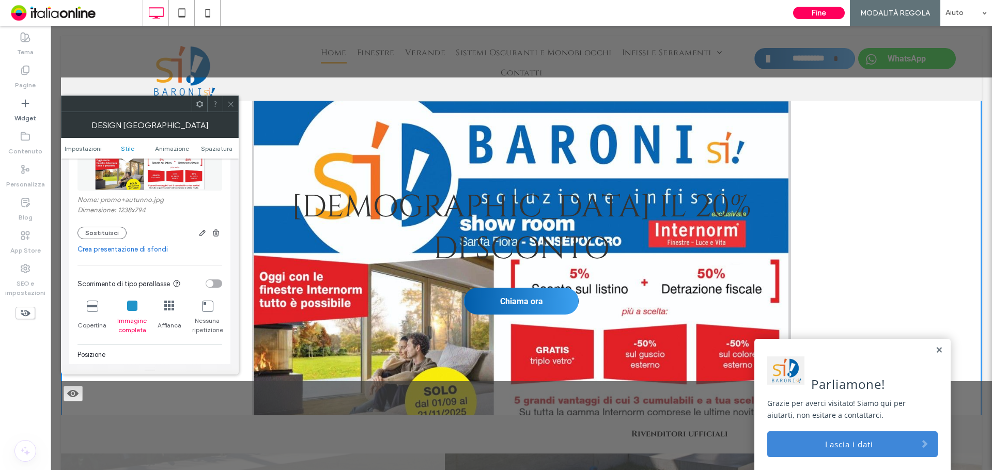
click at [96, 306] on icon at bounding box center [92, 306] width 10 height 10
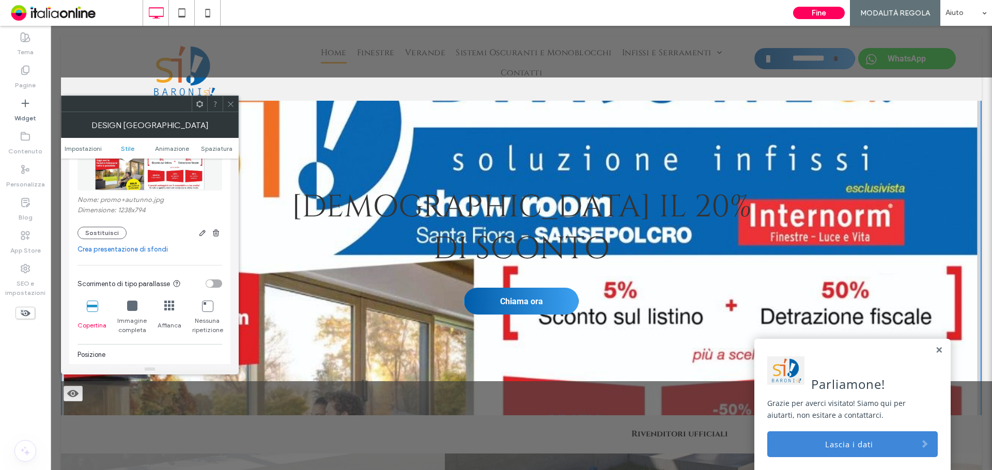
click at [132, 306] on icon at bounding box center [132, 306] width 10 height 10
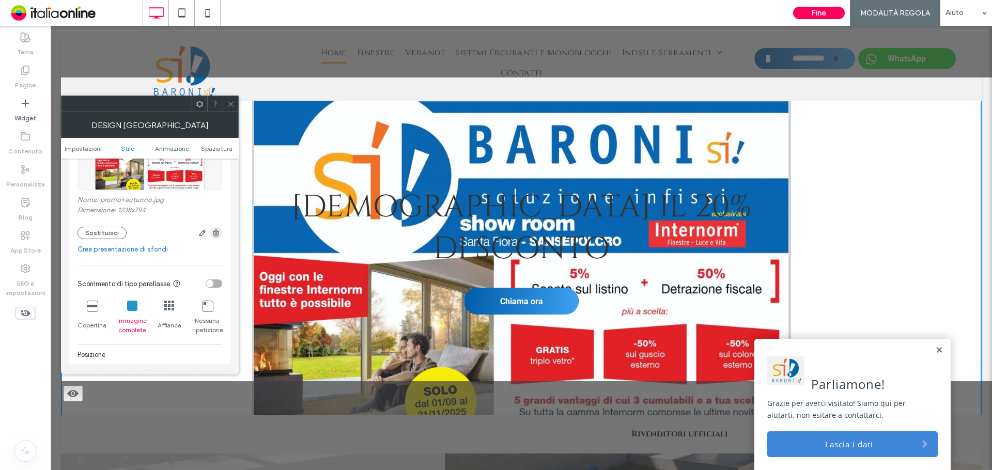
click at [213, 229] on icon "button" at bounding box center [216, 233] width 8 height 8
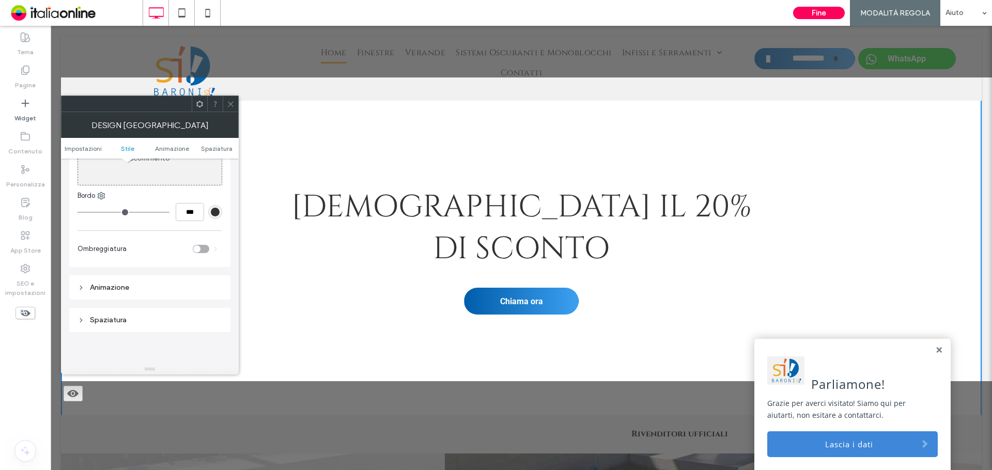
click at [522, 210] on font "GODITI IL 20% DI SCONTO" at bounding box center [521, 228] width 460 height 84
click at [233, 107] on icon at bounding box center [231, 104] width 8 height 8
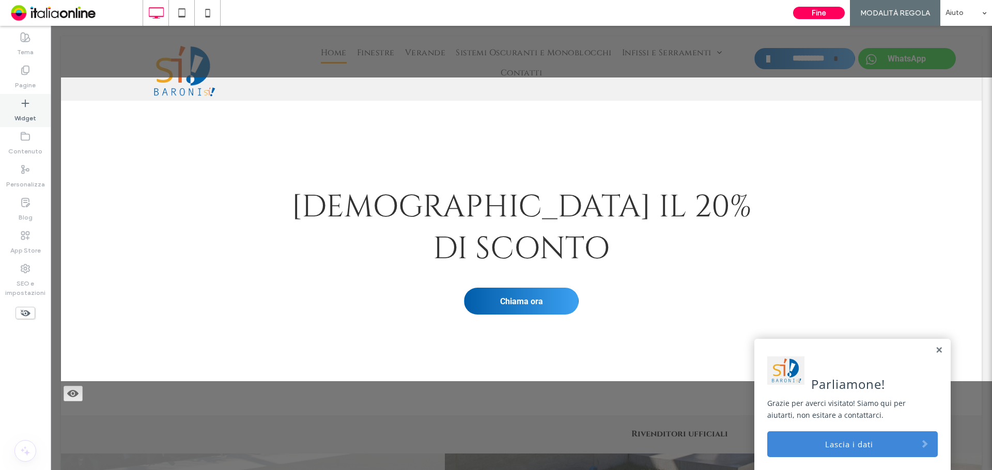
click at [37, 102] on div "Widget" at bounding box center [25, 110] width 51 height 33
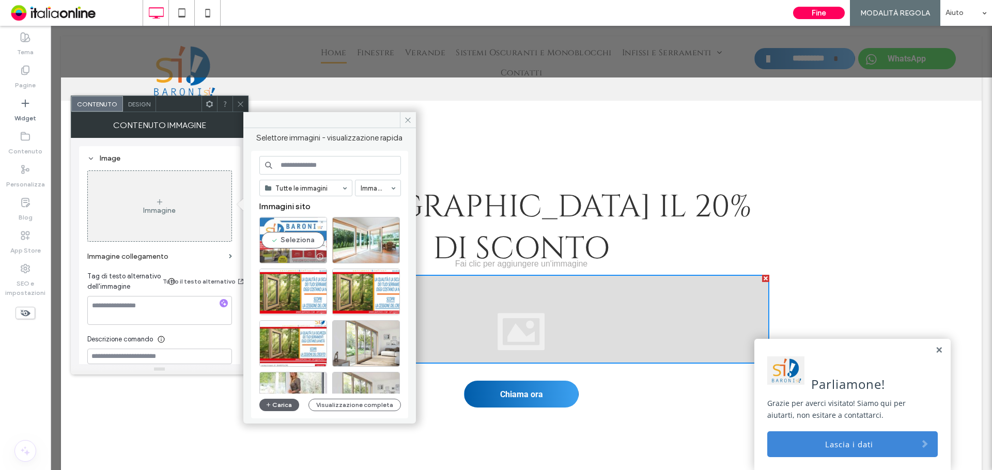
click at [312, 245] on div "Seleziona" at bounding box center [293, 240] width 68 height 46
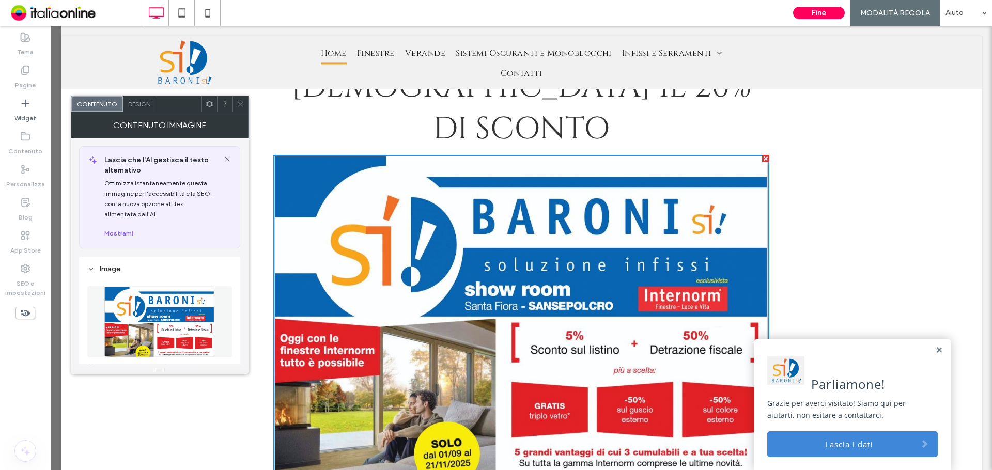
scroll to position [230, 0]
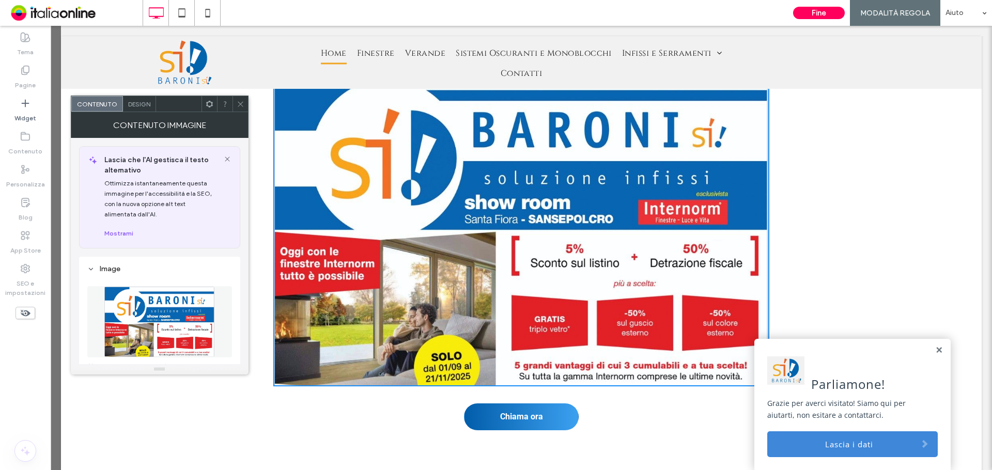
click at [244, 108] on span at bounding box center [241, 103] width 8 height 15
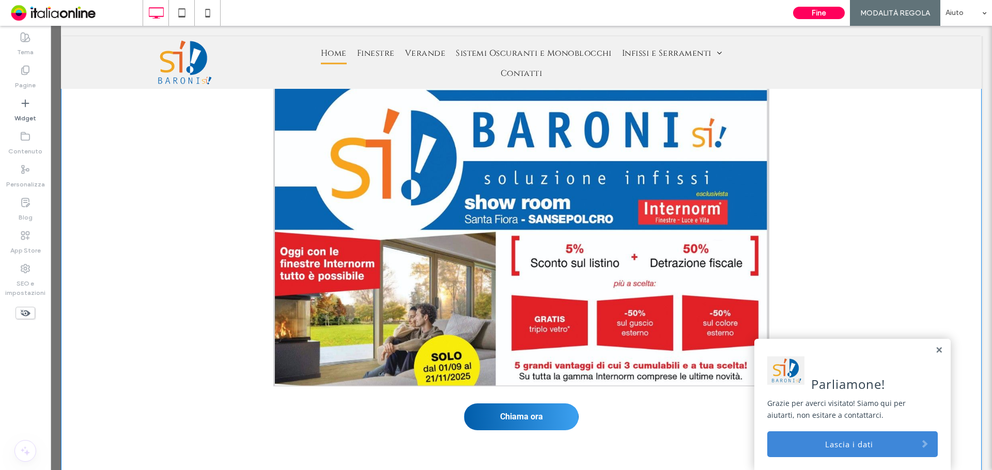
drag, startPoint x: 928, startPoint y: 370, endPoint x: 875, endPoint y: 367, distance: 52.8
click at [935, 355] on link at bounding box center [939, 350] width 8 height 9
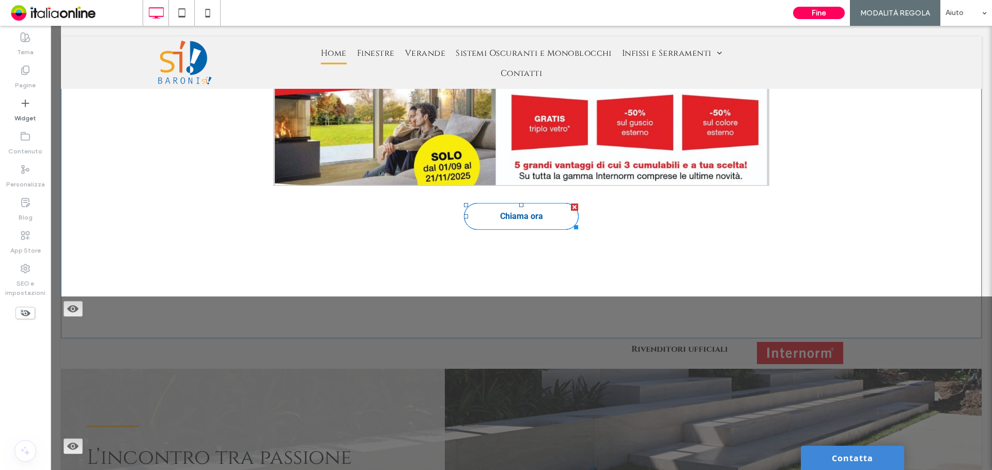
scroll to position [385, 0]
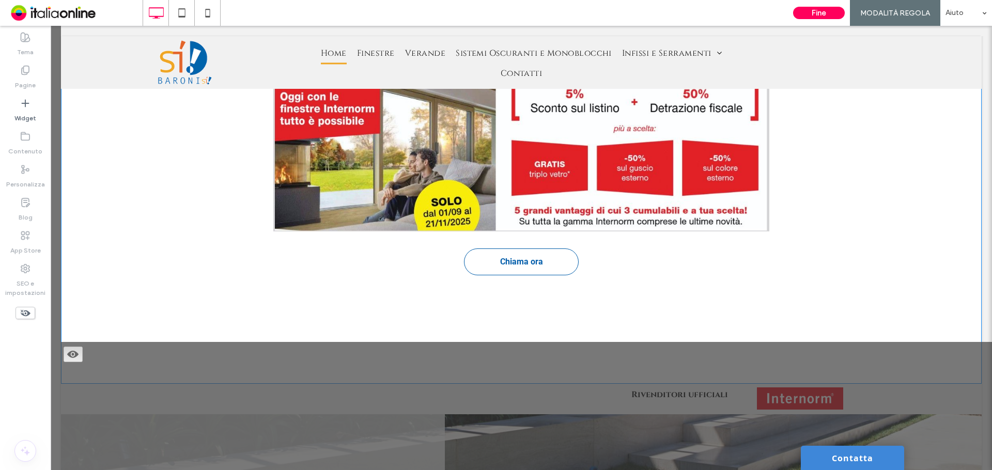
click at [514, 252] on span "Chiama ora" at bounding box center [521, 262] width 43 height 20
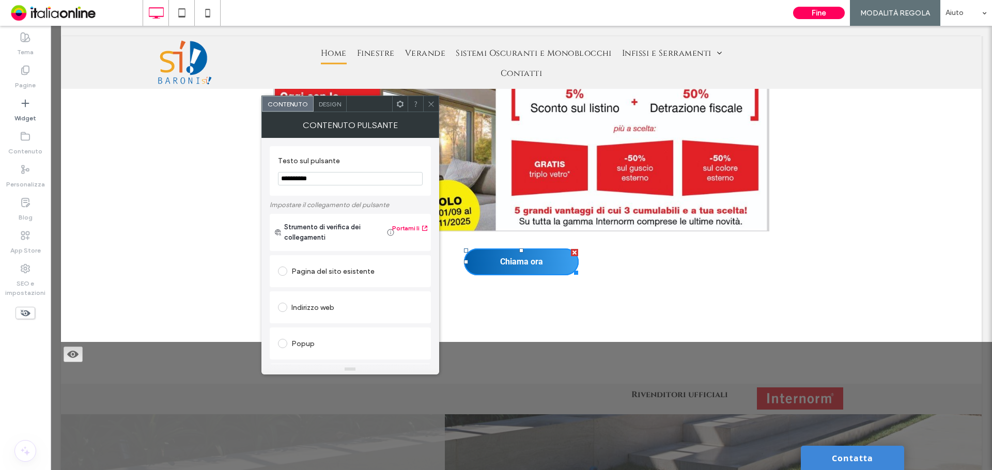
click at [202, 131] on div "GODITI IL 20% DI SCONTO Chiama ora Click To Paste Click To Paste Riga + Aggiung…" at bounding box center [521, 50] width 921 height 668
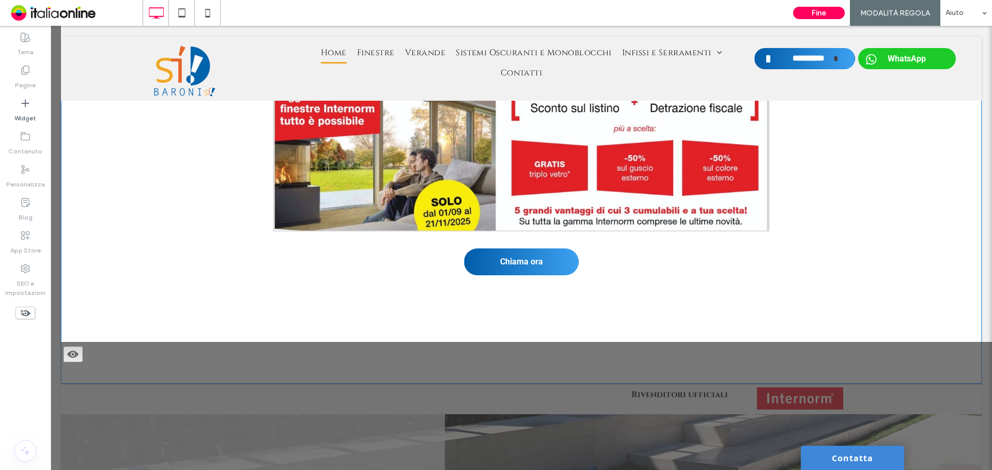
scroll to position [0, 0]
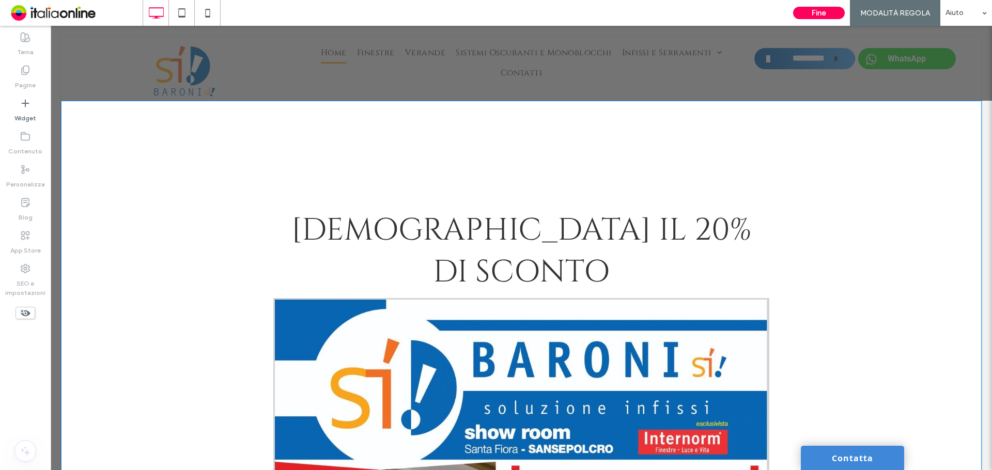
click at [276, 167] on div "GODITI IL 20% DI SCONTO Chiama ora Click To Paste Click To Paste Riga + Aggiung…" at bounding box center [521, 435] width 921 height 668
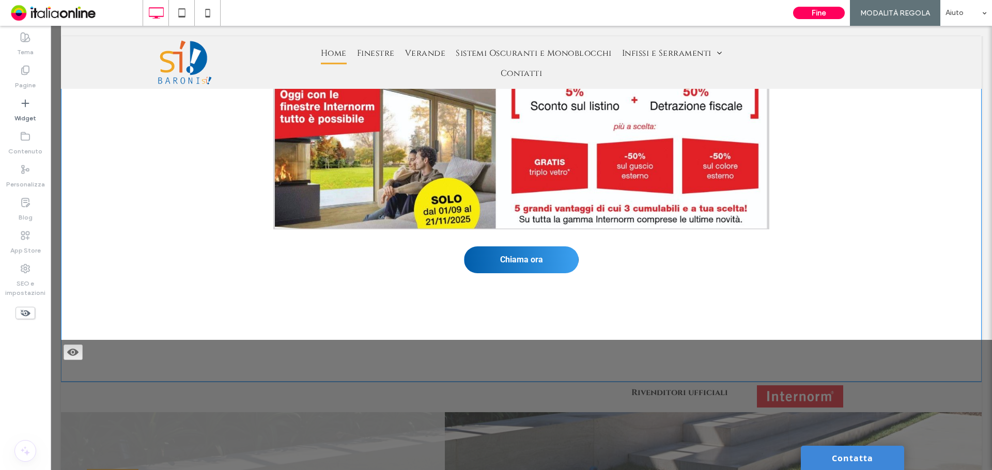
scroll to position [517, 0]
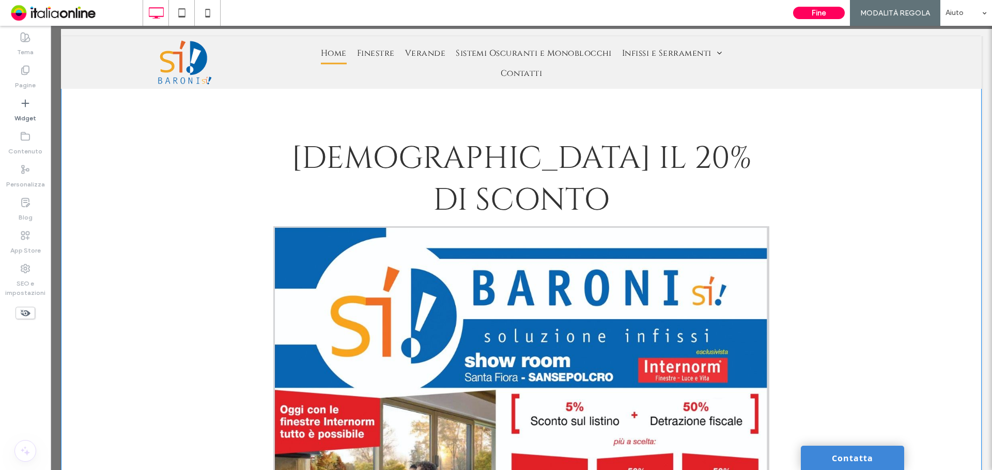
scroll to position [0, 0]
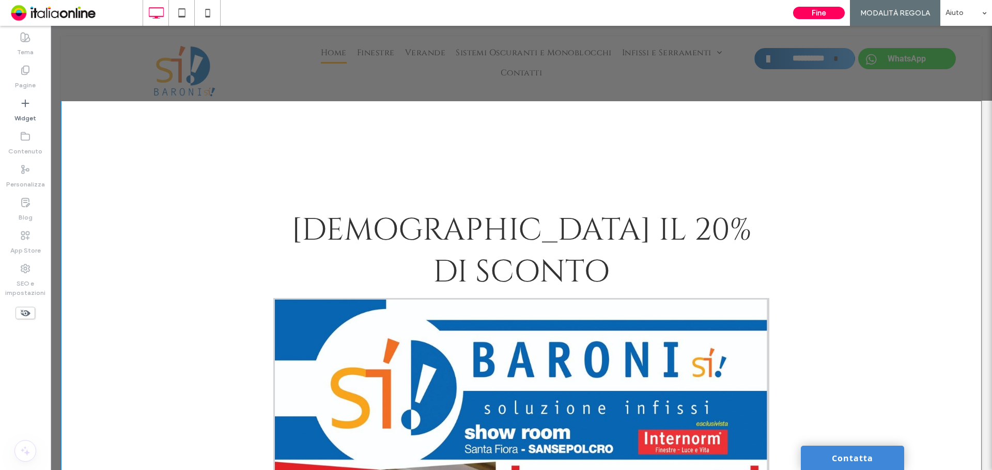
click at [261, 201] on div "GODITI IL 20% DI SCONTO Chiama ora Click To Paste Click To Paste Riga + Aggiung…" at bounding box center [521, 435] width 921 height 668
click at [412, 217] on font "GODITI IL 20% DI SCONTO" at bounding box center [521, 251] width 460 height 84
click at [419, 231] on font "GODITI IL 20% DI SCONTO" at bounding box center [521, 251] width 460 height 84
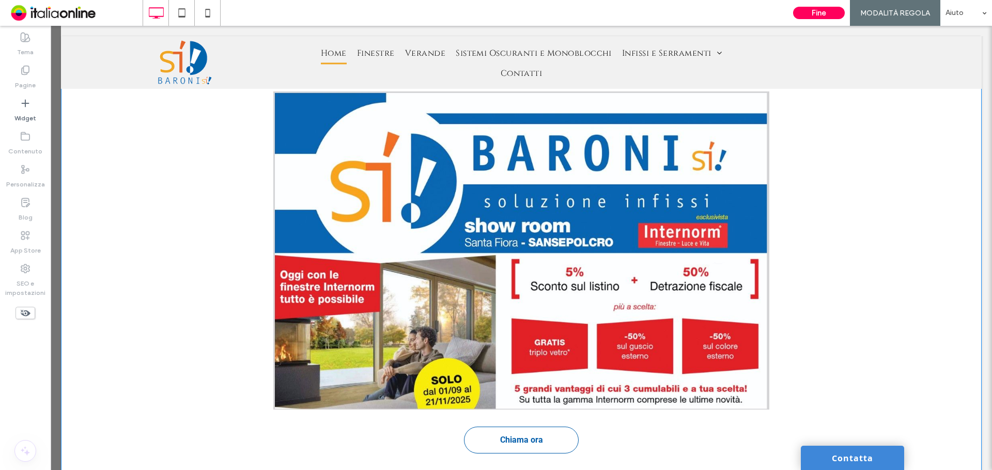
click at [532, 430] on span "Chiama ora" at bounding box center [521, 440] width 43 height 20
drag, startPoint x: 527, startPoint y: 393, endPoint x: 528, endPoint y: 354, distance: 38.8
click at [527, 430] on span "Chiama ora" at bounding box center [521, 440] width 43 height 20
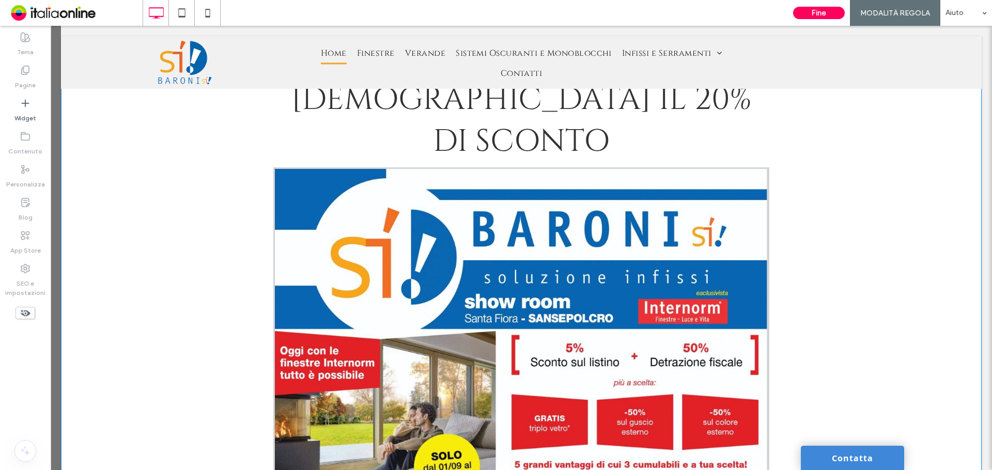
scroll to position [0, 0]
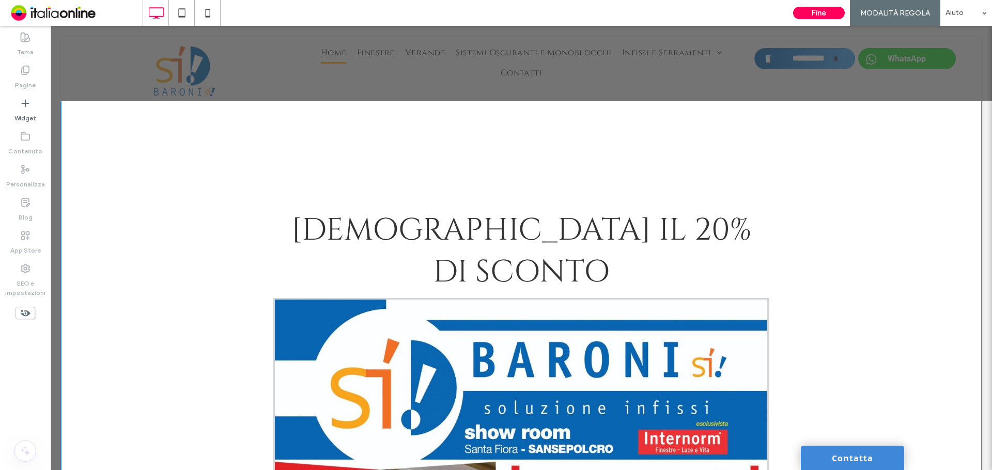
click at [532, 307] on img at bounding box center [521, 457] width 496 height 318
click at [493, 222] on font "GODITI IL 20% DI SCONTO" at bounding box center [521, 251] width 460 height 84
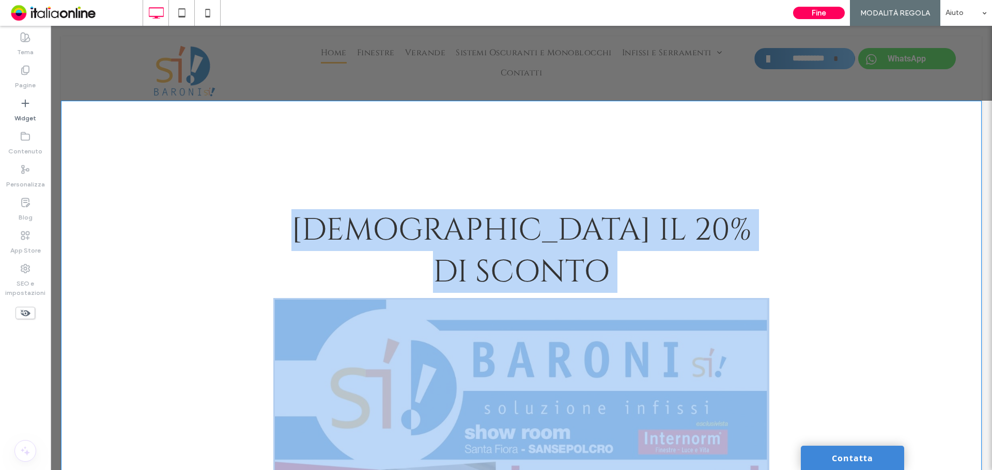
click at [493, 222] on font "GODITI IL 20% DI SCONTO" at bounding box center [521, 251] width 460 height 84
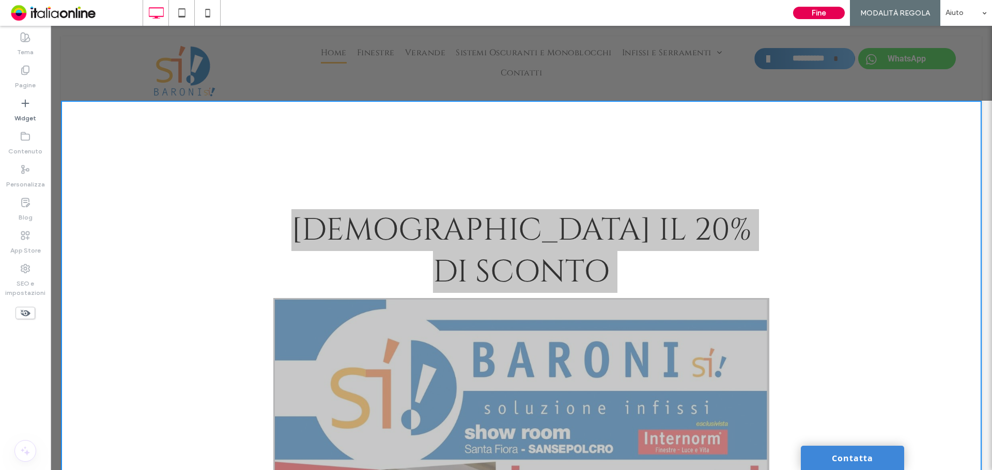
click at [815, 17] on button "Fine" at bounding box center [819, 13] width 52 height 12
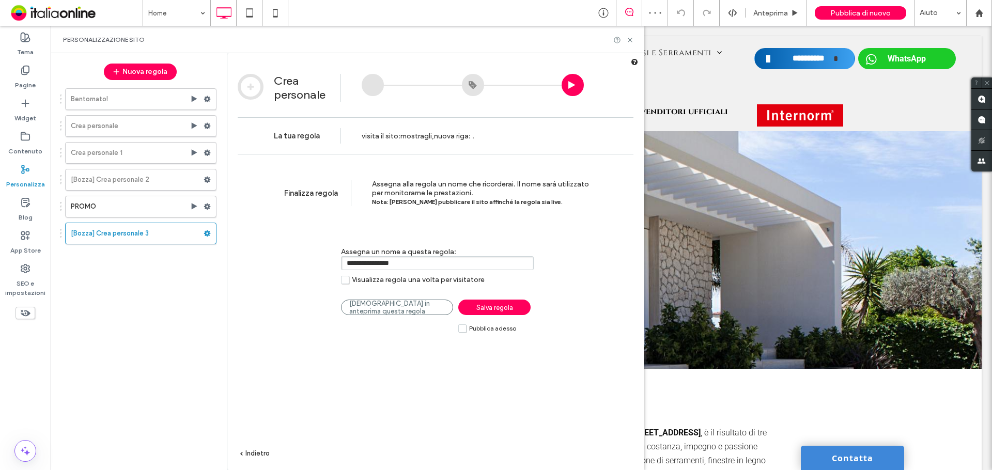
click at [261, 455] on span "Indietro" at bounding box center [257, 453] width 24 height 8
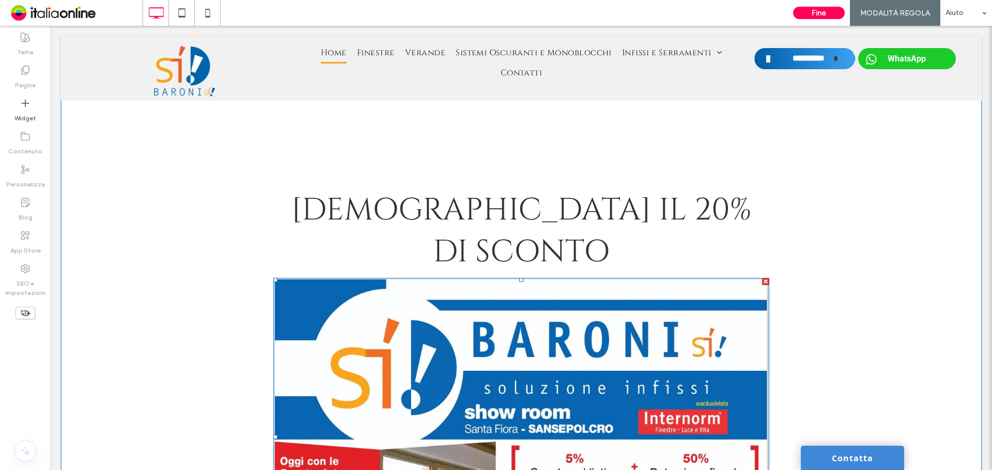
scroll to position [23, 0]
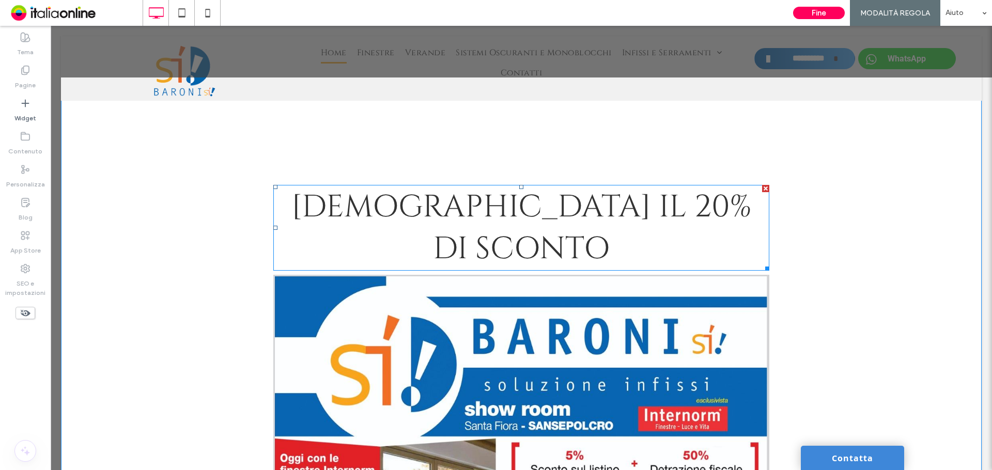
click at [409, 195] on font "GODITI IL 20% DI SCONTO" at bounding box center [521, 228] width 460 height 84
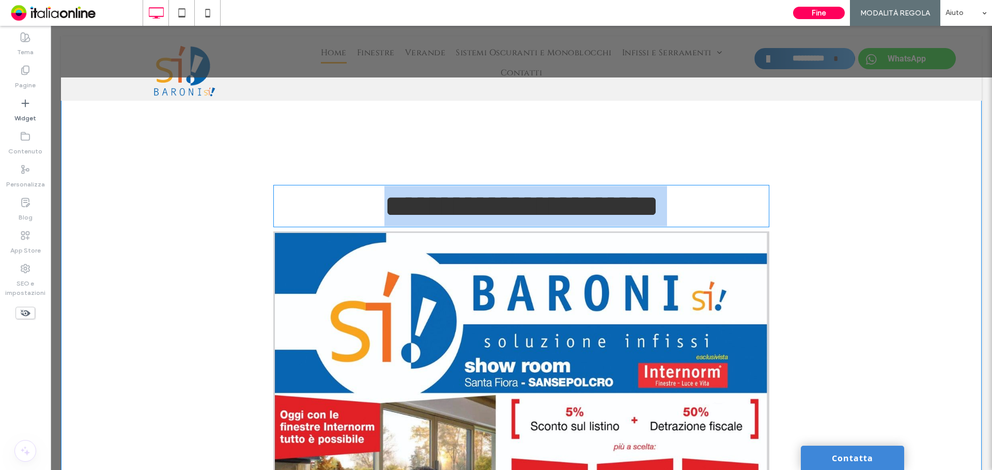
type input "******"
type input "**"
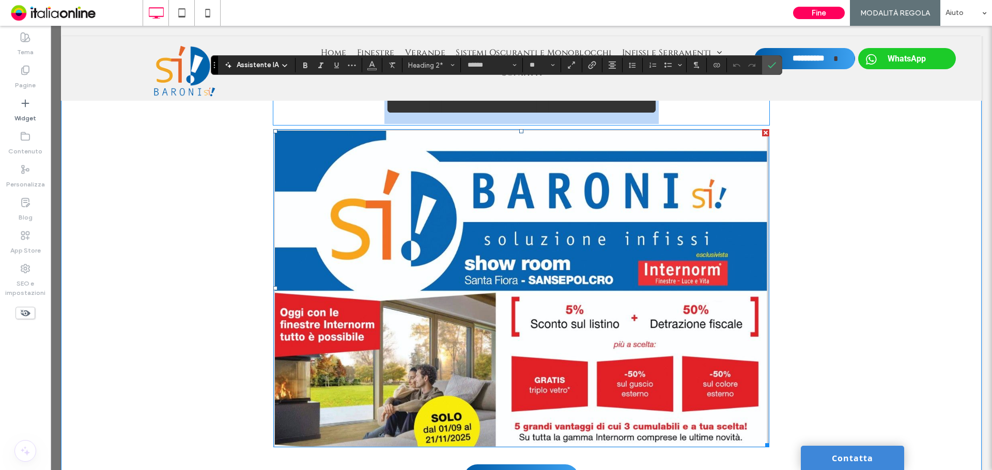
scroll to position [127, 0]
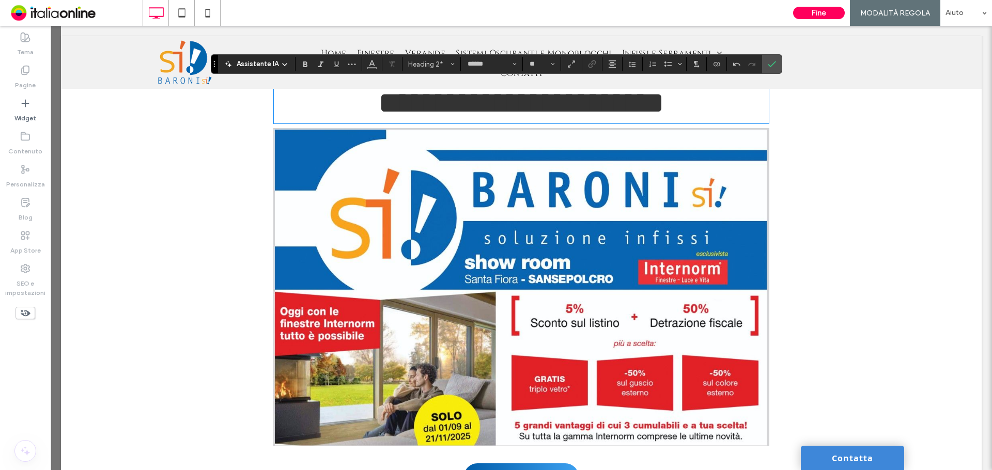
click at [628, 98] on span "**********" at bounding box center [521, 102] width 286 height 31
drag, startPoint x: 773, startPoint y: 61, endPoint x: 722, endPoint y: 38, distance: 55.7
click at [773, 61] on icon "Conferma" at bounding box center [772, 64] width 8 height 8
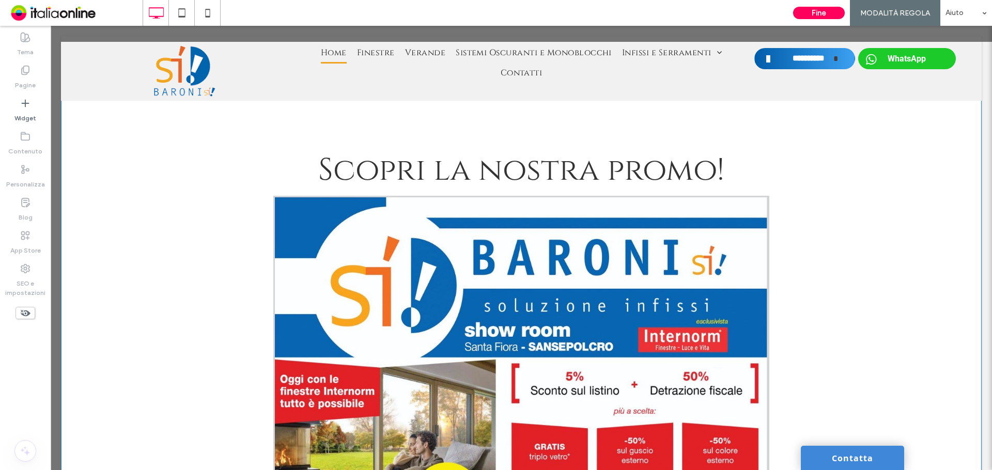
scroll to position [0, 0]
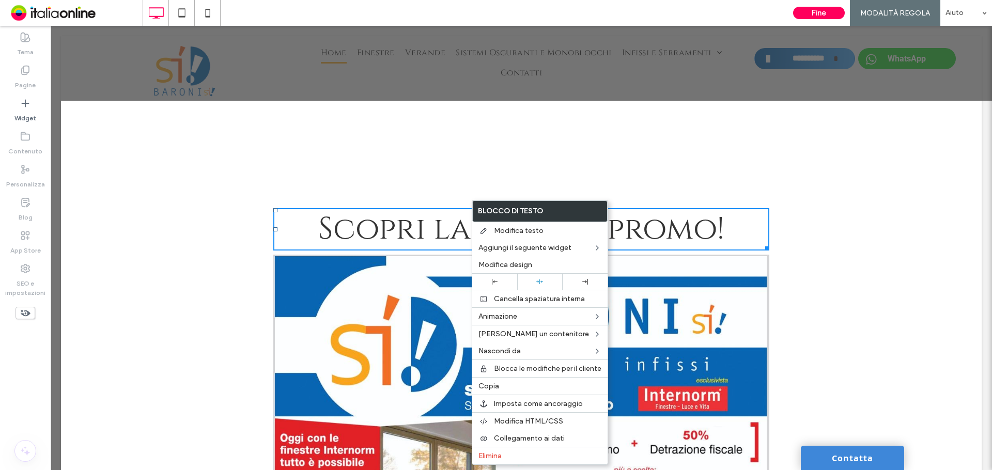
click at [61, 110] on div "Scopri la nostra promo! Chiama ora Click To Paste Click To Paste Riga + Aggiung…" at bounding box center [521, 413] width 921 height 625
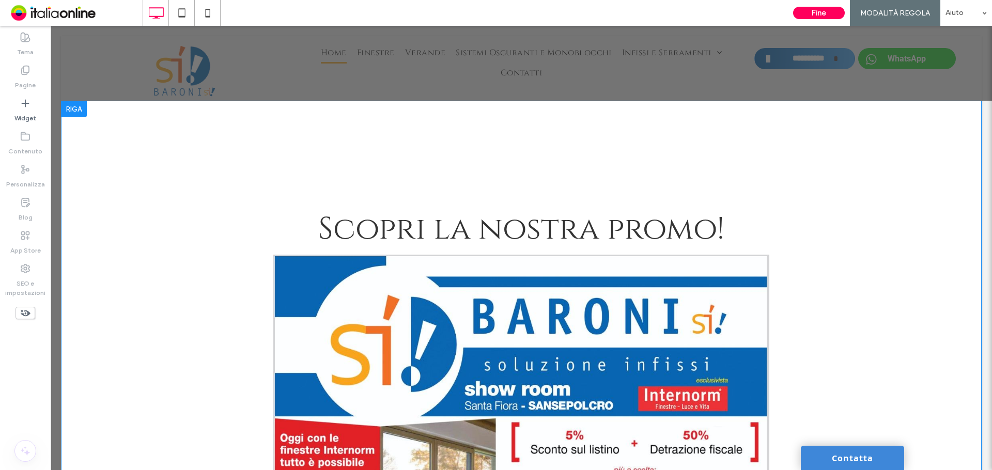
click at [68, 109] on div at bounding box center [74, 109] width 26 height 17
click at [79, 109] on div at bounding box center [74, 109] width 26 height 17
click at [118, 151] on div "Scopri la nostra promo! Chiama ora Click To Paste Click To Paste Riga + Aggiung…" at bounding box center [521, 413] width 921 height 625
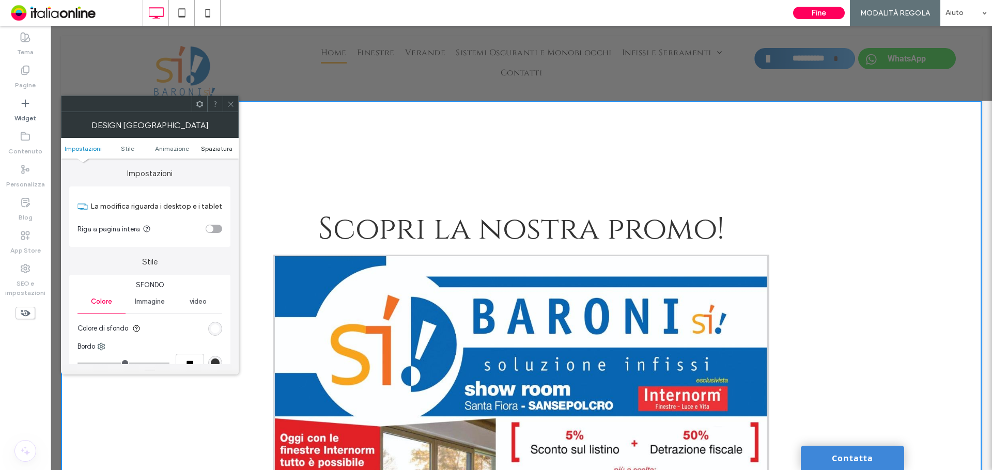
click at [223, 147] on span "Spaziatura" at bounding box center [217, 149] width 32 height 8
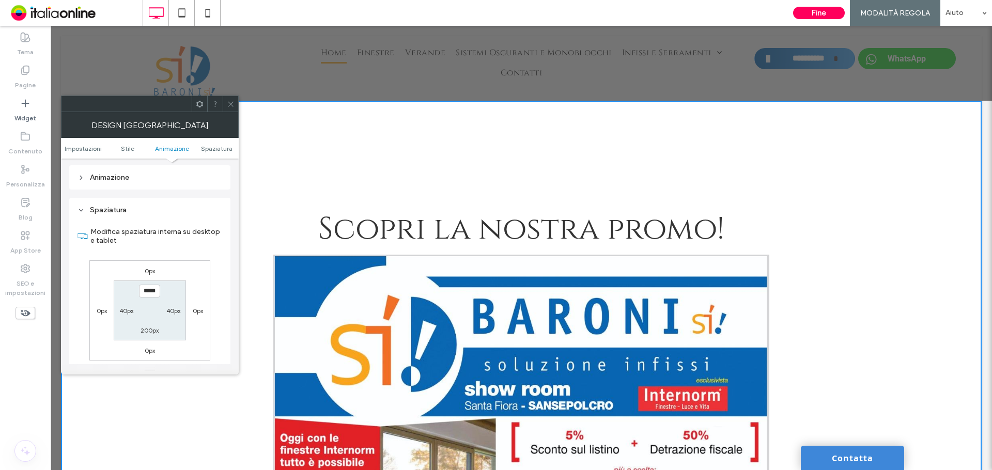
scroll to position [292, 0]
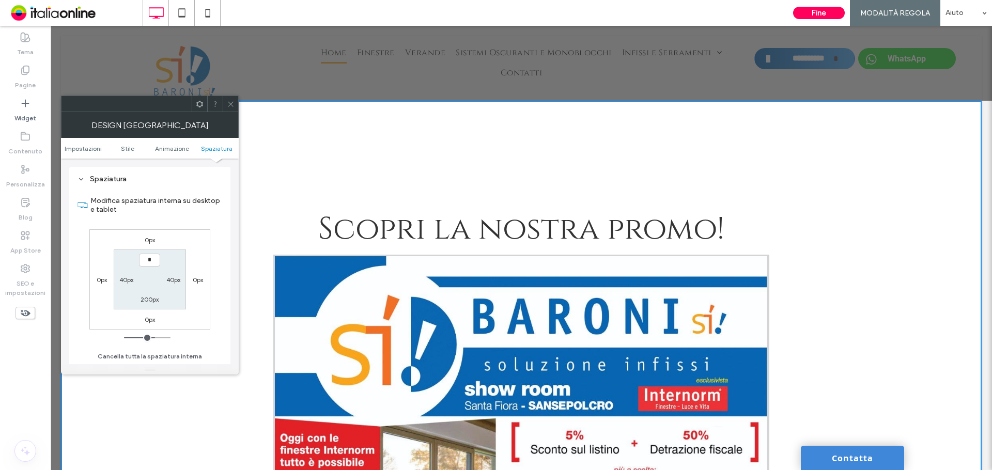
type input "***"
click at [156, 305] on section "*** 40px 200px 40px" at bounding box center [150, 278] width 72 height 59
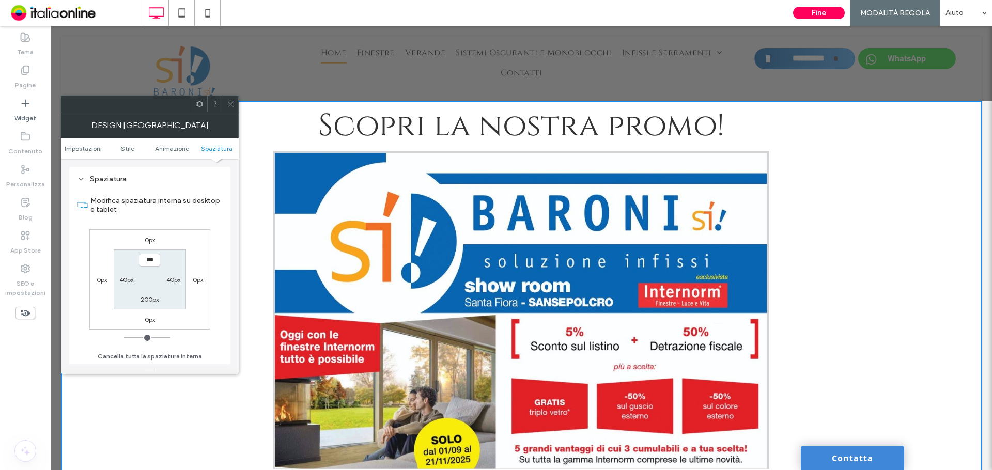
click at [151, 299] on label "200px" at bounding box center [150, 299] width 18 height 8
type input "***"
type input "*"
type input "***"
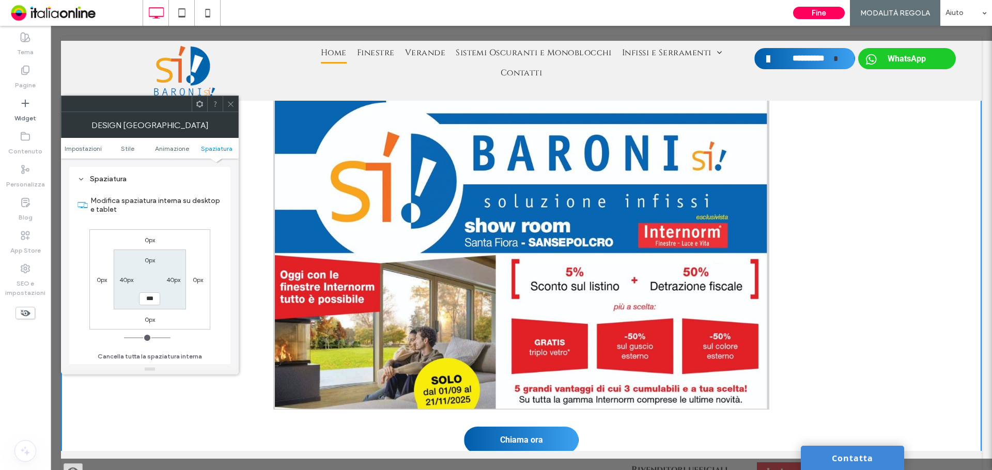
scroll to position [155, 0]
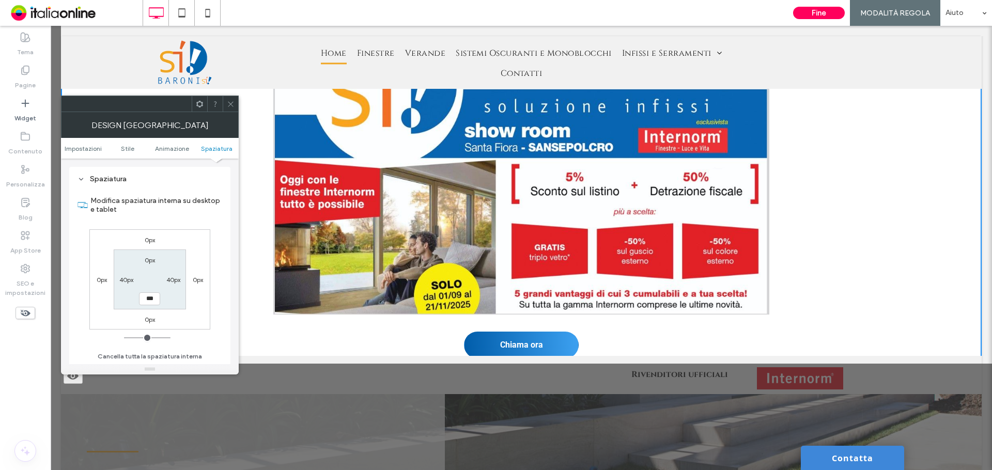
click at [236, 103] on div at bounding box center [230, 103] width 15 height 15
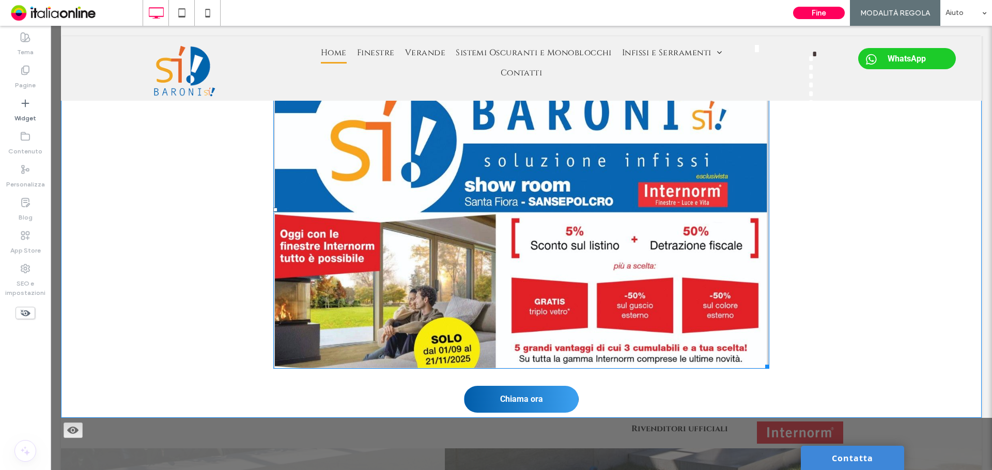
scroll to position [0, 0]
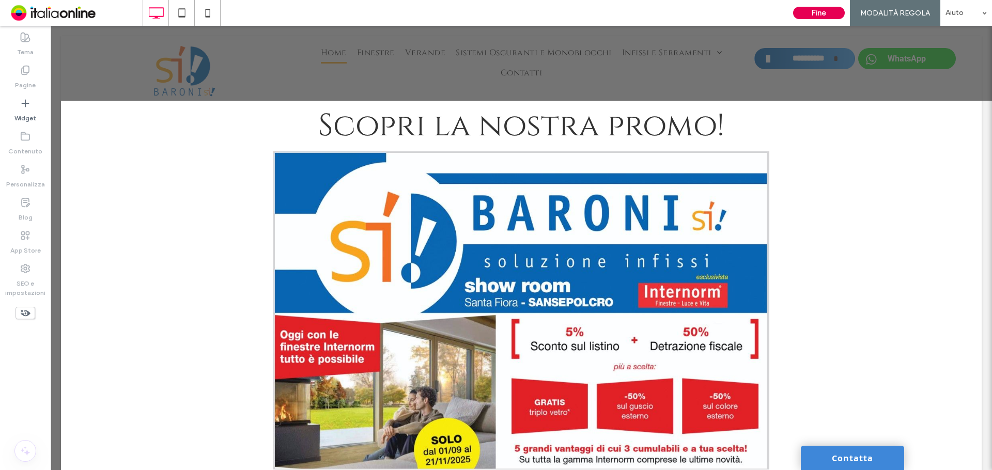
click at [821, 13] on button "Fine" at bounding box center [819, 13] width 52 height 12
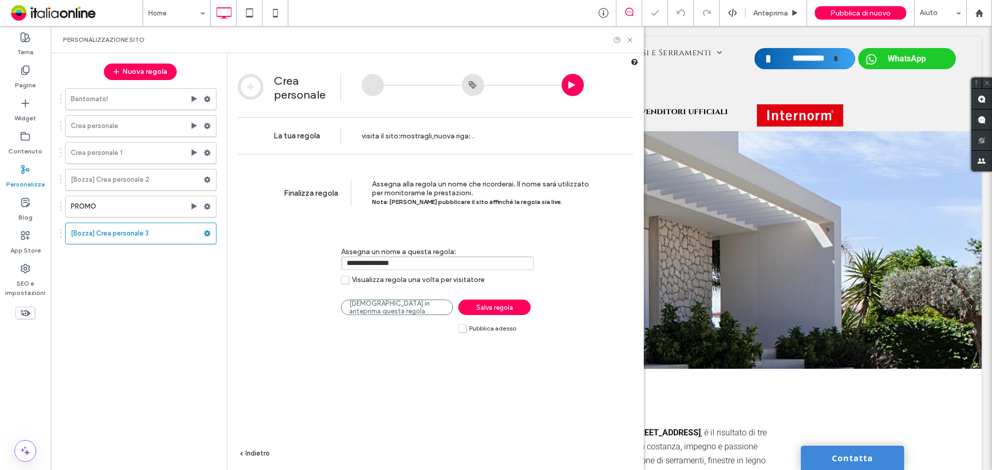
click at [488, 327] on span "Pubblica adesso" at bounding box center [492, 328] width 47 height 7
click at [491, 315] on link "Salva regola" at bounding box center [494, 307] width 72 height 15
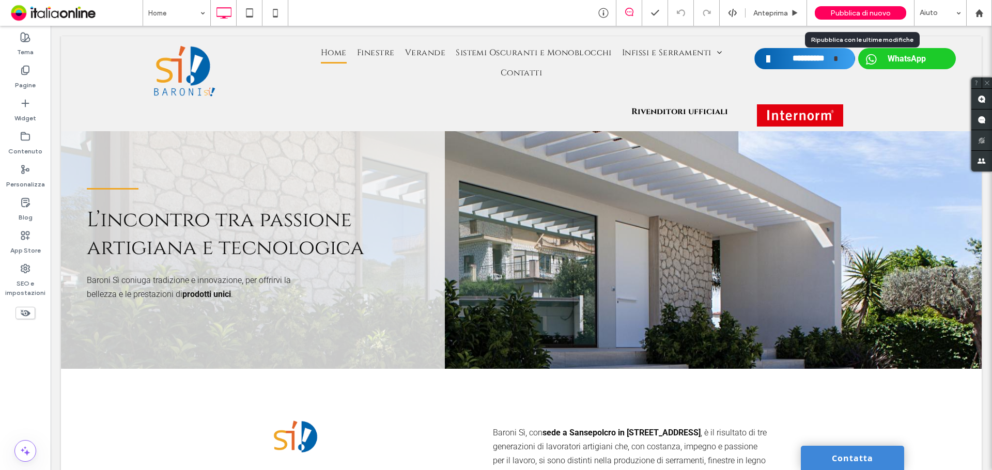
click at [847, 23] on div "Pubblica di nuovo" at bounding box center [860, 13] width 91 height 26
click at [845, 19] on div "Pubblica di nuovo" at bounding box center [860, 12] width 91 height 13
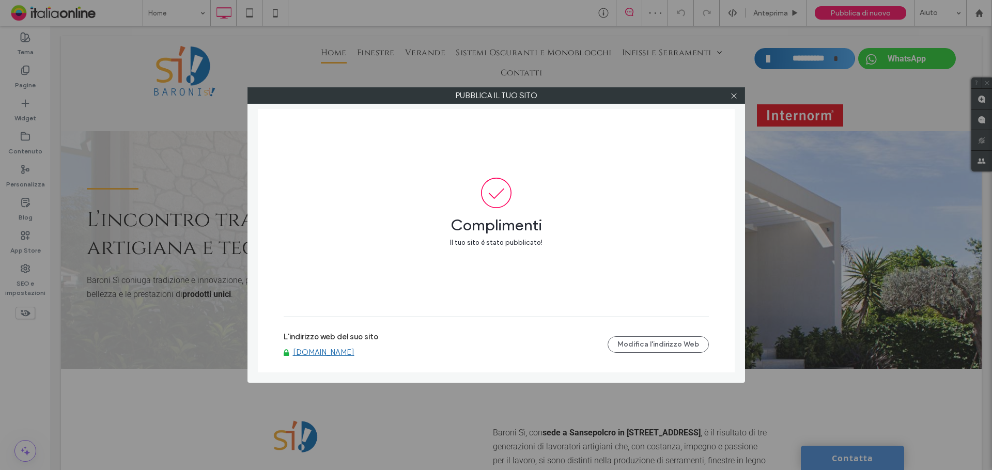
click at [331, 346] on label "L'indirizzo web del suo sito" at bounding box center [331, 339] width 95 height 15
click at [331, 352] on link "www.baronisi.com" at bounding box center [323, 352] width 61 height 9
click at [735, 93] on icon at bounding box center [734, 96] width 8 height 8
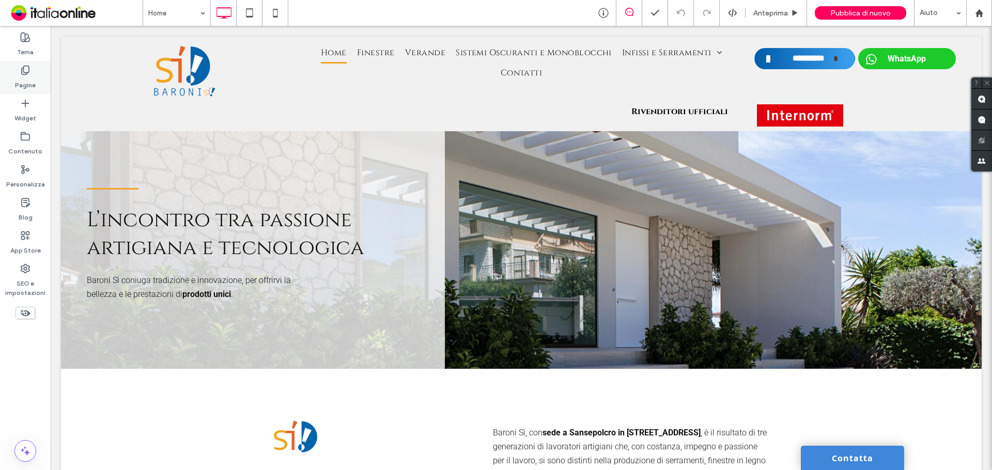
click at [17, 83] on label "Pagine" at bounding box center [25, 82] width 21 height 14
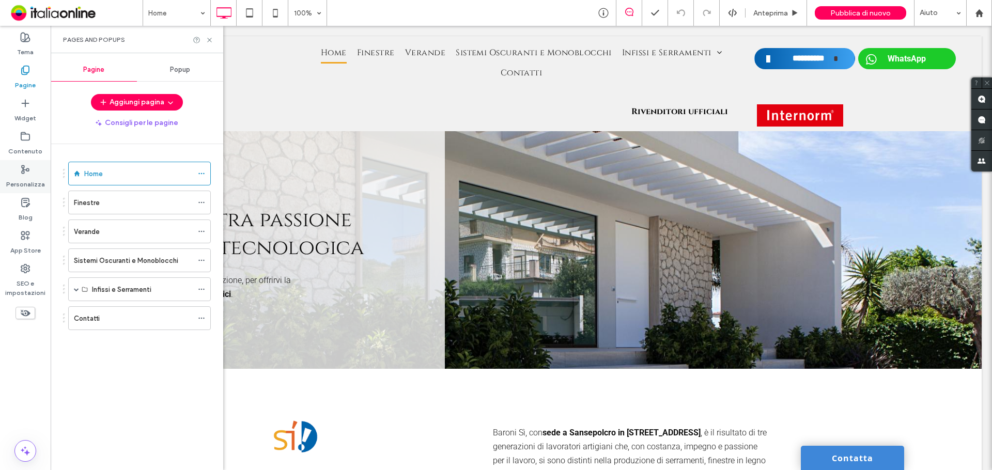
click at [23, 166] on icon at bounding box center [25, 169] width 10 height 10
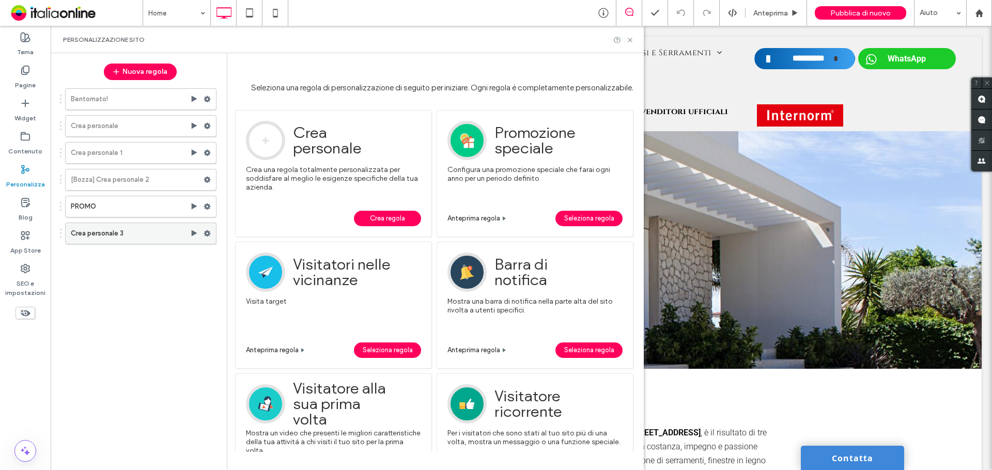
click at [124, 234] on label "Crea personale 3" at bounding box center [130, 233] width 119 height 21
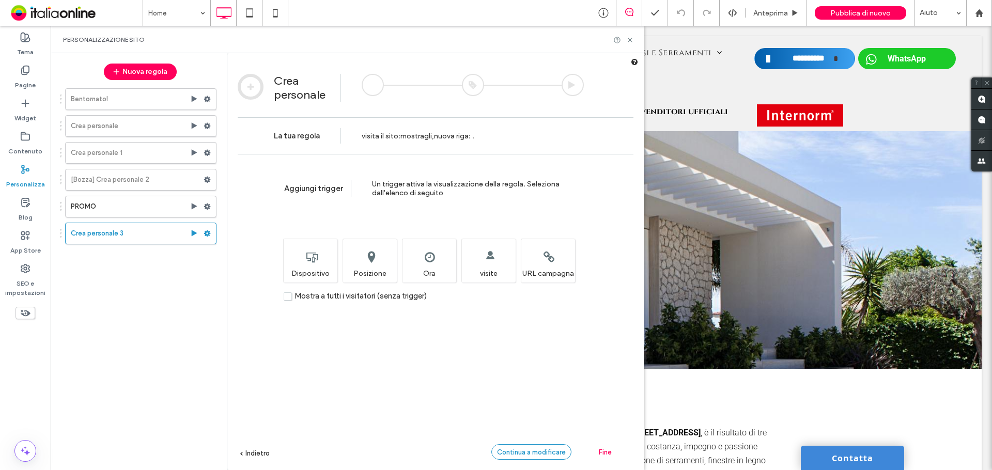
click at [537, 449] on span "Continua a modificare" at bounding box center [531, 452] width 69 height 8
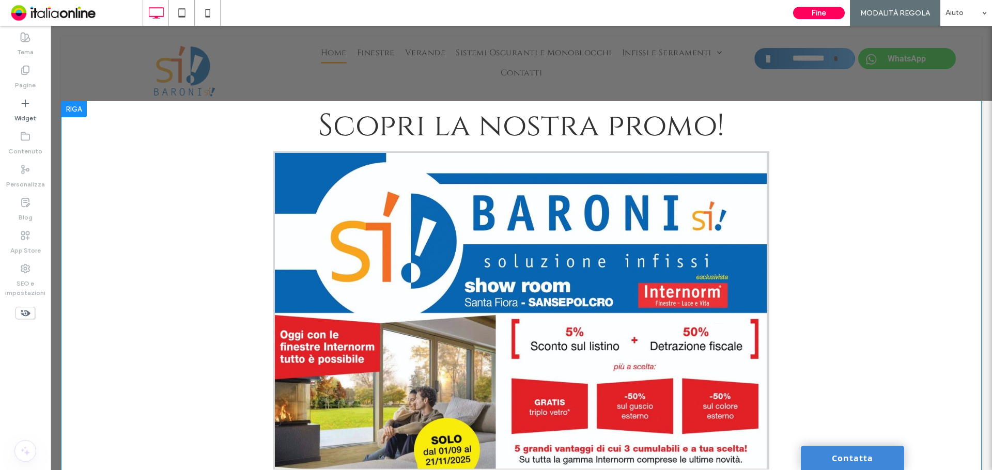
click at [80, 108] on div at bounding box center [74, 109] width 26 height 17
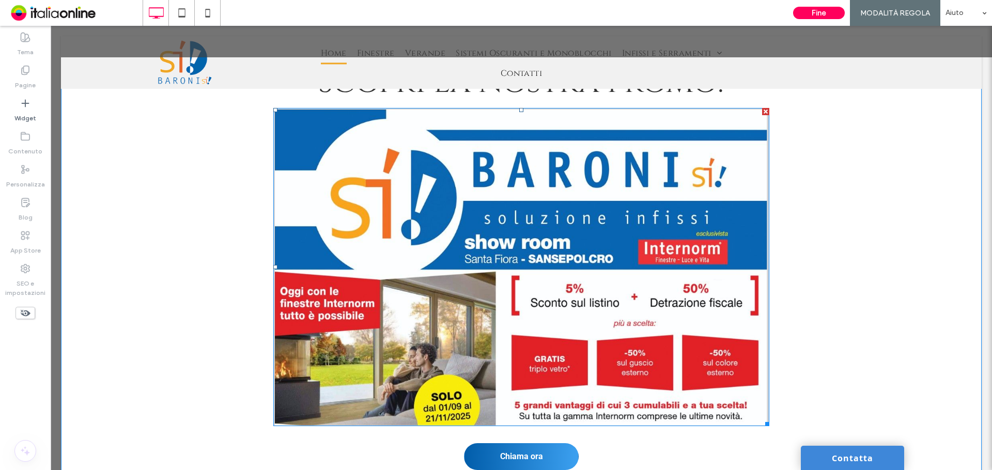
scroll to position [103, 0]
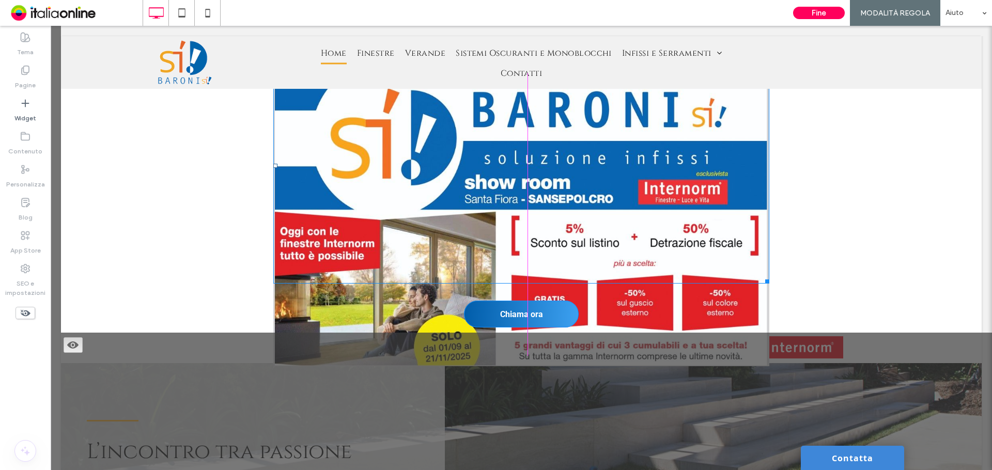
drag, startPoint x: 762, startPoint y: 363, endPoint x: 698, endPoint y: 312, distance: 82.0
click at [698, 312] on div "Scopri la nostra promo! W:712 H:456 Chiama ora Click To Paste Click To Paste" at bounding box center [521, 164] width 496 height 335
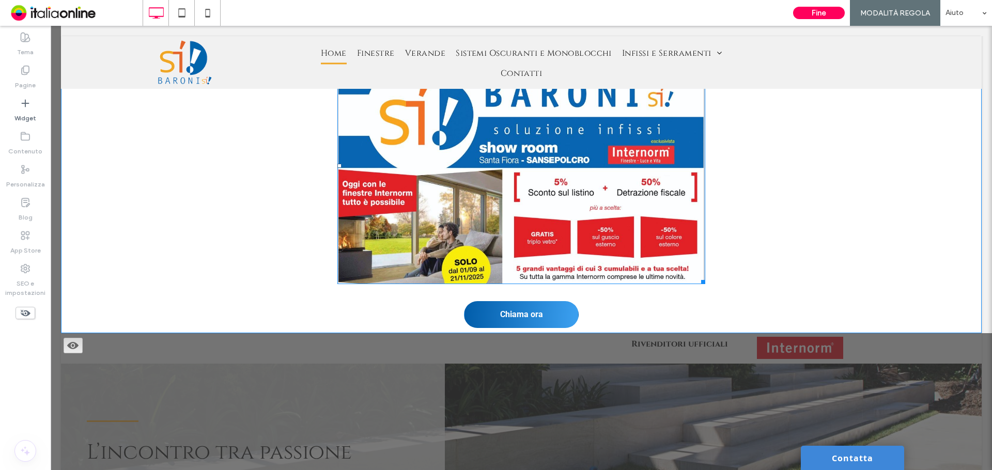
click at [466, 243] on img at bounding box center [521, 166] width 368 height 236
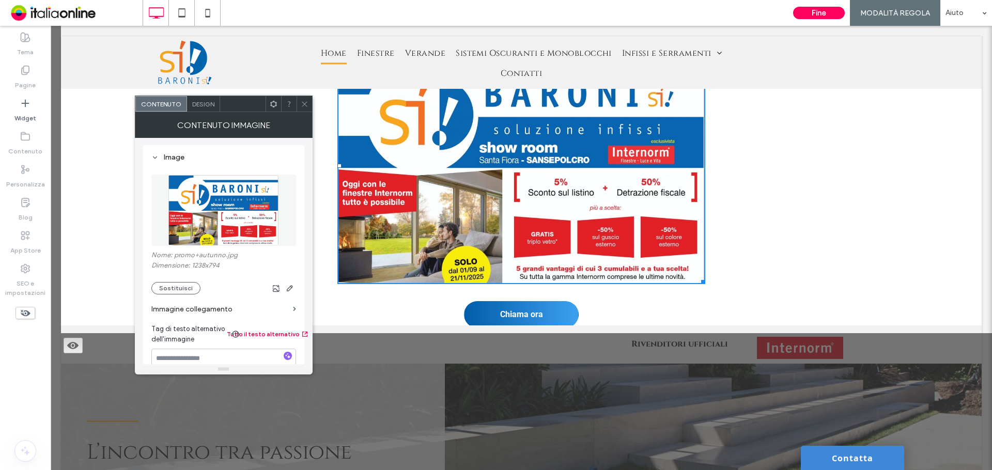
scroll to position [207, 0]
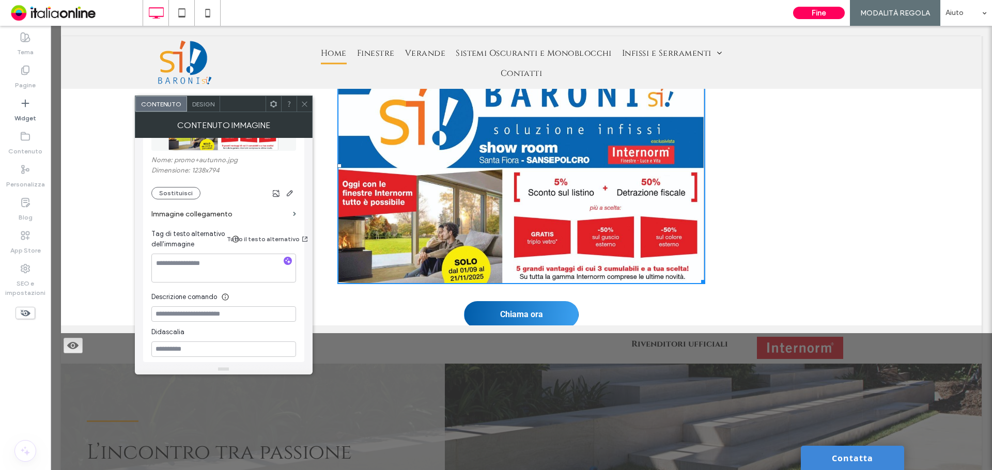
click at [198, 110] on div "Design" at bounding box center [203, 103] width 33 height 15
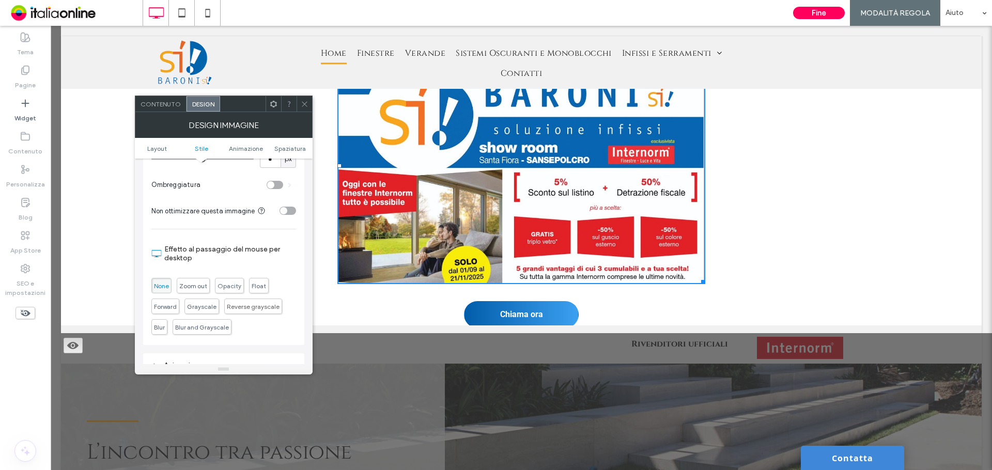
scroll to position [310, 0]
click at [305, 104] on icon at bounding box center [305, 104] width 8 height 8
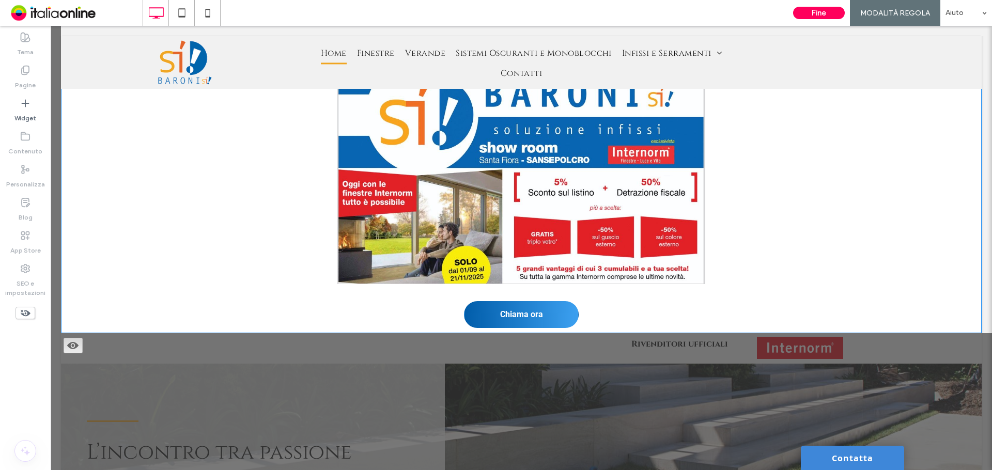
click at [277, 298] on div "Scopri la nostra promo! Chiama ora Click To Paste Click To Paste" at bounding box center [521, 165] width 496 height 336
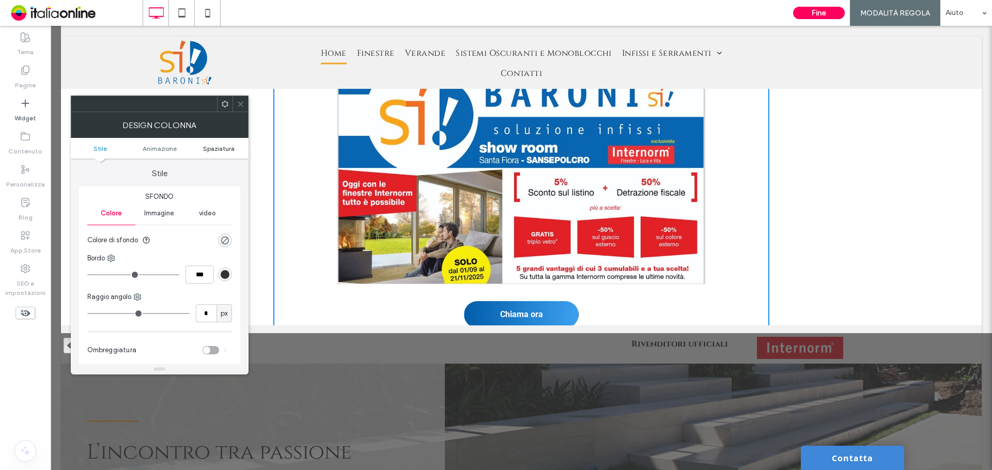
click at [226, 147] on span "Spaziatura" at bounding box center [219, 149] width 32 height 8
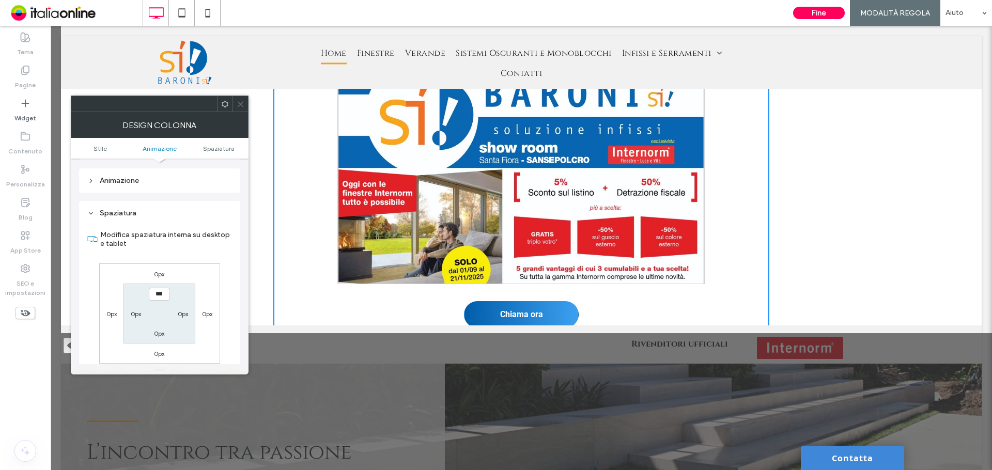
scroll to position [242, 0]
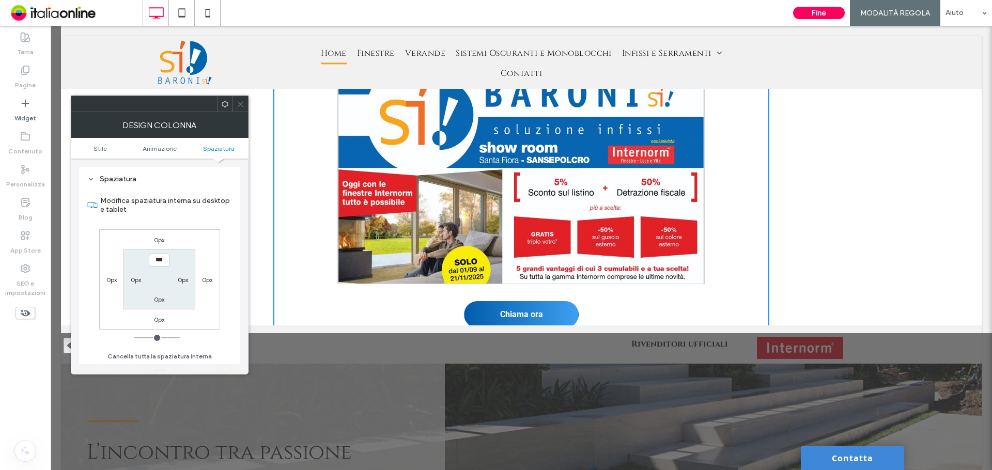
click at [159, 316] on label "0px" at bounding box center [159, 320] width 10 height 8
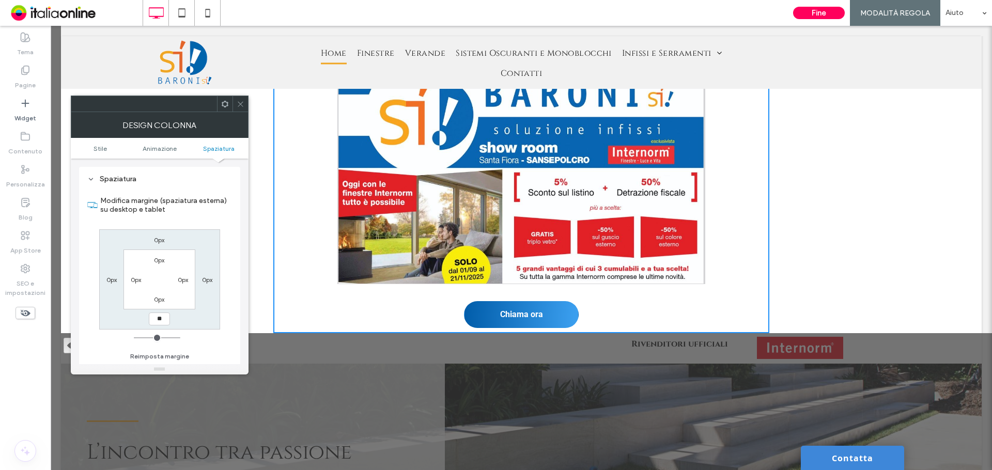
type input "**"
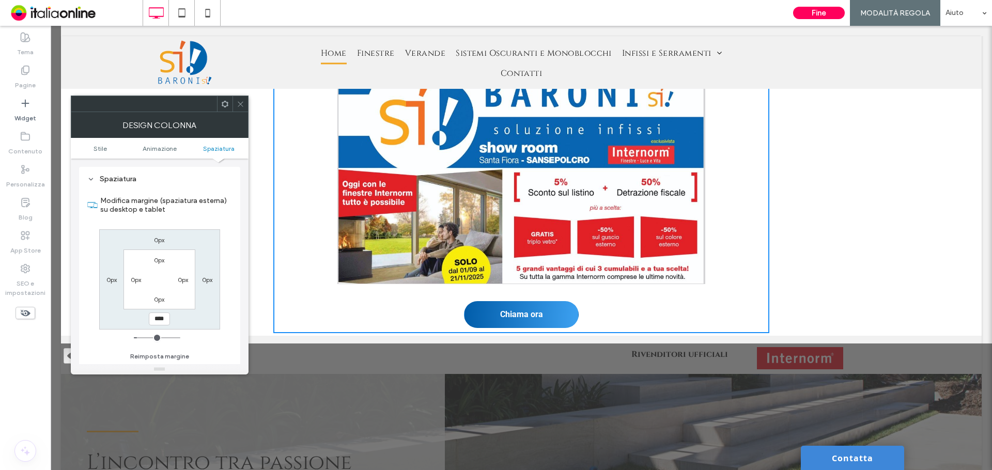
click at [157, 317] on input "****" at bounding box center [159, 319] width 21 height 13
type input "***"
type input "*"
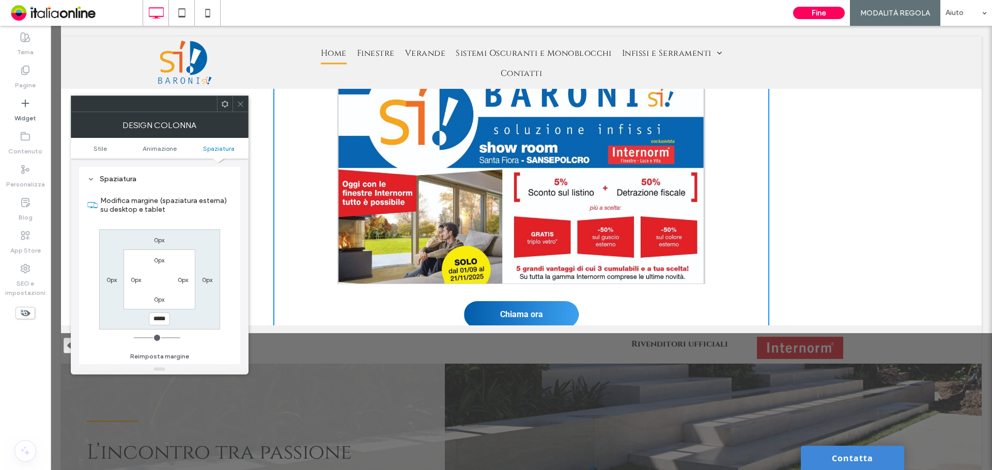
type input "*****"
type input "***"
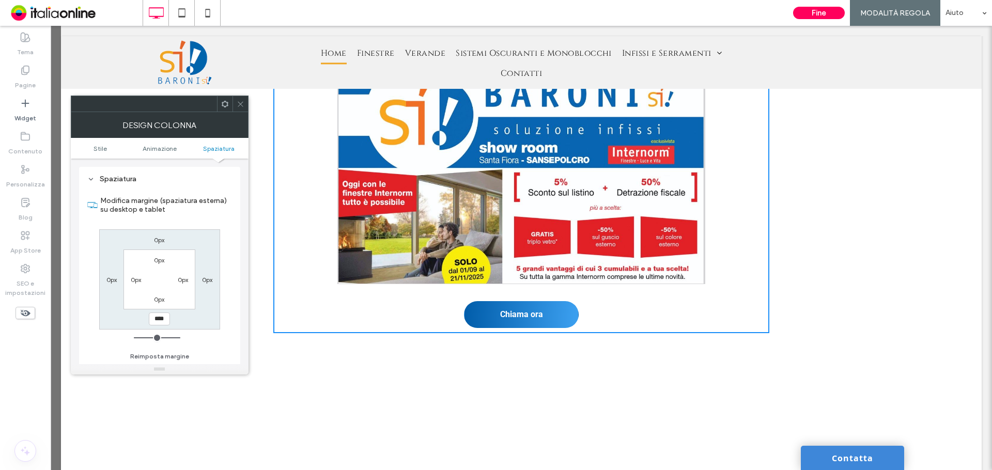
type input "****"
type input "**"
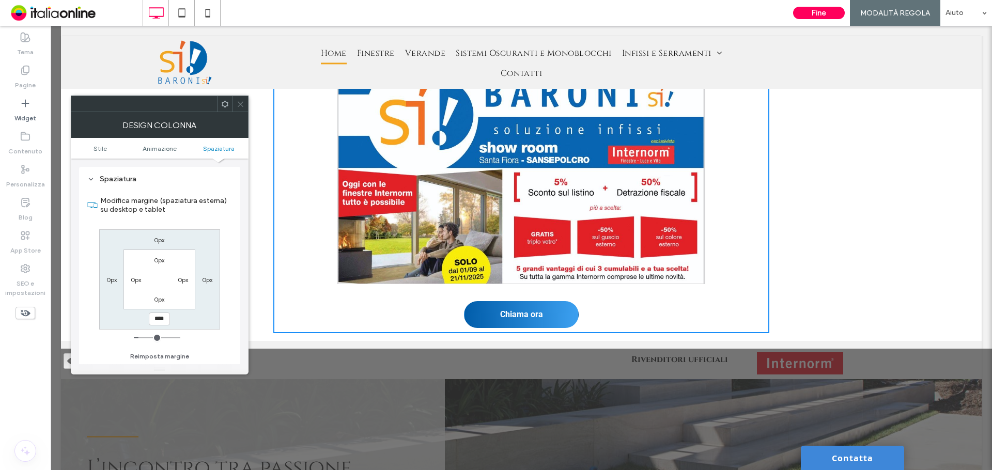
click at [243, 103] on icon at bounding box center [241, 104] width 8 height 8
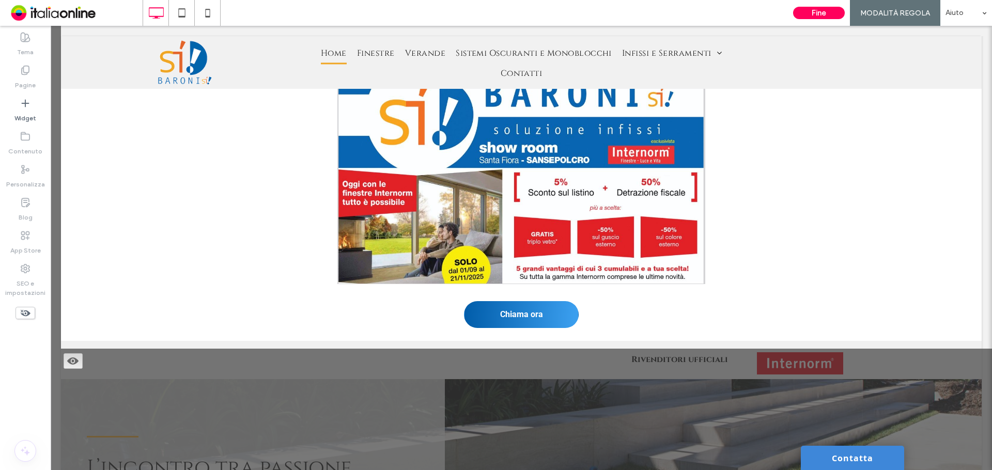
click at [810, 6] on div "Fine MODALITÀ REGOLA Aiuto" at bounding box center [890, 13] width 204 height 26
click at [813, 12] on button "Fine" at bounding box center [819, 13] width 52 height 12
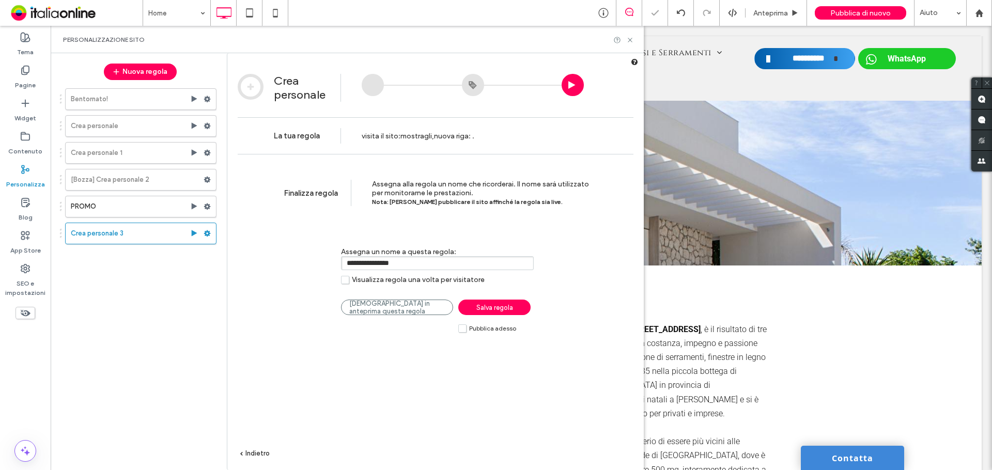
scroll to position [0, 0]
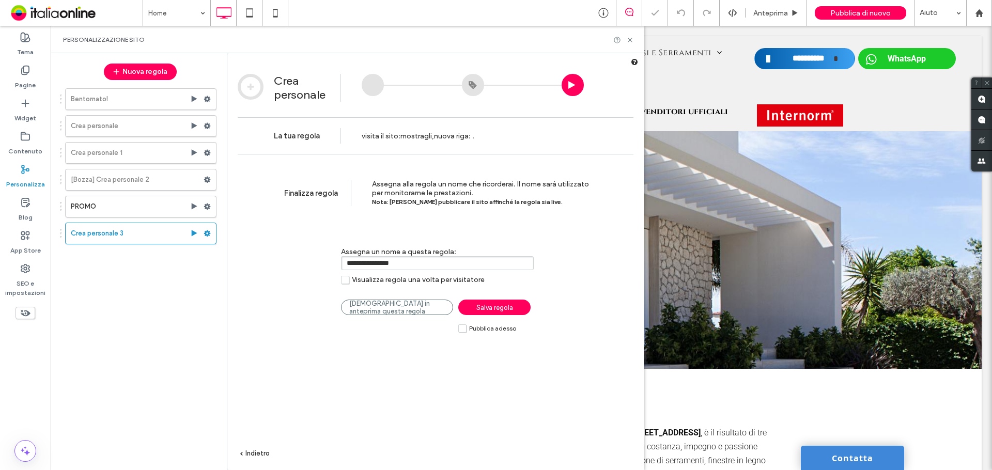
click at [505, 306] on span "Salva regola" at bounding box center [494, 308] width 37 height 8
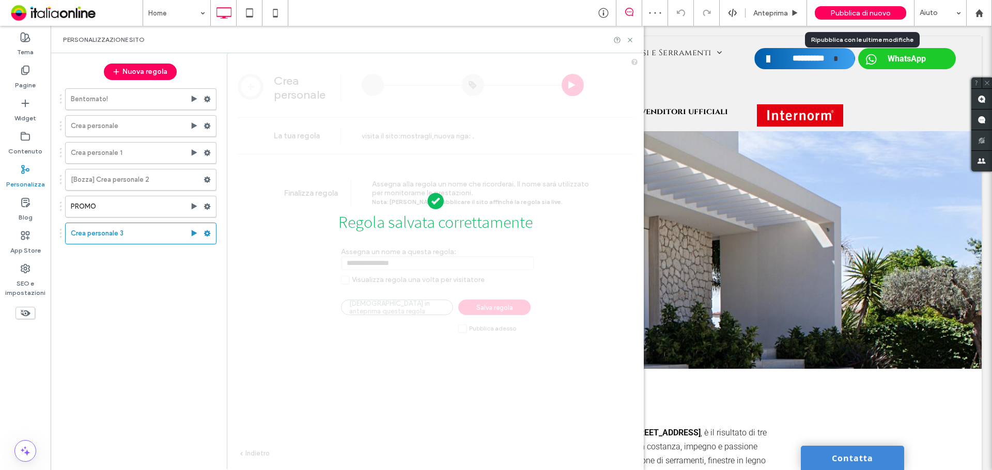
click at [890, 5] on div "Pubblica di nuovo" at bounding box center [860, 13] width 91 height 26
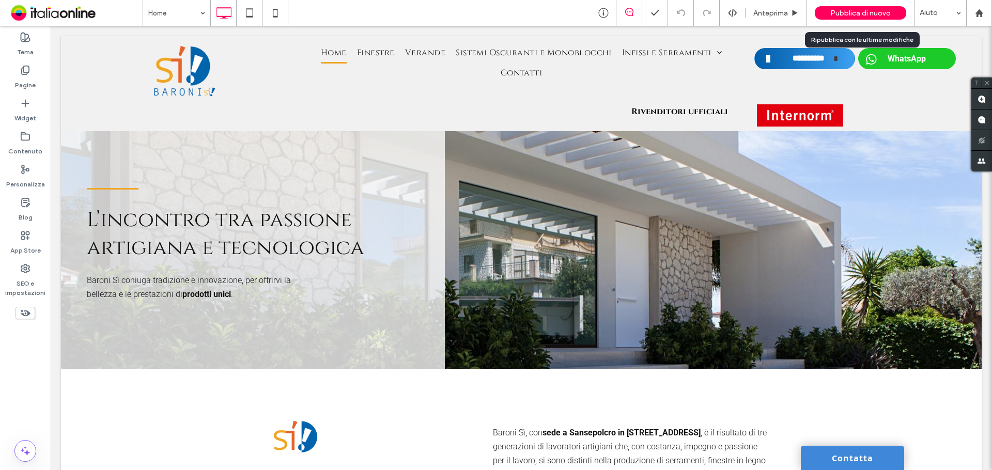
click at [859, 10] on span "Pubblica di nuovo" at bounding box center [860, 13] width 60 height 9
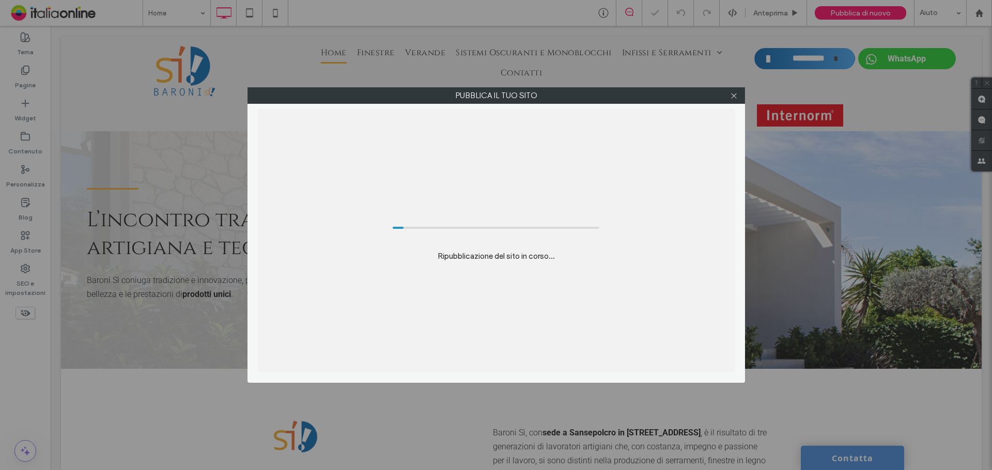
click at [728, 97] on div at bounding box center [733, 95] width 15 height 15
click at [731, 97] on icon at bounding box center [734, 96] width 8 height 8
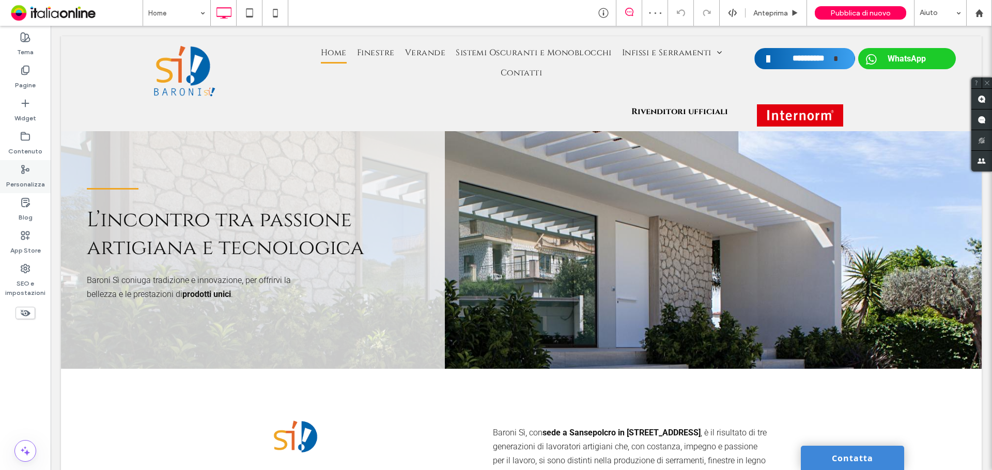
click at [23, 182] on label "Personalizza" at bounding box center [25, 182] width 39 height 14
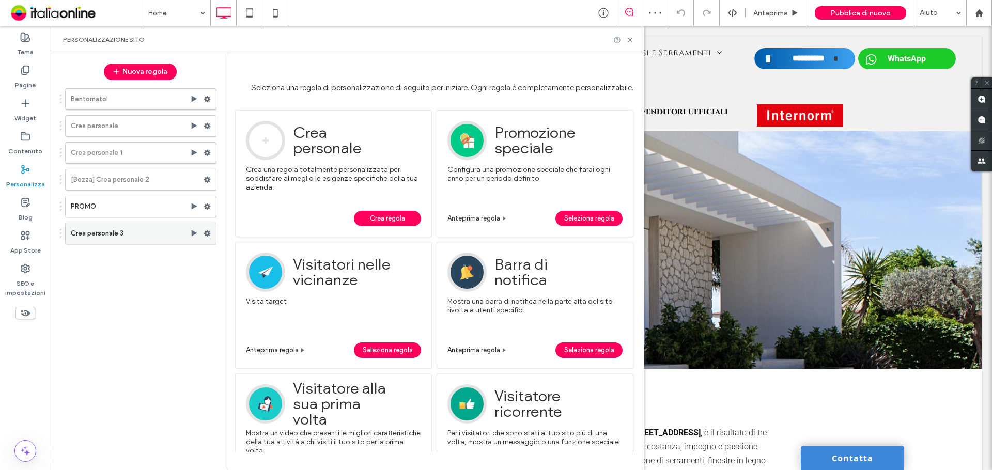
click at [126, 233] on label "Crea personale 3" at bounding box center [130, 233] width 119 height 21
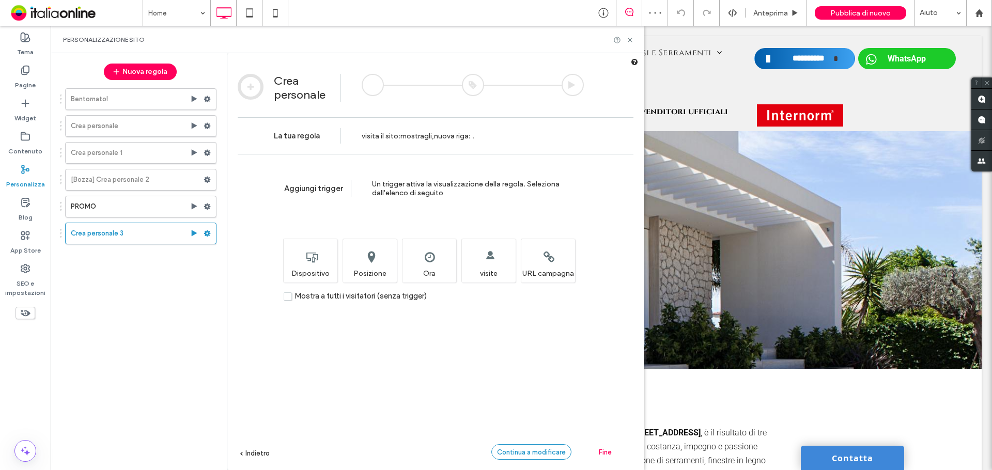
click at [531, 459] on div "Continua a modificare" at bounding box center [531, 451] width 80 height 15
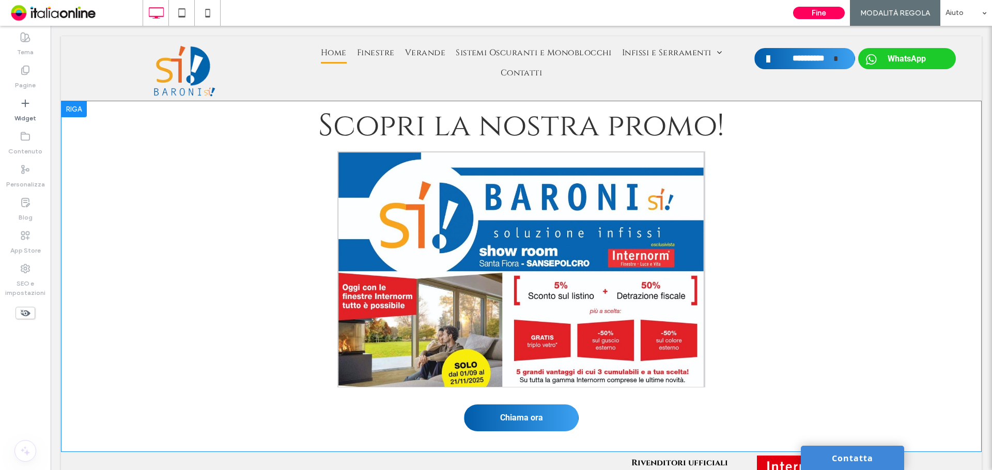
scroll to position [23, 0]
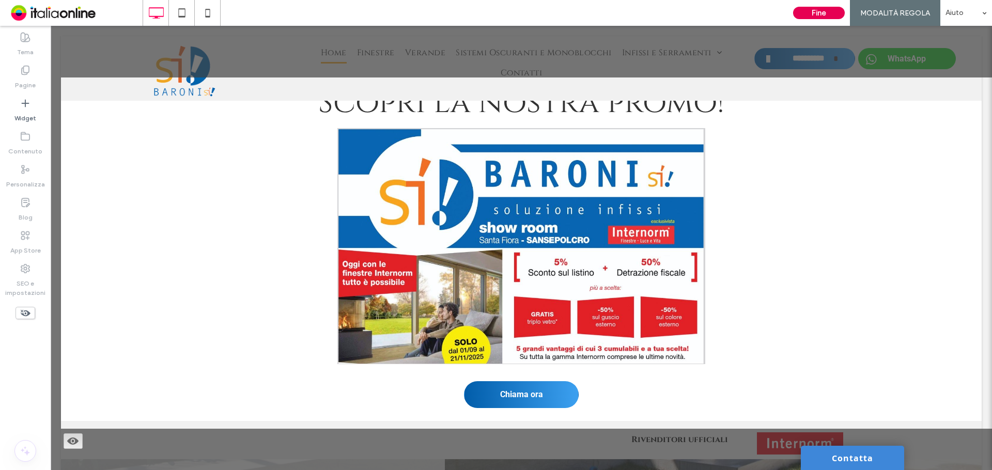
click at [821, 13] on button "Fine" at bounding box center [819, 13] width 52 height 12
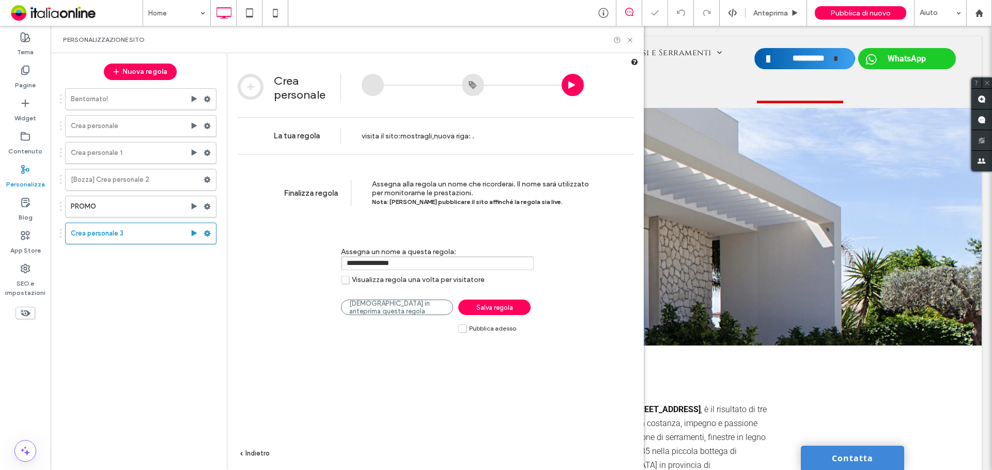
click at [494, 310] on span "Salva regola" at bounding box center [494, 308] width 37 height 8
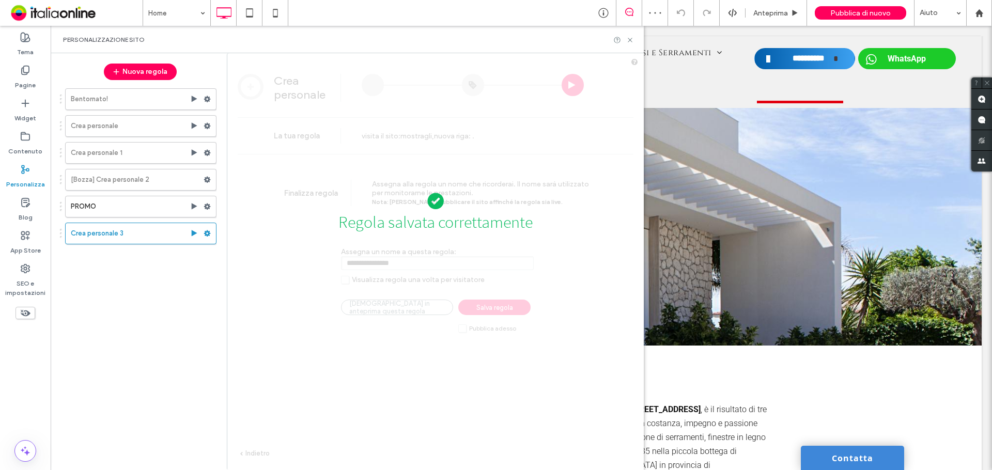
click at [631, 44] on div "Personalizzazione sito" at bounding box center [347, 39] width 593 height 27
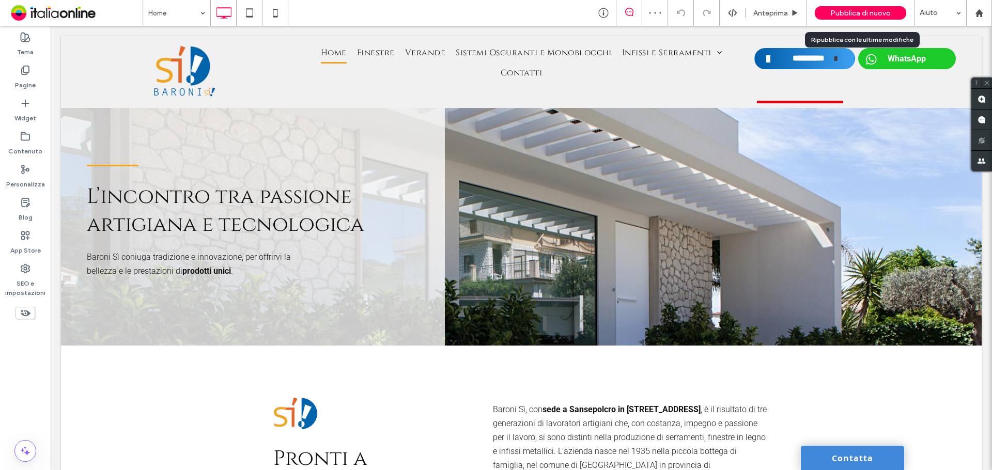
click at [858, 14] on span "Pubblica di nuovo" at bounding box center [860, 13] width 60 height 9
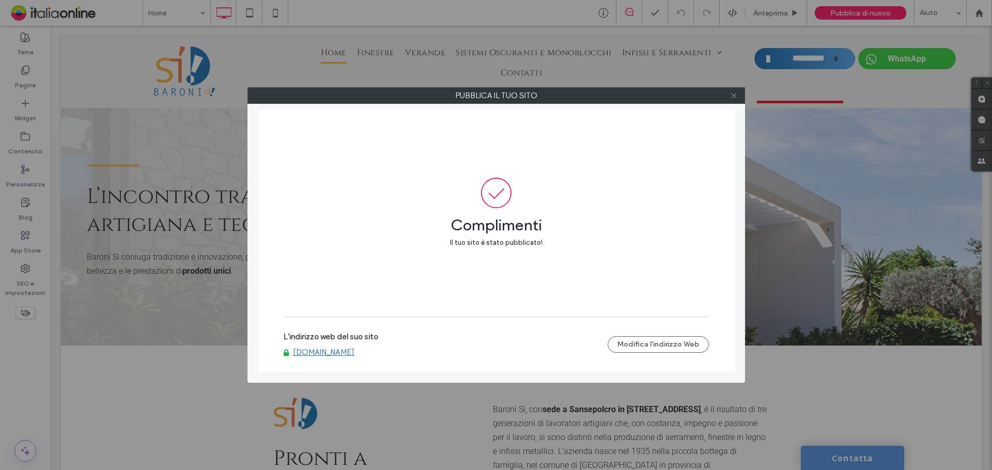
click at [730, 97] on icon at bounding box center [734, 96] width 8 height 8
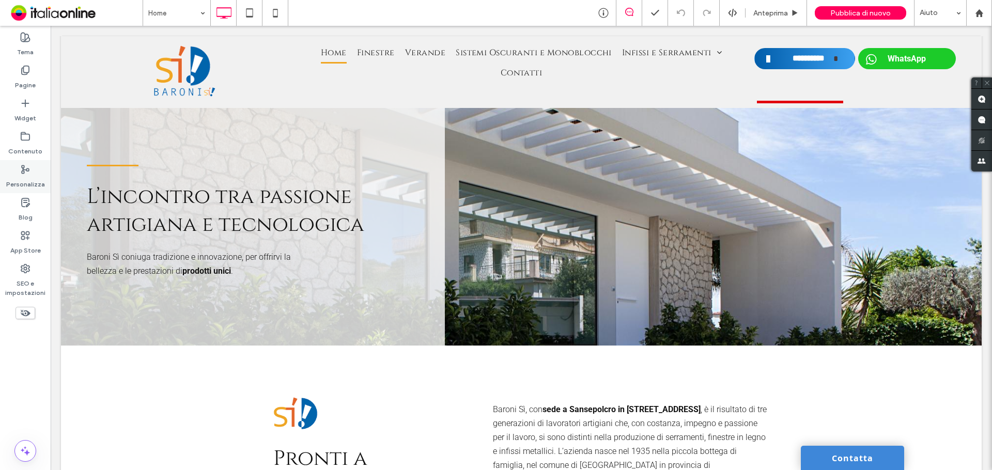
click at [30, 186] on label "Personalizza" at bounding box center [25, 182] width 39 height 14
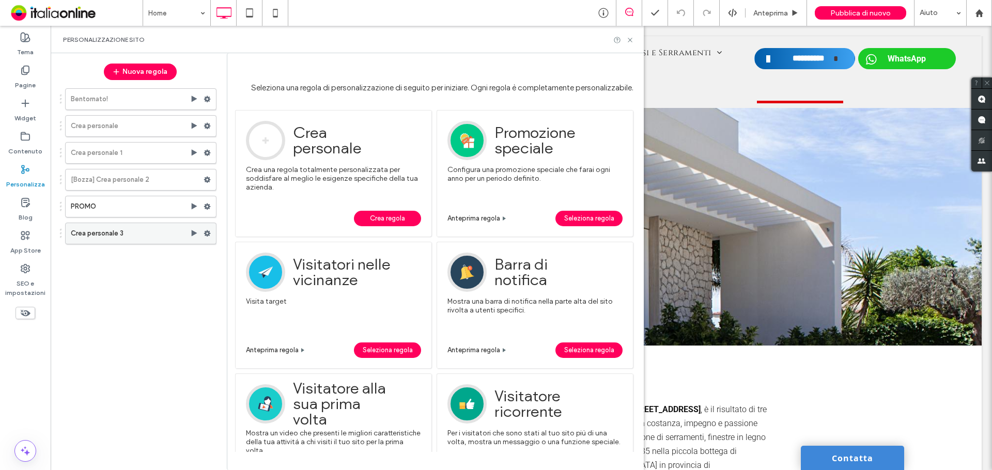
click at [155, 227] on label "Crea personale 3" at bounding box center [130, 233] width 119 height 21
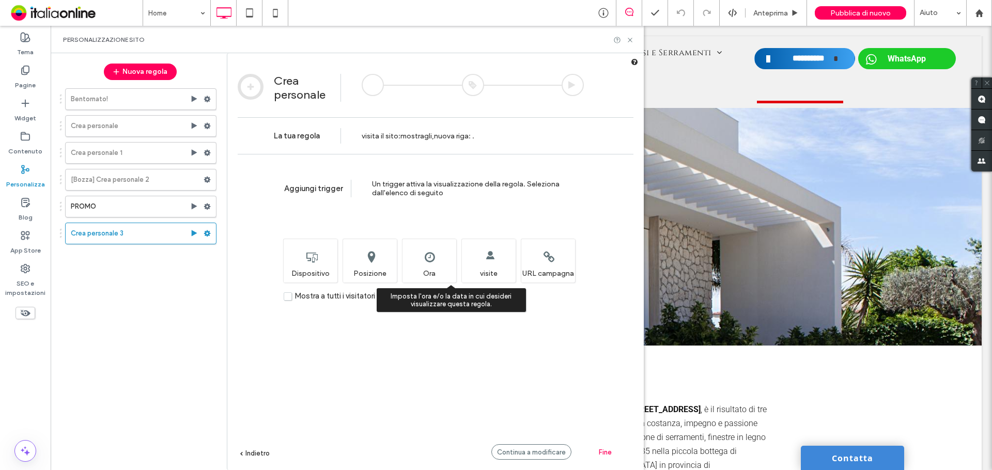
click at [444, 262] on div "Imposta l'ora e/o la data in cui desideri visualizzare questa regola. Ora" at bounding box center [429, 261] width 54 height 44
click at [539, 457] on div "Continua a modificare" at bounding box center [531, 451] width 80 height 15
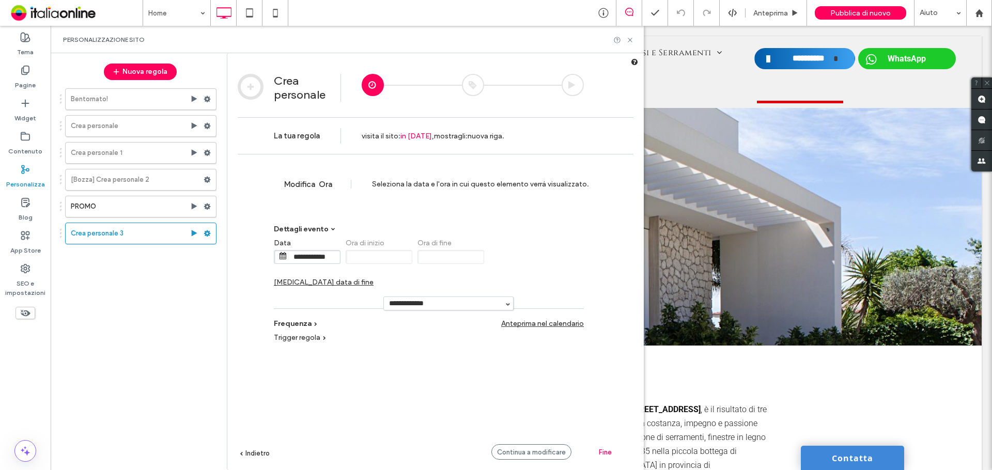
click at [373, 278] on span "Cambia data di fine" at bounding box center [324, 282] width 100 height 9
click at [536, 256] on input "**********" at bounding box center [530, 257] width 52 height 13
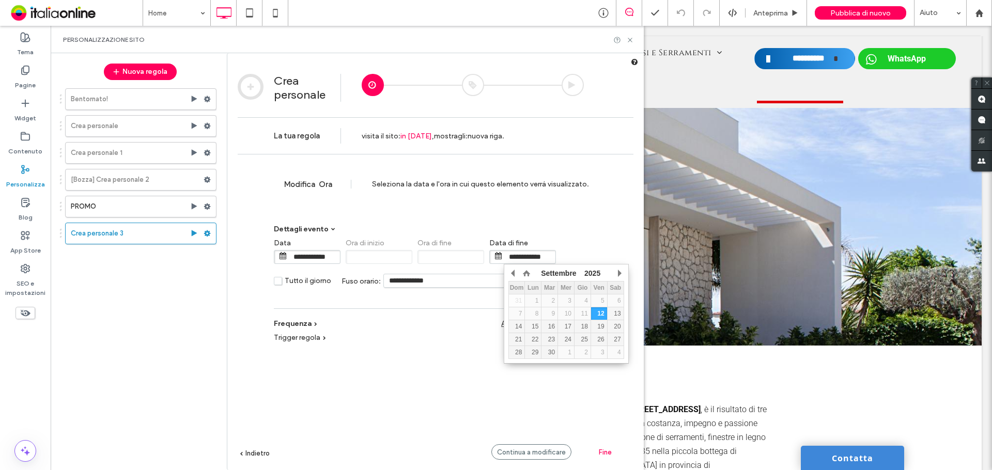
click at [519, 356] on td "28" at bounding box center [516, 352] width 17 height 13
type input "**********"
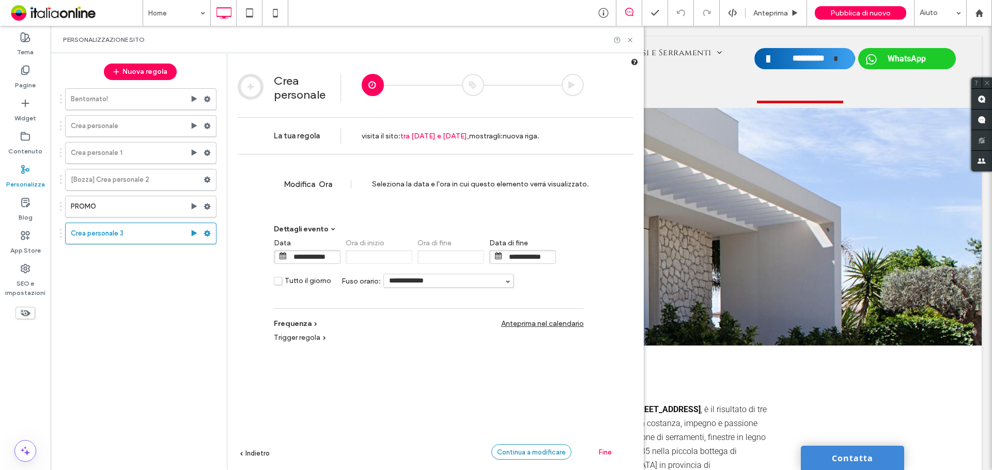
click at [563, 454] on span "Continua a modificare" at bounding box center [531, 452] width 69 height 8
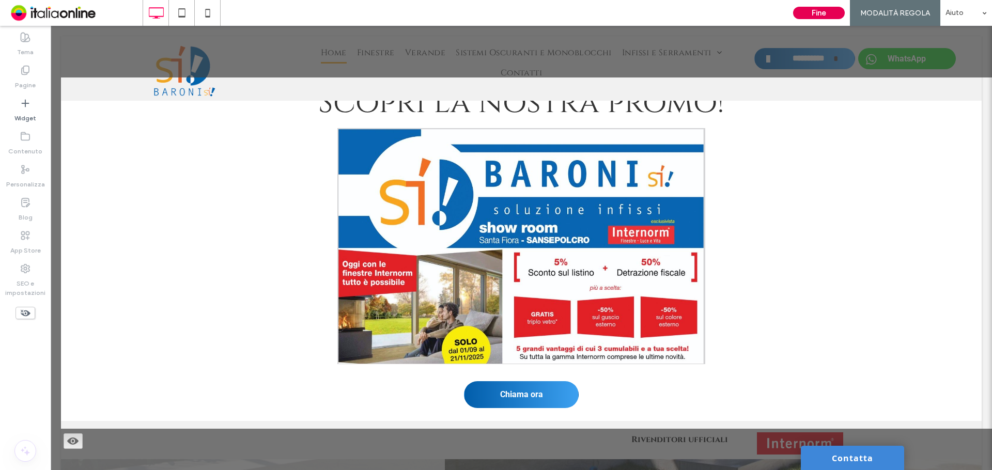
click at [814, 11] on button "Fine" at bounding box center [819, 13] width 52 height 12
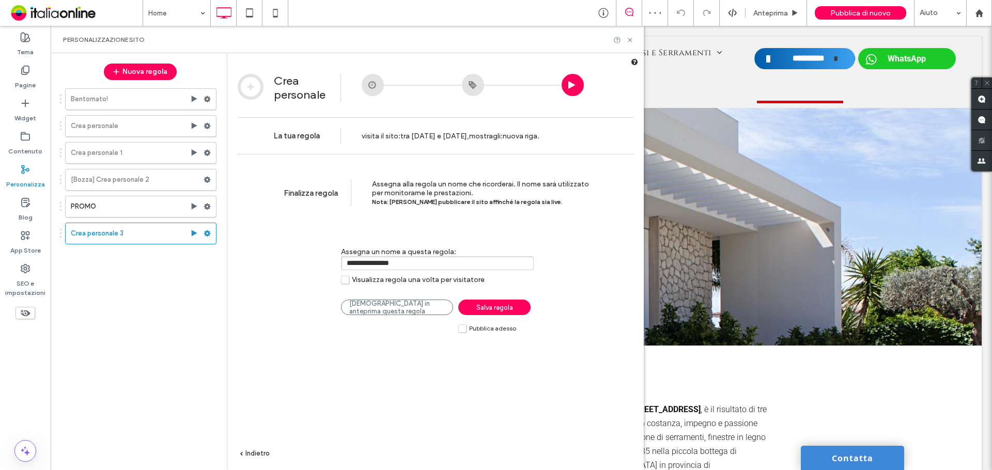
click at [368, 86] on div at bounding box center [373, 85] width 22 height 22
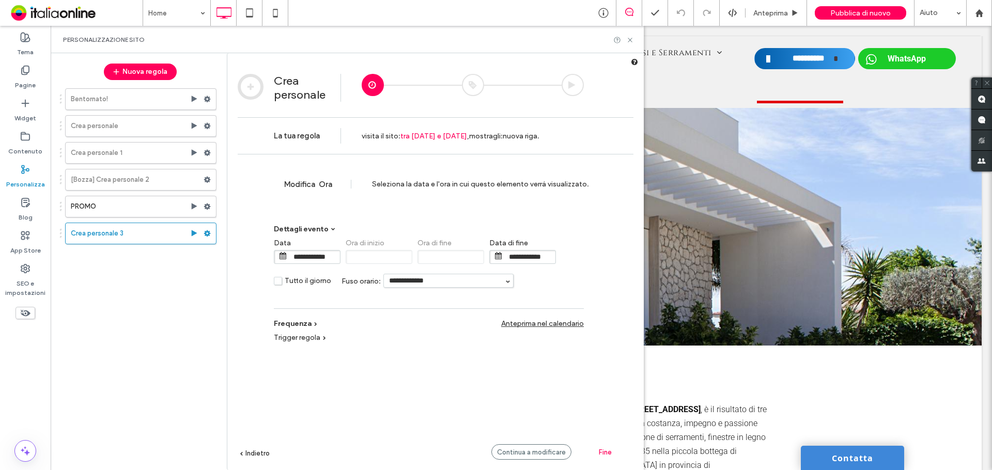
click at [527, 263] on input "**********" at bounding box center [530, 257] width 52 height 13
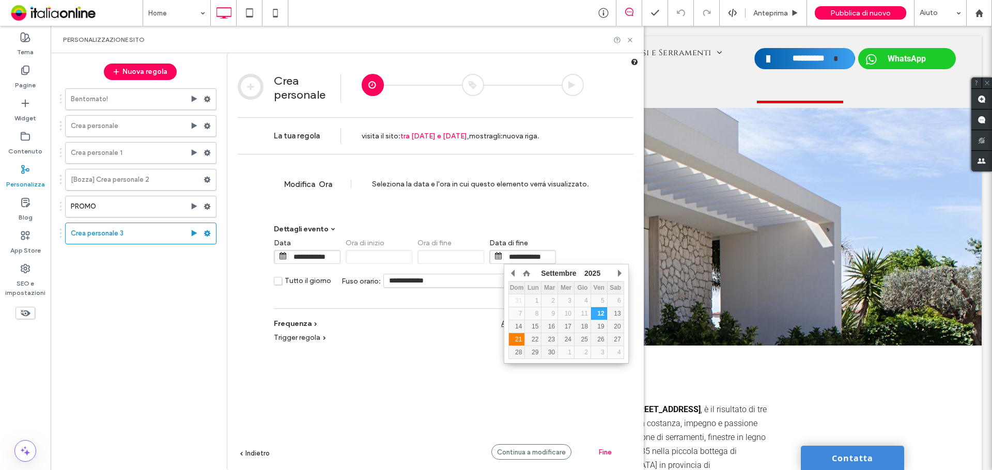
click at [520, 340] on div "21" at bounding box center [517, 339] width 16 height 7
type input "**********"
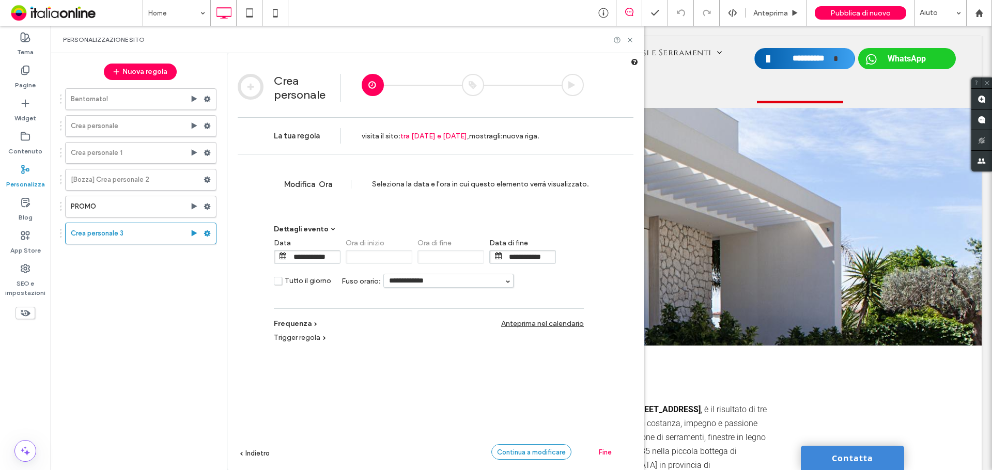
click at [552, 446] on div "Continua a modificare" at bounding box center [531, 451] width 80 height 15
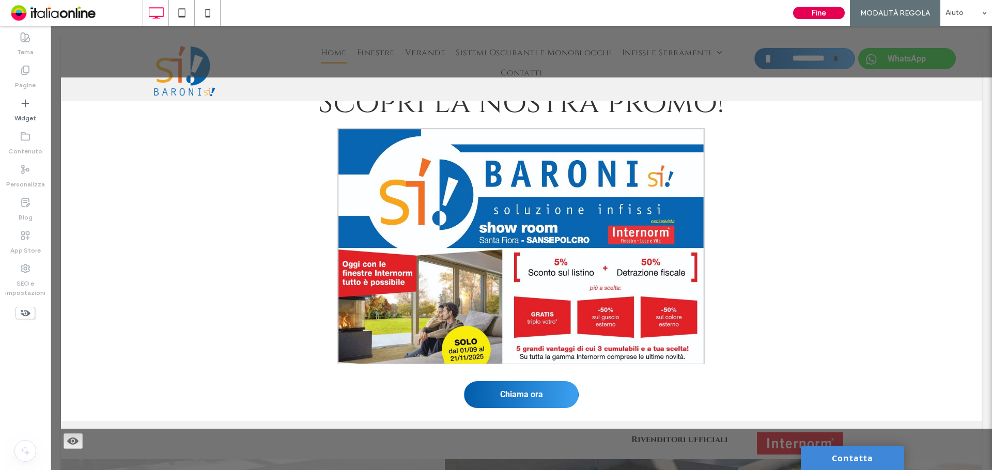
click at [811, 12] on button "Fine" at bounding box center [819, 13] width 52 height 12
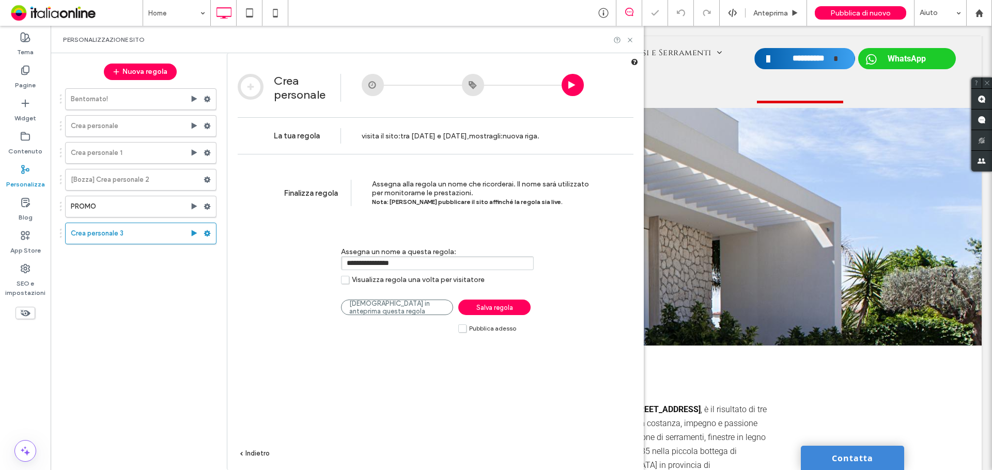
click at [510, 309] on span "Salva regola" at bounding box center [494, 308] width 37 height 8
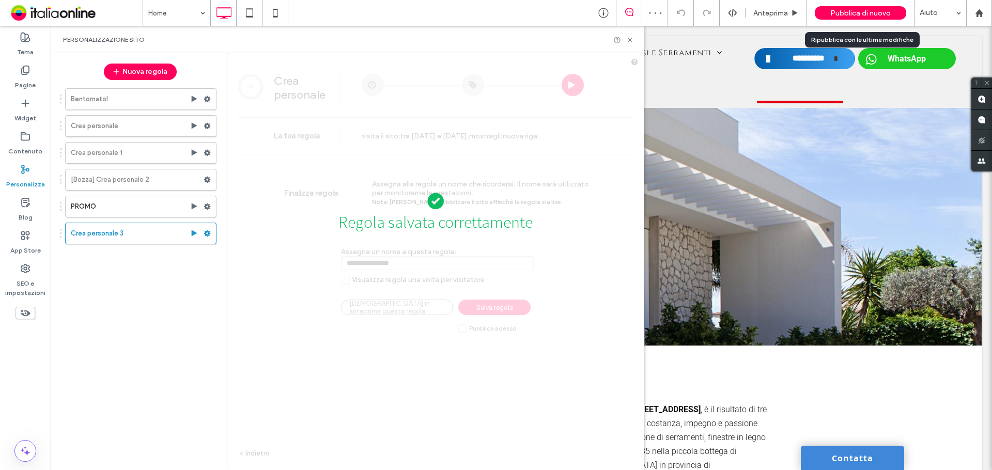
click at [863, 22] on div "Pubblica di nuovo" at bounding box center [860, 13] width 91 height 26
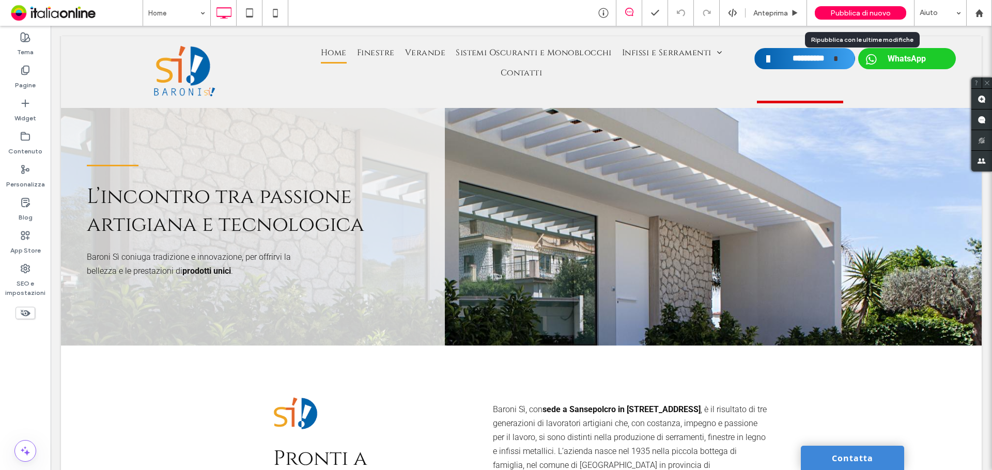
click at [863, 15] on span "Pubblica di nuovo" at bounding box center [860, 13] width 60 height 9
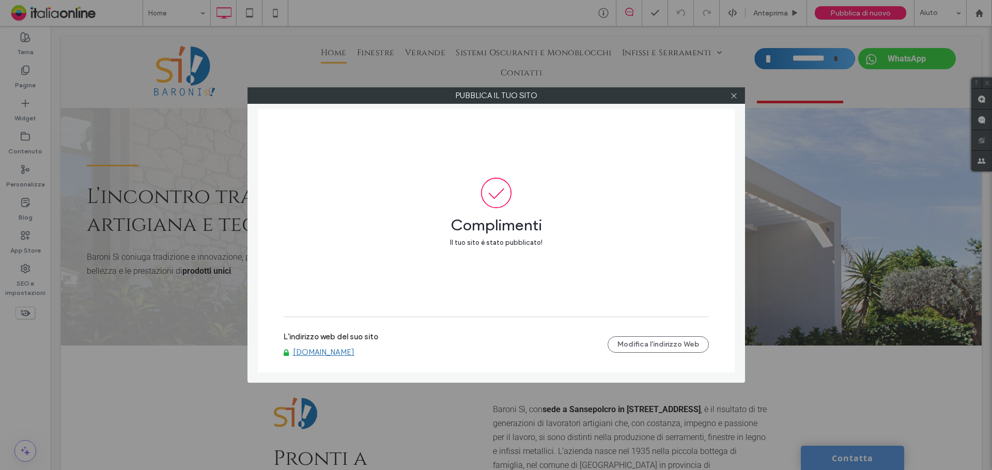
drag, startPoint x: 731, startPoint y: 92, endPoint x: 673, endPoint y: 94, distance: 58.4
click at [731, 92] on icon at bounding box center [734, 96] width 8 height 8
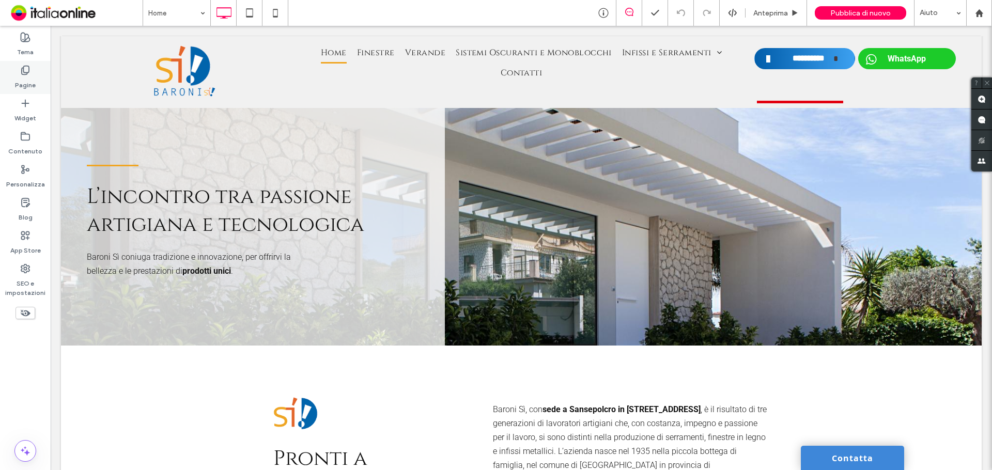
click at [37, 80] on div "Pagine" at bounding box center [25, 77] width 51 height 33
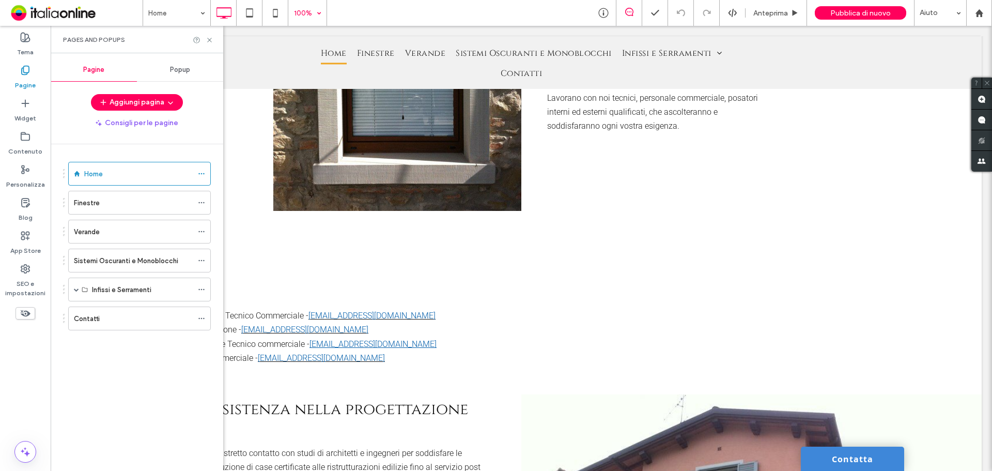
scroll to position [1141, 0]
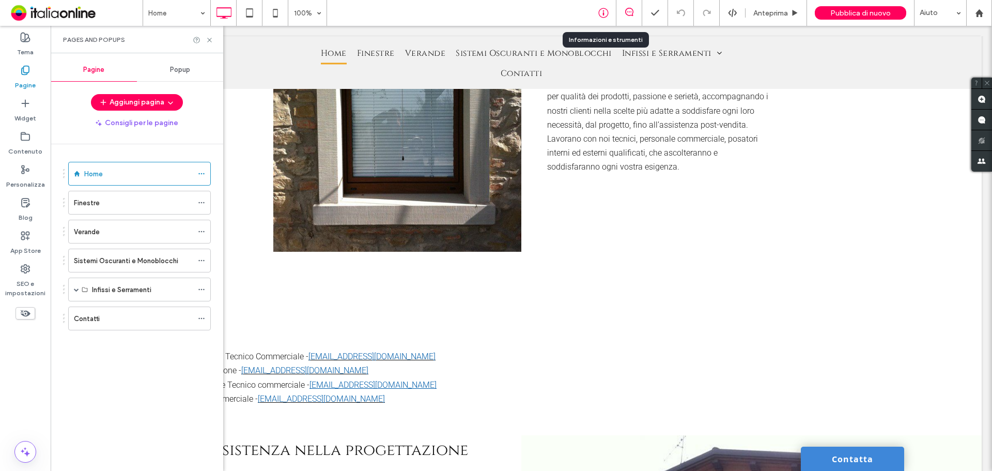
drag, startPoint x: 609, startPoint y: 14, endPoint x: 602, endPoint y: 23, distance: 10.3
click at [609, 14] on icon at bounding box center [603, 13] width 10 height 10
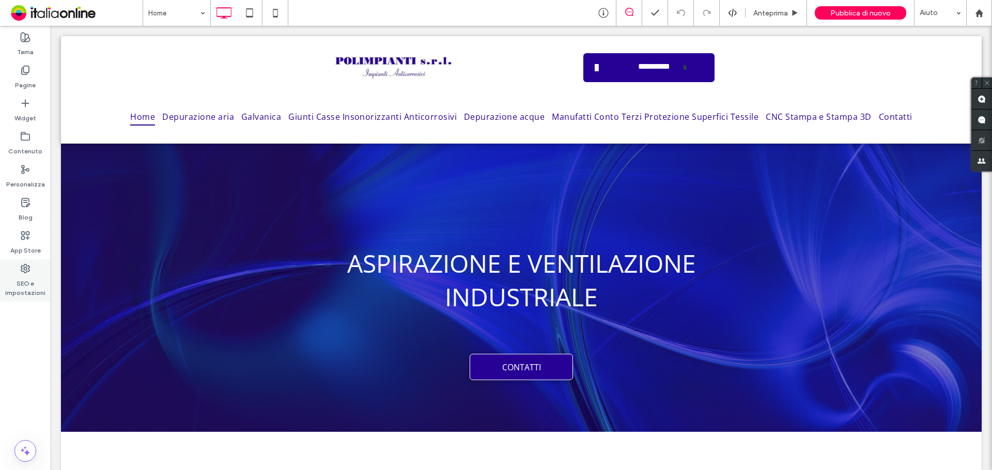
click at [27, 266] on use at bounding box center [25, 268] width 8 height 8
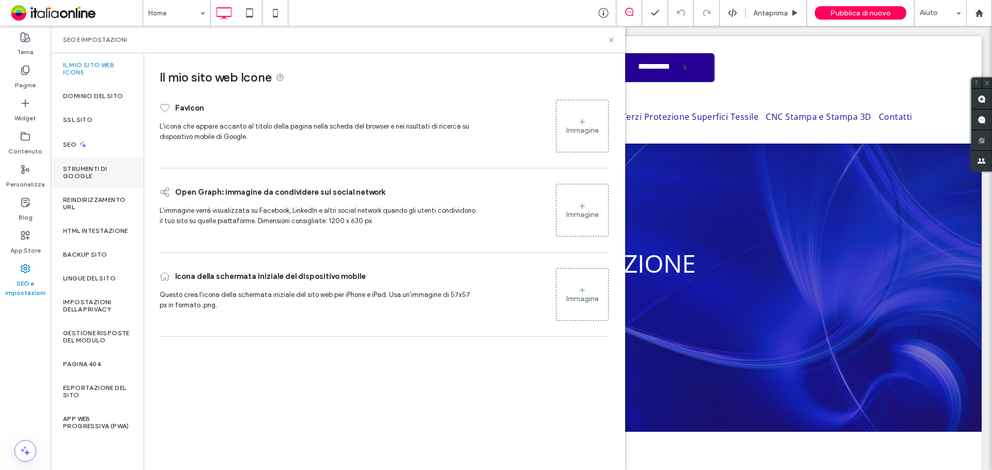
click at [91, 174] on label "Strumenti di Google" at bounding box center [97, 172] width 68 height 14
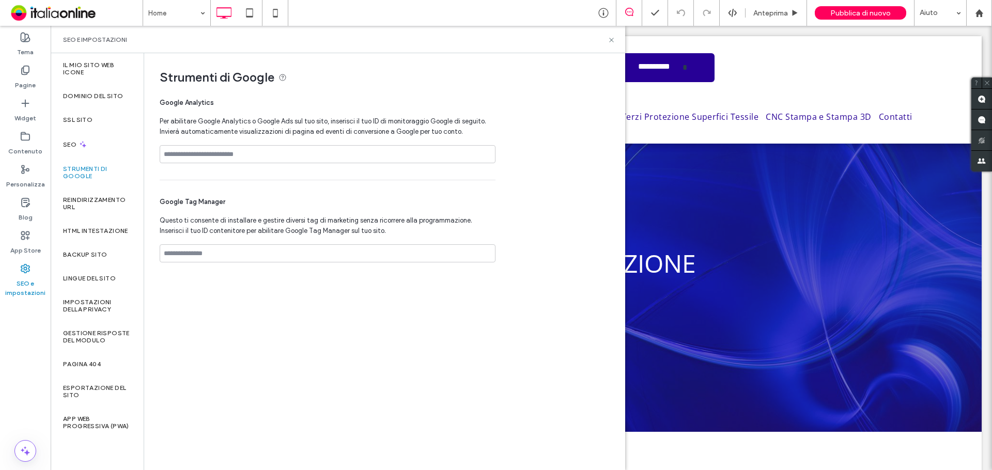
click at [288, 77] on span "Strumenti di Google" at bounding box center [384, 77] width 449 height 15
click at [285, 77] on use at bounding box center [282, 77] width 7 height 7
click at [612, 42] on icon at bounding box center [611, 40] width 8 height 8
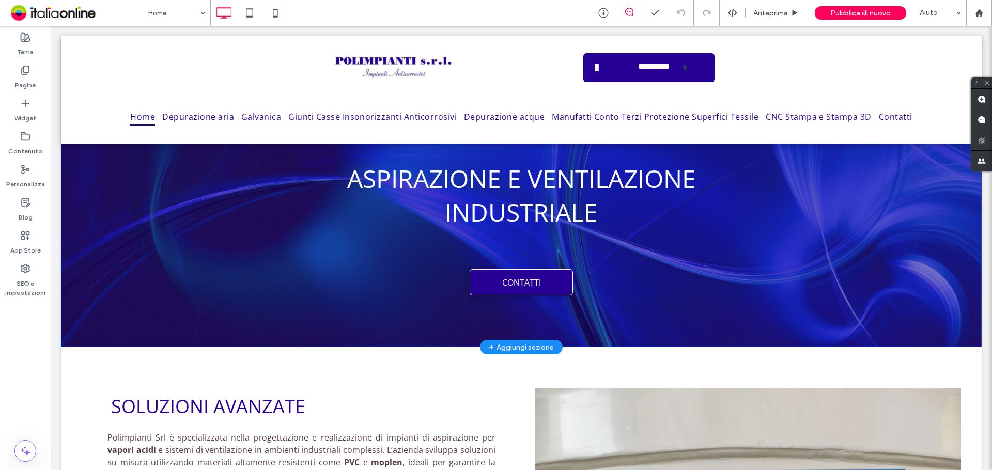
scroll to position [103, 0]
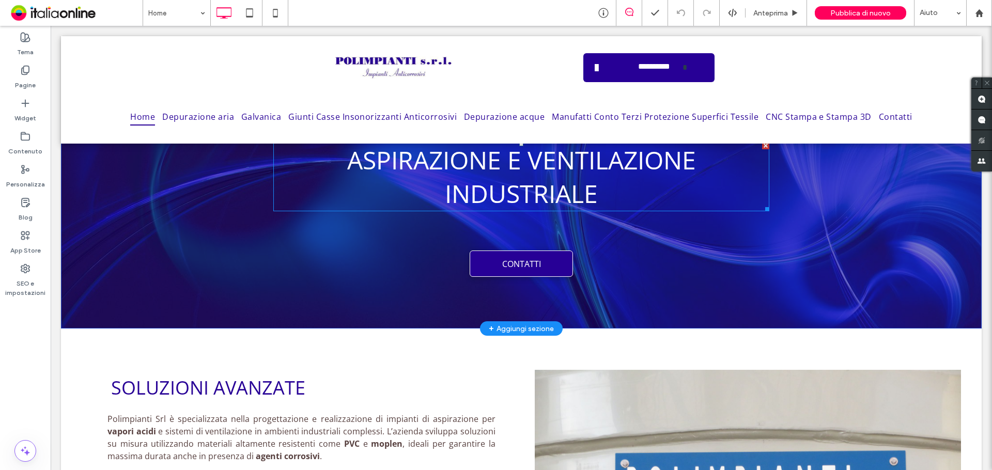
click at [486, 193] on span "ASPIRAZIONE E VENTILAZIONE INDUSTRIALE" at bounding box center [521, 176] width 349 height 67
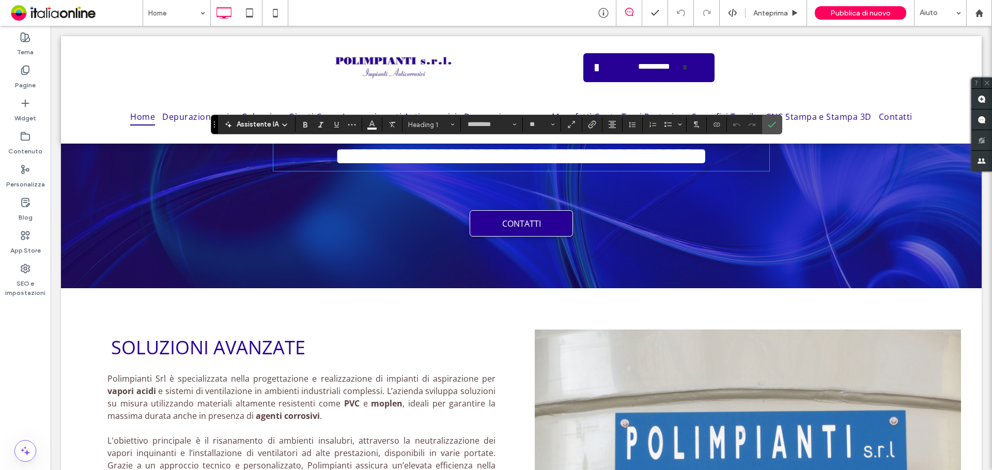
click at [486, 168] on span "**********" at bounding box center [521, 156] width 373 height 24
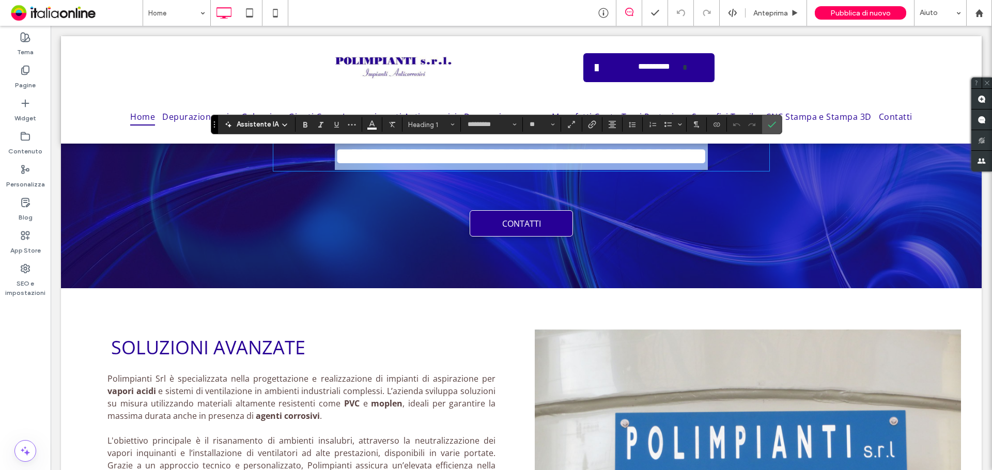
drag, startPoint x: 600, startPoint y: 194, endPoint x: 347, endPoint y: 162, distance: 254.6
click at [347, 162] on h1 "**********" at bounding box center [521, 156] width 496 height 27
click at [347, 162] on span "**********" at bounding box center [521, 156] width 373 height 24
drag, startPoint x: 344, startPoint y: 162, endPoint x: 596, endPoint y: 200, distance: 255.0
click at [596, 170] on h1 "**********" at bounding box center [521, 156] width 496 height 27
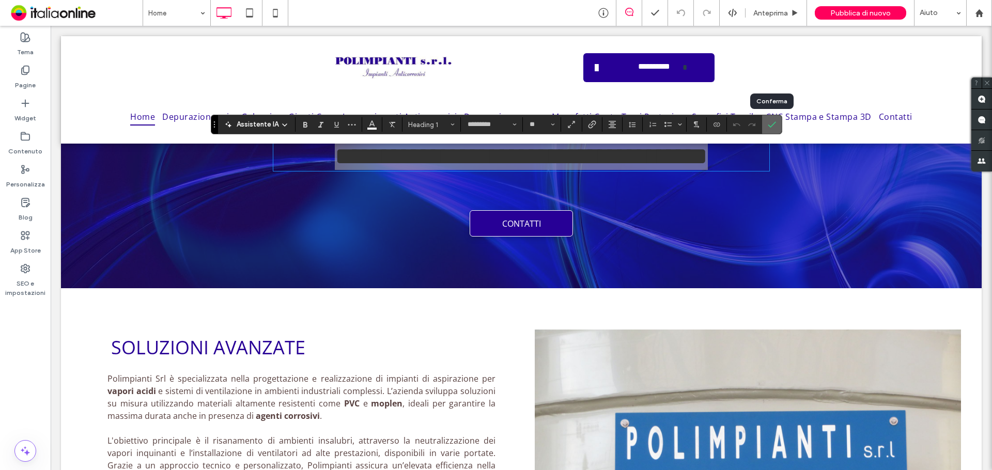
click at [775, 127] on label "Conferma" at bounding box center [771, 124] width 15 height 19
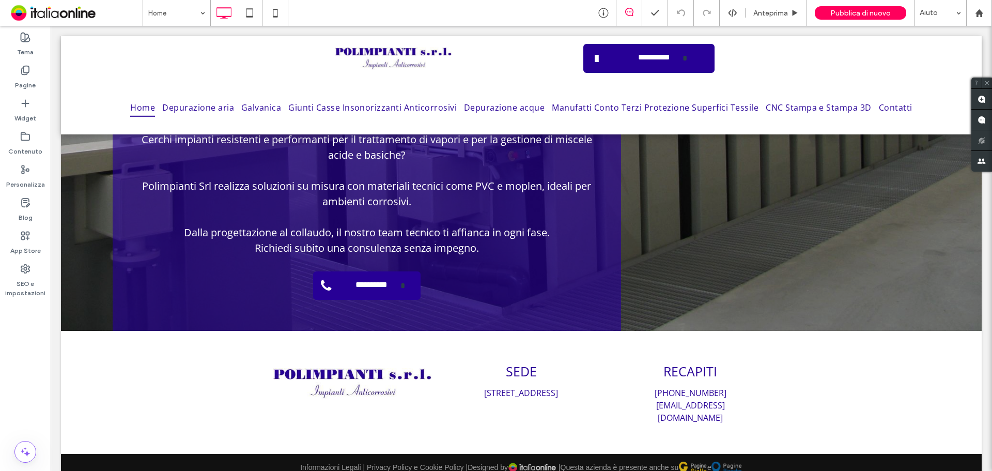
scroll to position [1341, 0]
